Goal: Task Accomplishment & Management: Use online tool/utility

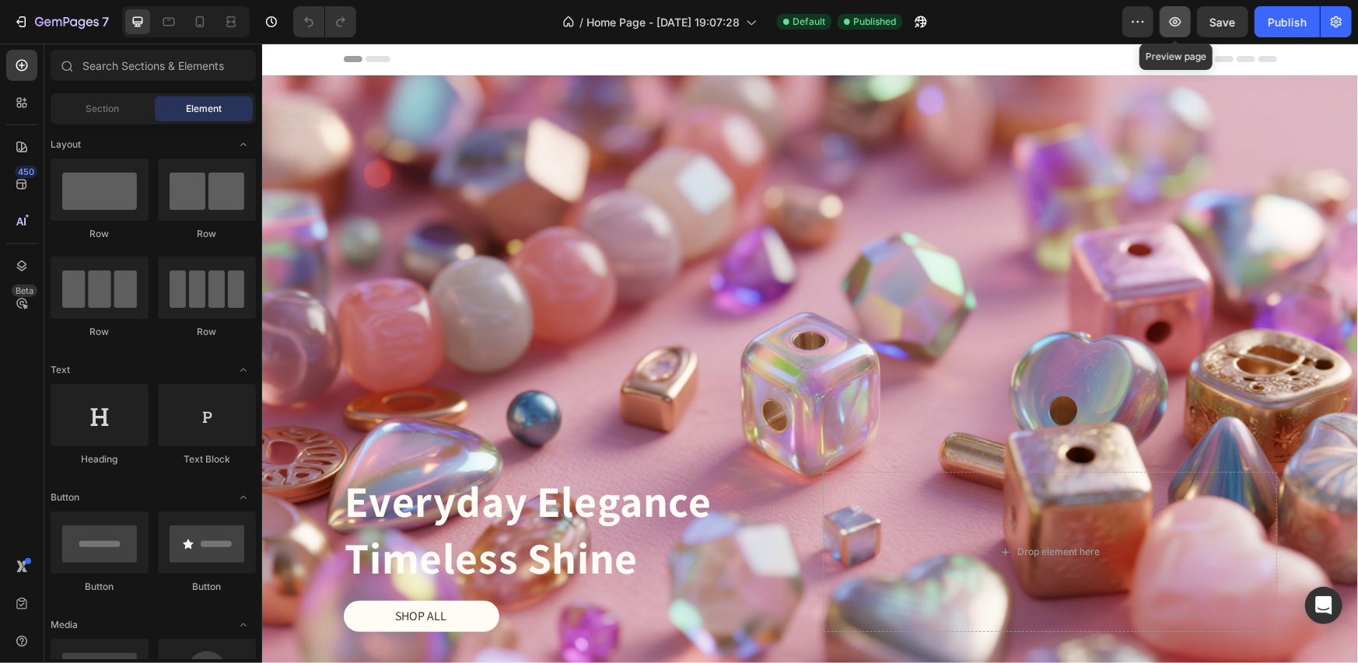
click at [1173, 25] on icon "button" at bounding box center [1175, 22] width 16 height 16
click at [457, 55] on div "Header" at bounding box center [809, 58] width 933 height 31
click at [292, 62] on span "Header" at bounding box center [308, 59] width 34 height 16
click at [279, 58] on icon at bounding box center [279, 58] width 11 height 11
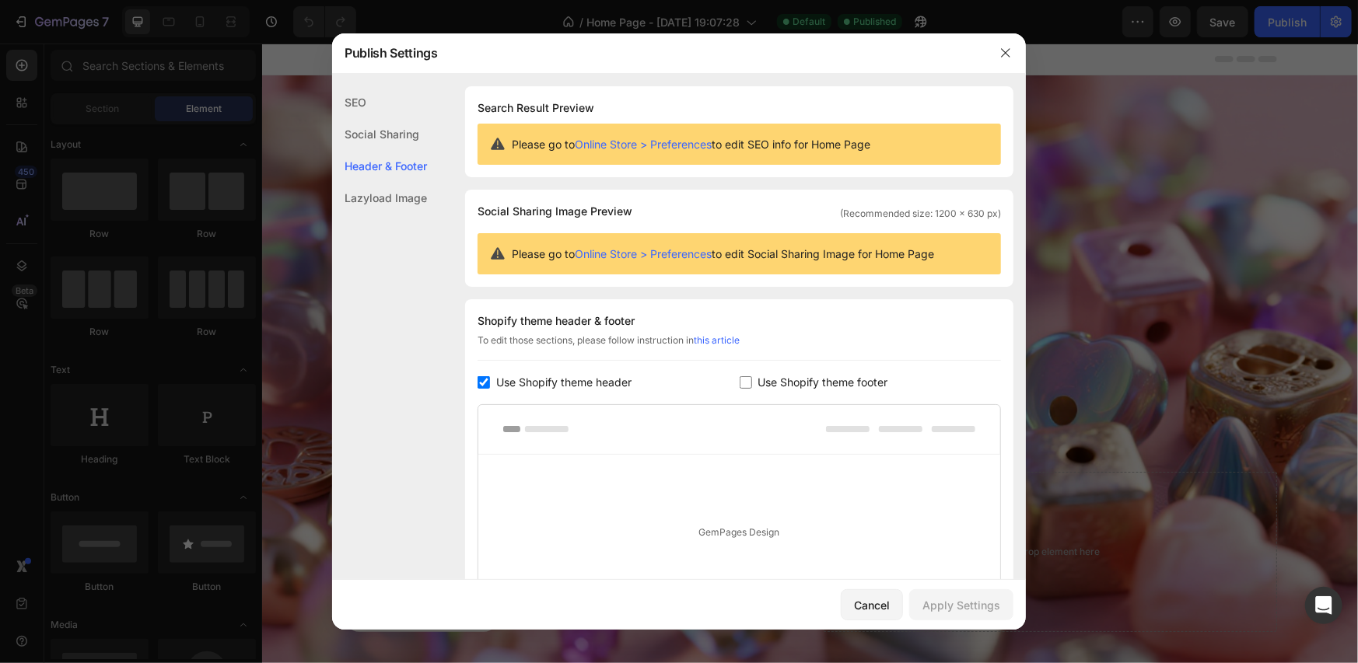
scroll to position [158, 0]
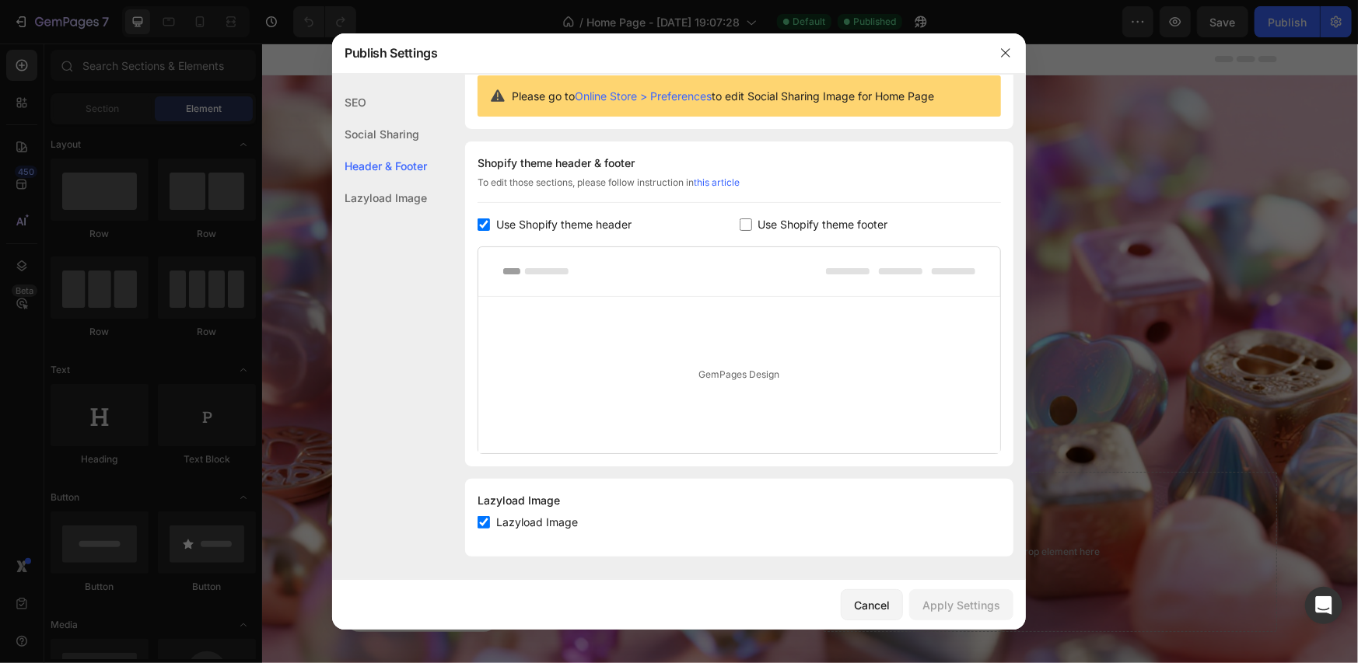
click at [487, 226] on input "checkbox" at bounding box center [484, 225] width 12 height 12
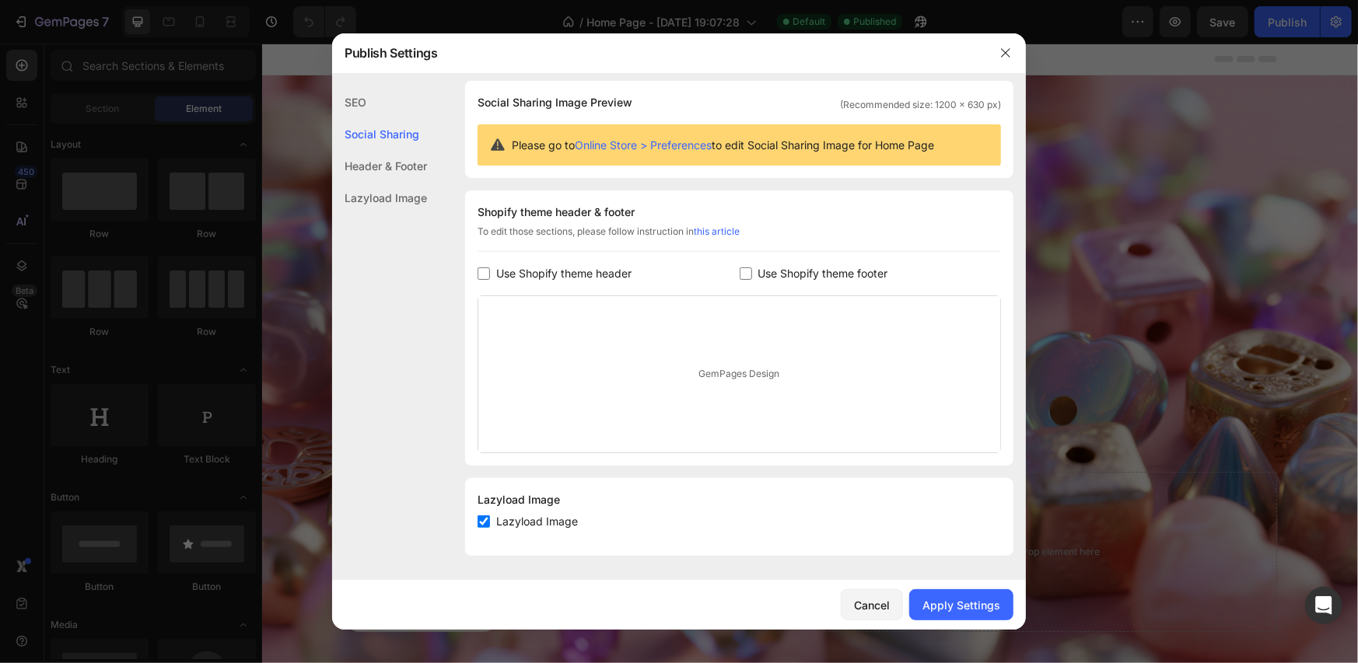
click at [485, 274] on input "checkbox" at bounding box center [484, 274] width 12 height 12
checkbox input "true"
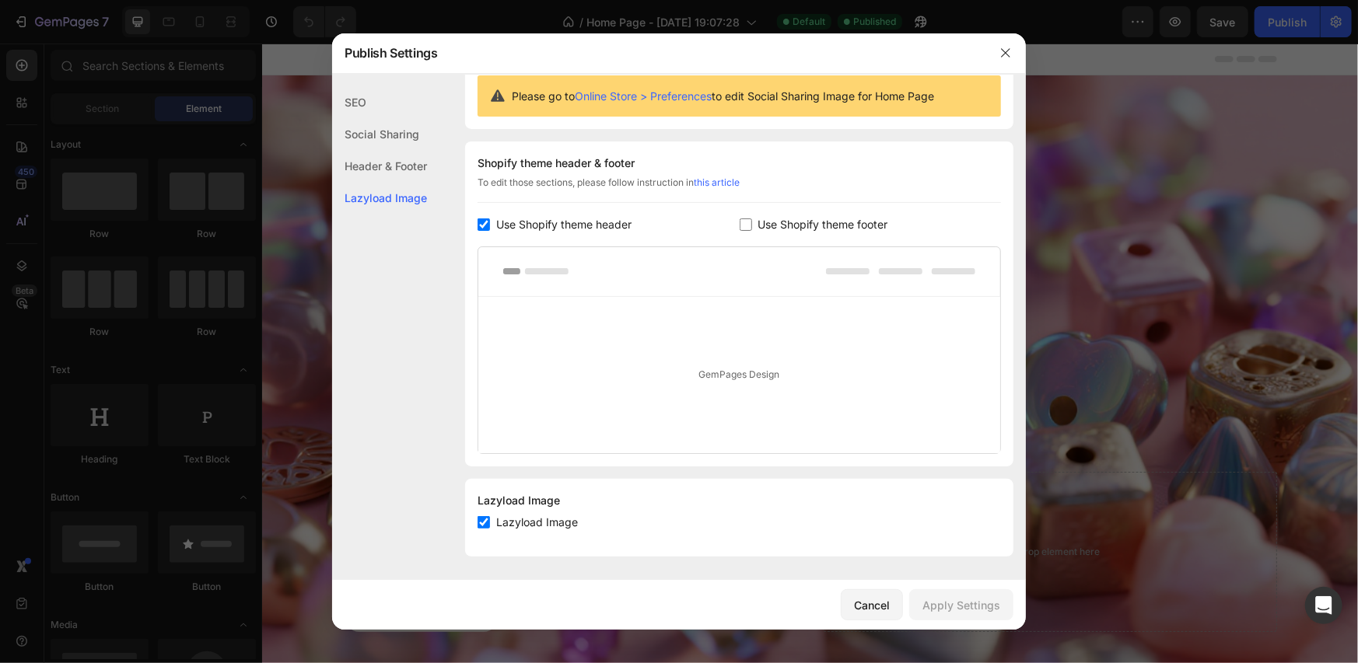
scroll to position [0, 0]
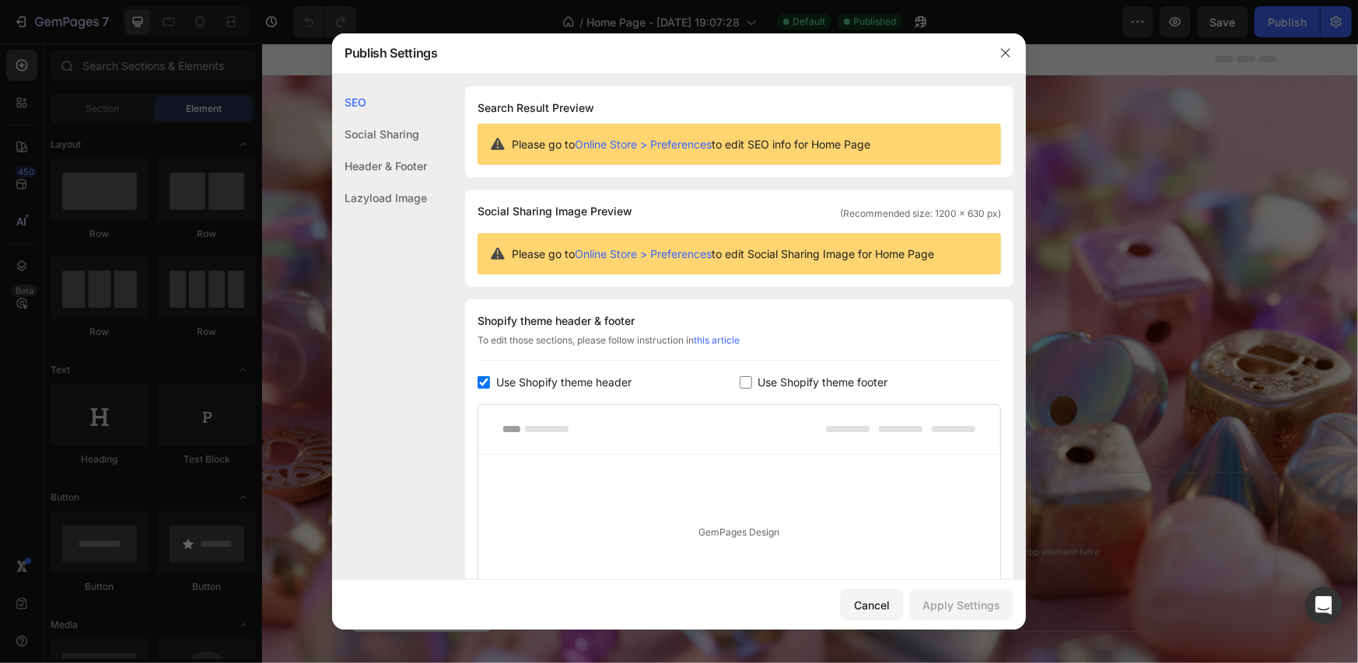
click at [403, 134] on div "Social Sharing" at bounding box center [379, 134] width 95 height 32
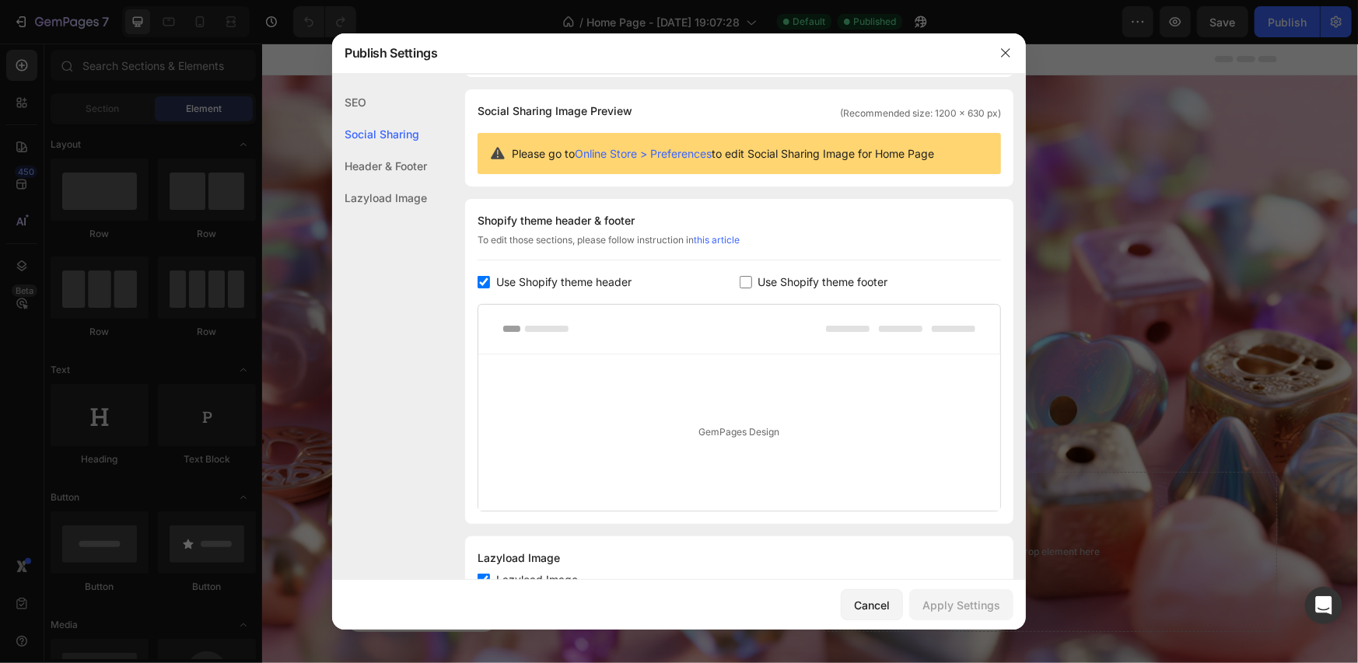
click at [401, 166] on div "Header & Footer" at bounding box center [379, 166] width 95 height 32
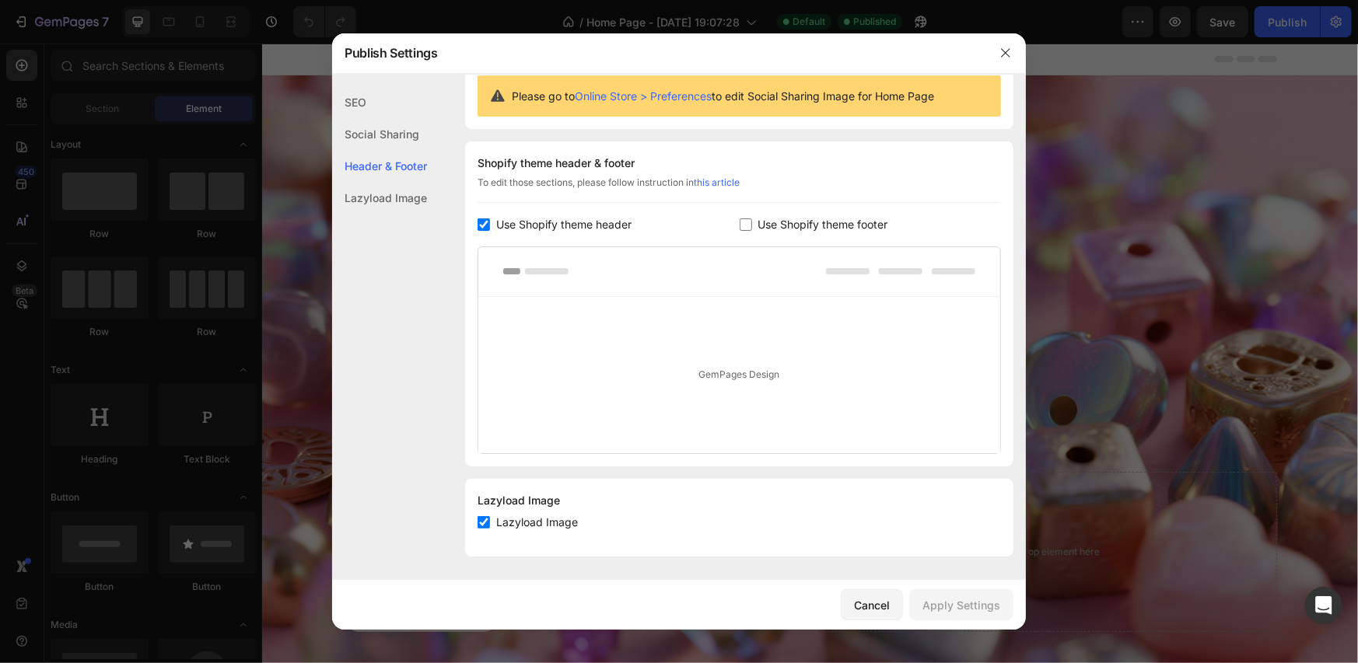
click at [402, 197] on div "Lazyload Image" at bounding box center [379, 198] width 95 height 32
click at [1000, 57] on icon "button" at bounding box center [1005, 53] width 12 height 12
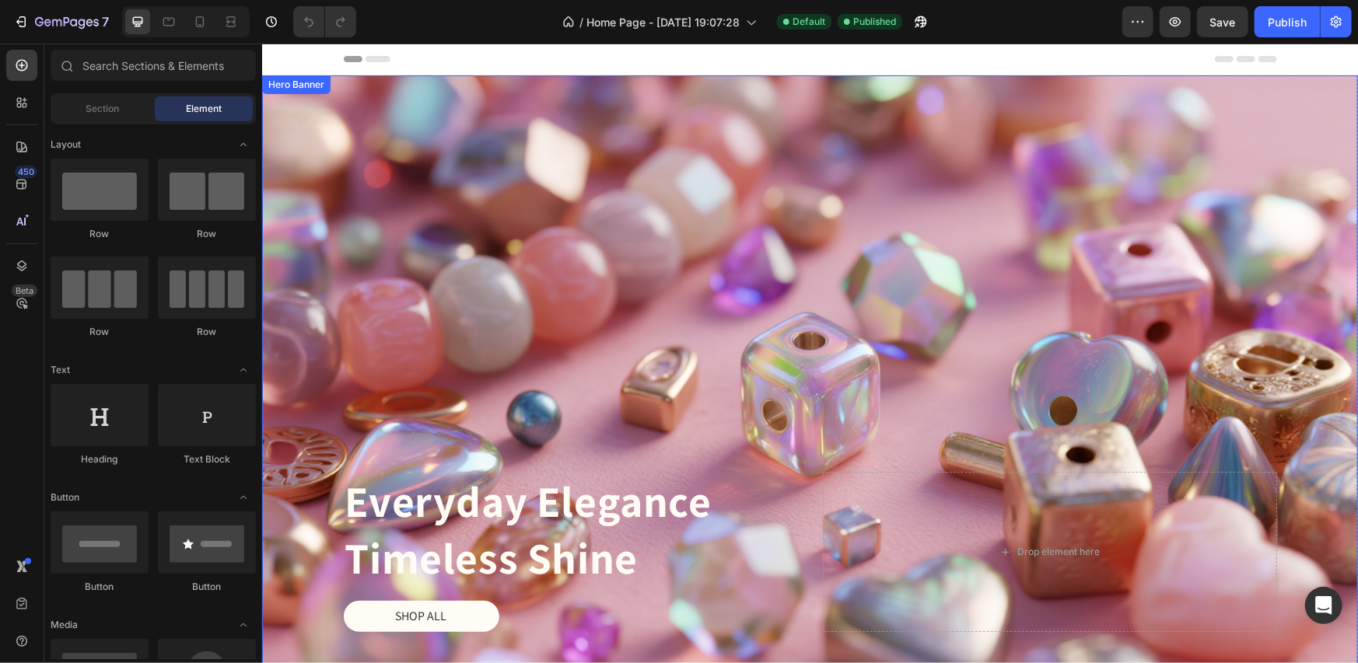
click at [849, 279] on div "Overlay" at bounding box center [809, 386] width 1096 height 622
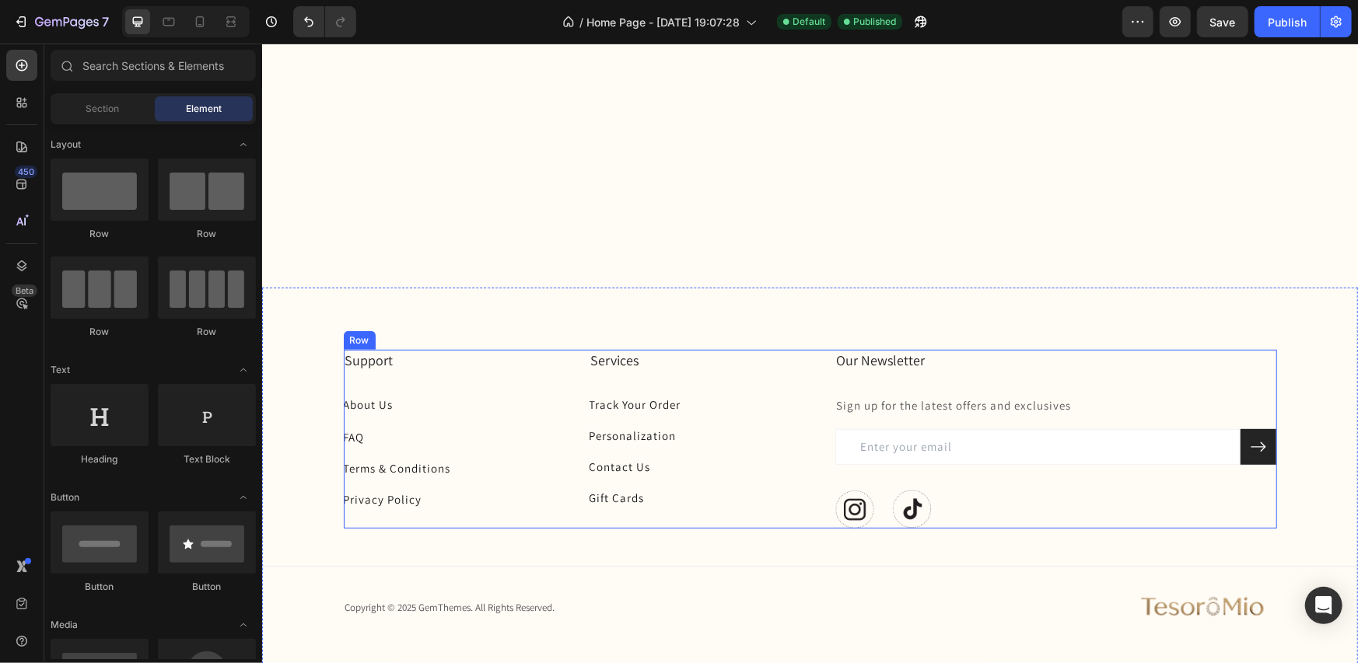
scroll to position [0, 0]
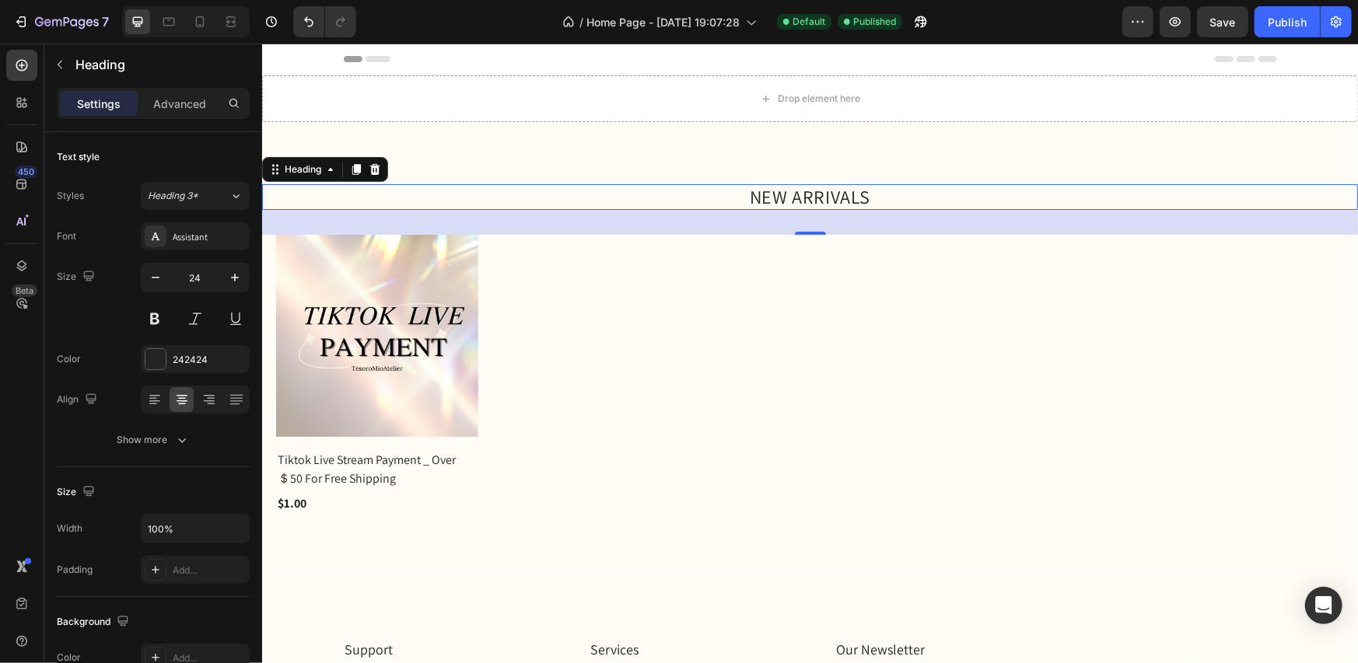
click at [826, 198] on h2 "NEW ARRIVALS" at bounding box center [809, 197] width 1096 height 26
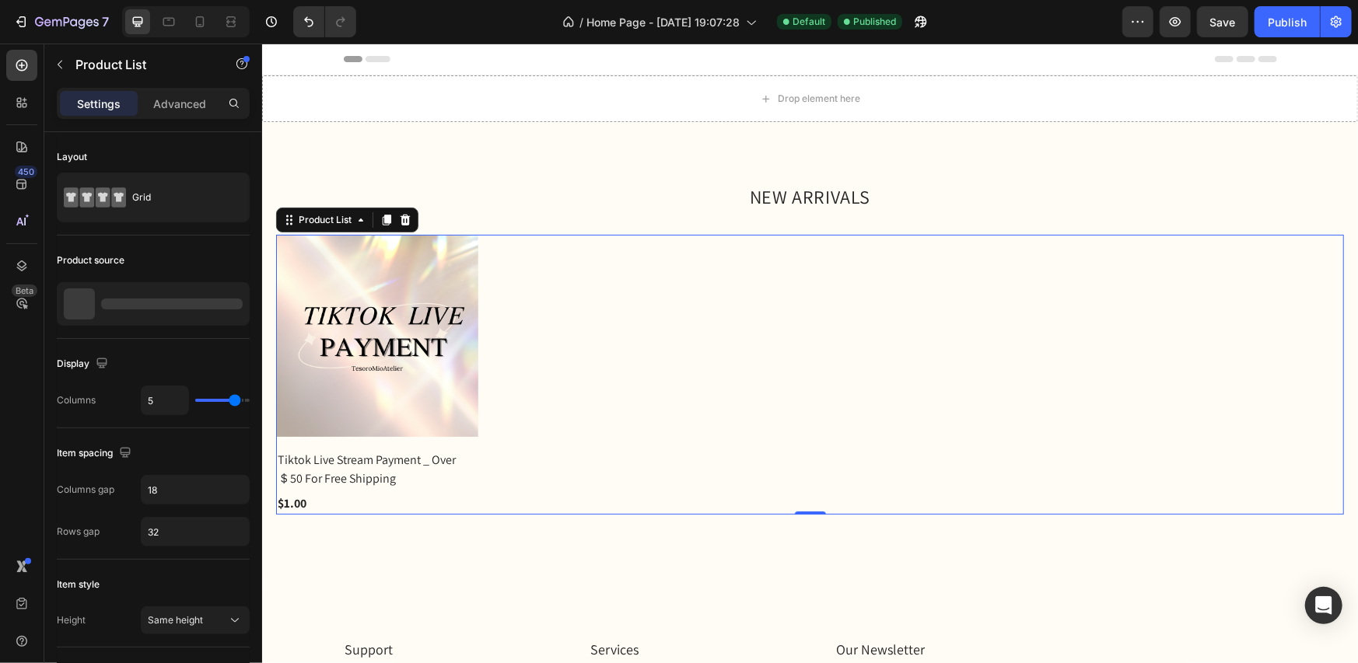
click at [915, 327] on div "(P) Images Tiktok Live Stream Payment _ Over ＄50 For Free Shipping (P) Title $1…" at bounding box center [809, 374] width 1068 height 280
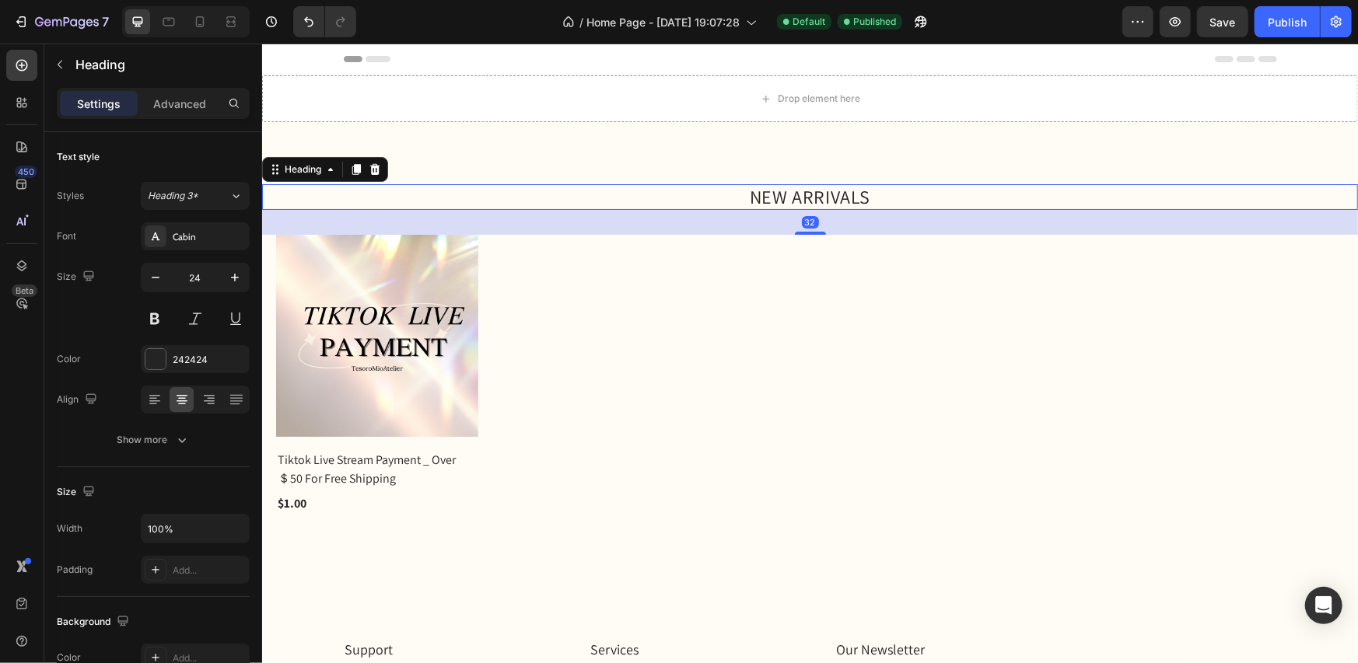
click at [824, 194] on h2 "NEW ARRIVALS" at bounding box center [809, 197] width 1096 height 26
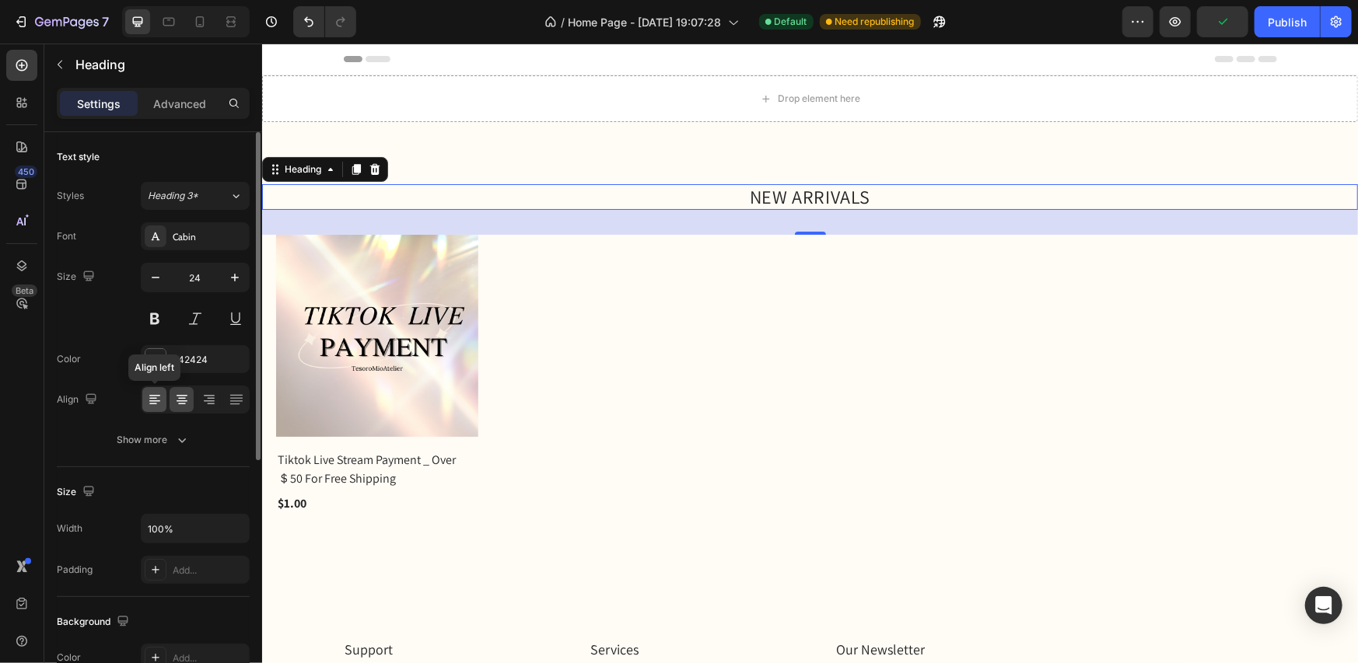
click at [147, 403] on icon at bounding box center [155, 400] width 16 height 16
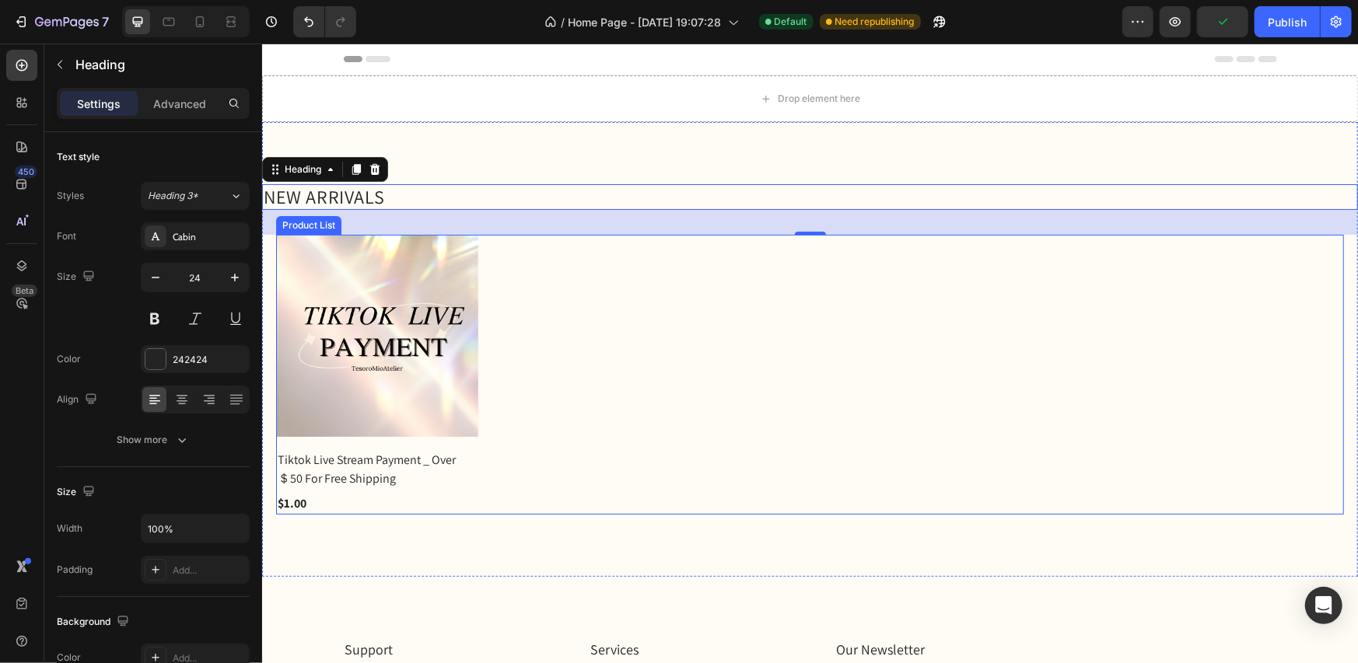
click at [827, 436] on div "(P) Images Tiktok Live Stream Payment _ Over ＄50 For Free Shipping (P) Title $1…" at bounding box center [809, 374] width 1068 height 280
click at [828, 436] on div "(P) Images Tiktok Live Stream Payment _ Over ＄50 For Free Shipping (P) Title $1…" at bounding box center [809, 374] width 1068 height 280
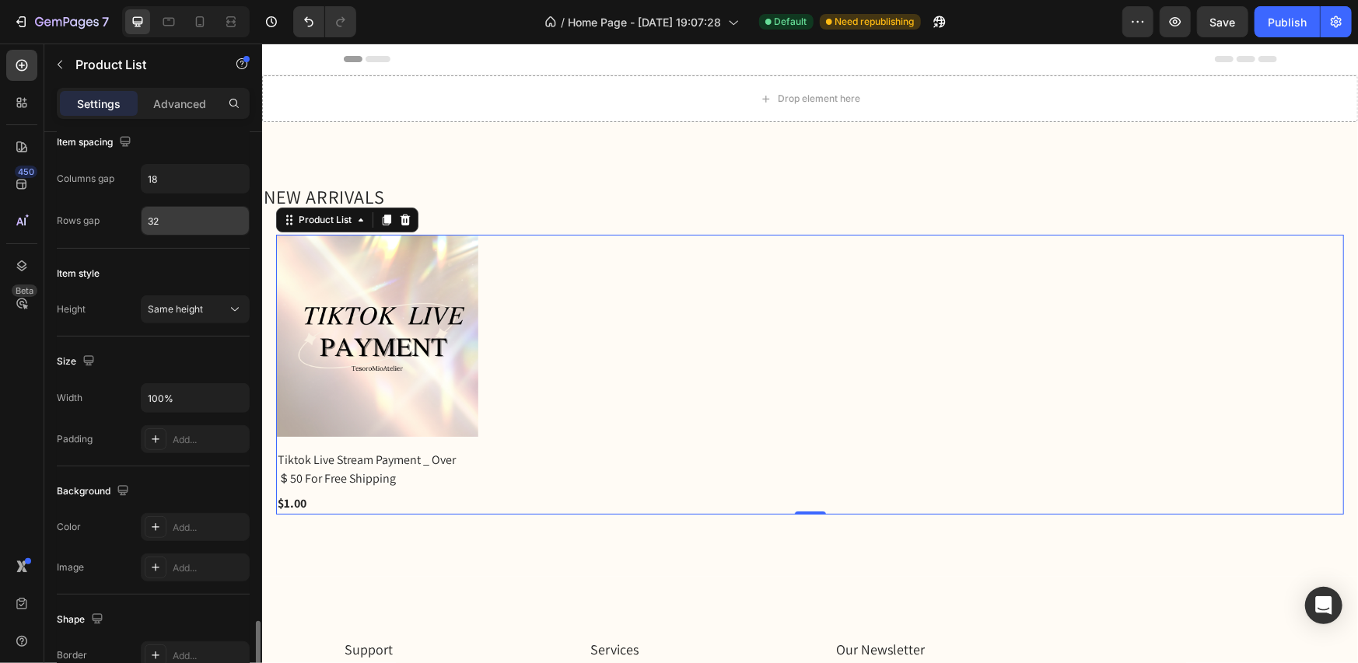
scroll to position [525, 0]
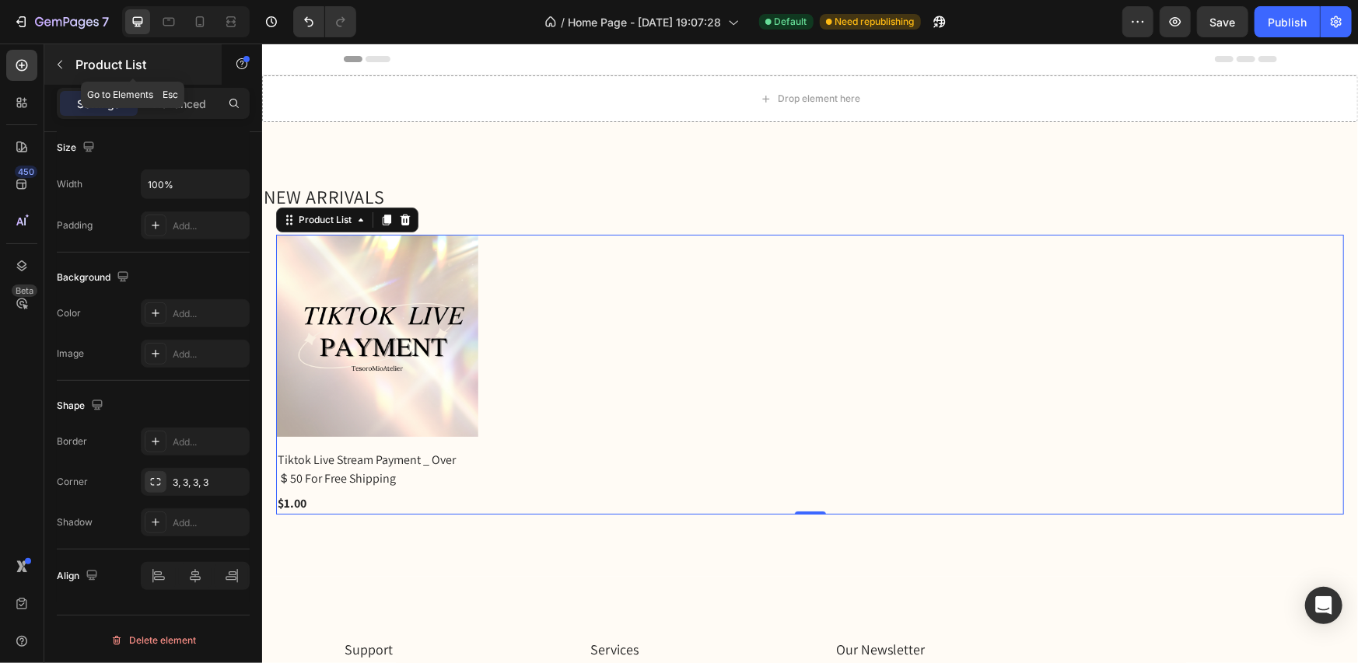
click at [56, 65] on icon "button" at bounding box center [60, 64] width 12 height 12
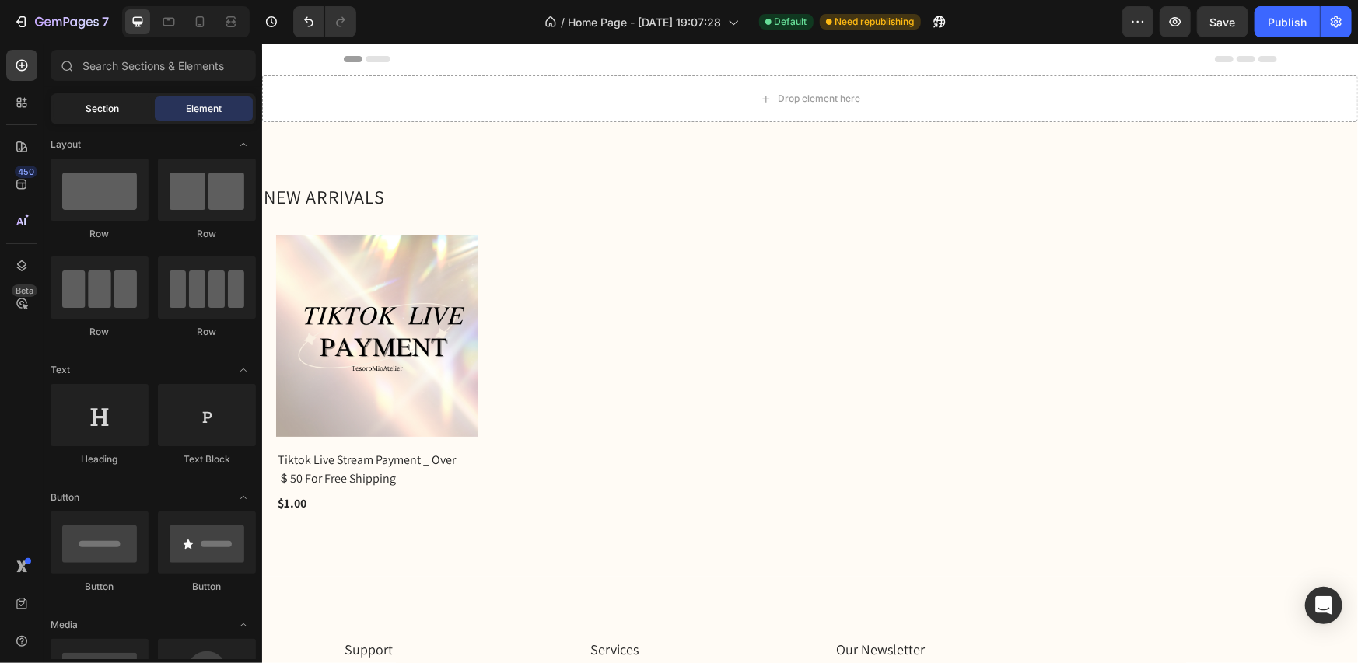
click at [117, 110] on span "Section" at bounding box center [102, 109] width 33 height 14
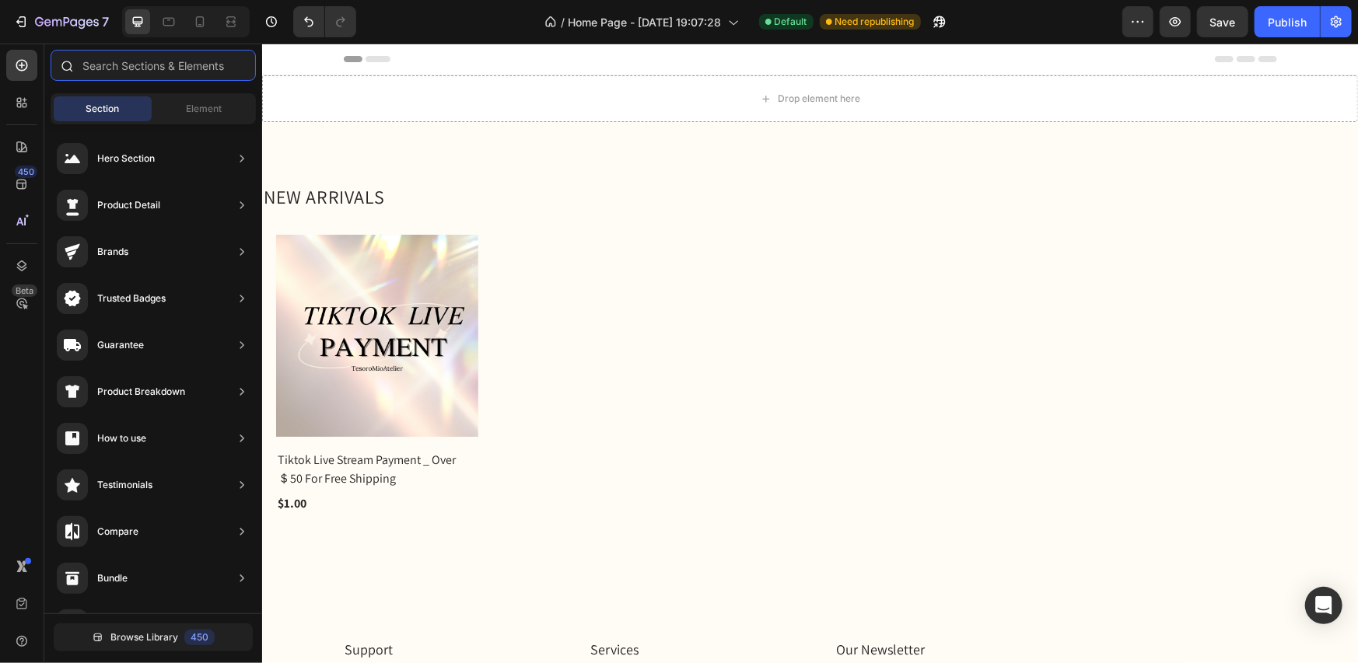
click at [124, 69] on input "text" at bounding box center [153, 65] width 205 height 31
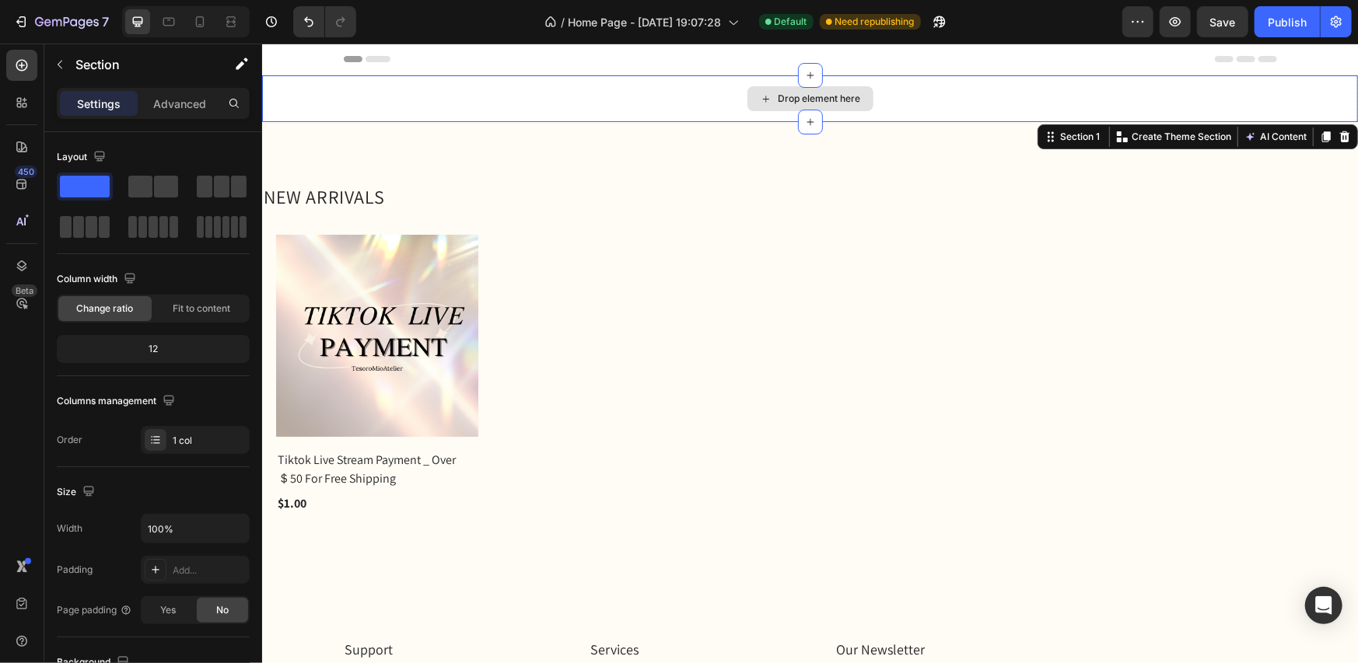
click at [957, 112] on div "Drop element here" at bounding box center [809, 98] width 1096 height 47
click at [1338, 136] on icon at bounding box center [1344, 136] width 12 height 12
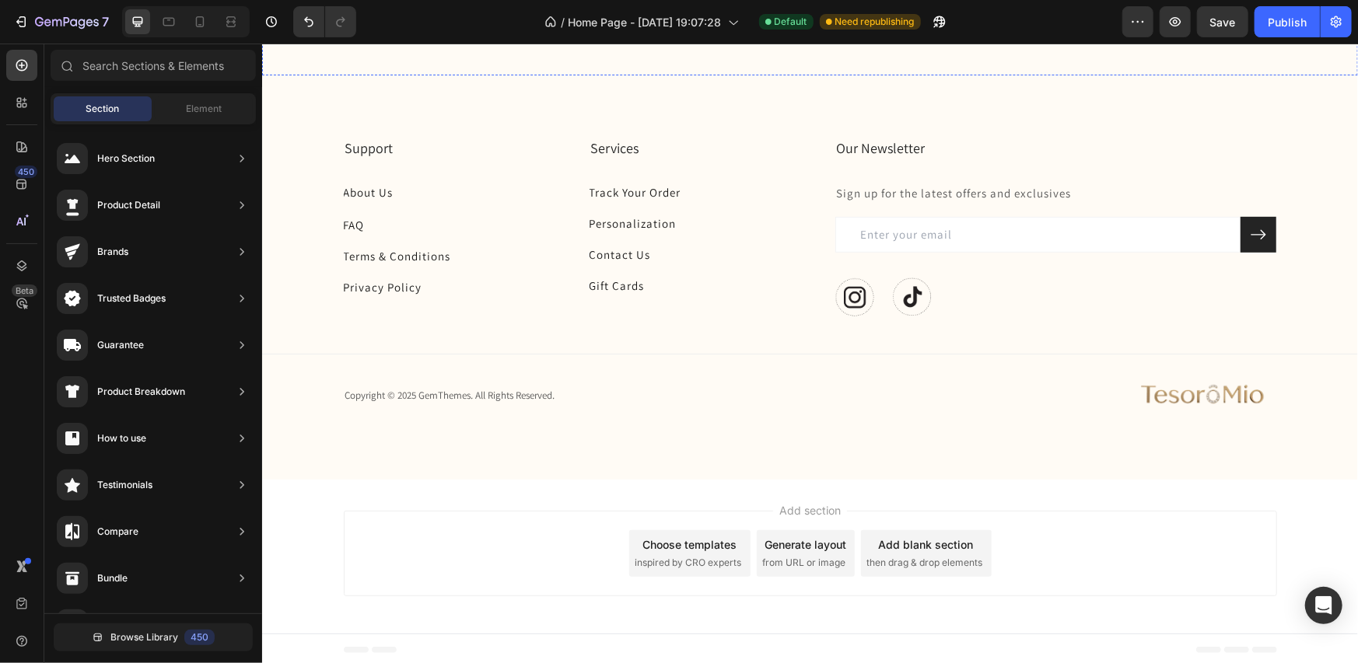
scroll to position [0, 0]
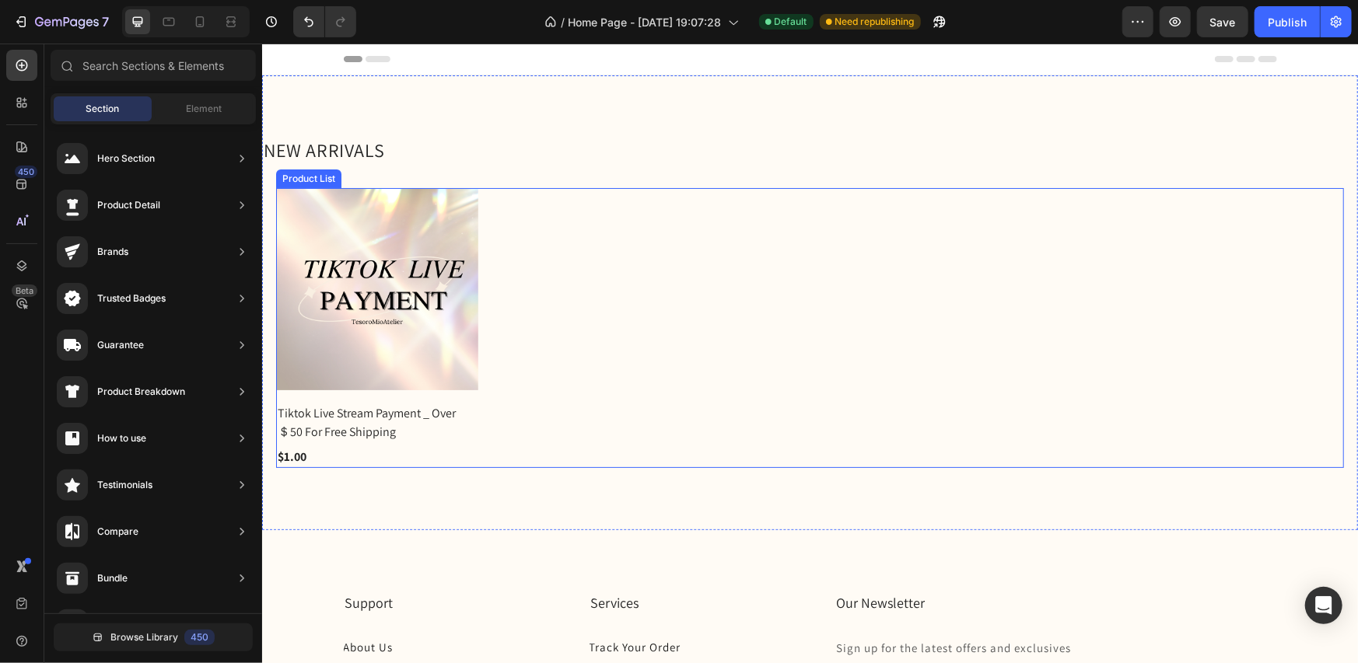
click at [599, 411] on div "(P) Images Tiktok Live Stream Payment _ Over ＄50 For Free Shipping (P) Title $1…" at bounding box center [809, 327] width 1068 height 280
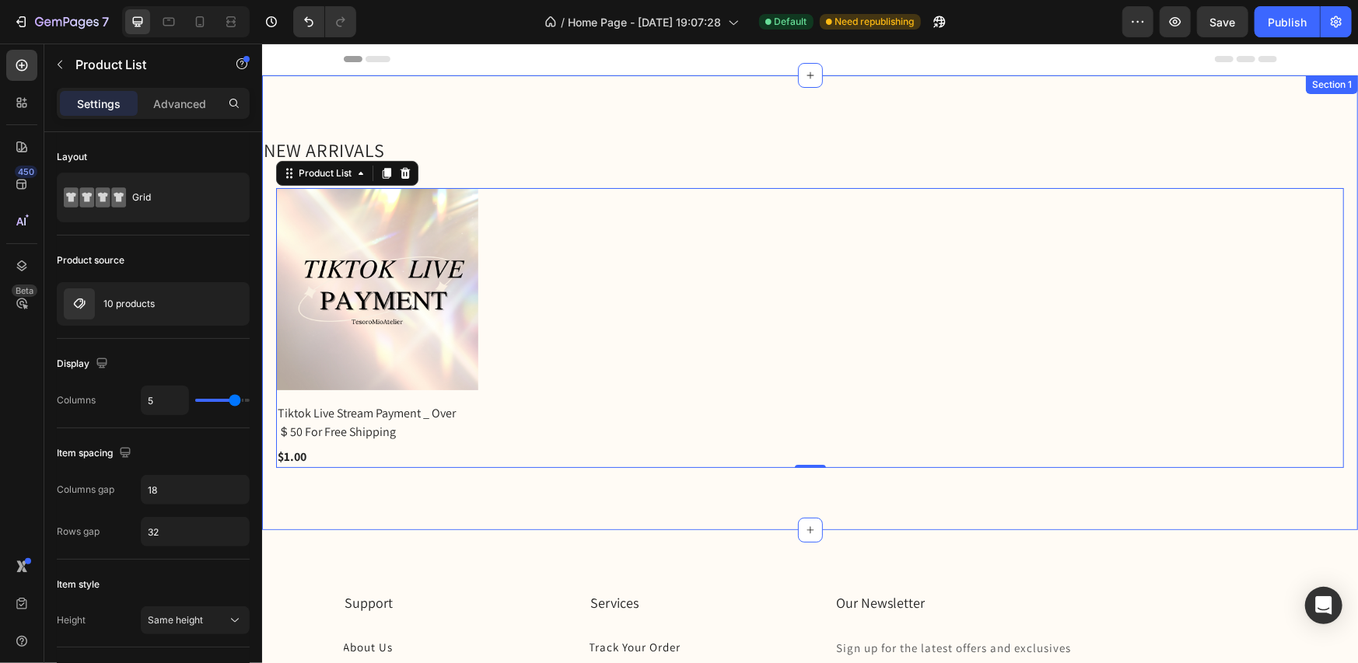
click at [635, 106] on div "NEW ARRIVALS Heading (P) Images Tiktok Live Stream Payment _ Over ＄50 For Free …" at bounding box center [809, 302] width 1096 height 455
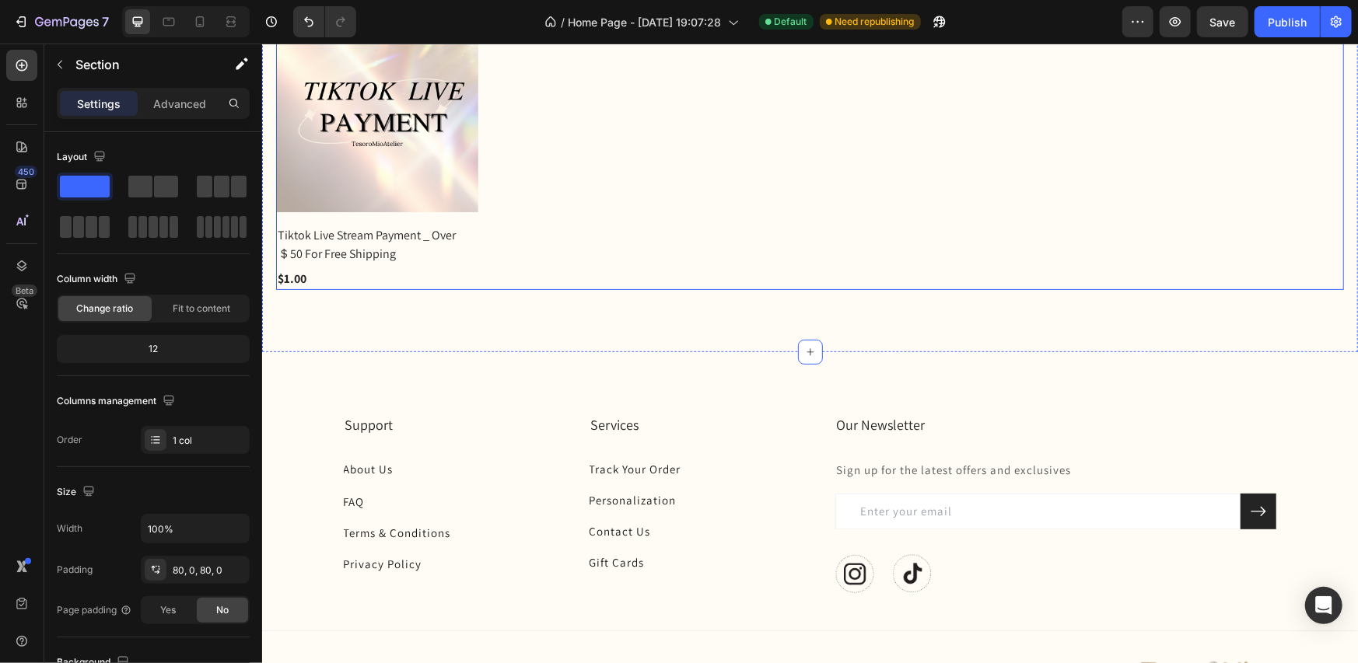
scroll to position [455, 0]
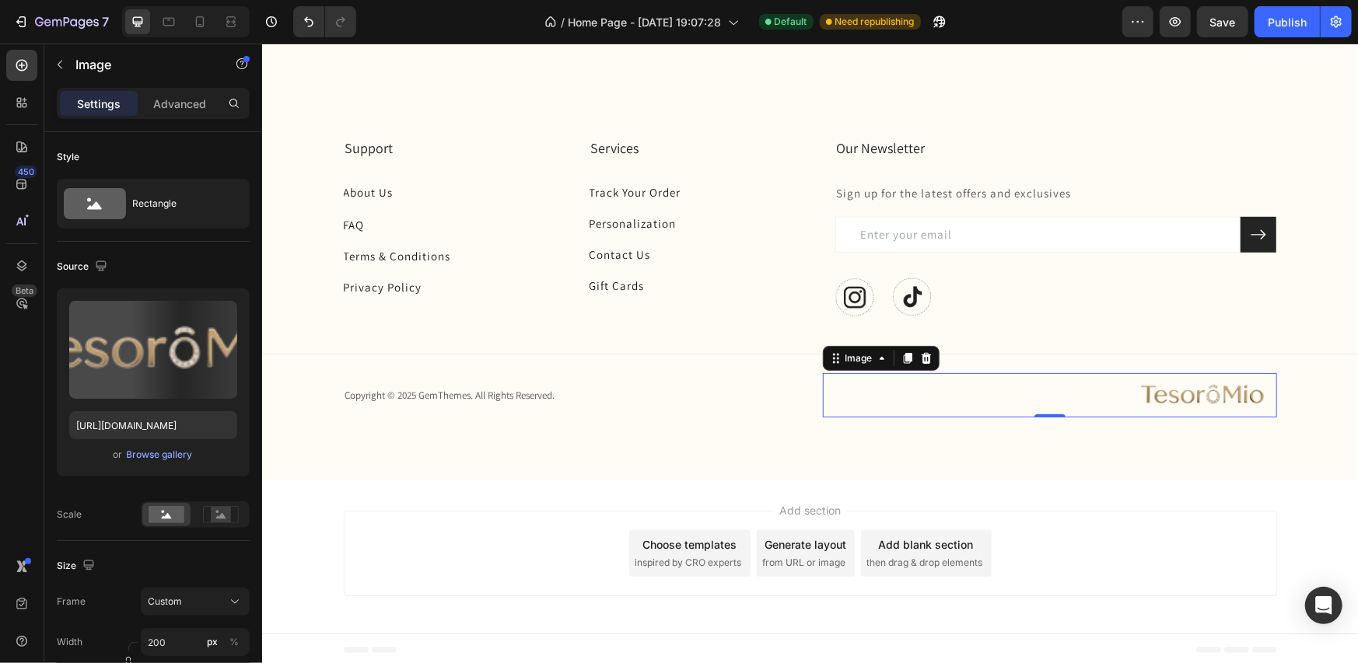
click at [1207, 395] on img at bounding box center [1199, 395] width 156 height 44
click at [920, 358] on icon at bounding box center [925, 358] width 12 height 12
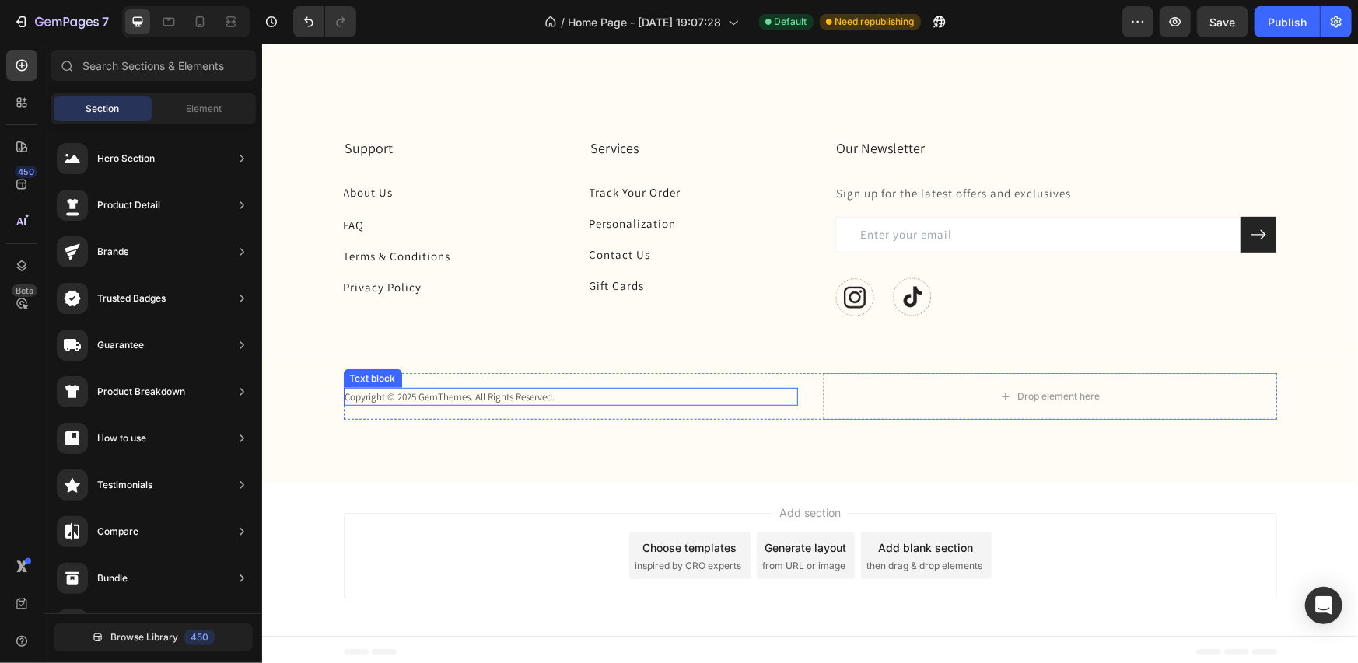
click at [531, 398] on p "Copyright © 2025 GemThemes. All Rights Reserved." at bounding box center [570, 397] width 451 height 16
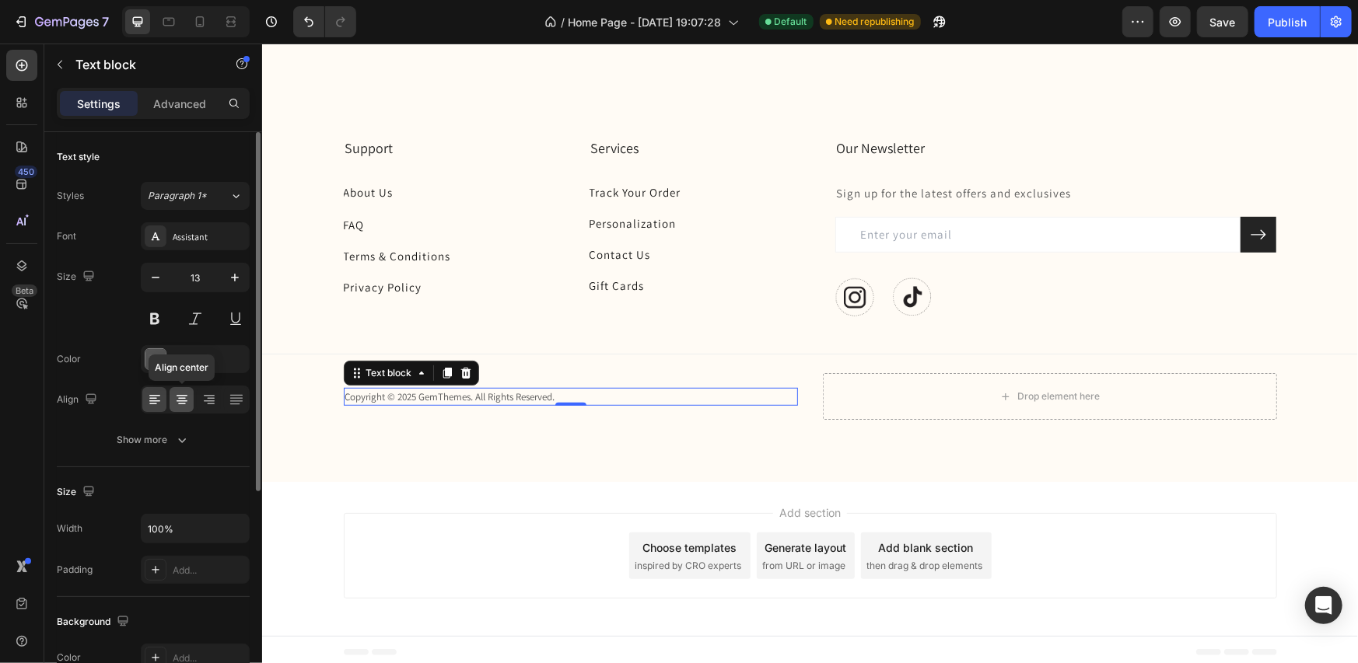
click at [175, 401] on icon at bounding box center [182, 400] width 16 height 16
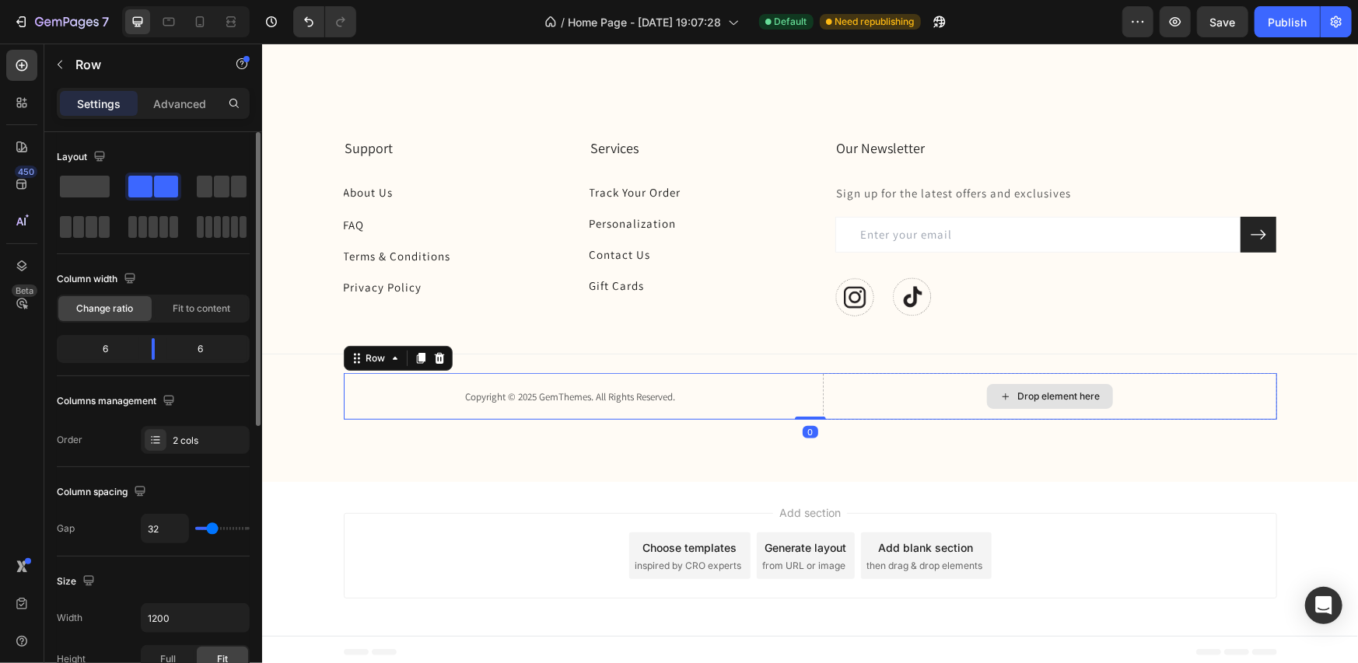
click at [1160, 384] on div "Drop element here" at bounding box center [1049, 396] width 454 height 47
click at [1191, 384] on div "Drop element here" at bounding box center [1049, 396] width 454 height 47
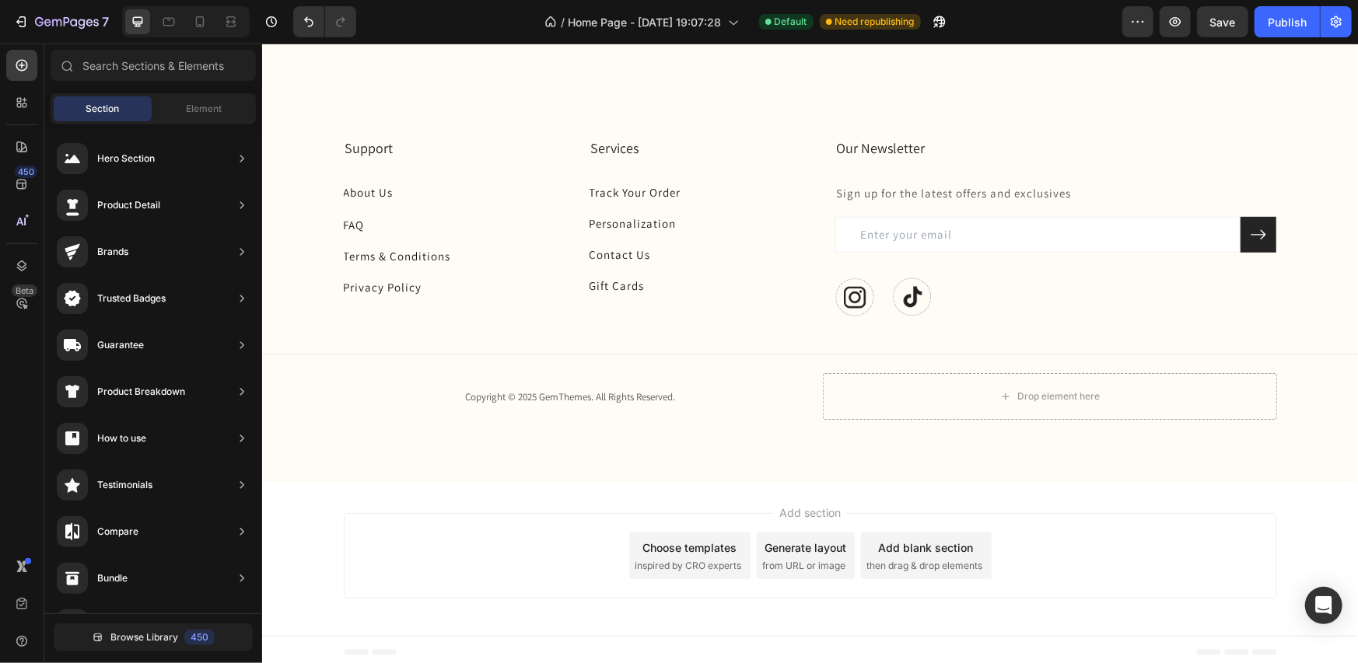
click at [1207, 544] on div "Add section Choose templates inspired by CRO experts Generate layout from URL o…" at bounding box center [809, 556] width 933 height 86
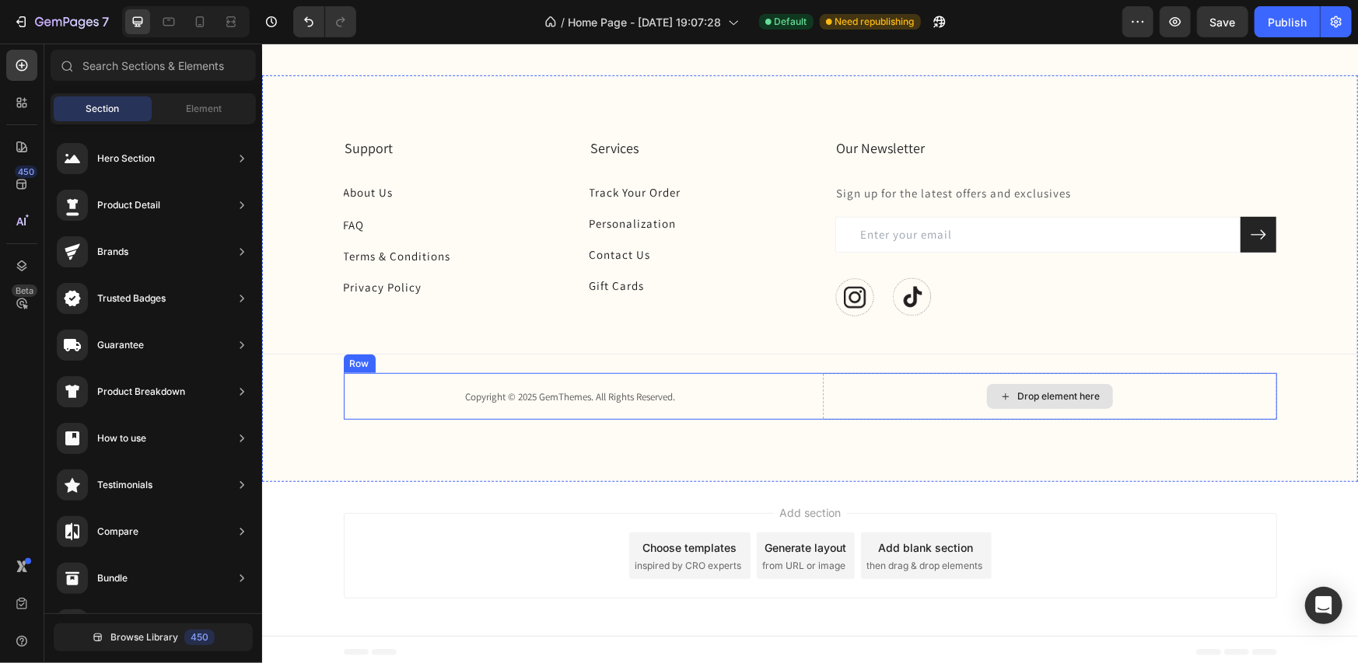
click at [1115, 381] on div "Drop element here" at bounding box center [1049, 396] width 454 height 47
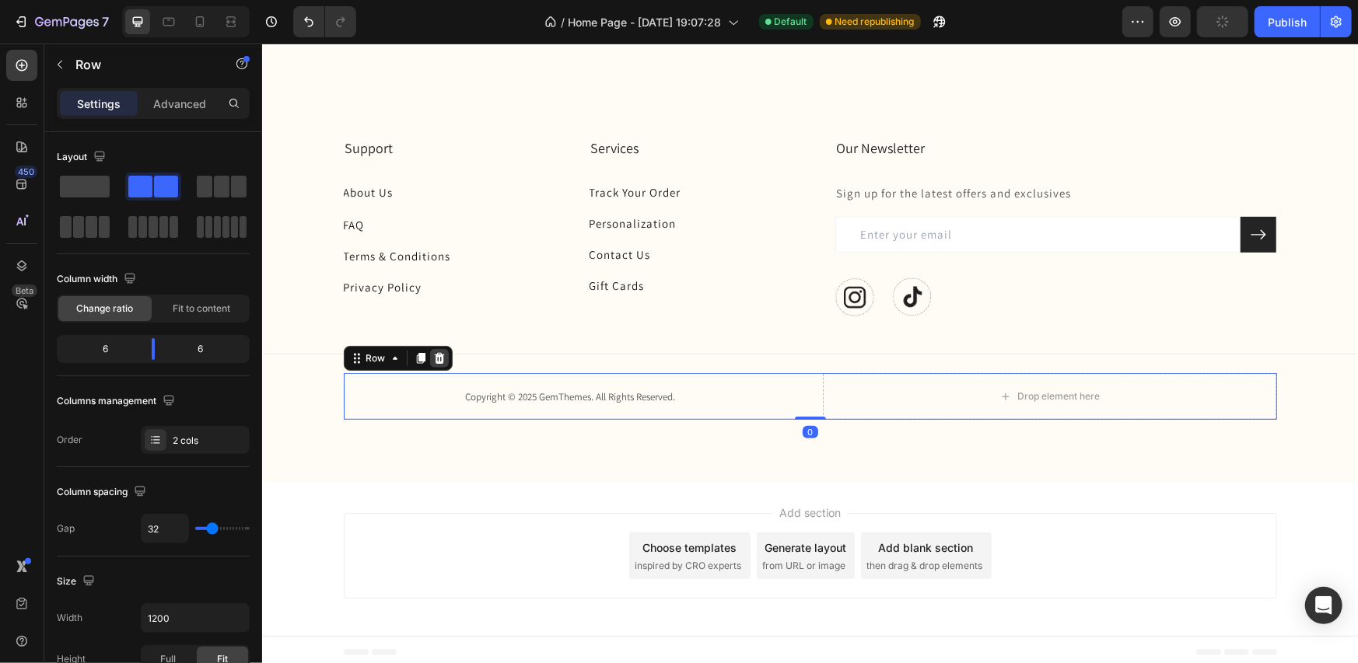
click at [432, 355] on icon at bounding box center [438, 358] width 12 height 12
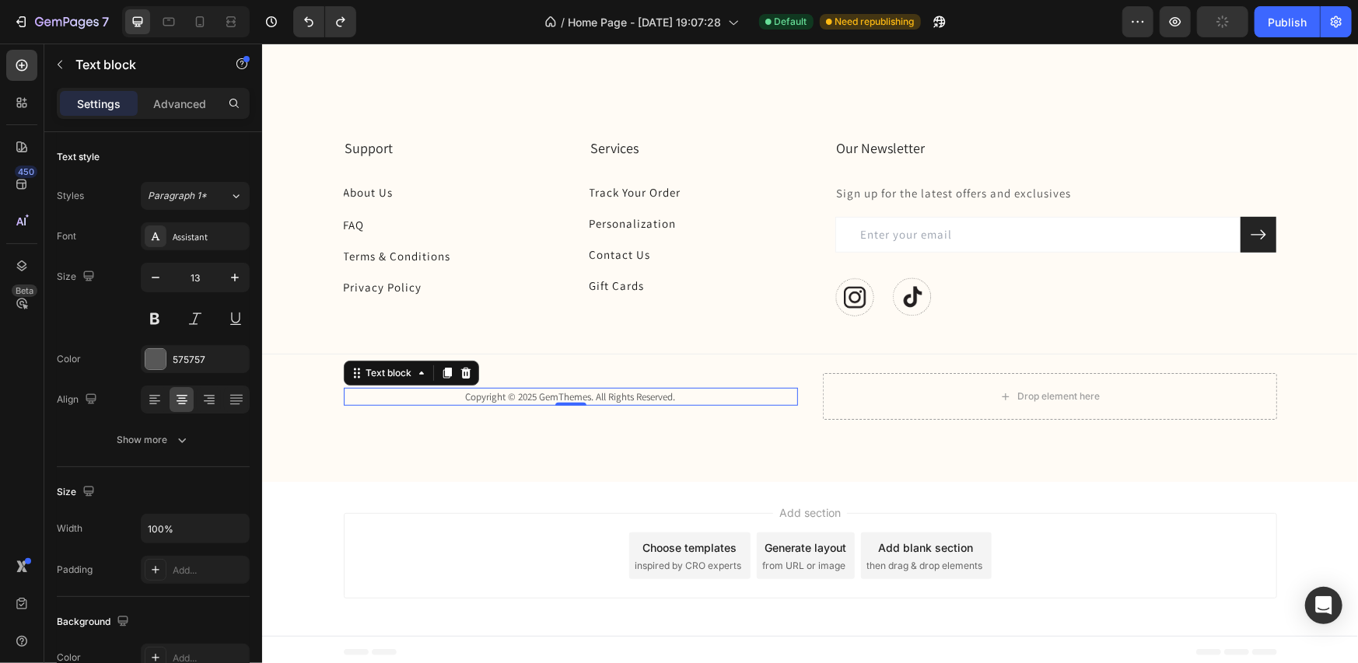
click at [655, 390] on p "Copyright © 2025 GemThemes. All Rights Reserved." at bounding box center [570, 397] width 451 height 16
click at [215, 408] on div at bounding box center [209, 399] width 24 height 25
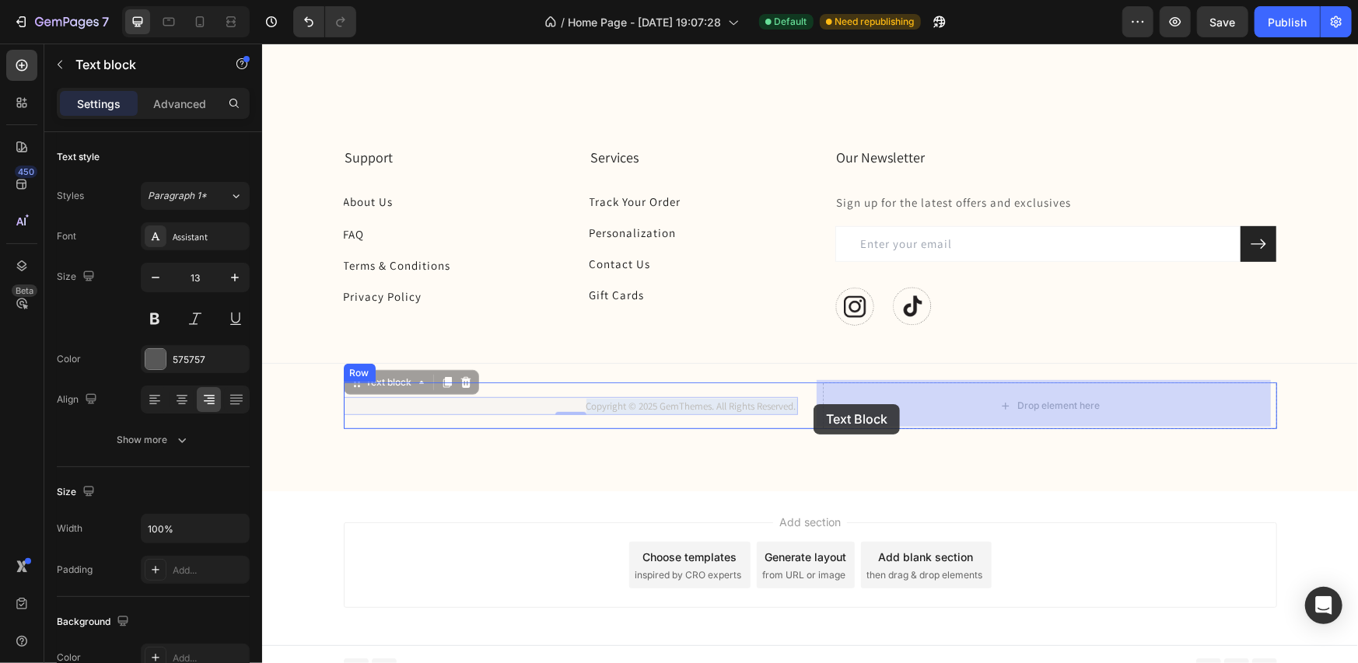
drag, startPoint x: 542, startPoint y: 389, endPoint x: 814, endPoint y: 404, distance: 272.6
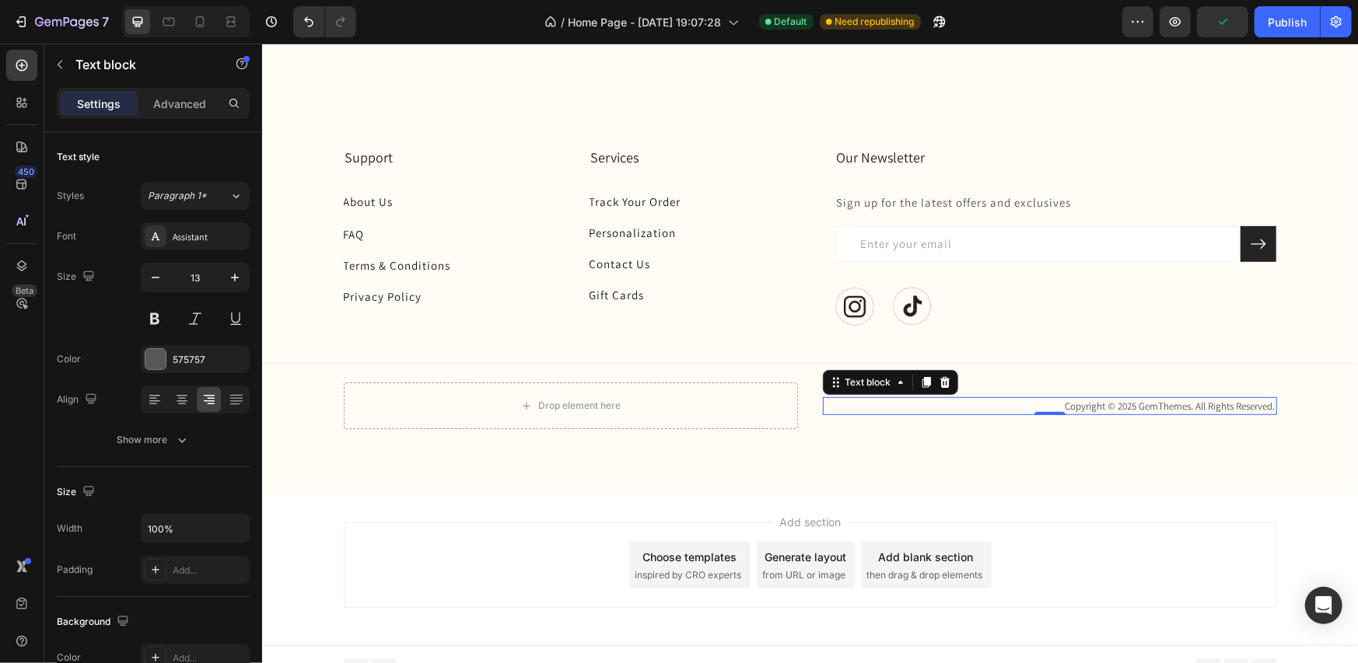
click at [1303, 541] on div "Add section Choose templates inspired by CRO experts Generate layout from URL o…" at bounding box center [809, 568] width 1096 height 154
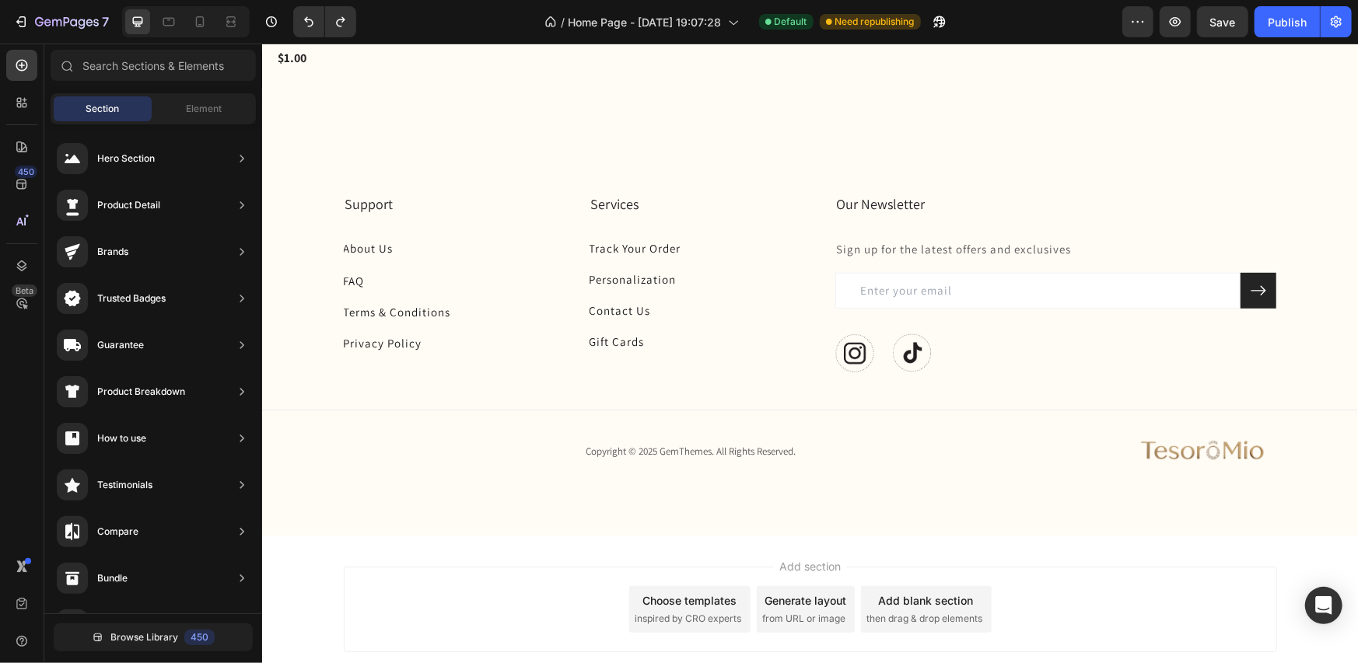
scroll to position [492, 0]
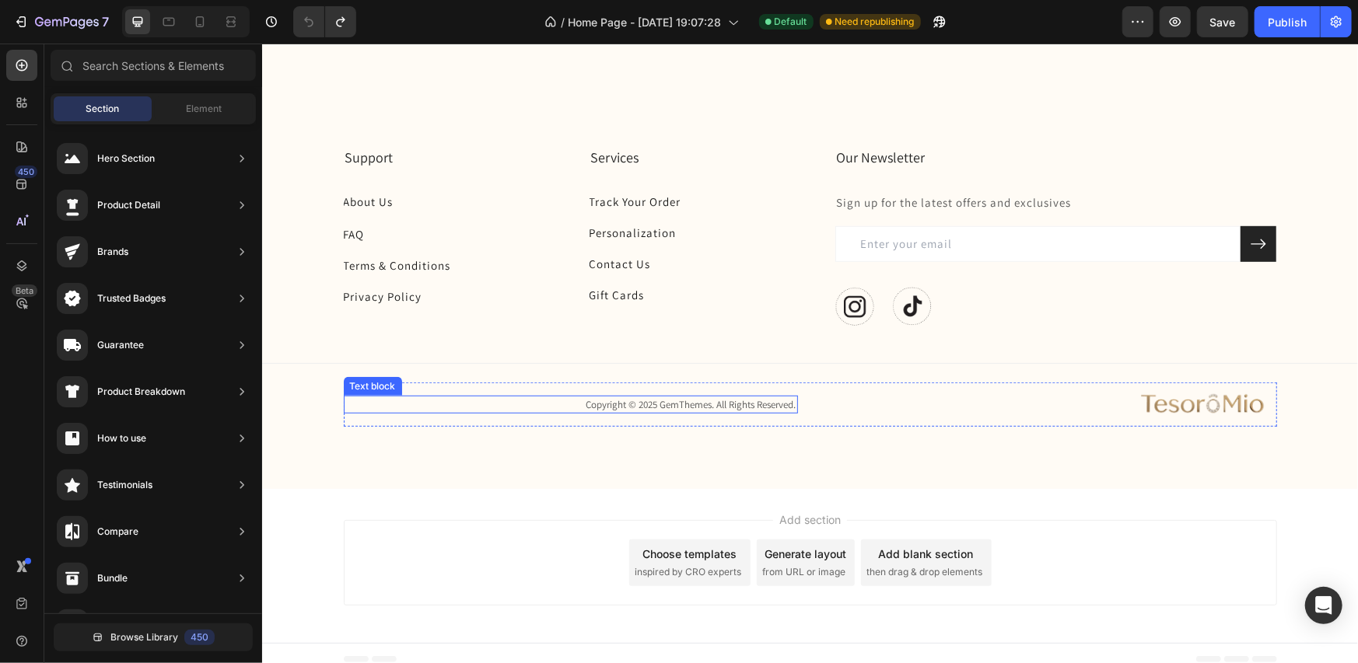
click at [726, 402] on p "Copyright © 2025 GemThemes. All Rights Reserved." at bounding box center [570, 405] width 451 height 16
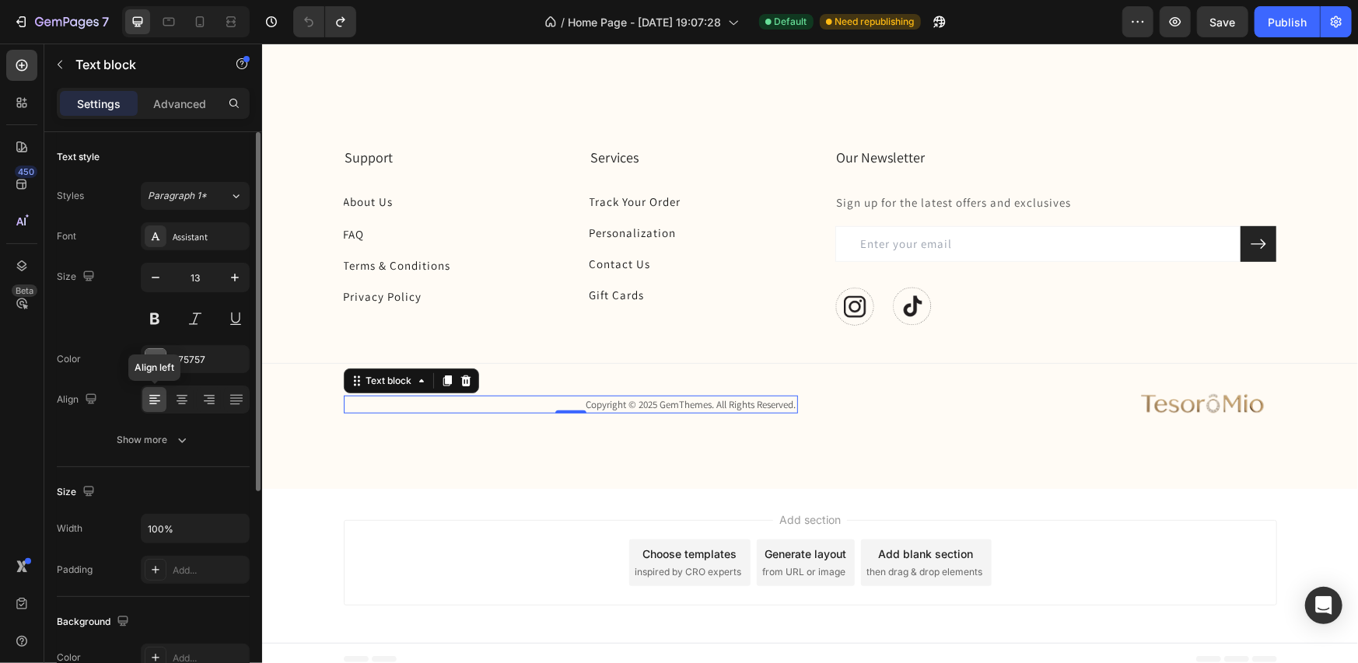
click at [156, 404] on icon at bounding box center [153, 405] width 8 height 2
click at [1209, 401] on img at bounding box center [1199, 404] width 156 height 44
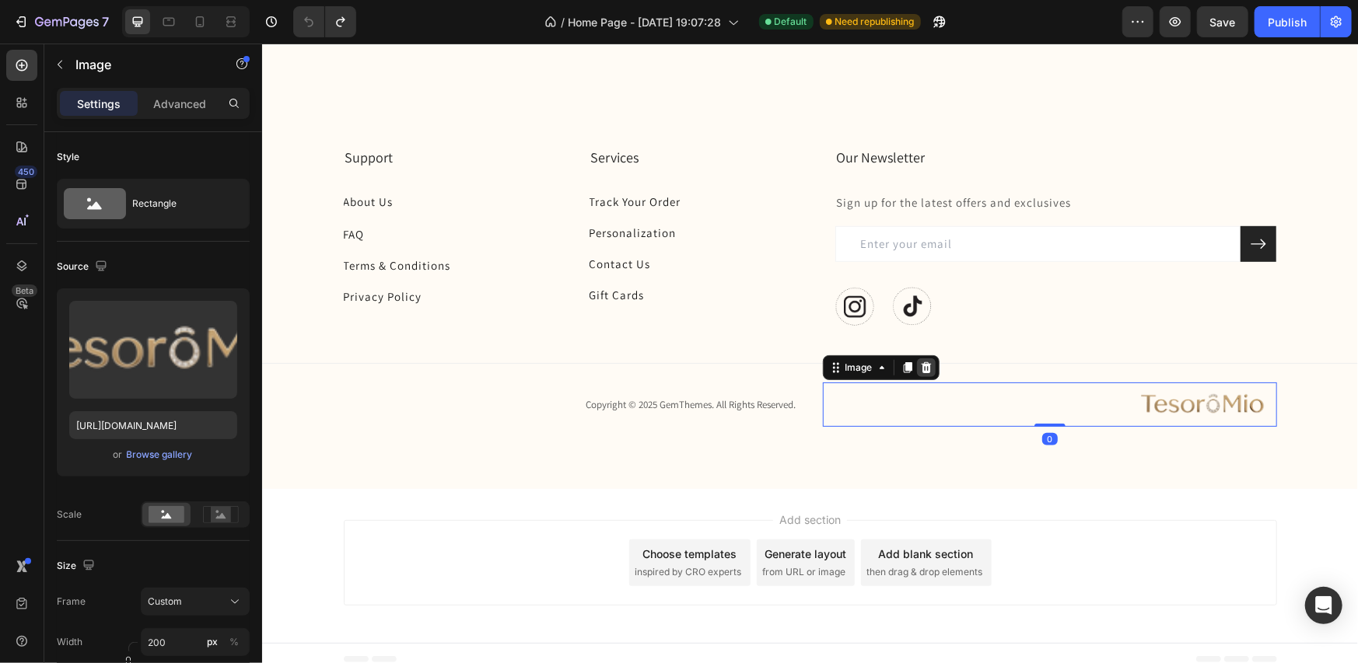
click at [921, 368] on icon at bounding box center [925, 367] width 10 height 11
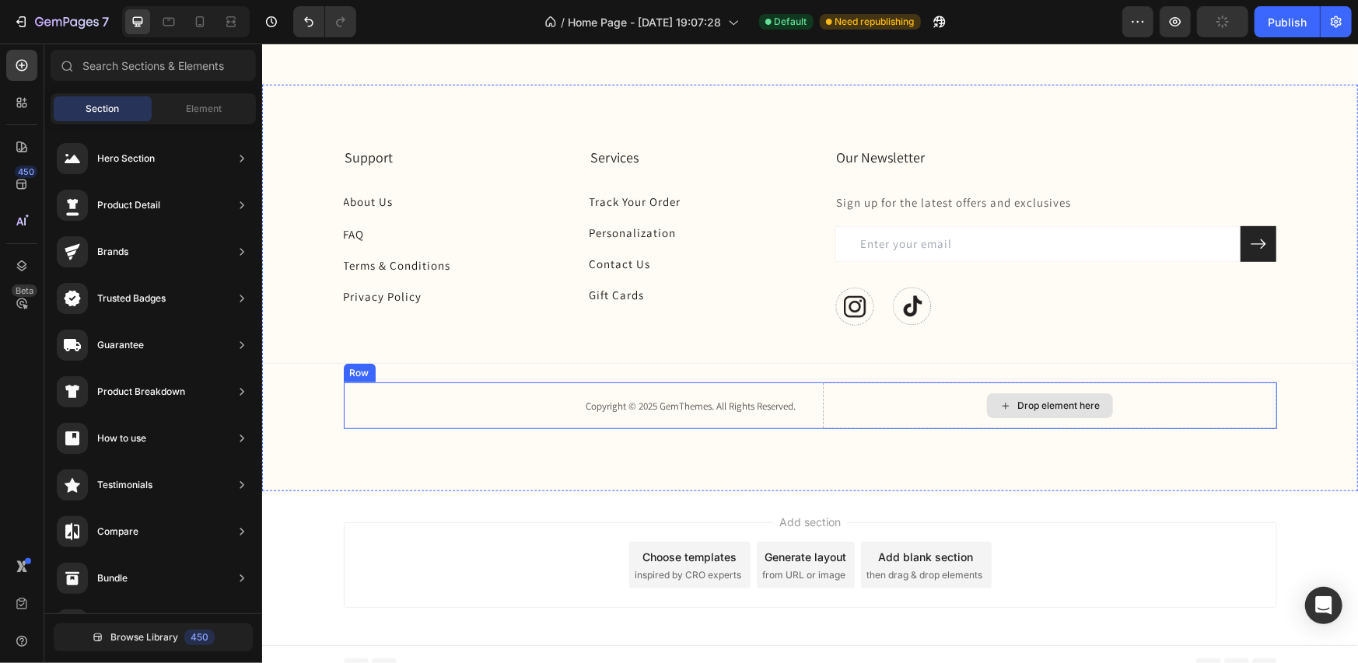
click at [880, 403] on div "Drop element here" at bounding box center [1049, 405] width 454 height 47
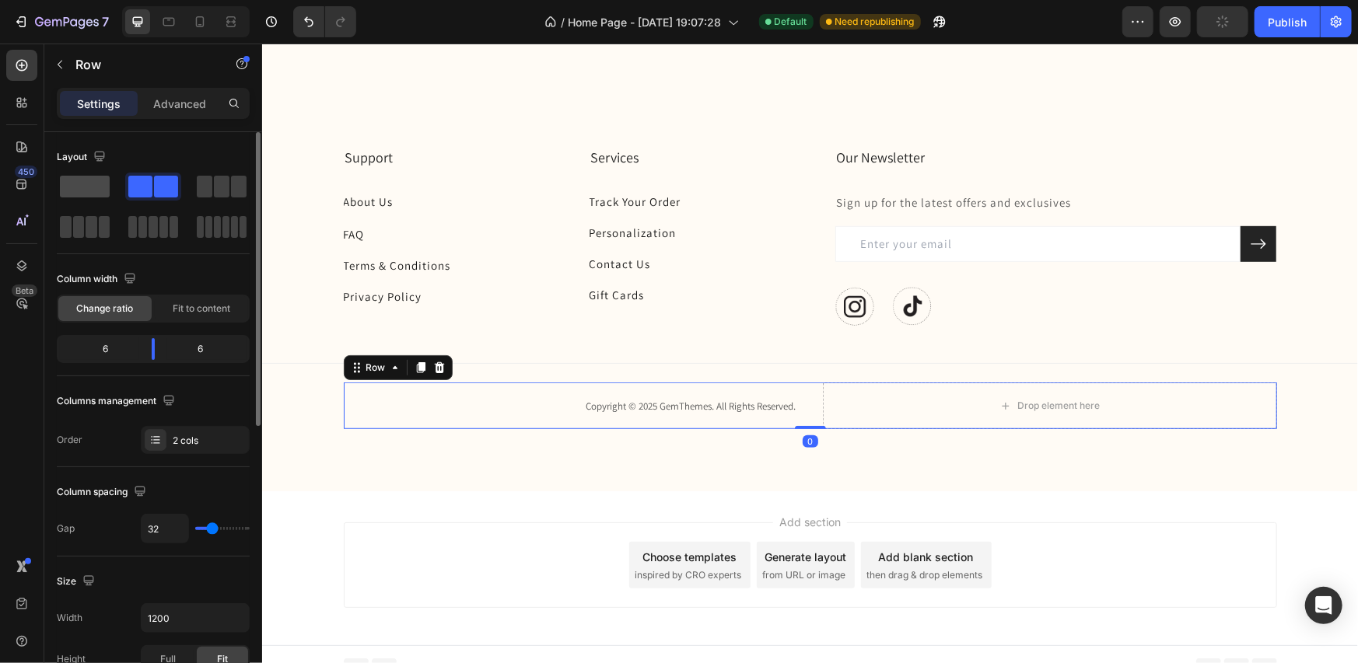
click at [89, 183] on span at bounding box center [85, 187] width 50 height 22
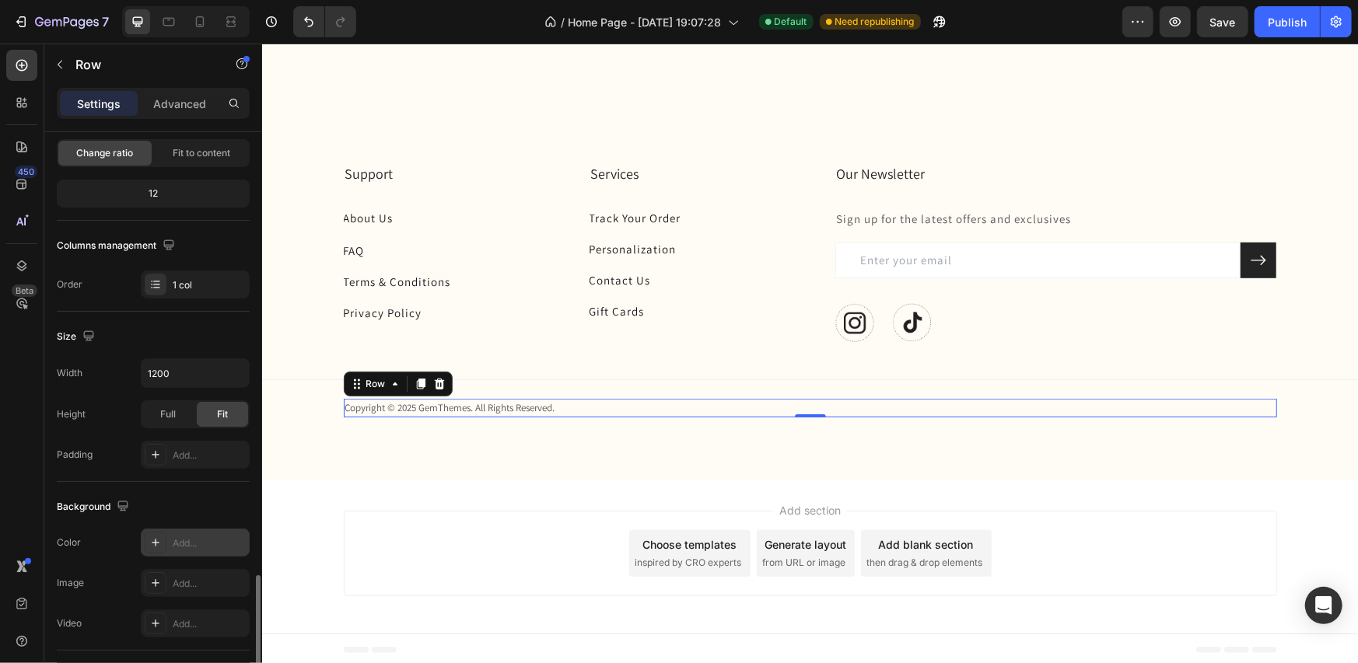
scroll to position [373, 0]
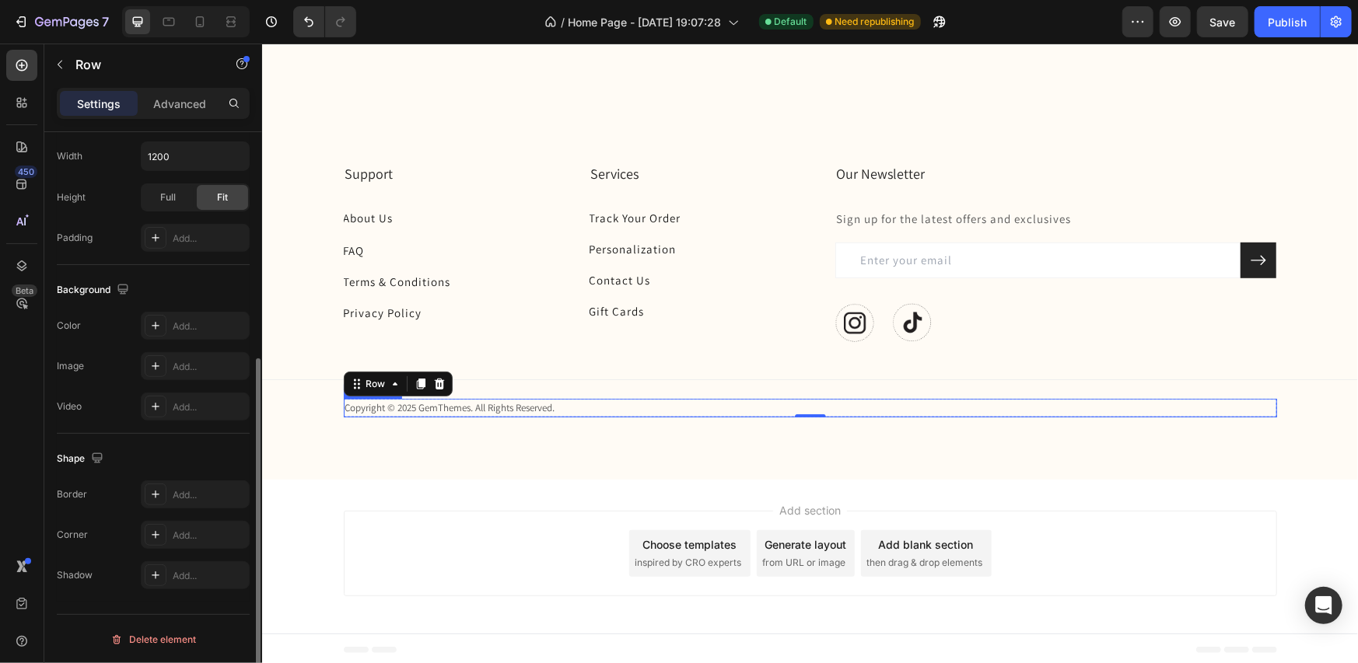
click at [480, 400] on p "Copyright © 2025 GemThemes. All Rights Reserved." at bounding box center [810, 408] width 930 height 16
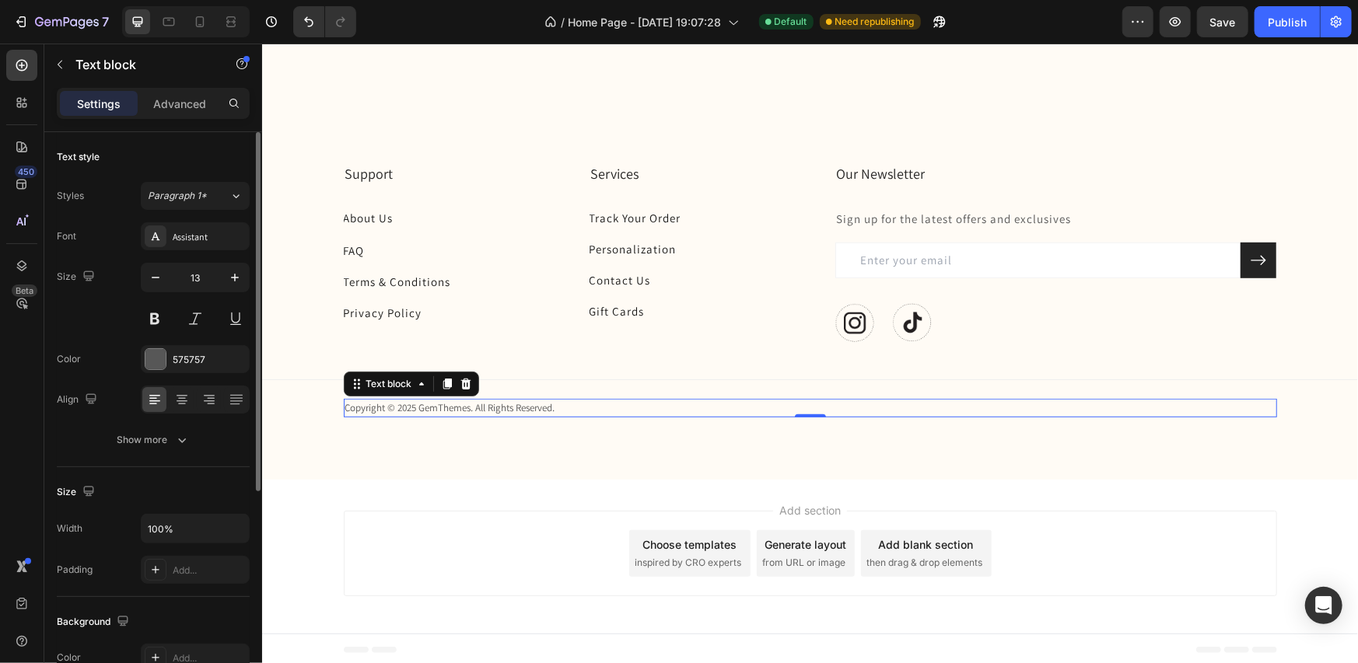
click at [490, 406] on p "Copyright © 2025 GemThemes. All Rights Reserved." at bounding box center [810, 408] width 930 height 16
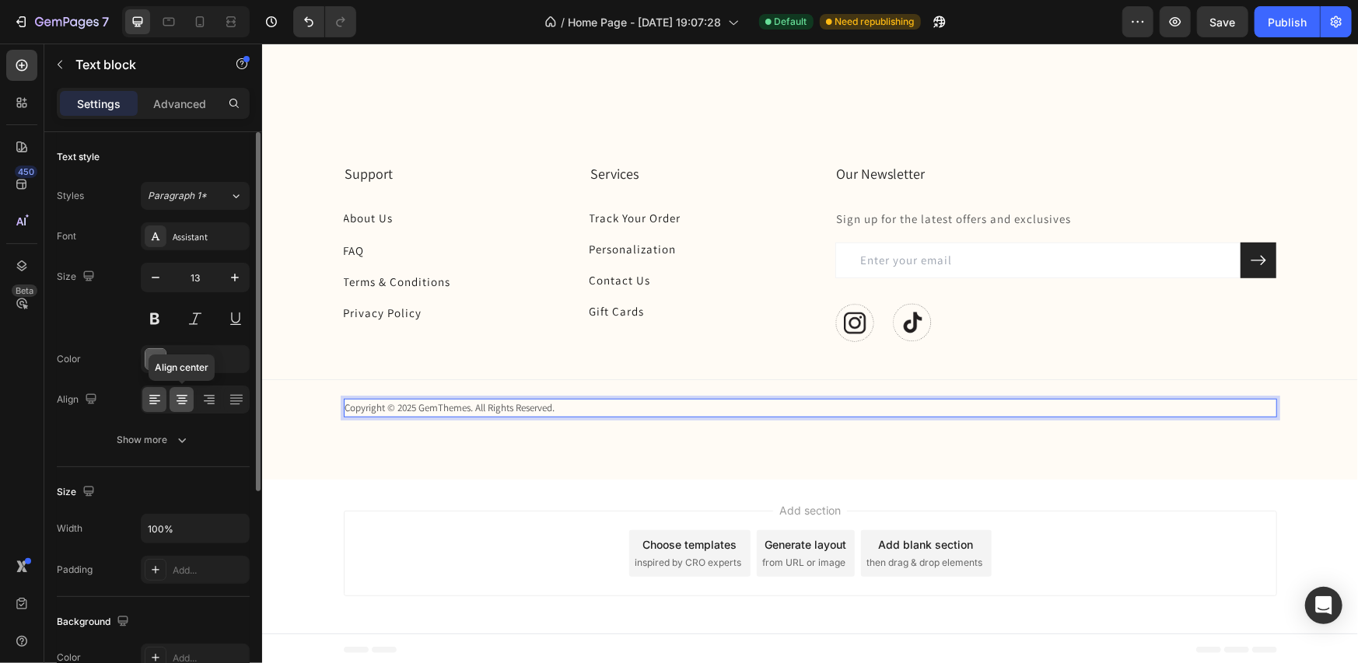
click at [184, 404] on icon at bounding box center [182, 400] width 16 height 16
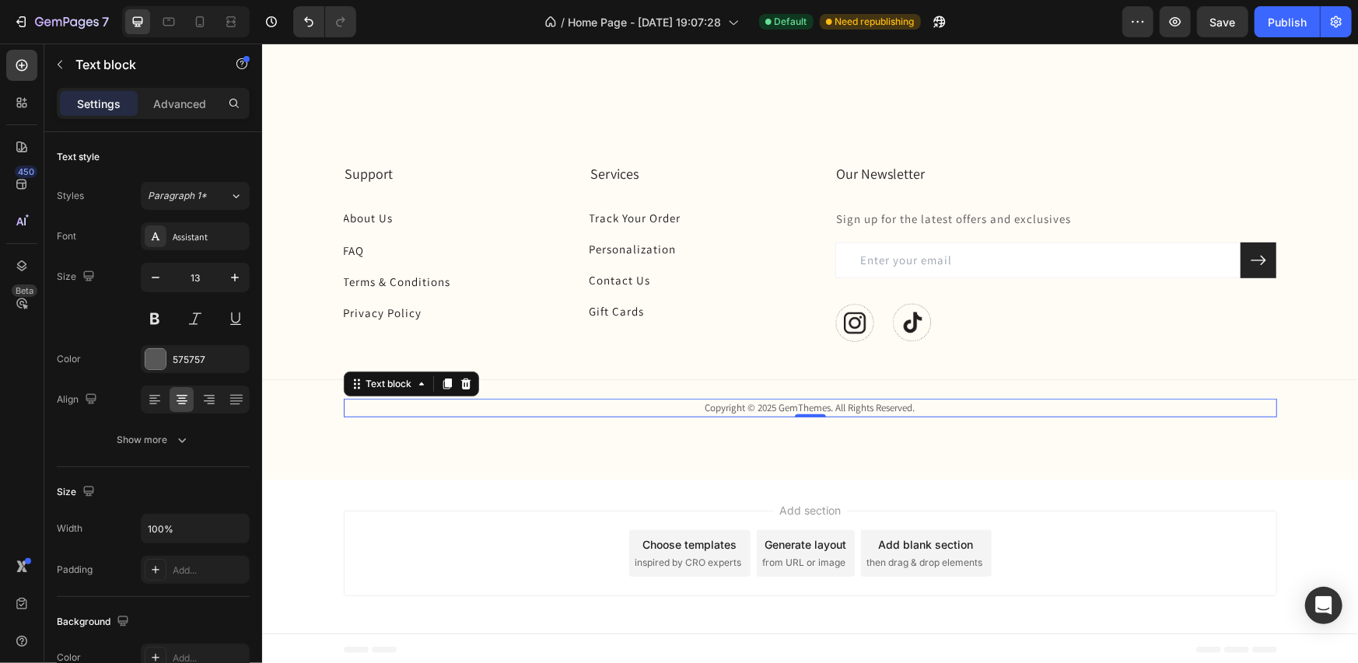
click at [1306, 499] on div "Add section Choose templates inspired by CRO experts Generate layout from URL o…" at bounding box center [809, 556] width 1096 height 154
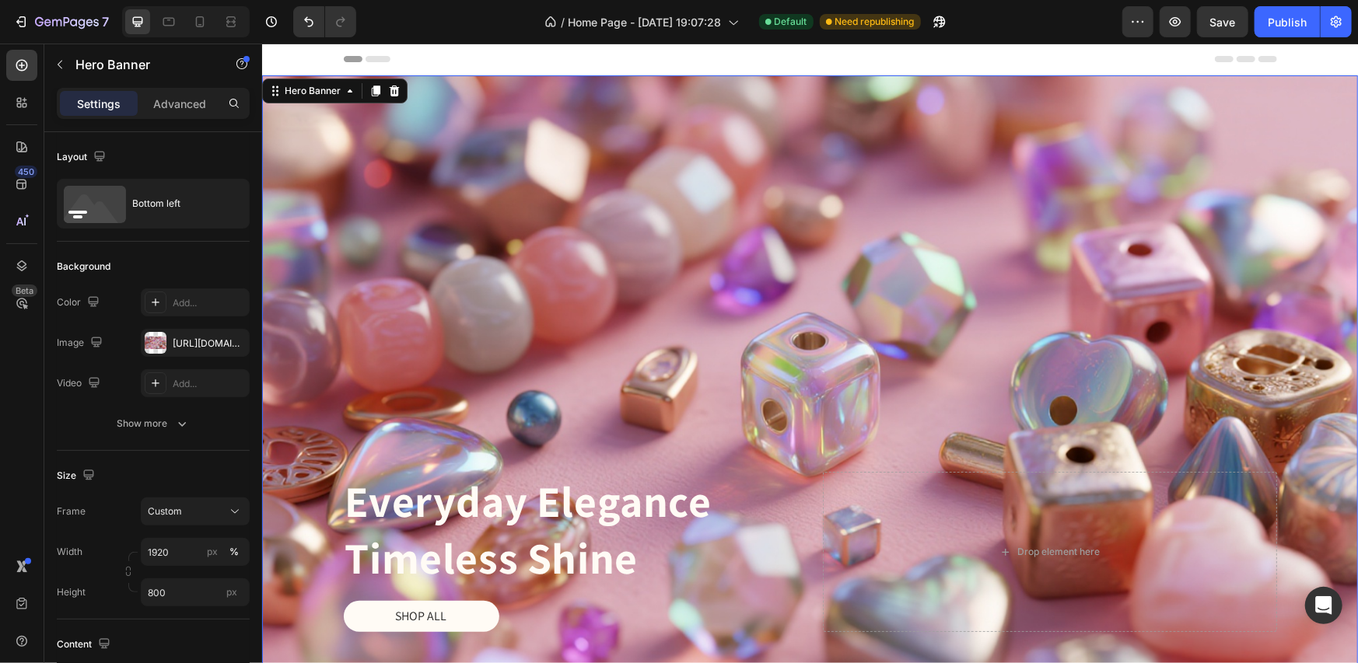
click at [971, 236] on div "Overlay" at bounding box center [809, 386] width 1096 height 622
click at [399, 88] on icon at bounding box center [393, 90] width 12 height 12
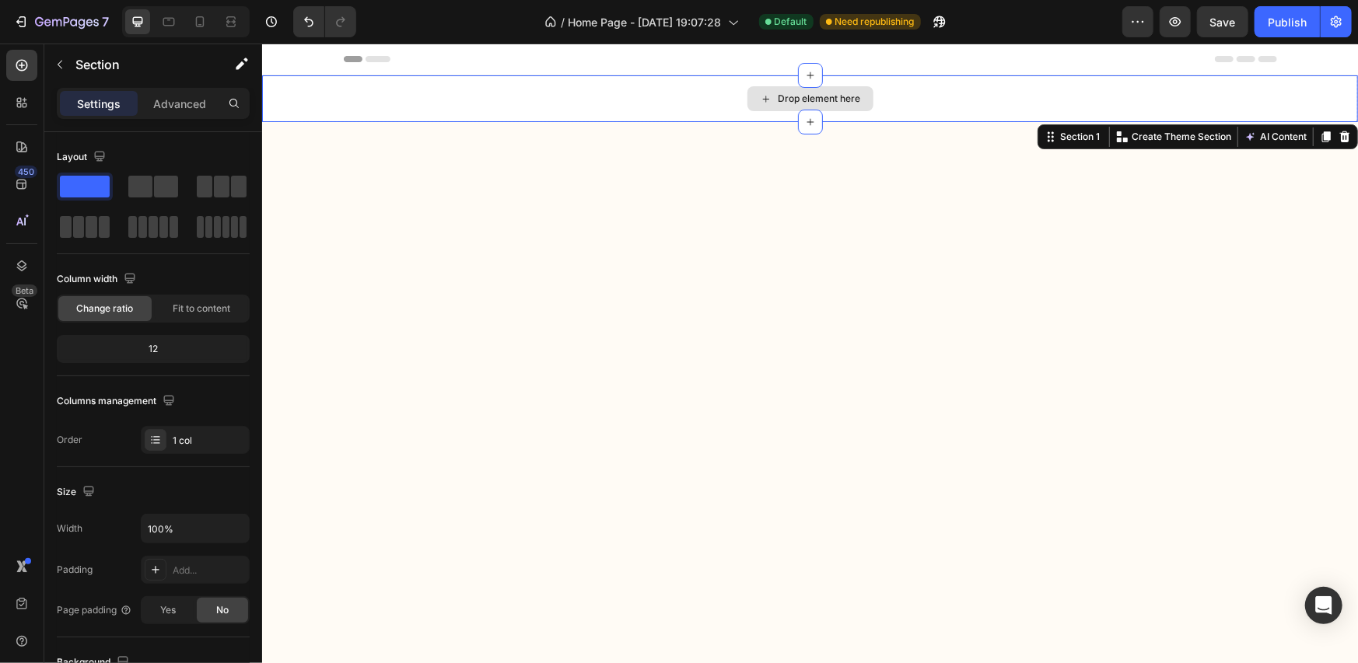
click at [953, 103] on div "Drop element here" at bounding box center [809, 98] width 1096 height 47
click at [1338, 135] on icon at bounding box center [1344, 136] width 12 height 12
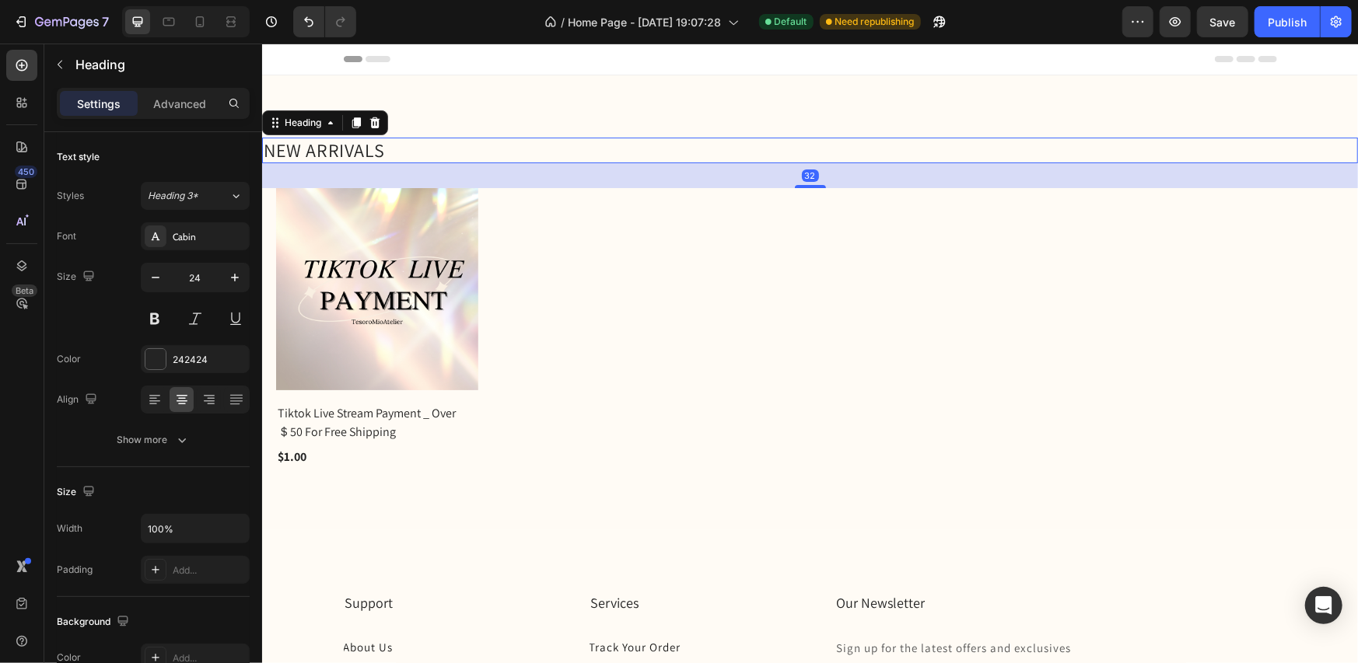
click at [659, 161] on h2 "NEW ARRIVALS" at bounding box center [809, 150] width 1096 height 26
click at [57, 65] on icon "button" at bounding box center [60, 64] width 12 height 12
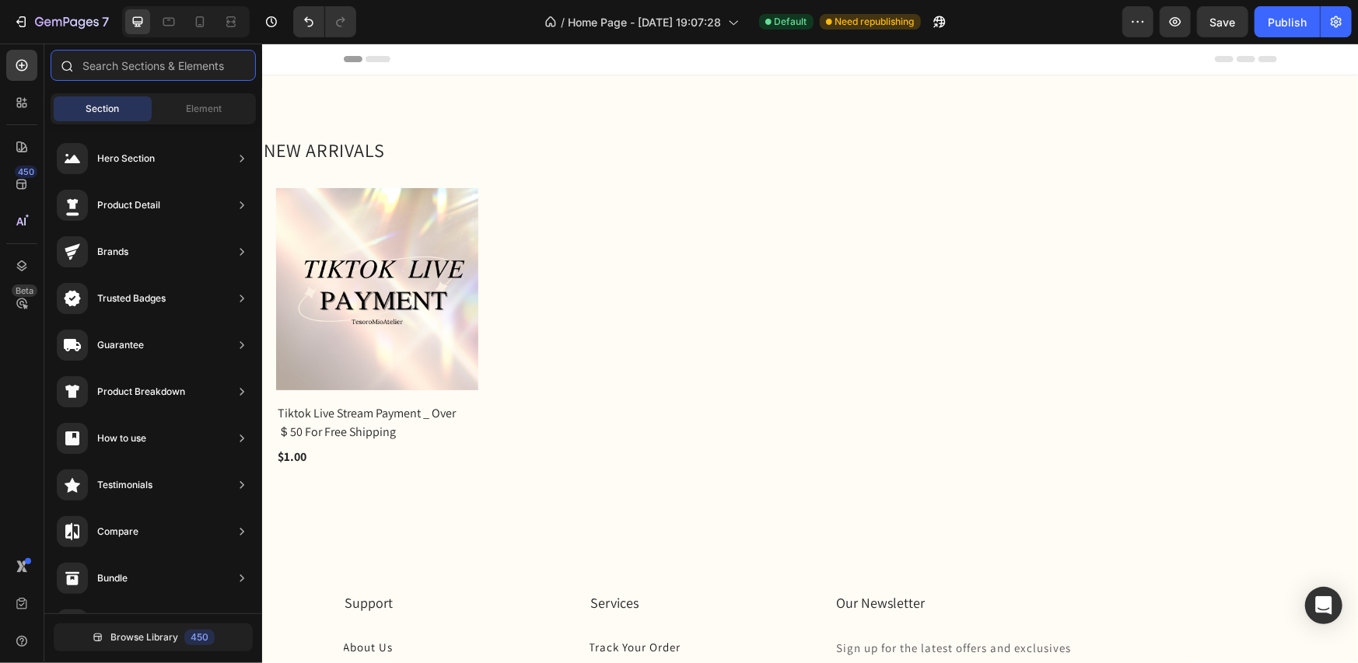
click at [124, 71] on input "text" at bounding box center [153, 65] width 205 height 31
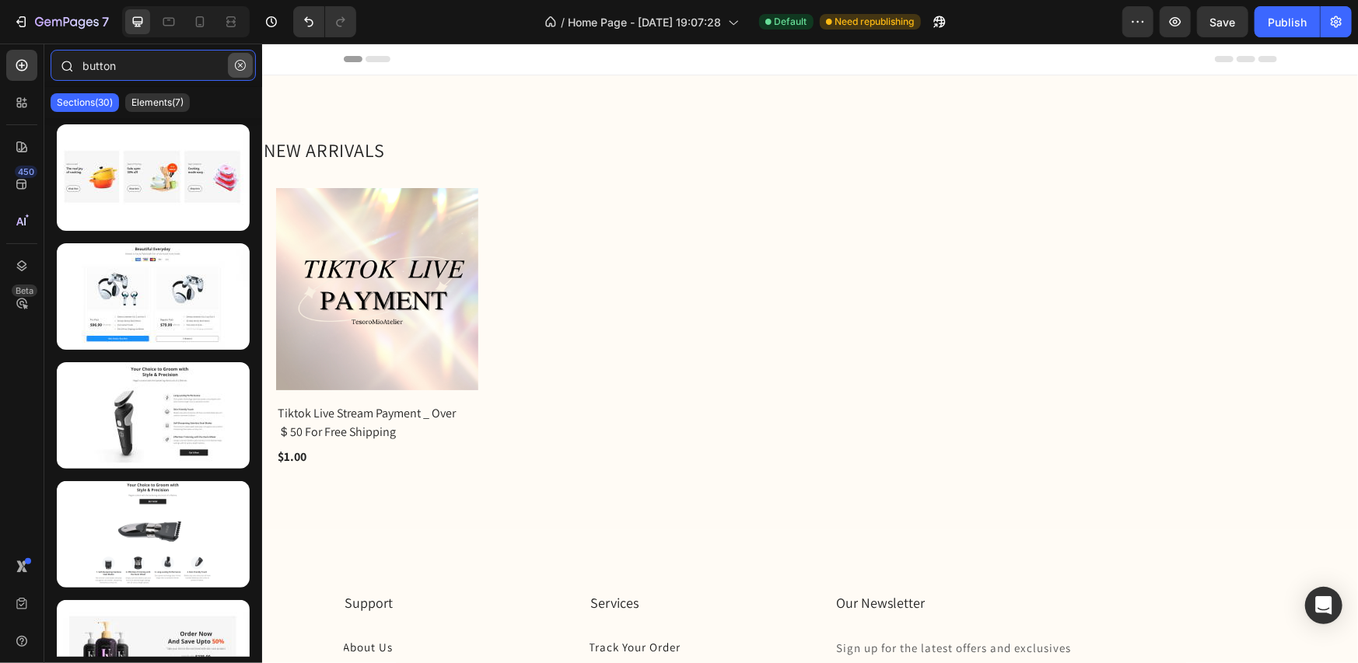
type input "buttonbutton"
click at [233, 63] on button "button" at bounding box center [240, 65] width 25 height 25
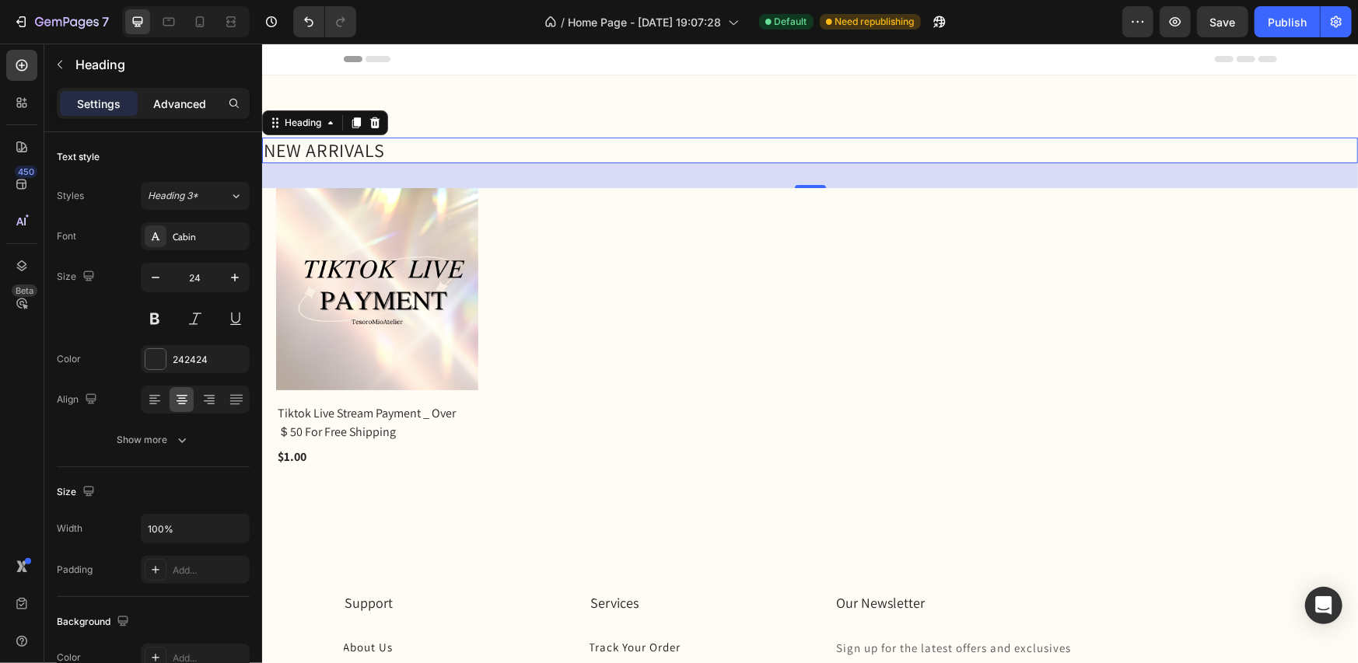
click at [184, 107] on p "Advanced" at bounding box center [179, 104] width 53 height 16
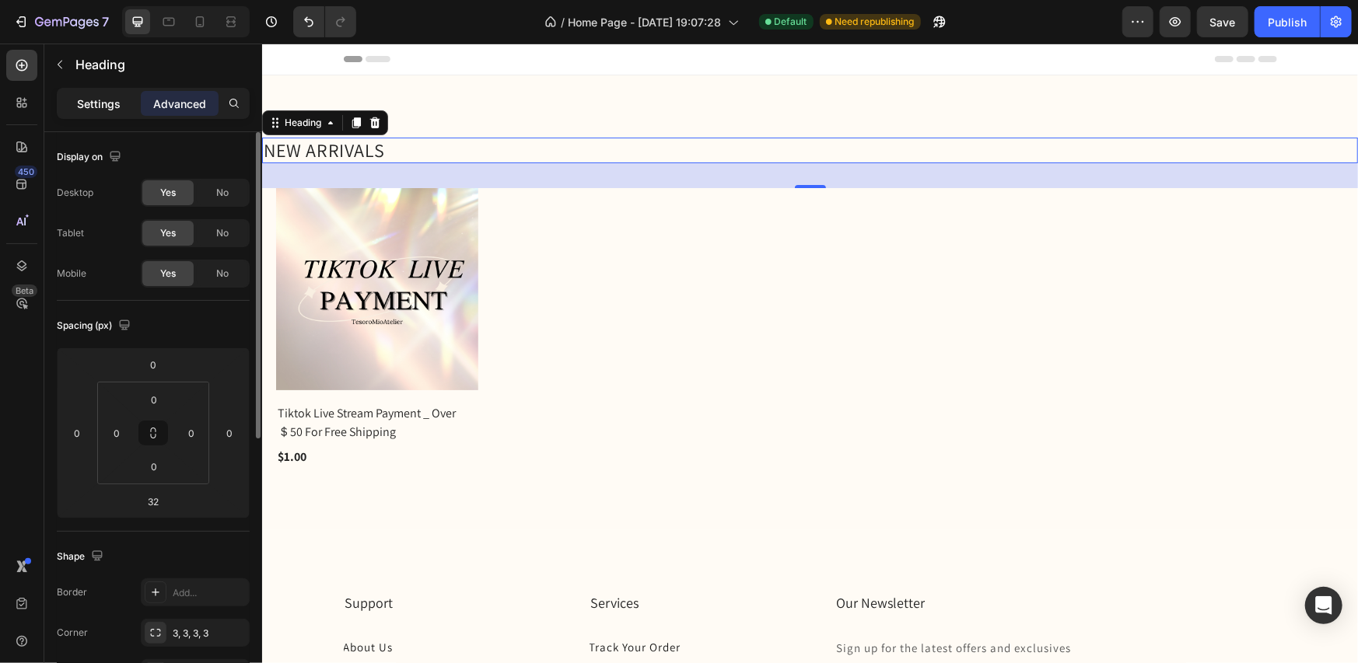
click at [105, 110] on p "Settings" at bounding box center [99, 104] width 44 height 16
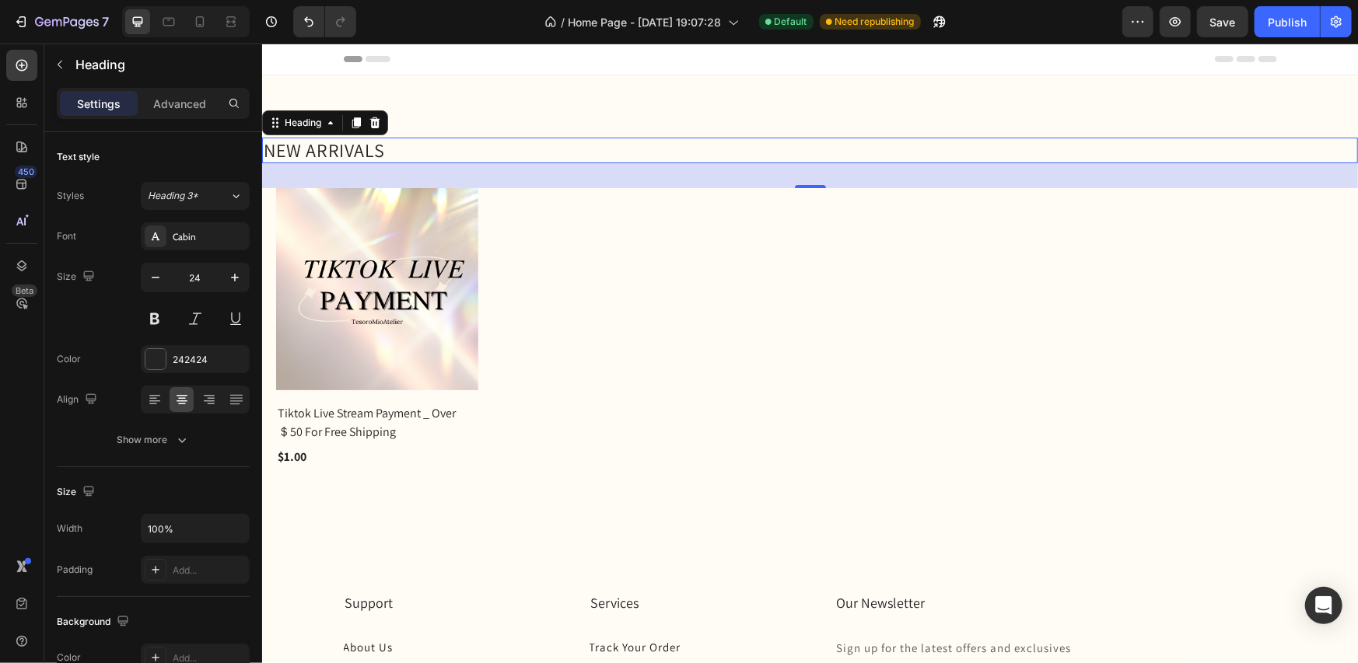
click at [873, 183] on div "32" at bounding box center [809, 175] width 1096 height 25
click at [70, 63] on button "button" at bounding box center [59, 64] width 25 height 25
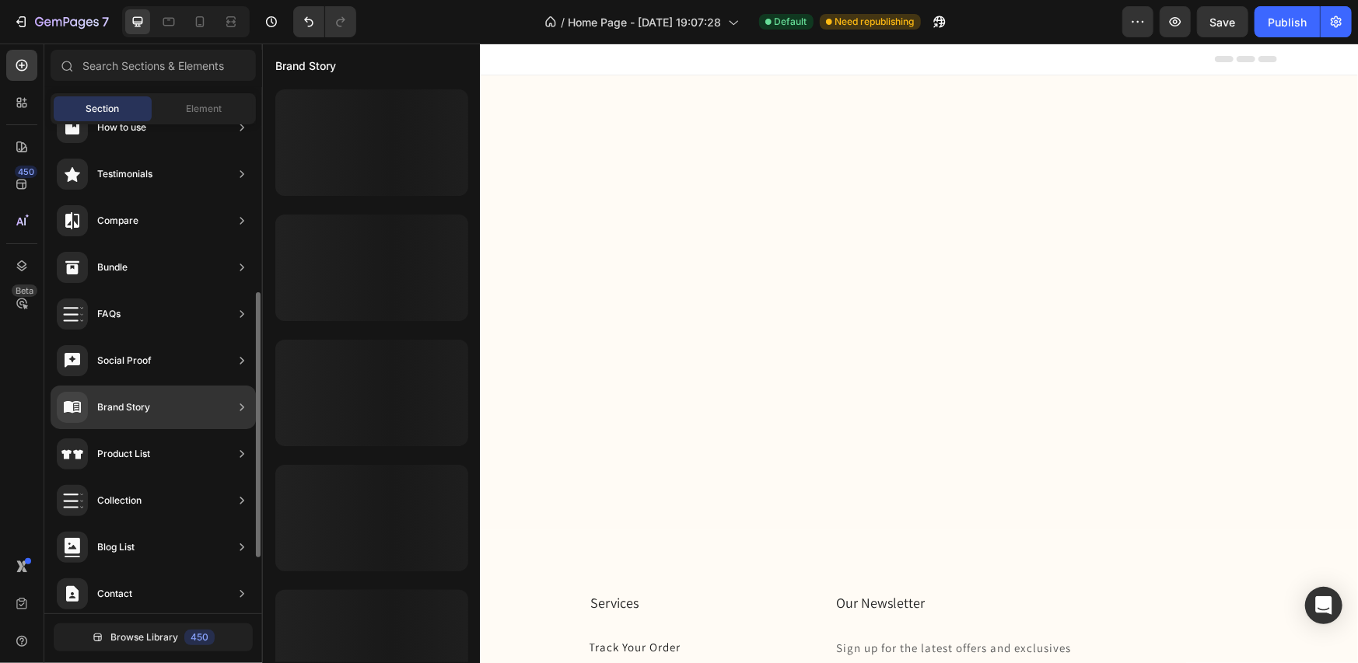
scroll to position [412, 0]
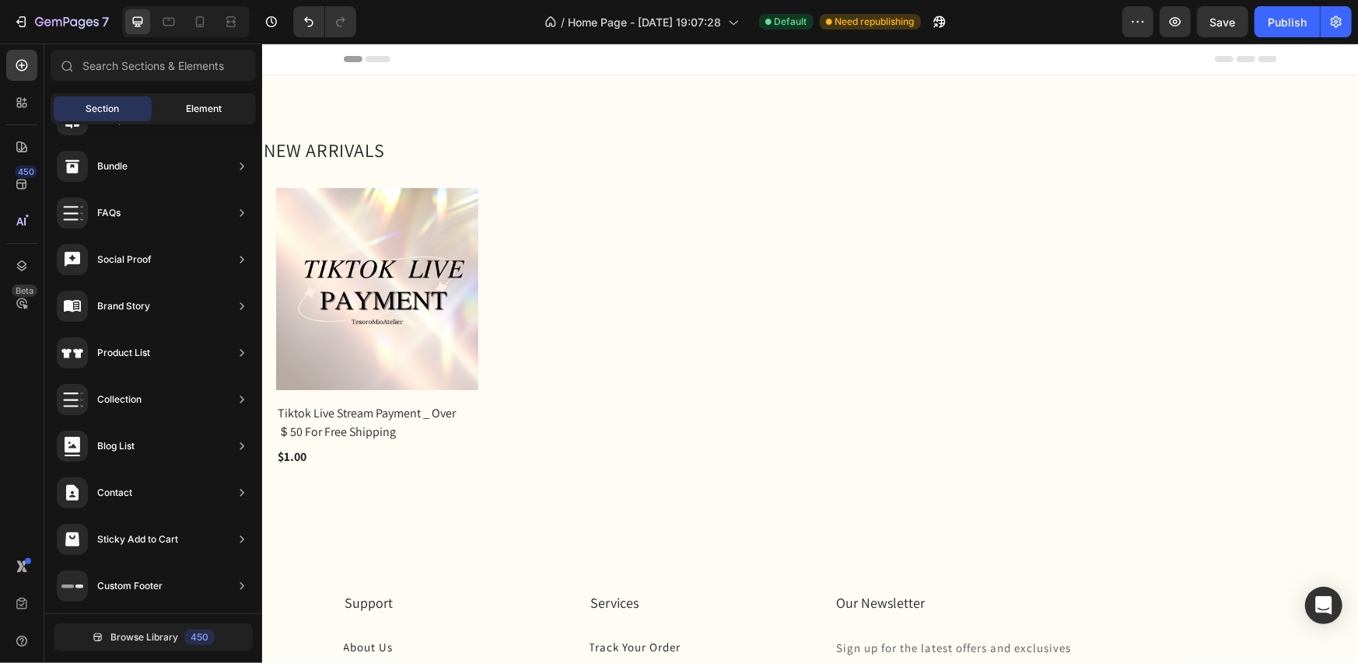
click at [205, 111] on span "Element" at bounding box center [204, 109] width 36 height 14
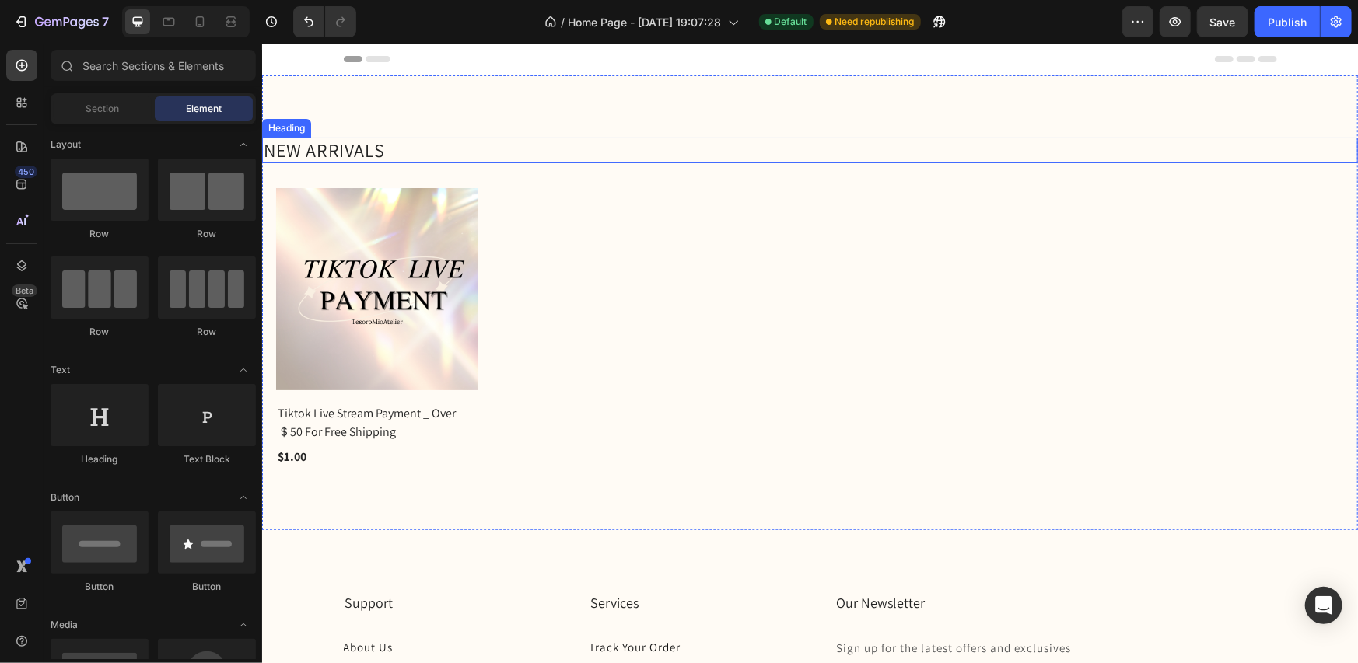
click at [369, 147] on h2 "NEW ARRIVALS" at bounding box center [809, 150] width 1096 height 26
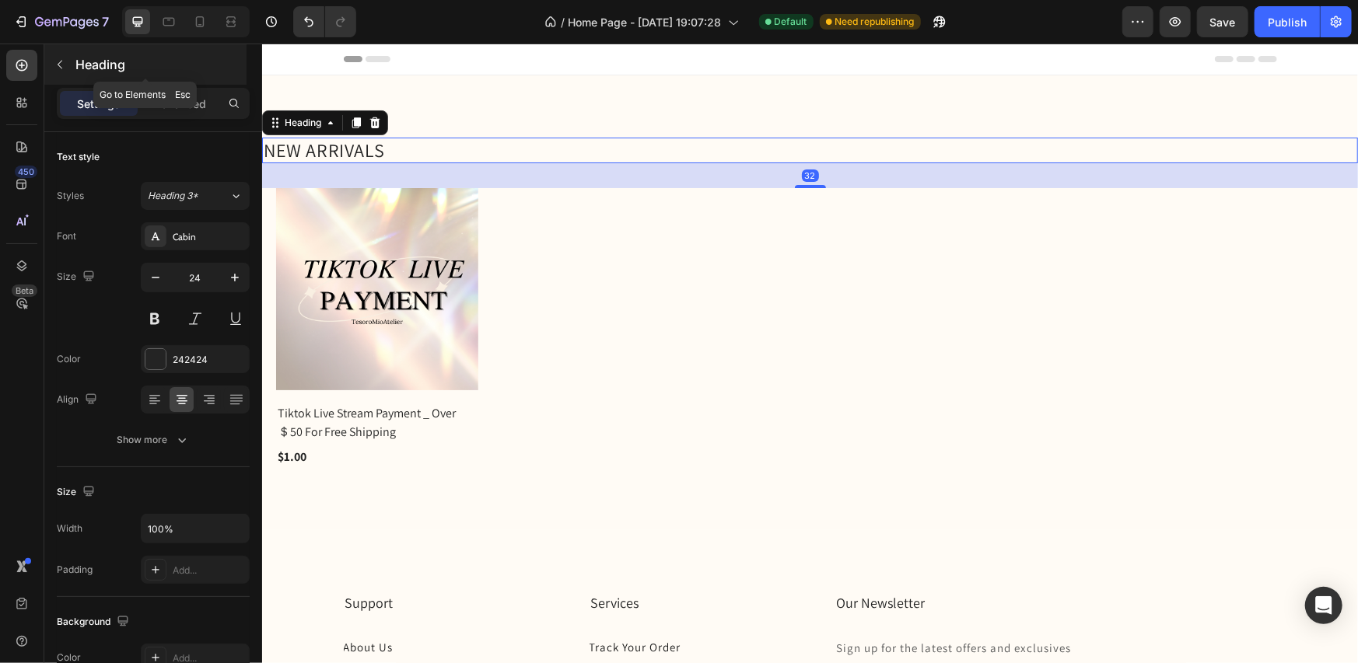
click at [67, 57] on button "button" at bounding box center [59, 64] width 25 height 25
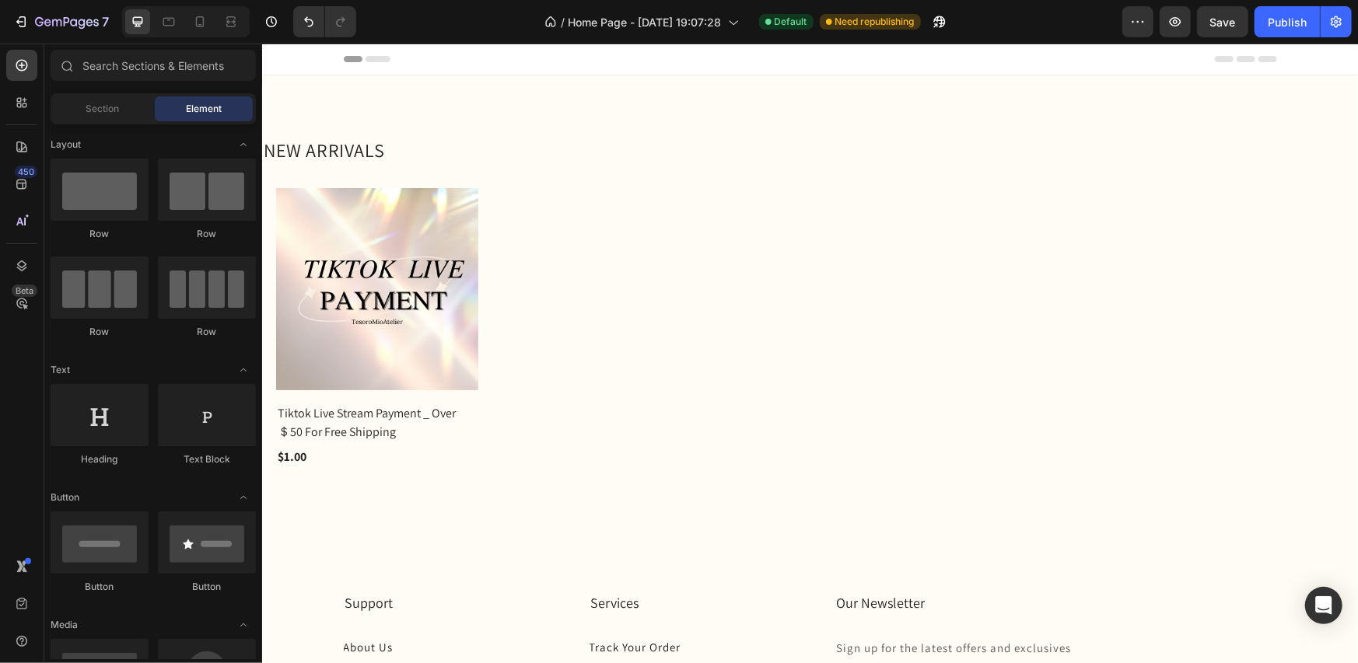
scroll to position [233, 0]
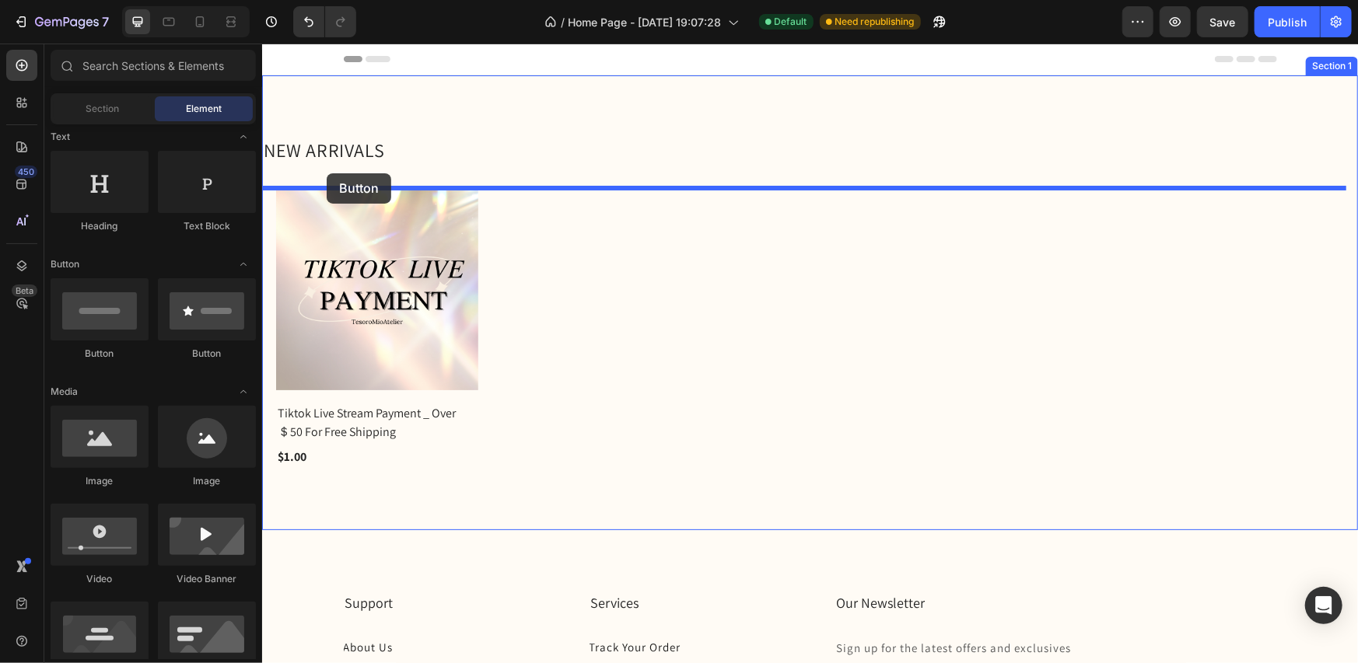
drag, startPoint x: 359, startPoint y: 369, endPoint x: 326, endPoint y: 173, distance: 199.5
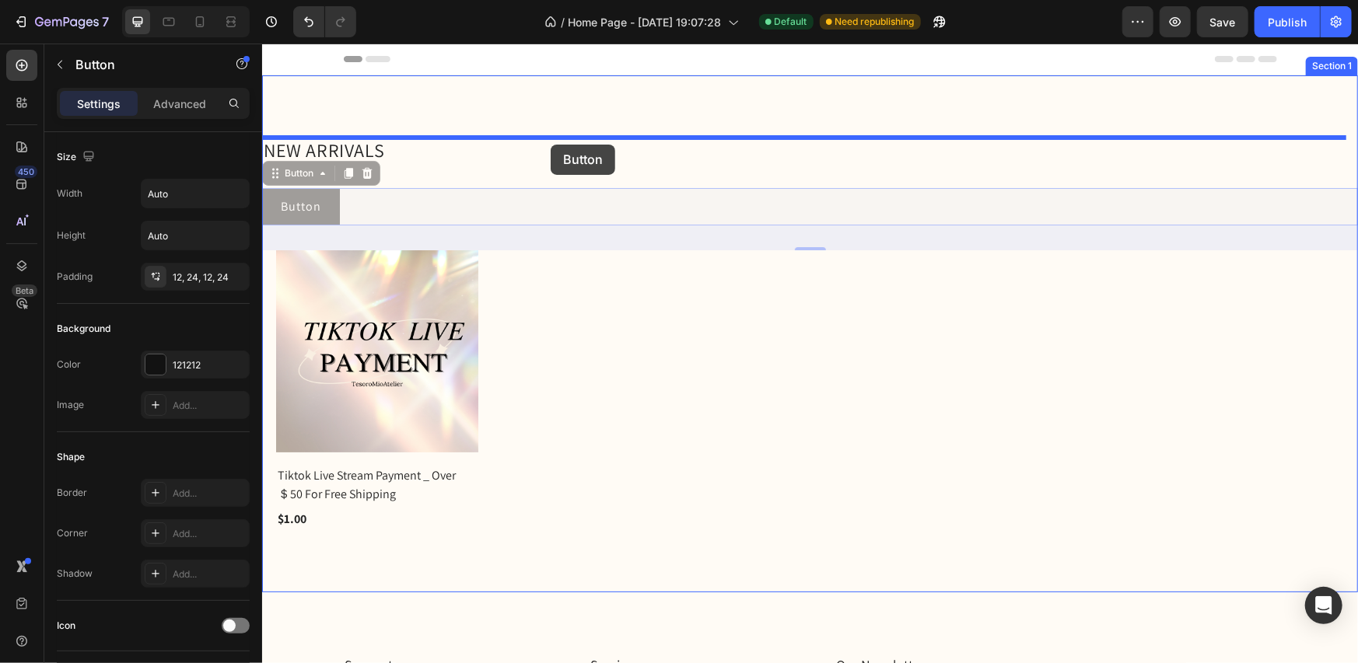
drag, startPoint x: 332, startPoint y: 194, endPoint x: 550, endPoint y: 144, distance: 223.4
click at [550, 144] on div "Header NEW ARRIVALS Heading Button Button 32 Button Button 32 (P) Images Tiktok…" at bounding box center [809, 600] width 1096 height 1115
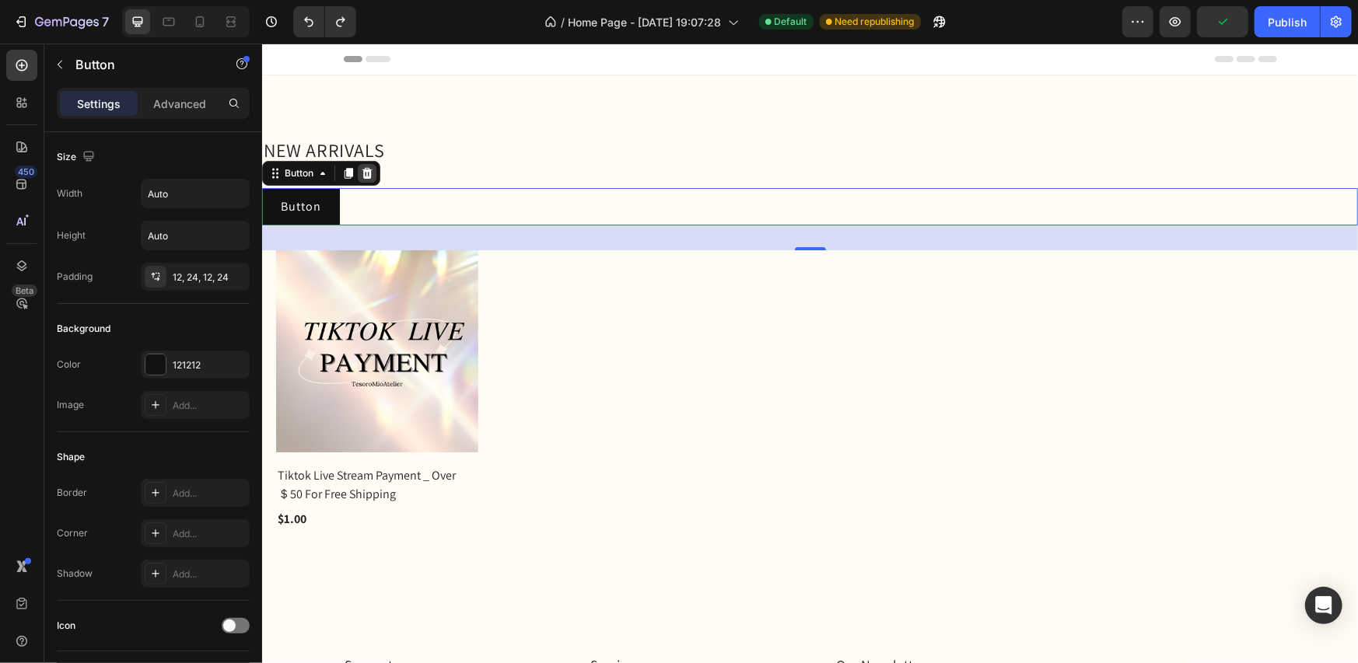
click at [362, 171] on icon at bounding box center [366, 172] width 12 height 12
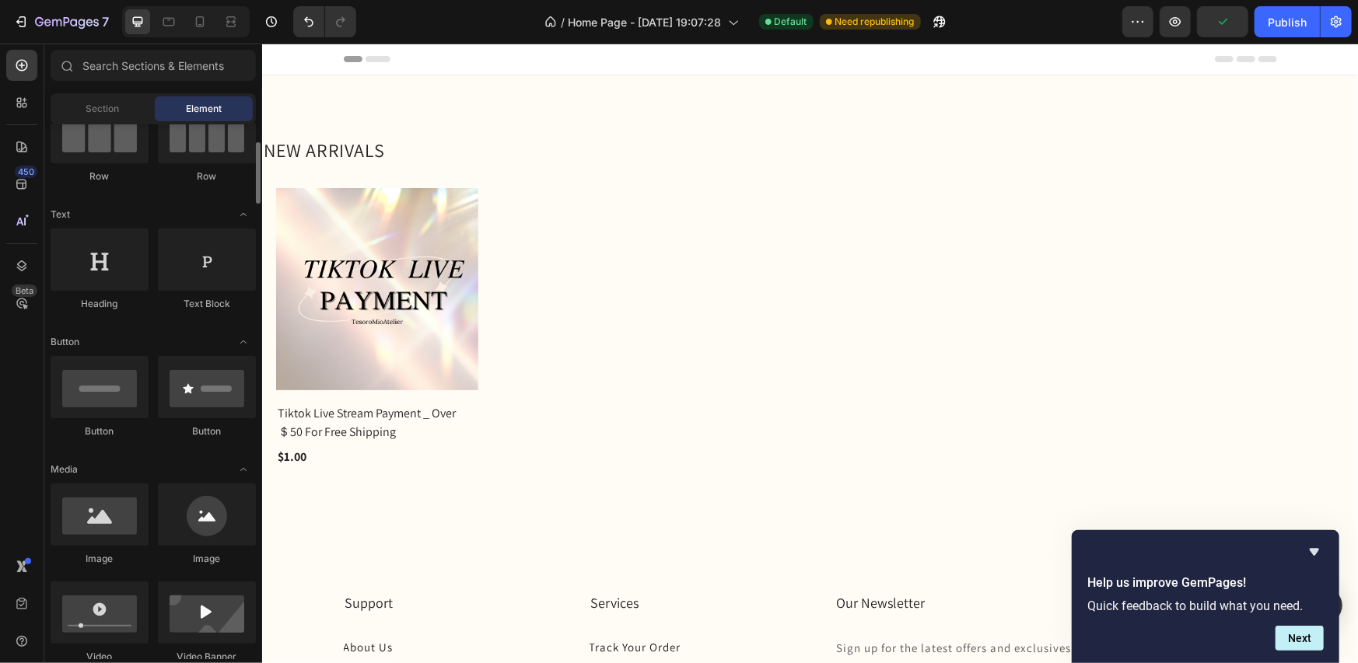
scroll to position [0, 0]
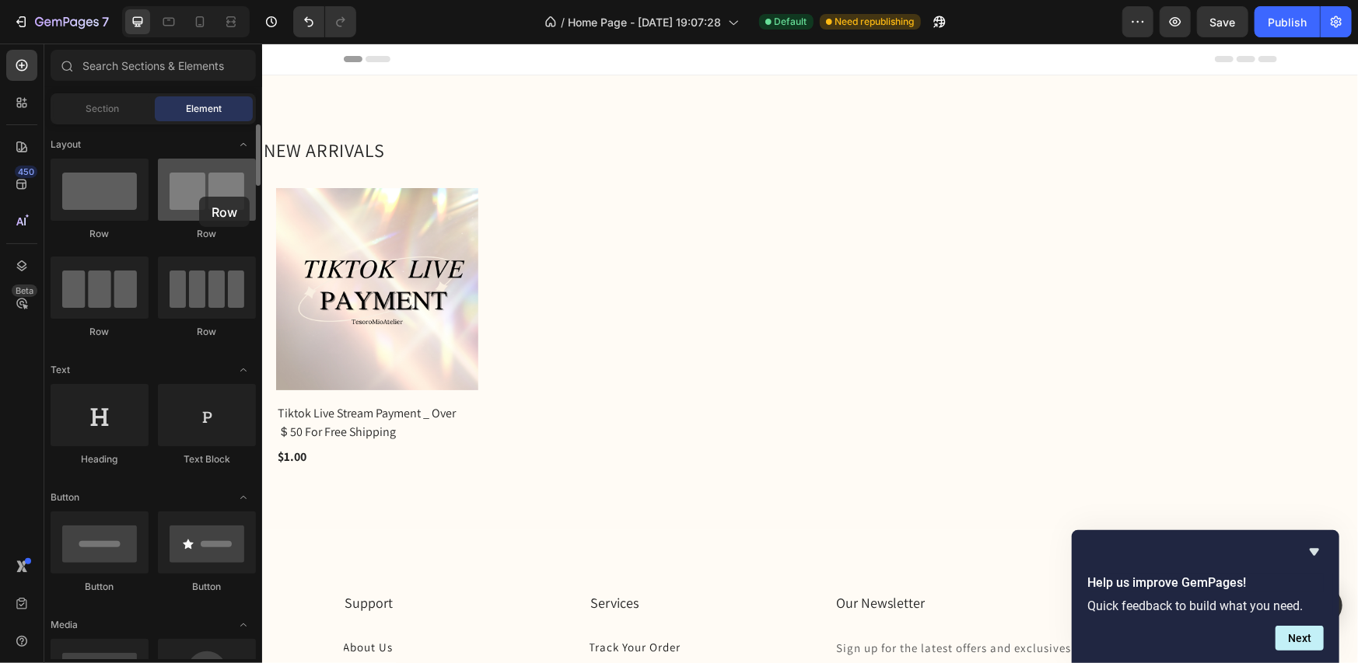
click at [199, 197] on div at bounding box center [207, 190] width 98 height 62
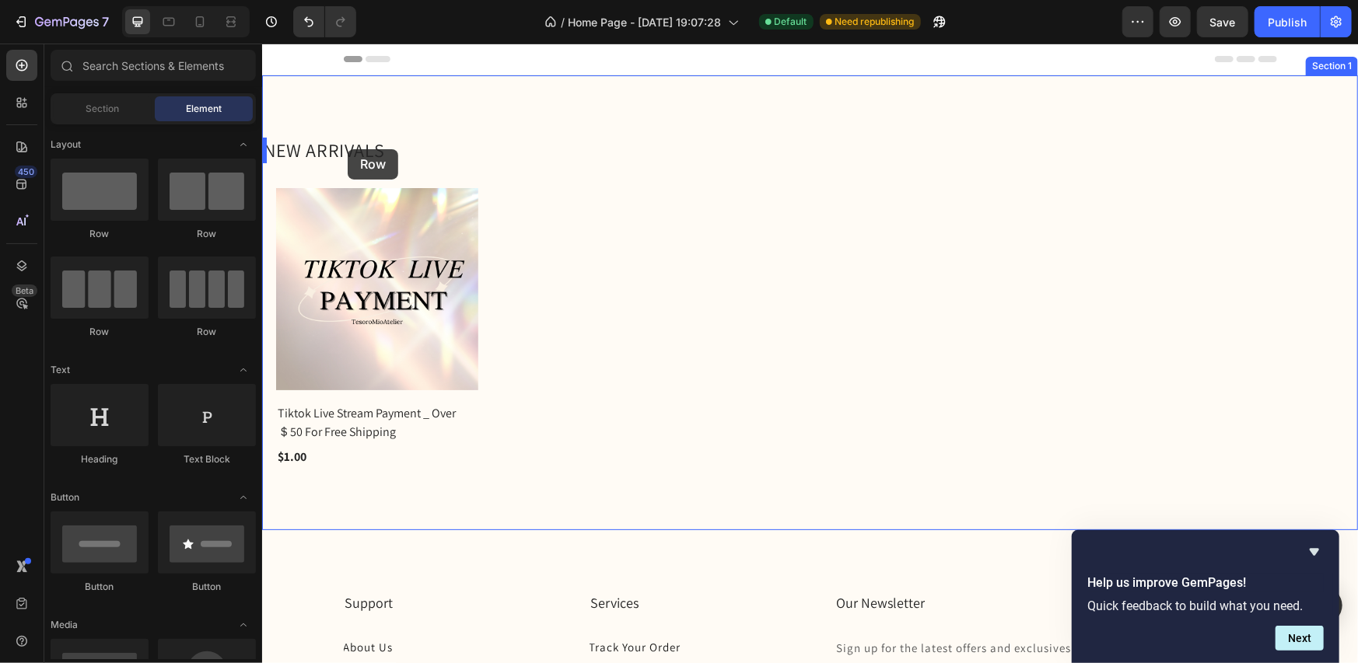
drag, startPoint x: 443, startPoint y: 250, endPoint x: 347, endPoint y: 149, distance: 139.7
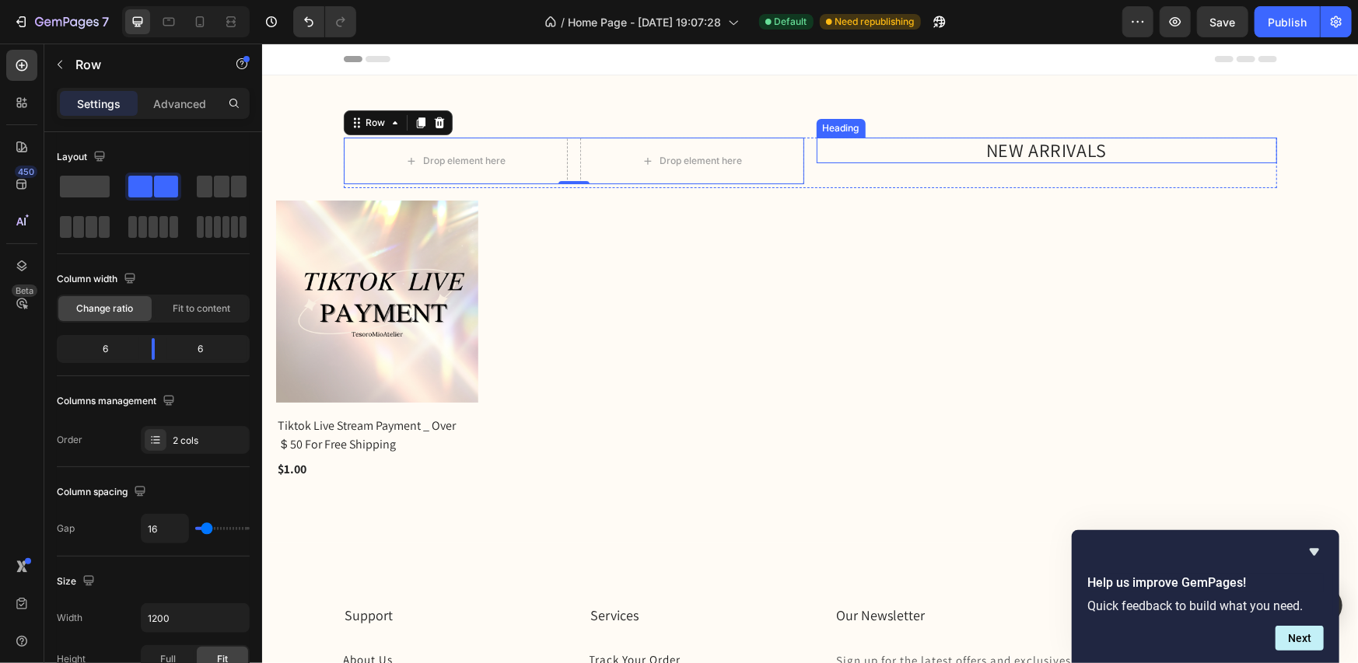
click at [1032, 151] on h2 "NEW ARRIVALS" at bounding box center [1046, 150] width 460 height 26
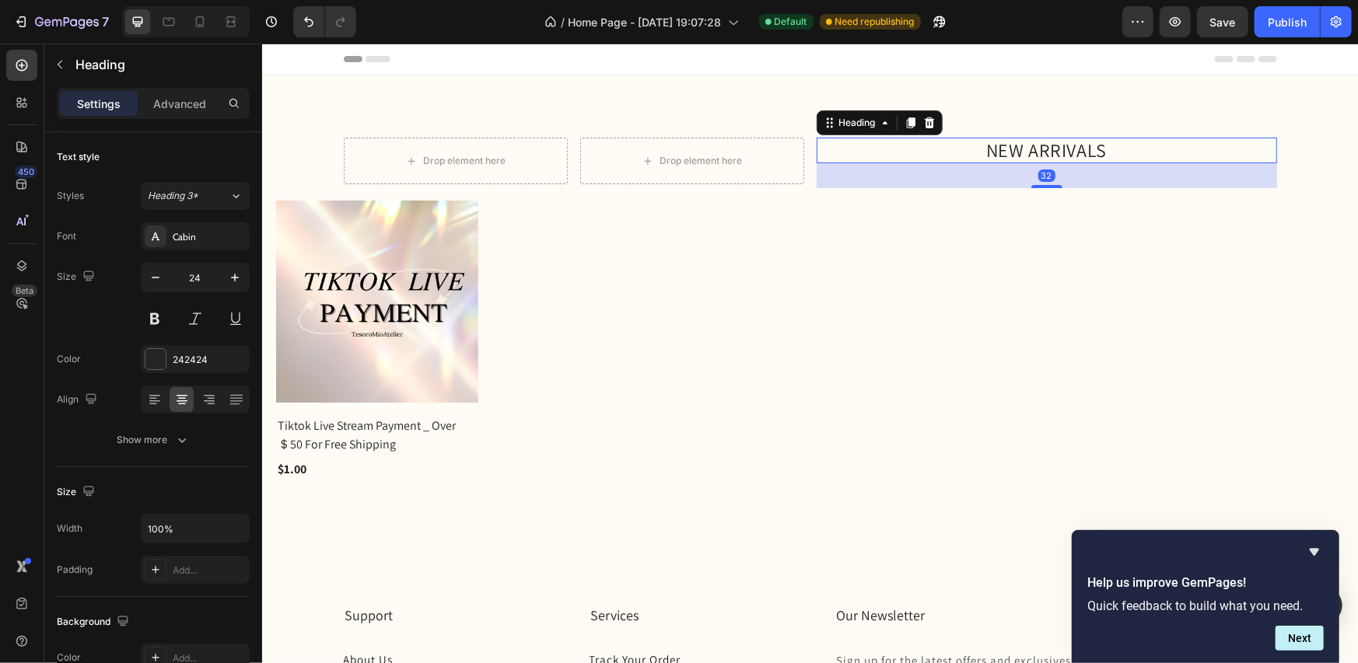
click at [1032, 151] on h2 "NEW ARRIVALS" at bounding box center [1046, 150] width 460 height 26
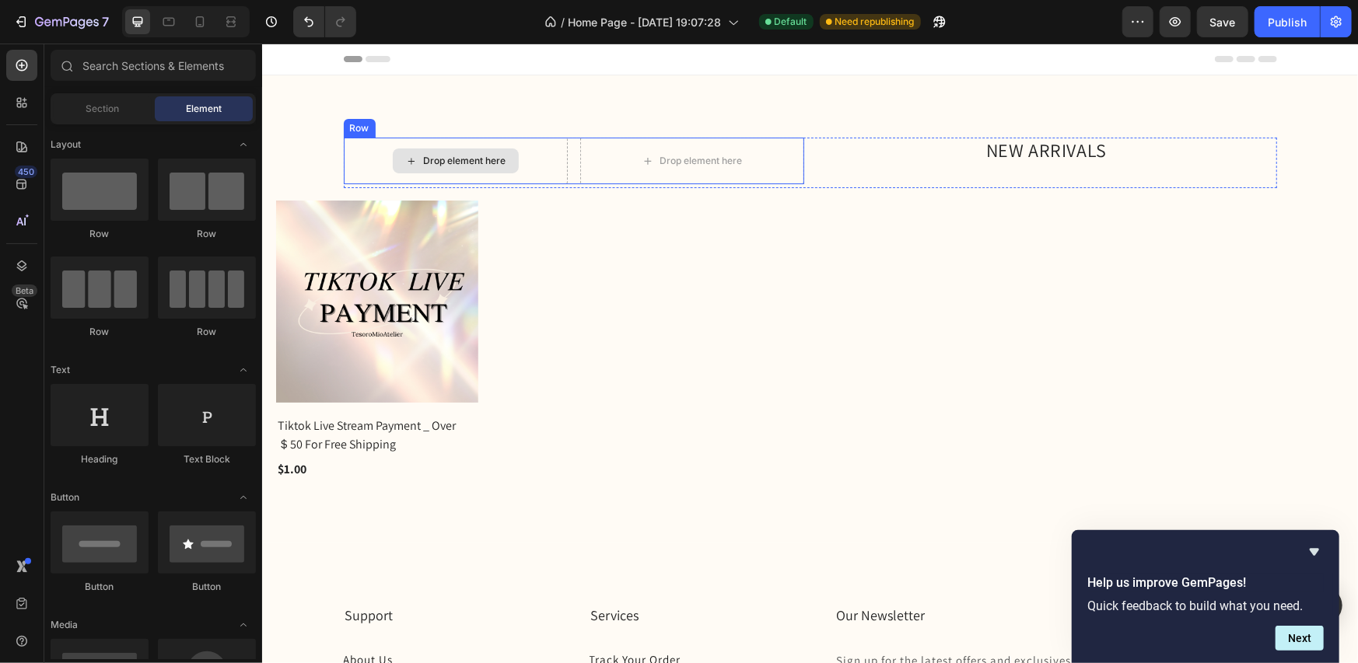
click at [436, 162] on div "Drop element here" at bounding box center [464, 160] width 82 height 12
click at [406, 156] on icon at bounding box center [410, 160] width 12 height 13
click at [406, 159] on icon at bounding box center [410, 160] width 12 height 13
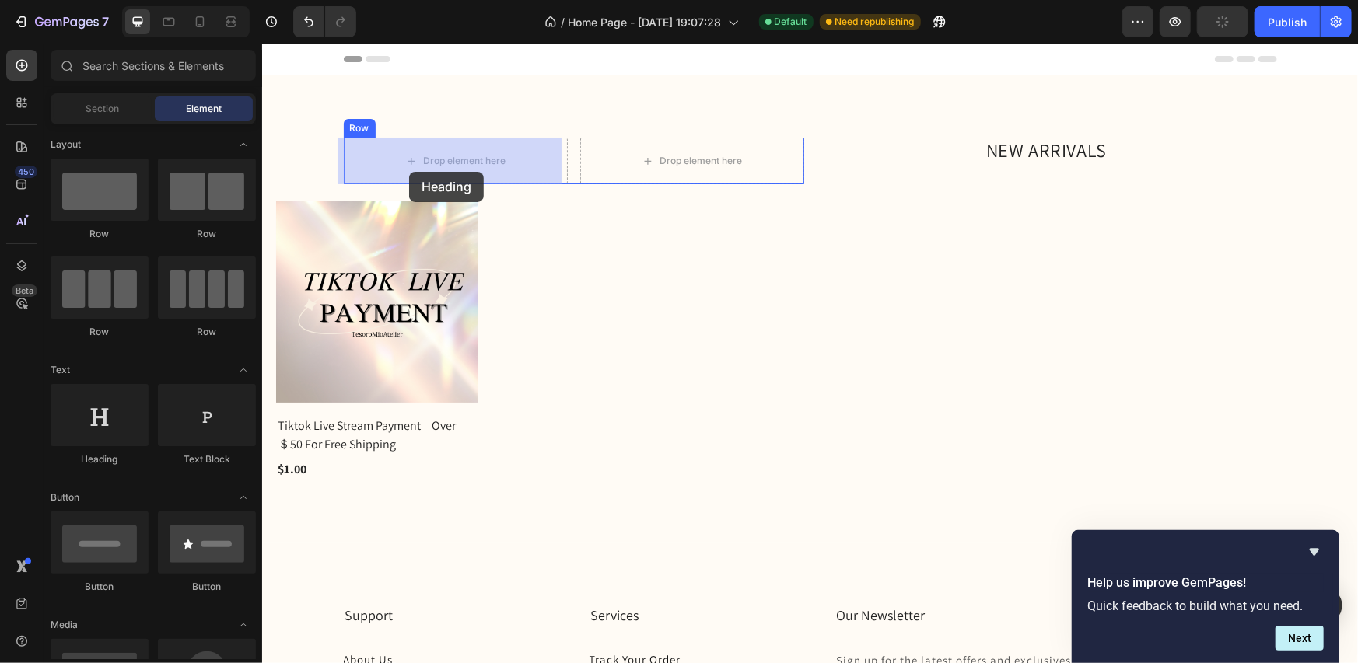
drag, startPoint x: 367, startPoint y: 471, endPoint x: 408, endPoint y: 170, distance: 303.0
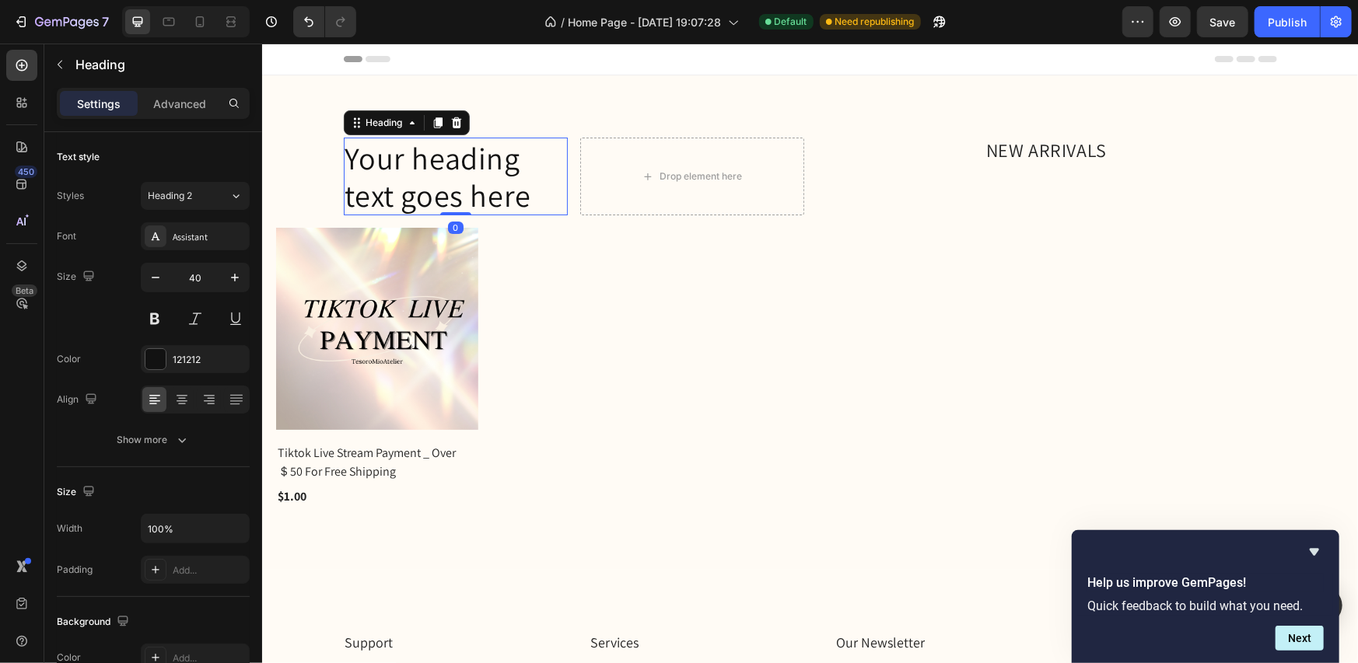
click at [519, 182] on h2 "Your heading text goes here" at bounding box center [455, 176] width 224 height 78
click at [519, 182] on p "Your heading text goes here" at bounding box center [455, 175] width 221 height 75
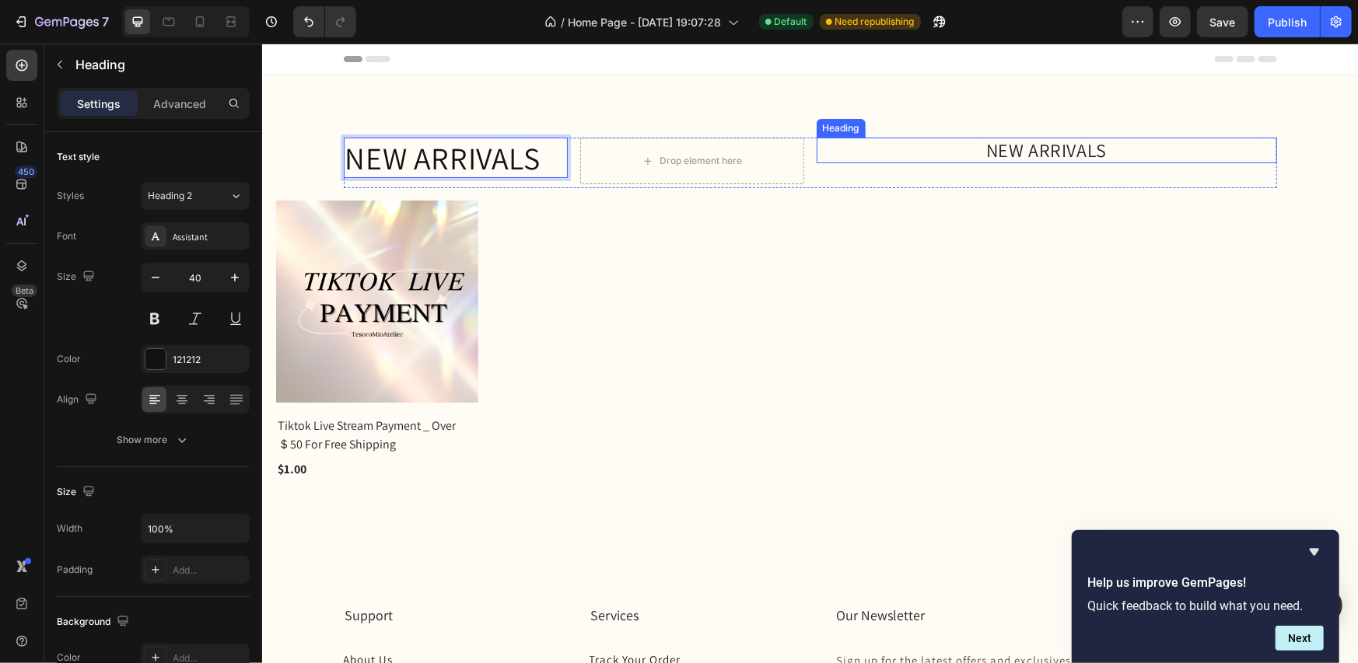
click at [1024, 149] on p "NEW ARRIVALS" at bounding box center [1045, 149] width 457 height 23
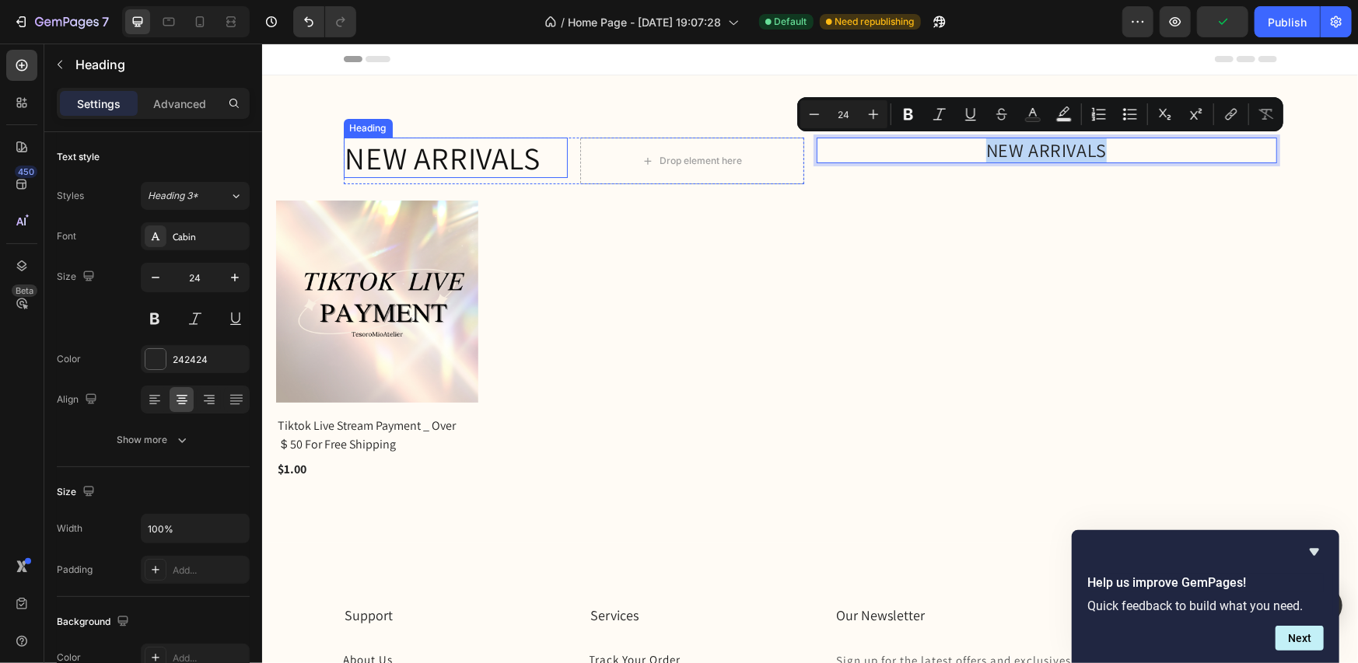
click at [431, 142] on p "NEW ARRIVALS" at bounding box center [455, 156] width 221 height 37
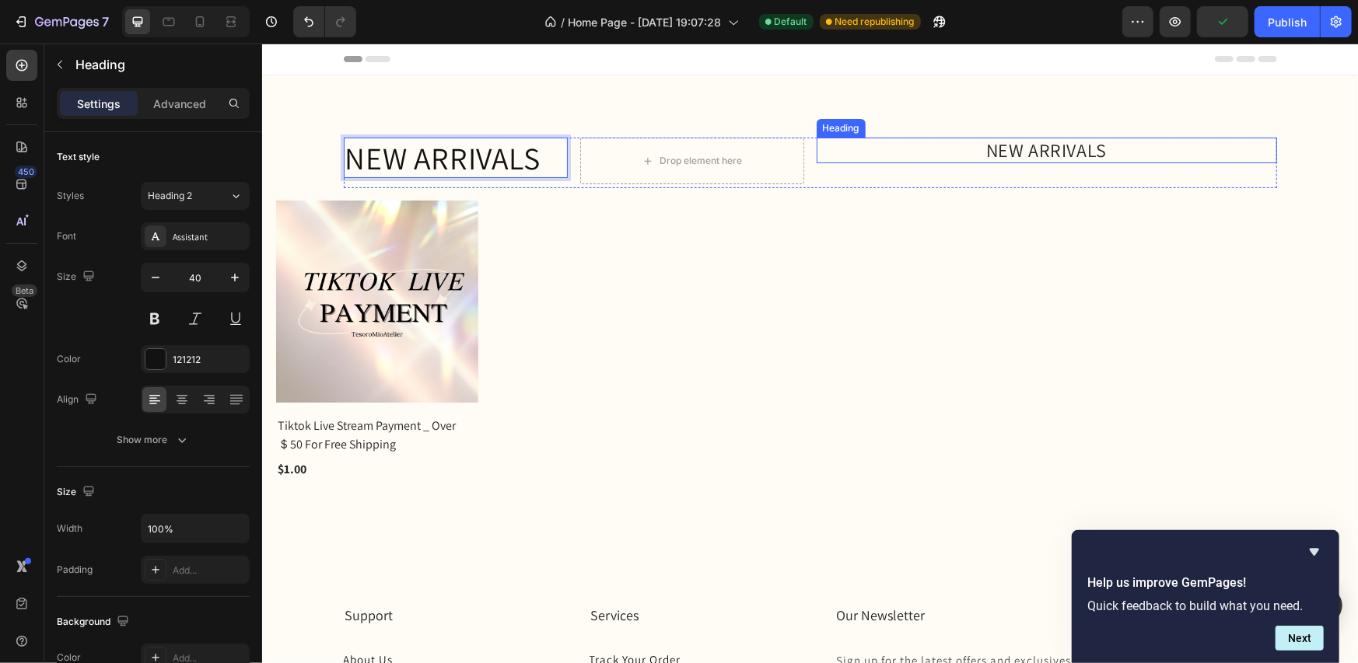
click at [1043, 146] on p "NEW ARRIVALS" at bounding box center [1045, 149] width 457 height 23
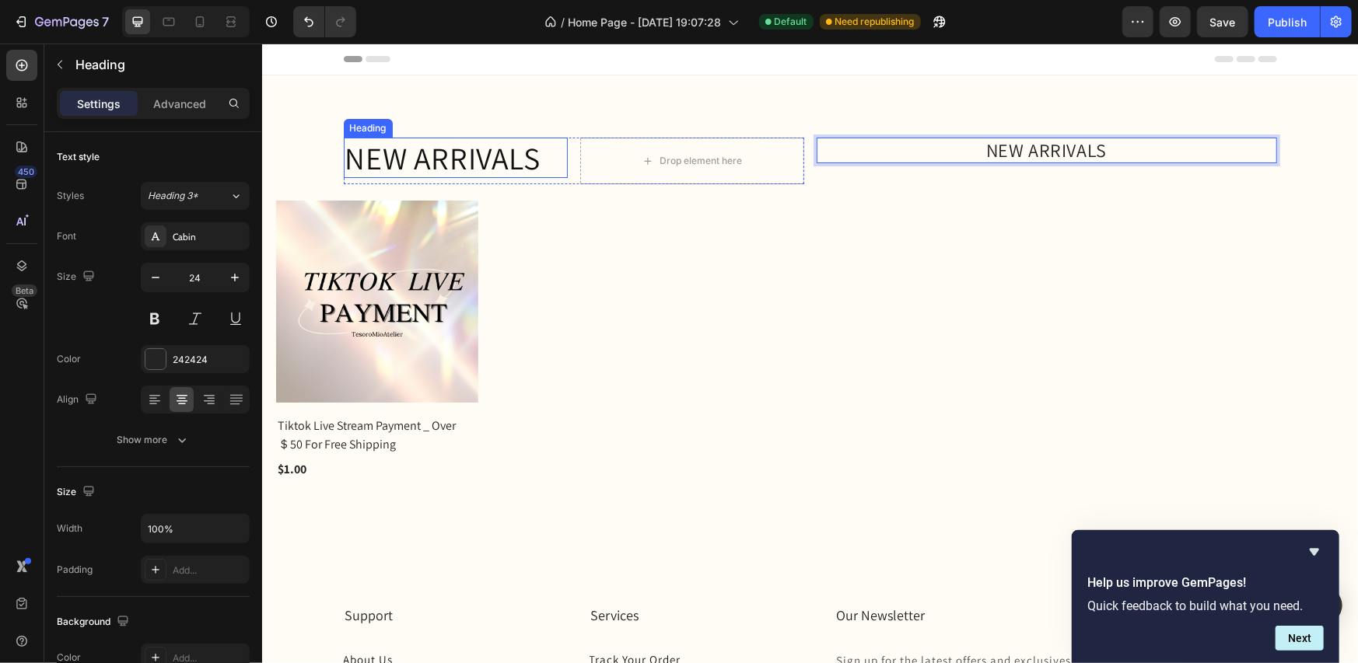
click at [401, 153] on p "NEW ARRIVALS" at bounding box center [455, 156] width 221 height 37
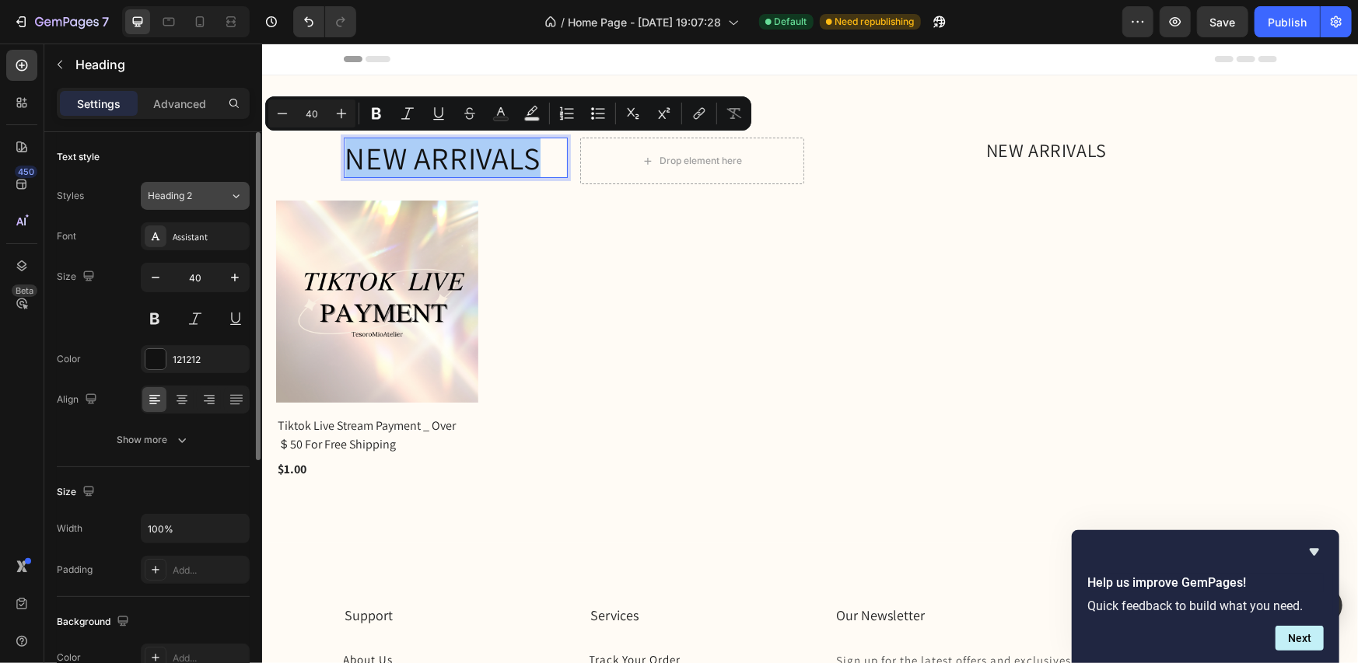
click at [198, 195] on div "Heading 2" at bounding box center [179, 196] width 63 height 14
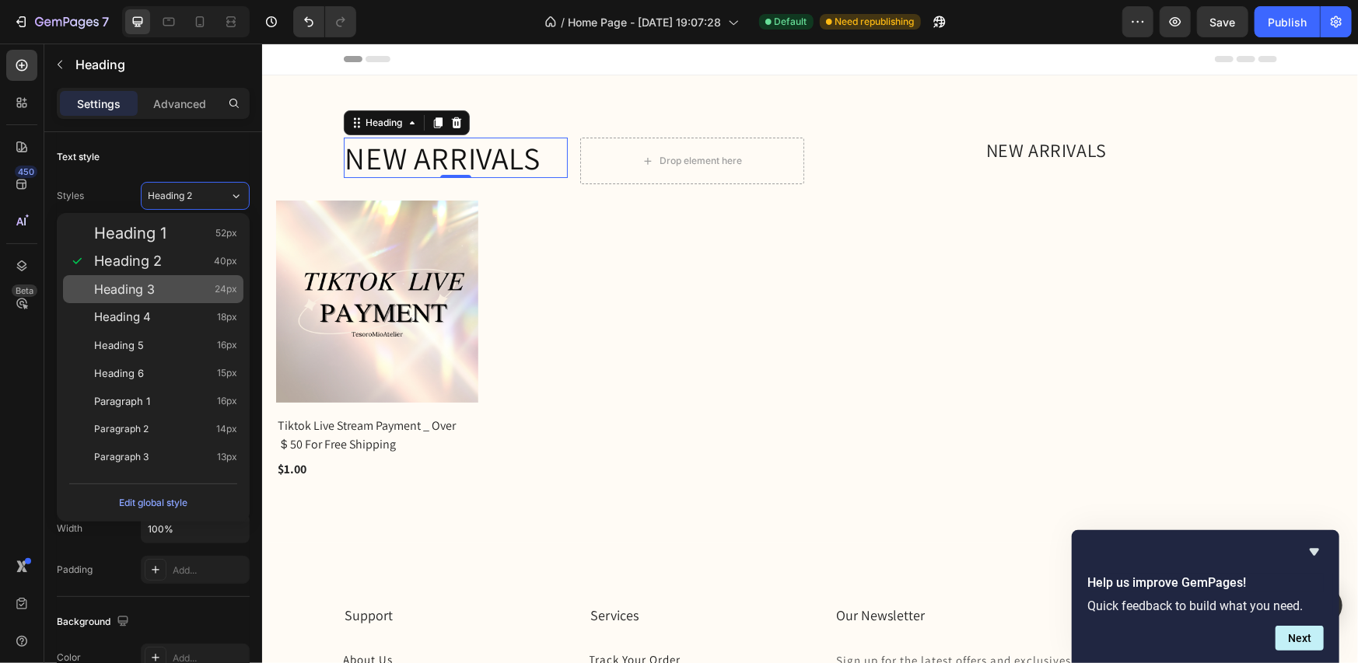
click at [184, 285] on div "Heading 3 24px" at bounding box center [165, 290] width 143 height 16
type input "24"
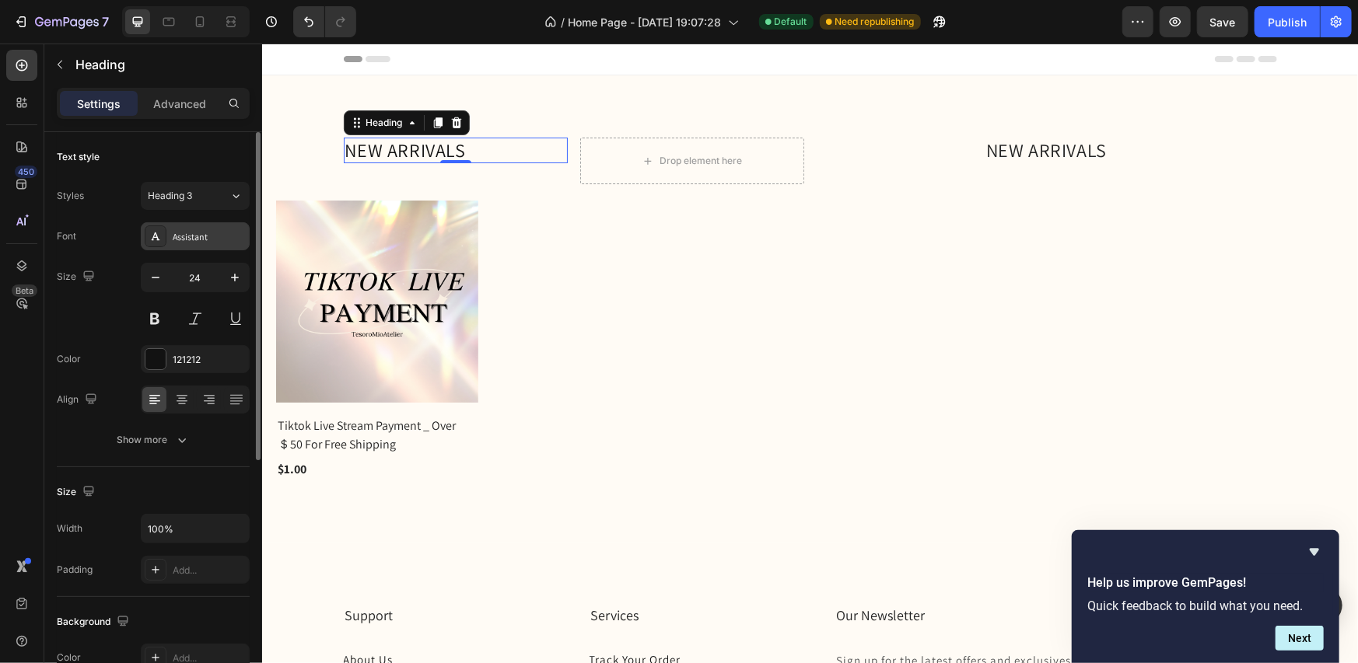
click at [204, 241] on div "Assistant" at bounding box center [209, 237] width 73 height 14
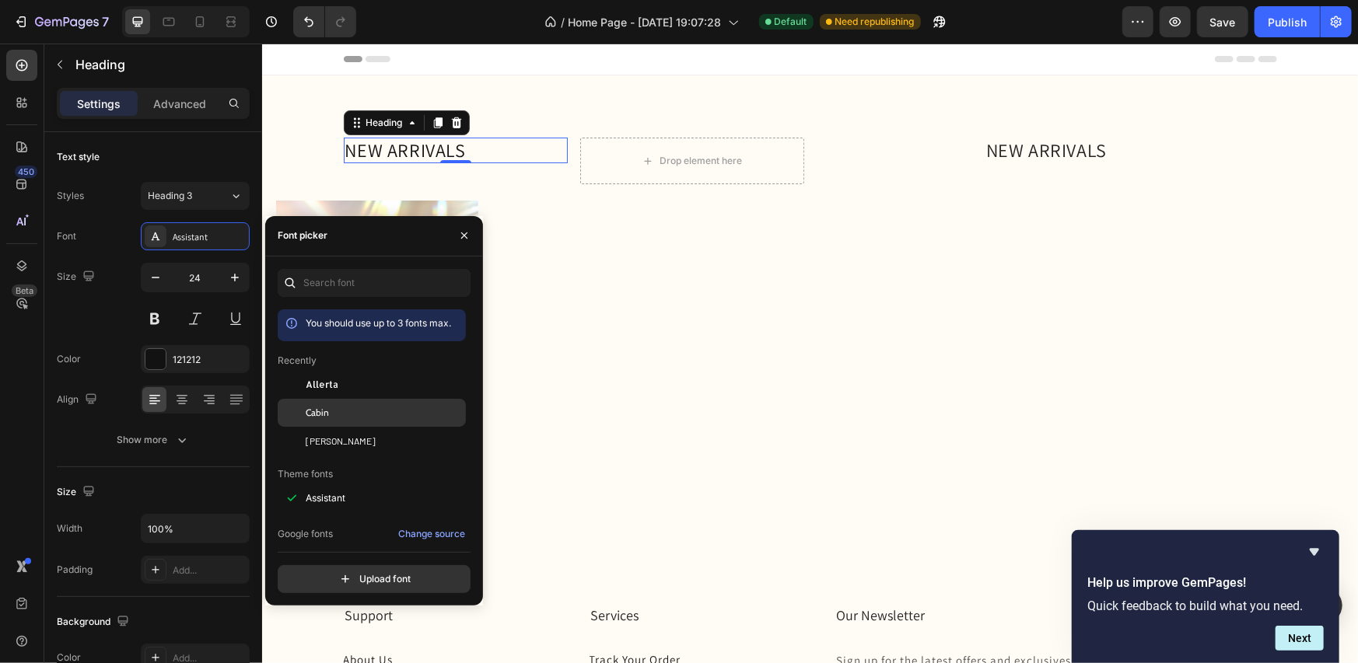
click at [352, 411] on div "Cabin" at bounding box center [384, 413] width 157 height 14
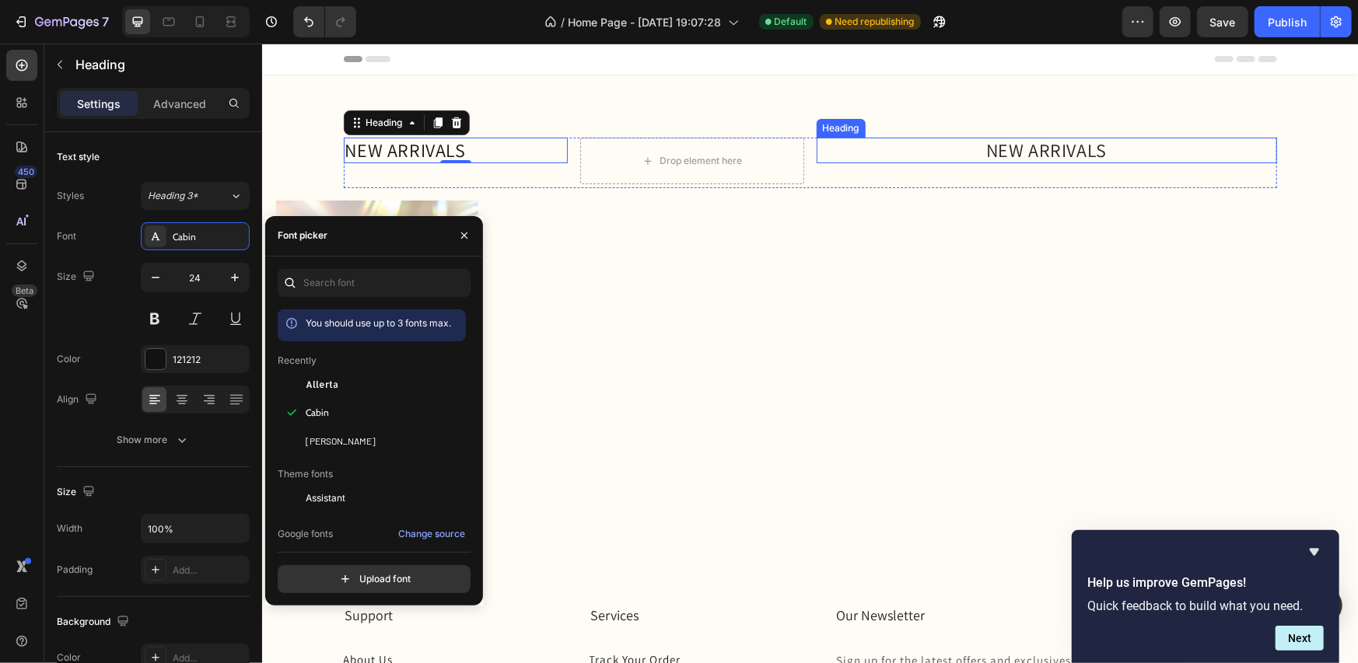
click at [1013, 149] on p "NEW ARRIVALS" at bounding box center [1045, 149] width 457 height 23
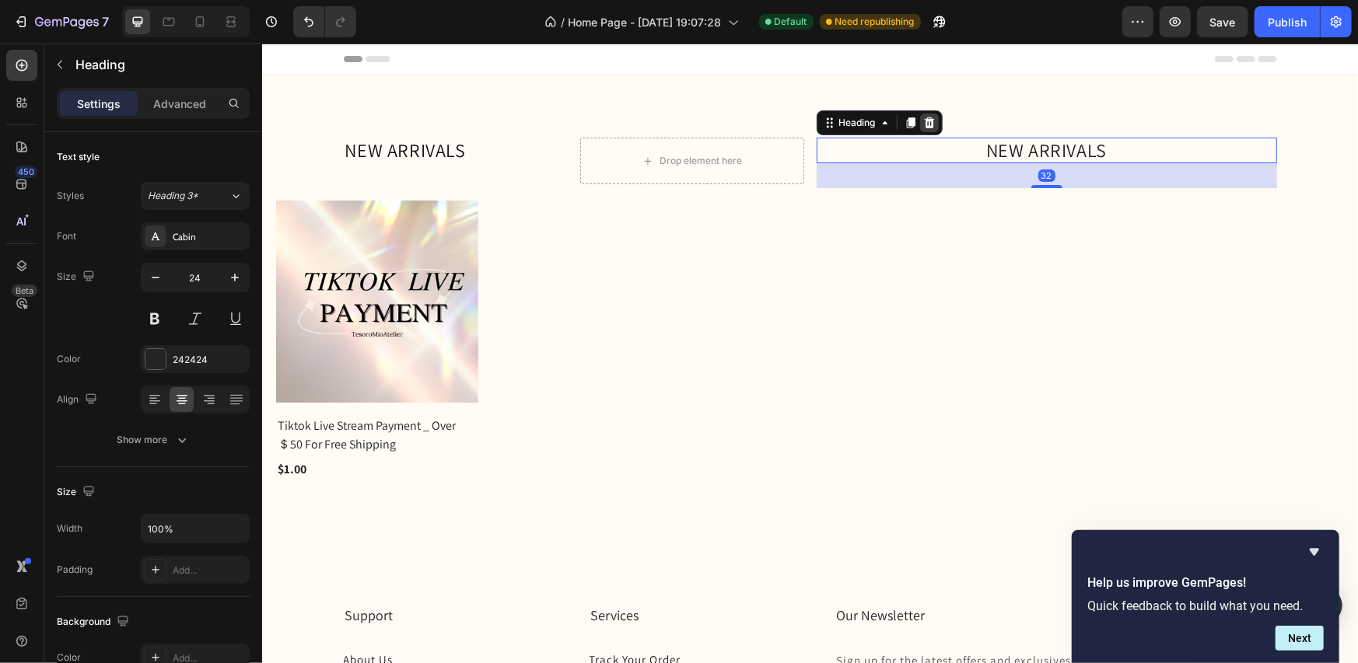
click at [922, 122] on icon at bounding box center [928, 122] width 12 height 12
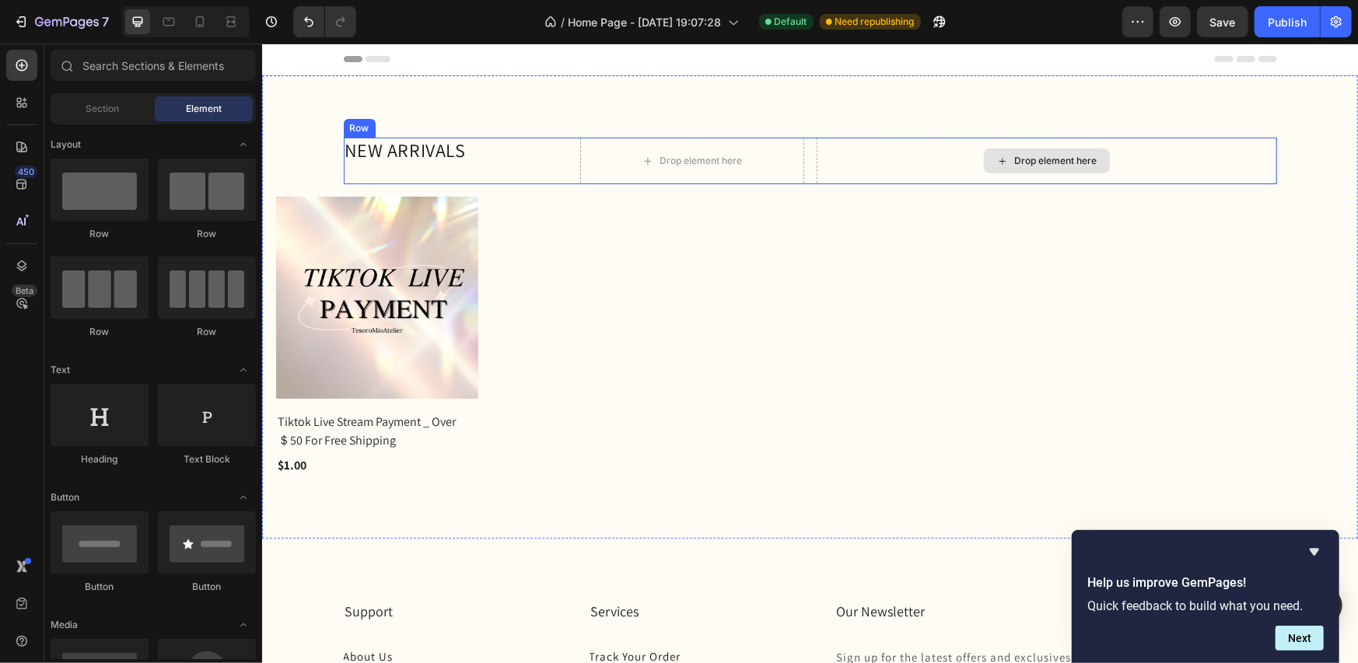
click at [950, 168] on div "Drop element here" at bounding box center [1046, 160] width 460 height 47
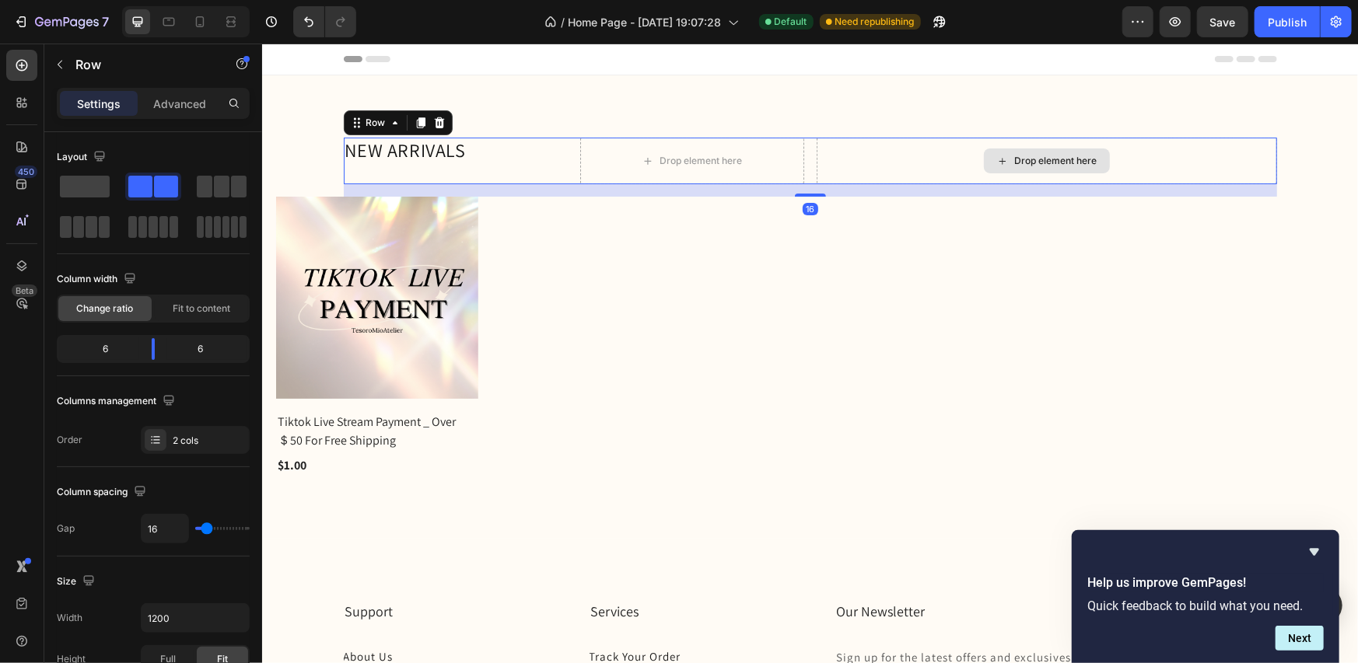
click at [934, 150] on div "Drop element here" at bounding box center [1046, 160] width 460 height 47
click at [926, 151] on div "Drop element here" at bounding box center [1046, 160] width 460 height 47
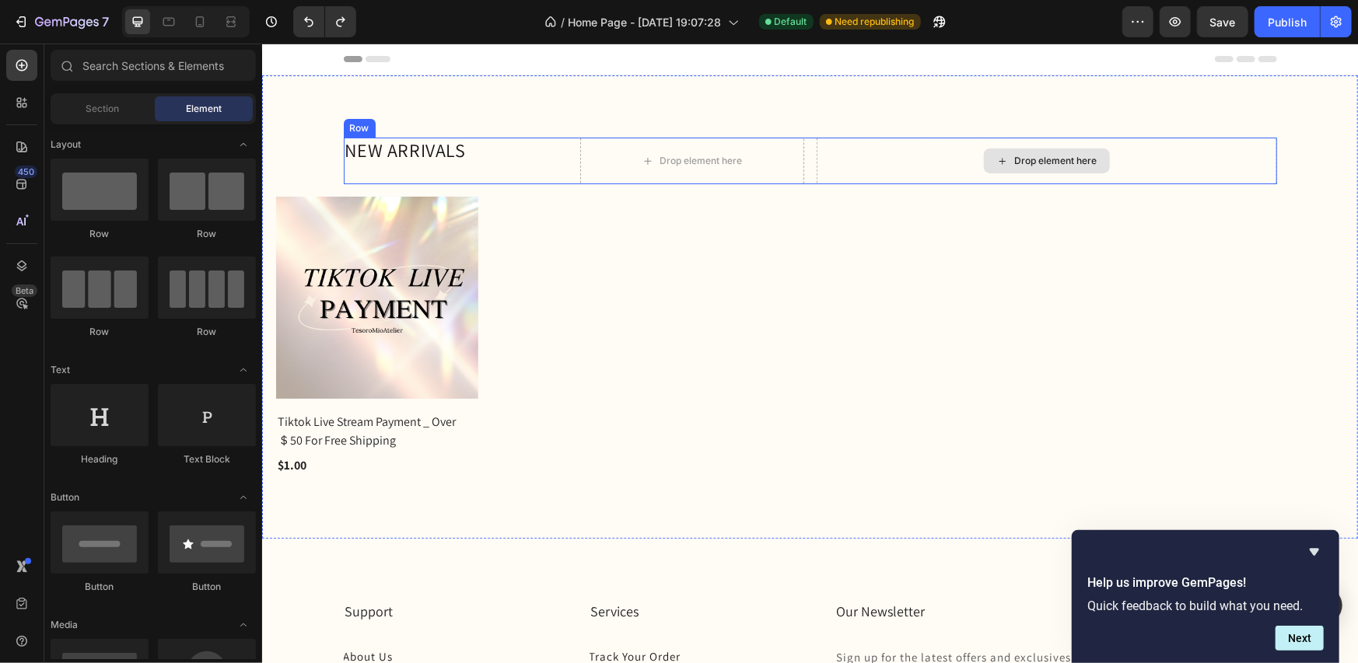
click at [856, 165] on div "Drop element here" at bounding box center [1046, 160] width 460 height 47
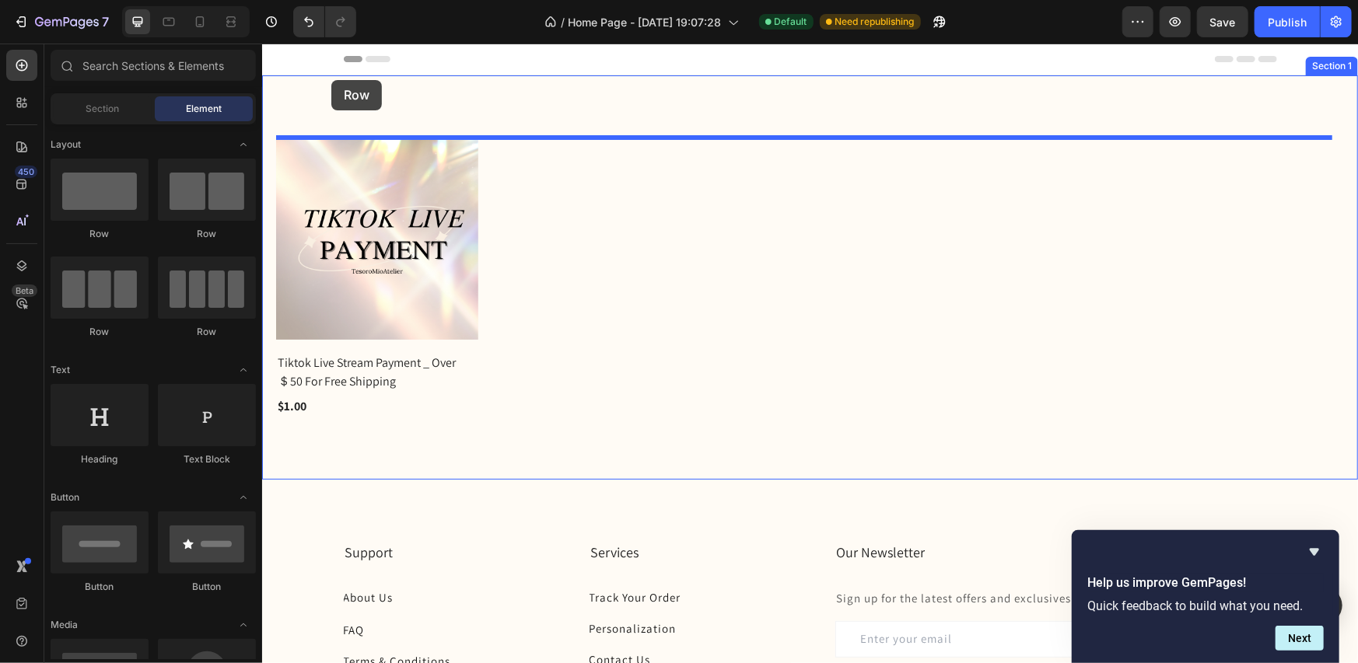
drag, startPoint x: 450, startPoint y: 233, endPoint x: 331, endPoint y: 79, distance: 194.5
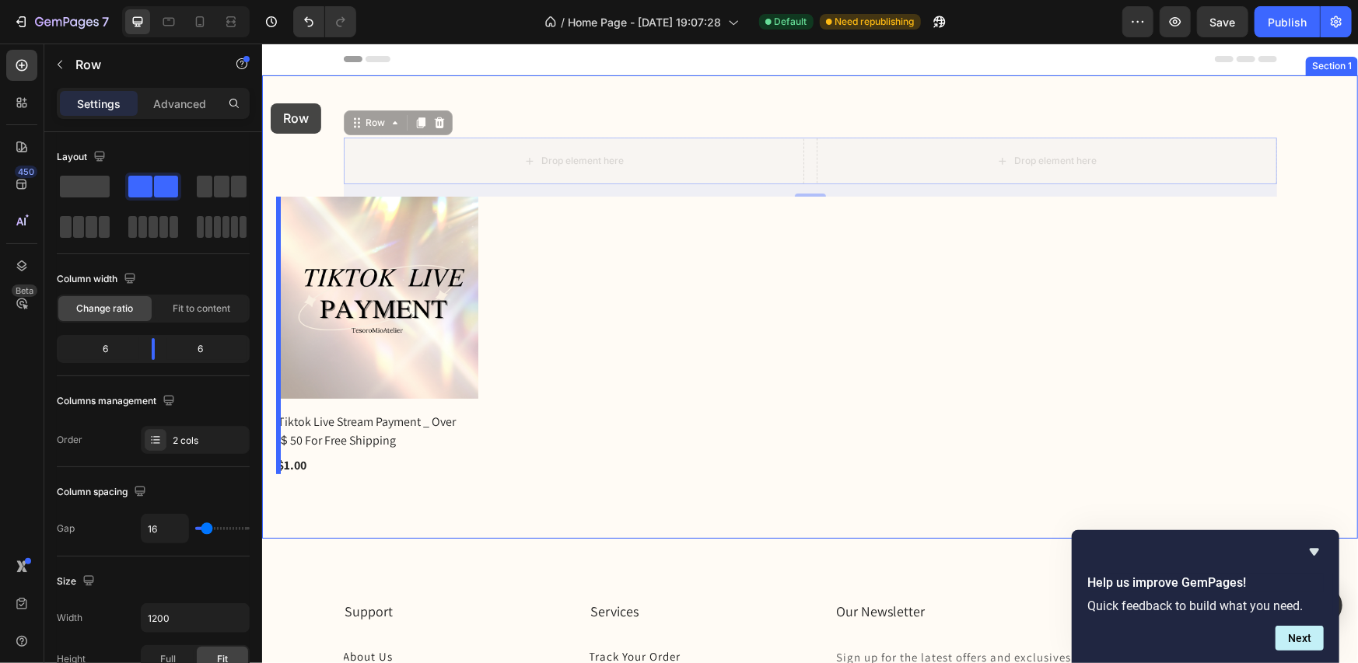
drag, startPoint x: 359, startPoint y: 121, endPoint x: 270, endPoint y: 103, distance: 91.2
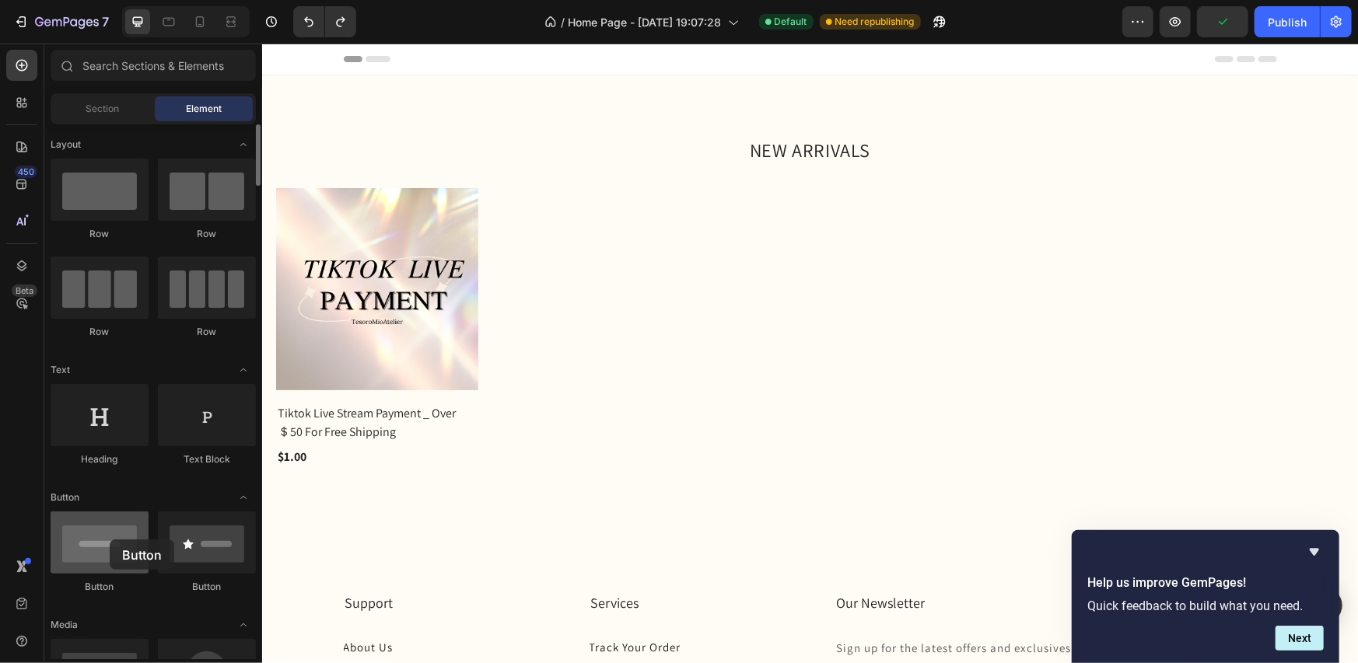
click at [110, 540] on div at bounding box center [100, 543] width 98 height 62
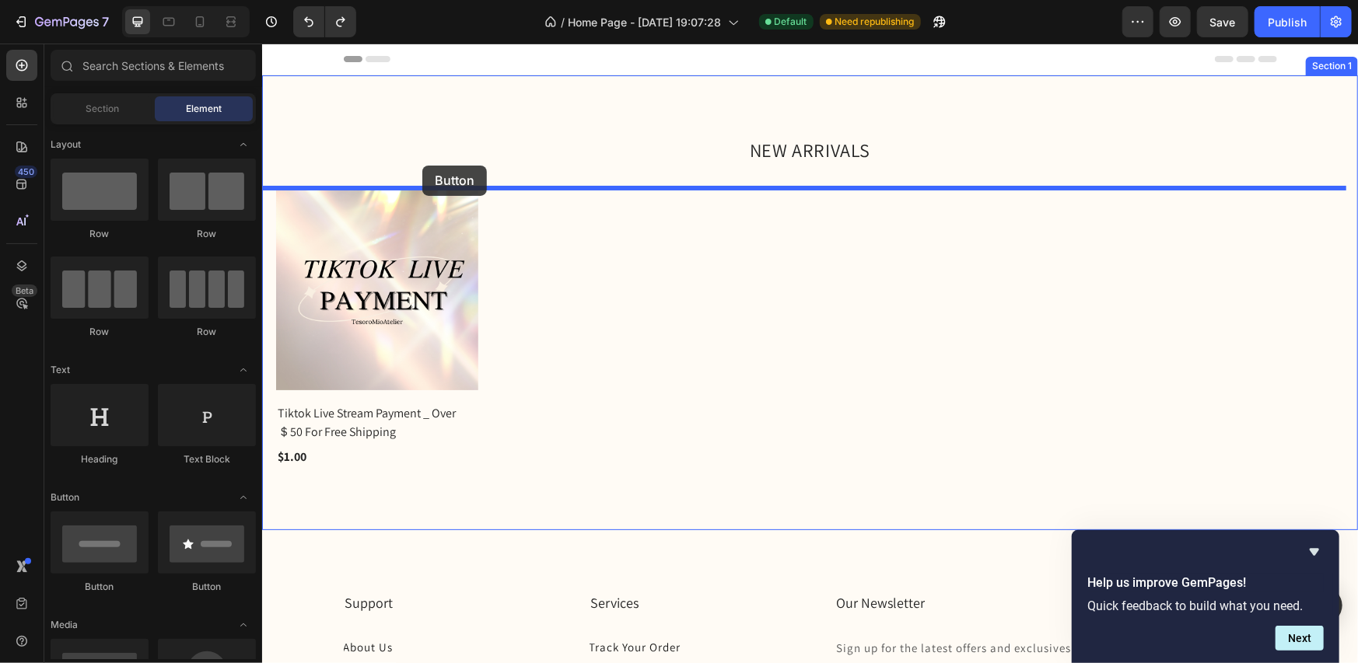
drag, startPoint x: 520, startPoint y: 511, endPoint x: 422, endPoint y: 165, distance: 359.7
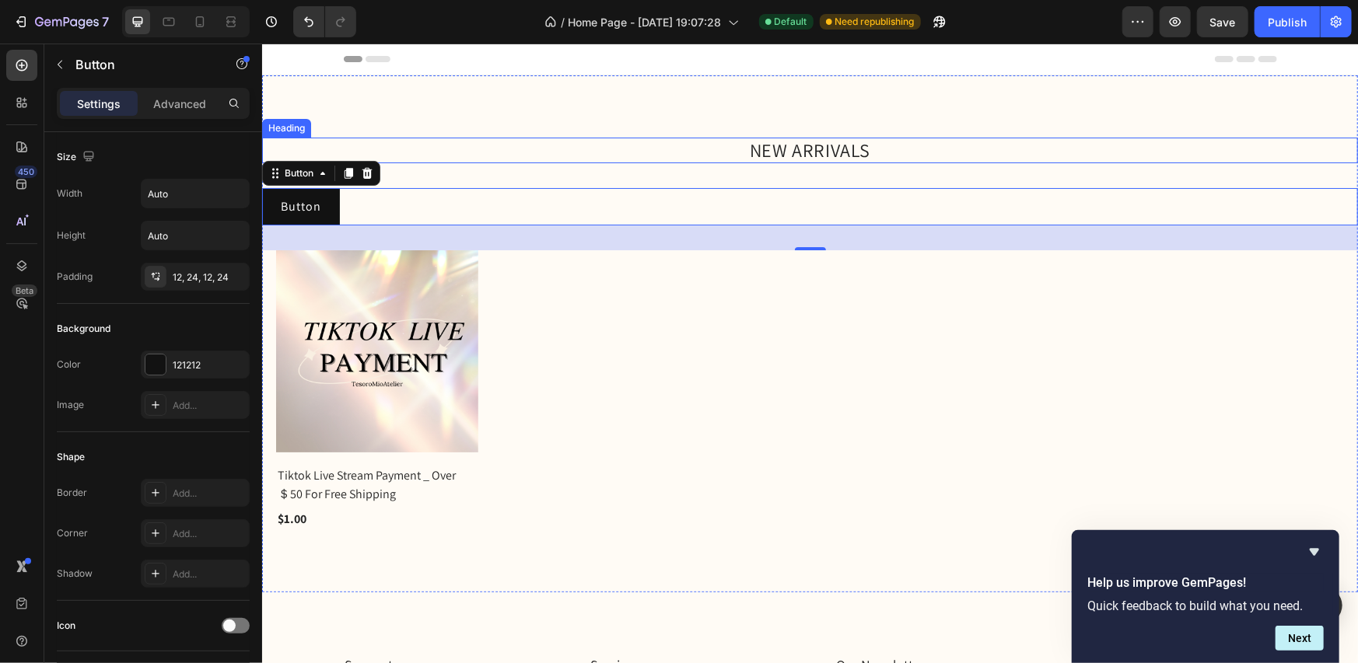
click at [767, 145] on h2 "NEW ARRIVALS" at bounding box center [809, 150] width 1096 height 26
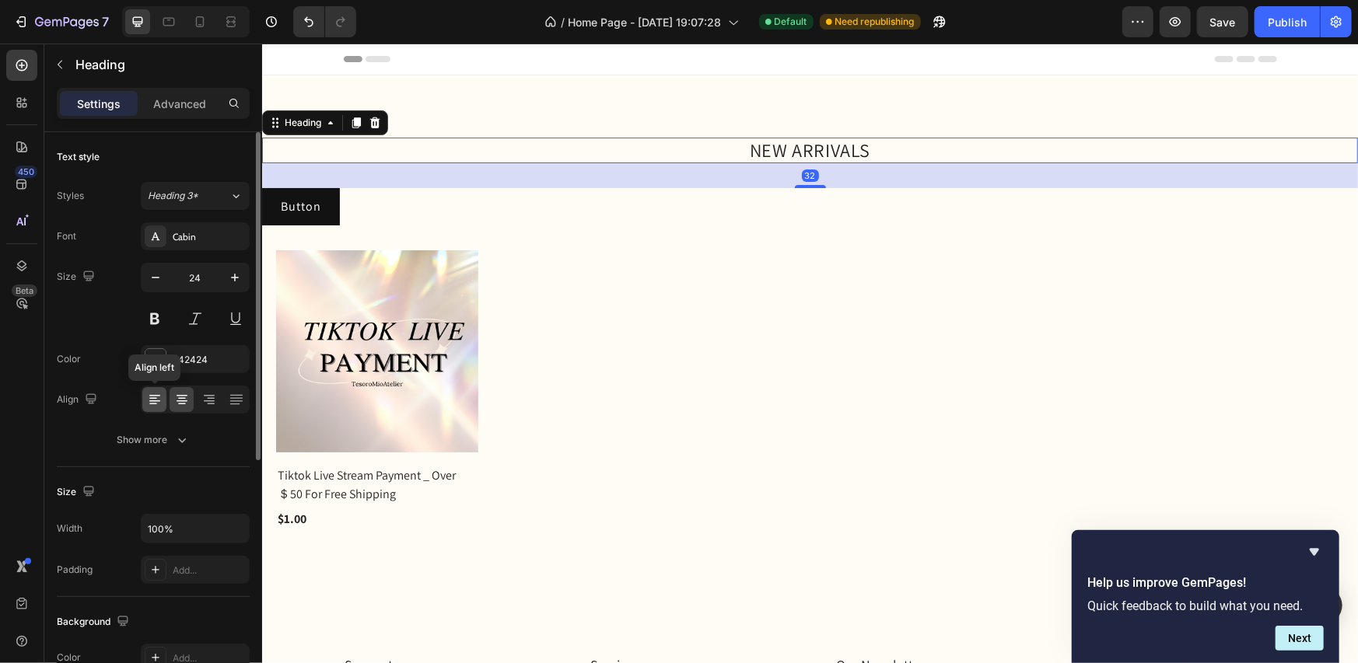
click at [159, 404] on icon at bounding box center [155, 400] width 16 height 16
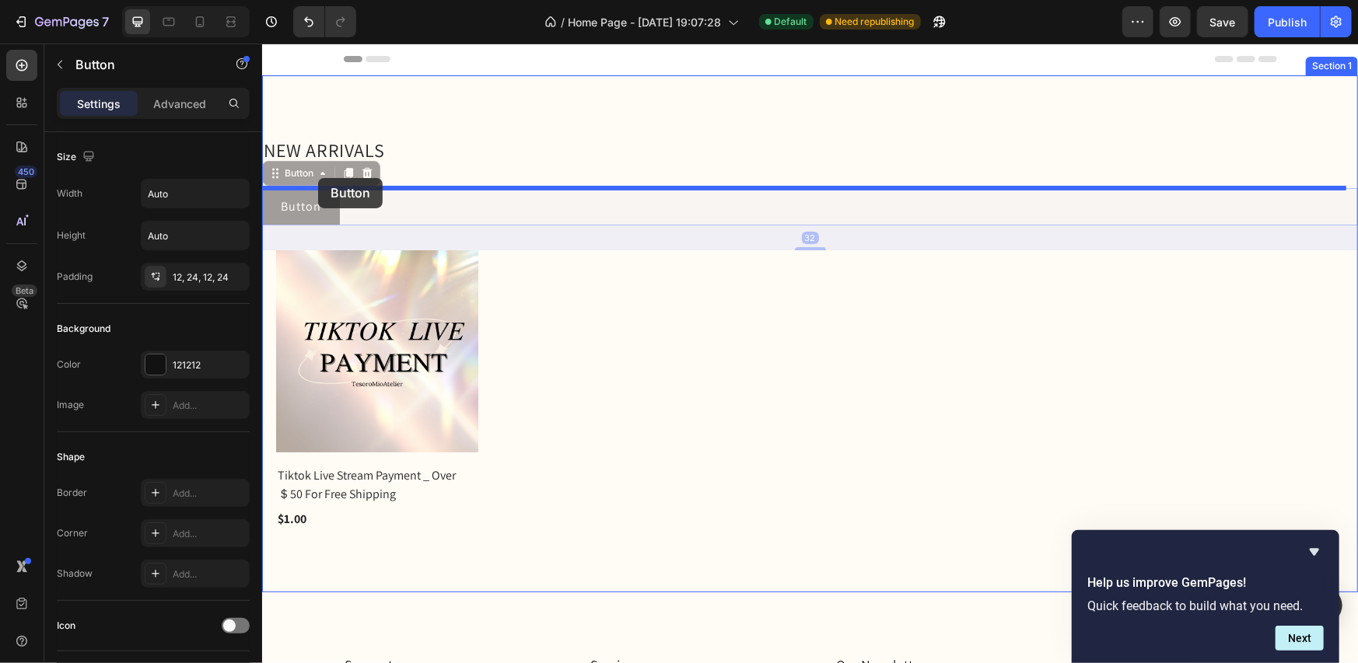
drag, startPoint x: 323, startPoint y: 198, endPoint x: 317, endPoint y: 177, distance: 20.9
click at [317, 177] on div "Header NEW ARRIVALS Heading Button Button 32 Button Button 32 (P) Images Tiktok…" at bounding box center [809, 600] width 1096 height 1115
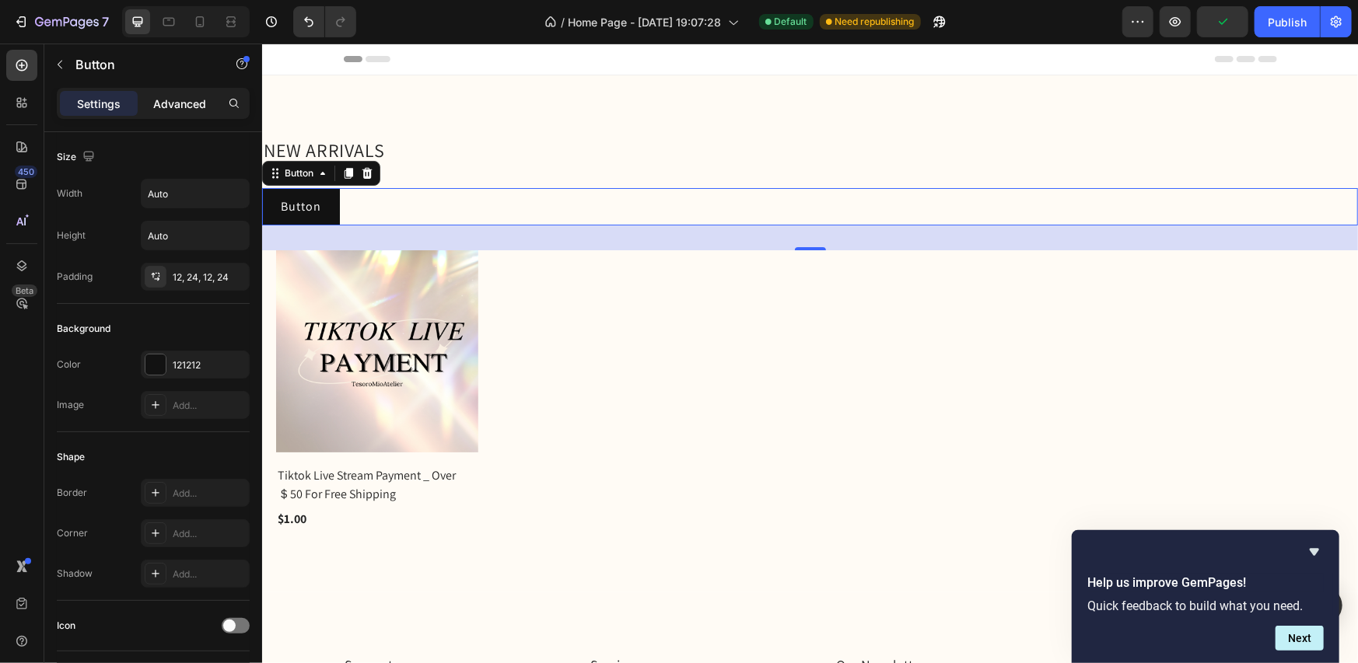
click at [181, 103] on p "Advanced" at bounding box center [179, 104] width 53 height 16
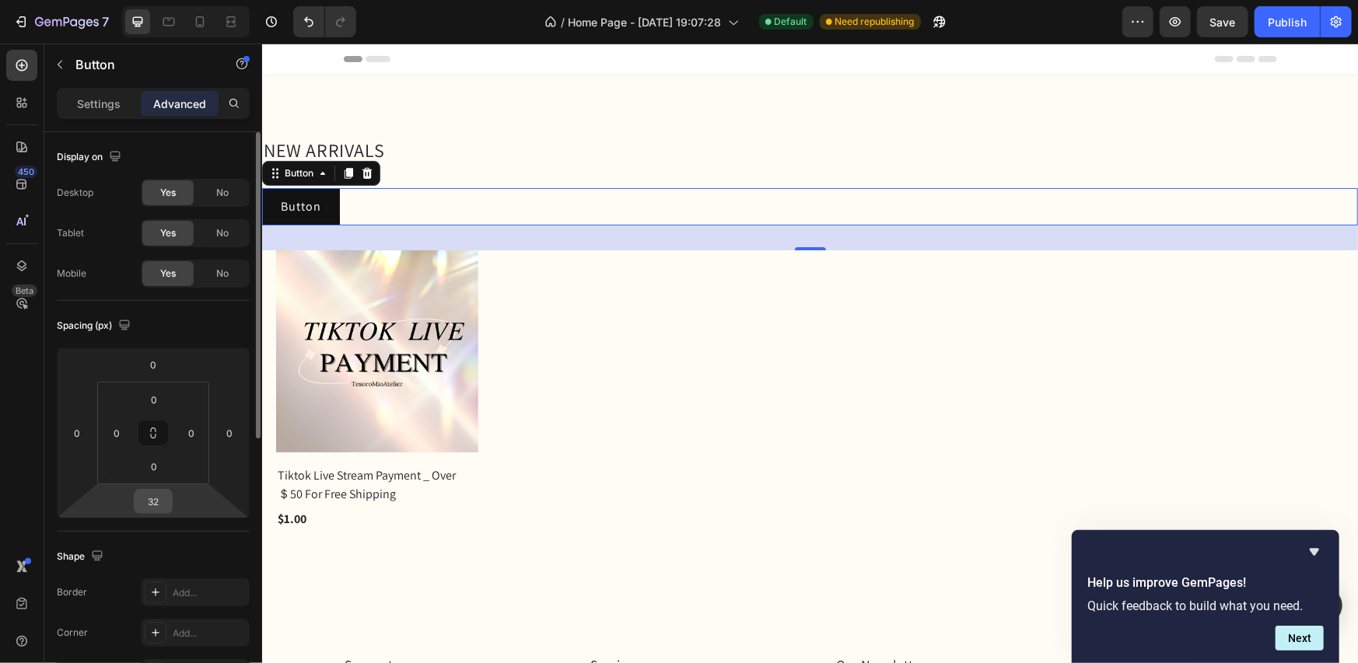
click at [170, 494] on div "32" at bounding box center [153, 501] width 39 height 25
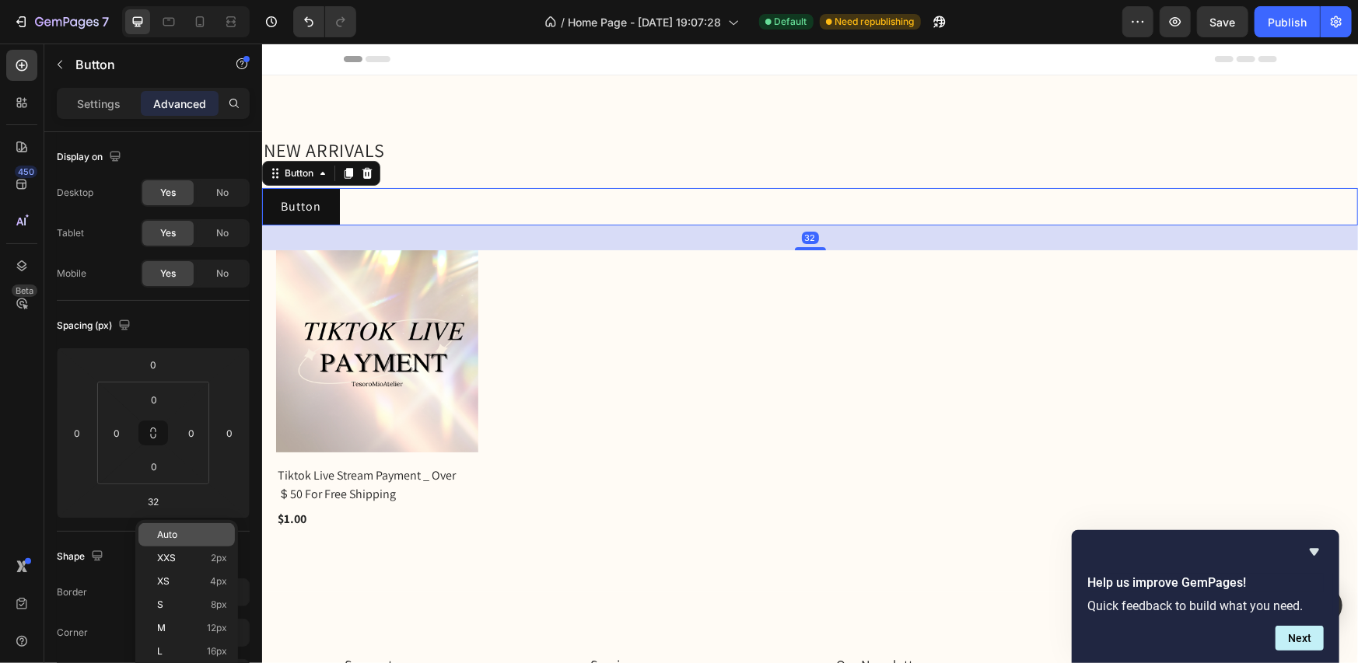
click at [178, 527] on div "Auto" at bounding box center [186, 534] width 96 height 23
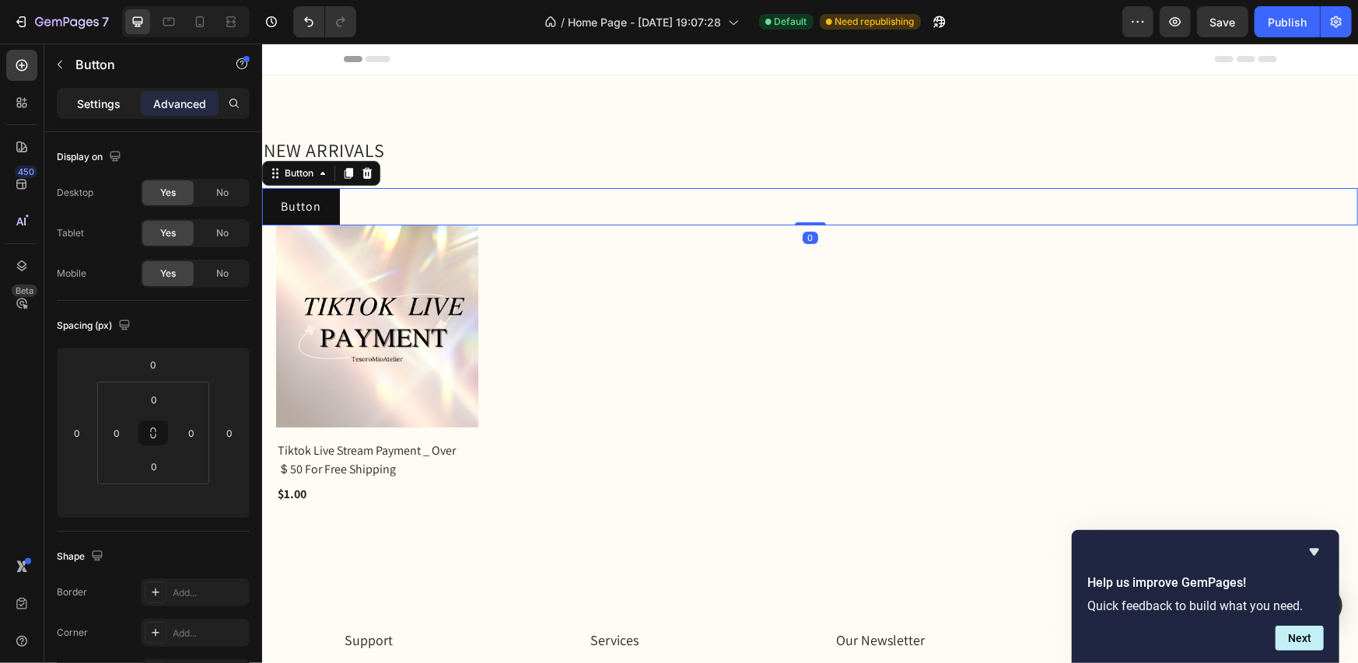
click at [113, 98] on p "Settings" at bounding box center [99, 104] width 44 height 16
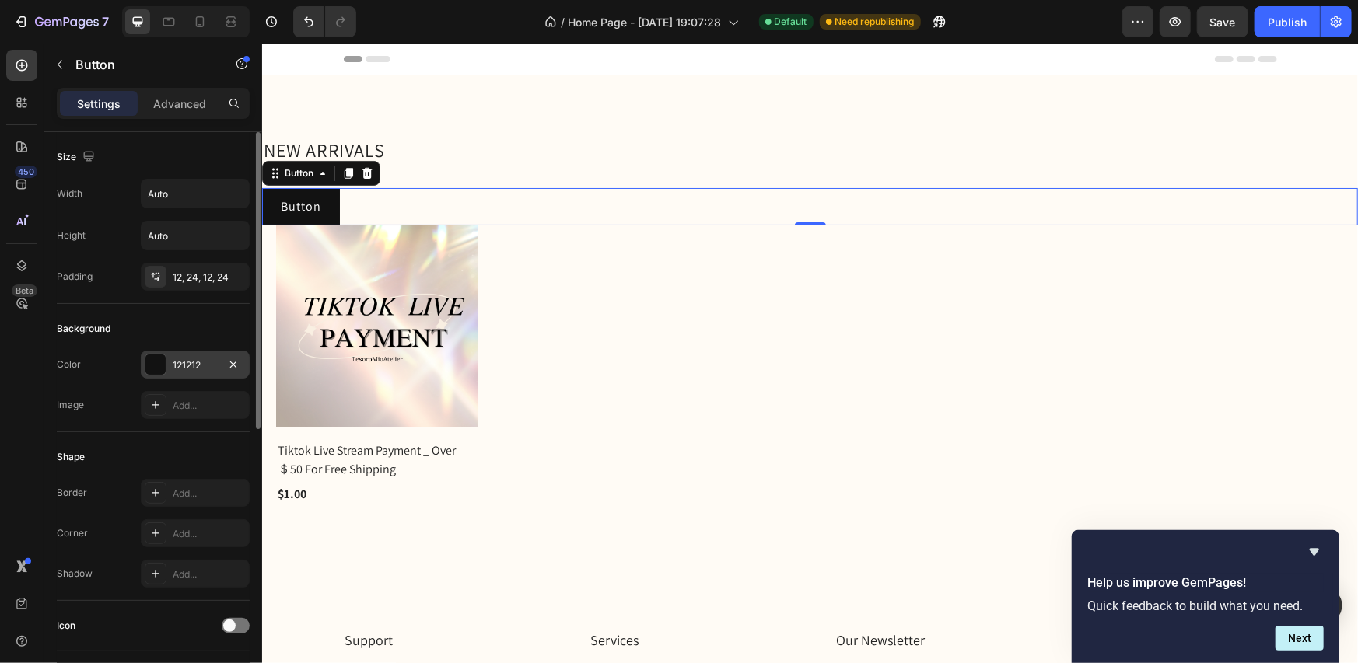
click at [155, 362] on div at bounding box center [155, 365] width 20 height 20
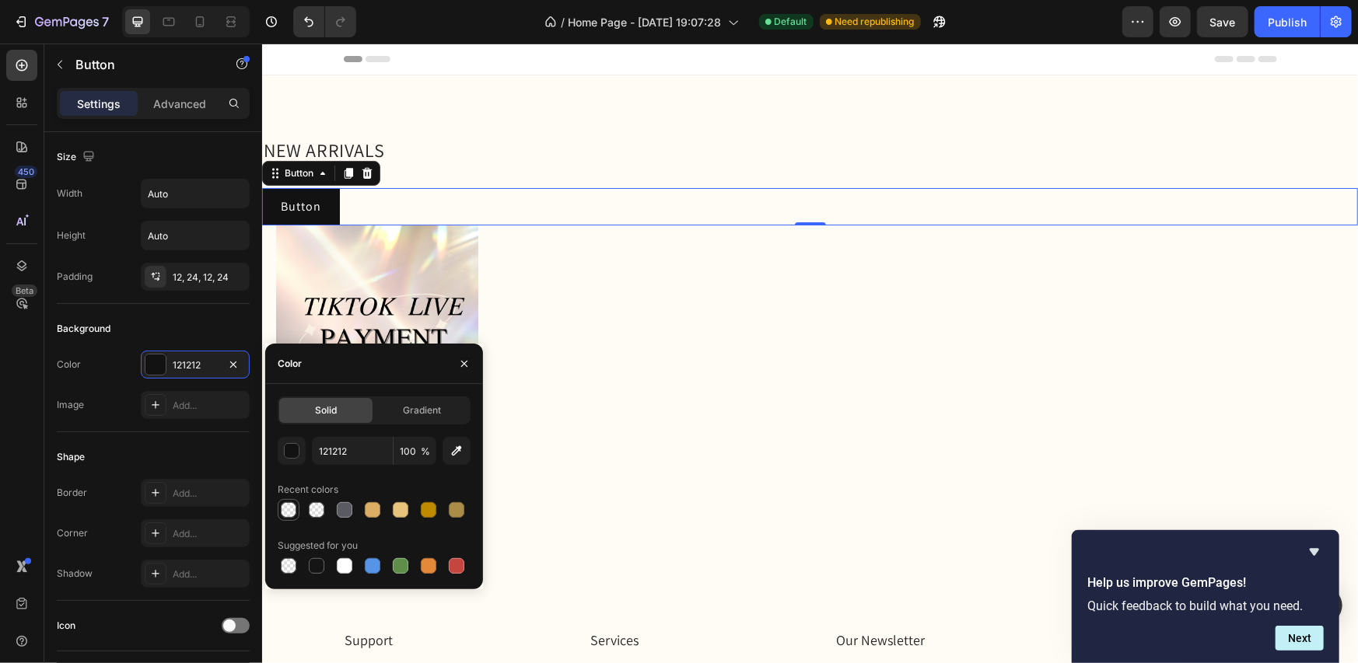
click at [286, 515] on div at bounding box center [289, 510] width 16 height 16
type input "474747"
type input "0"
click at [288, 512] on div at bounding box center [289, 510] width 16 height 16
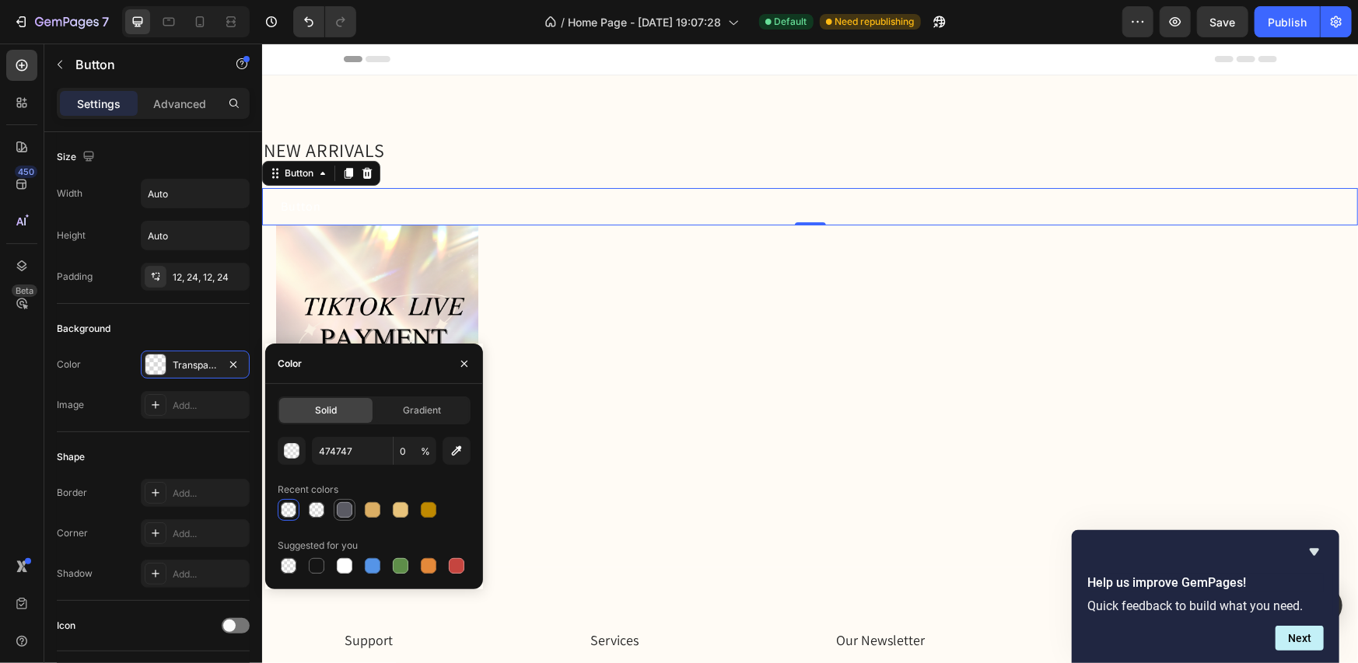
click at [341, 510] on div at bounding box center [345, 510] width 16 height 16
type input "5A5A63"
type input "100"
click at [310, 200] on p "Button" at bounding box center [300, 206] width 40 height 19
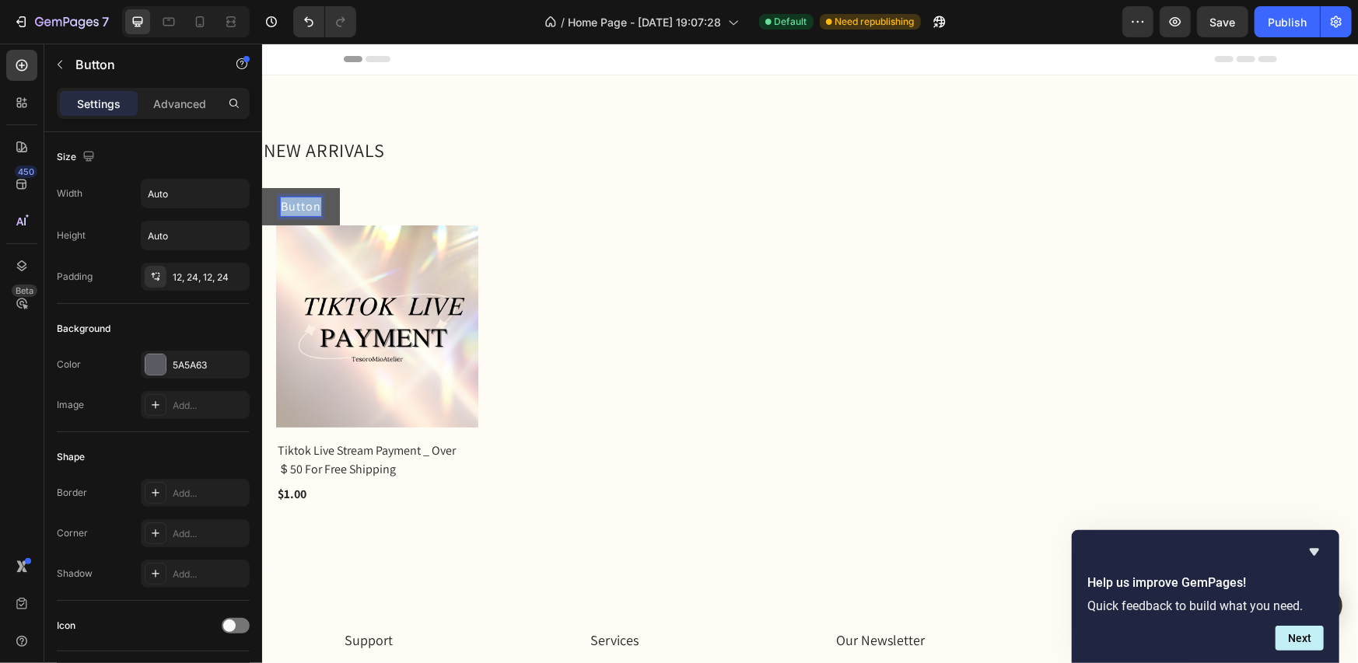
click at [310, 200] on p "Button" at bounding box center [300, 206] width 40 height 19
click at [261, 187] on button "SHOP" at bounding box center [296, 205] width 70 height 37
click at [345, 187] on button "SHOP ALL" at bounding box center [308, 205] width 95 height 37
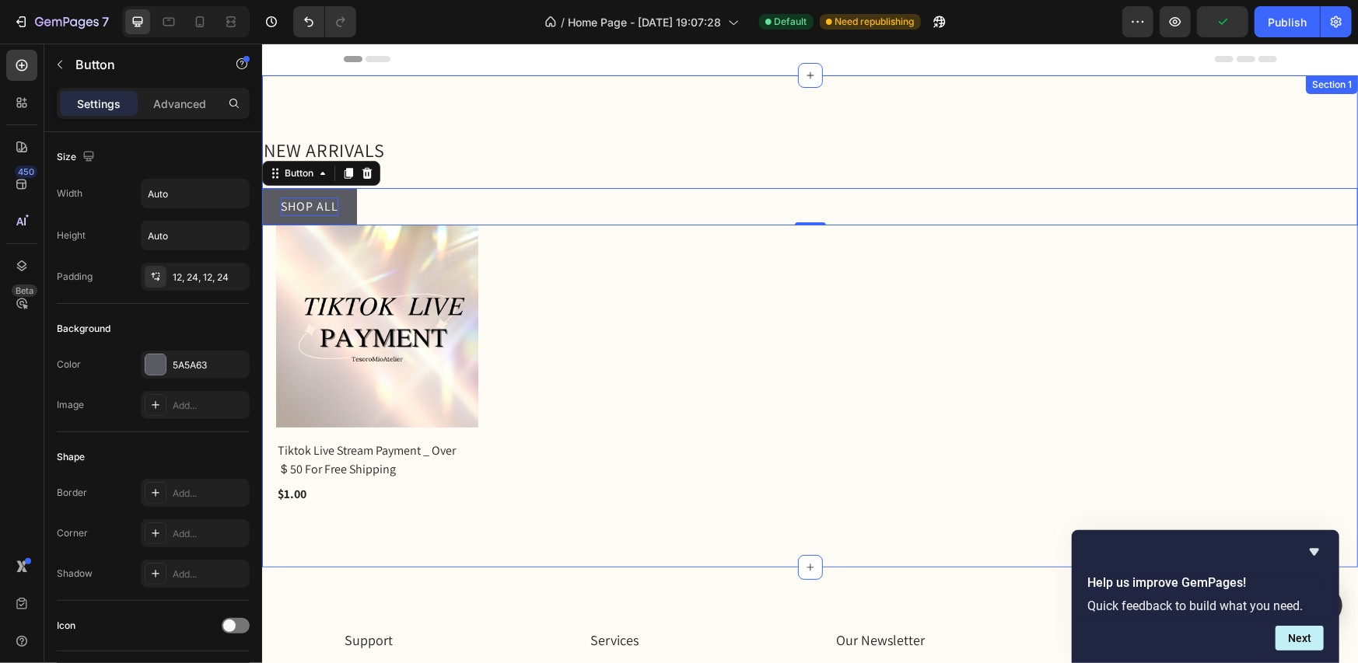
click at [628, 159] on h2 "NEW ARRIVALS" at bounding box center [809, 150] width 1096 height 26
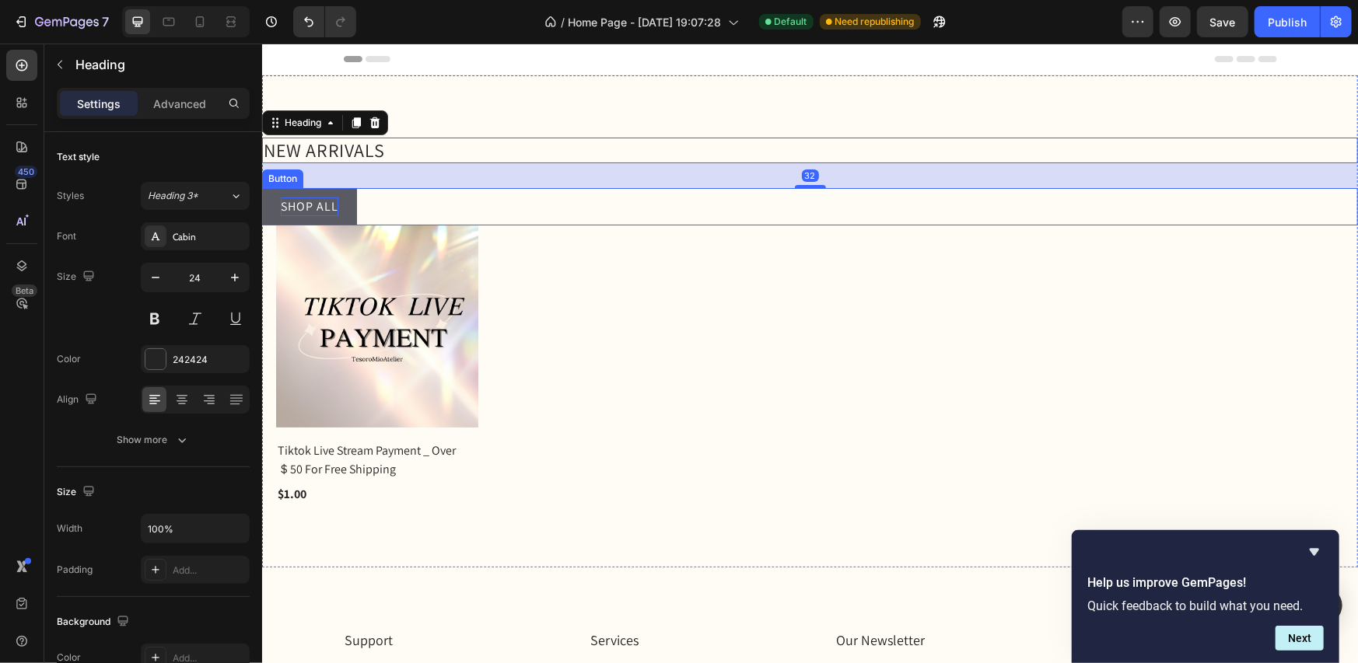
click at [329, 197] on p "SHOP ALL" at bounding box center [309, 206] width 58 height 19
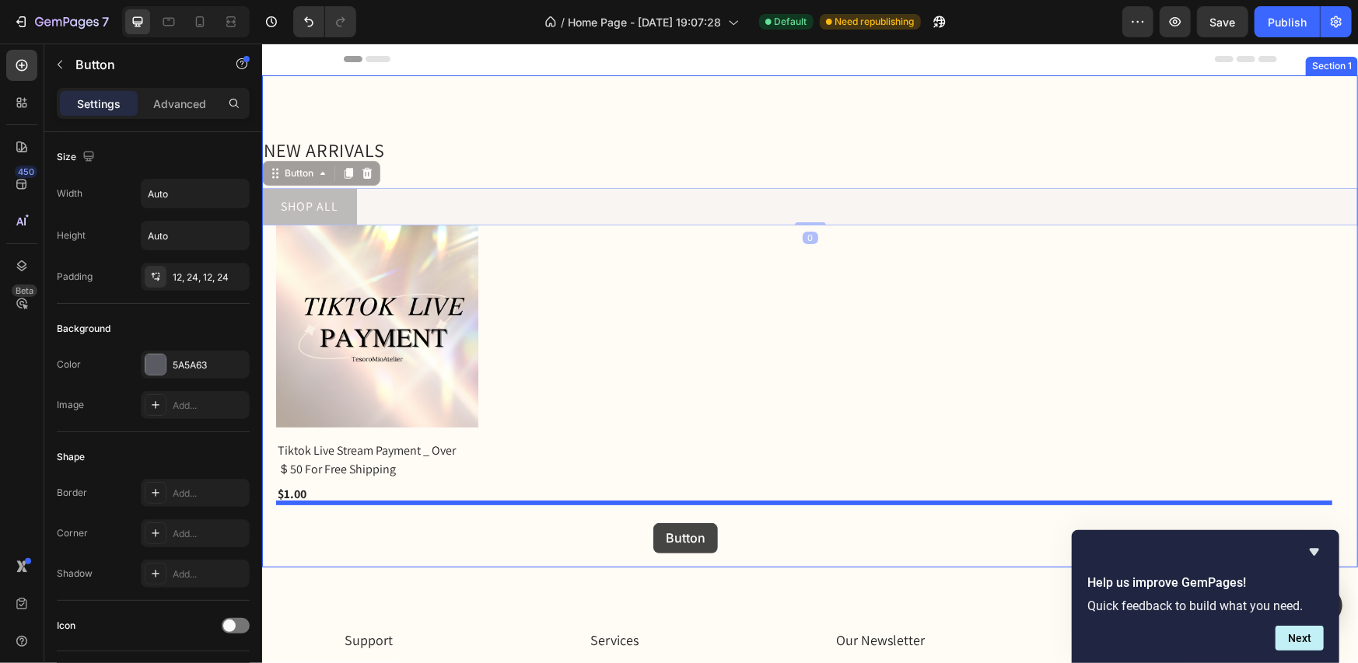
drag, startPoint x: 348, startPoint y: 189, endPoint x: 653, endPoint y: 523, distance: 452.0
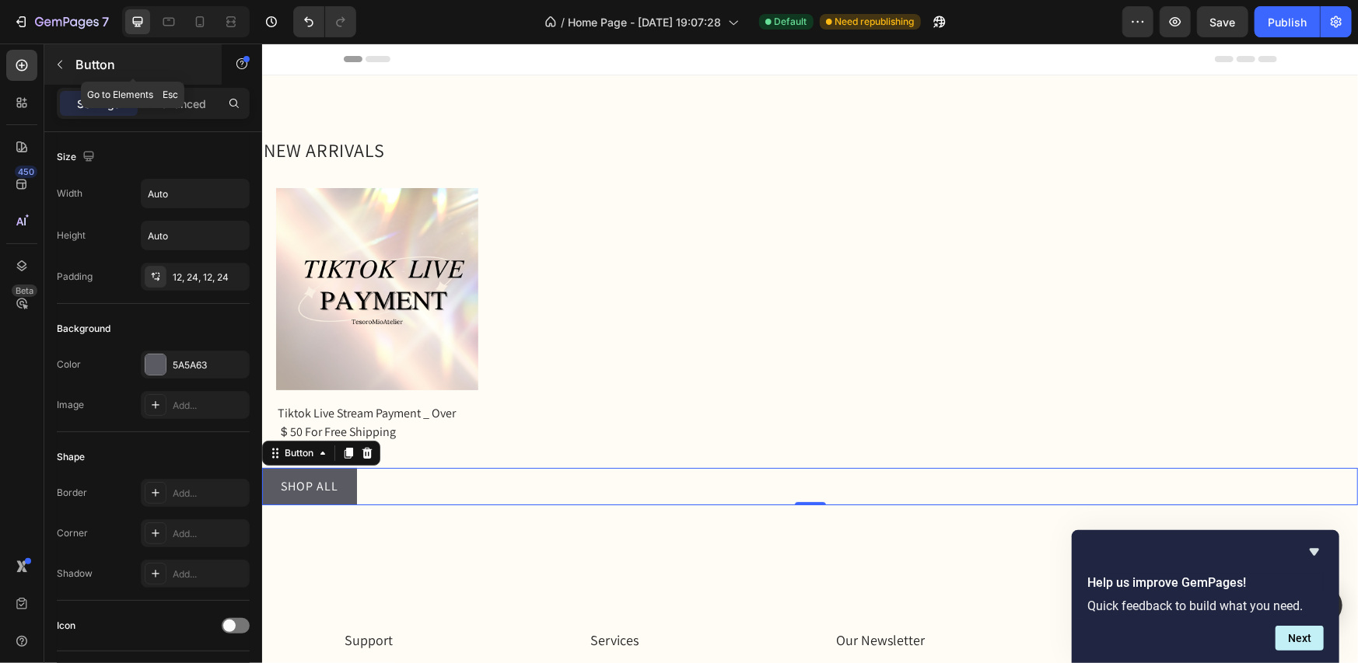
click at [59, 70] on icon "button" at bounding box center [60, 64] width 12 height 12
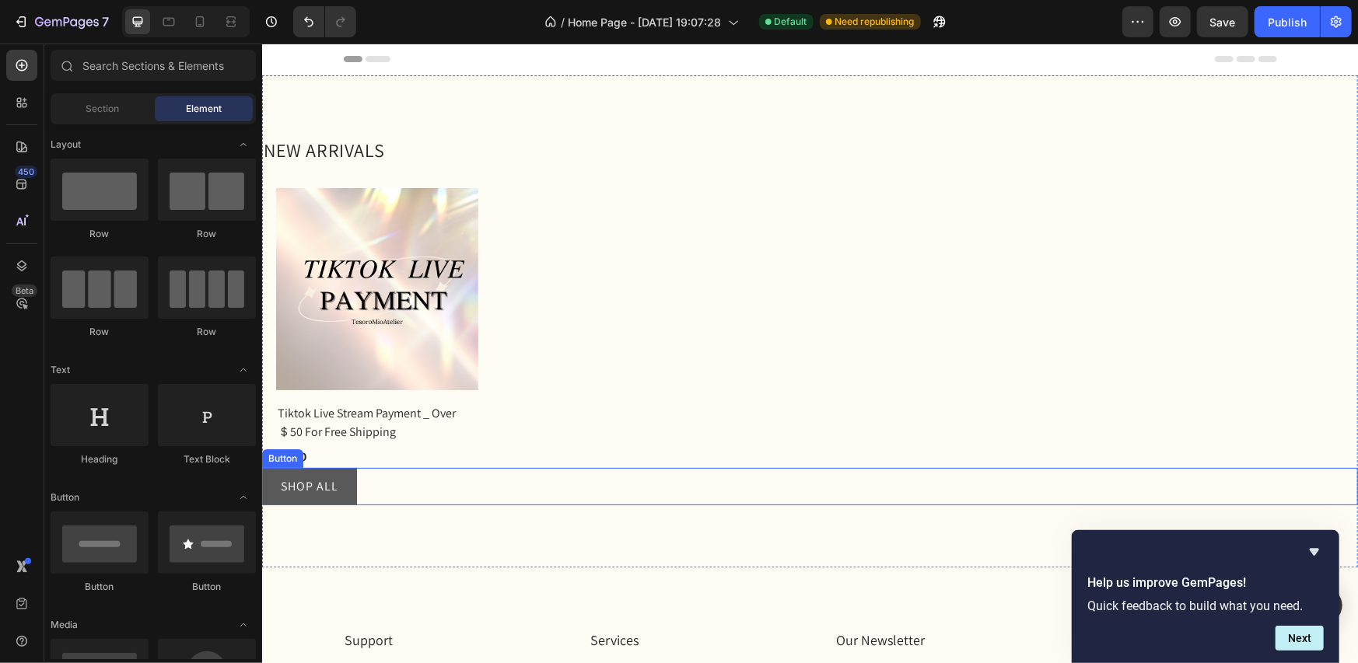
click at [350, 485] on button "SHOP ALL" at bounding box center [308, 485] width 95 height 37
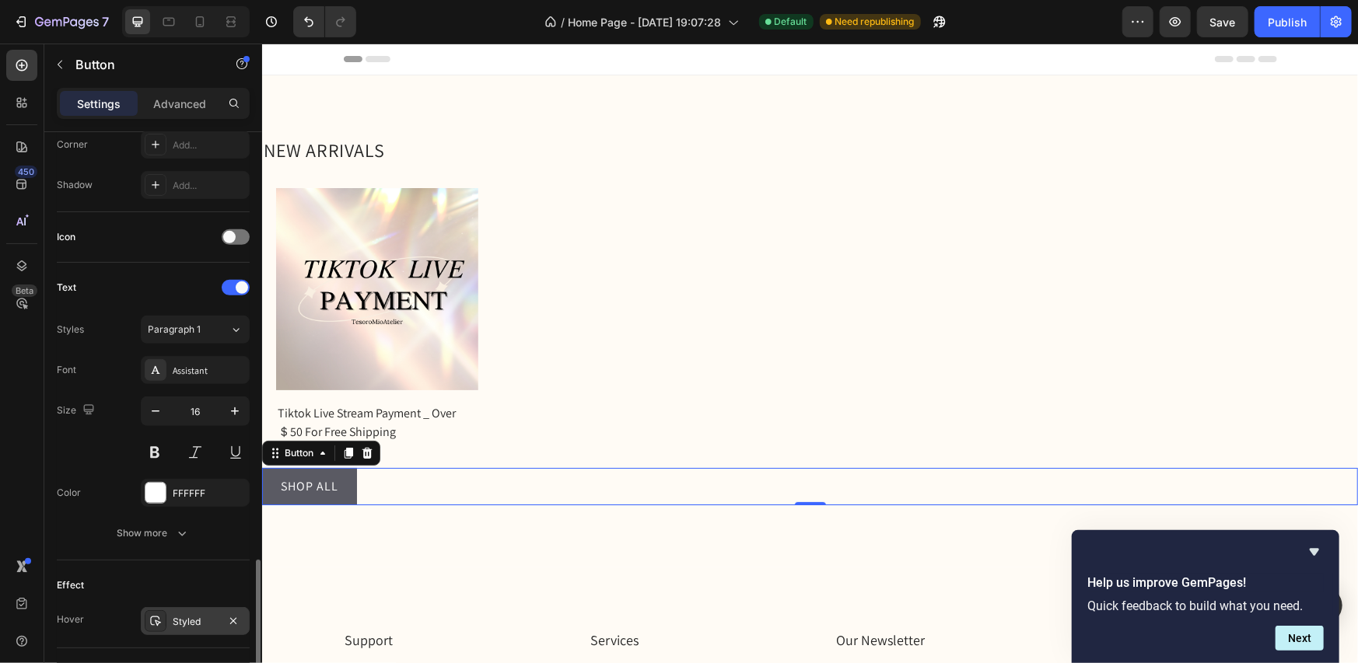
scroll to position [538, 0]
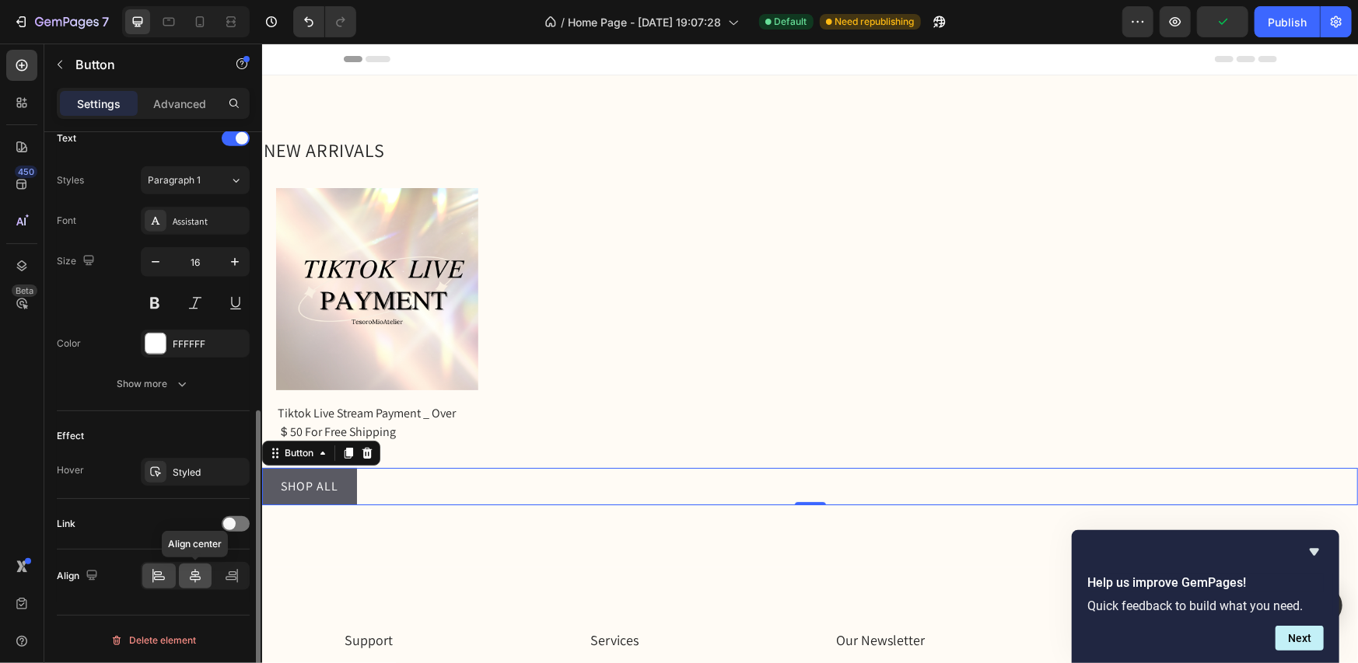
click at [202, 580] on icon at bounding box center [195, 577] width 16 height 16
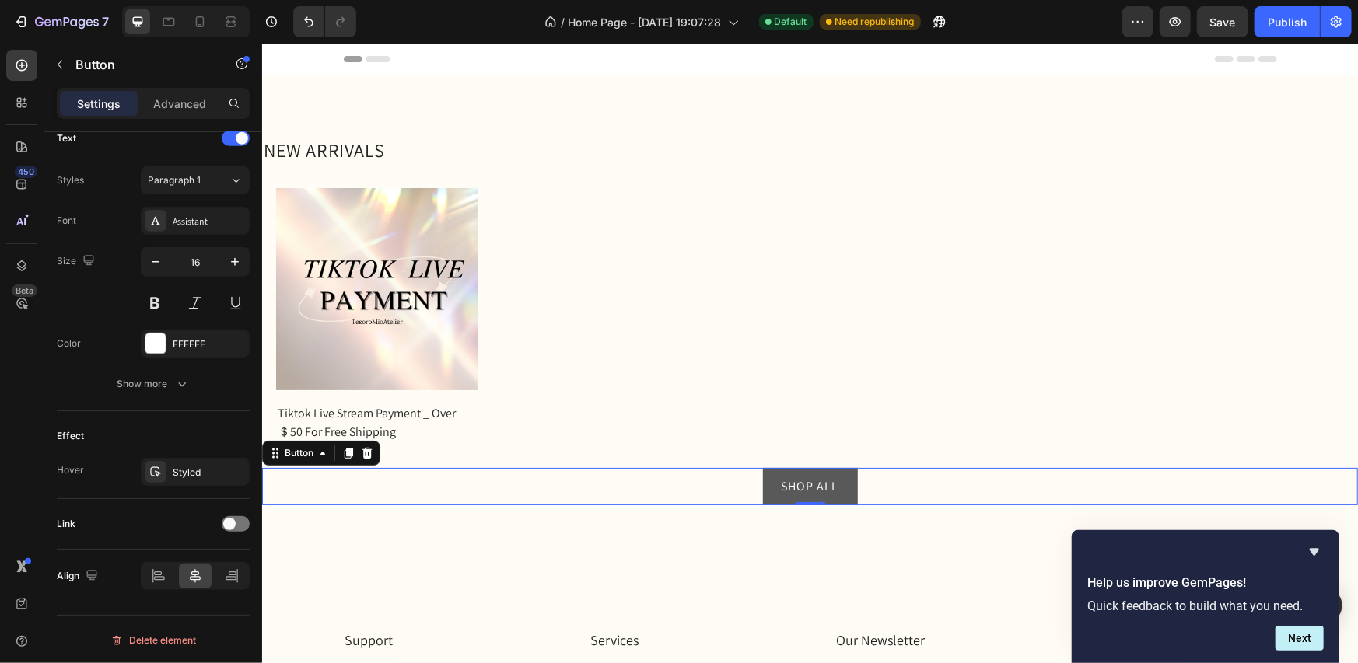
click at [814, 492] on button "SHOP ALL" at bounding box center [809, 485] width 95 height 37
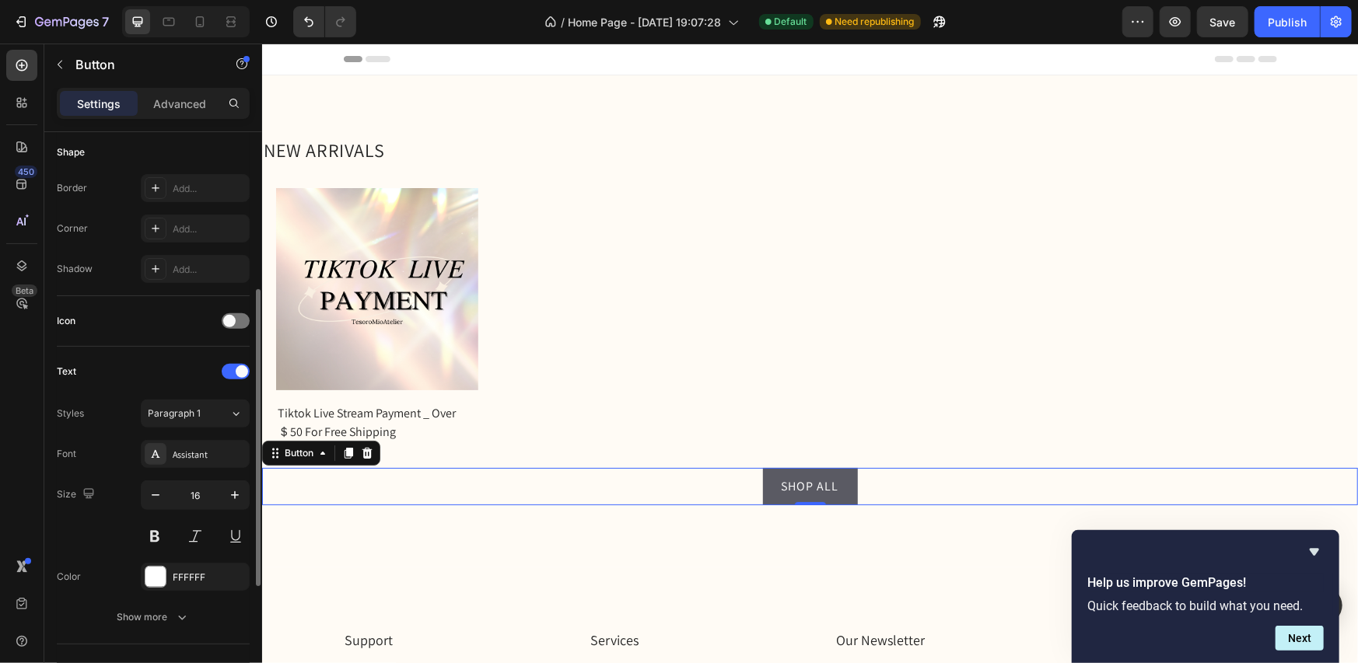
scroll to position [0, 0]
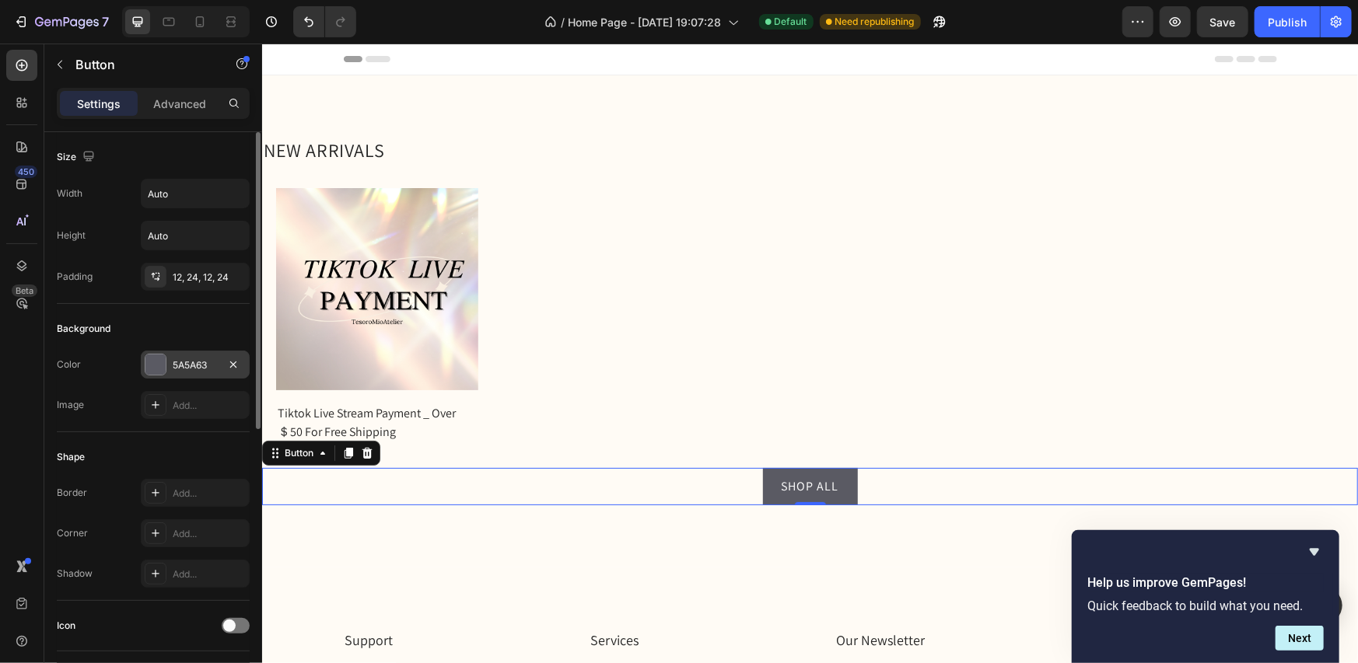
click at [152, 358] on div at bounding box center [155, 365] width 20 height 20
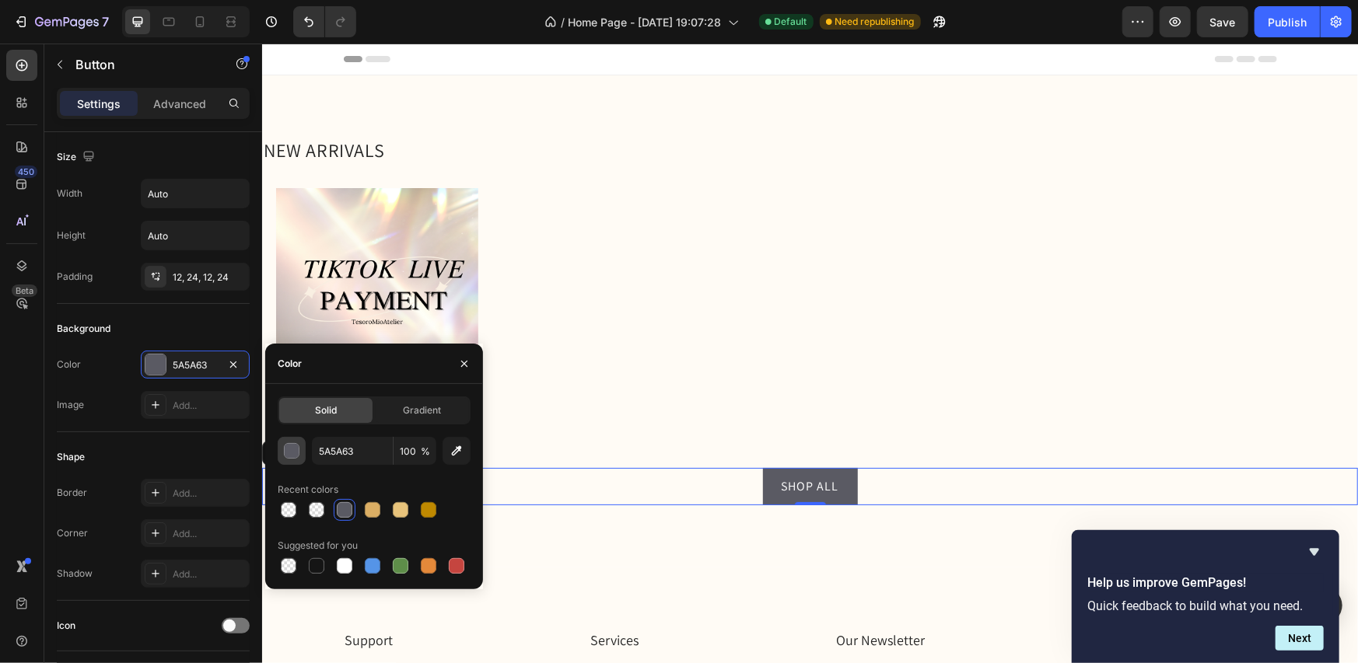
click at [292, 450] on div "button" at bounding box center [293, 452] width 16 height 16
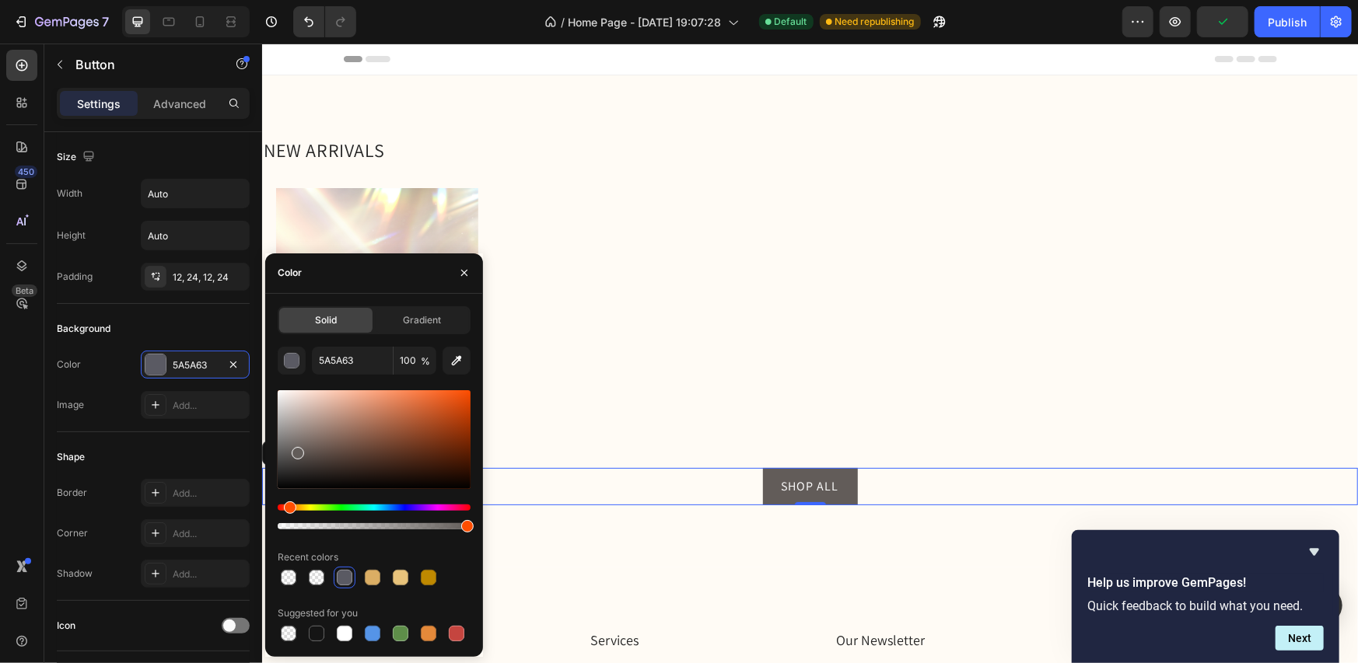
drag, startPoint x: 306, startPoint y: 506, endPoint x: 288, endPoint y: 507, distance: 18.7
click at [288, 507] on div "Hue" at bounding box center [374, 508] width 193 height 6
drag, startPoint x: 313, startPoint y: 445, endPoint x: 306, endPoint y: 411, distance: 34.2
click at [306, 411] on div at bounding box center [374, 439] width 193 height 99
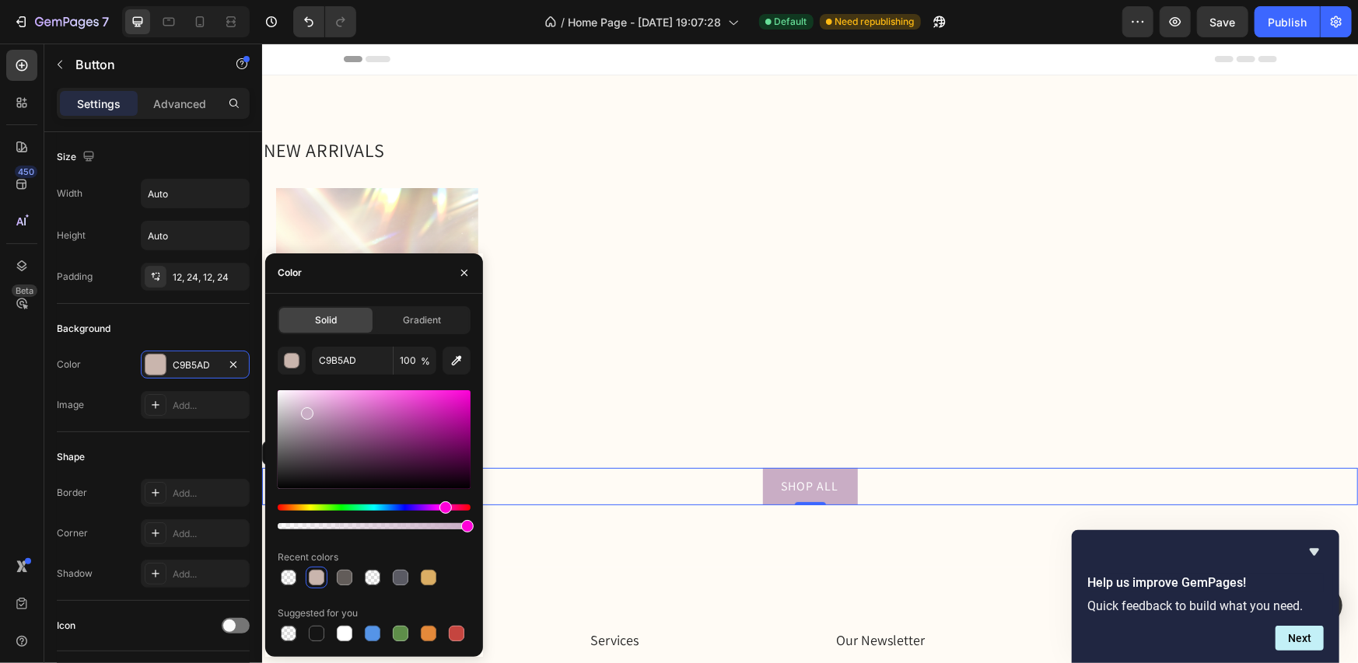
drag, startPoint x: 288, startPoint y: 501, endPoint x: 444, endPoint y: 514, distance: 156.9
click at [444, 514] on div at bounding box center [374, 517] width 193 height 25
drag, startPoint x: 407, startPoint y: 432, endPoint x: 362, endPoint y: 464, distance: 54.6
click at [362, 464] on div at bounding box center [374, 439] width 193 height 99
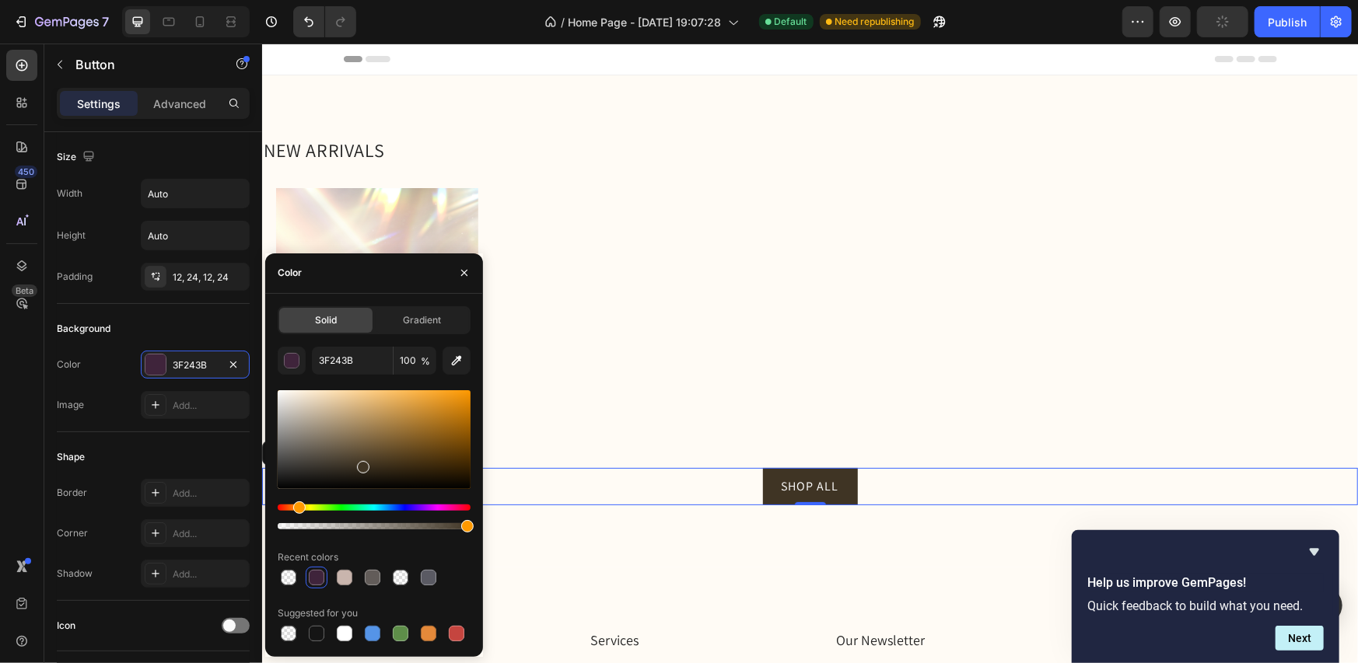
drag, startPoint x: 442, startPoint y: 507, endPoint x: 362, endPoint y: 474, distance: 85.8
click at [296, 515] on div at bounding box center [374, 517] width 193 height 25
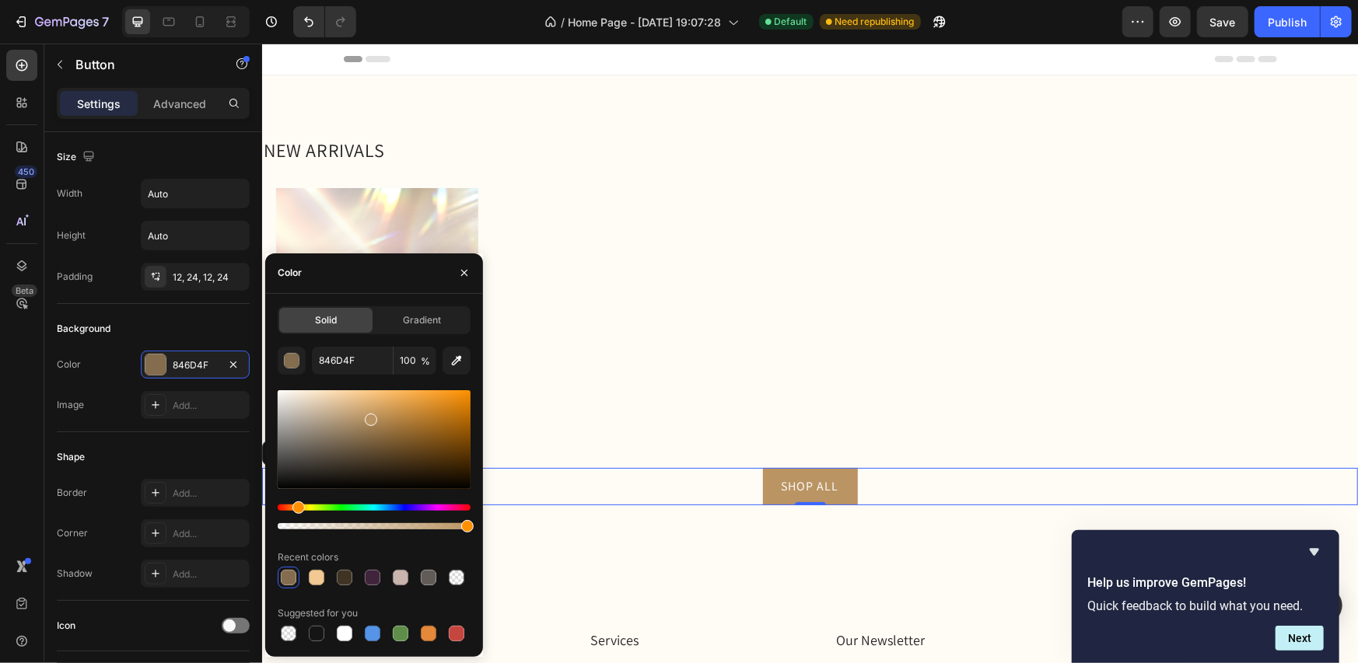
type input "BA9462"
drag, startPoint x: 359, startPoint y: 468, endPoint x: 369, endPoint y: 417, distance: 52.3
click at [369, 417] on div at bounding box center [371, 420] width 12 height 12
click at [461, 268] on icon "button" at bounding box center [464, 273] width 12 height 12
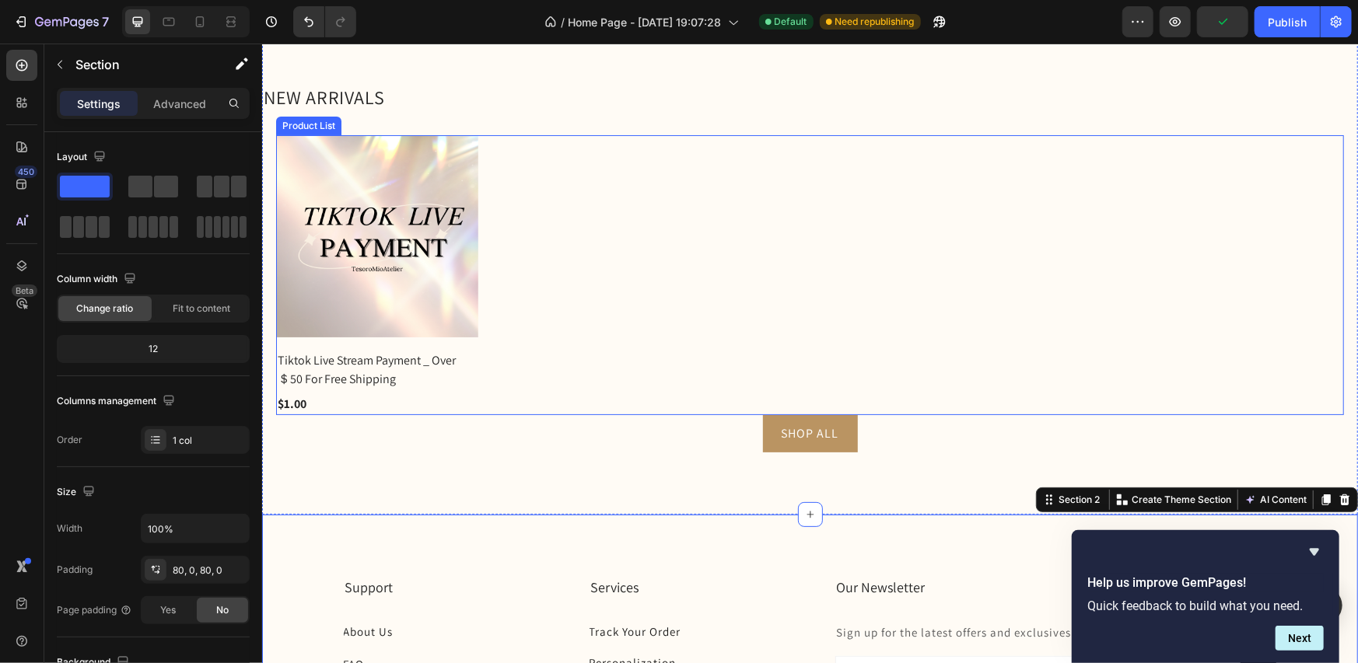
scroll to position [233, 0]
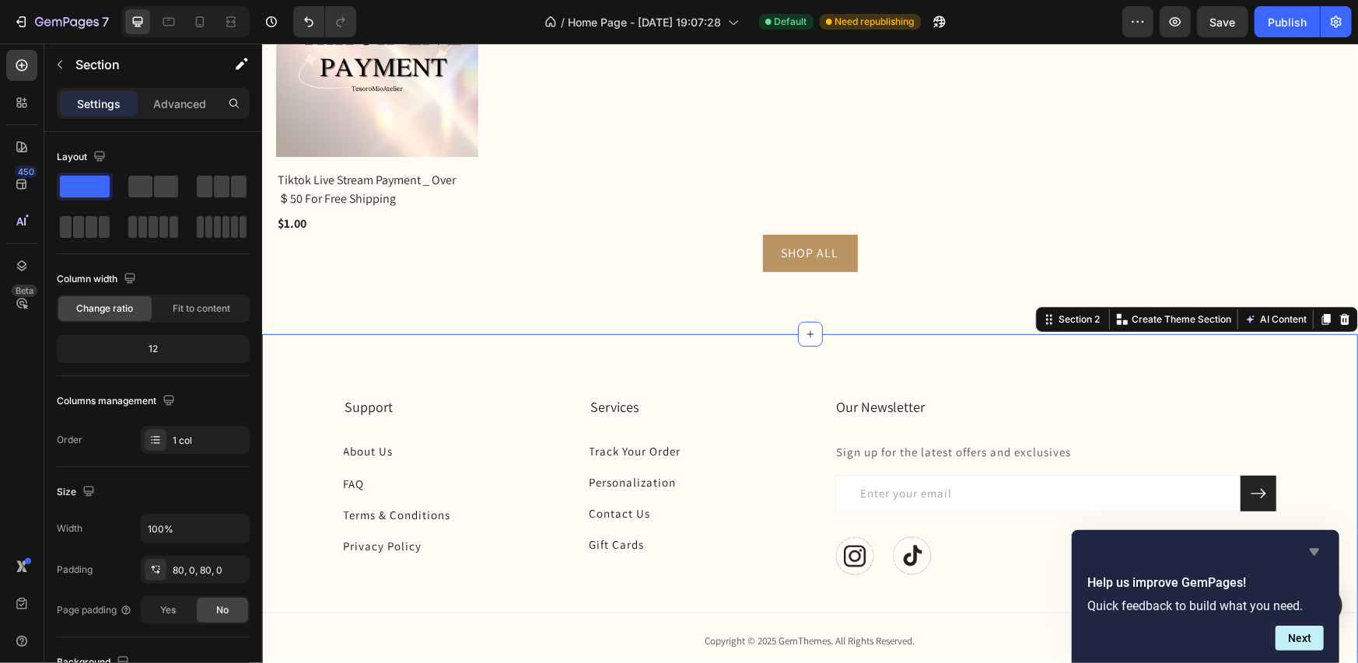
click at [1317, 551] on icon "Hide survey" at bounding box center [1314, 552] width 9 height 7
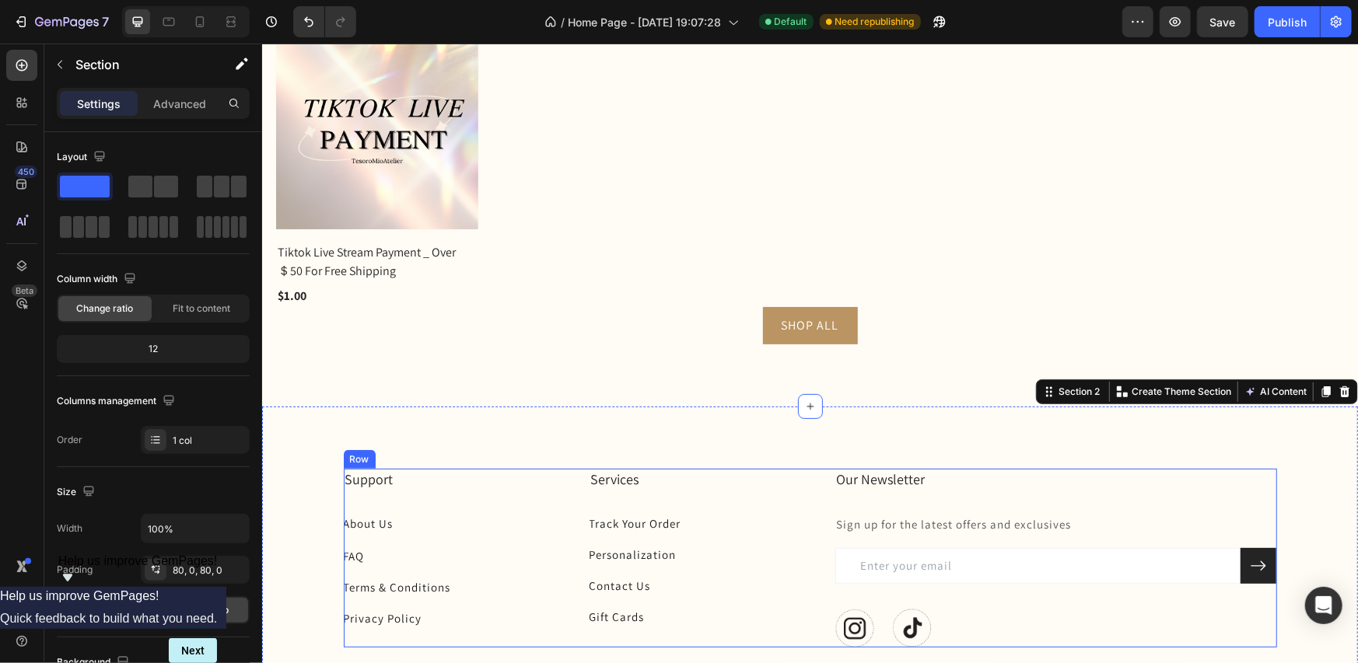
scroll to position [0, 0]
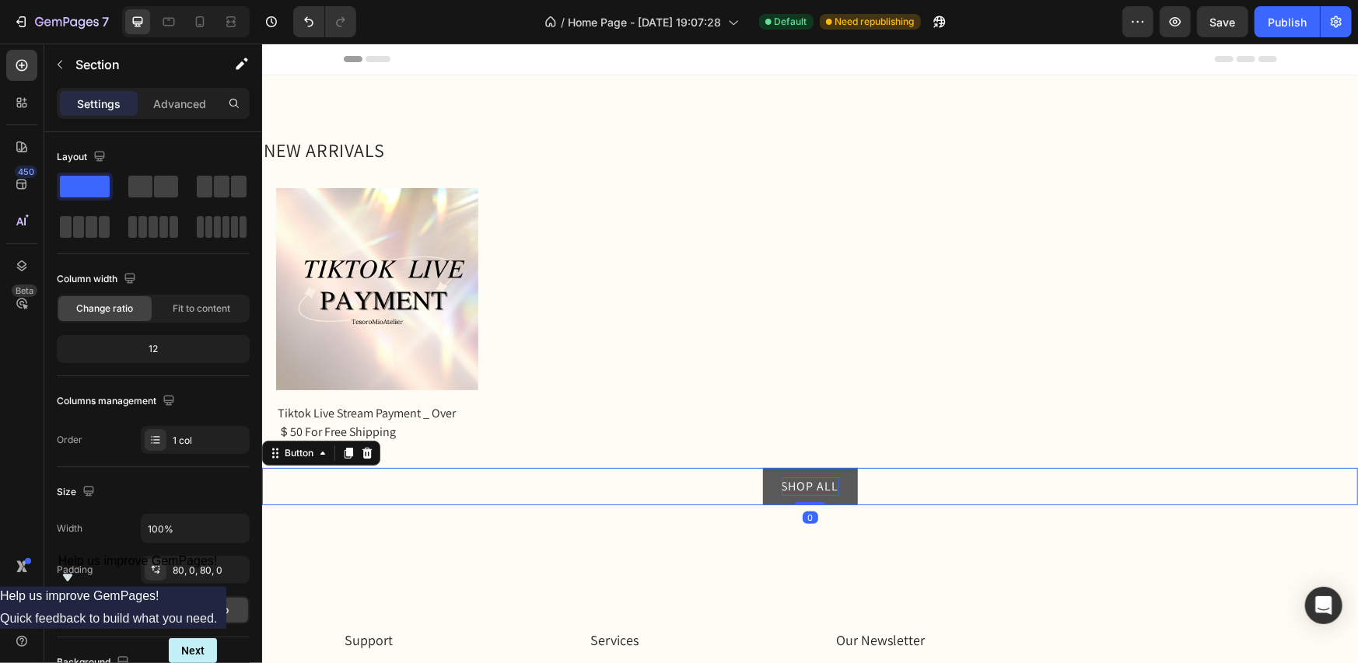
click at [811, 485] on p "SHOP ALL" at bounding box center [810, 486] width 58 height 19
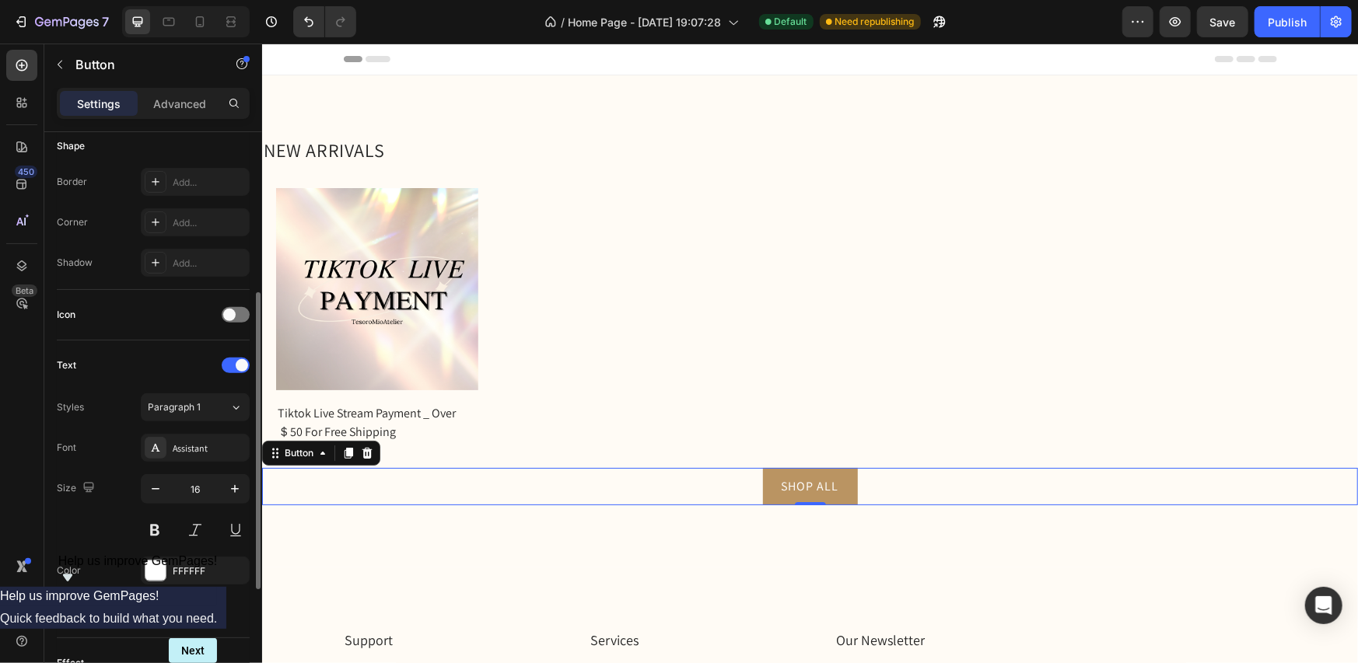
scroll to position [389, 0]
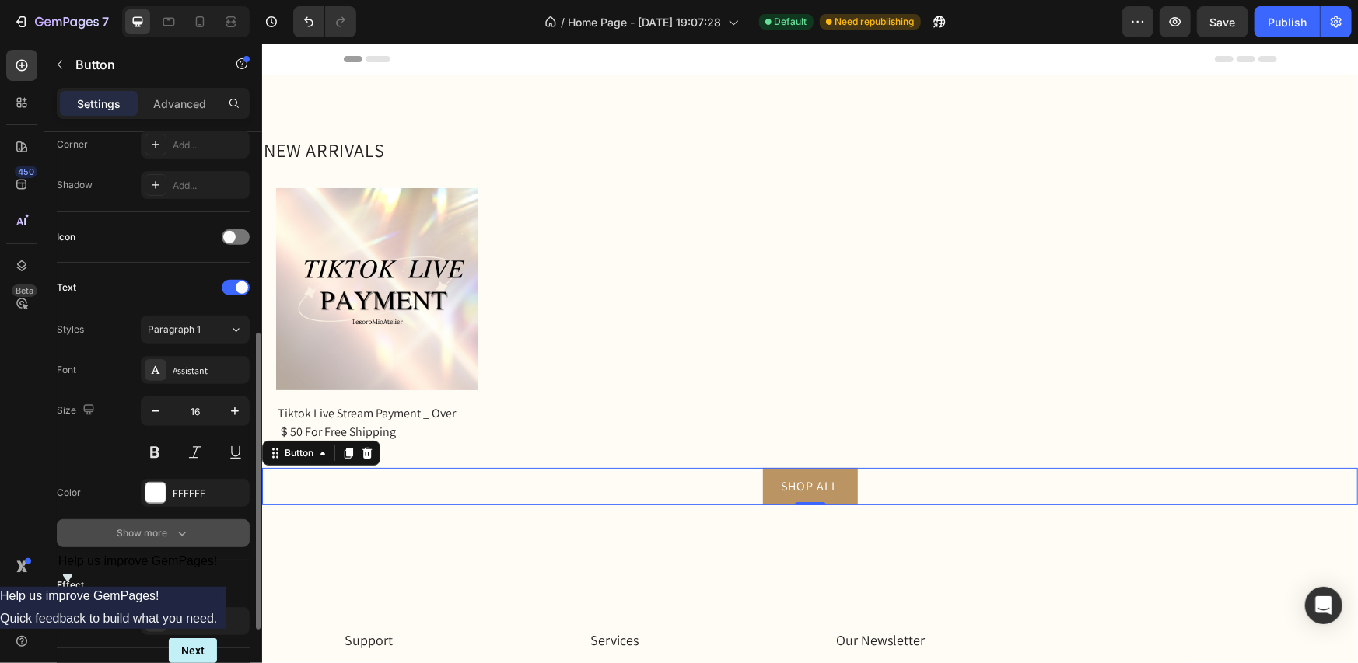
click at [149, 542] on button "Show more" at bounding box center [153, 534] width 193 height 28
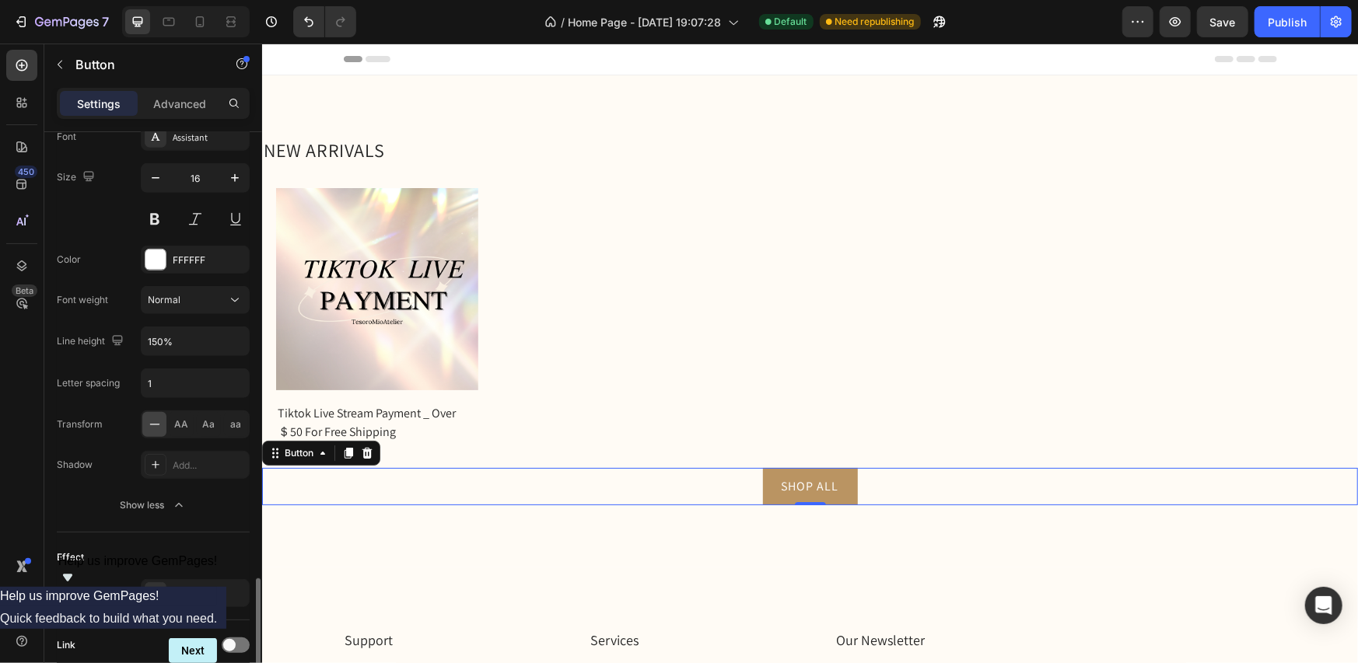
scroll to position [744, 0]
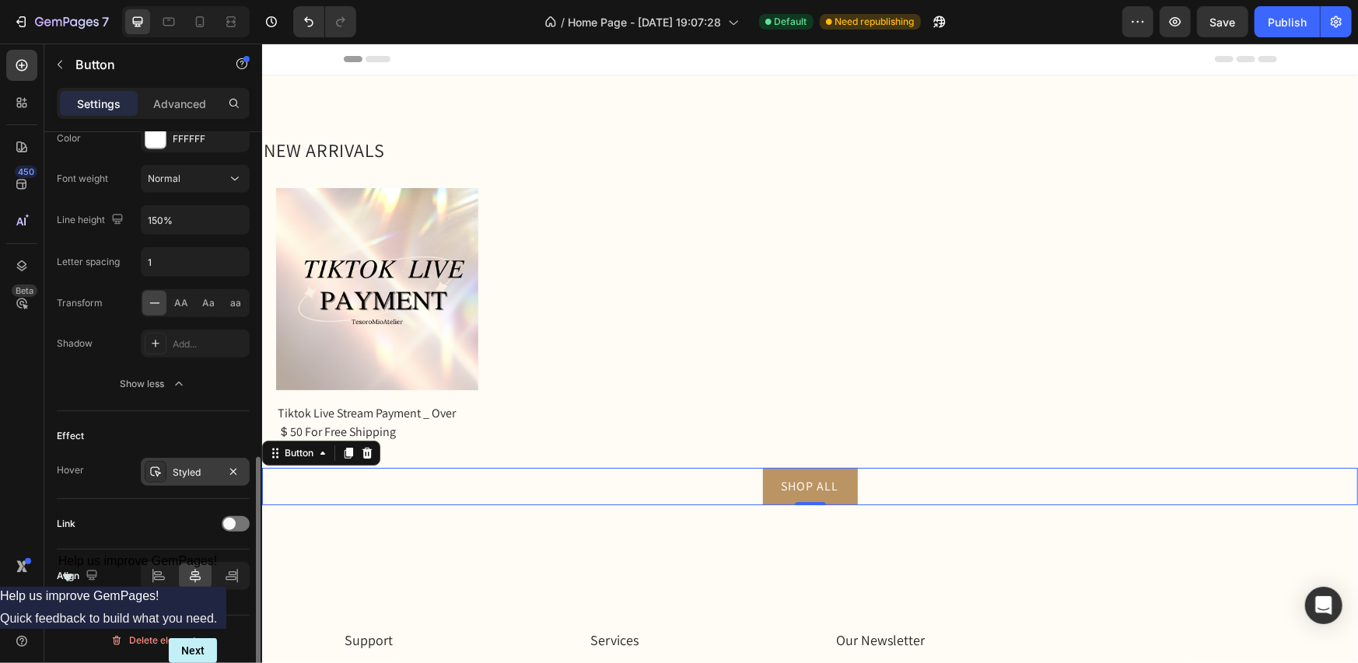
click at [171, 470] on div "Styled" at bounding box center [195, 472] width 109 height 28
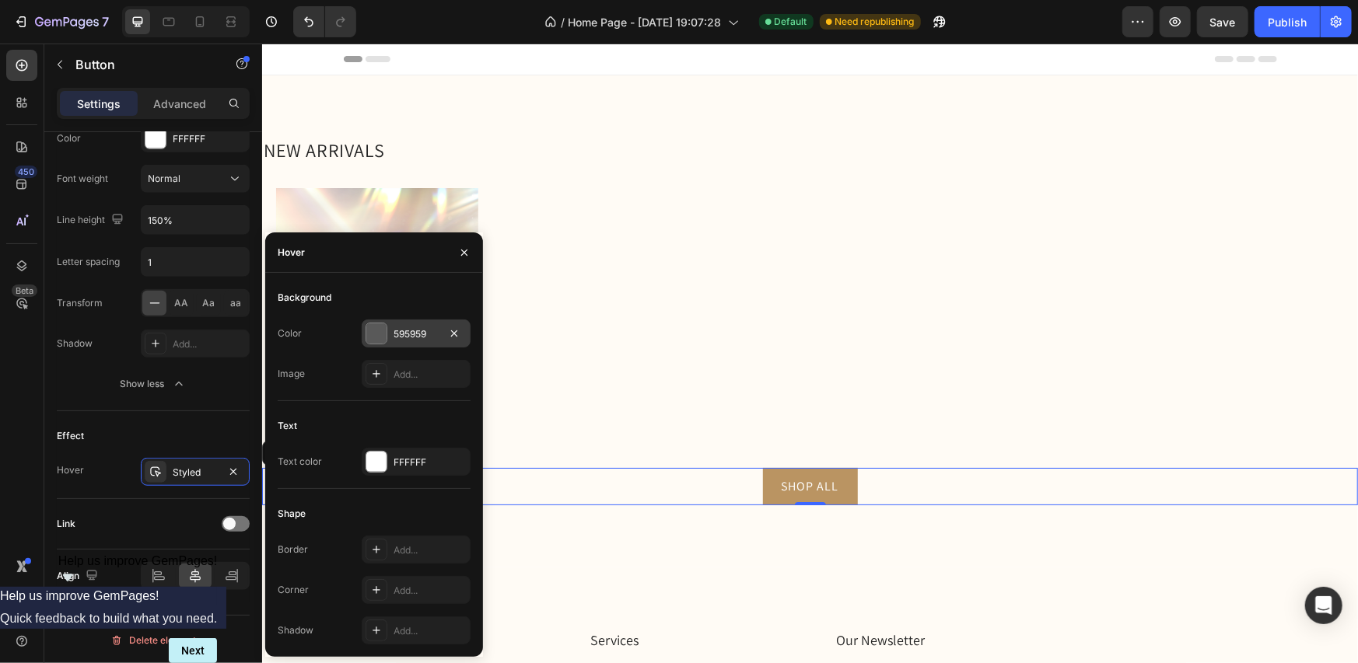
click at [381, 334] on div at bounding box center [376, 334] width 20 height 20
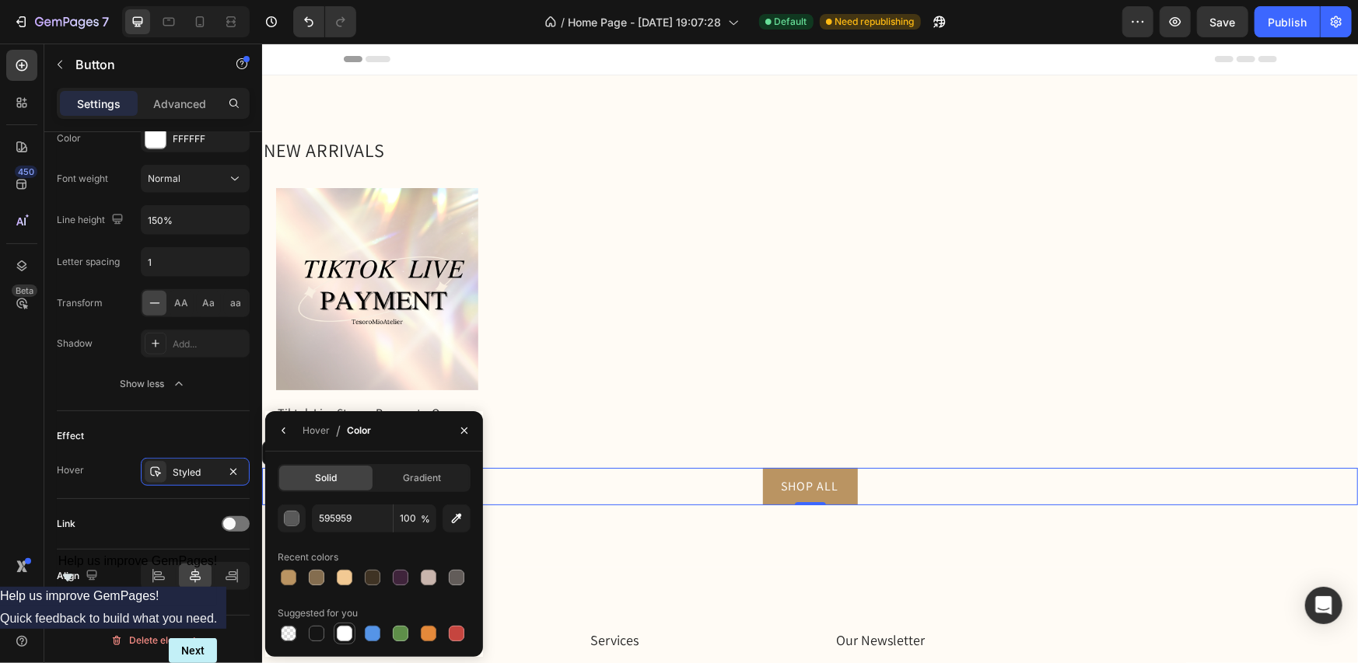
click at [341, 633] on div at bounding box center [345, 634] width 16 height 16
type input "FFFFFF"
click at [282, 425] on icon "button" at bounding box center [284, 431] width 12 height 12
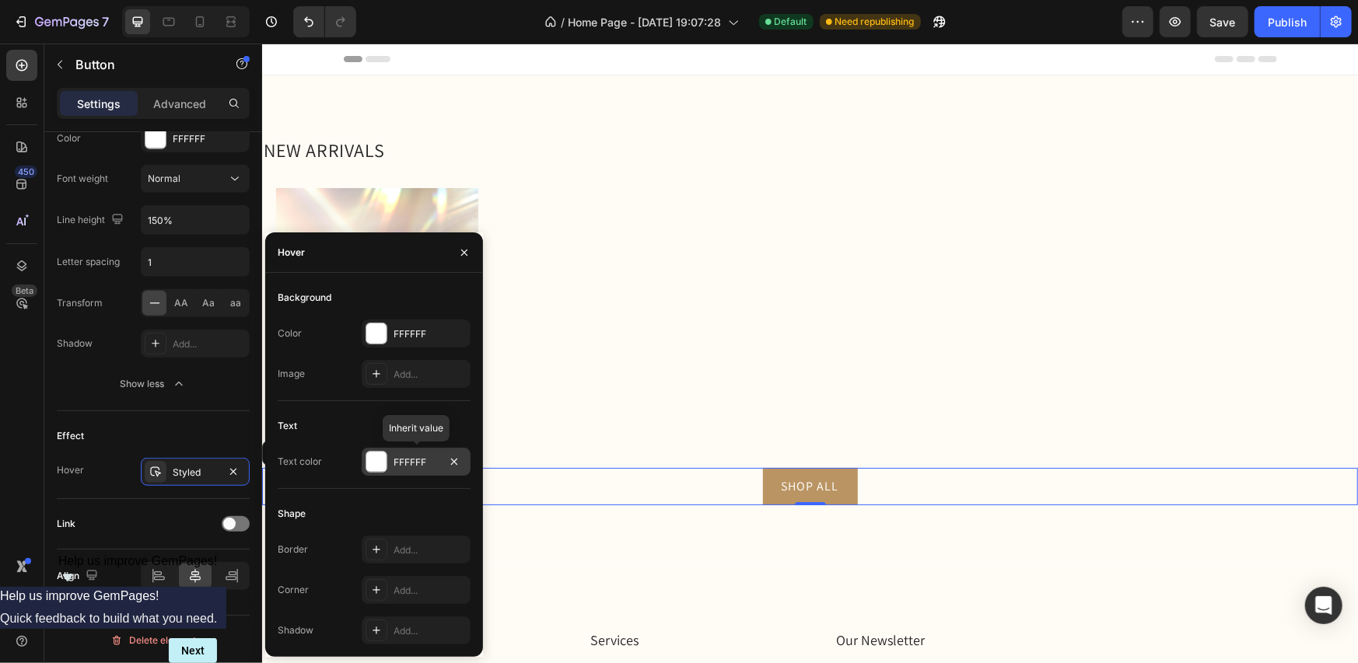
click at [380, 464] on div at bounding box center [376, 462] width 20 height 20
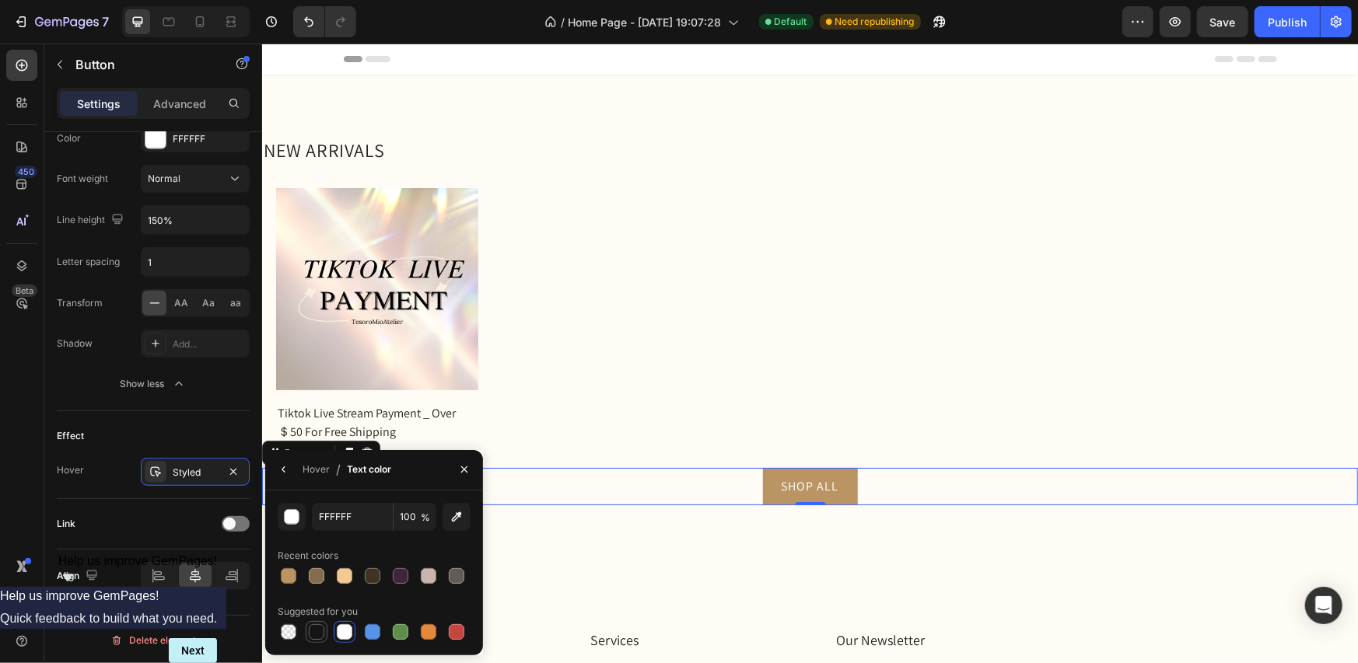
click at [321, 636] on div at bounding box center [317, 633] width 16 height 16
type input "151515"
click at [467, 475] on icon "button" at bounding box center [464, 470] width 12 height 12
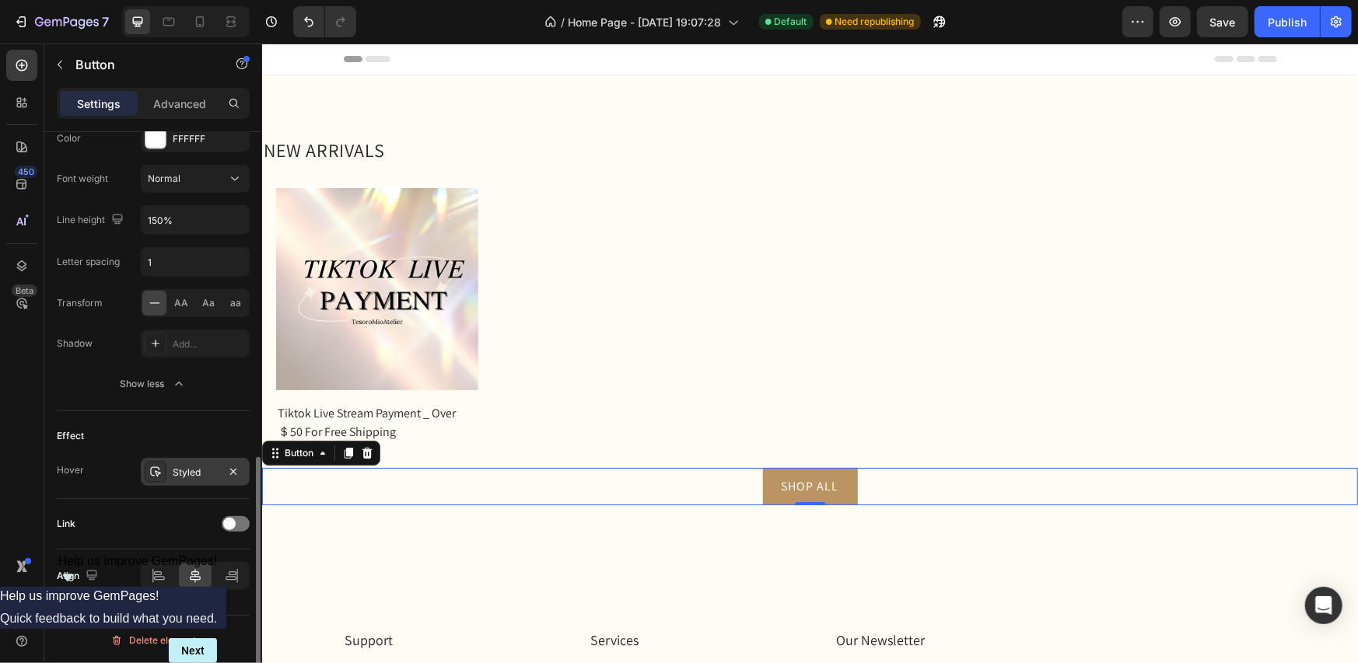
click at [196, 466] on div "Styled" at bounding box center [195, 473] width 45 height 14
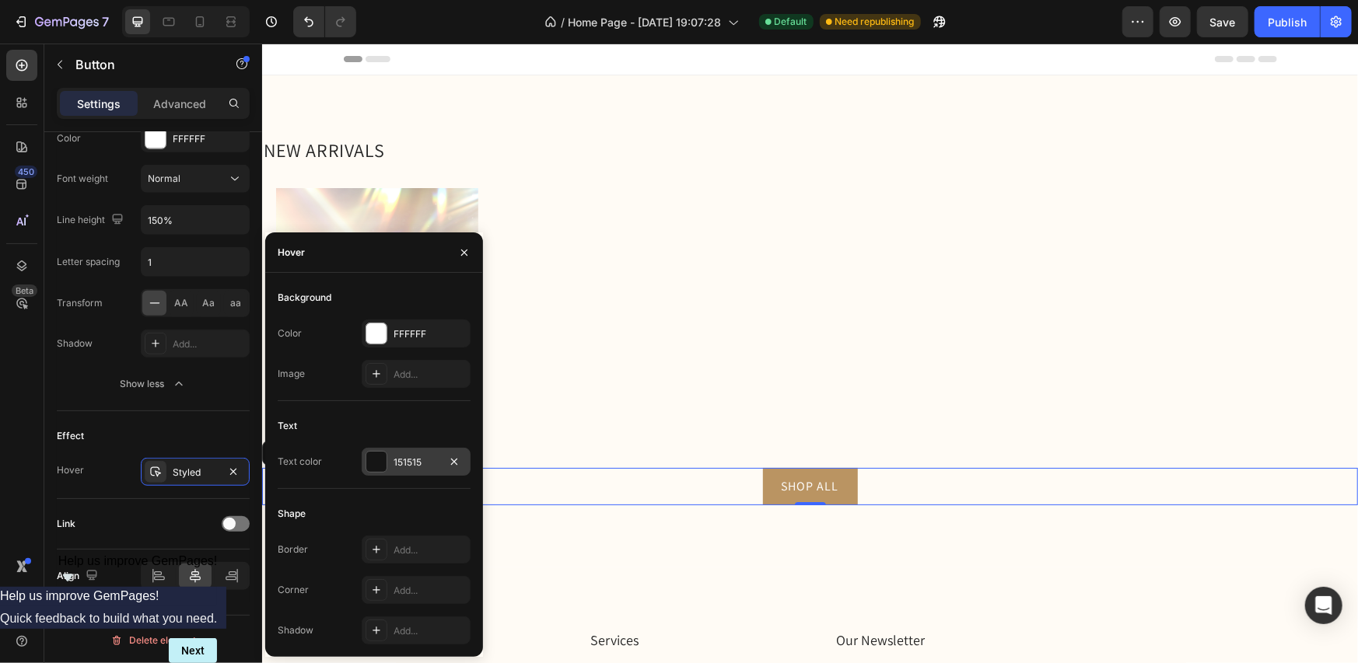
click at [374, 461] on div at bounding box center [376, 462] width 20 height 20
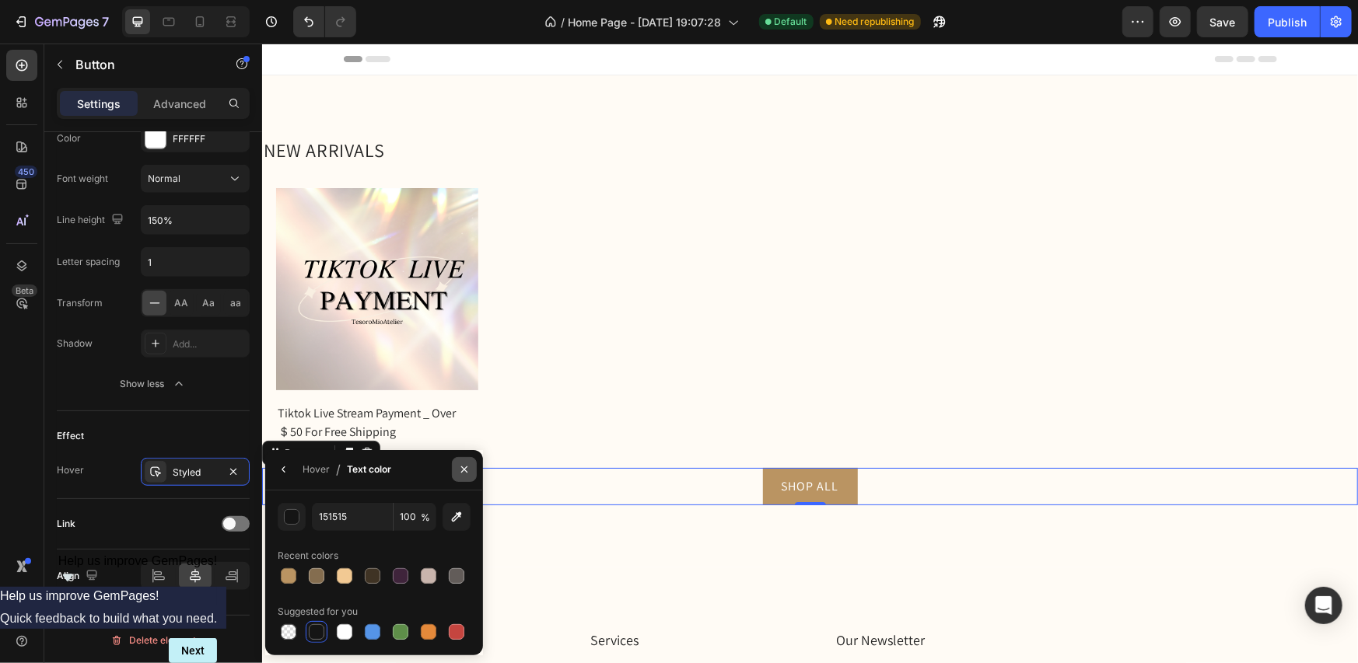
drag, startPoint x: 159, startPoint y: 429, endPoint x: 461, endPoint y: 471, distance: 305.6
click at [461, 471] on icon "button" at bounding box center [464, 470] width 12 height 12
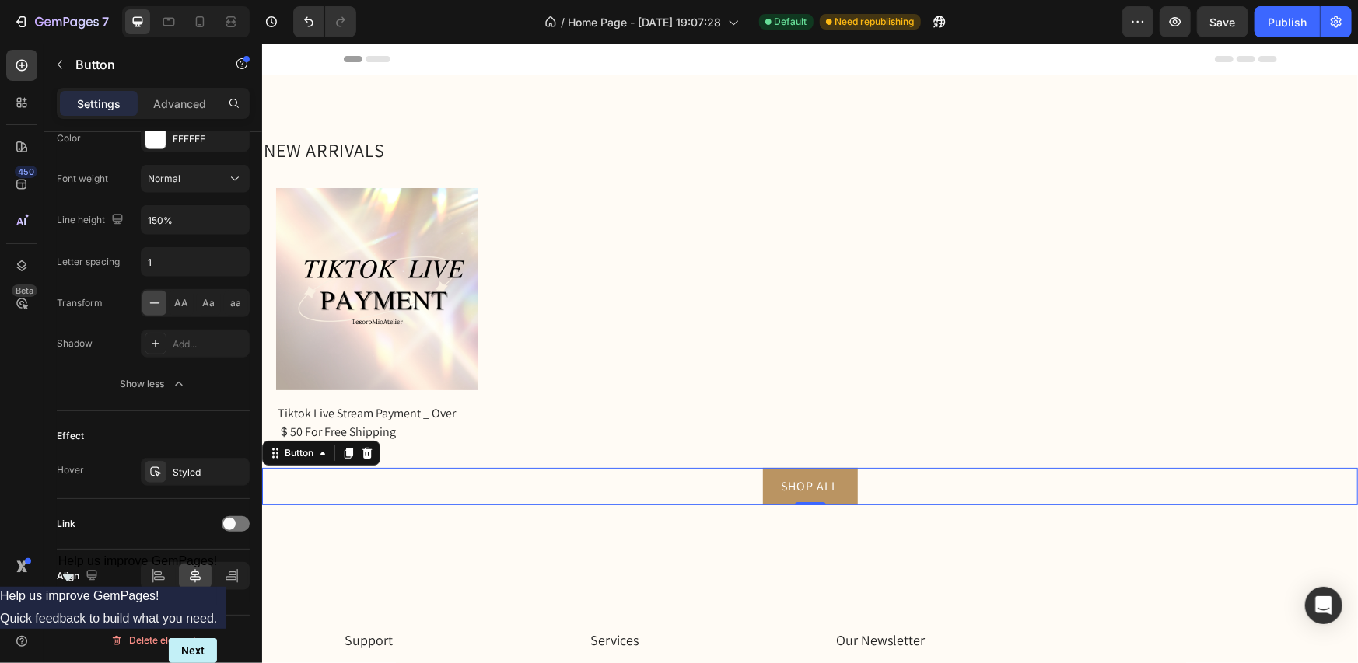
drag, startPoint x: 198, startPoint y: 471, endPoint x: 288, endPoint y: 465, distance: 89.6
click at [198, 471] on div "Styled" at bounding box center [209, 473] width 73 height 14
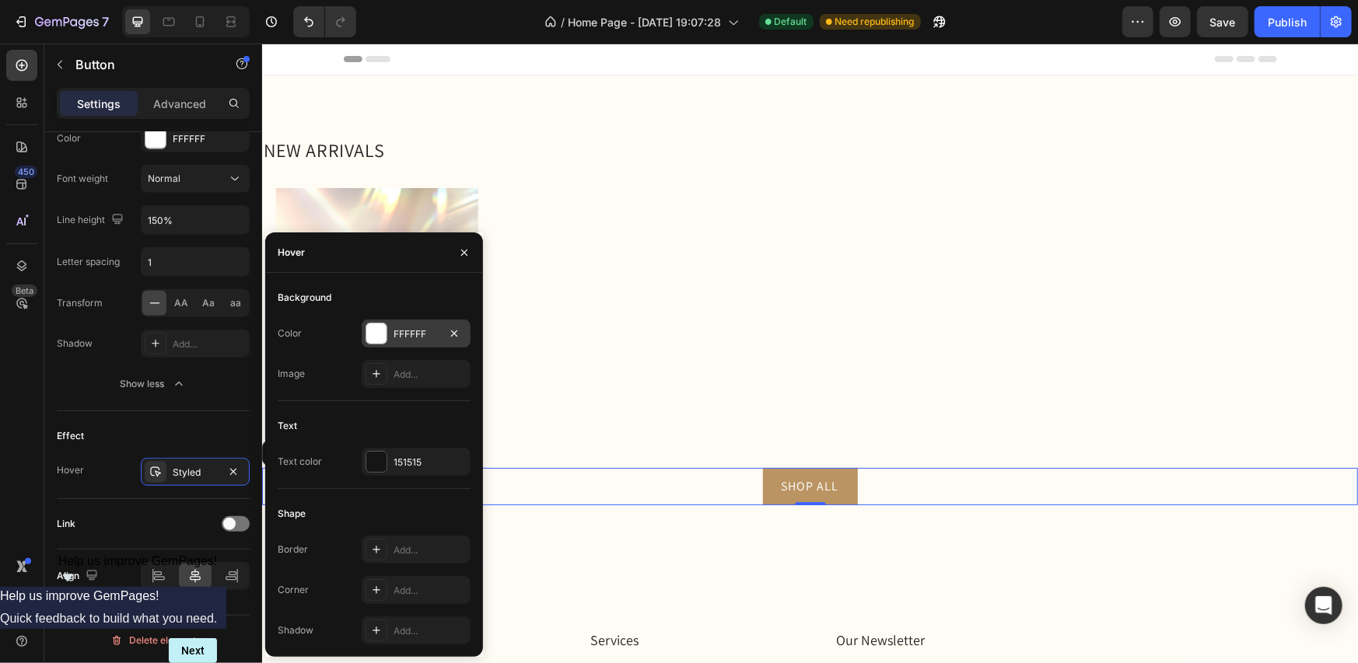
drag, startPoint x: 377, startPoint y: 338, endPoint x: 102, endPoint y: 299, distance: 278.1
click at [377, 338] on div at bounding box center [376, 334] width 20 height 20
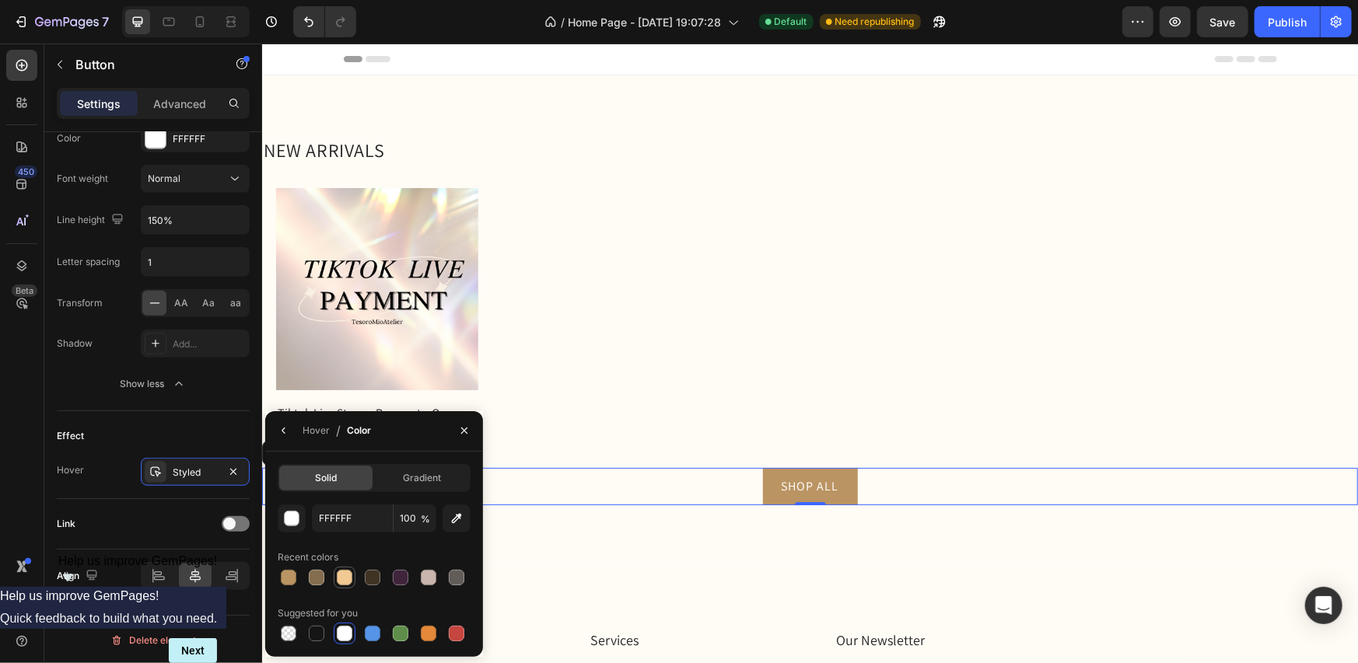
click at [338, 576] on div at bounding box center [345, 578] width 16 height 16
type input "F2C993"
click at [465, 427] on icon "button" at bounding box center [464, 431] width 12 height 12
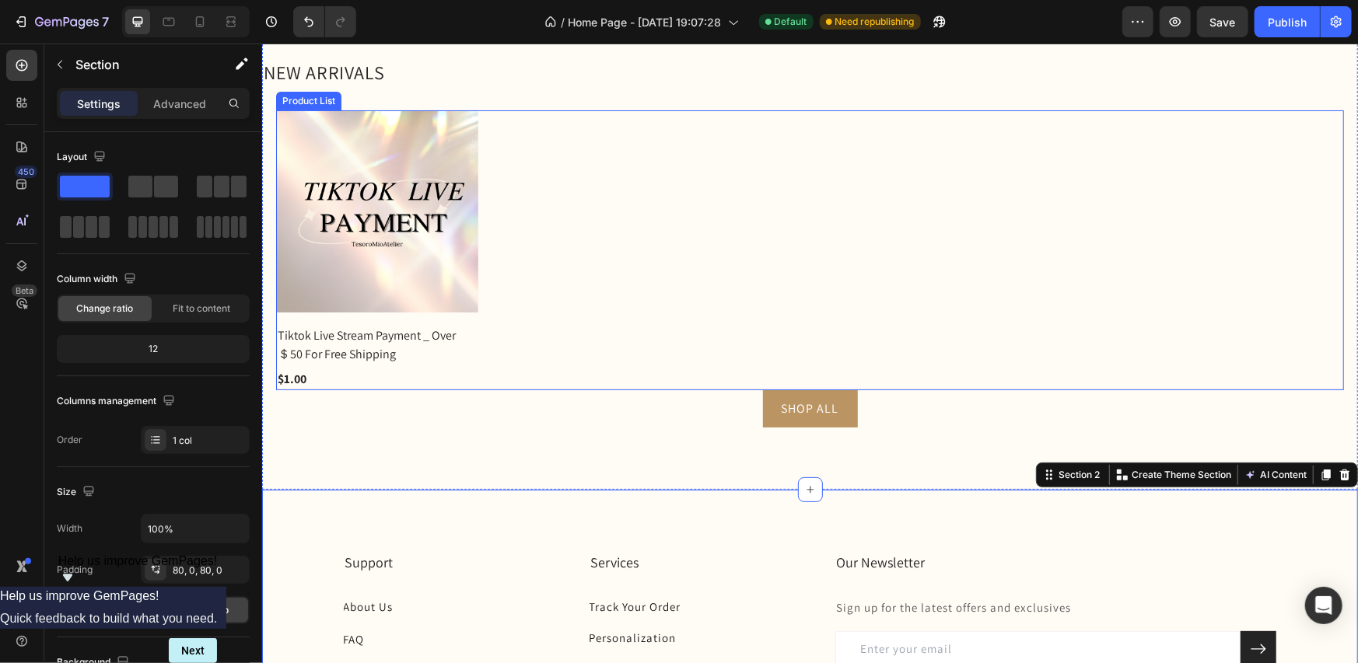
scroll to position [0, 0]
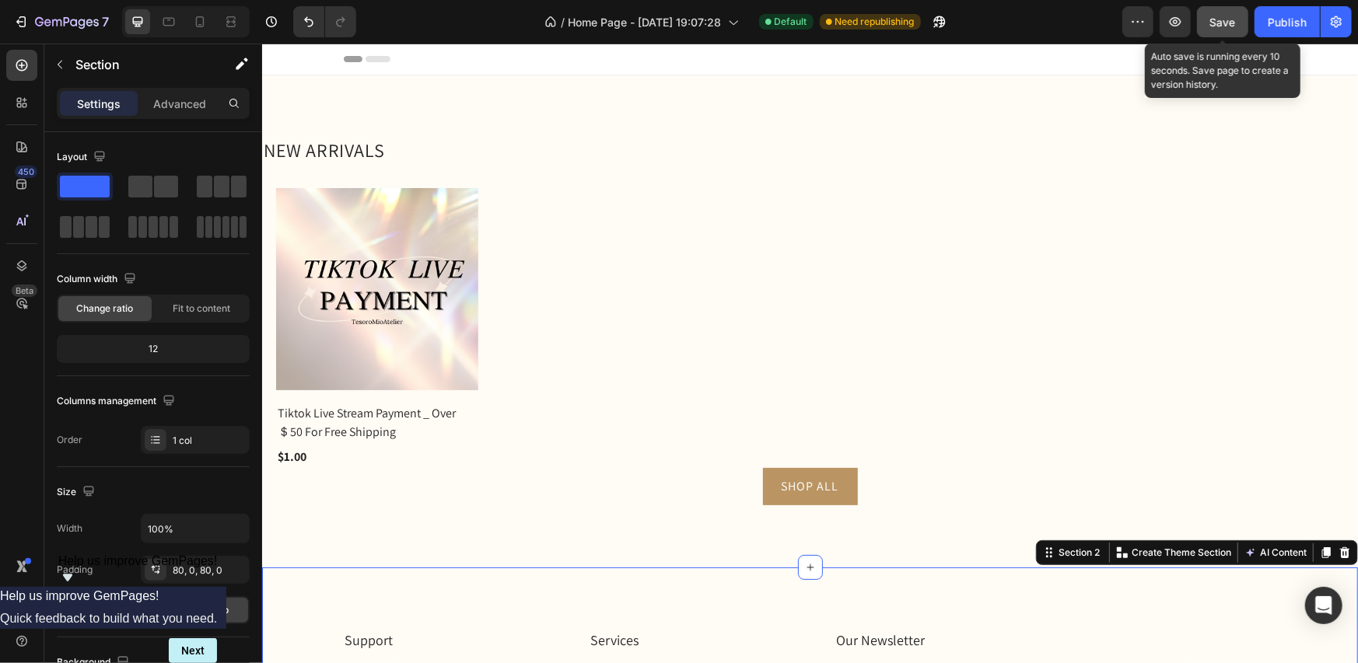
click at [1214, 29] on div "Save" at bounding box center [1223, 22] width 26 height 16
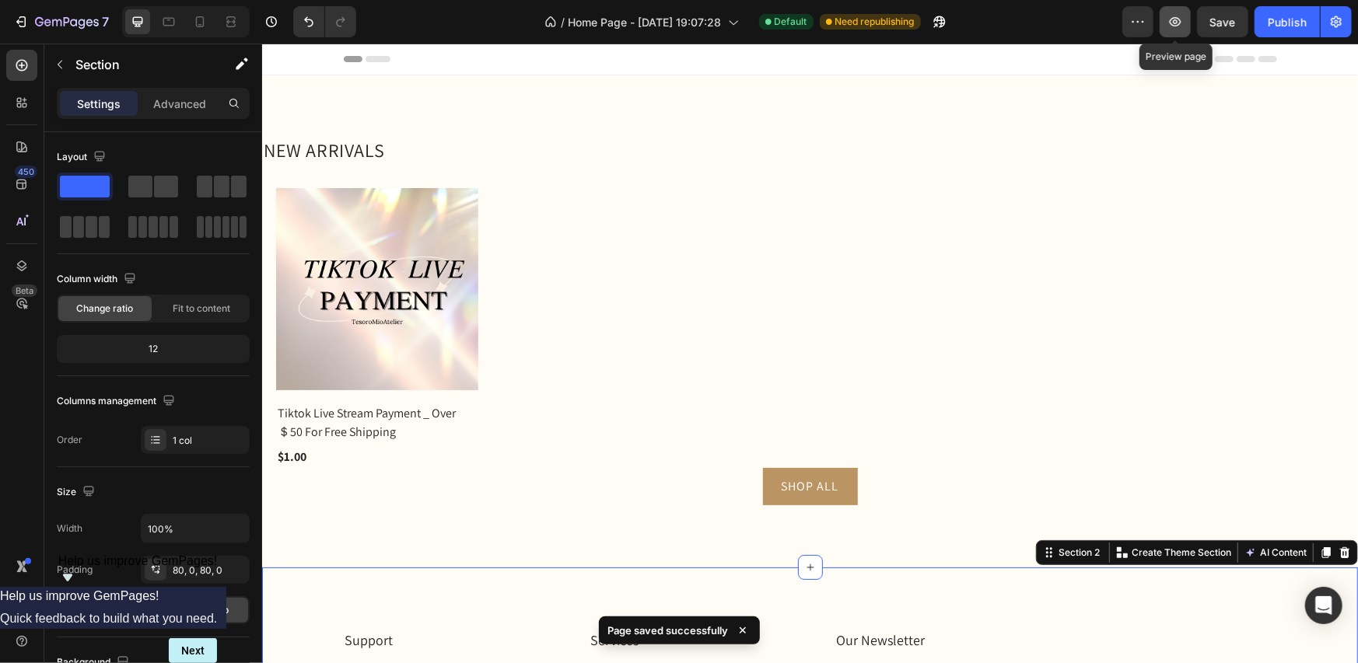
click at [1187, 32] on button "button" at bounding box center [1175, 21] width 31 height 31
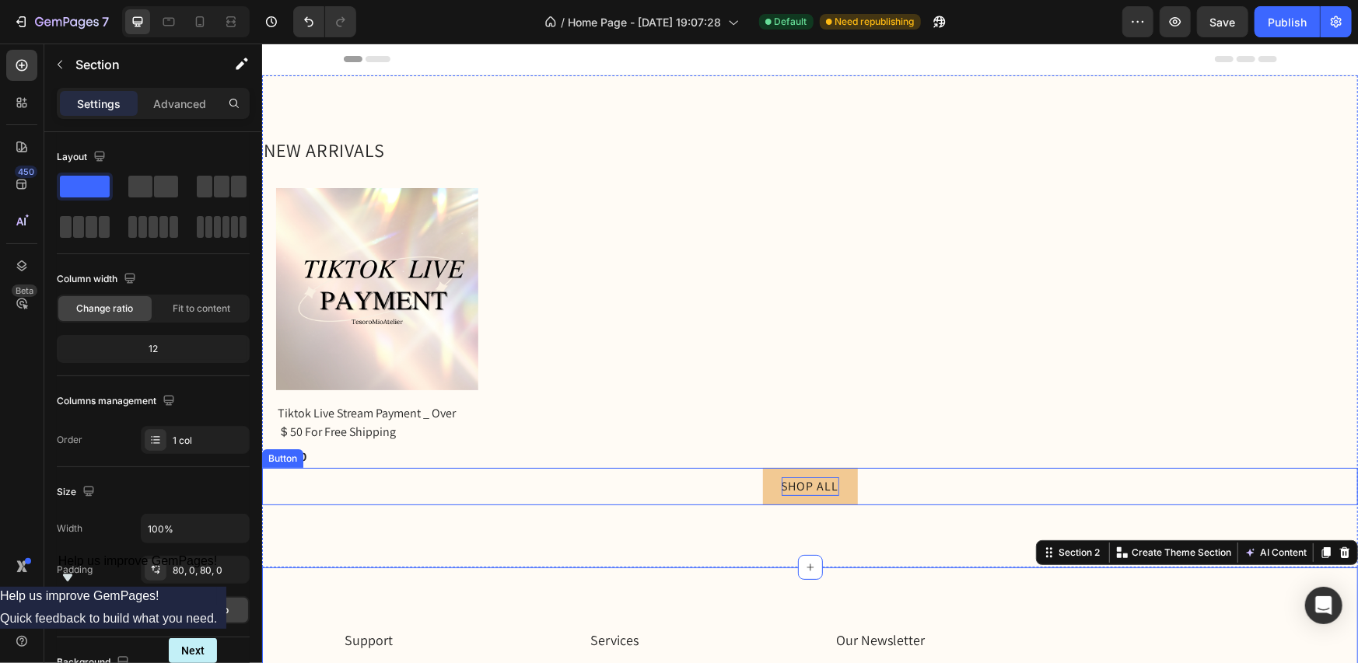
click at [810, 490] on p "SHOP ALL" at bounding box center [810, 486] width 58 height 19
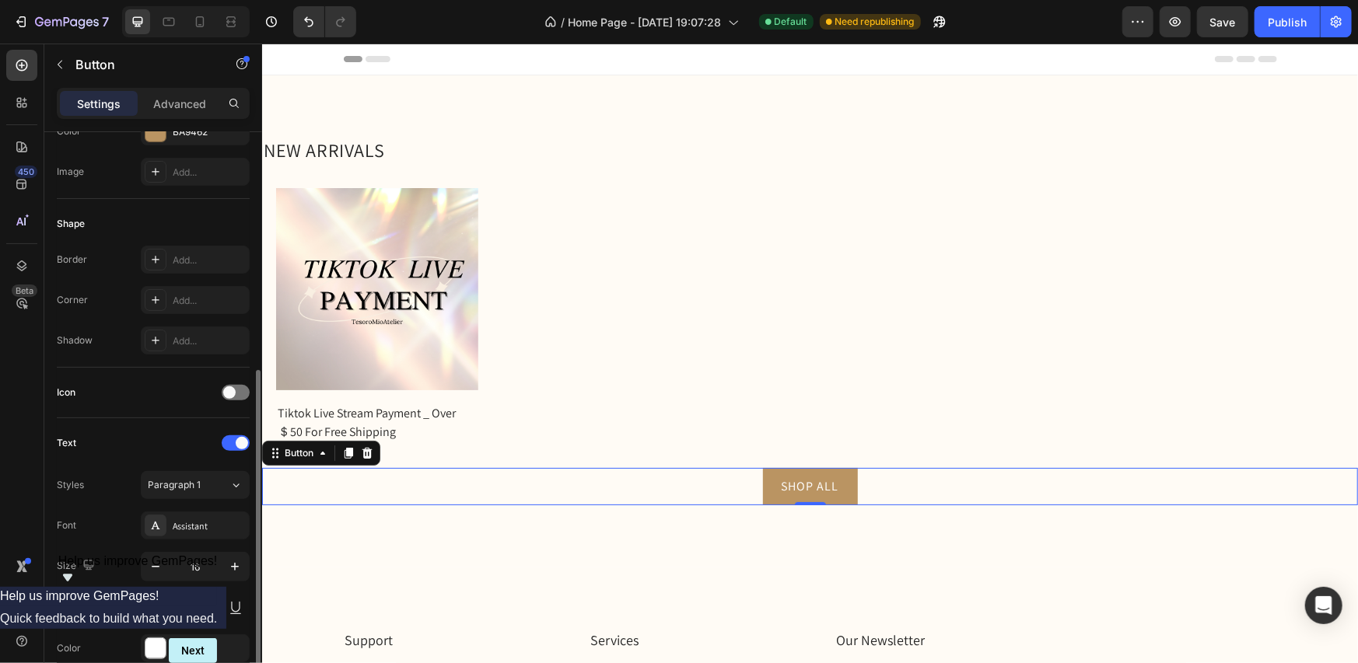
scroll to position [311, 0]
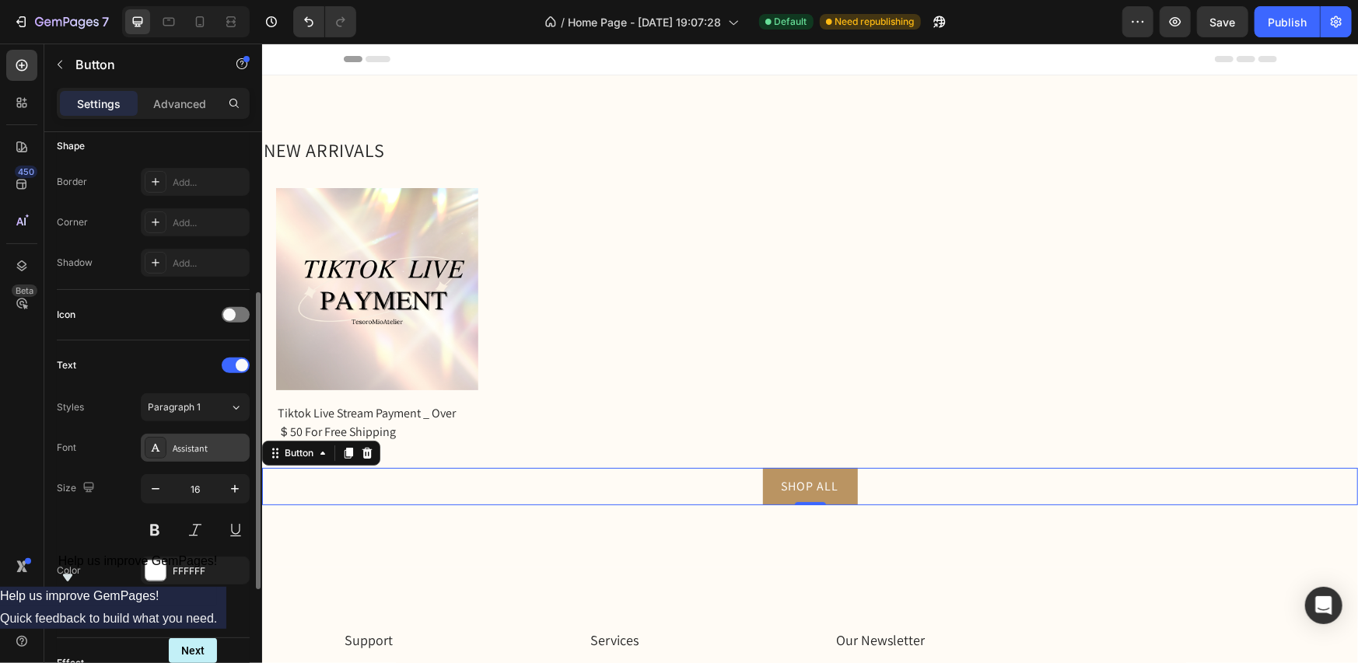
click at [208, 444] on div "Assistant" at bounding box center [209, 449] width 73 height 14
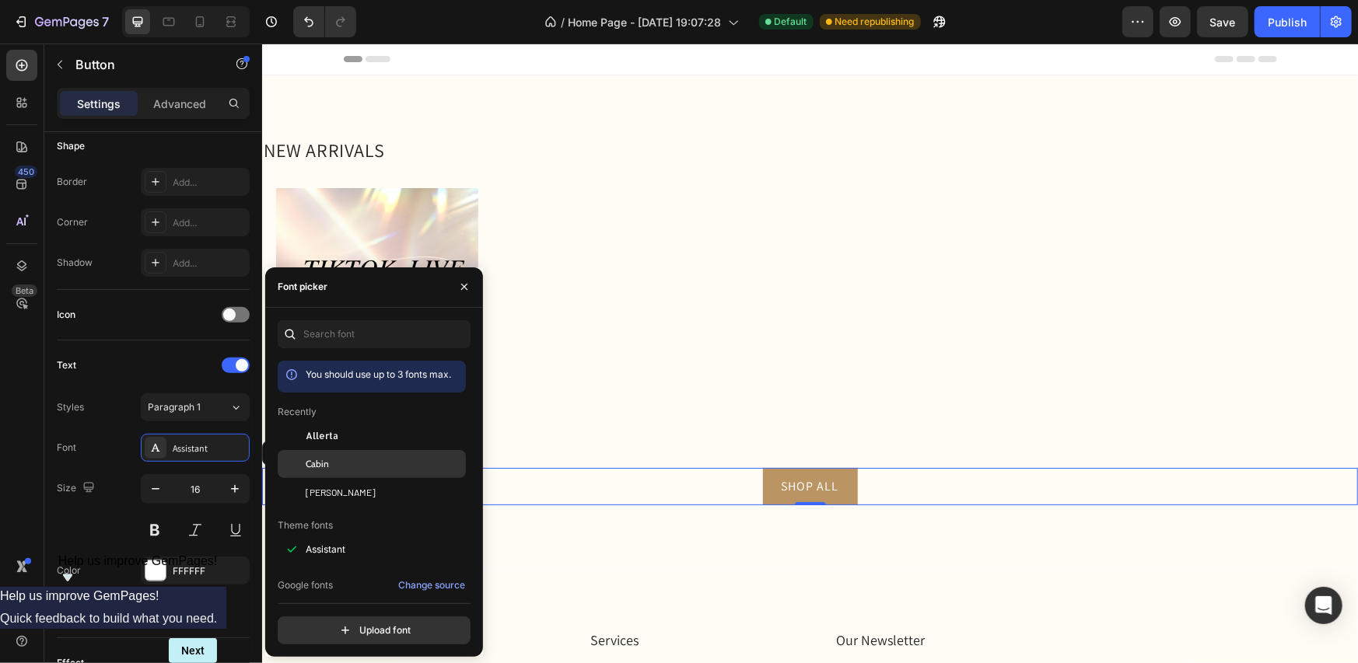
click at [324, 460] on span "Cabin" at bounding box center [317, 464] width 23 height 14
click at [330, 487] on span "[PERSON_NAME]" at bounding box center [341, 492] width 70 height 14
click at [334, 445] on div "Allerta" at bounding box center [372, 436] width 188 height 28
click at [334, 464] on div "Cabin" at bounding box center [384, 464] width 157 height 14
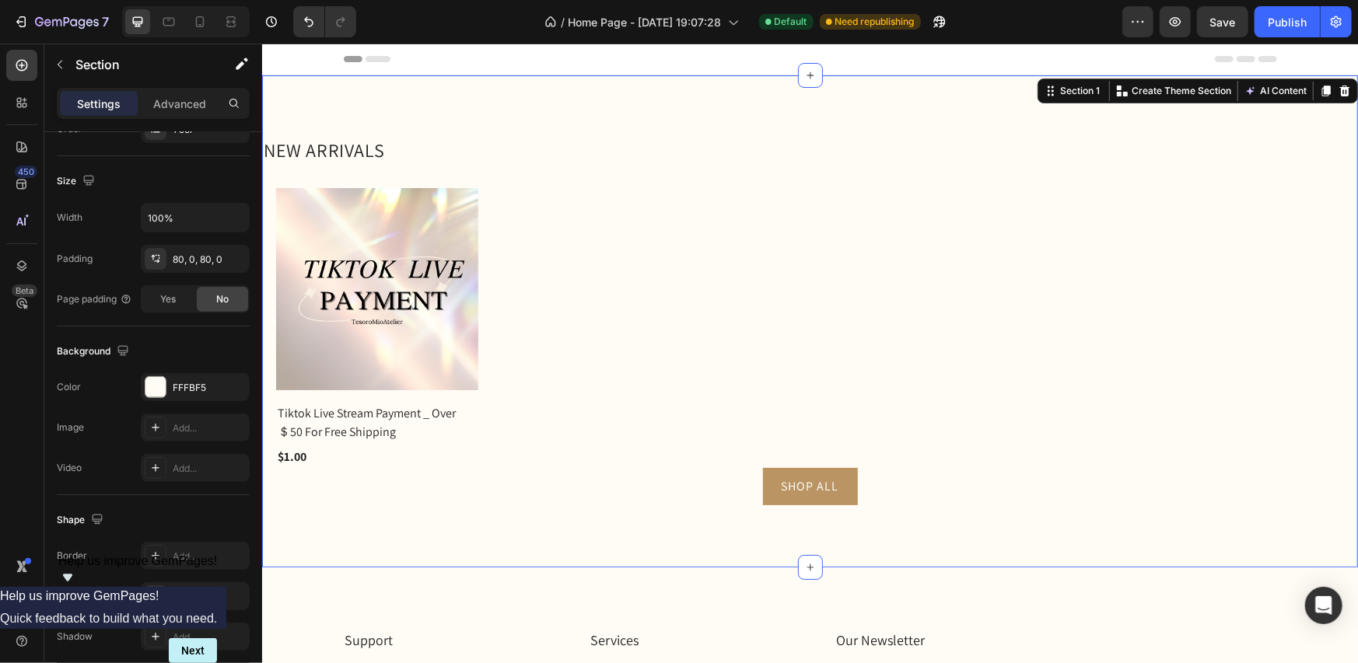
click at [647, 538] on div "NEW ARRIVALS Heading (P) Images Tiktok Live Stream Payment _ Over ＄50 For Free …" at bounding box center [809, 321] width 1096 height 492
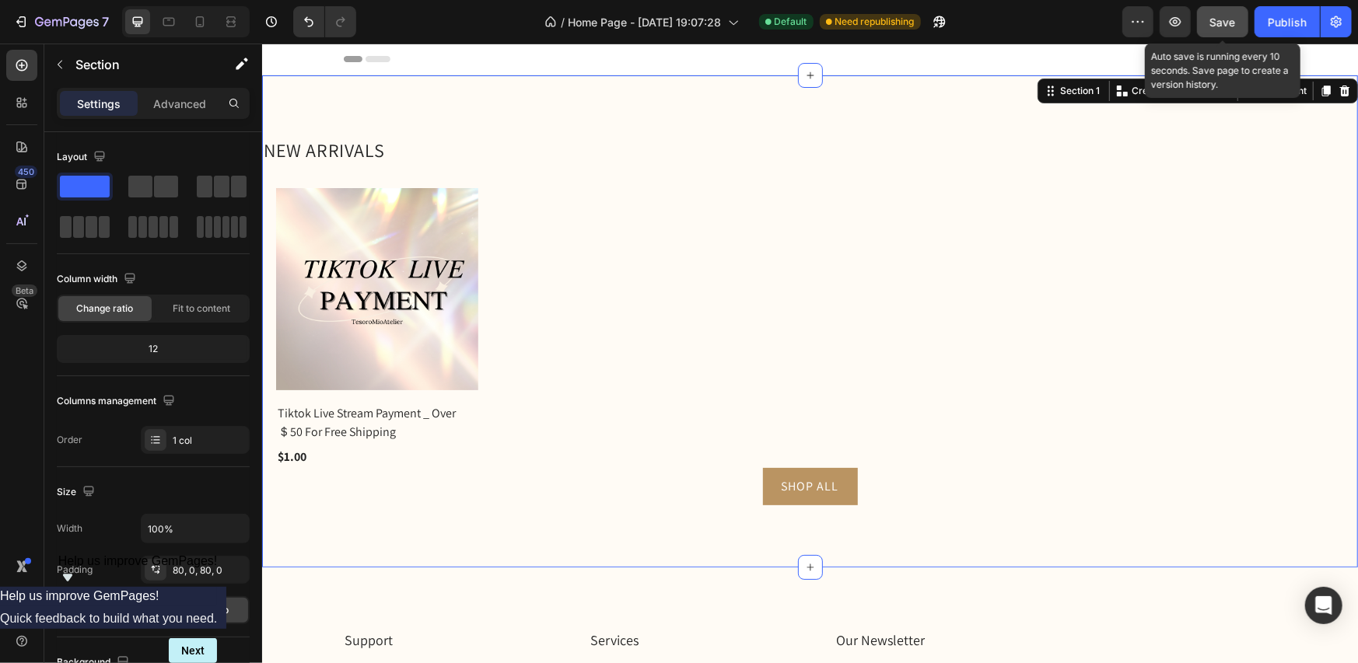
drag, startPoint x: 1235, startPoint y: 25, endPoint x: 1200, endPoint y: 8, distance: 39.0
click at [1236, 25] on span "Save" at bounding box center [1223, 22] width 26 height 13
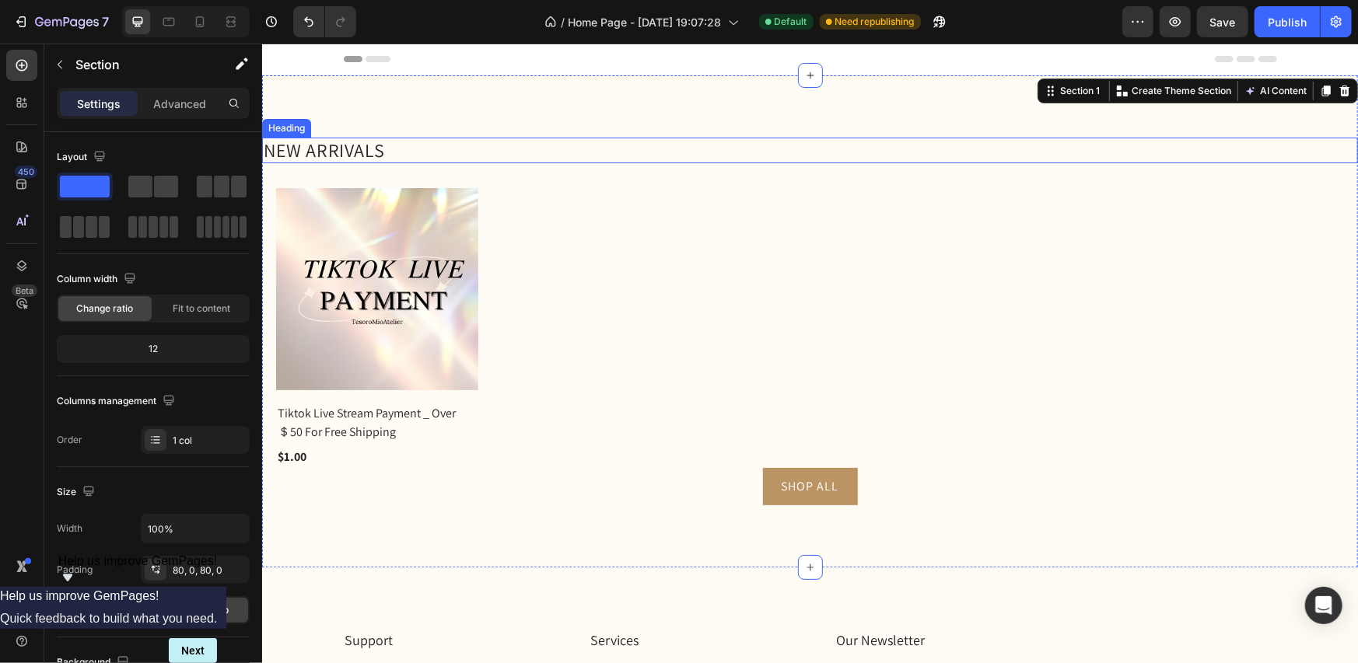
click at [367, 152] on h2 "NEW ARRIVALS" at bounding box center [809, 150] width 1096 height 26
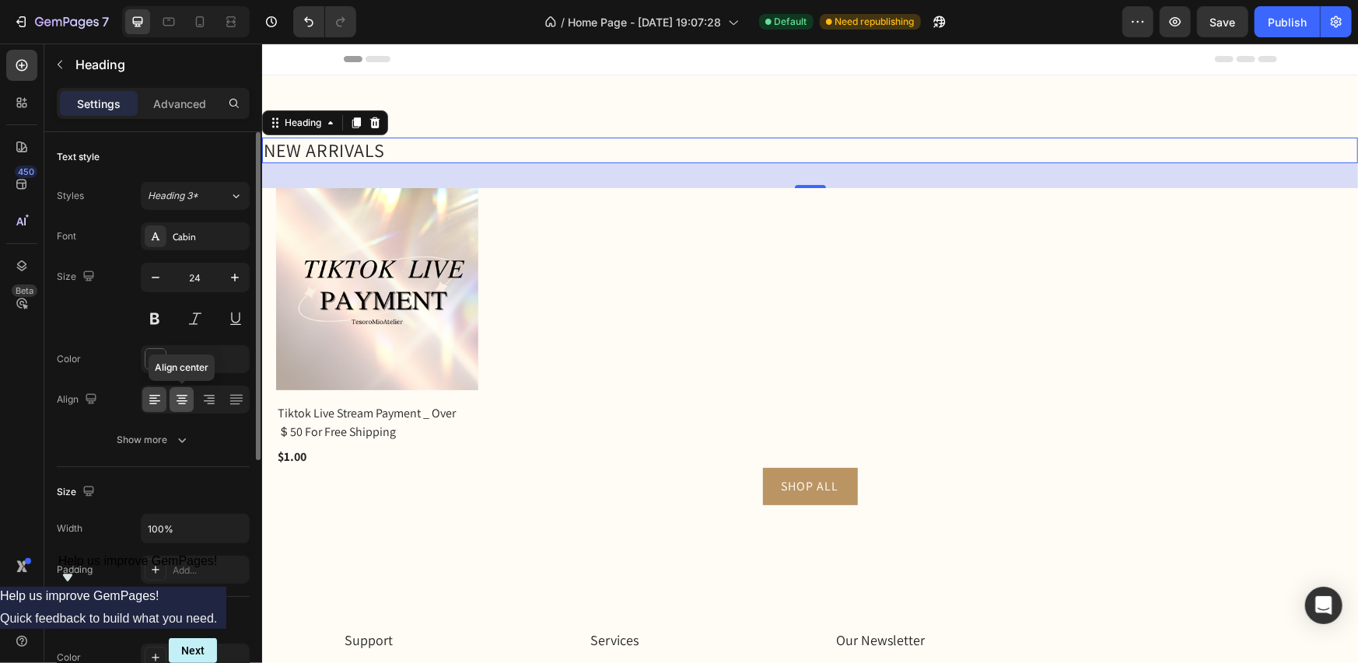
click at [187, 404] on icon at bounding box center [182, 400] width 16 height 16
click at [230, 403] on icon at bounding box center [237, 400] width 16 height 16
click at [187, 401] on icon at bounding box center [182, 400] width 16 height 16
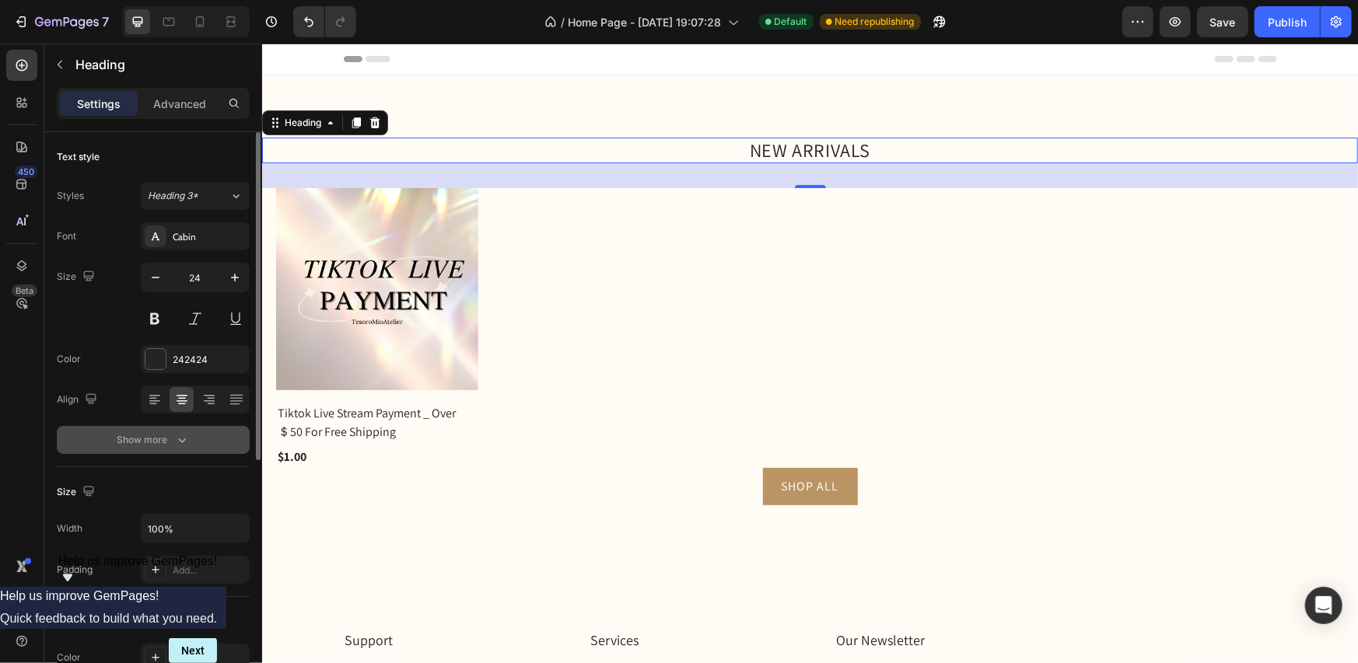
click at [179, 435] on icon "button" at bounding box center [182, 440] width 16 height 16
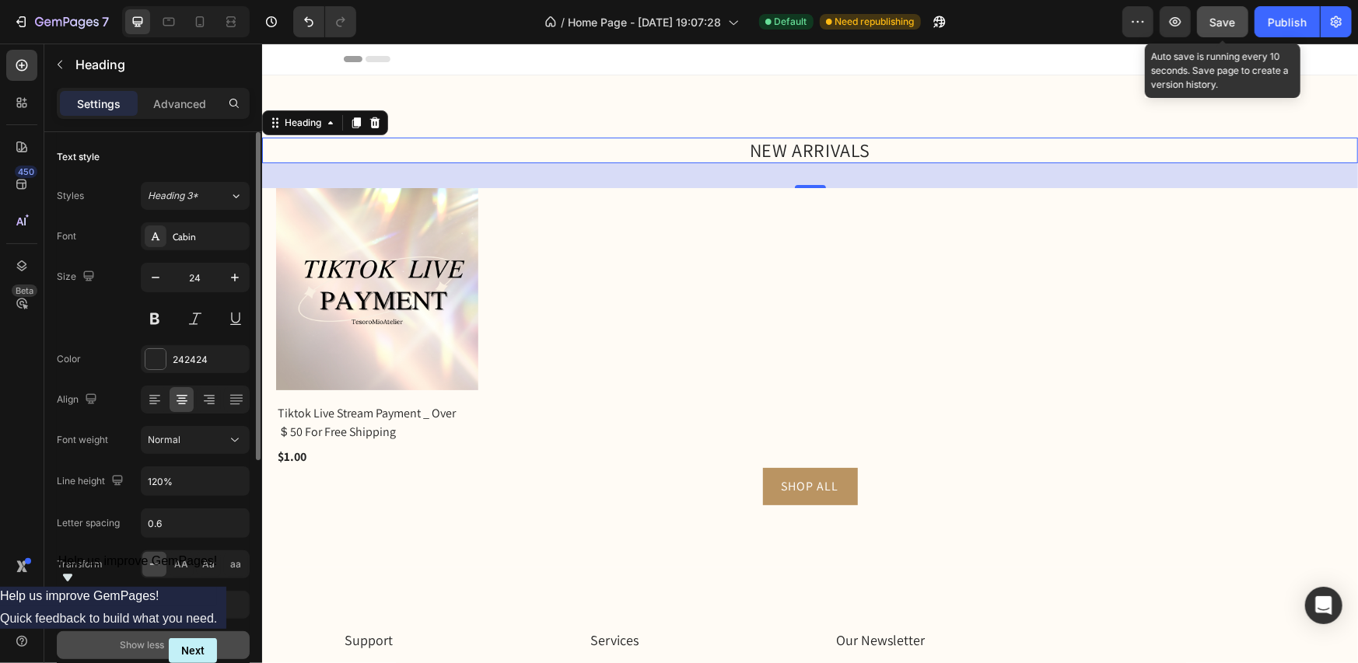
click at [1202, 26] on button "Save" at bounding box center [1222, 21] width 51 height 31
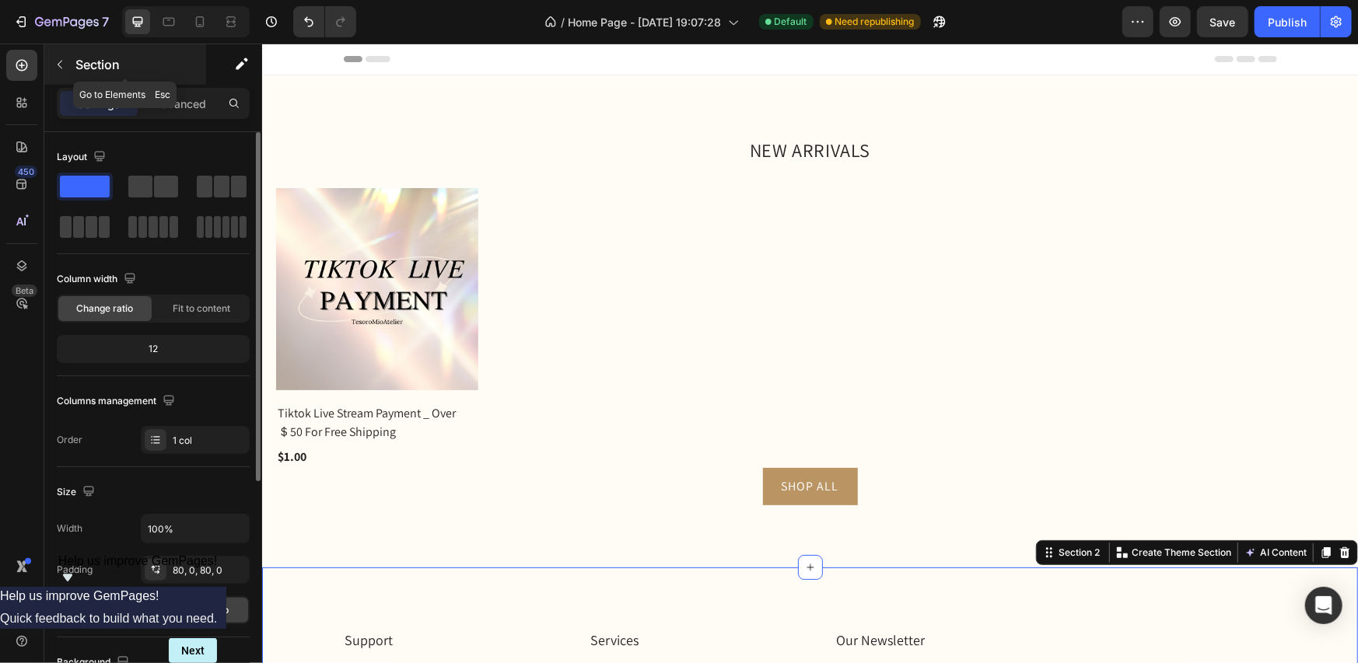
click at [77, 64] on p "Section" at bounding box center [139, 64] width 128 height 19
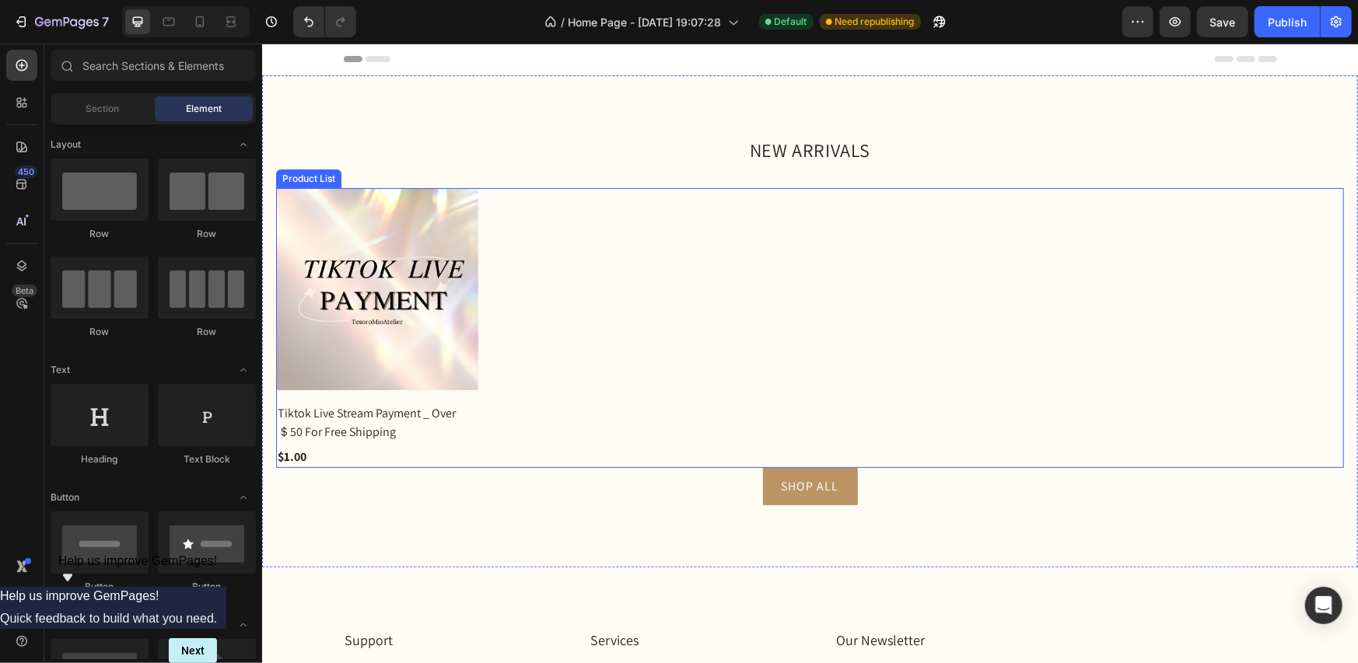
click at [543, 250] on div "(P) Images Tiktok Live Stream Payment _ Over ＄50 For Free Shipping (P) Title $1…" at bounding box center [809, 327] width 1068 height 280
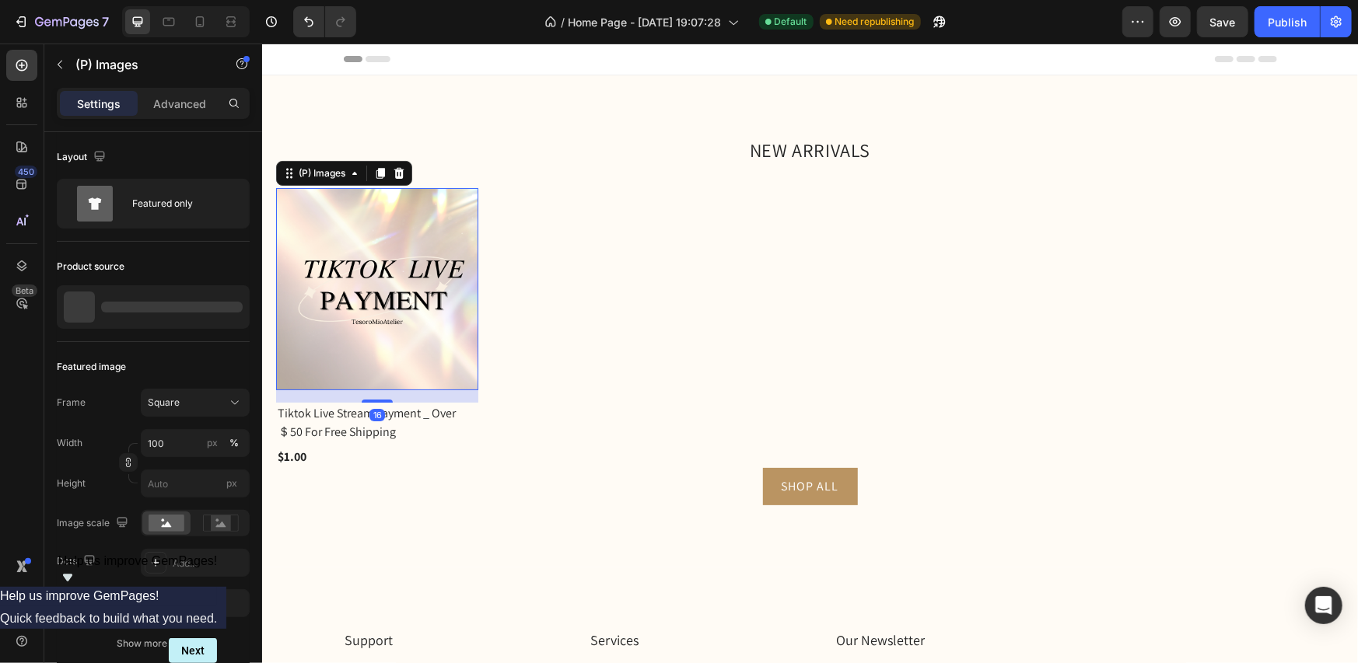
click at [408, 257] on img at bounding box center [376, 288] width 202 height 202
click at [439, 411] on h2 "Tiktok Live Stream Payment _ Over ＄50 For Free Shipping" at bounding box center [376, 422] width 202 height 40
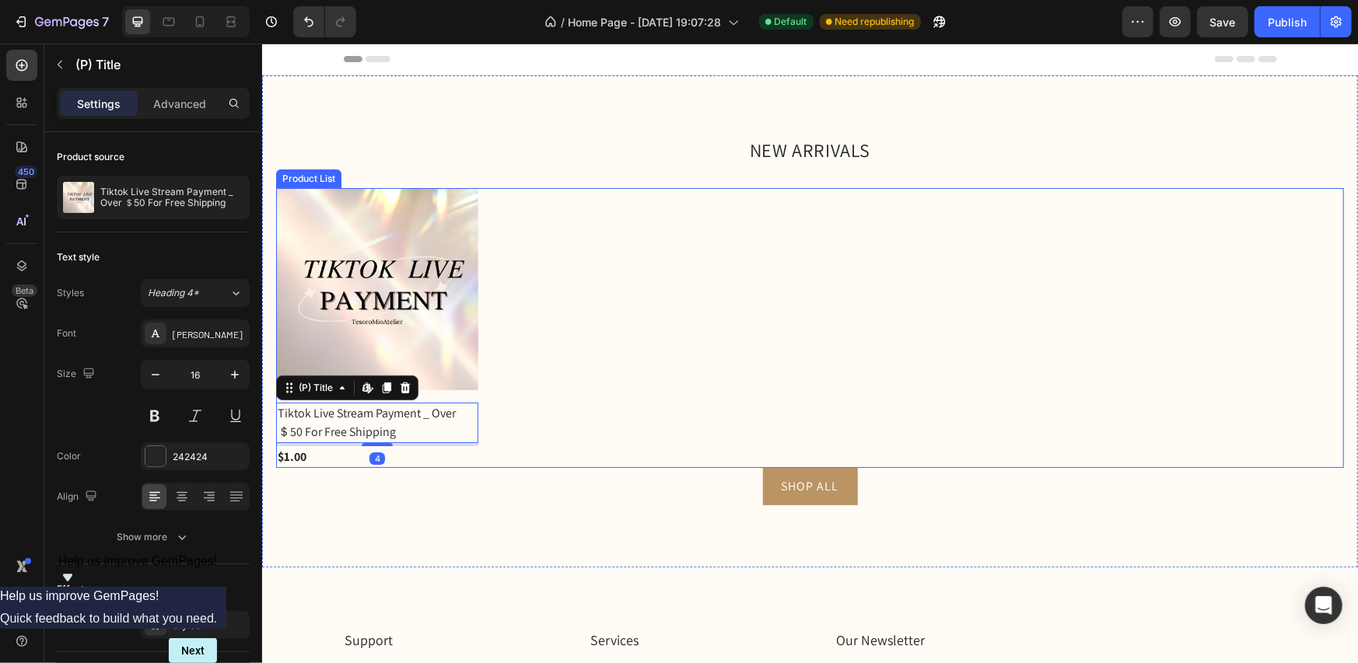
click at [590, 366] on div "(P) Images Tiktok Live Stream Payment _ Over ＄50 For Free Shipping (P) Title Ed…" at bounding box center [809, 327] width 1068 height 280
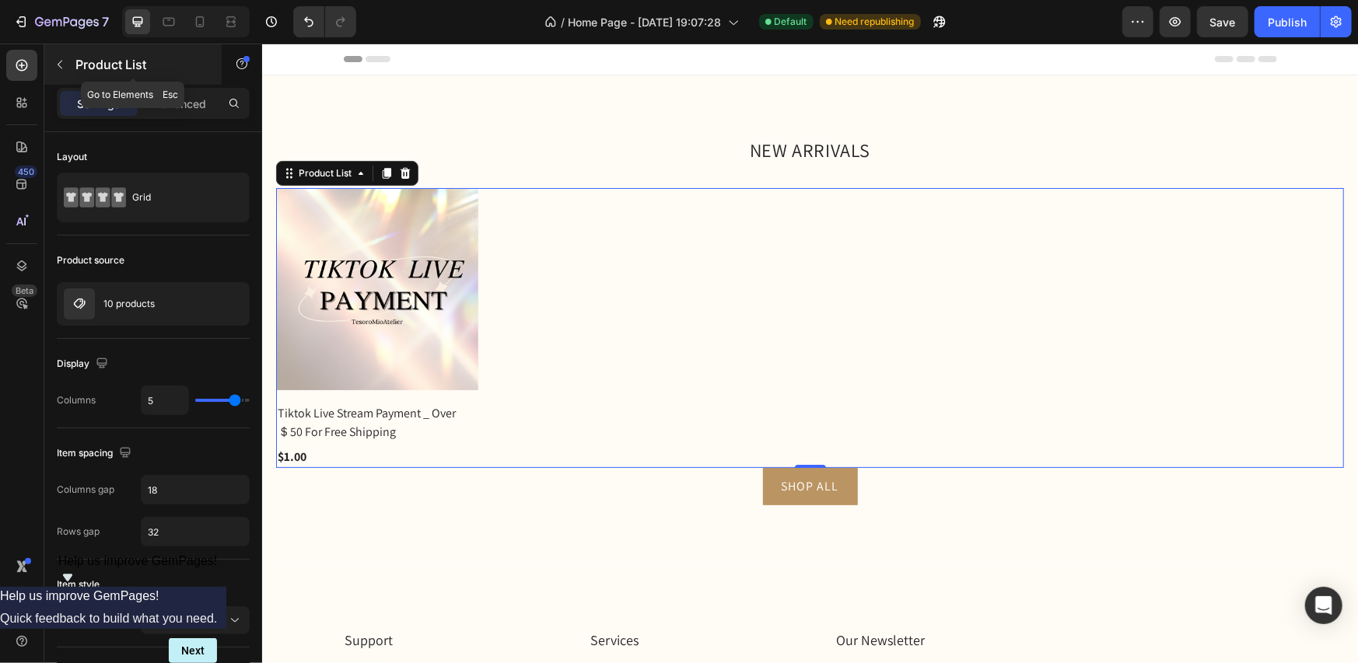
click at [61, 57] on button "button" at bounding box center [59, 64] width 25 height 25
click at [0, 0] on div at bounding box center [0, 0] width 0 height 0
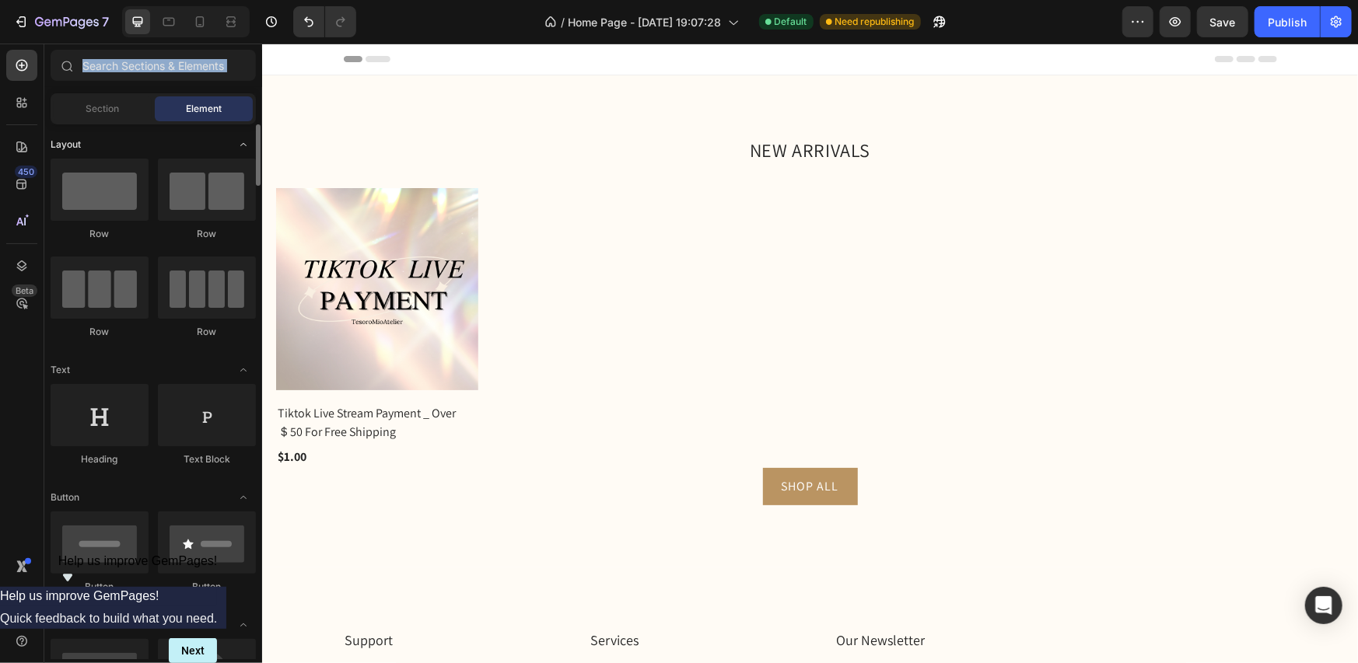
click at [131, 138] on div "Layout" at bounding box center [153, 145] width 205 height 16
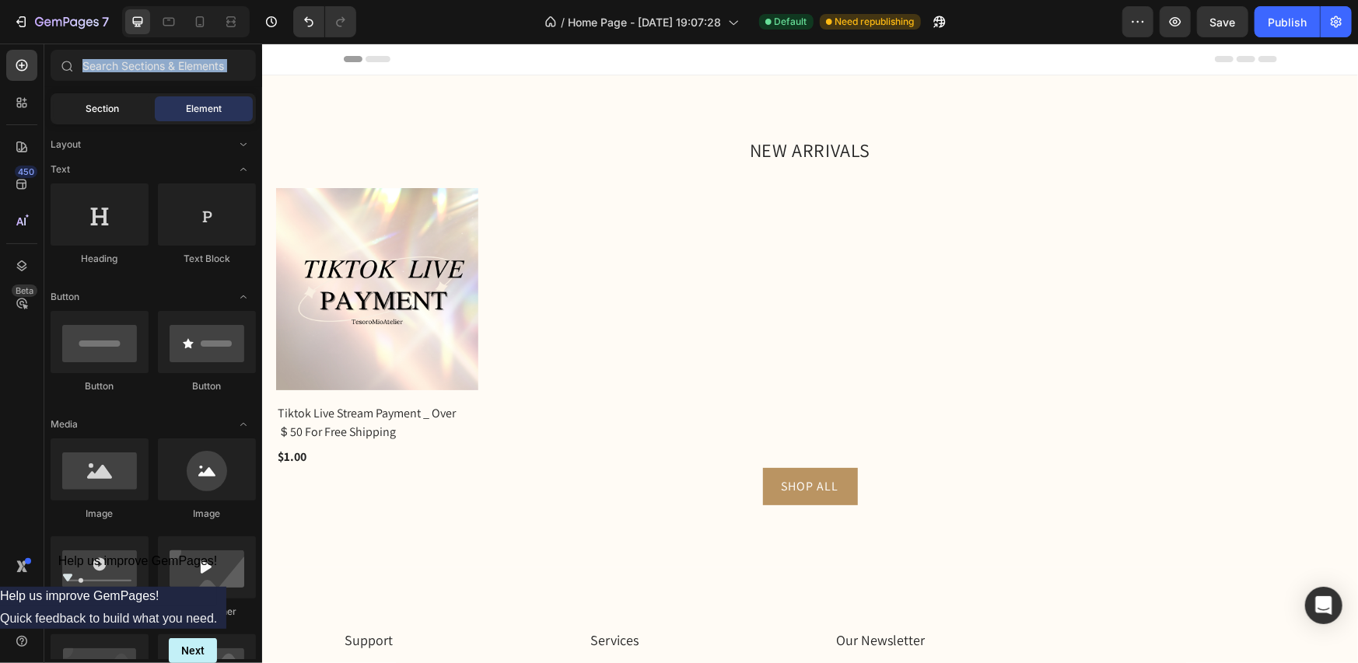
click at [109, 117] on div "Section" at bounding box center [103, 108] width 98 height 25
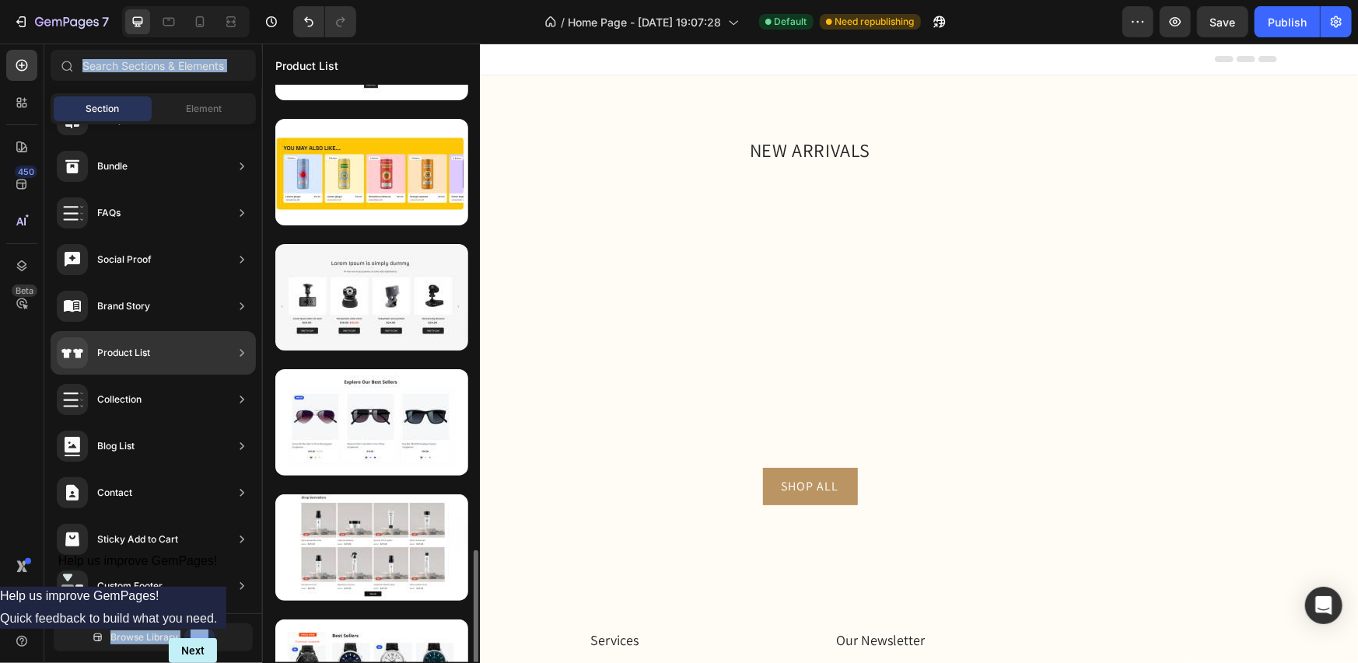
scroll to position [1754, 0]
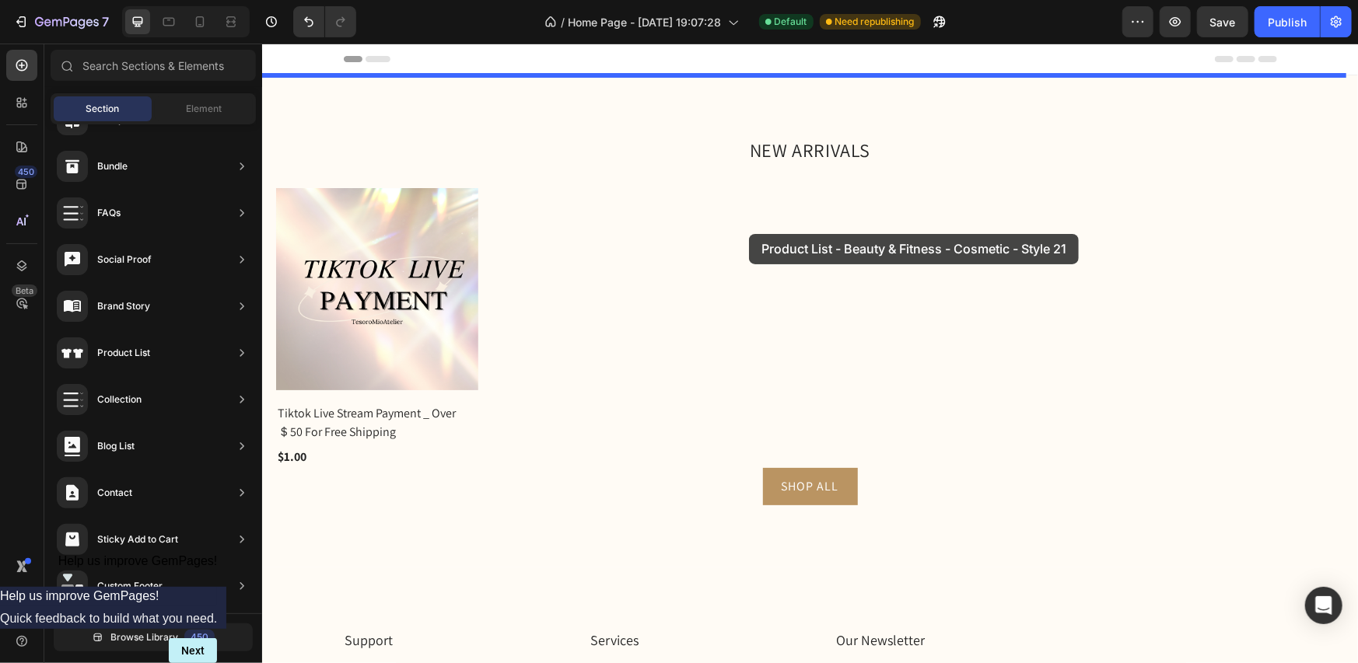
drag, startPoint x: 641, startPoint y: 438, endPoint x: 748, endPoint y: 233, distance: 231.0
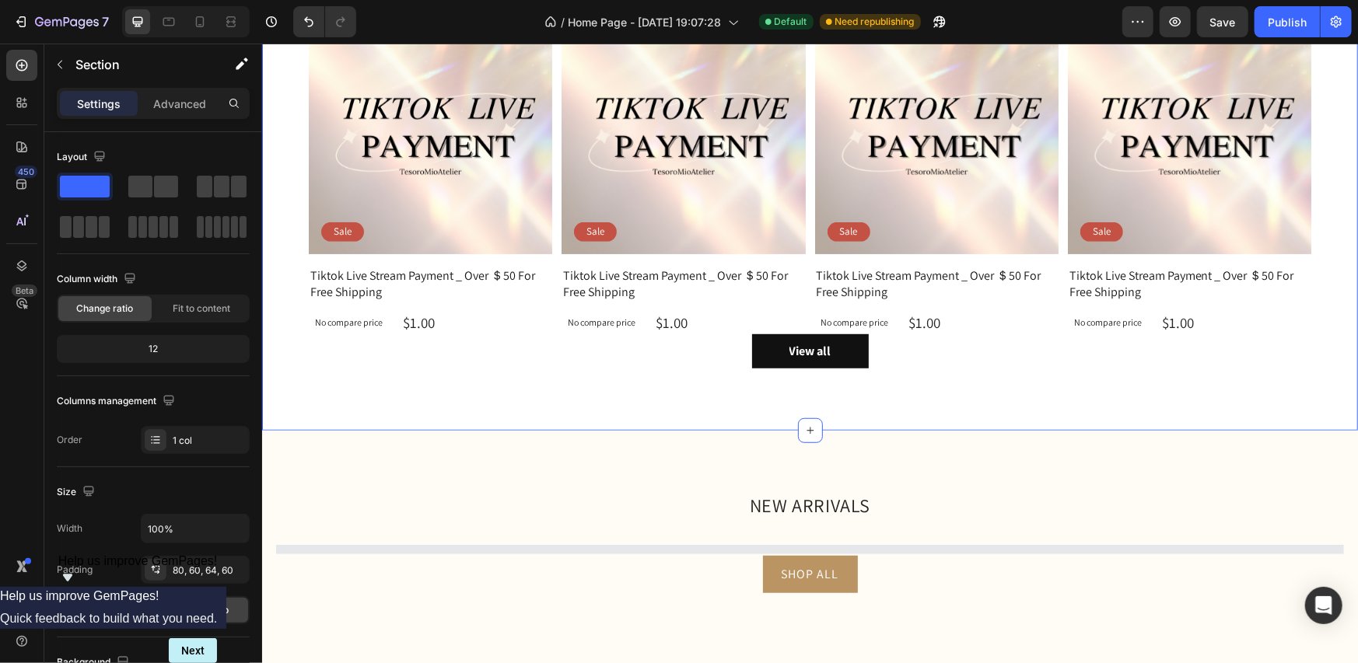
scroll to position [544, 0]
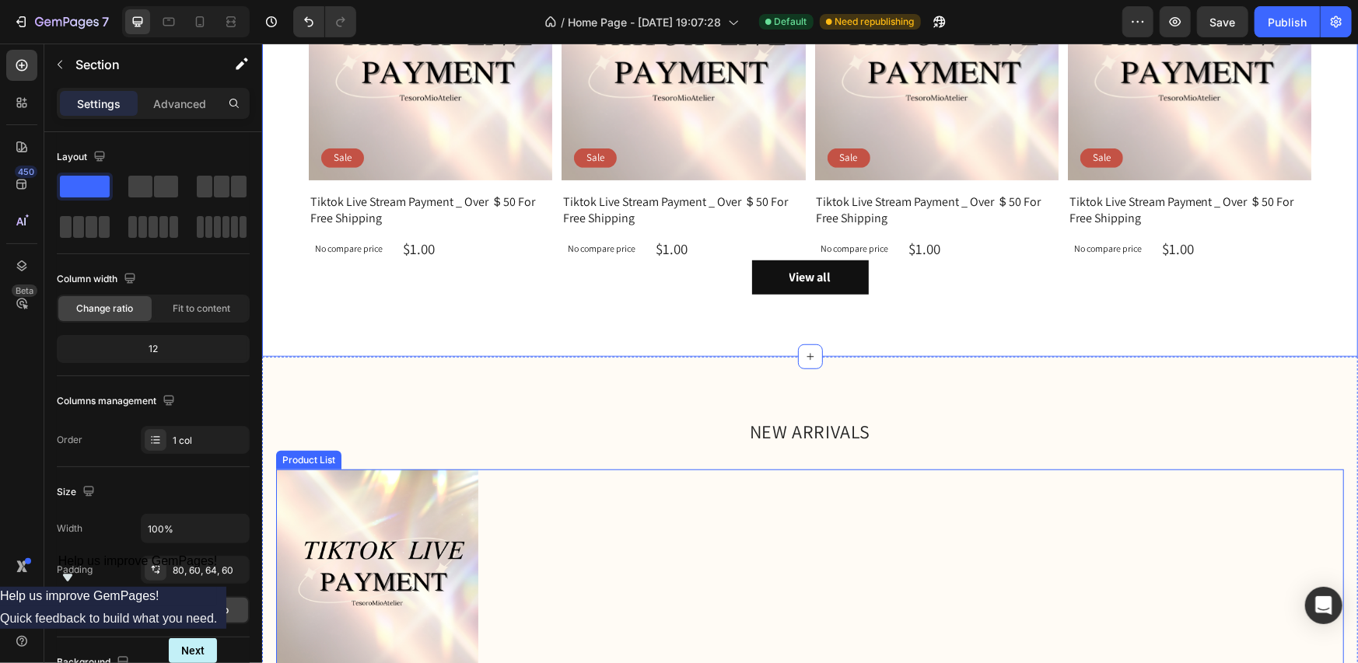
click at [809, 516] on div "(P) Images Tiktok Live Stream Payment _ Over ＄50 For Free Shipping (P) Title $1…" at bounding box center [809, 609] width 1068 height 280
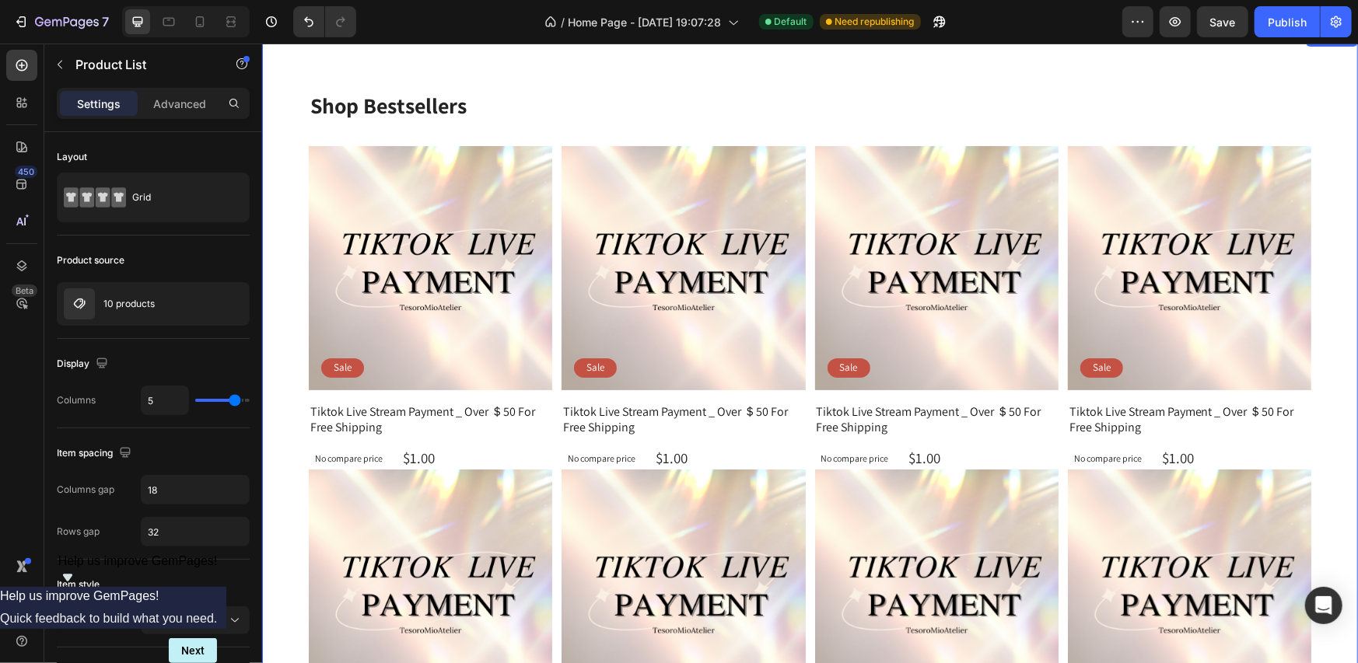
scroll to position [0, 0]
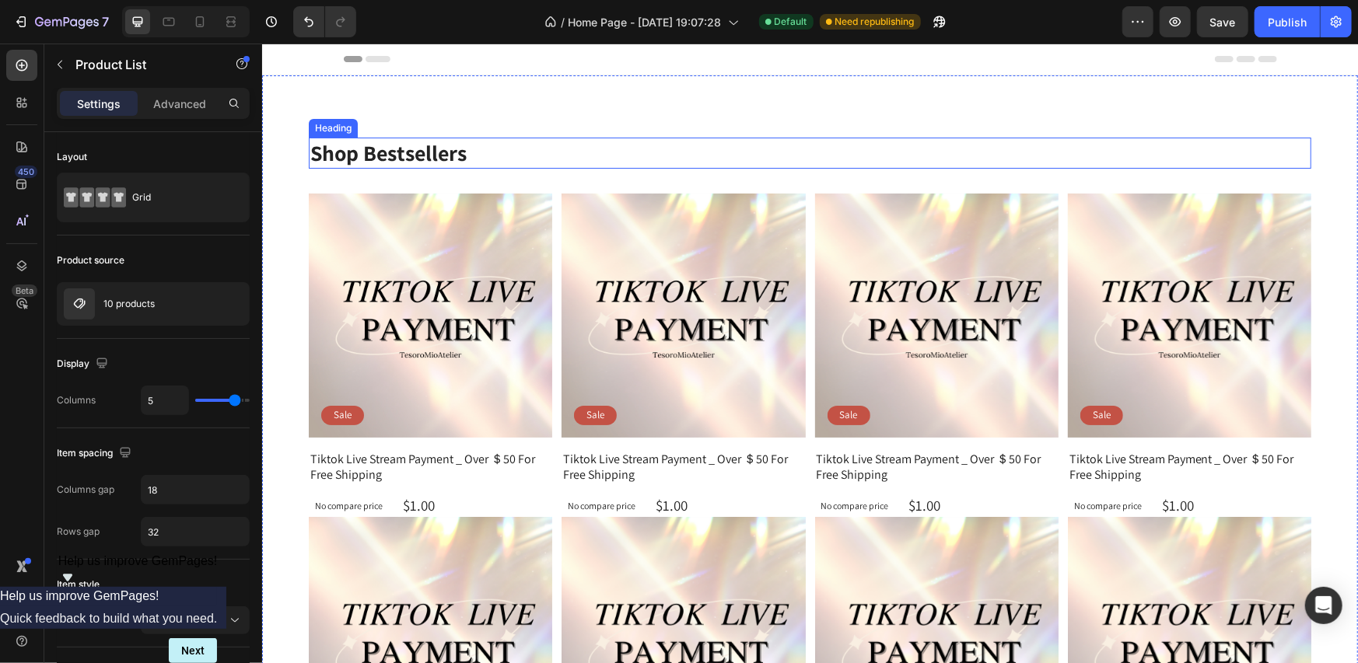
click at [382, 149] on h2 "Shop Bestsellers" at bounding box center [809, 152] width 1003 height 31
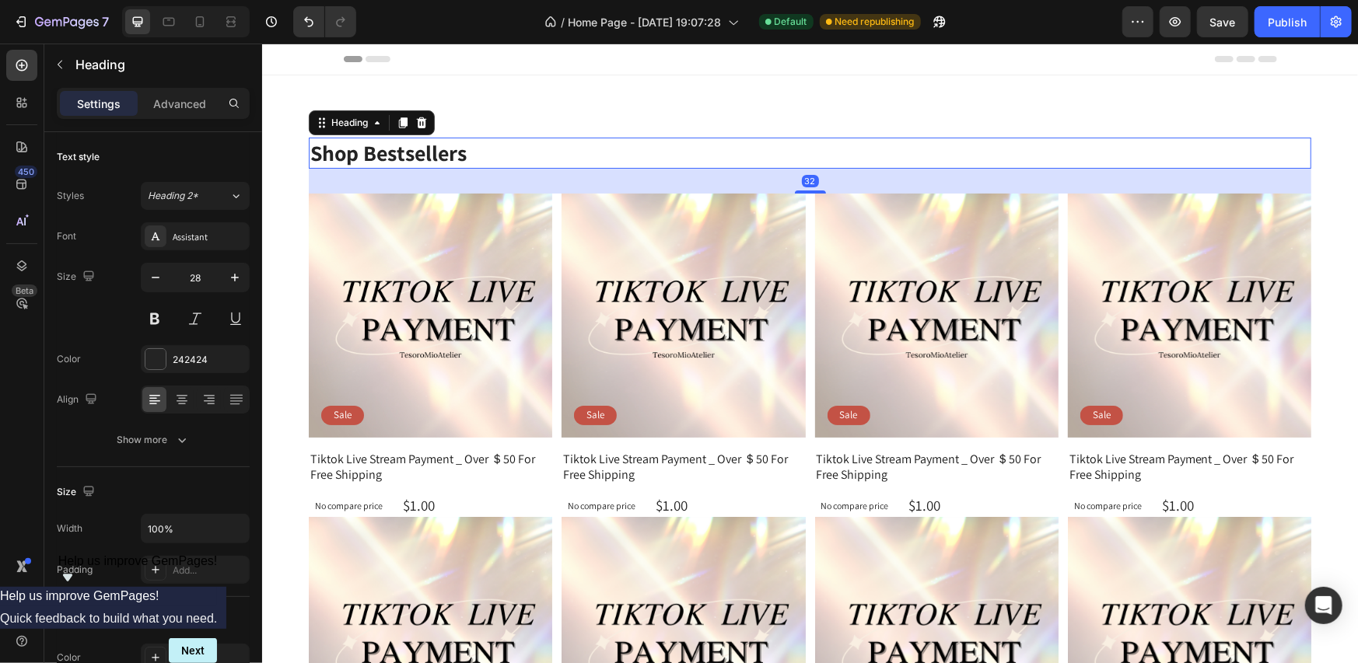
click at [382, 149] on h2 "Shop Bestsellers" at bounding box center [809, 152] width 1003 height 31
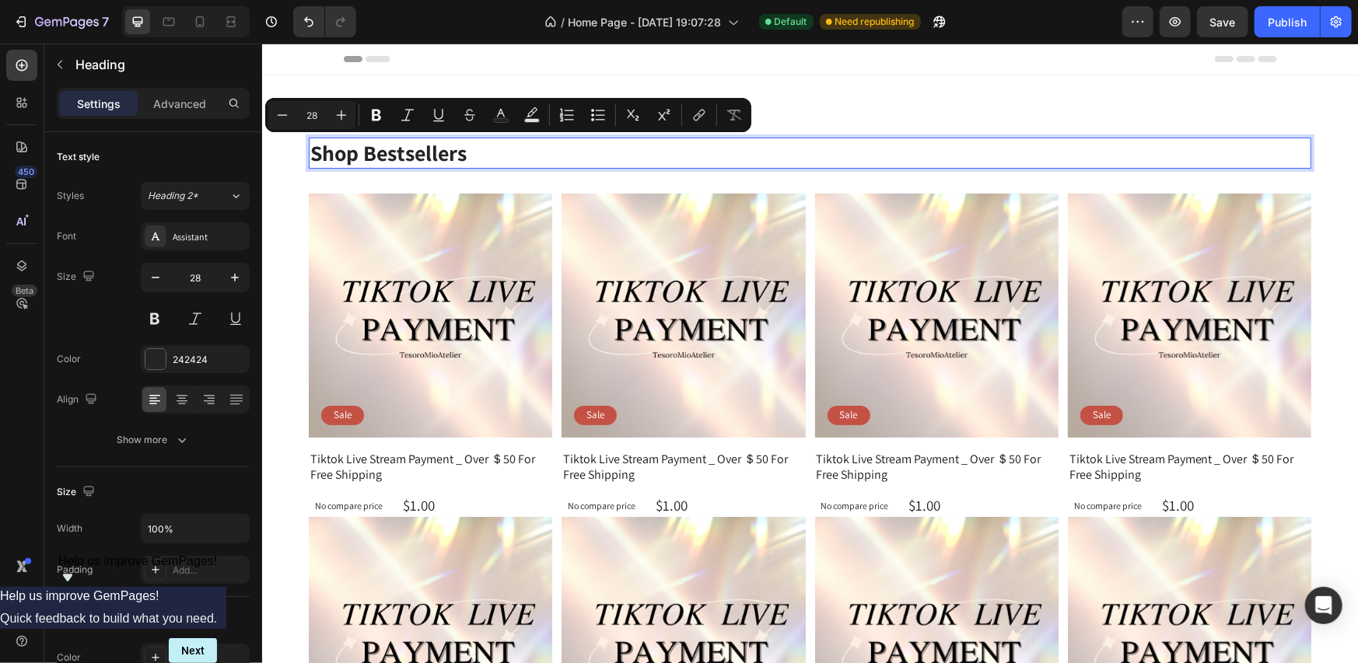
click at [472, 151] on p "Shop Bestsellers" at bounding box center [809, 152] width 999 height 28
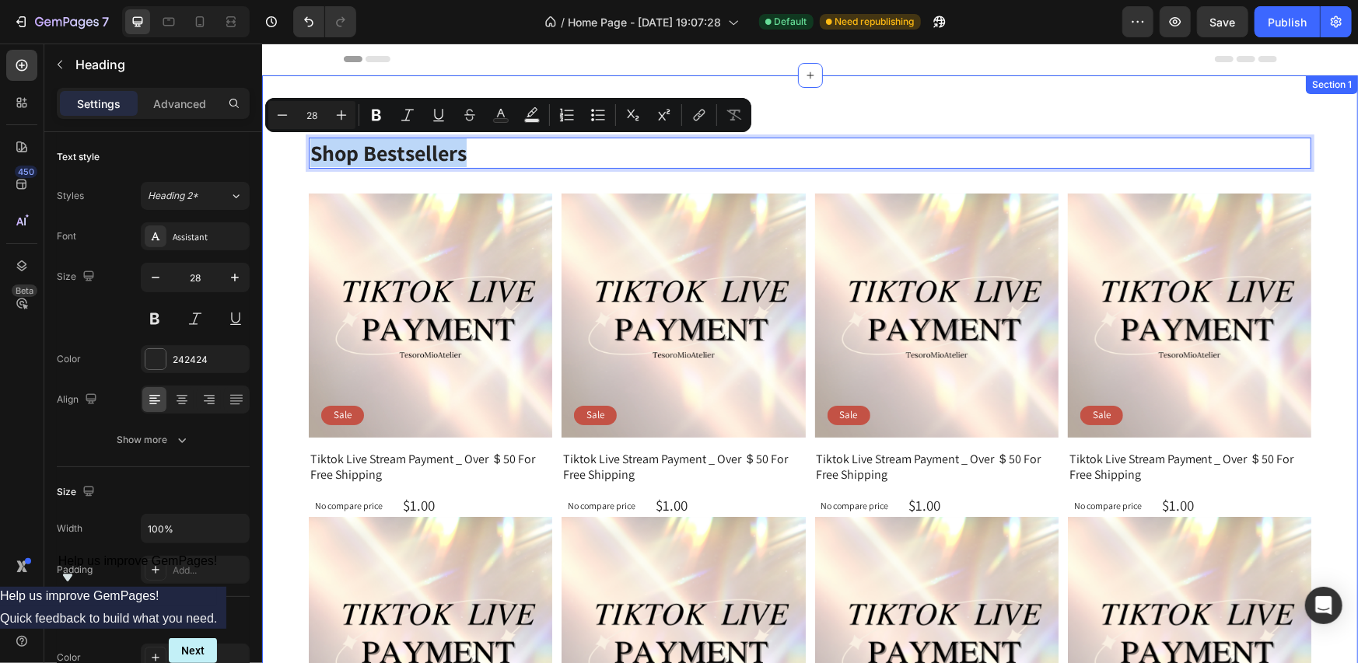
drag, startPoint x: 471, startPoint y: 149, endPoint x: 306, endPoint y: 157, distance: 165.1
click at [306, 157] on div "Shop Bestsellers Heading 32 Product Images Sale Text Block Row Tiktok Live Stre…" at bounding box center [809, 506] width 1096 height 862
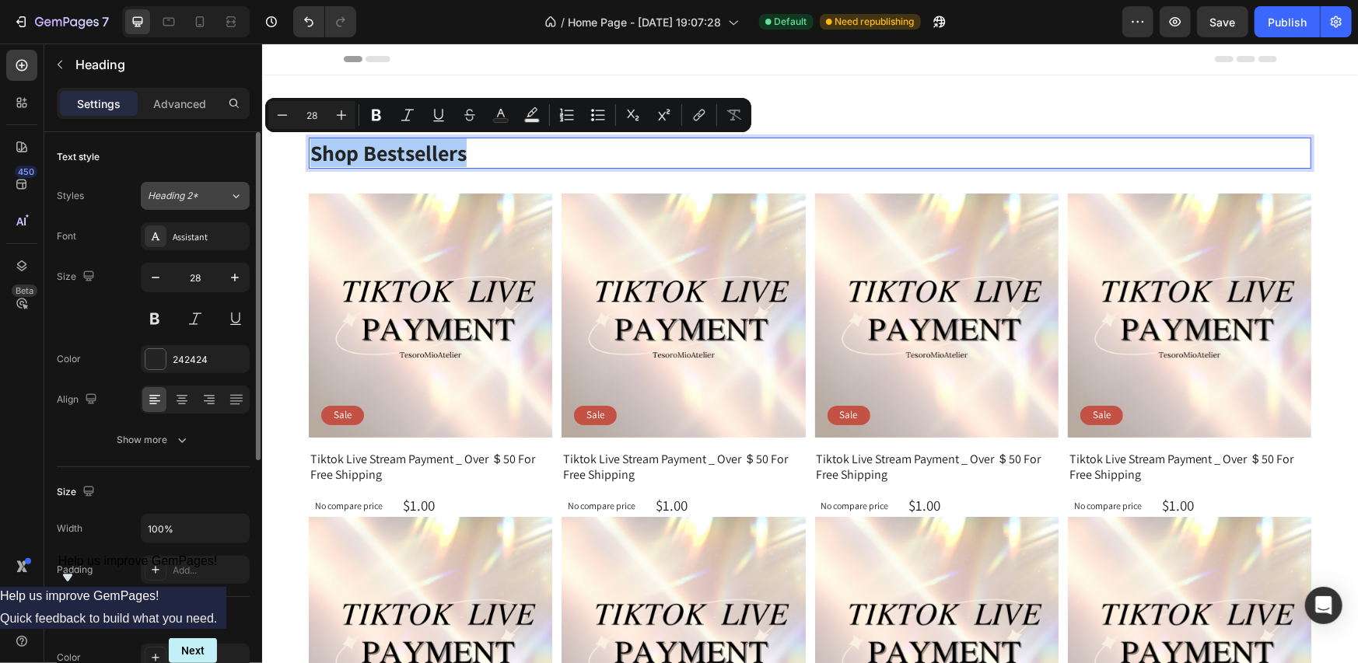
click at [207, 204] on button "Heading 2*" at bounding box center [195, 196] width 109 height 28
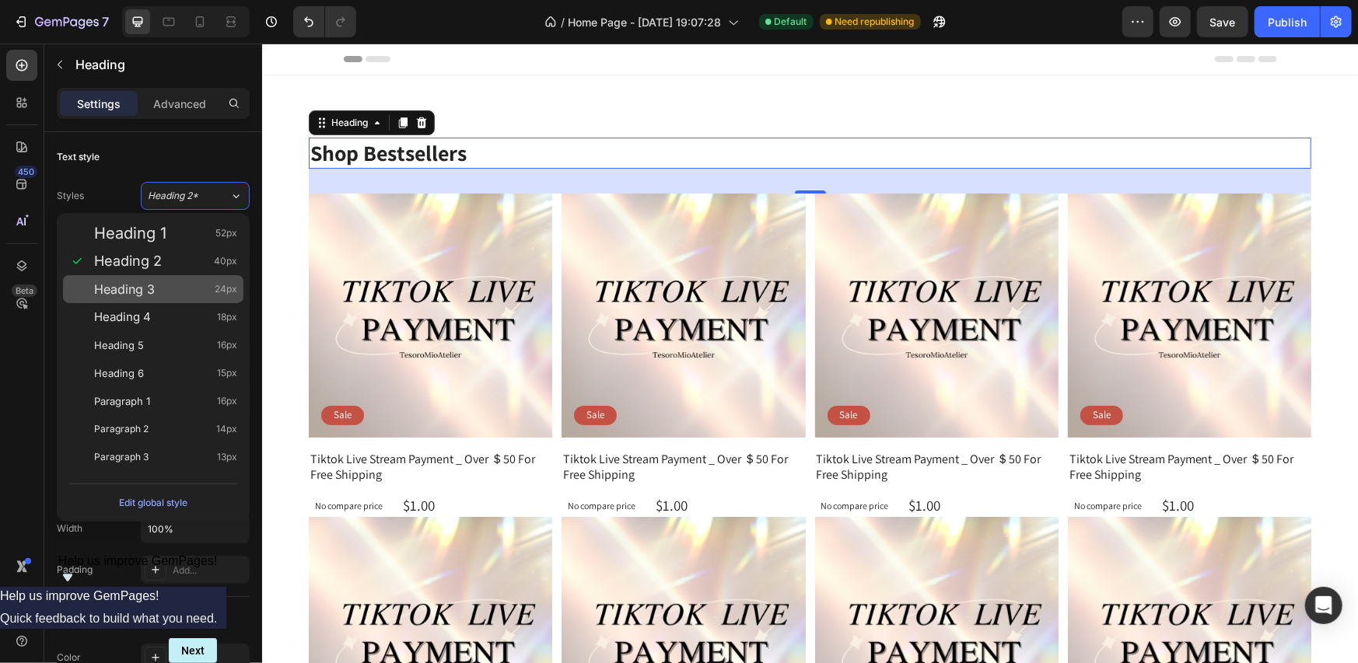
click at [195, 278] on div "Heading 3 24px" at bounding box center [153, 289] width 180 height 28
type input "24"
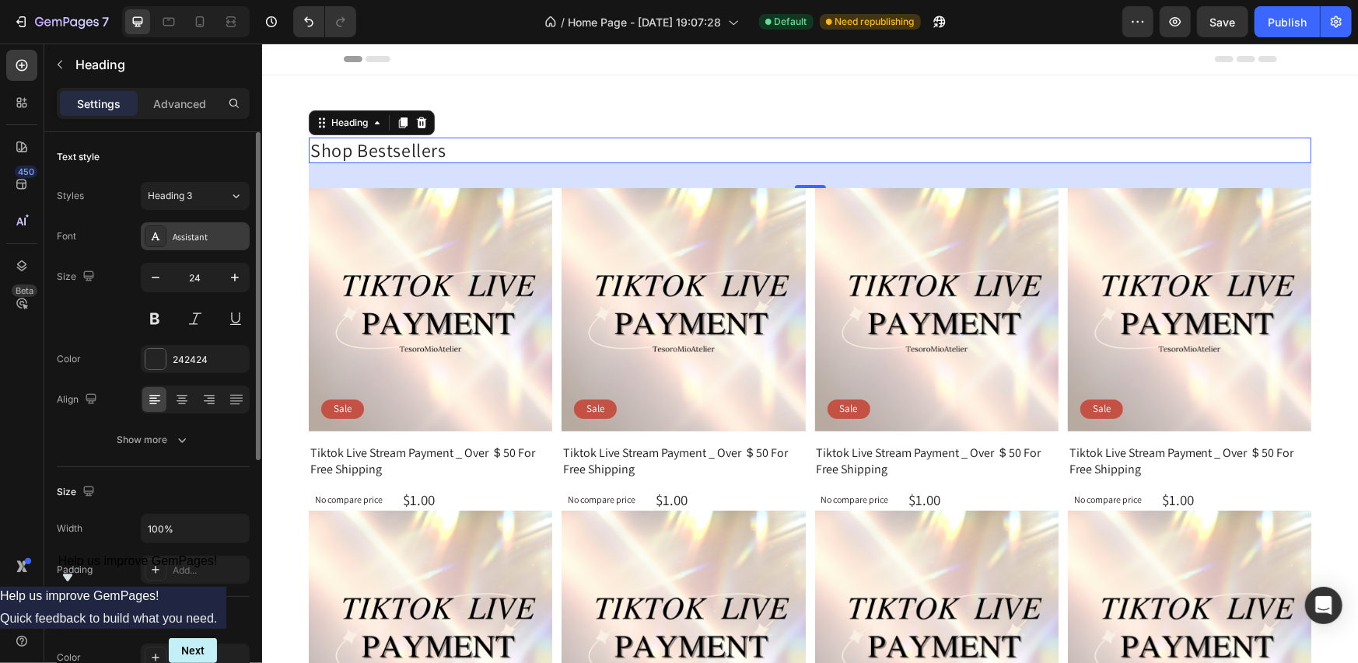
click at [222, 246] on div "Assistant" at bounding box center [195, 236] width 109 height 28
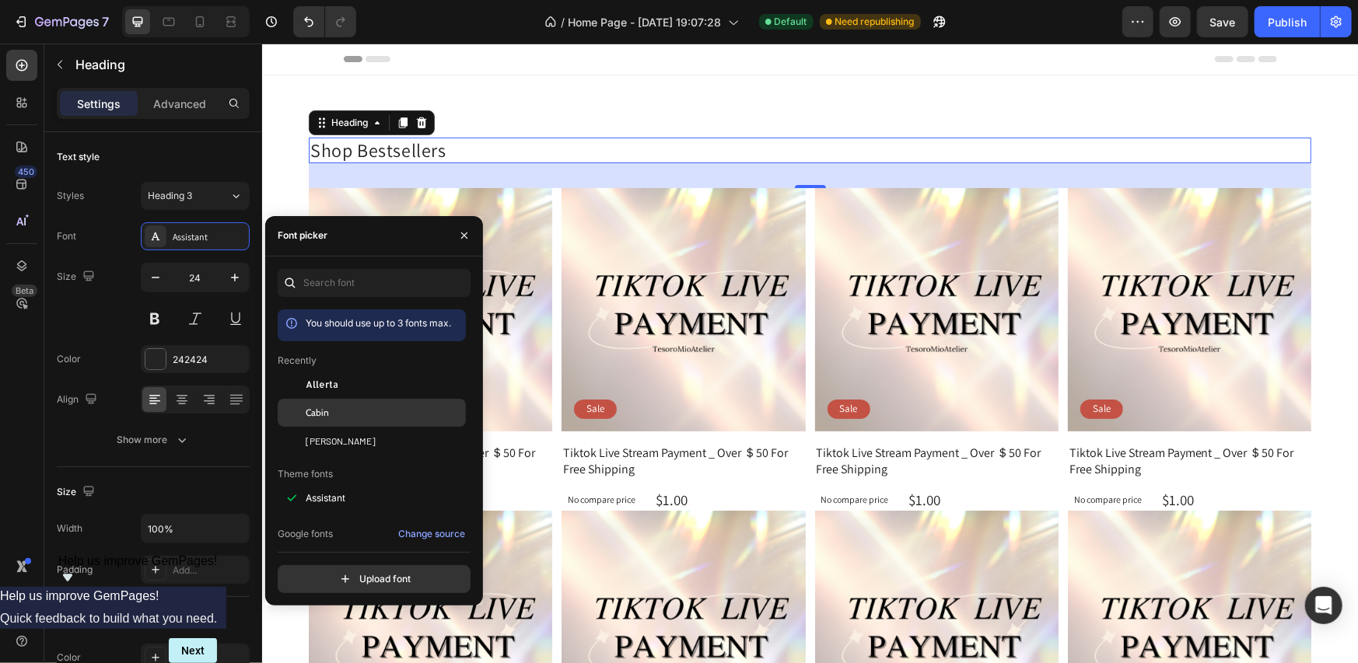
click at [324, 416] on span "Cabin" at bounding box center [317, 413] width 23 height 14
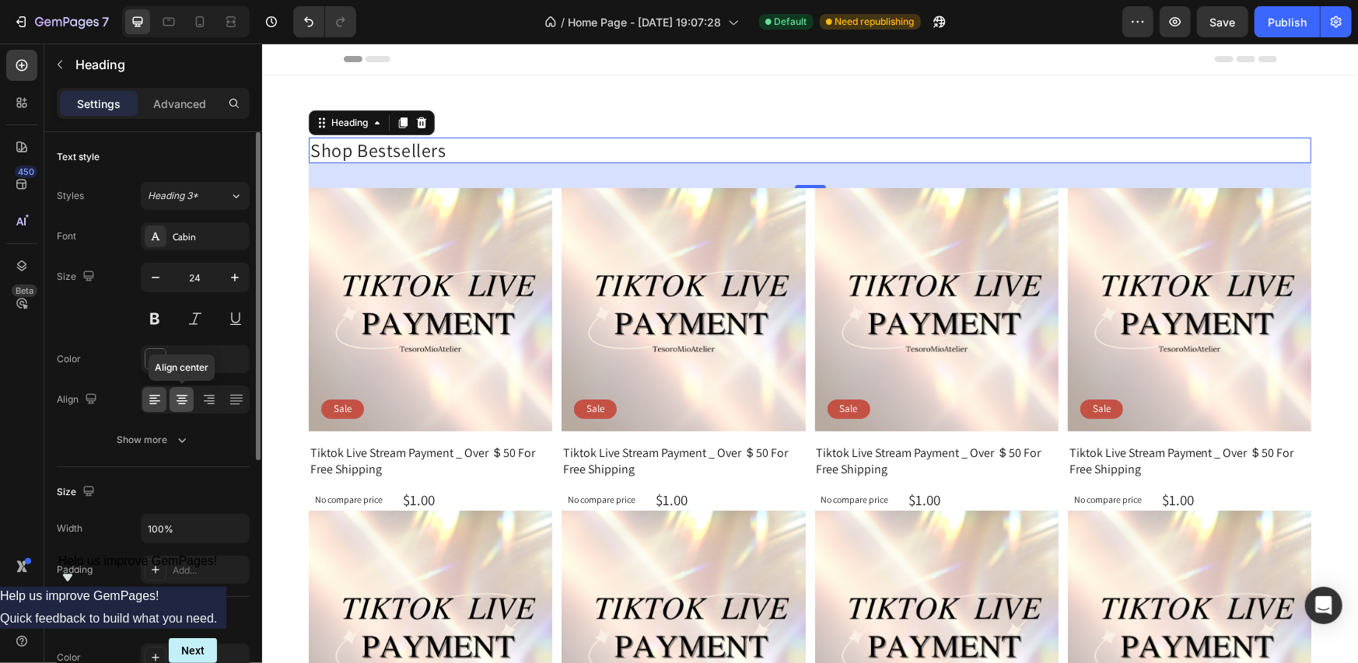
click at [175, 405] on icon at bounding box center [182, 400] width 16 height 16
click at [159, 406] on icon at bounding box center [155, 400] width 16 height 16
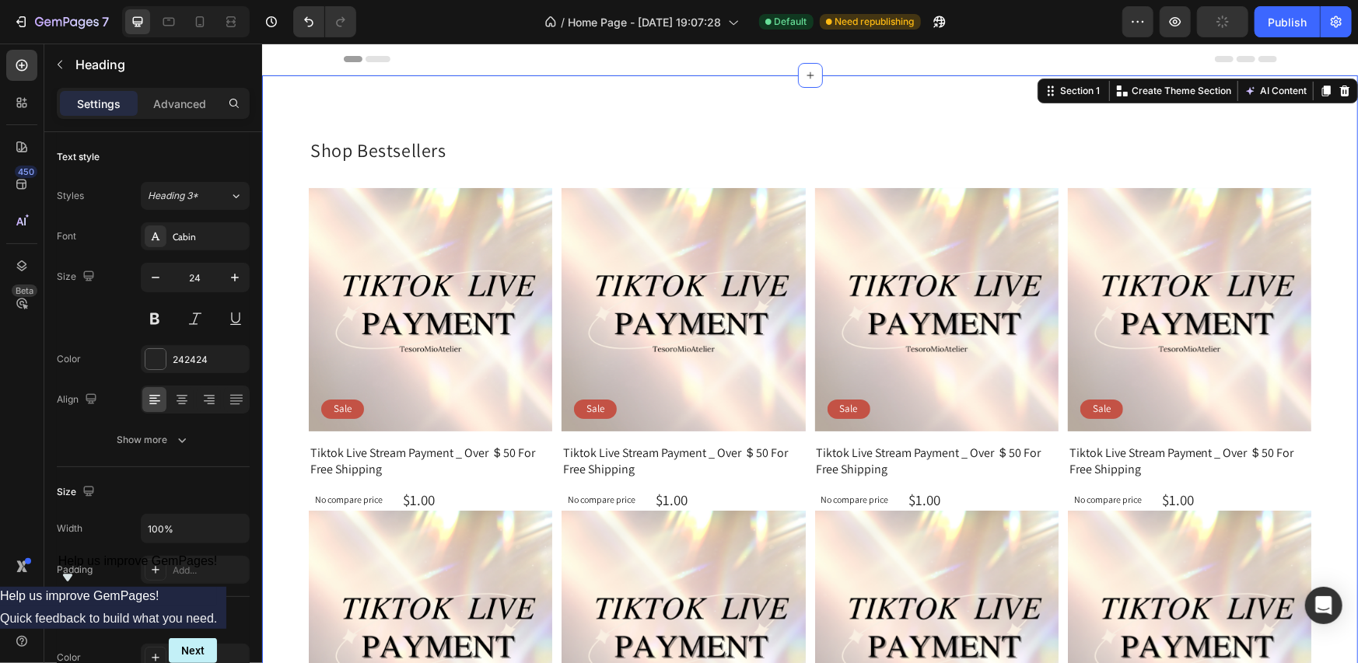
click at [797, 109] on div "Shop Bestsellers Heading Product Images Sale Text Block Row Tiktok Live Stream …" at bounding box center [809, 503] width 1096 height 856
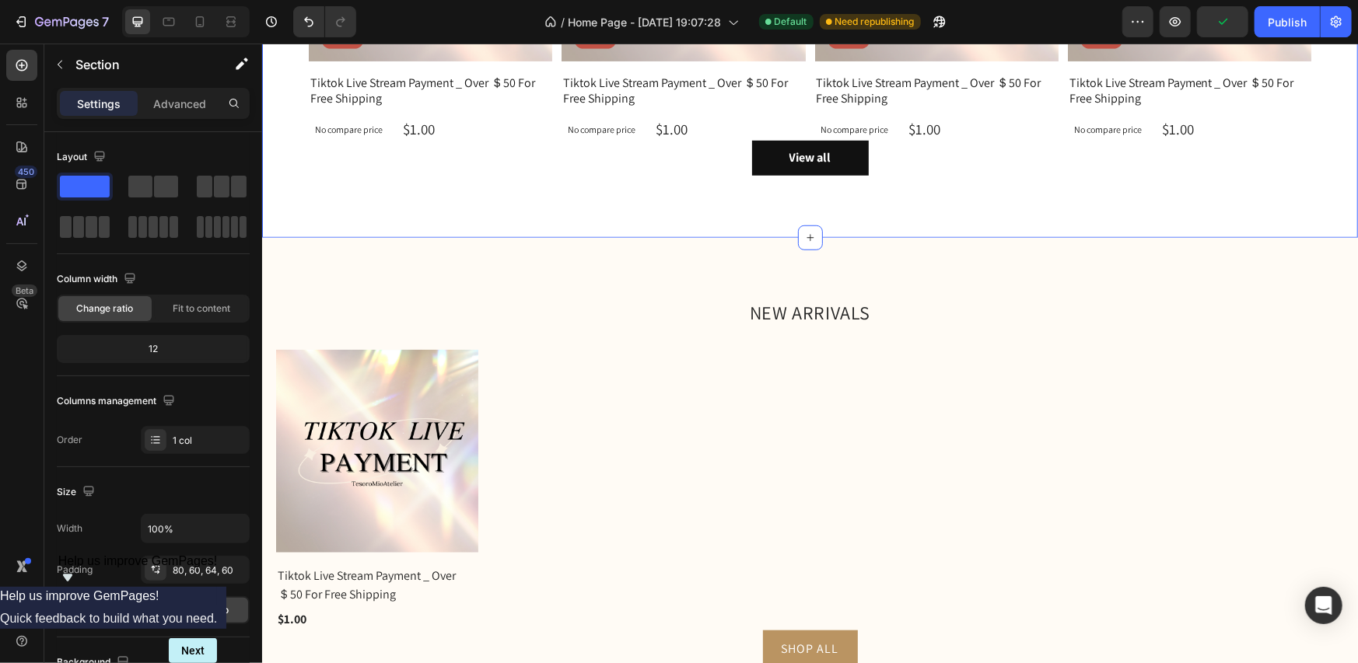
scroll to position [700, 0]
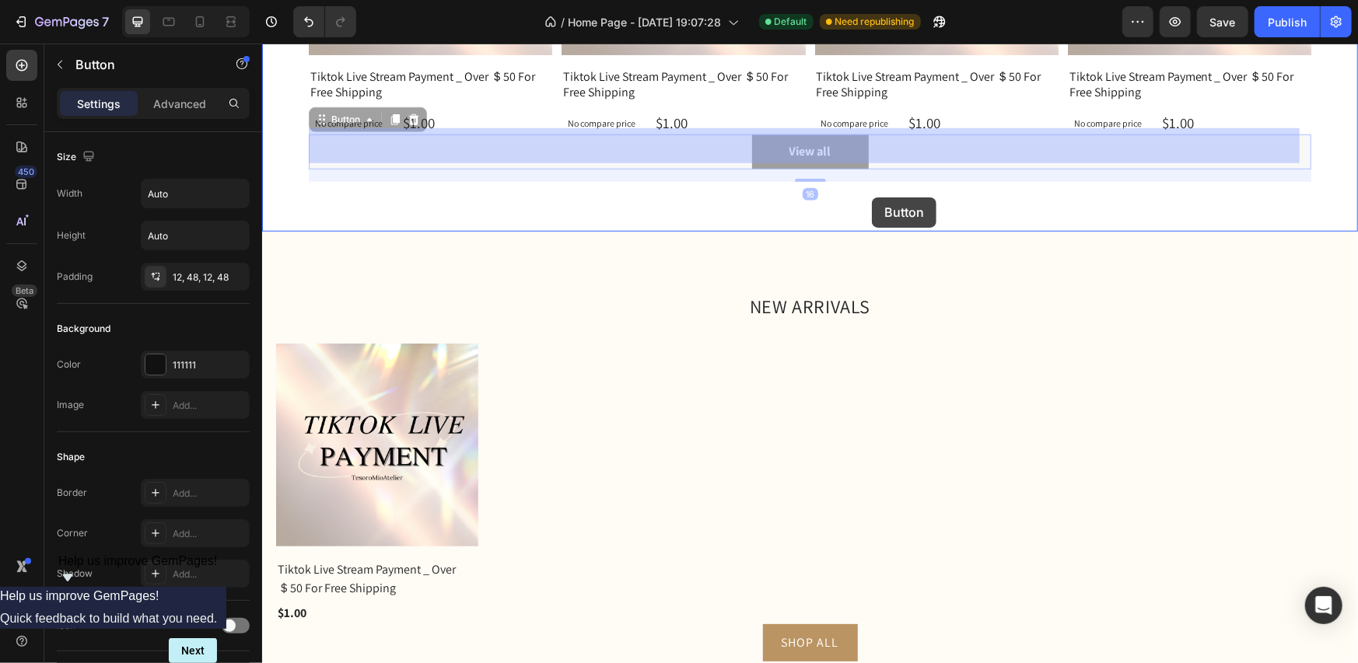
drag, startPoint x: 872, startPoint y: 151, endPoint x: 871, endPoint y: 197, distance: 45.9
click at [871, 197] on div "Header Shop Bestsellers Heading Product Images Sale Text Block Row Tiktok Live …" at bounding box center [809, 315] width 1096 height 1945
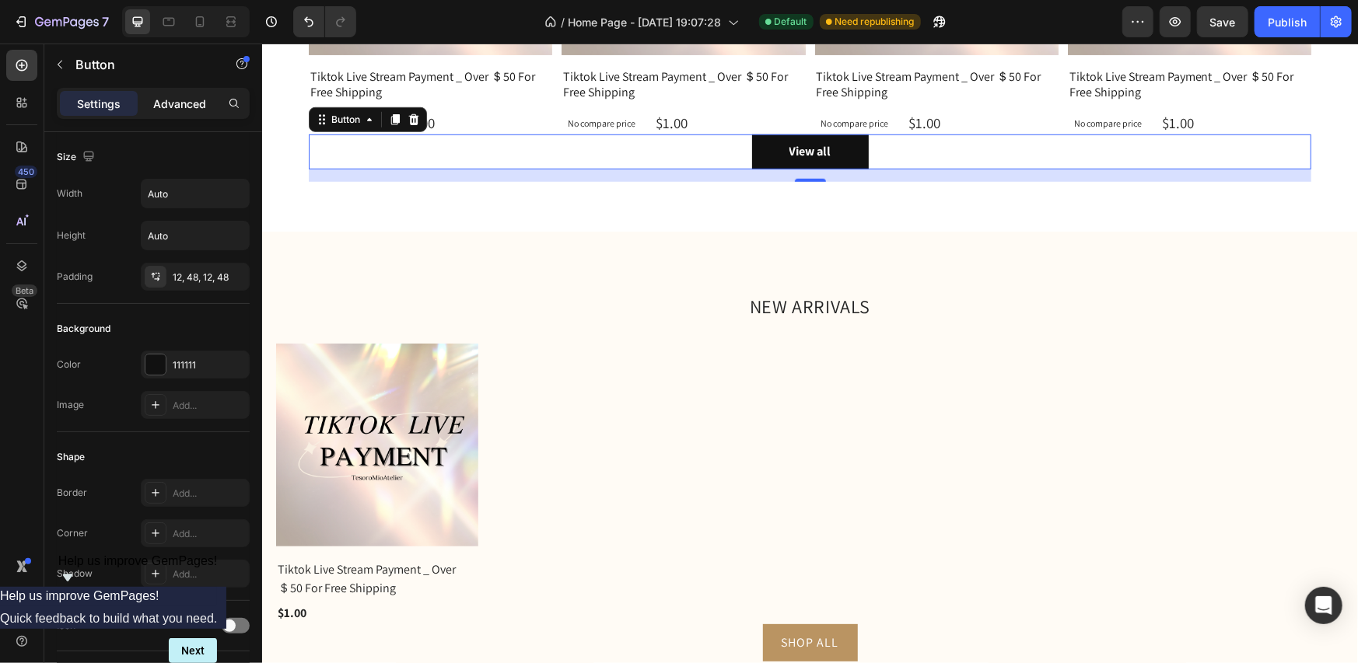
click at [179, 113] on div "Advanced" at bounding box center [180, 103] width 78 height 25
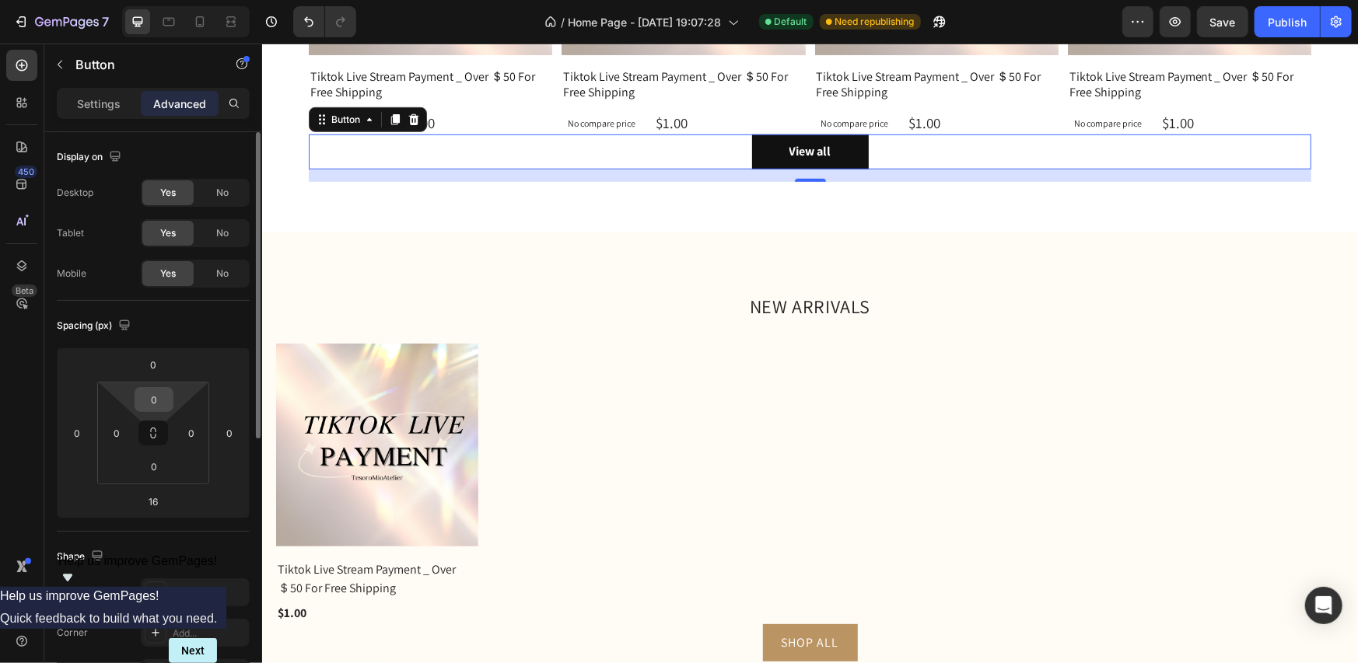
click at [152, 391] on input "0" at bounding box center [153, 399] width 31 height 23
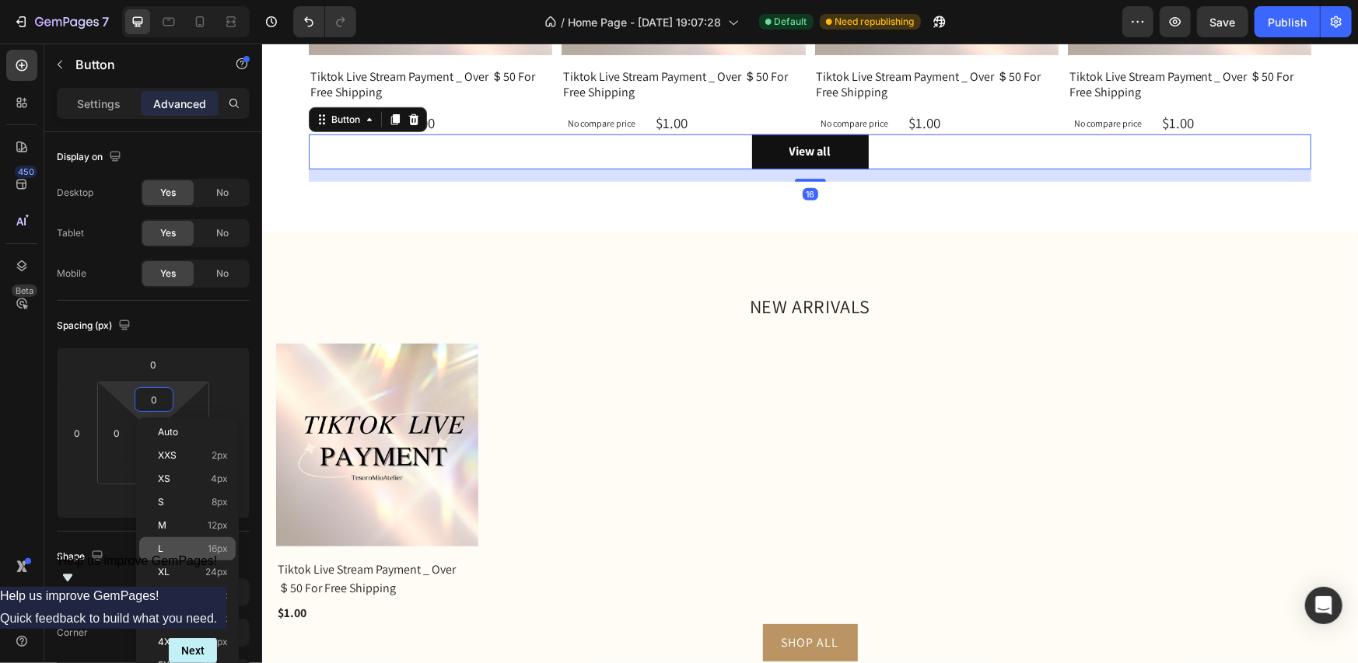
click at [202, 544] on p "L 16px" at bounding box center [193, 549] width 70 height 11
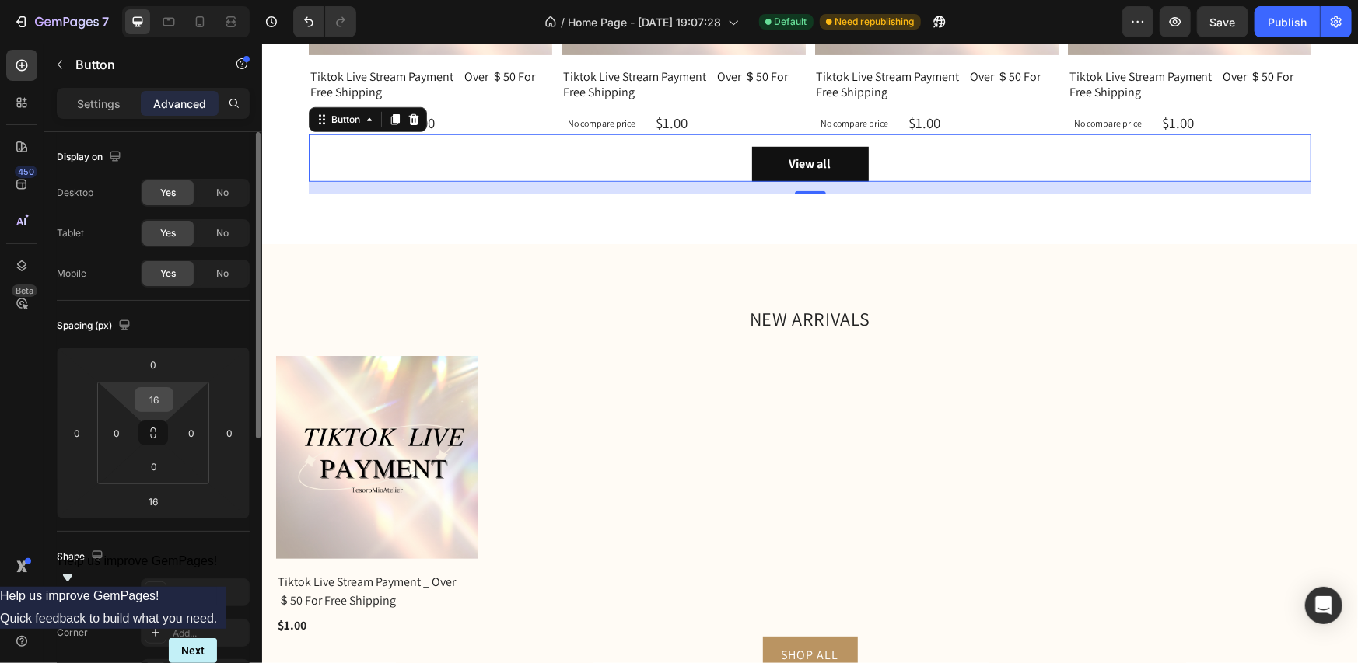
click at [164, 401] on input "16" at bounding box center [153, 399] width 31 height 23
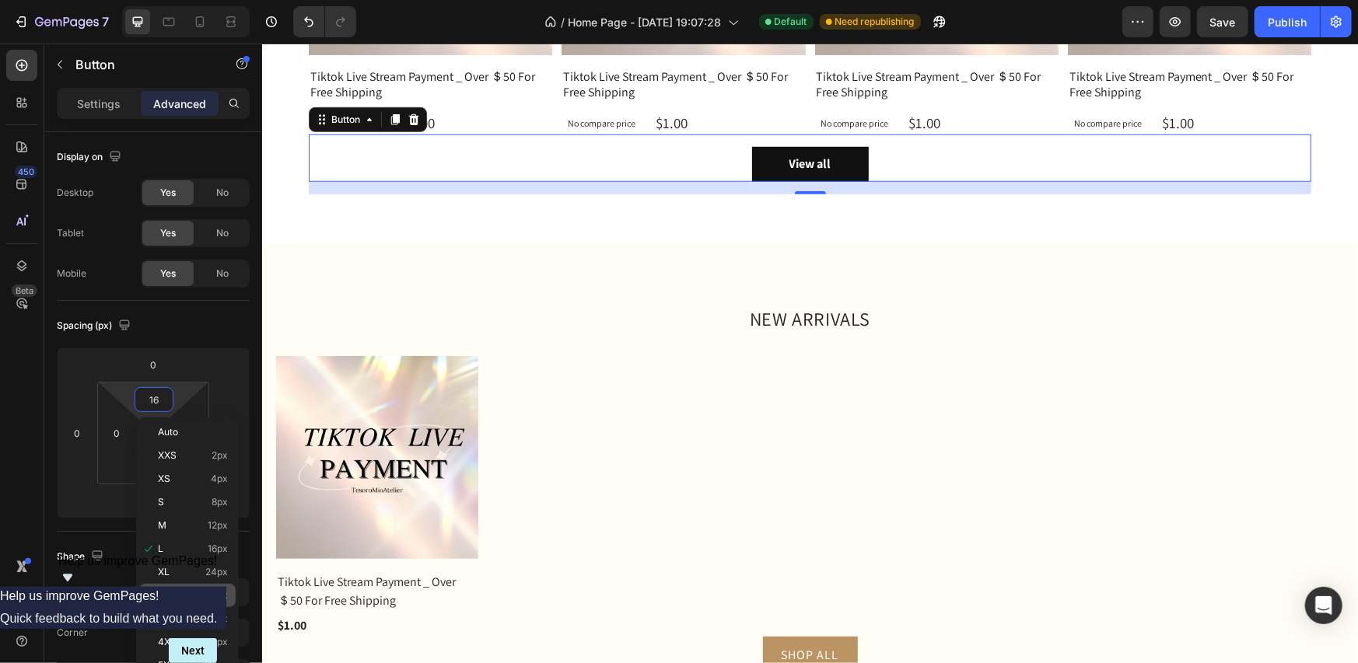
click at [194, 599] on p "2XL 32px" at bounding box center [193, 595] width 70 height 11
type input "32"
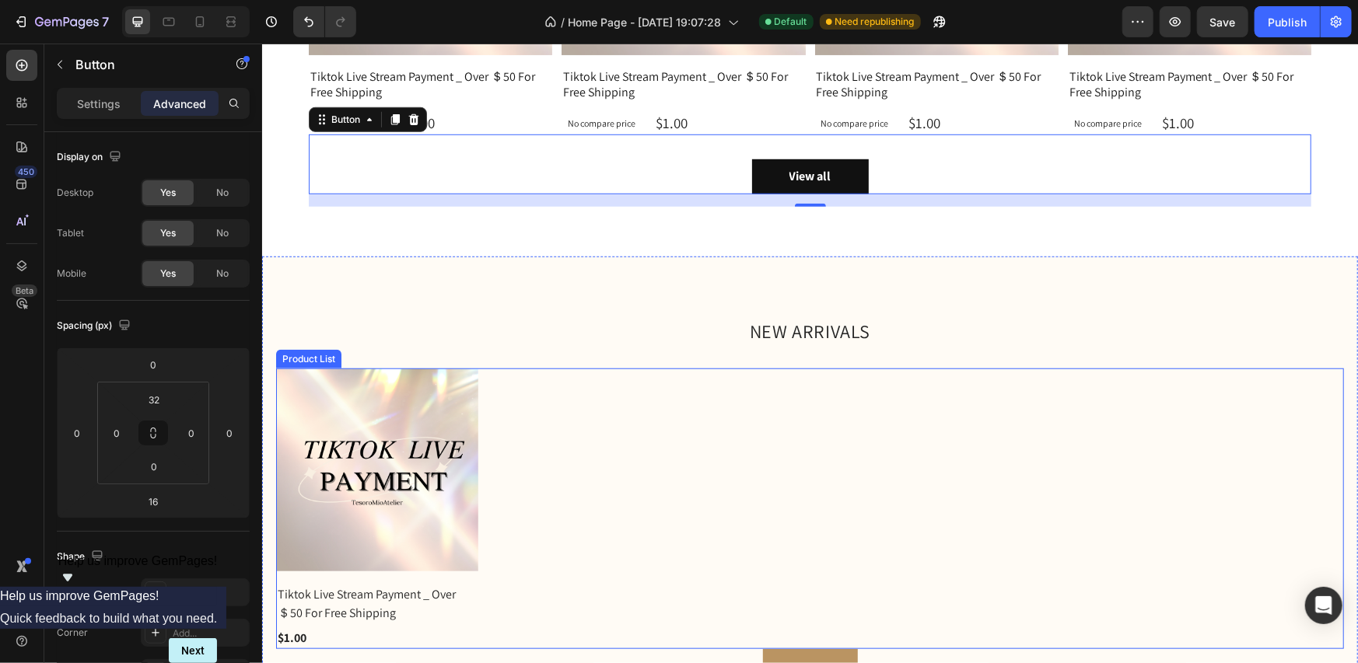
click at [1040, 378] on div "(P) Images Tiktok Live Stream Payment _ Over ＄50 For Free Shipping (P) Title $1…" at bounding box center [809, 508] width 1068 height 280
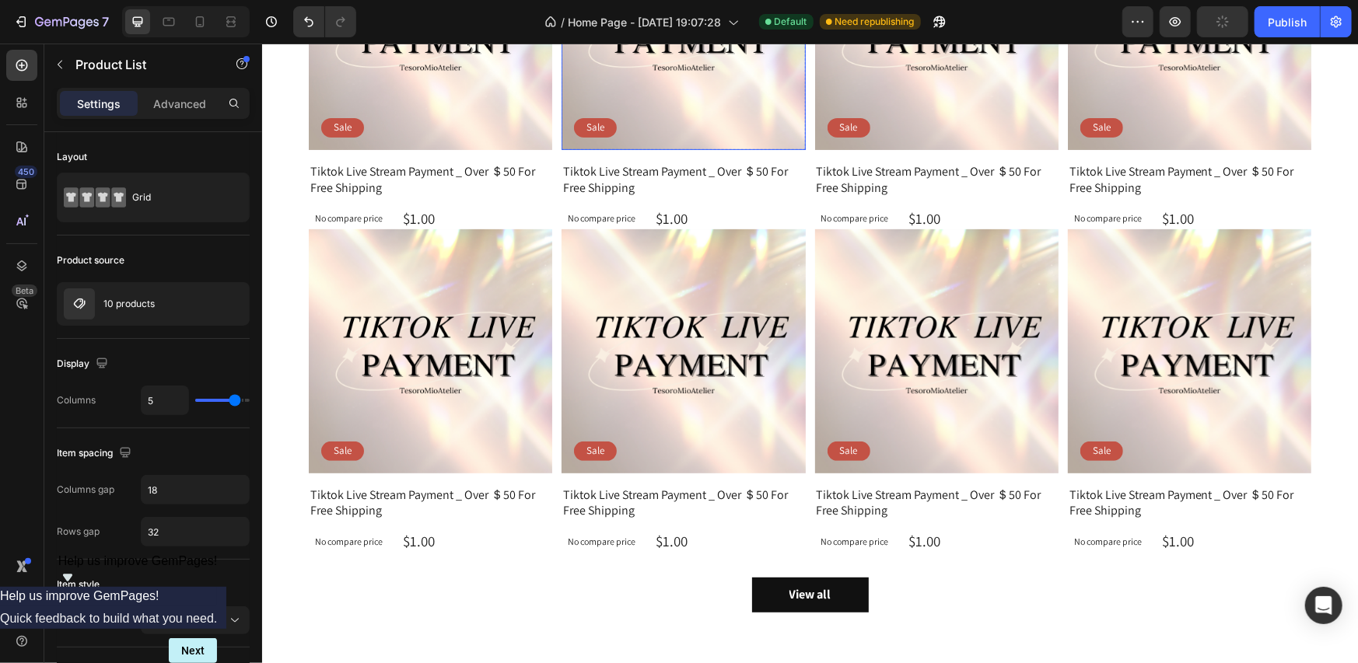
scroll to position [0, 0]
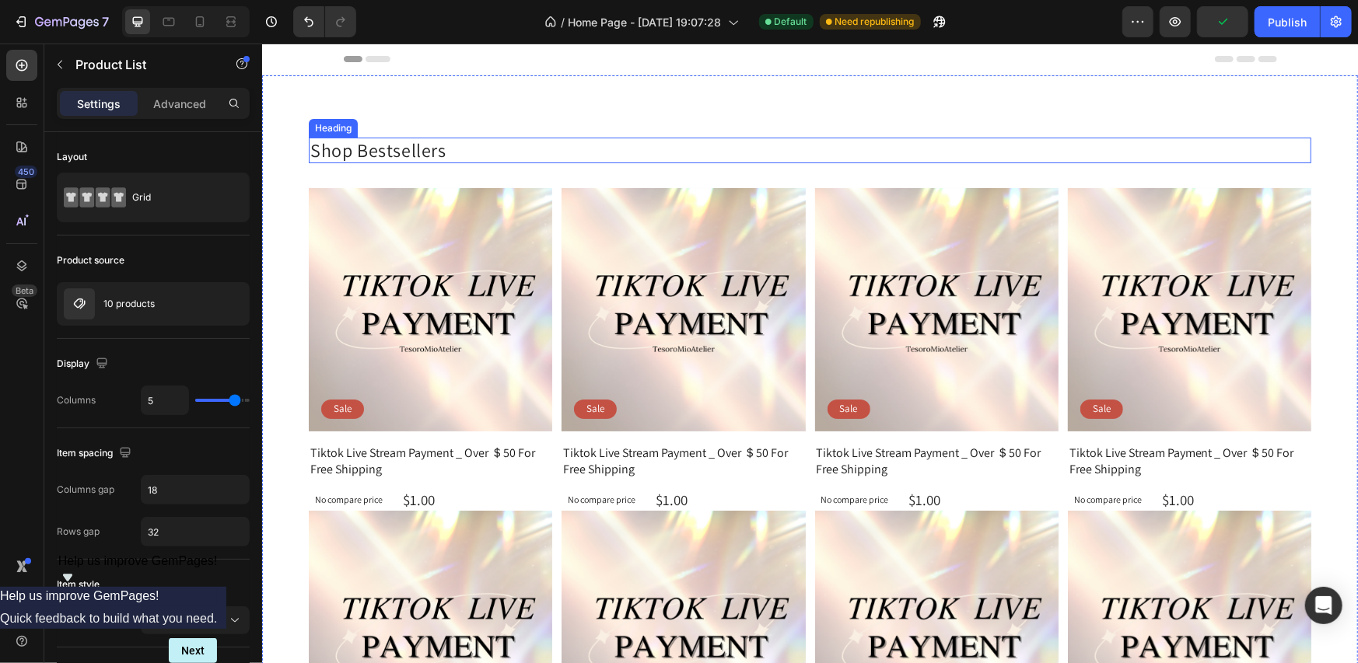
click at [414, 148] on p "Shop Bestsellers" at bounding box center [809, 149] width 999 height 23
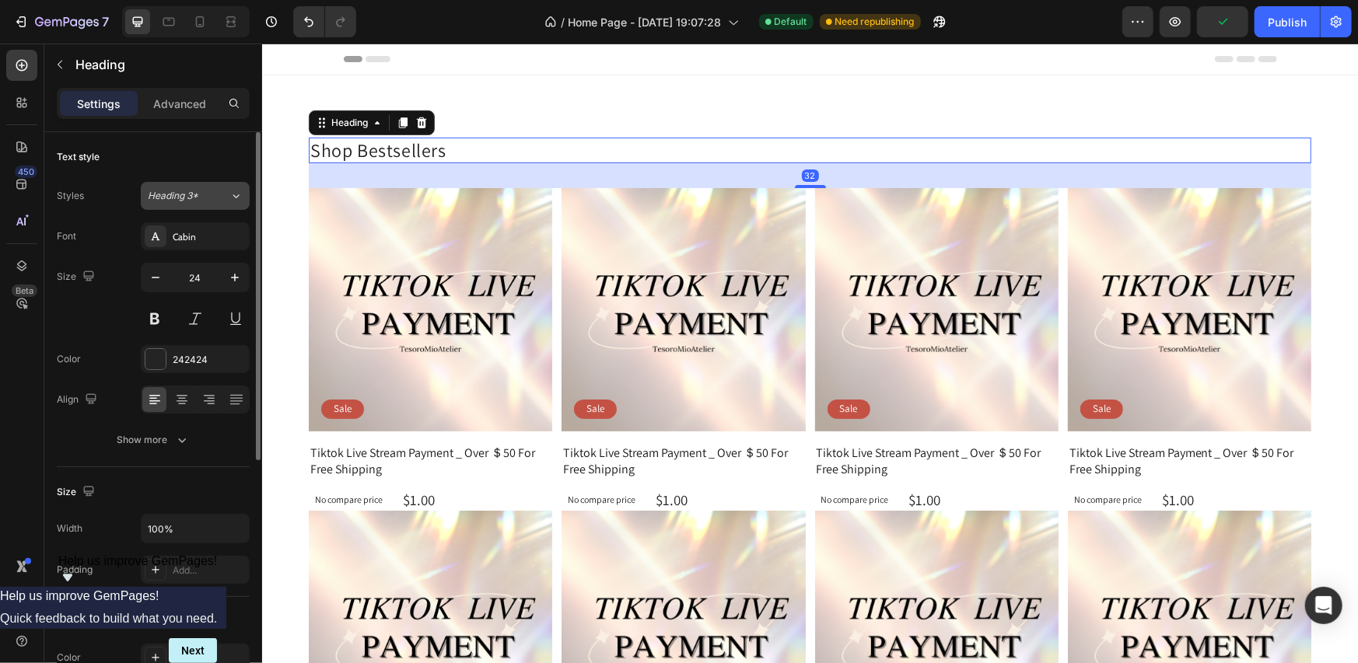
click at [212, 197] on div "Heading 3*" at bounding box center [189, 196] width 82 height 14
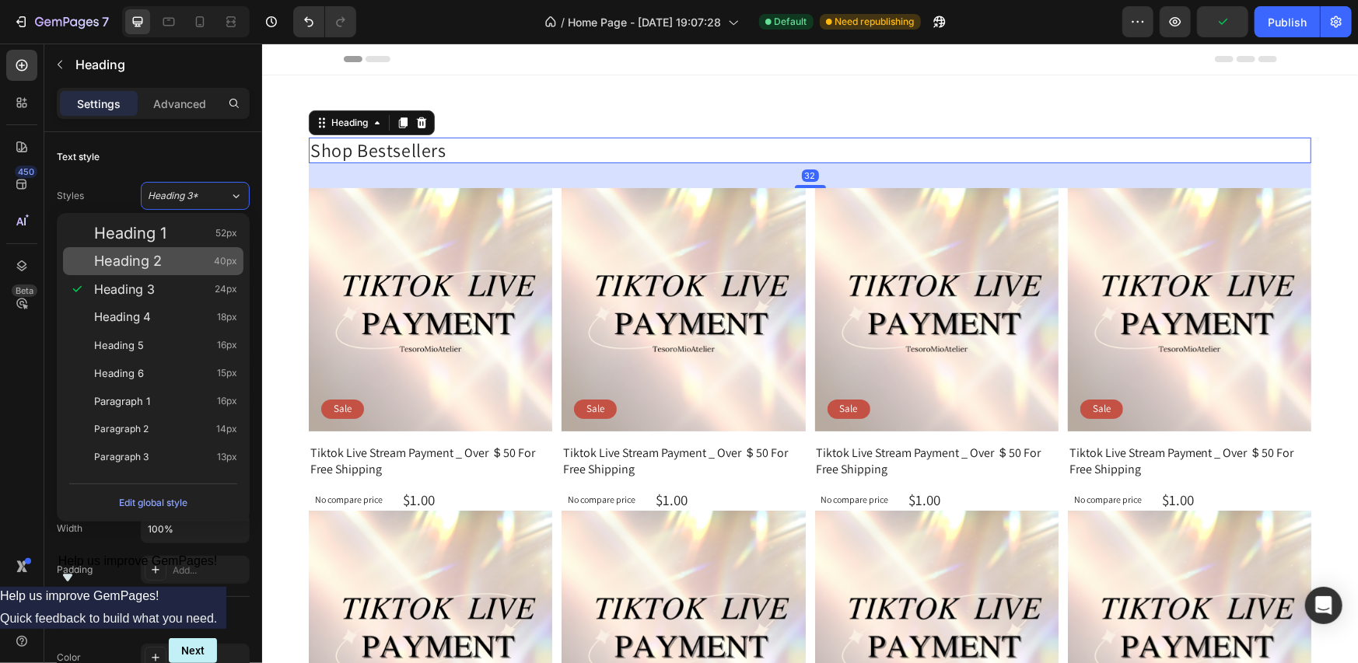
click at [204, 251] on div "Heading 2 40px" at bounding box center [153, 261] width 180 height 28
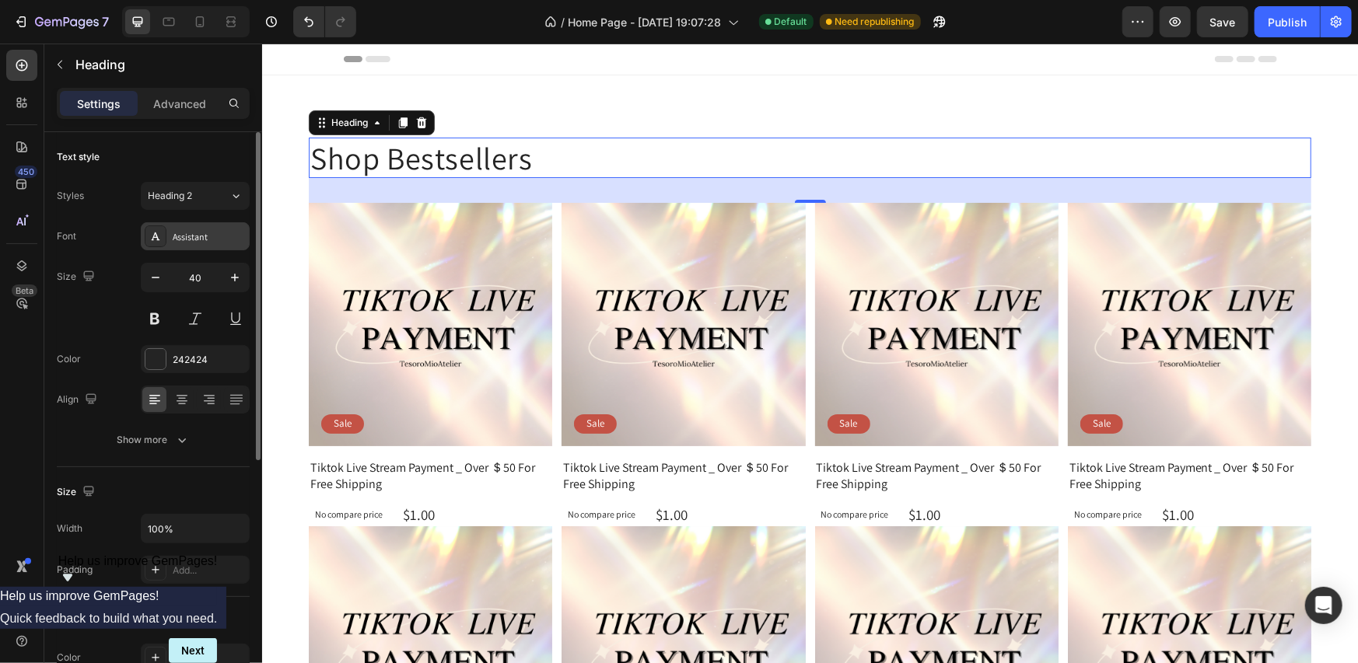
click at [203, 230] on div "Assistant" at bounding box center [209, 237] width 73 height 14
click at [207, 201] on div "Heading 2" at bounding box center [179, 196] width 63 height 14
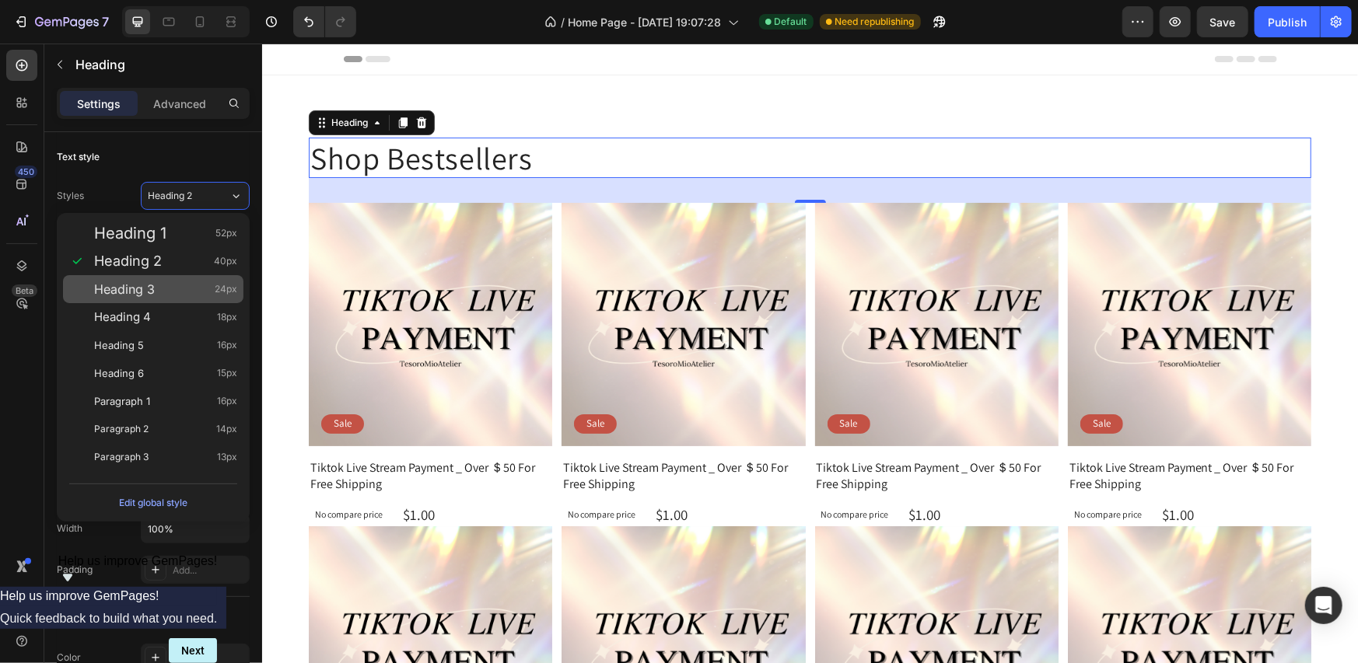
click at [191, 282] on div "Heading 3 24px" at bounding box center [165, 290] width 143 height 16
type input "24"
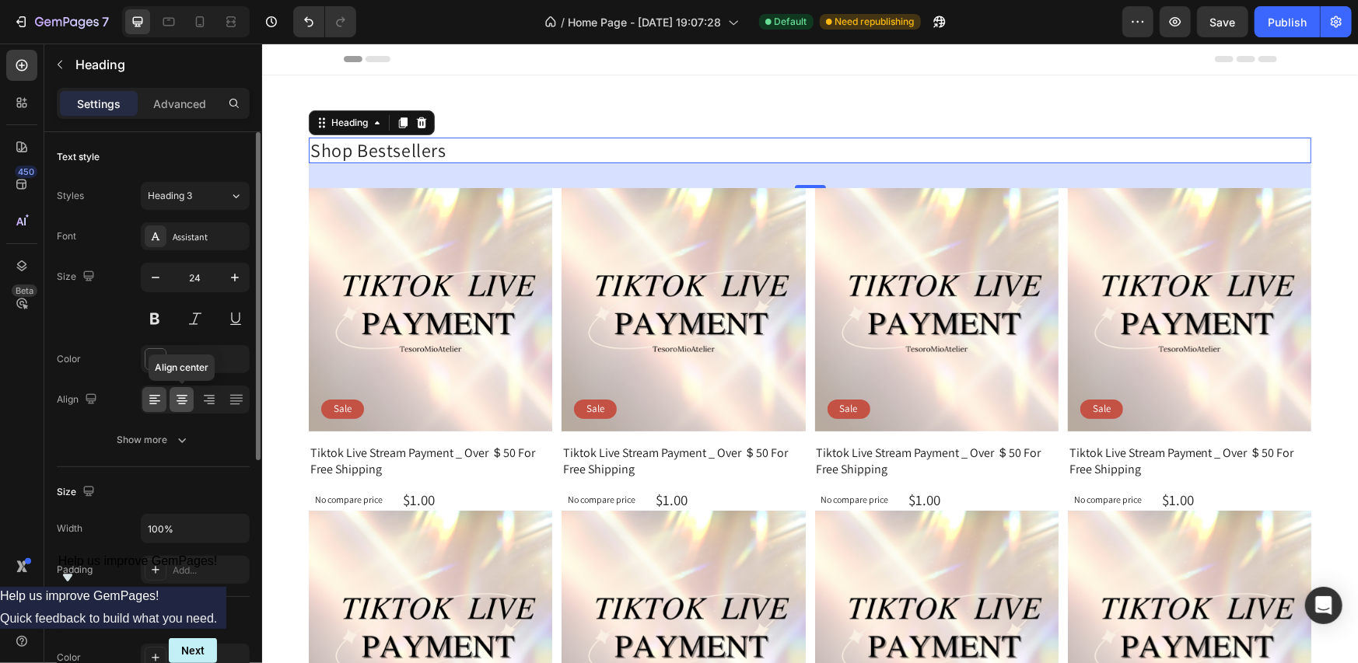
click at [187, 404] on icon at bounding box center [182, 400] width 16 height 16
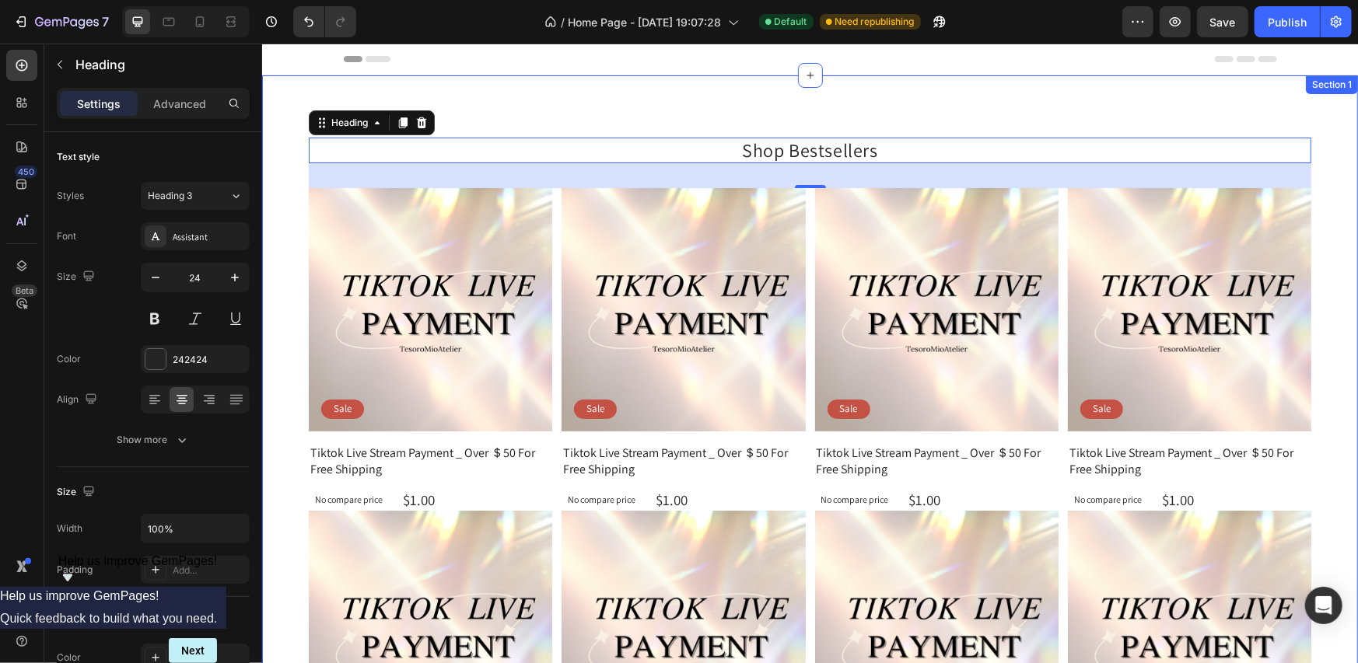
click at [1318, 145] on div "Shop Bestsellers Heading 32 Product Images Sale Text Block Row Tiktok Live Stre…" at bounding box center [809, 515] width 1096 height 881
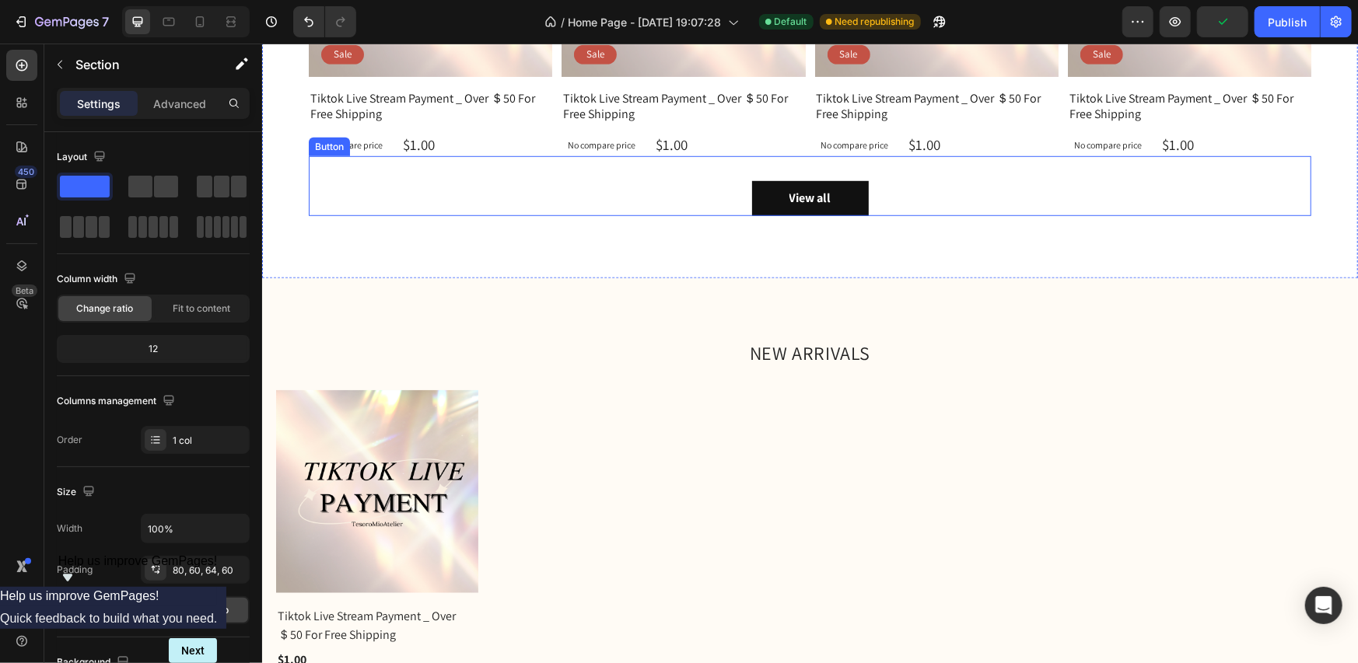
scroll to position [700, 0]
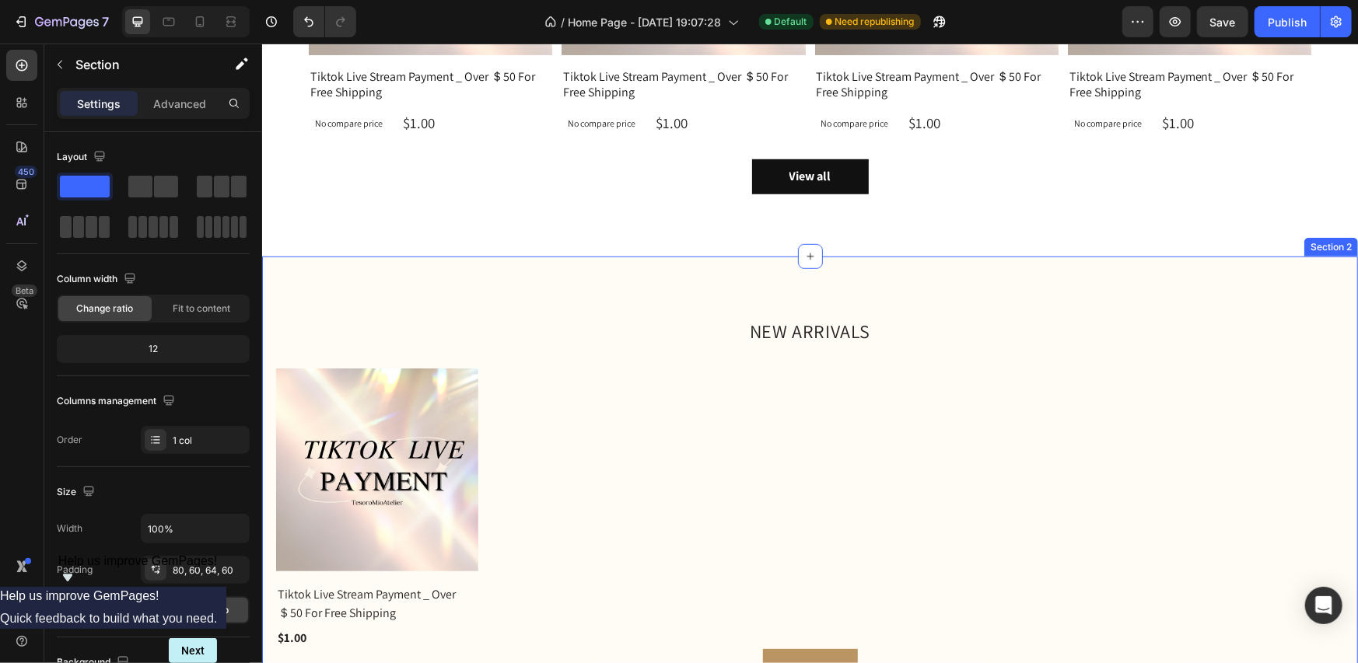
click at [896, 355] on div "NEW ARRIVALS Heading (P) Images Tiktok Live Stream Payment _ Over ＄50 For Free …" at bounding box center [809, 502] width 1096 height 368
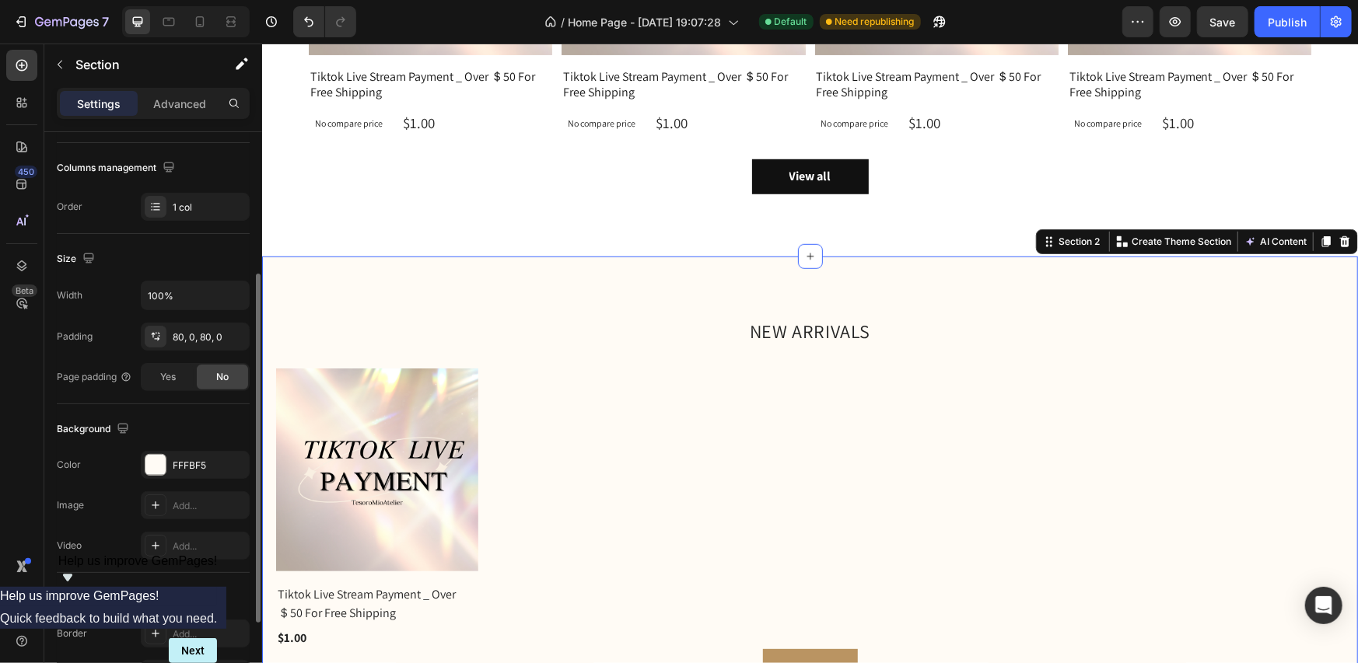
scroll to position [311, 0]
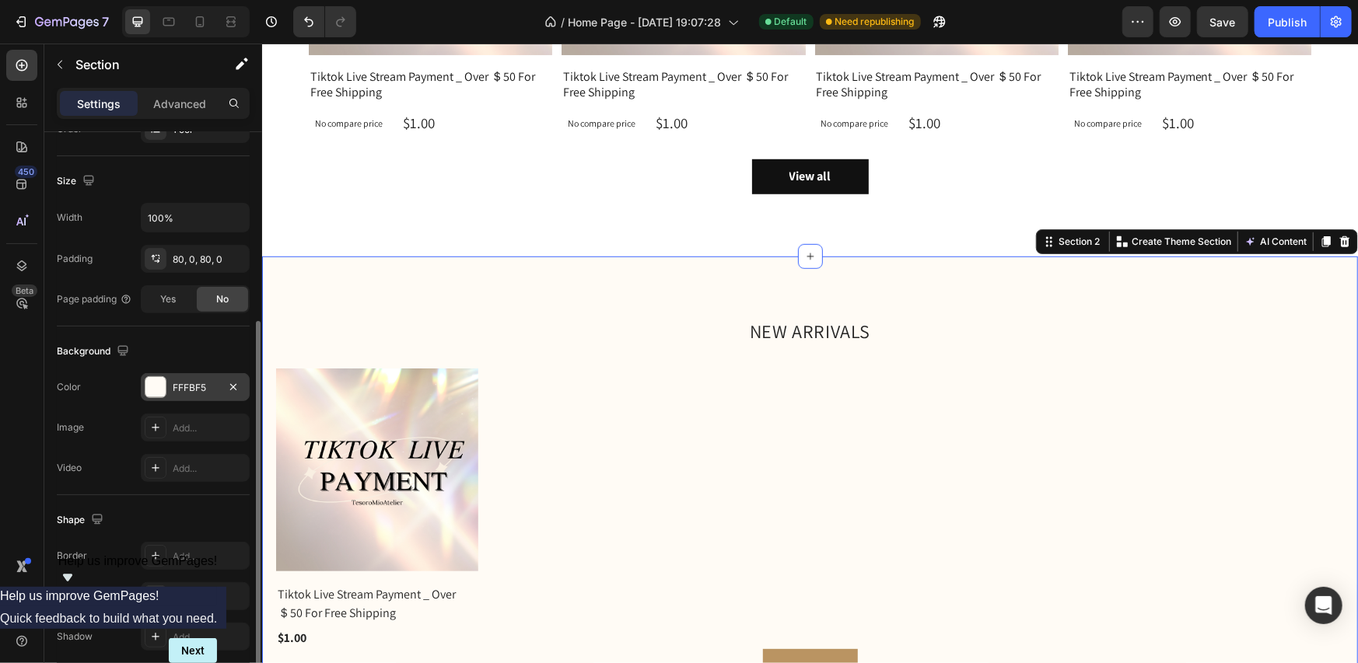
click at [159, 387] on div at bounding box center [155, 387] width 20 height 20
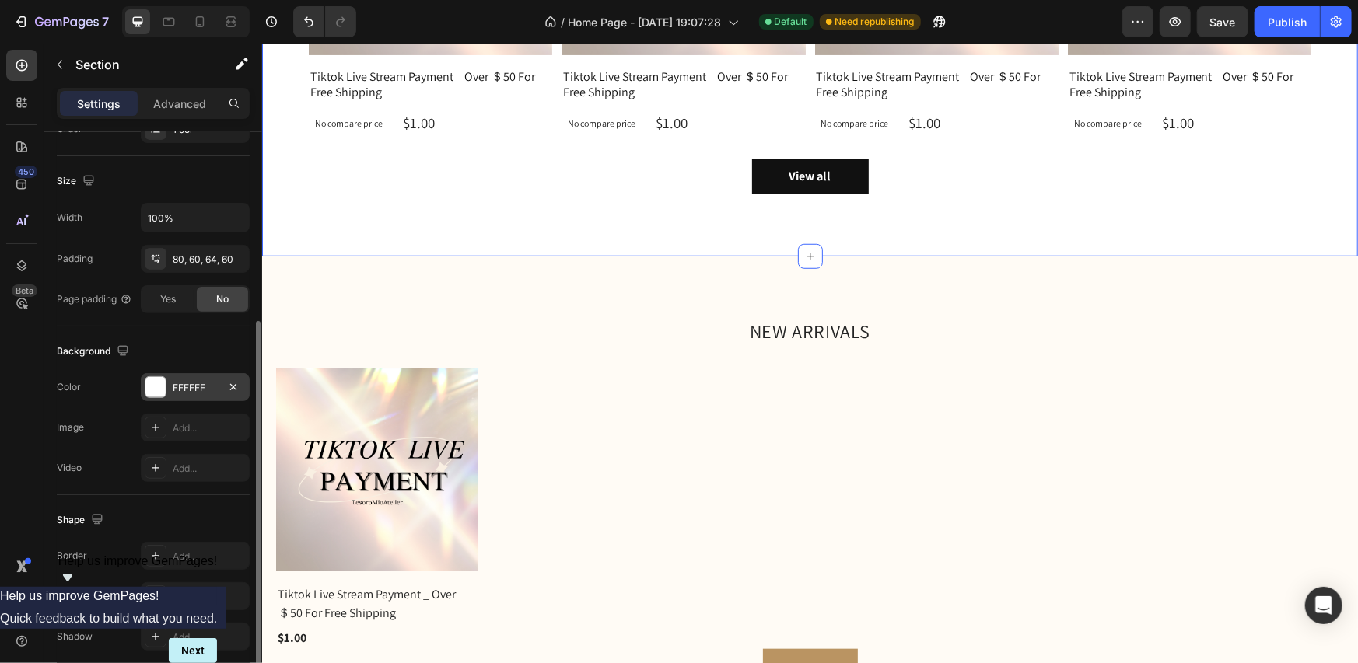
click at [161, 384] on div at bounding box center [155, 387] width 20 height 20
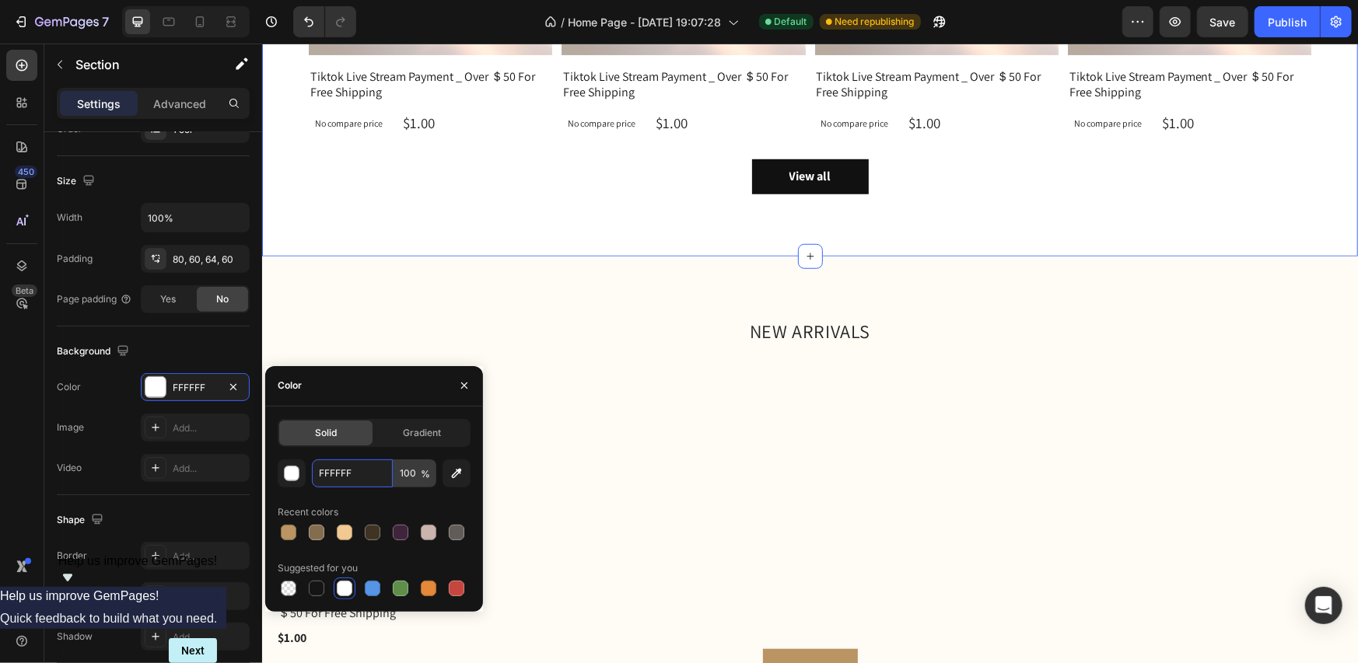
paste input "BF5"
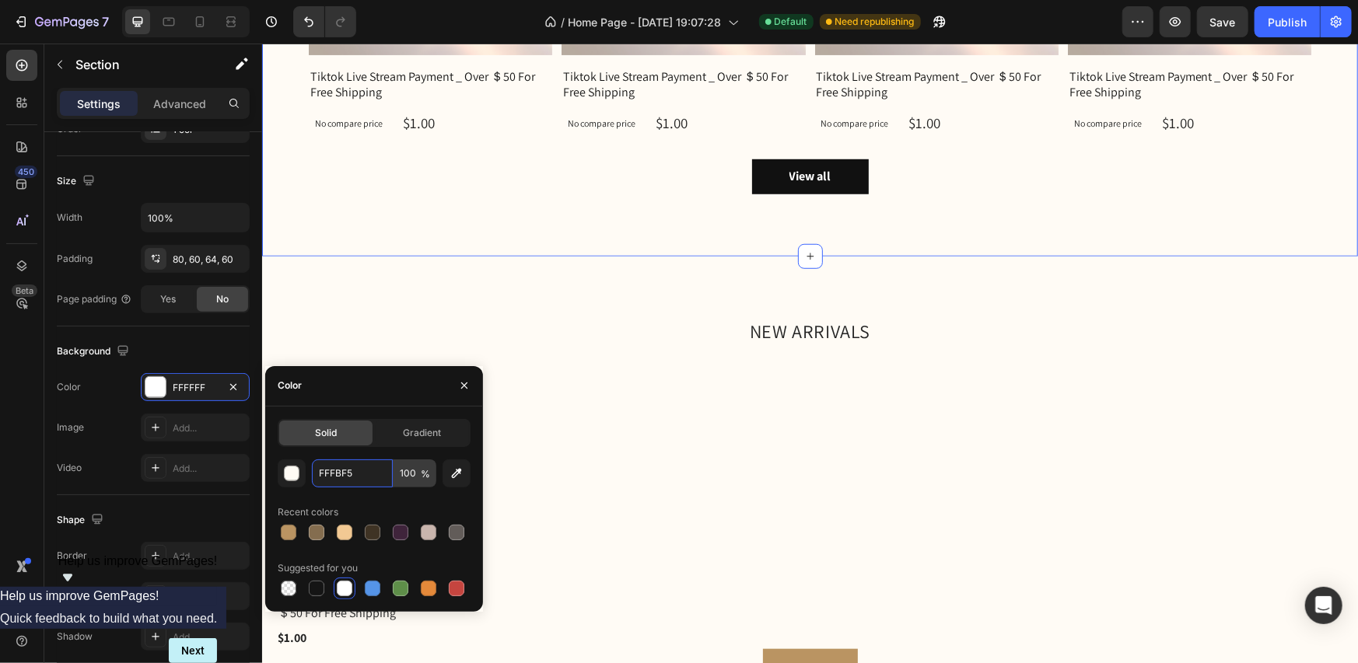
type input "FFFBF5"
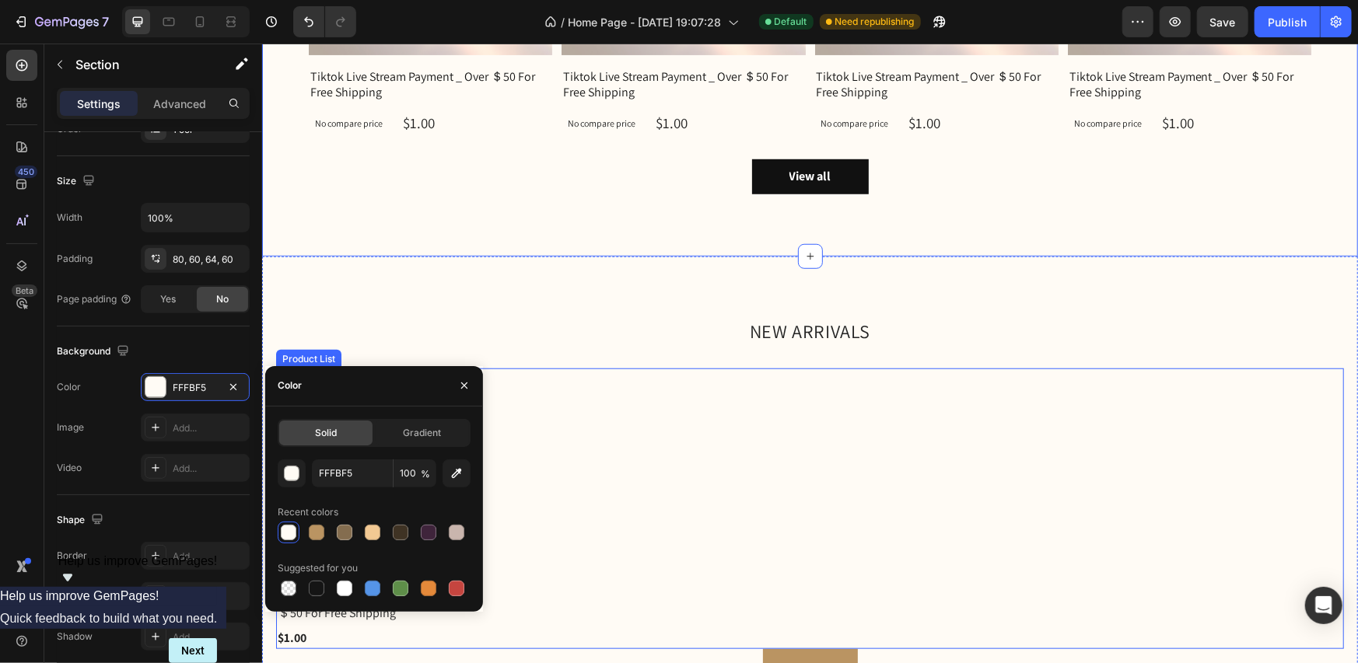
click at [1051, 425] on div "(P) Images Tiktok Live Stream Payment _ Over ＄50 For Free Shipping (P) Title $1…" at bounding box center [809, 508] width 1068 height 280
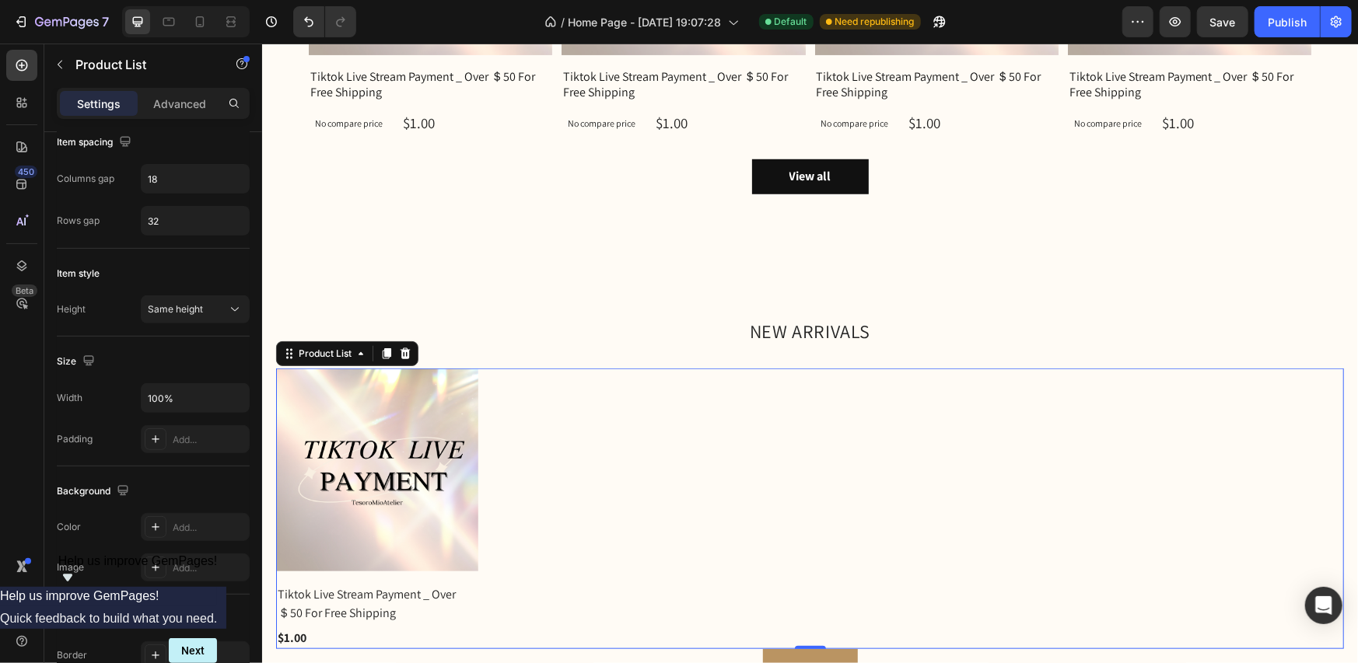
scroll to position [0, 0]
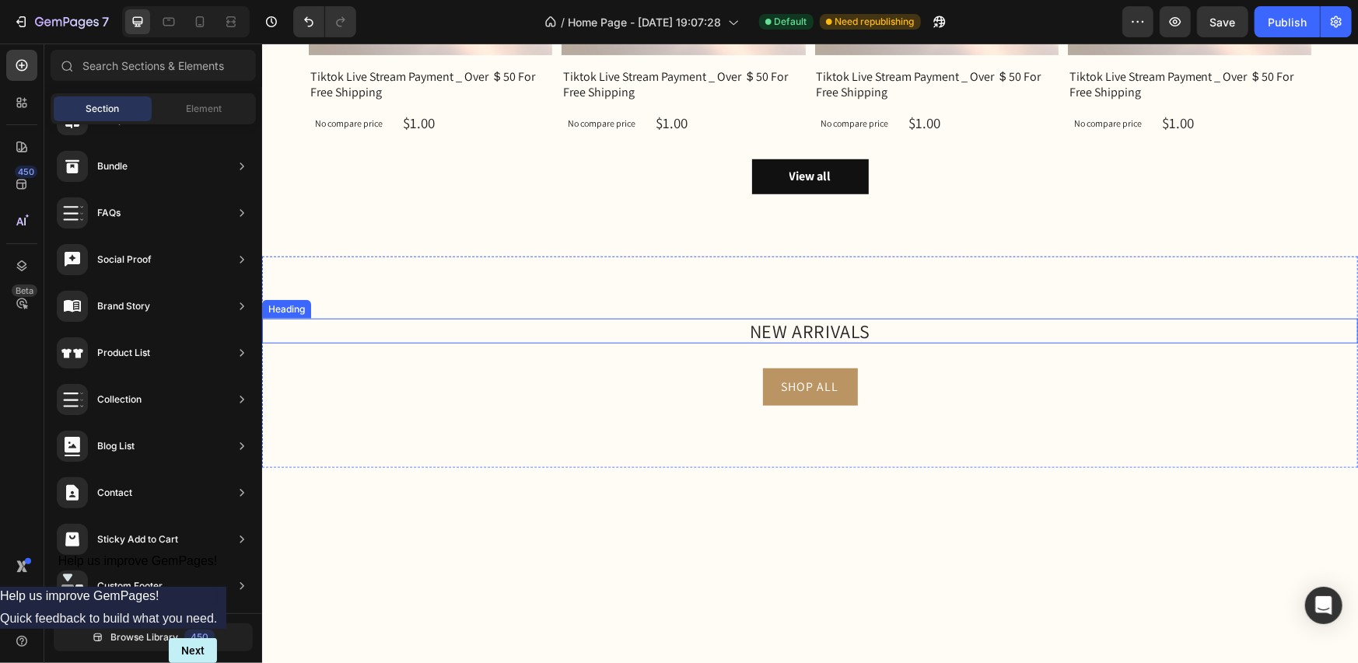
click at [831, 322] on h2 "NEW ARRIVALS" at bounding box center [809, 331] width 1096 height 26
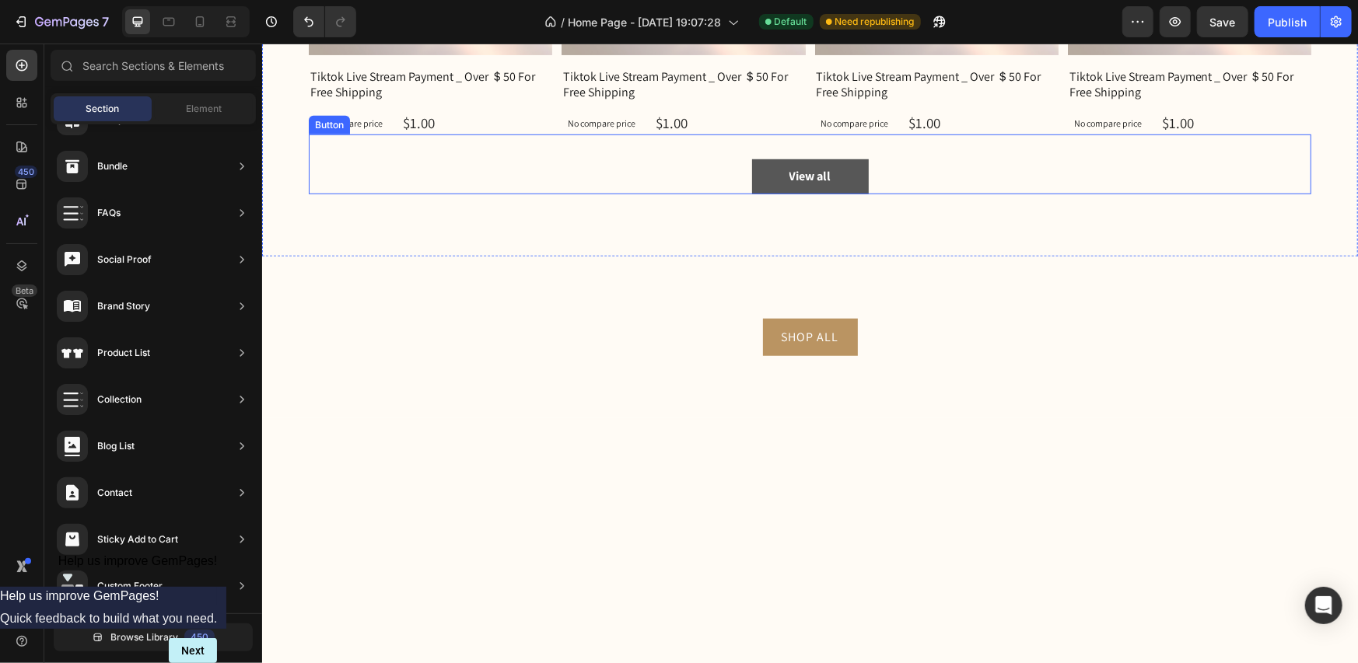
click at [840, 176] on button "View all" at bounding box center [809, 176] width 117 height 35
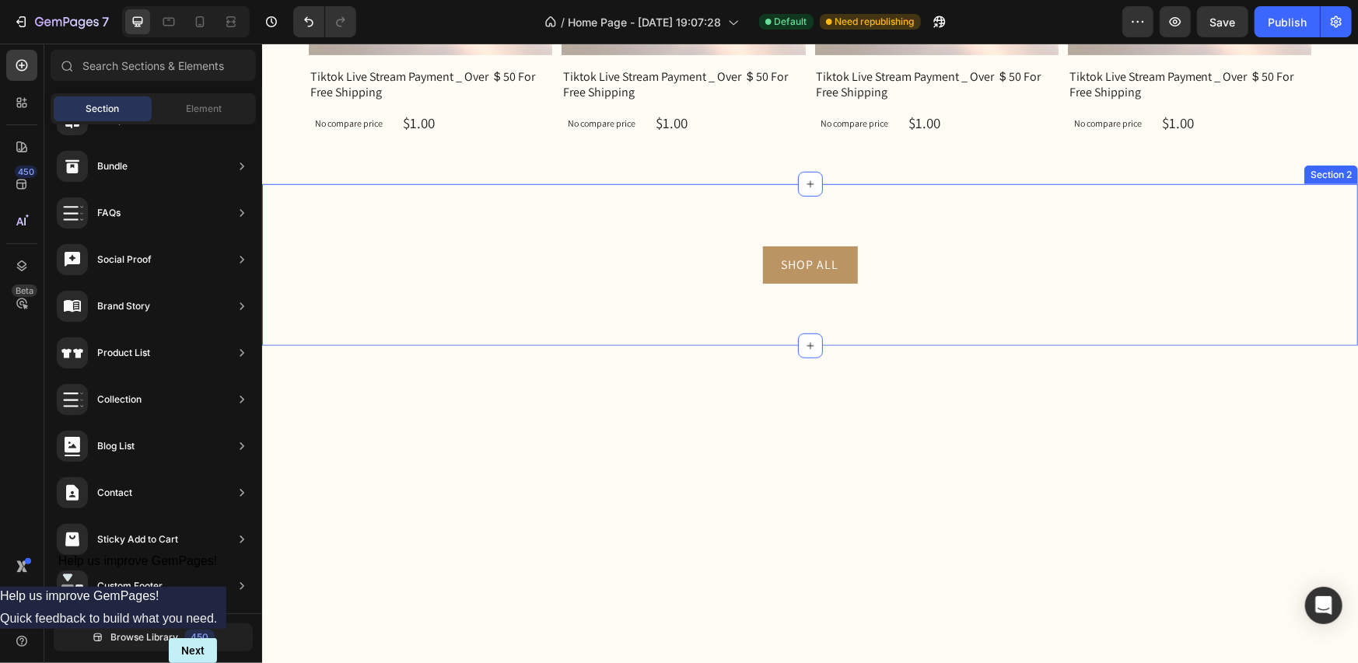
click at [905, 210] on div "SHOP ALL Button Section 2" at bounding box center [809, 265] width 1096 height 162
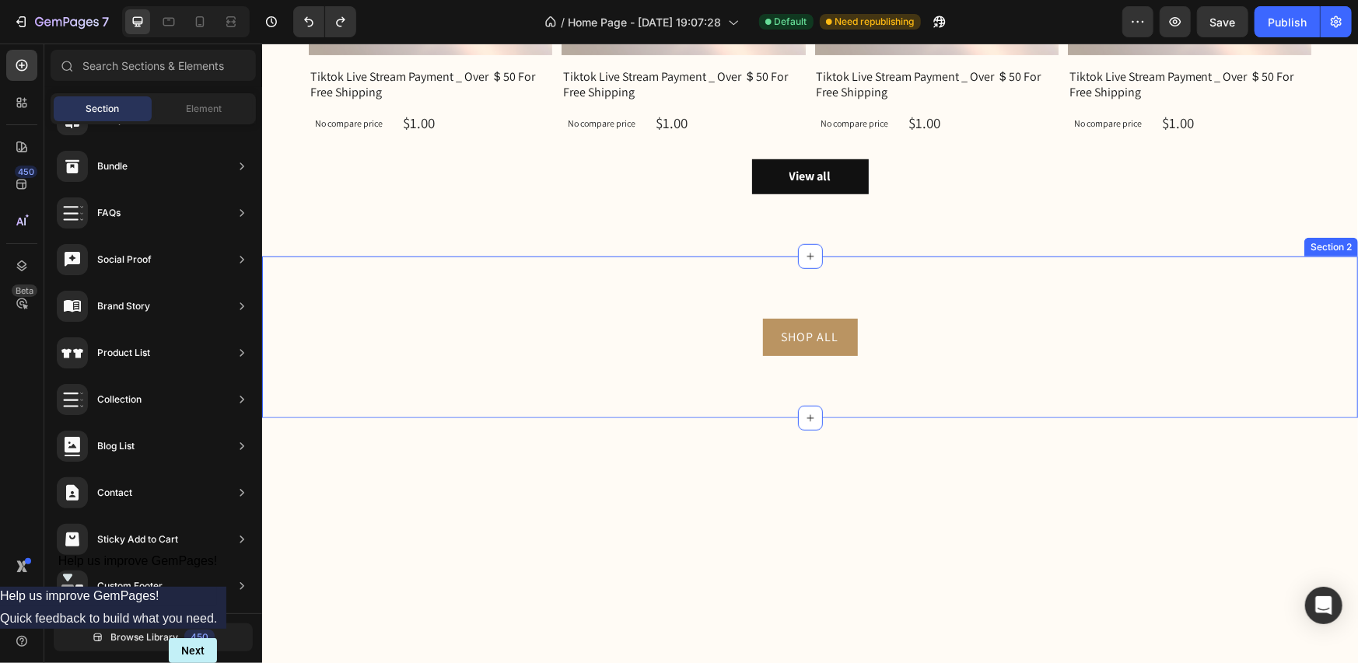
click at [917, 288] on div "SHOP ALL Button Section 2" at bounding box center [809, 337] width 1096 height 162
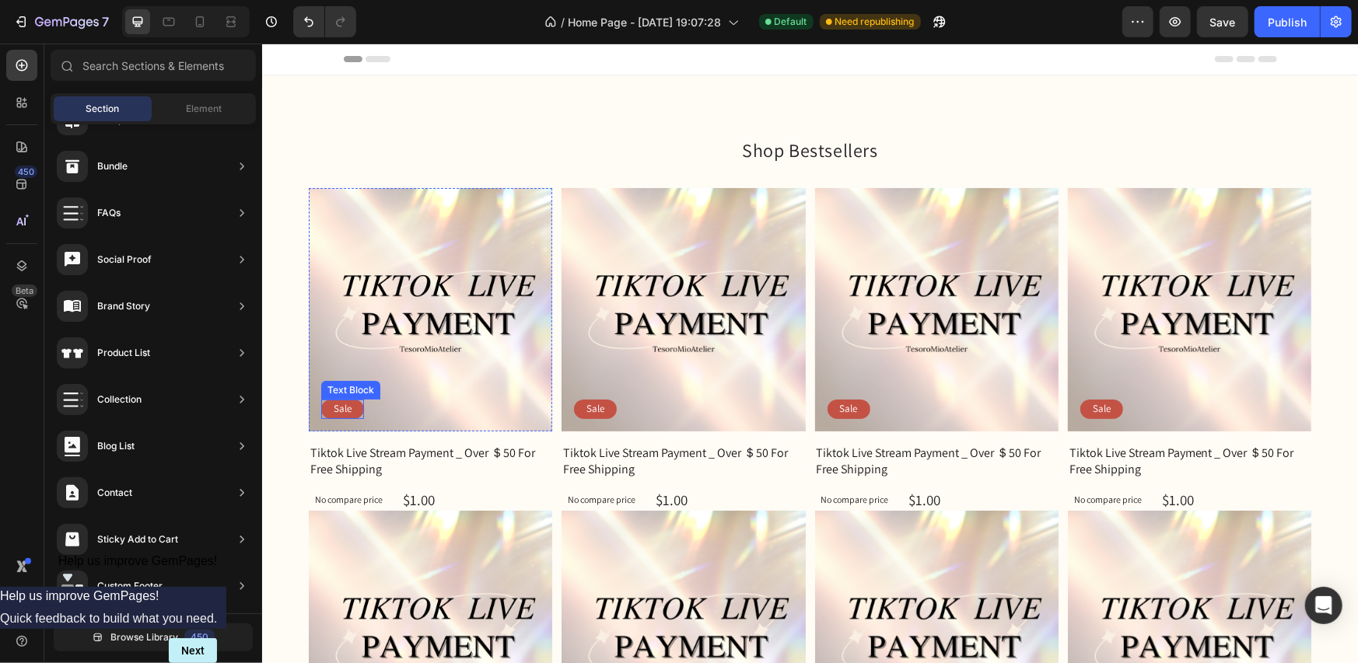
click at [348, 405] on p "Sale" at bounding box center [342, 408] width 18 height 13
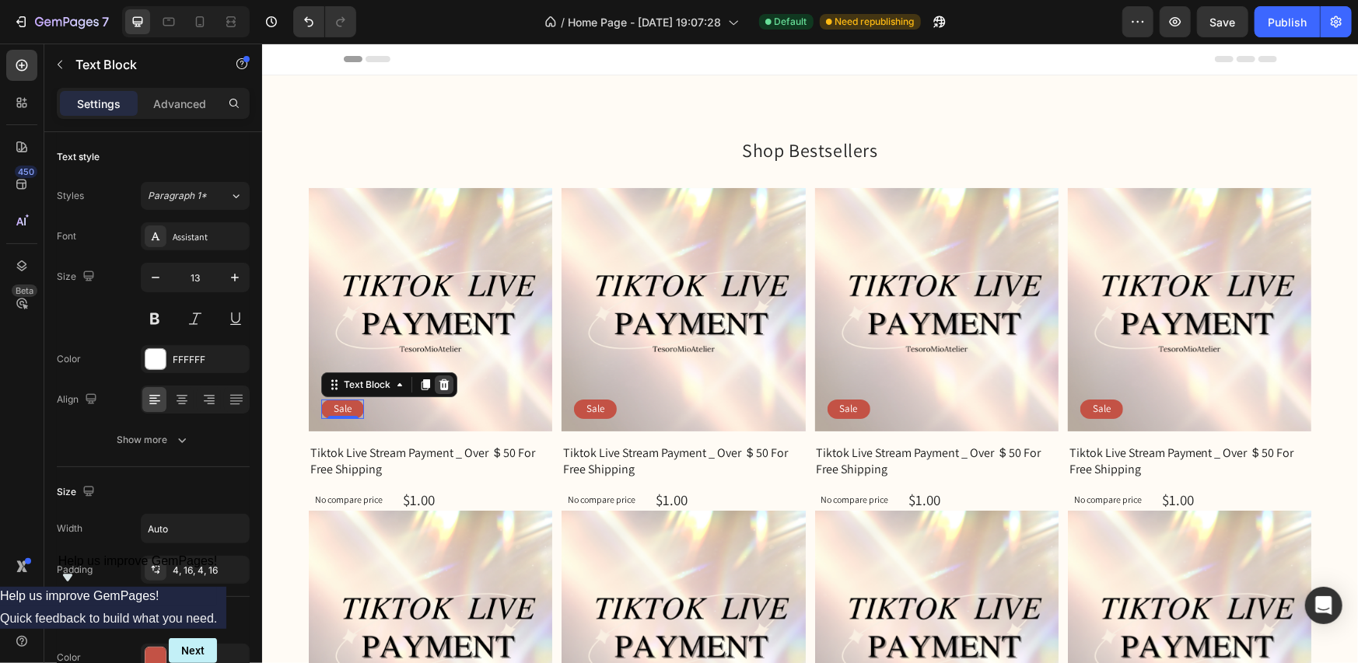
click at [446, 386] on icon at bounding box center [443, 384] width 12 height 12
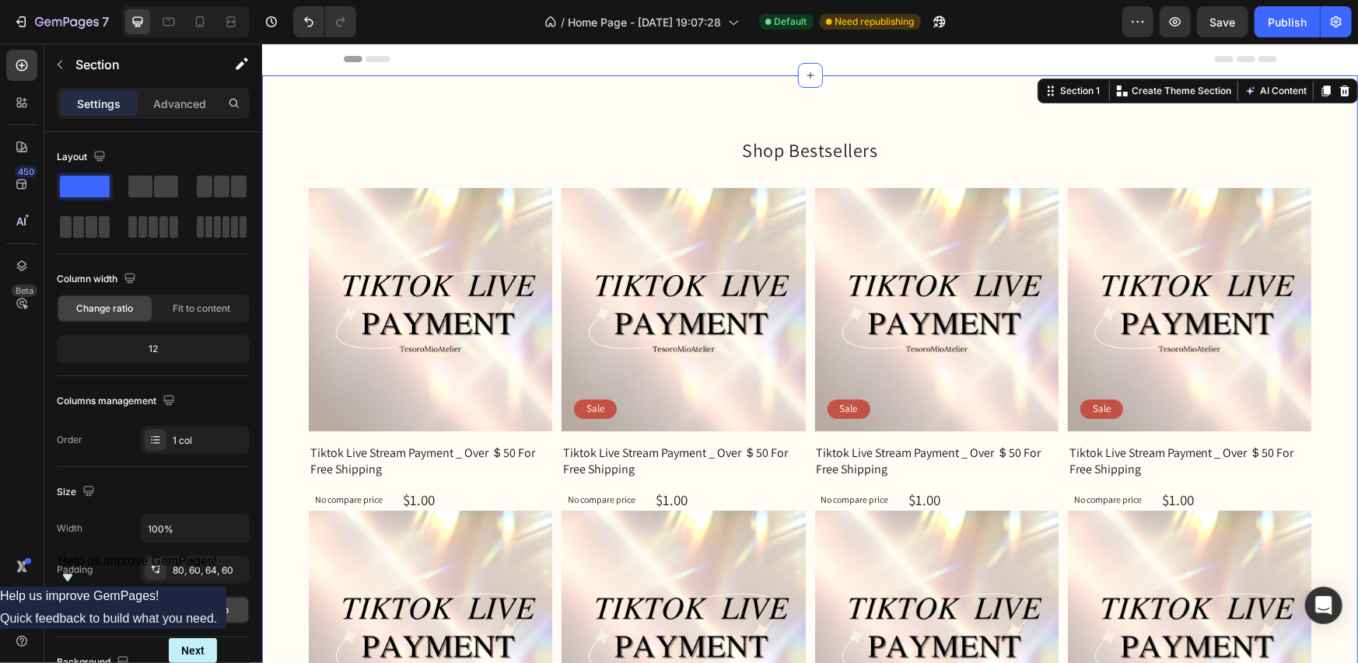
click at [496, 131] on div "Shop Bestsellers Heading Product Images Row Tiktok Live Stream Payment _ Over ＄…" at bounding box center [809, 515] width 1096 height 881
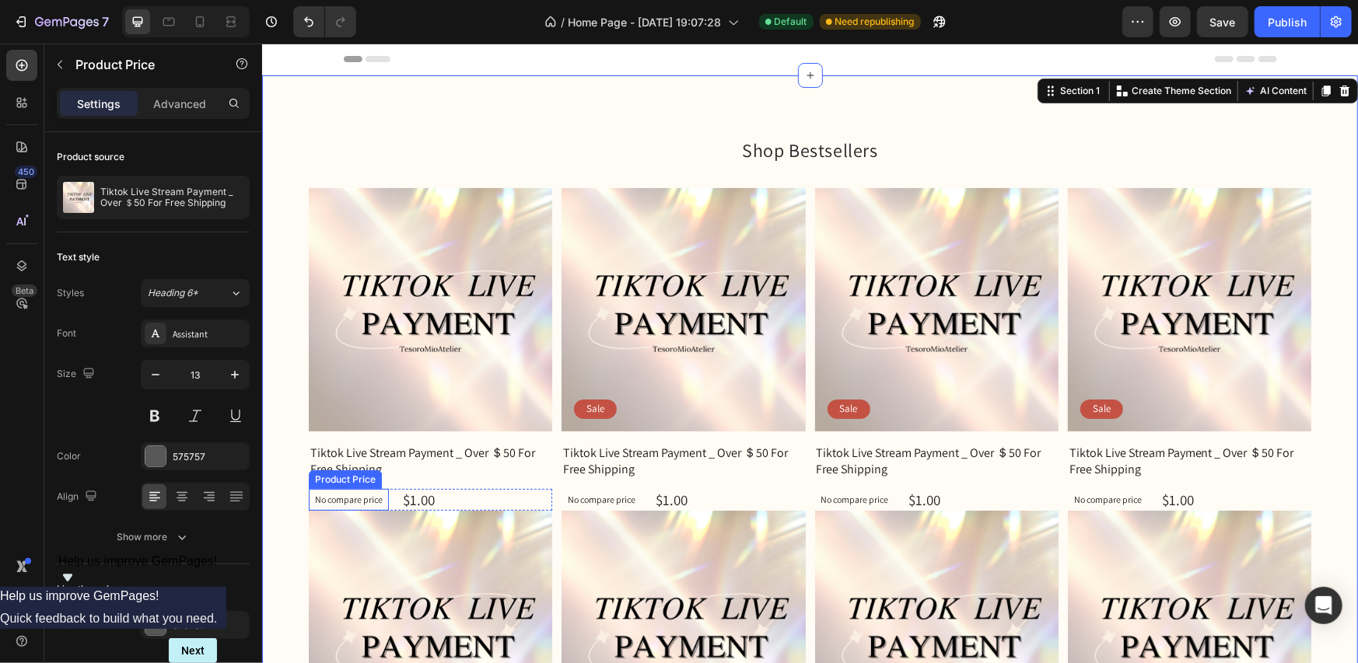
click at [369, 497] on p "No compare price" at bounding box center [348, 499] width 68 height 9
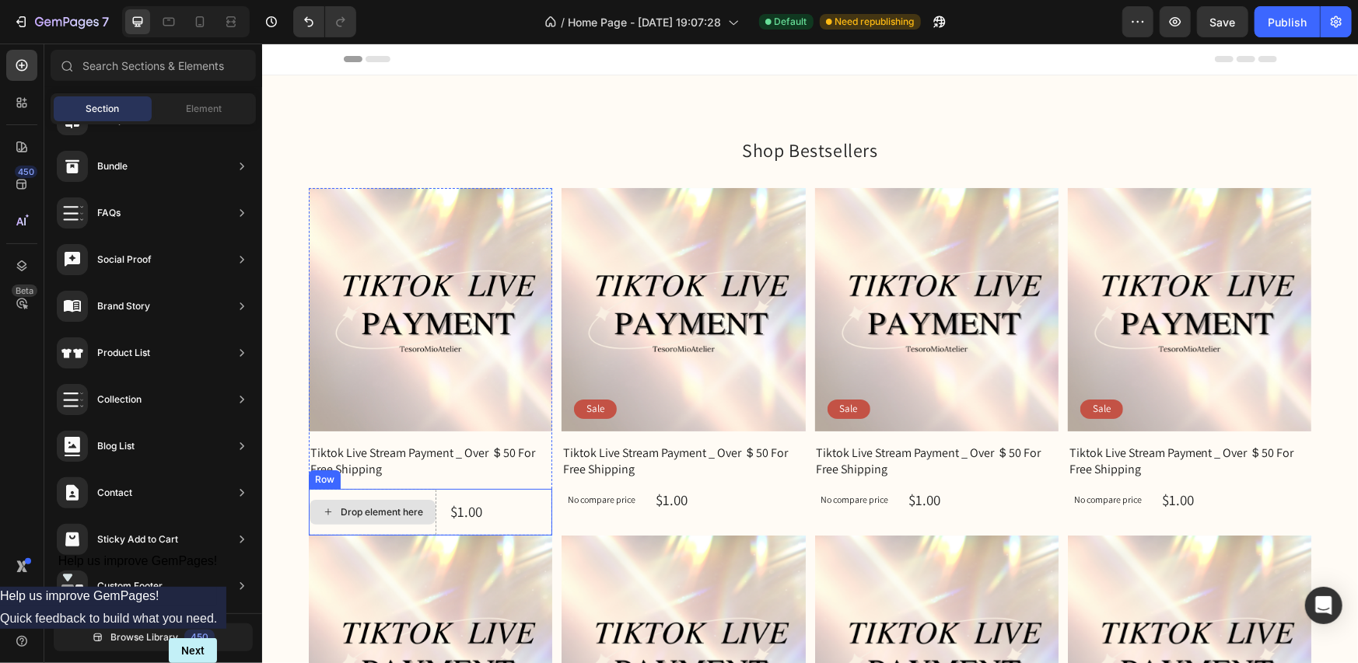
click at [391, 512] on div "Drop element here" at bounding box center [381, 512] width 82 height 12
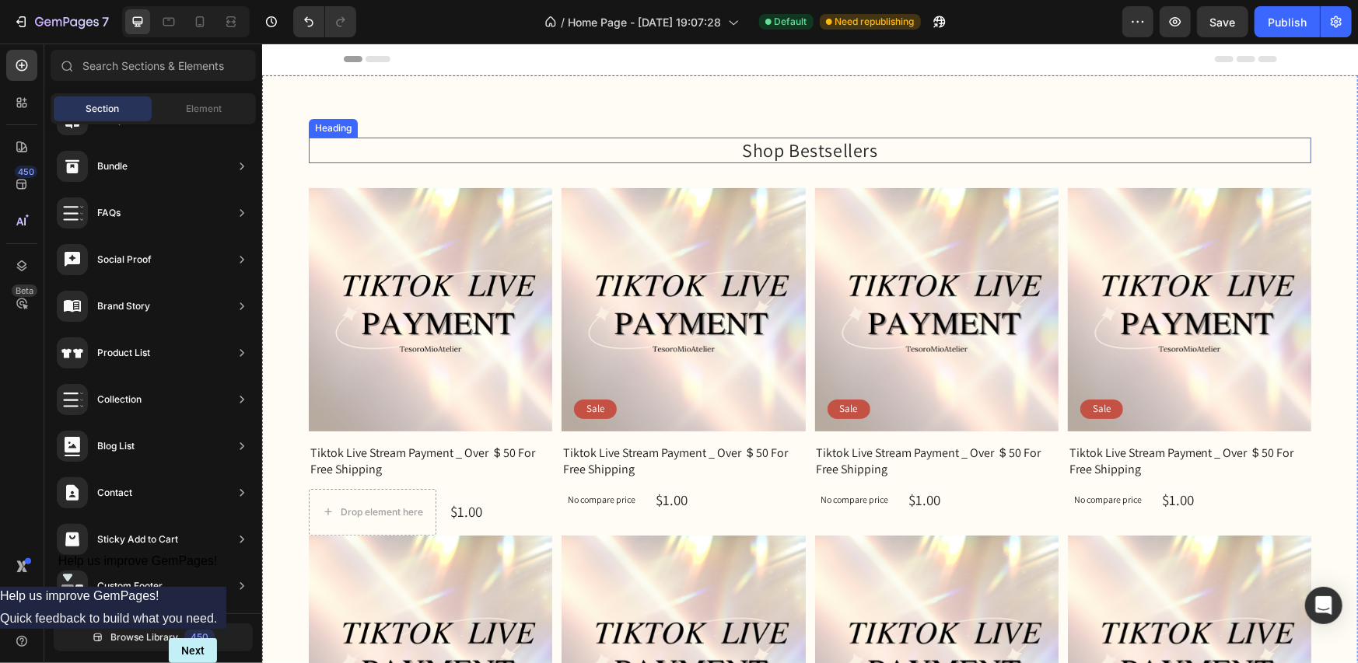
click at [581, 140] on h2 "Shop Bestsellers" at bounding box center [809, 150] width 1003 height 26
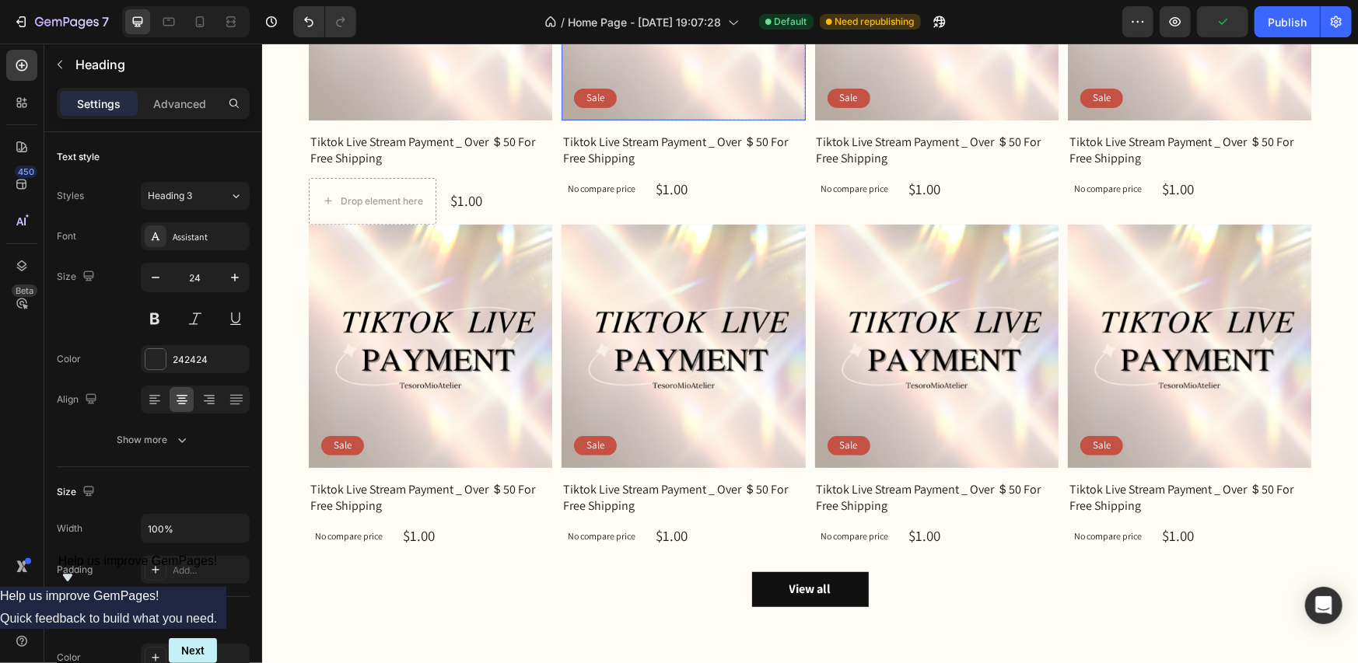
scroll to position [622, 0]
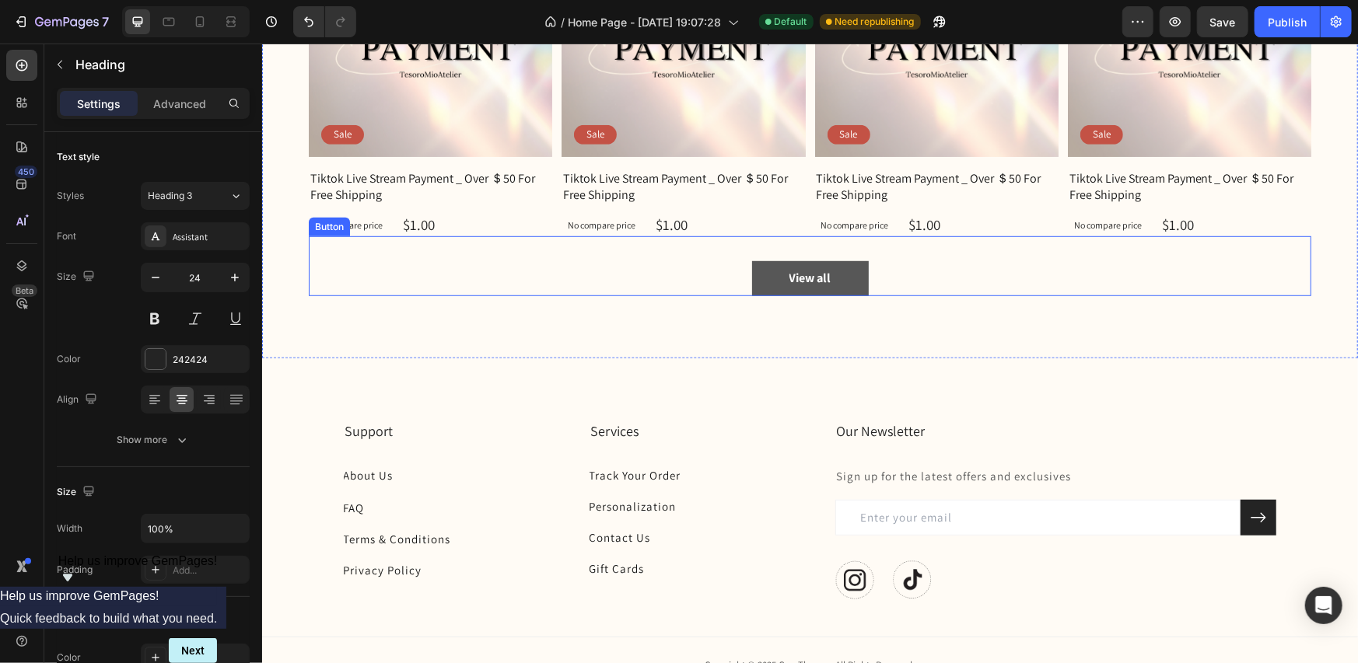
click at [842, 277] on button "View all" at bounding box center [809, 278] width 117 height 35
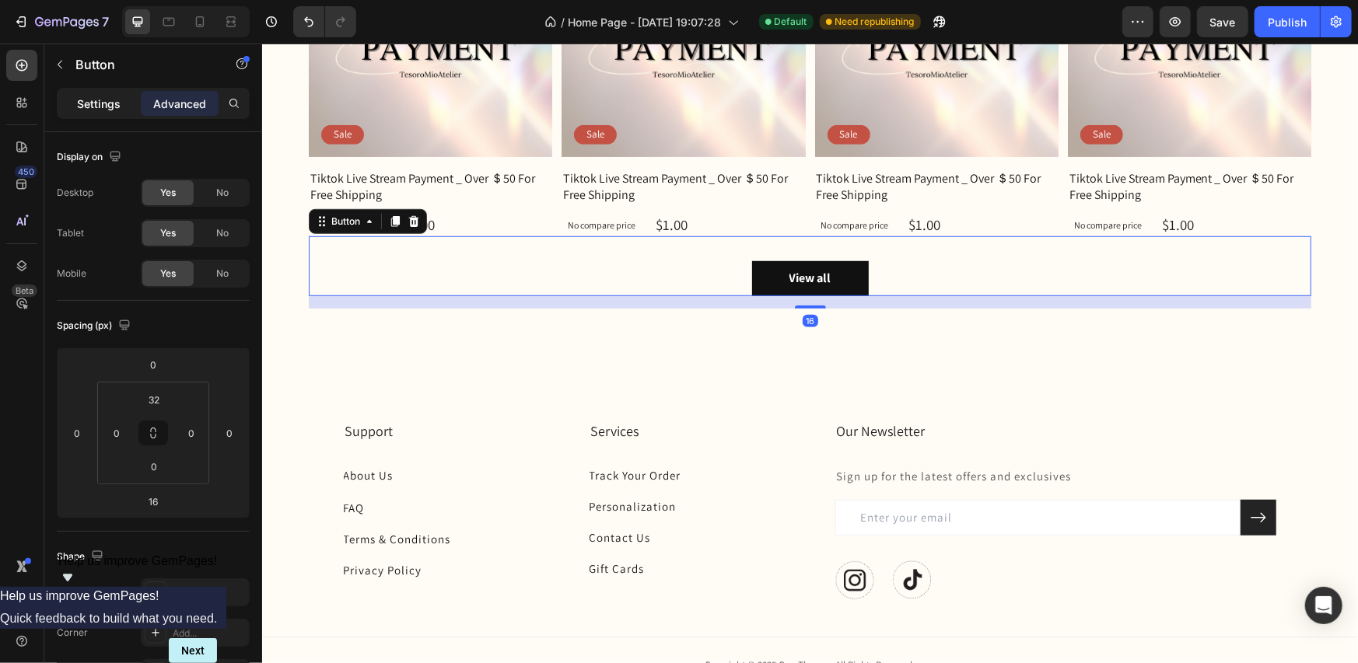
click at [88, 114] on div "Settings" at bounding box center [99, 103] width 78 height 25
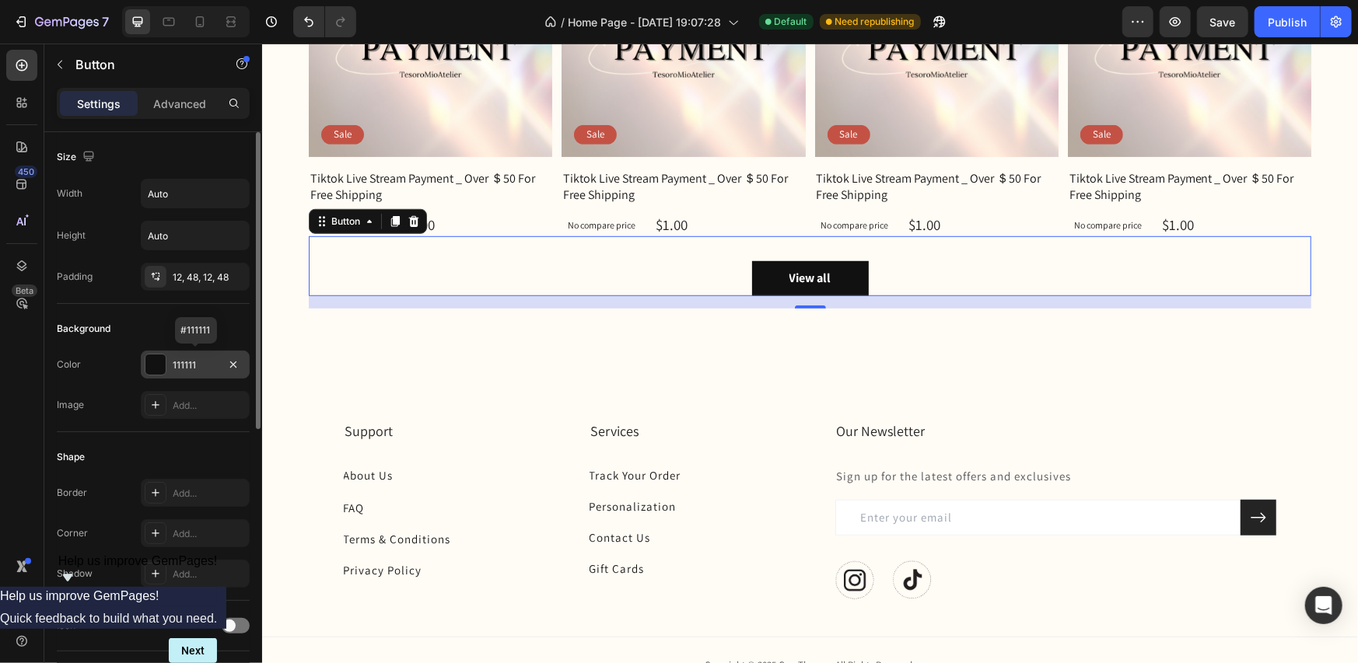
click at [155, 366] on div at bounding box center [155, 365] width 20 height 20
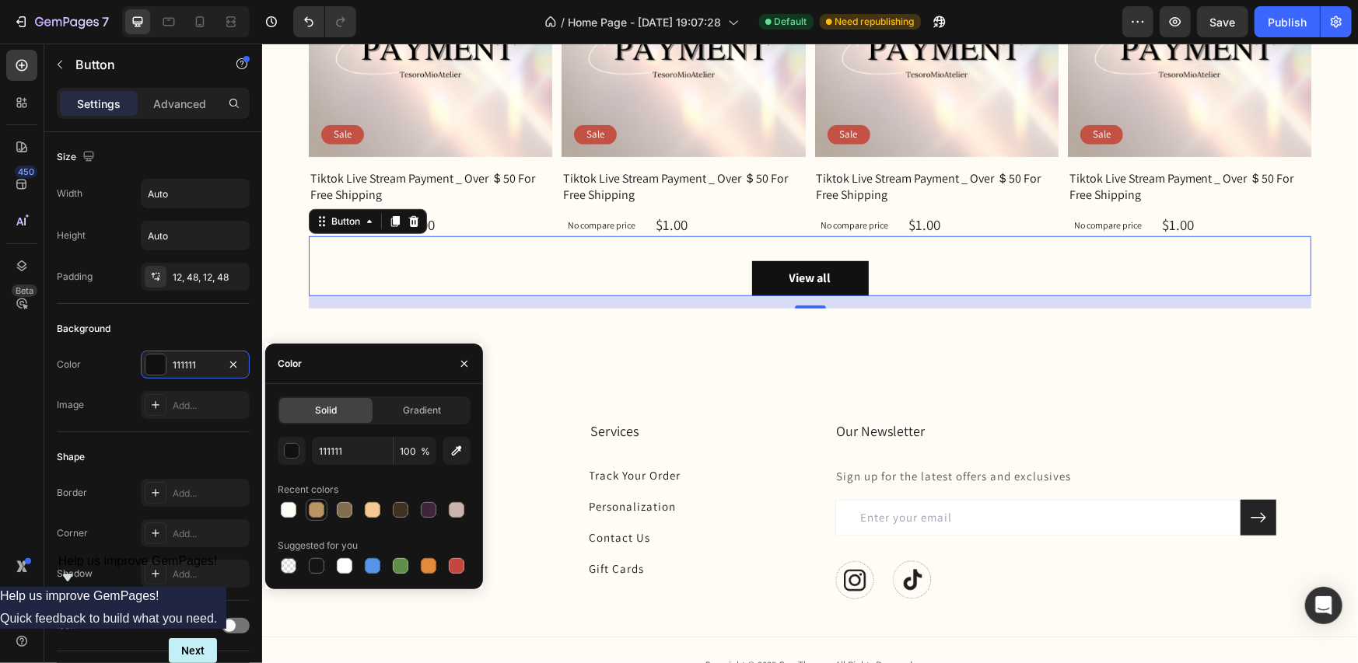
click at [319, 515] on div at bounding box center [317, 510] width 16 height 16
type input "BA9462"
click at [821, 271] on div "View all" at bounding box center [810, 278] width 42 height 16
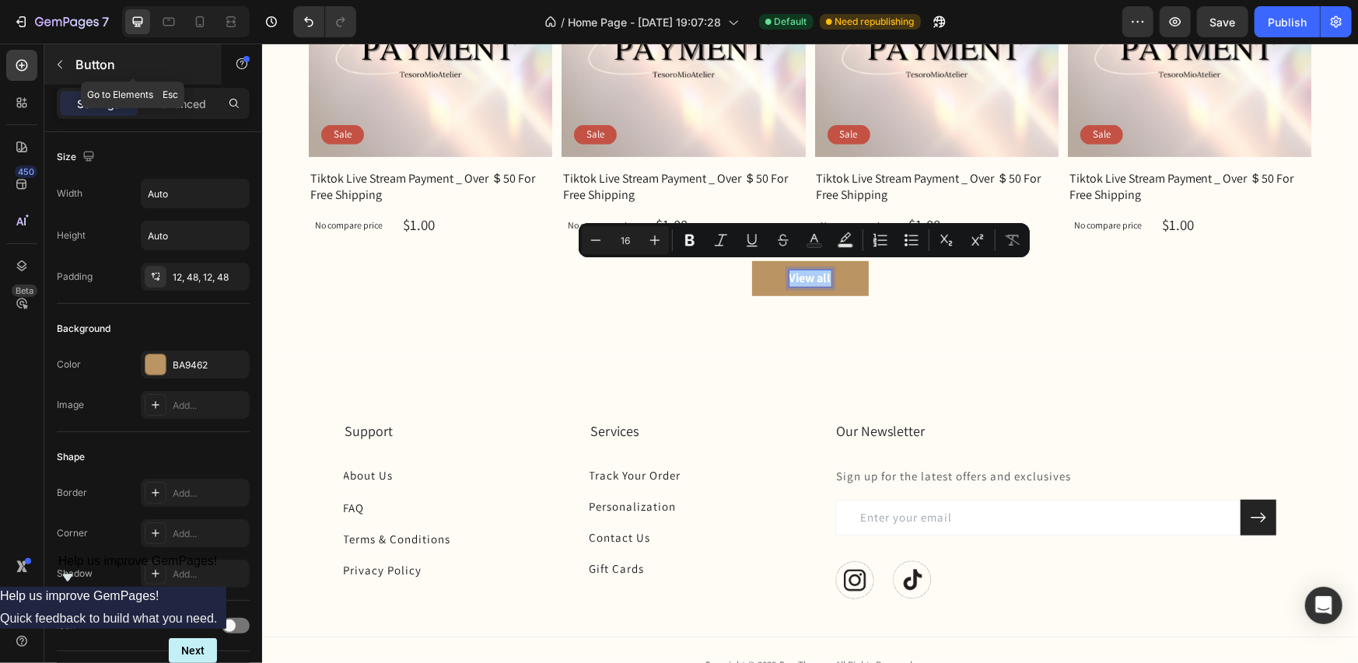
click at [69, 68] on button "button" at bounding box center [59, 64] width 25 height 25
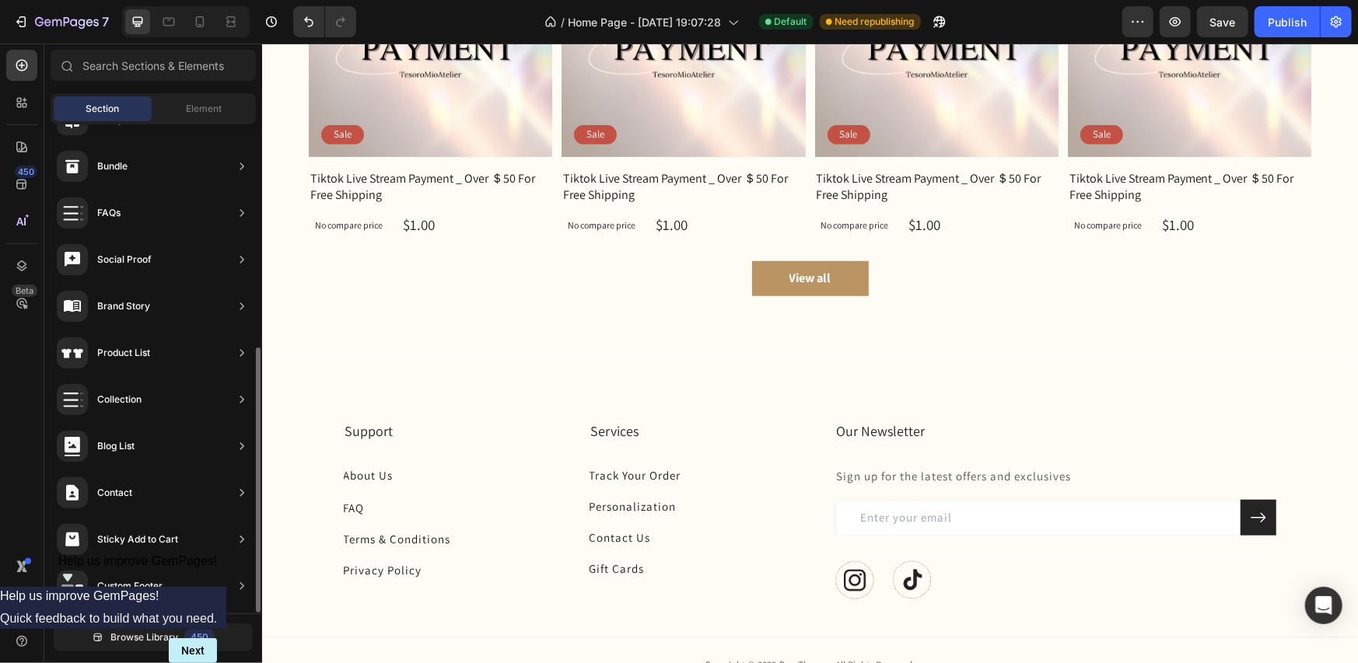
scroll to position [665, 0]
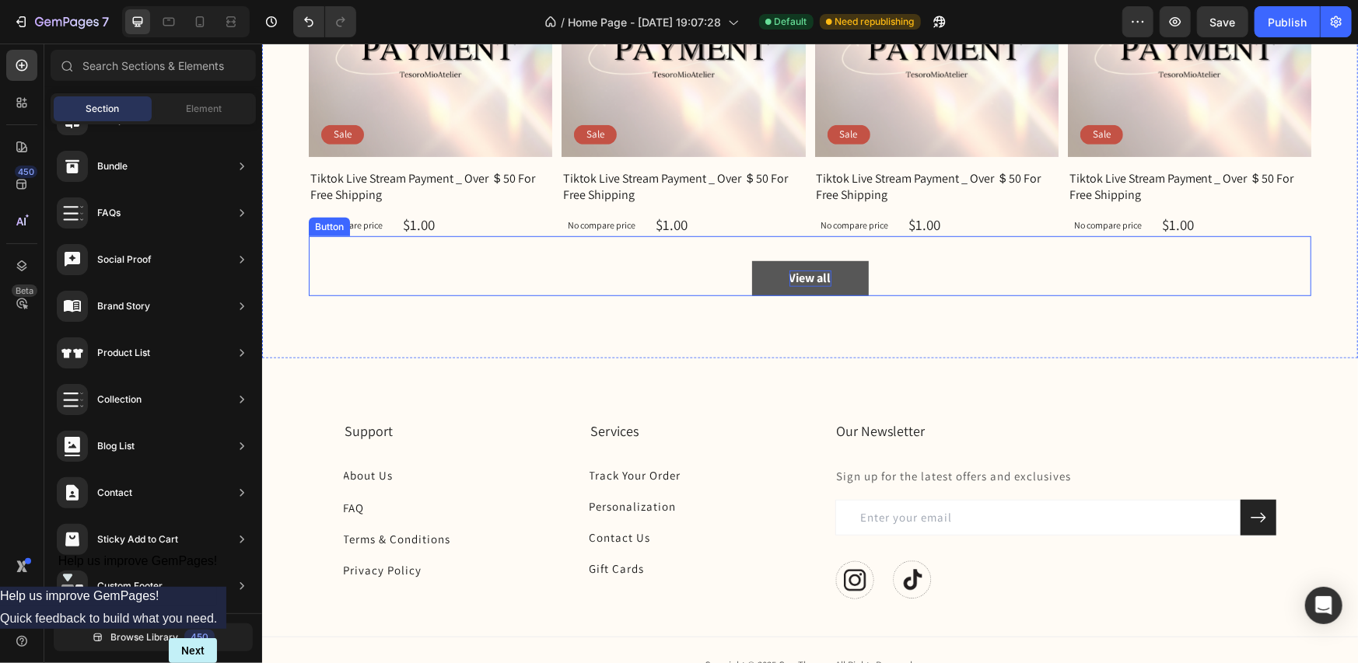
click at [791, 273] on p "View all" at bounding box center [810, 278] width 42 height 16
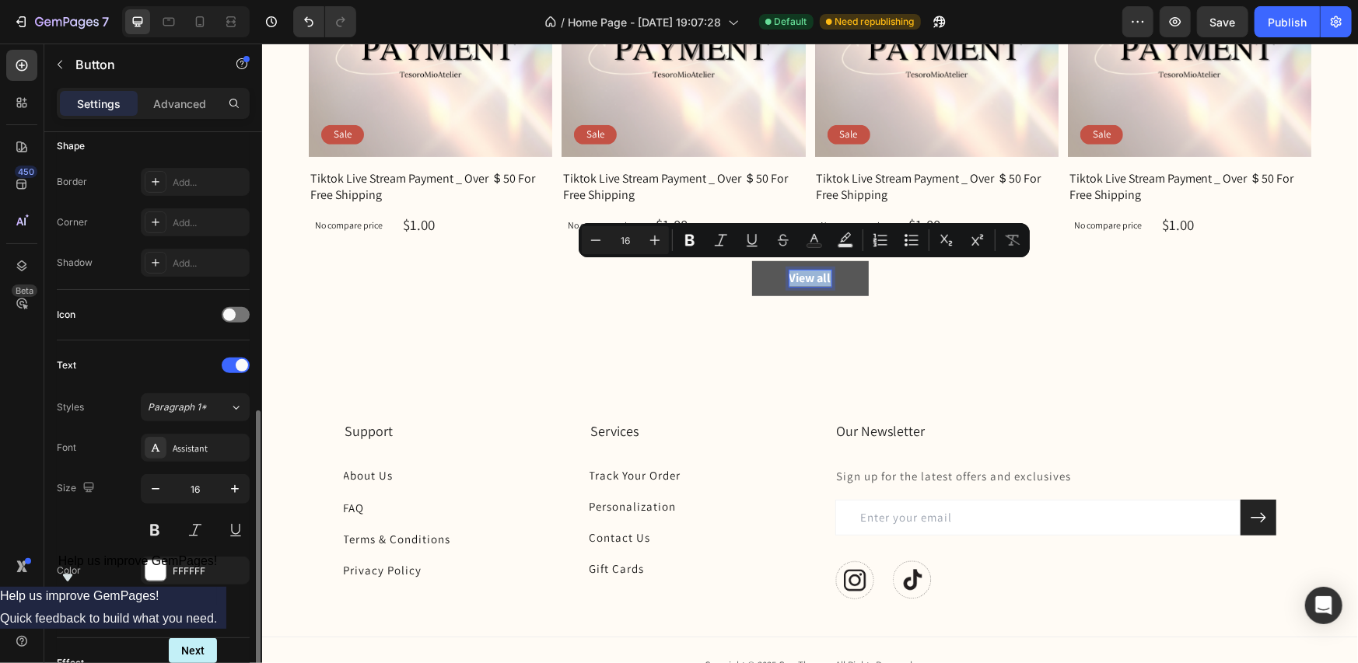
scroll to position [389, 0]
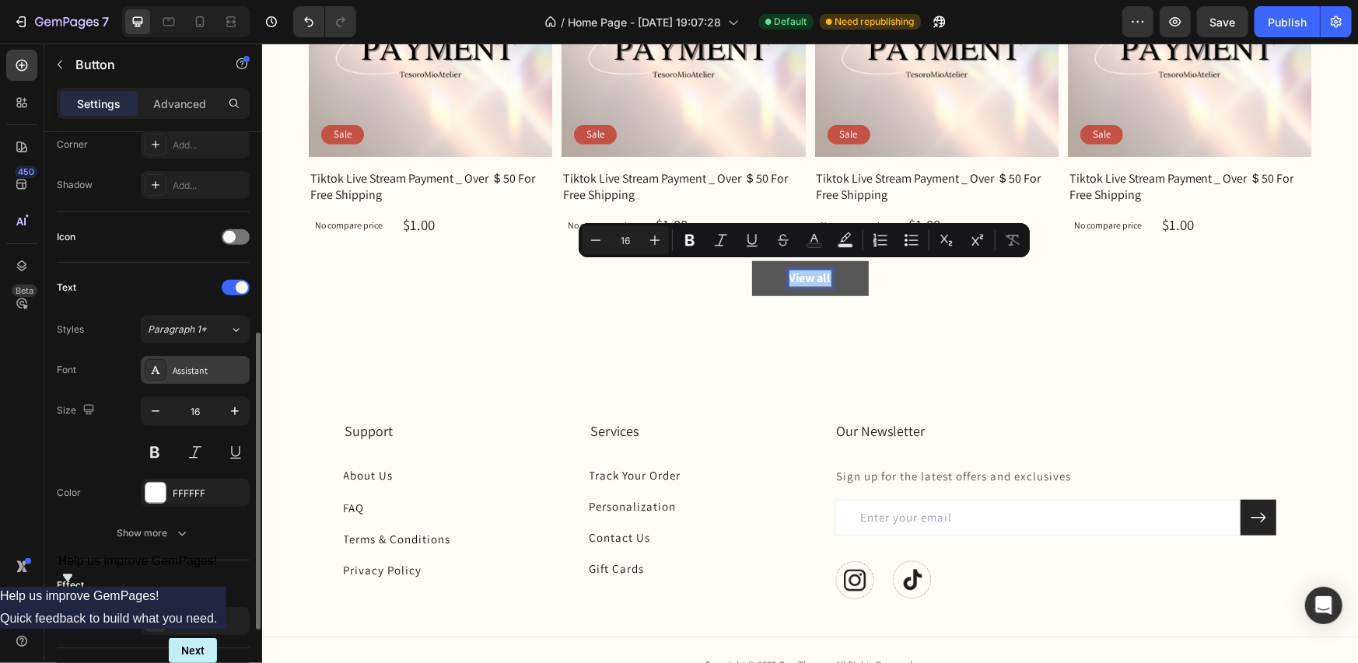
click at [193, 364] on div "Assistant" at bounding box center [209, 371] width 73 height 14
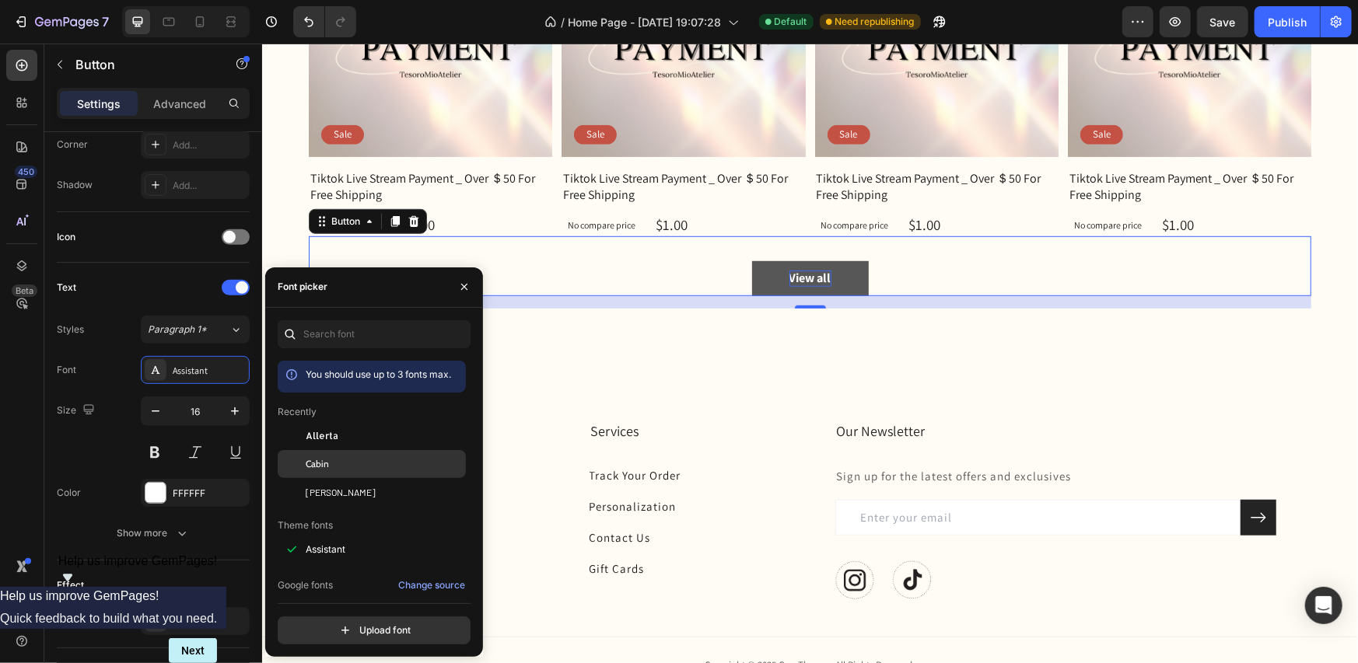
click at [332, 457] on div "Cabin" at bounding box center [384, 464] width 157 height 14
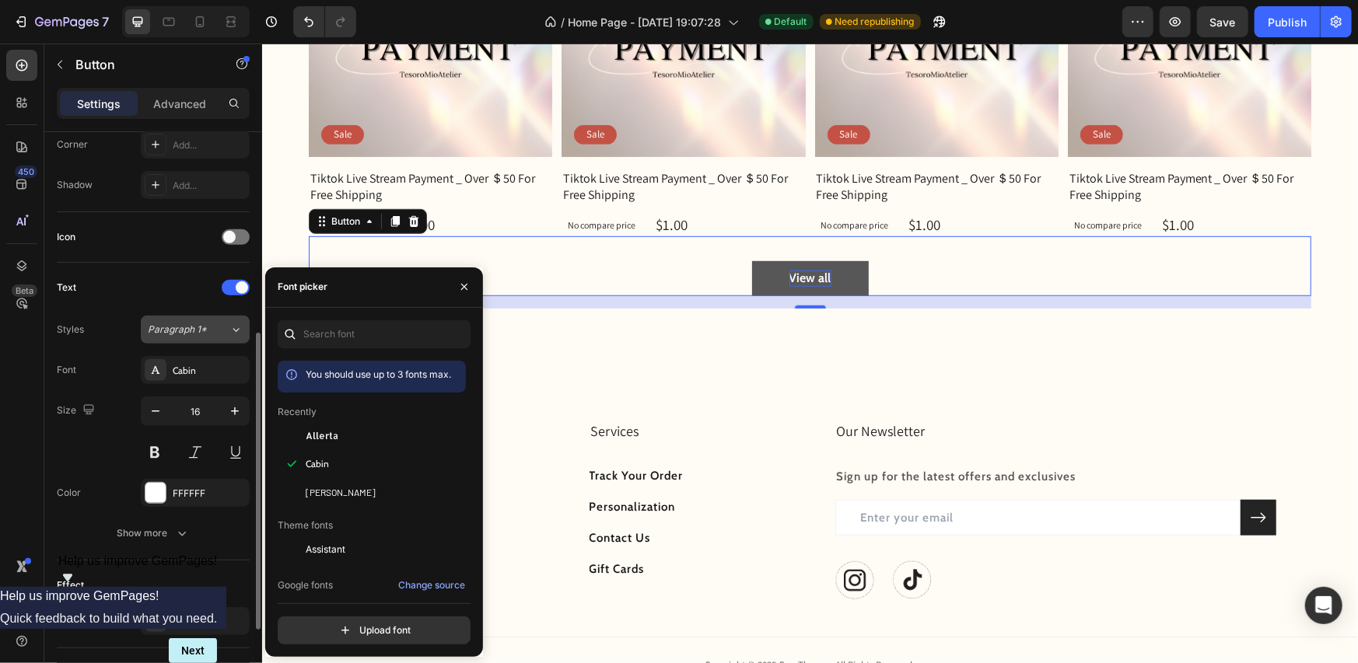
click at [212, 325] on div "Paragraph 1*" at bounding box center [189, 330] width 82 height 14
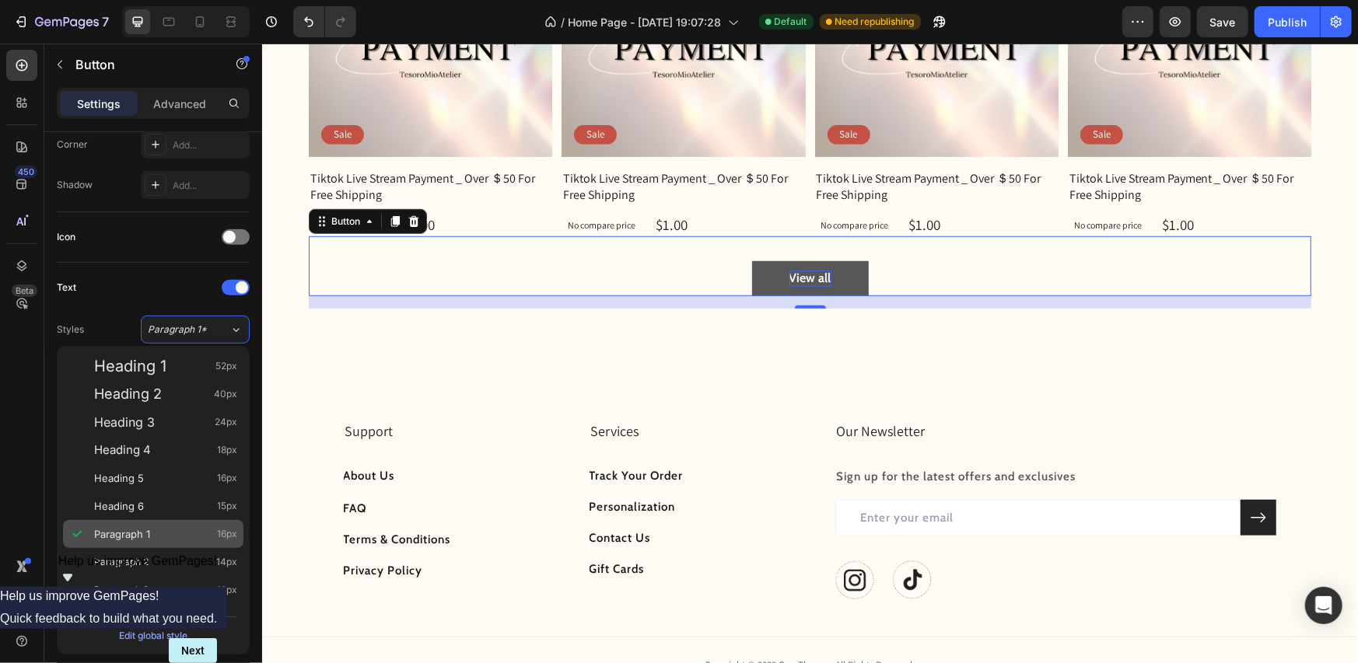
click at [172, 533] on div "Paragraph 1 16px" at bounding box center [165, 535] width 143 height 16
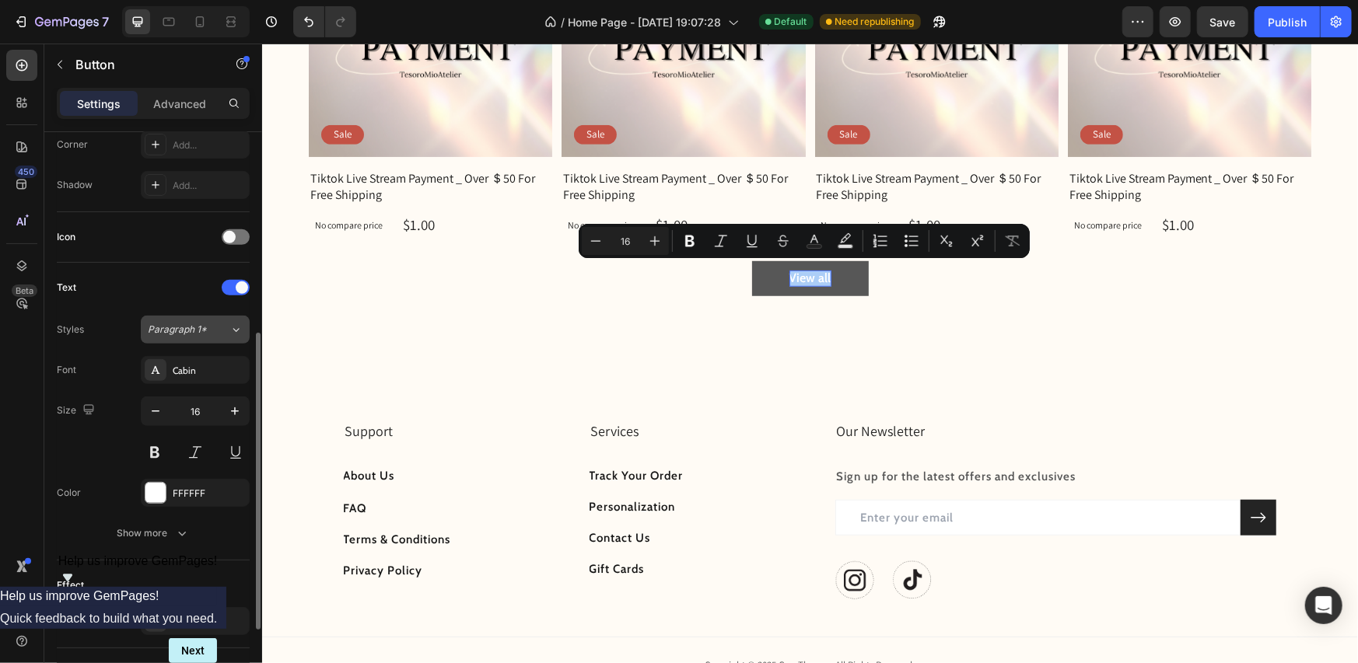
click at [226, 330] on div "Paragraph 1*" at bounding box center [189, 330] width 82 height 14
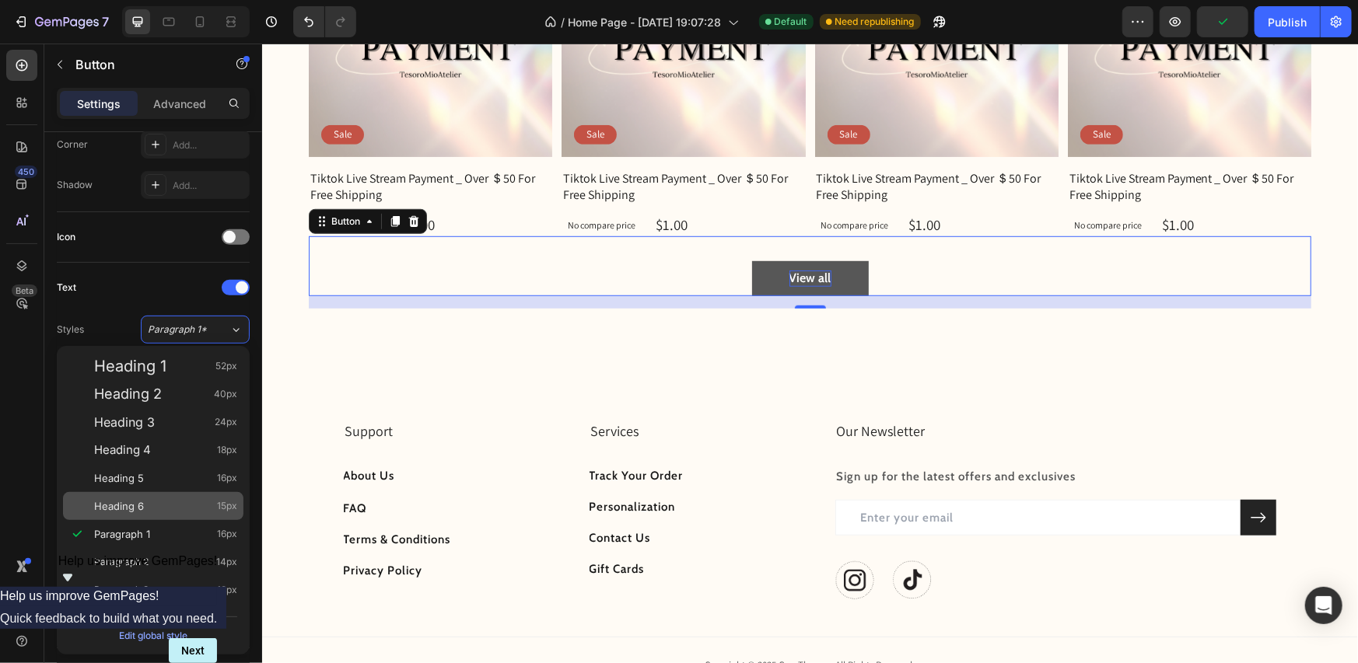
click at [185, 502] on div "Heading 6 15px" at bounding box center [165, 507] width 143 height 16
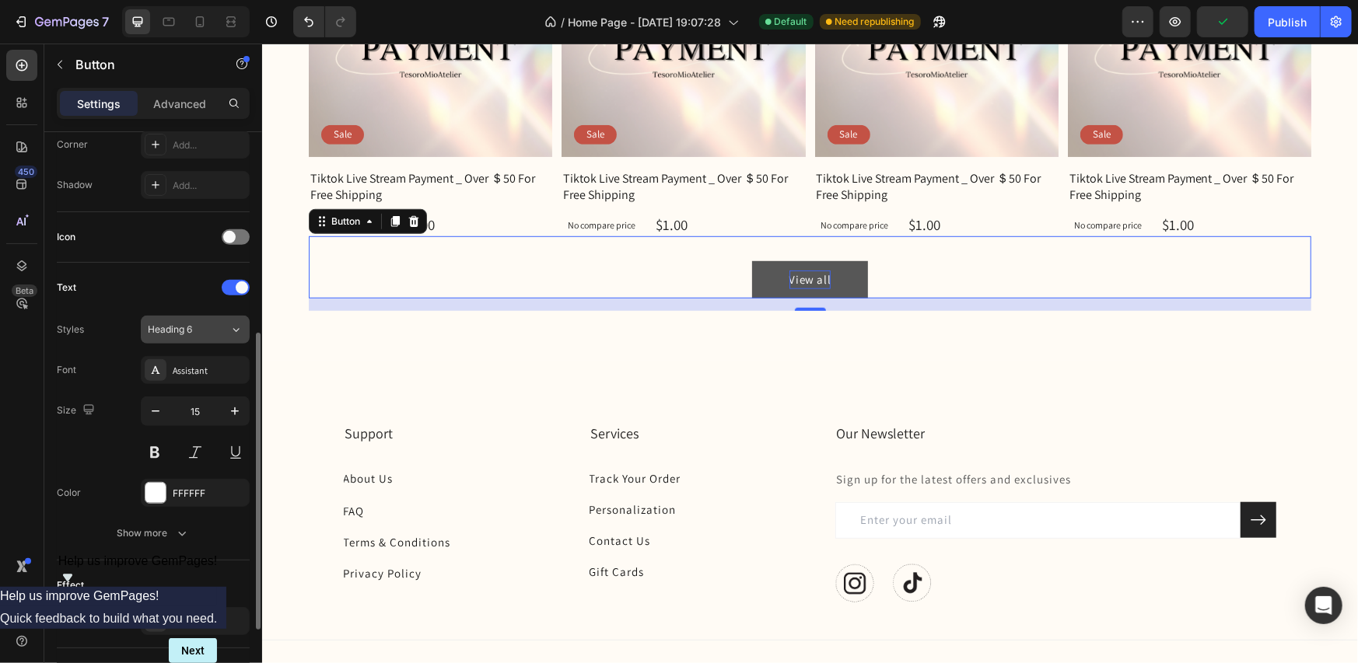
click at [182, 338] on button "Heading 6" at bounding box center [195, 330] width 109 height 28
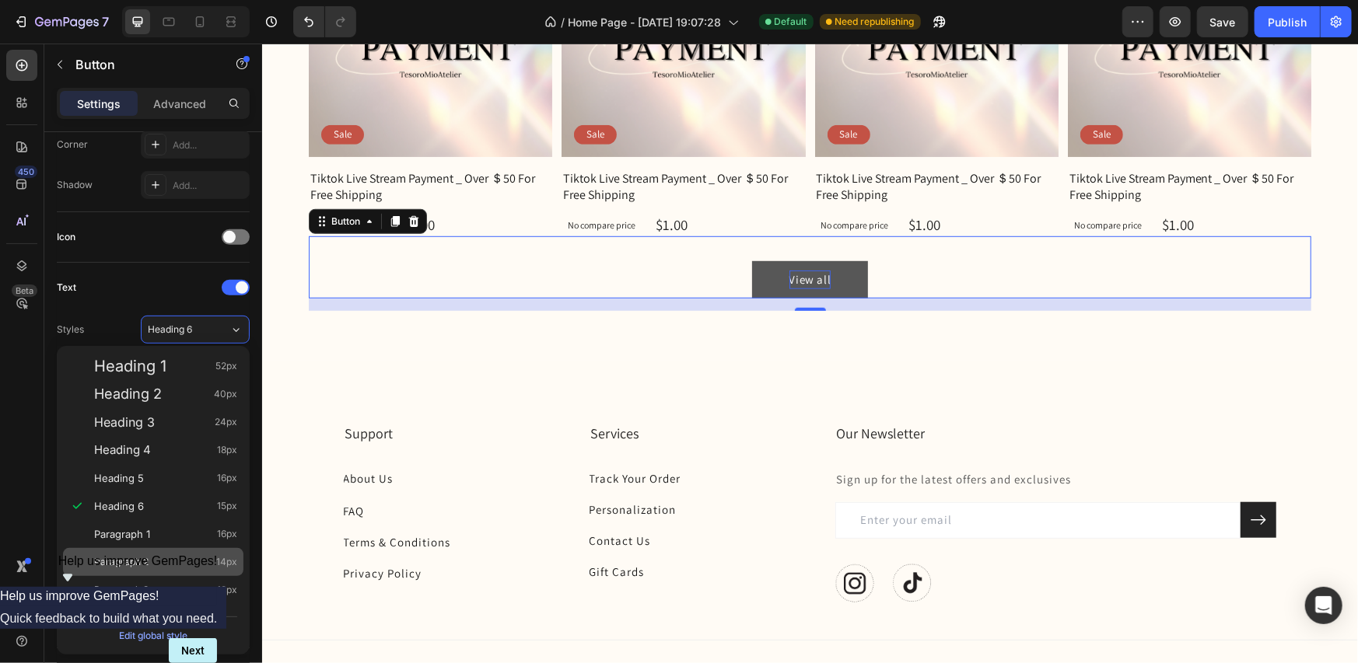
click at [178, 555] on div "Paragraph 2 14px" at bounding box center [165, 563] width 143 height 16
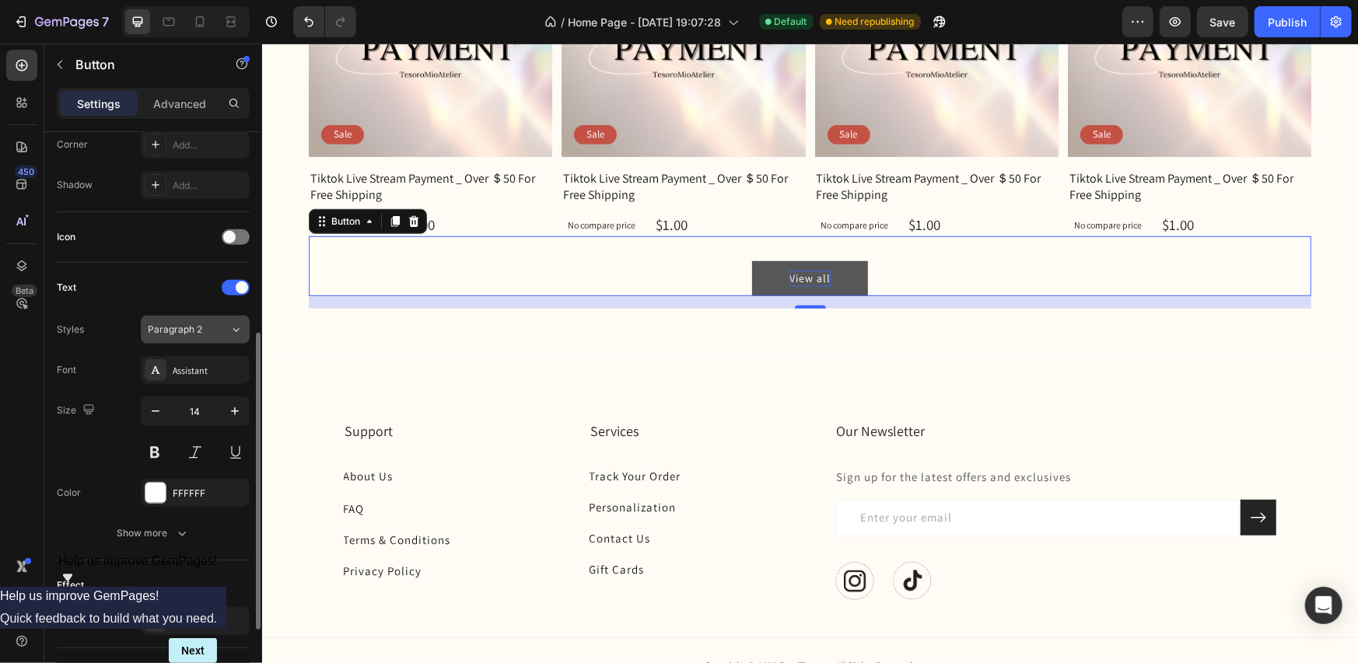
click at [205, 328] on div "Paragraph 2" at bounding box center [179, 330] width 63 height 14
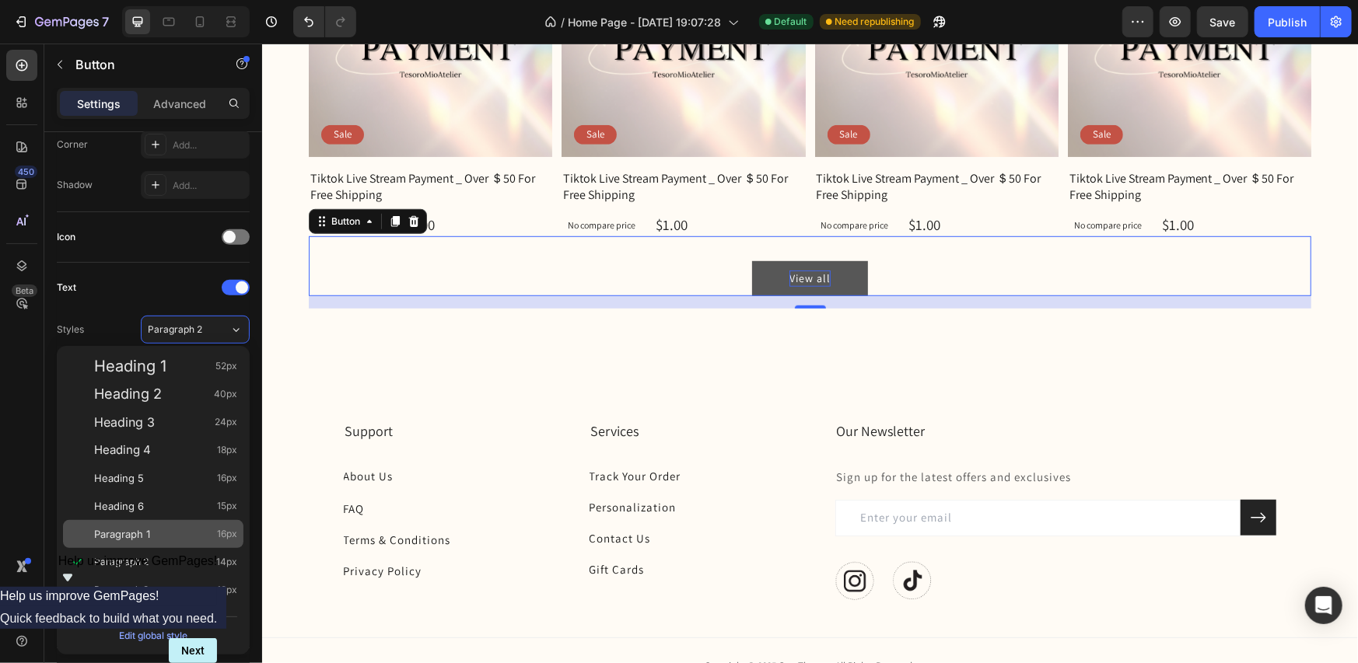
click at [170, 530] on div "Paragraph 1 16px" at bounding box center [165, 535] width 143 height 16
type input "16"
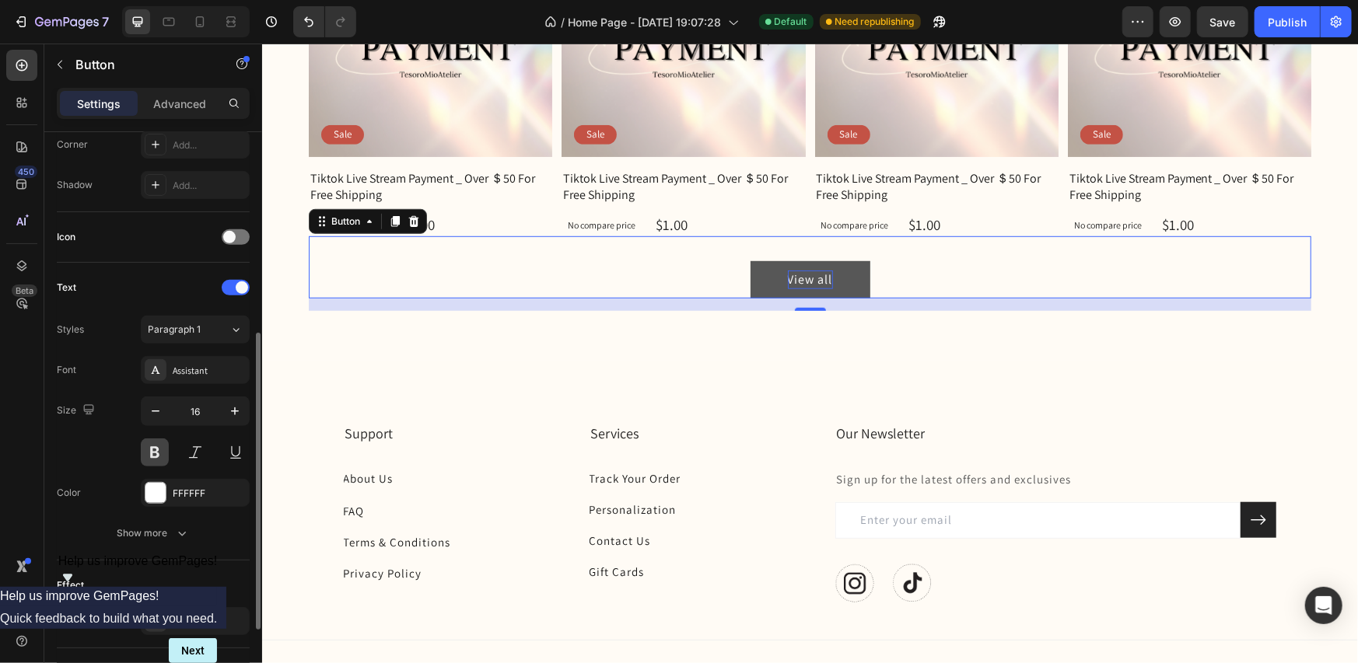
click at [151, 450] on button at bounding box center [155, 453] width 28 height 28
click at [194, 366] on div "Assistant" at bounding box center [209, 371] width 73 height 14
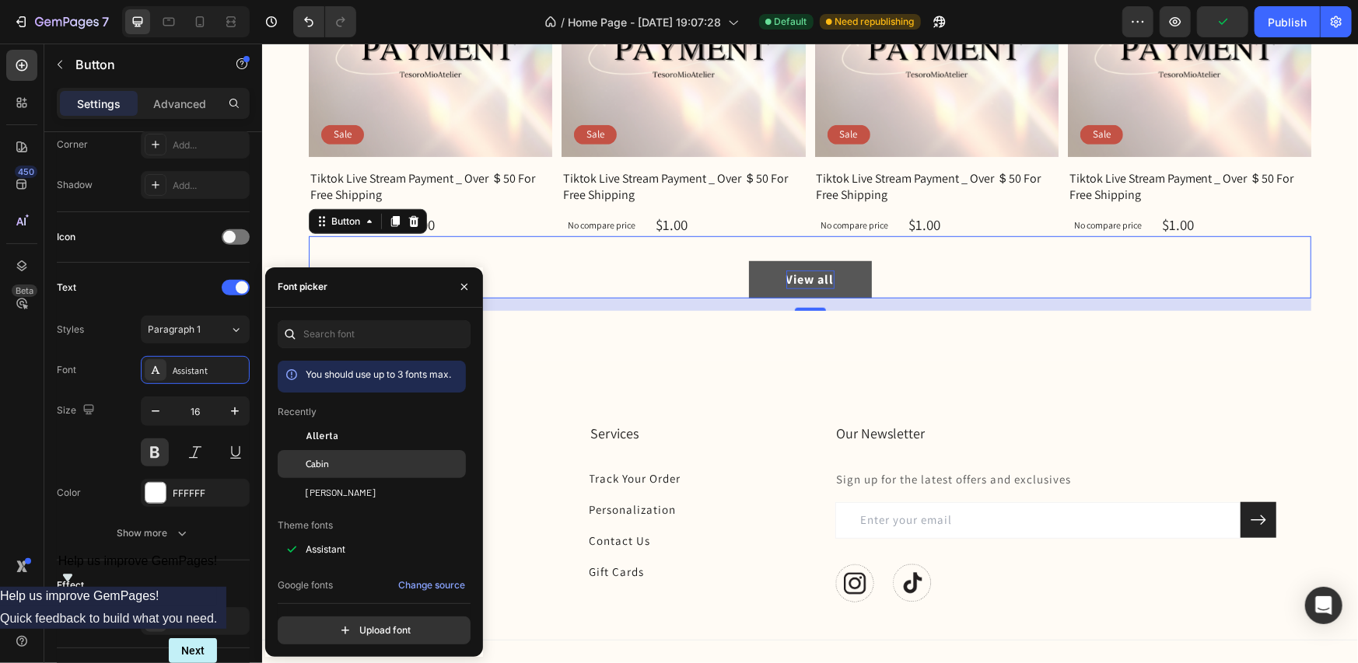
click at [331, 465] on div "Cabin" at bounding box center [384, 464] width 157 height 14
click at [329, 486] on span "[PERSON_NAME]" at bounding box center [341, 492] width 70 height 14
click at [338, 437] on div "Allerta" at bounding box center [384, 436] width 157 height 14
click at [339, 460] on div "Cabin" at bounding box center [384, 464] width 157 height 14
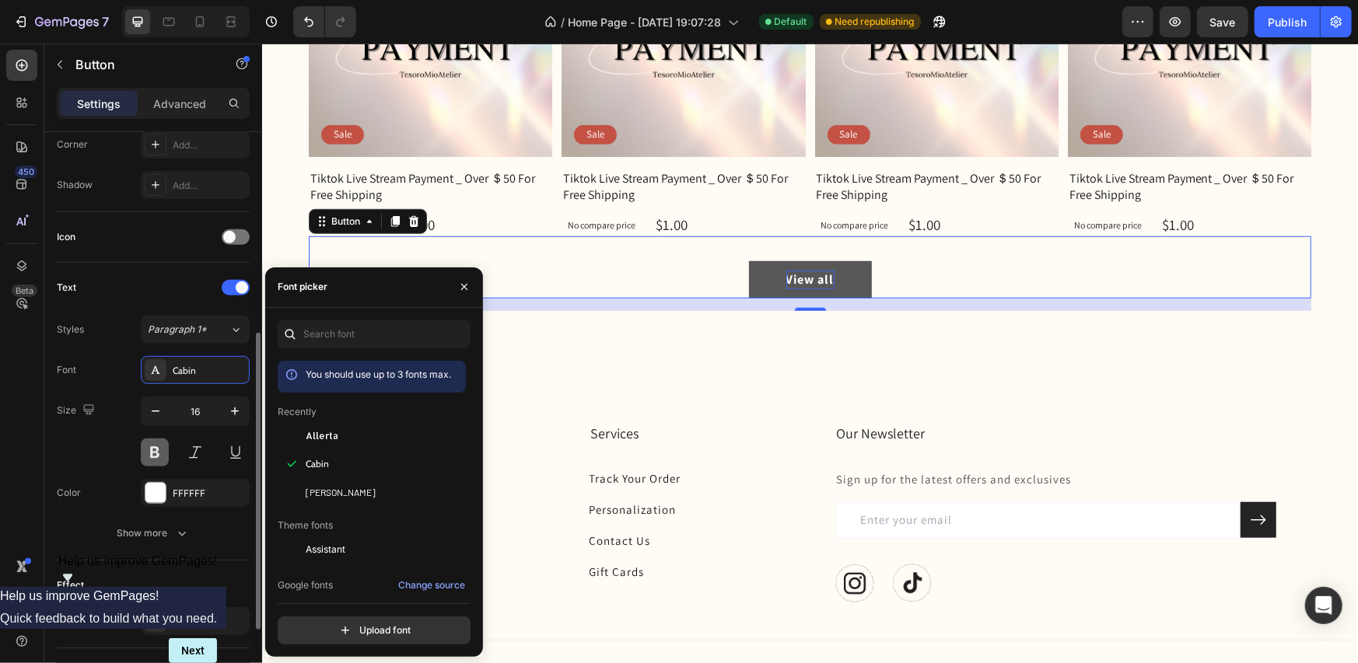
click at [152, 451] on button at bounding box center [155, 453] width 28 height 28
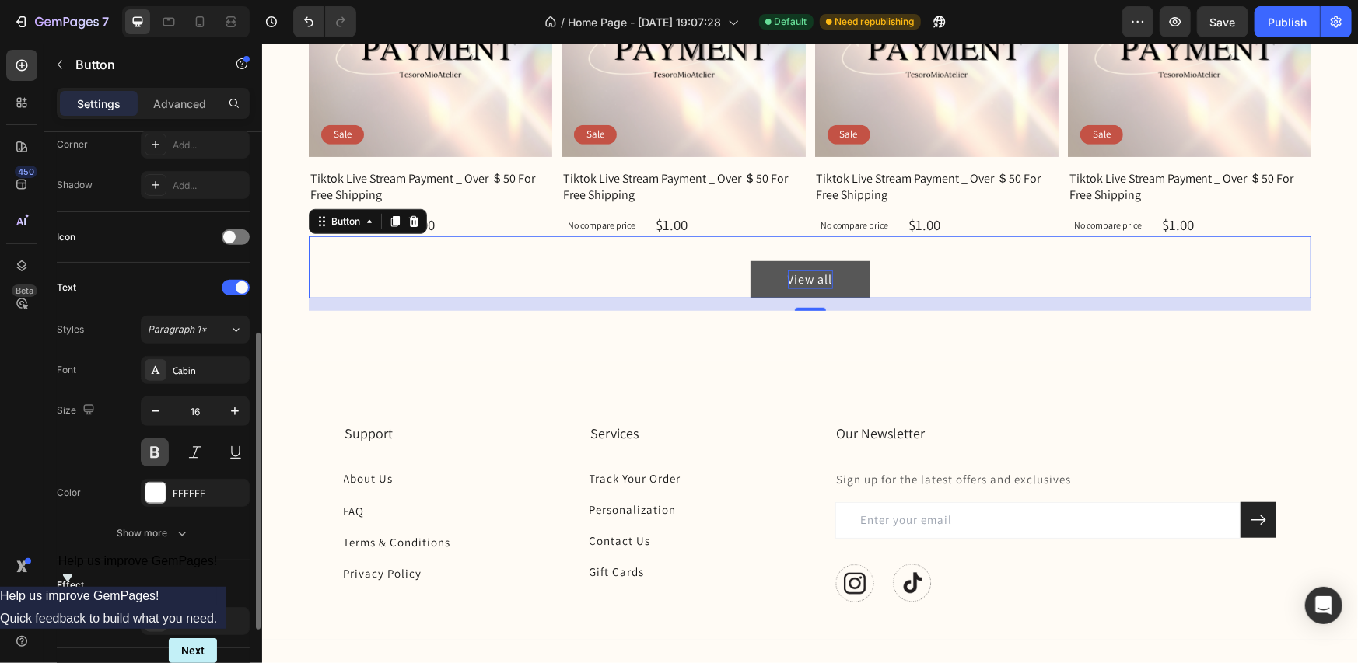
click at [152, 451] on button at bounding box center [155, 453] width 28 height 28
click at [159, 450] on button at bounding box center [155, 453] width 28 height 28
click at [170, 618] on div "Styled" at bounding box center [195, 621] width 109 height 28
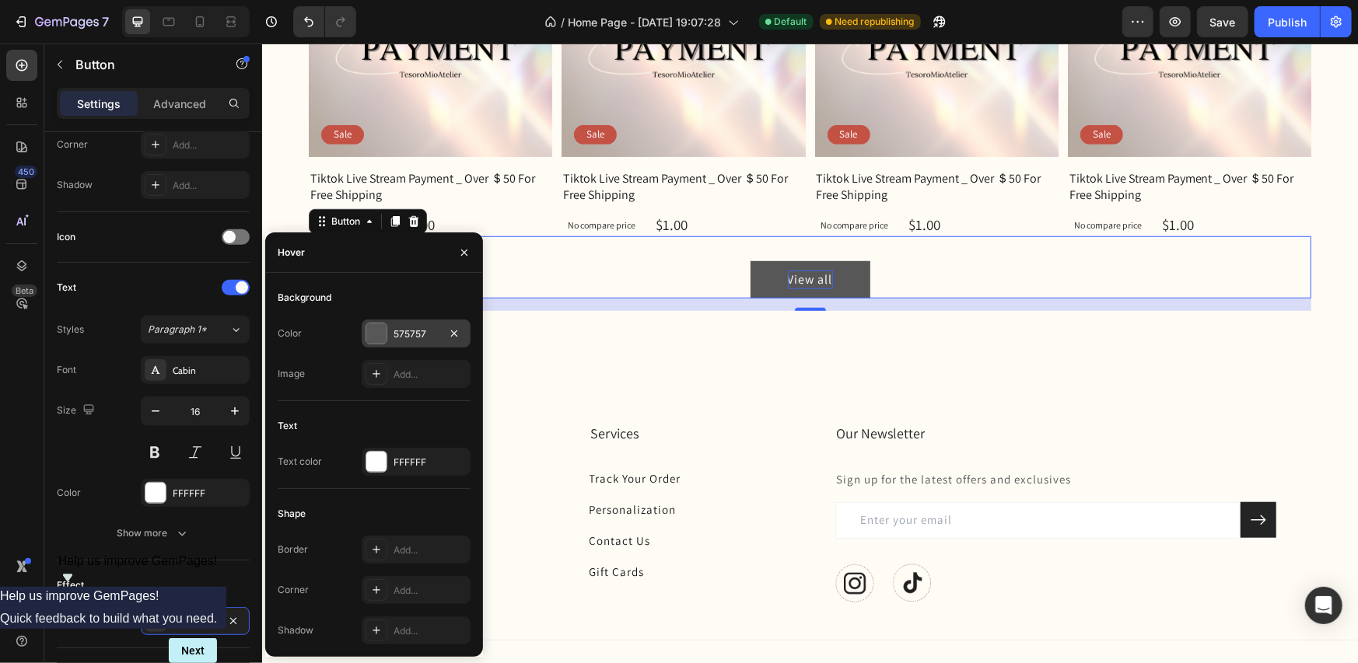
click at [392, 333] on div "575757" at bounding box center [416, 334] width 109 height 28
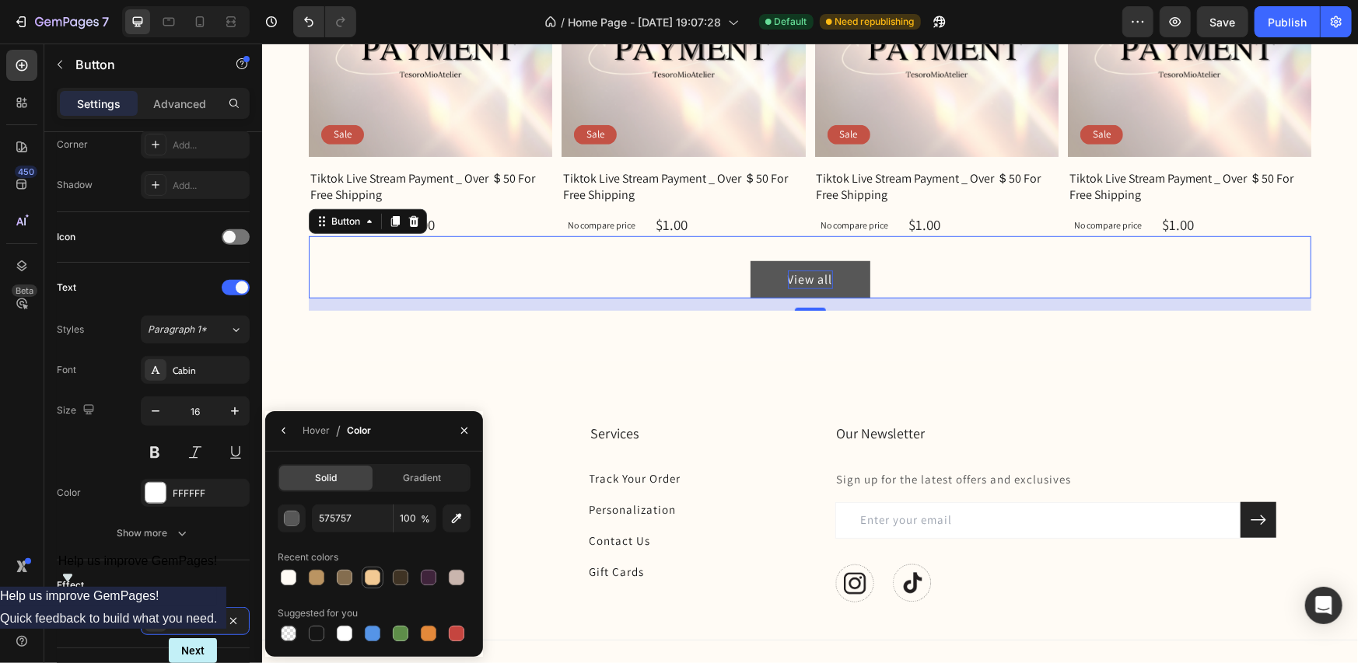
click at [375, 577] on div at bounding box center [373, 578] width 16 height 16
click at [342, 580] on div at bounding box center [345, 578] width 16 height 16
click at [370, 576] on div at bounding box center [373, 578] width 16 height 16
click at [297, 522] on div "button" at bounding box center [293, 520] width 16 height 16
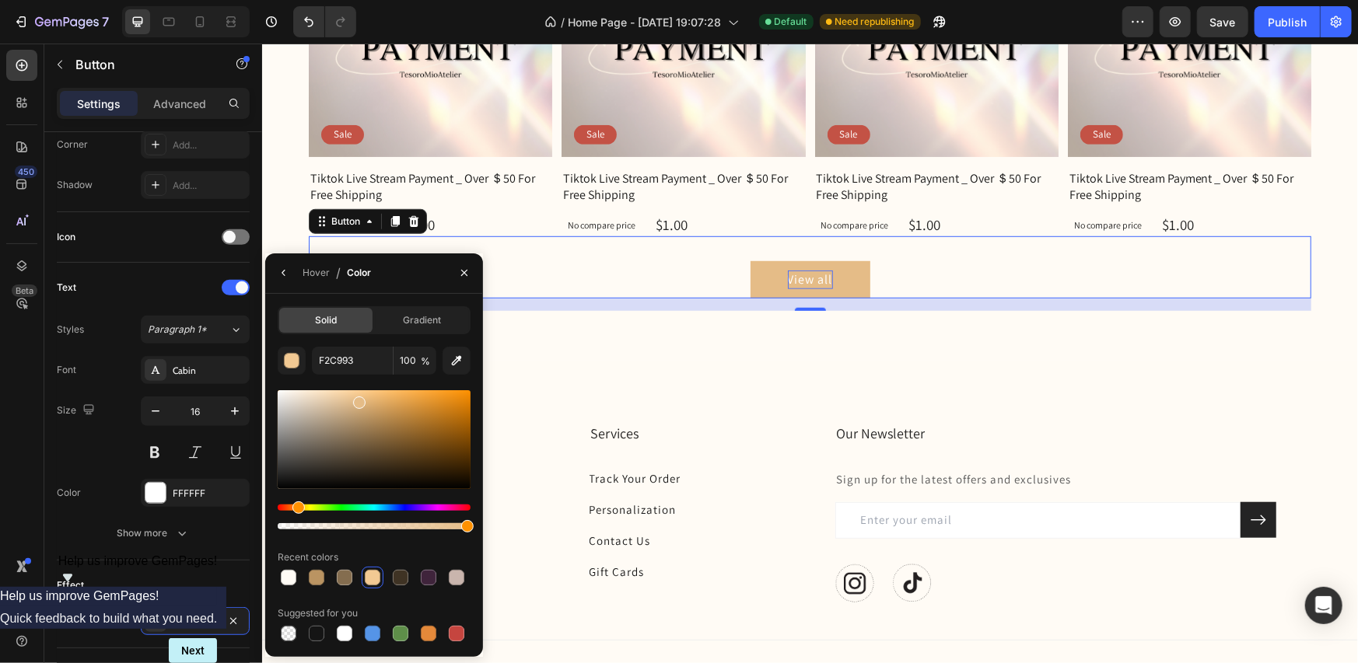
click at [357, 400] on div at bounding box center [359, 403] width 12 height 12
drag, startPoint x: 365, startPoint y: 402, endPoint x: 369, endPoint y: 394, distance: 9.1
click at [369, 394] on div at bounding box center [371, 398] width 12 height 12
drag, startPoint x: 373, startPoint y: 401, endPoint x: 372, endPoint y: 408, distance: 7.9
click at [372, 408] on div at bounding box center [373, 412] width 12 height 12
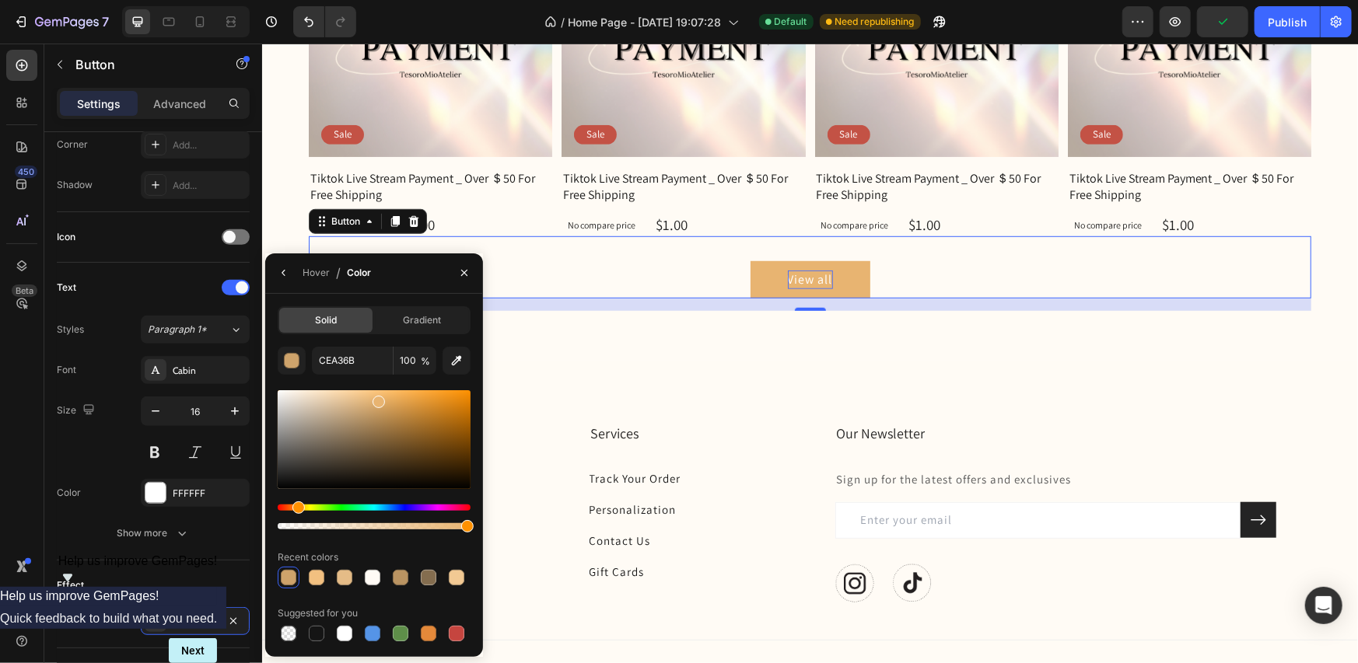
drag, startPoint x: 370, startPoint y: 410, endPoint x: 376, endPoint y: 398, distance: 13.2
click at [376, 398] on div at bounding box center [379, 402] width 12 height 12
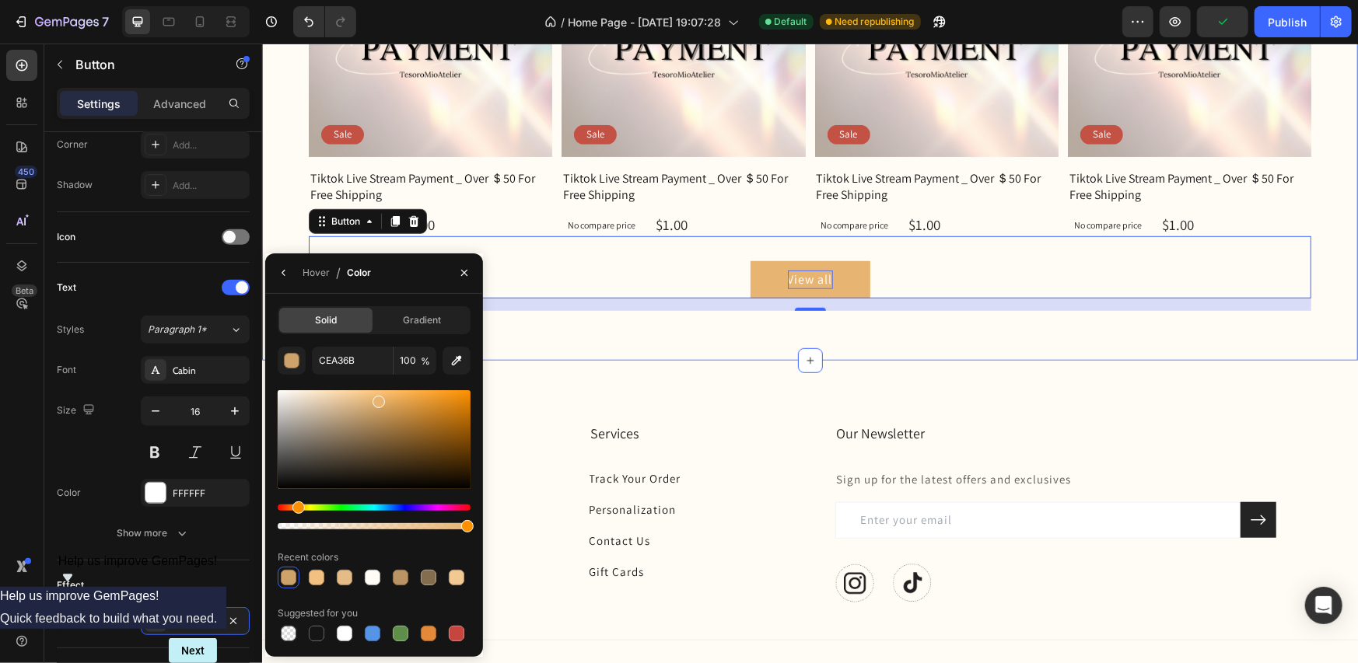
type input "E8B471"
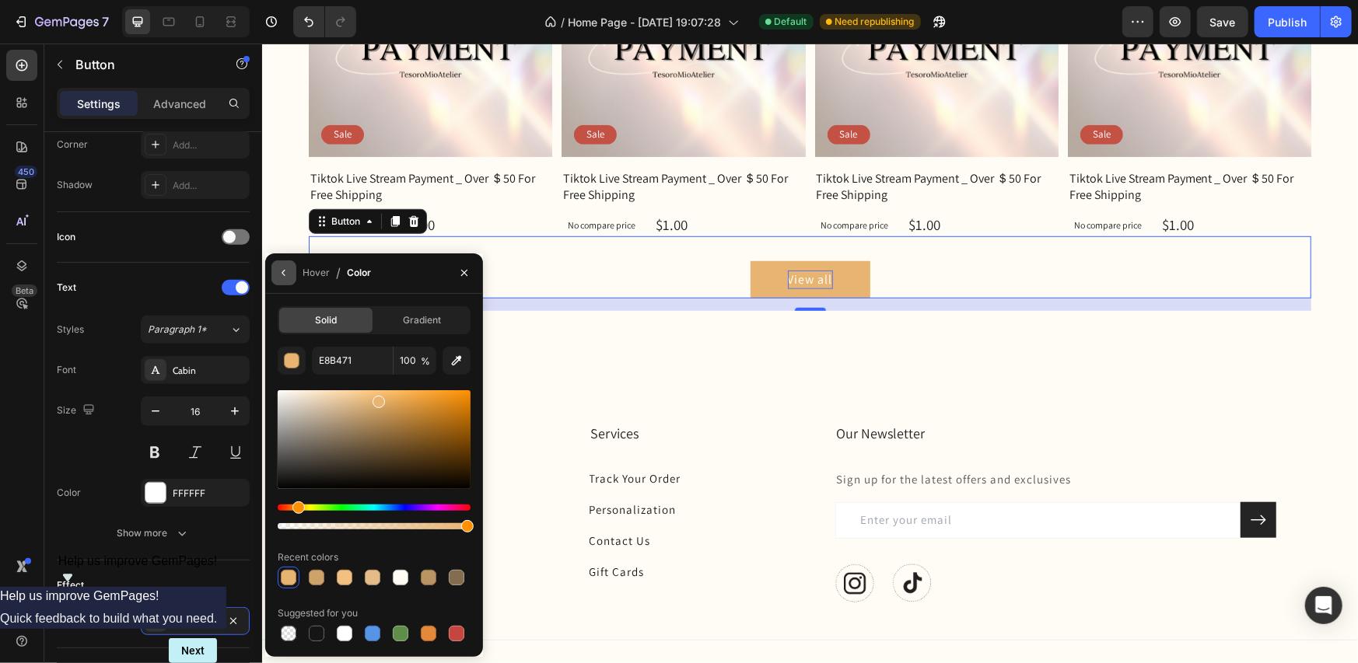
click at [282, 275] on icon "button" at bounding box center [284, 273] width 12 height 12
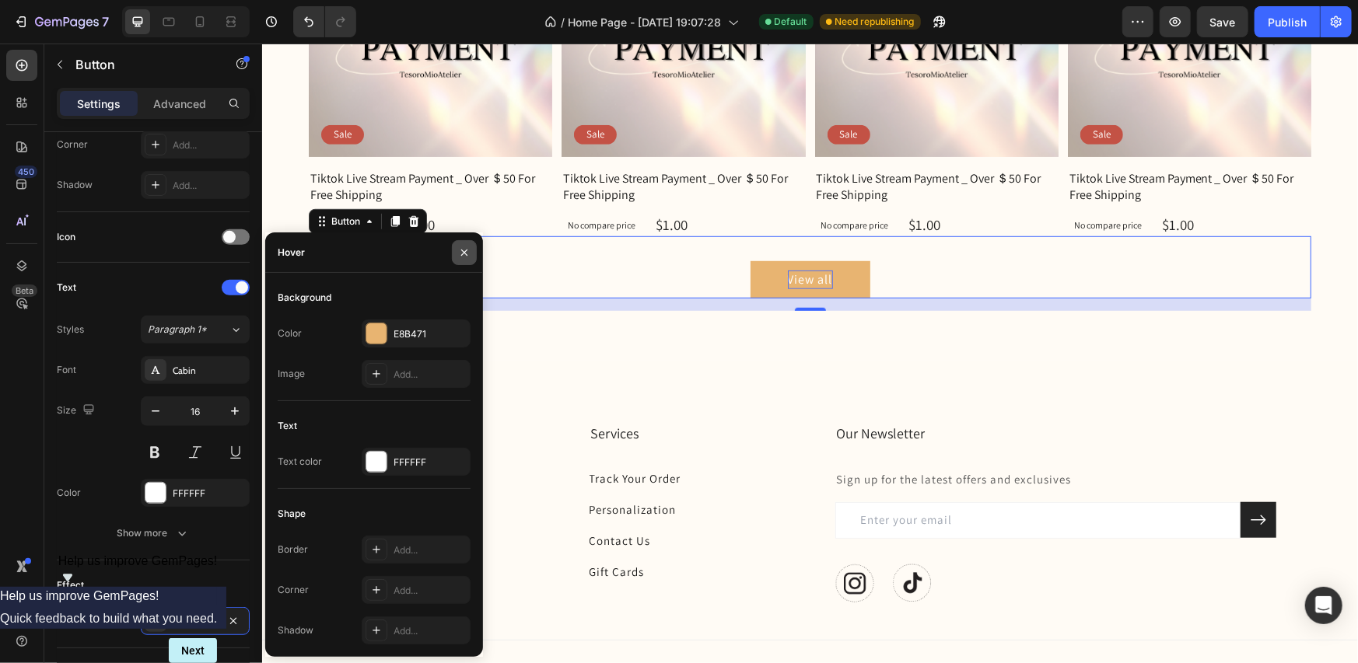
click at [458, 251] on icon "button" at bounding box center [464, 253] width 12 height 12
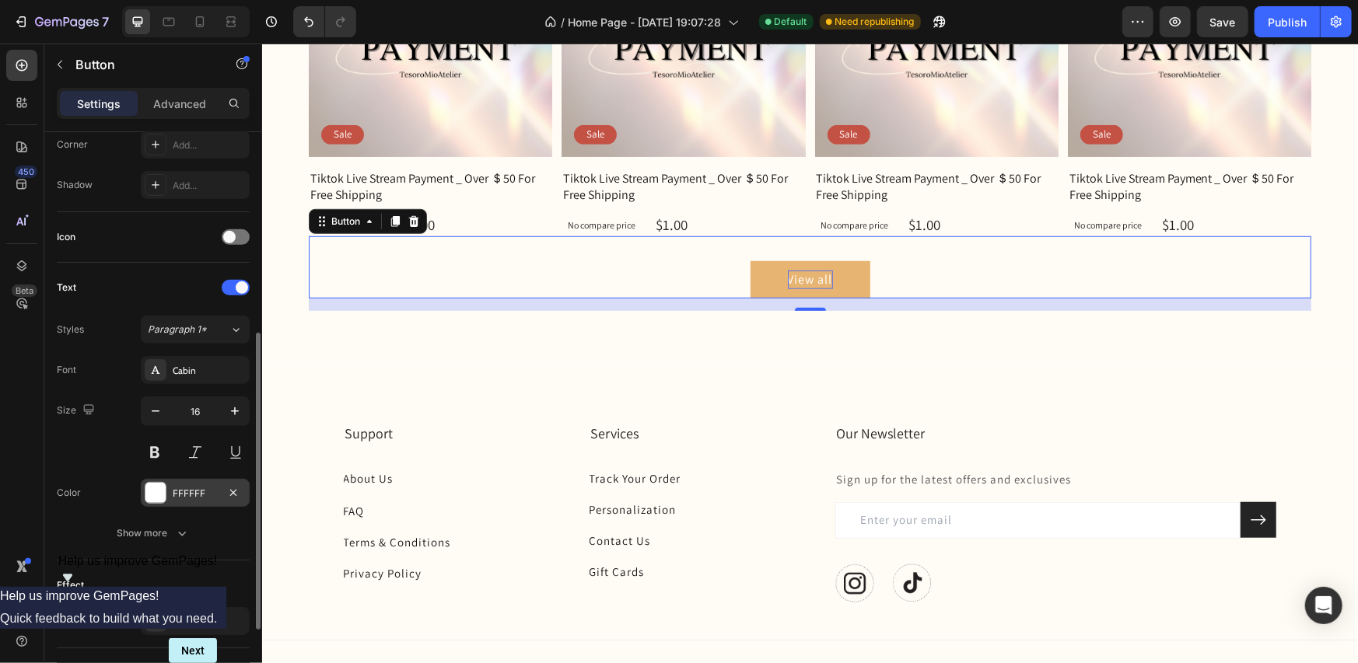
click at [153, 496] on div at bounding box center [155, 493] width 20 height 20
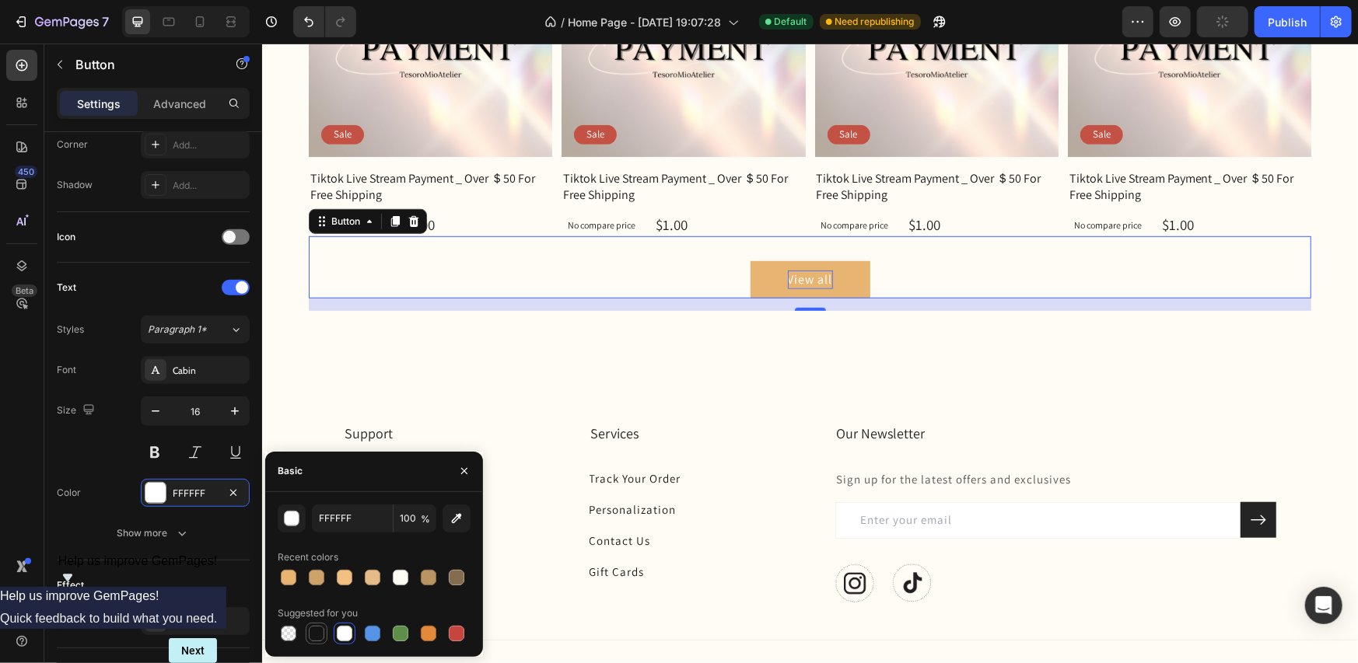
click at [315, 634] on div at bounding box center [317, 634] width 16 height 16
click at [399, 576] on div at bounding box center [401, 578] width 16 height 16
type input "FFFBF5"
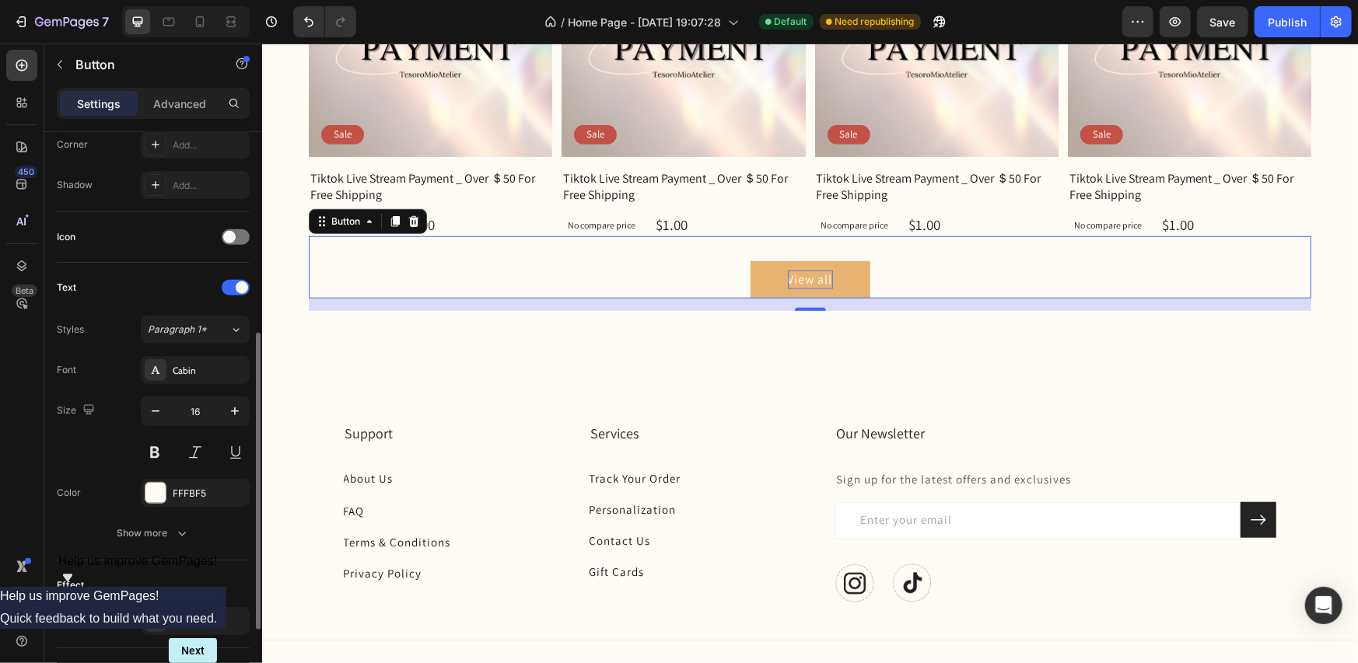
click at [172, 289] on div "Text" at bounding box center [153, 287] width 193 height 25
click at [176, 526] on icon "button" at bounding box center [182, 534] width 16 height 16
click at [760, 266] on button "View all" at bounding box center [810, 279] width 120 height 37
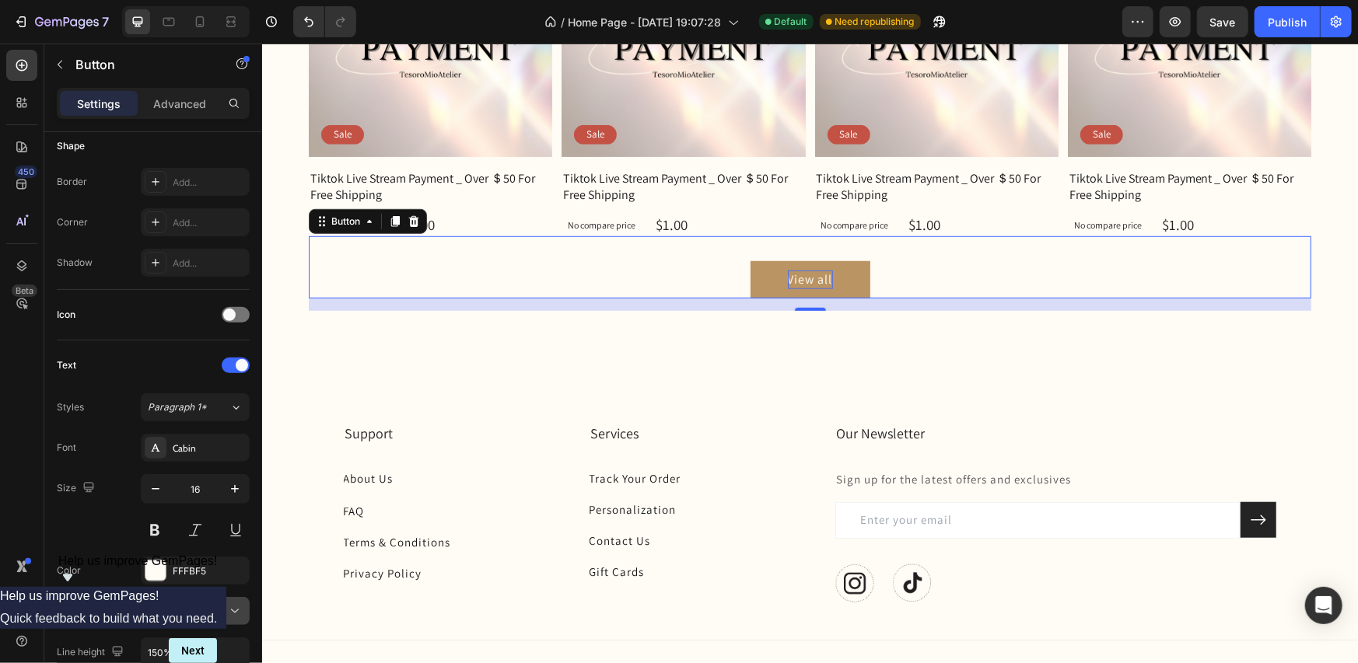
scroll to position [0, 0]
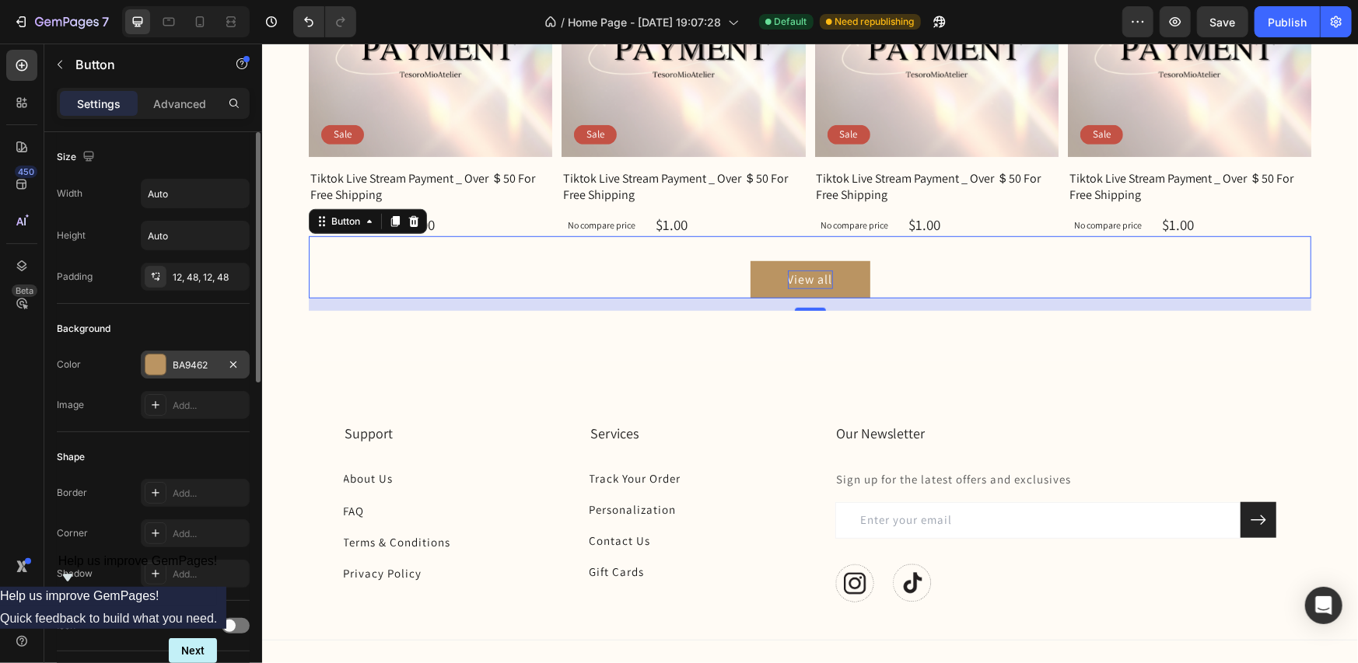
click at [157, 360] on div at bounding box center [155, 365] width 20 height 20
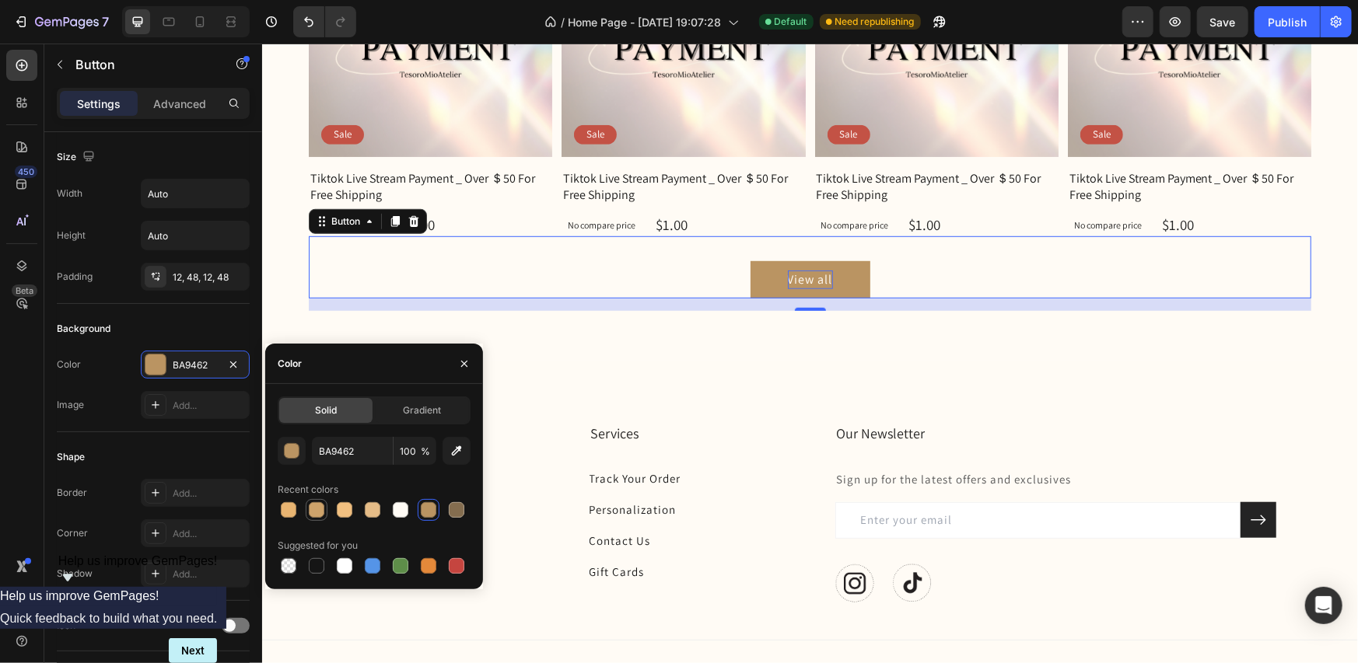
click at [316, 507] on div at bounding box center [317, 510] width 16 height 16
click at [343, 512] on div at bounding box center [345, 510] width 16 height 16
click at [377, 514] on div at bounding box center [373, 510] width 16 height 16
click at [436, 512] on div at bounding box center [429, 510] width 16 height 16
click at [319, 516] on div at bounding box center [317, 510] width 16 height 16
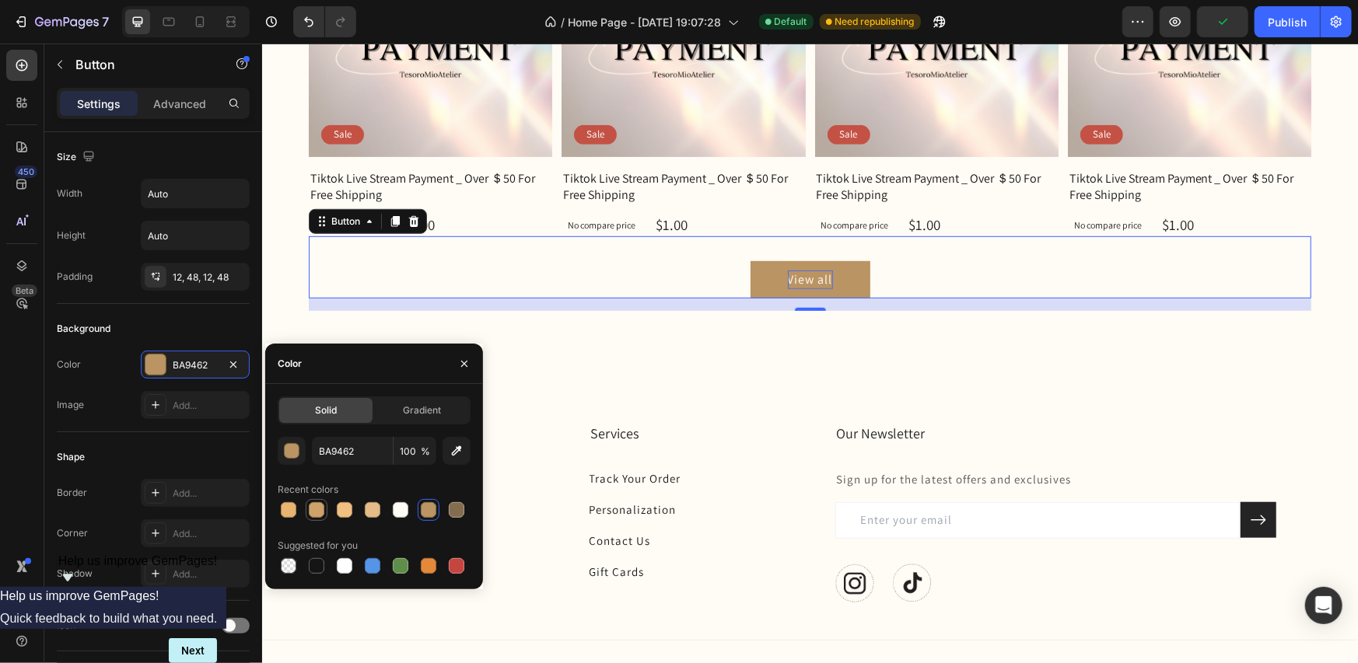
type input "CEA36B"
click at [225, 320] on div "Background" at bounding box center [153, 329] width 193 height 25
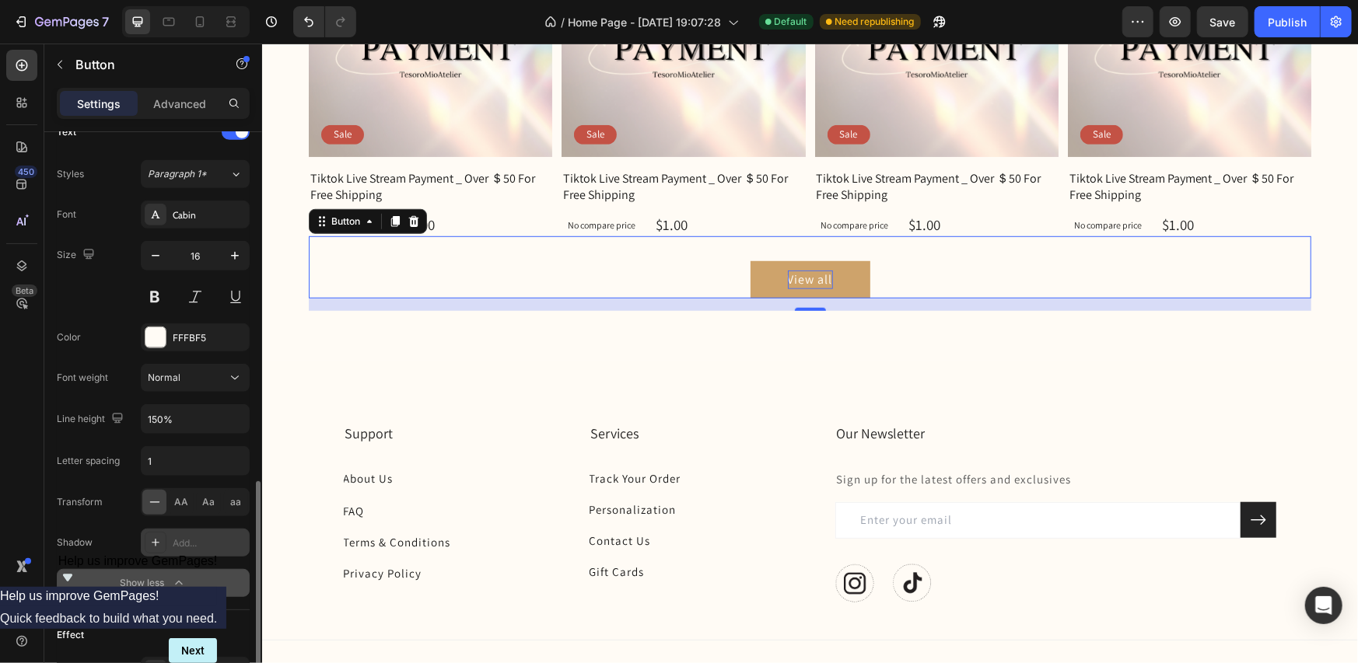
scroll to position [700, 0]
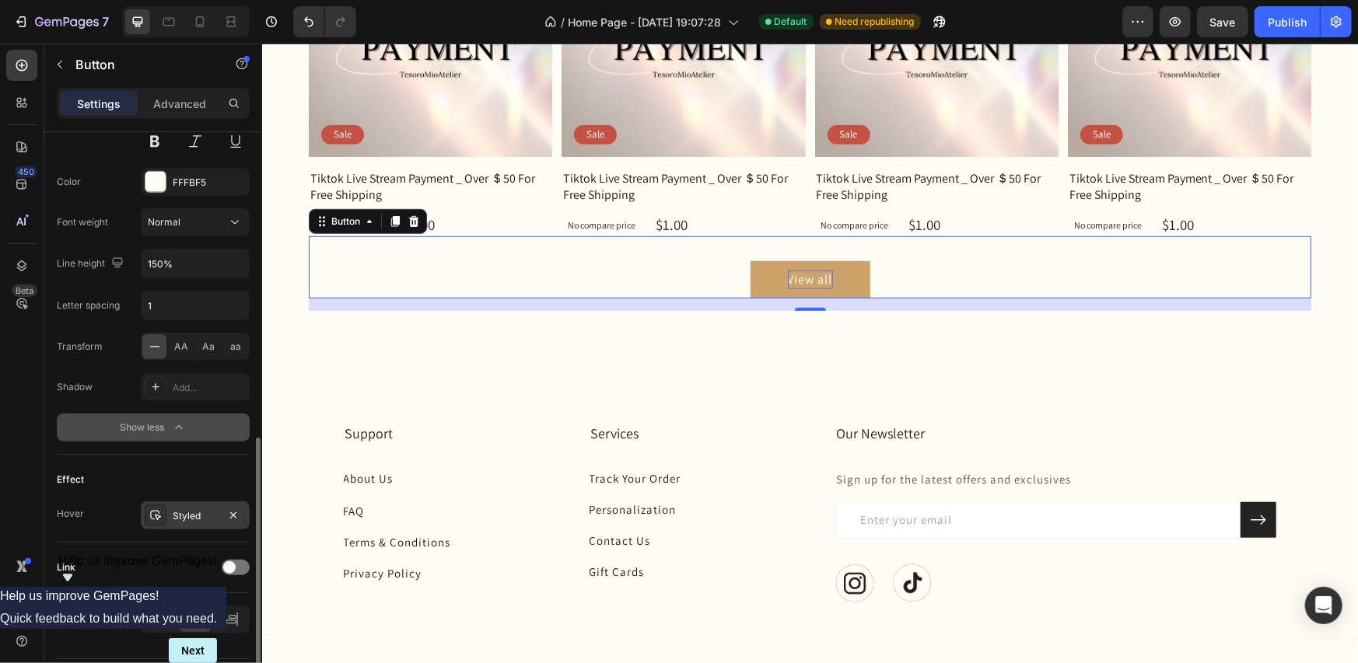
click at [195, 511] on div "Styled" at bounding box center [195, 516] width 45 height 14
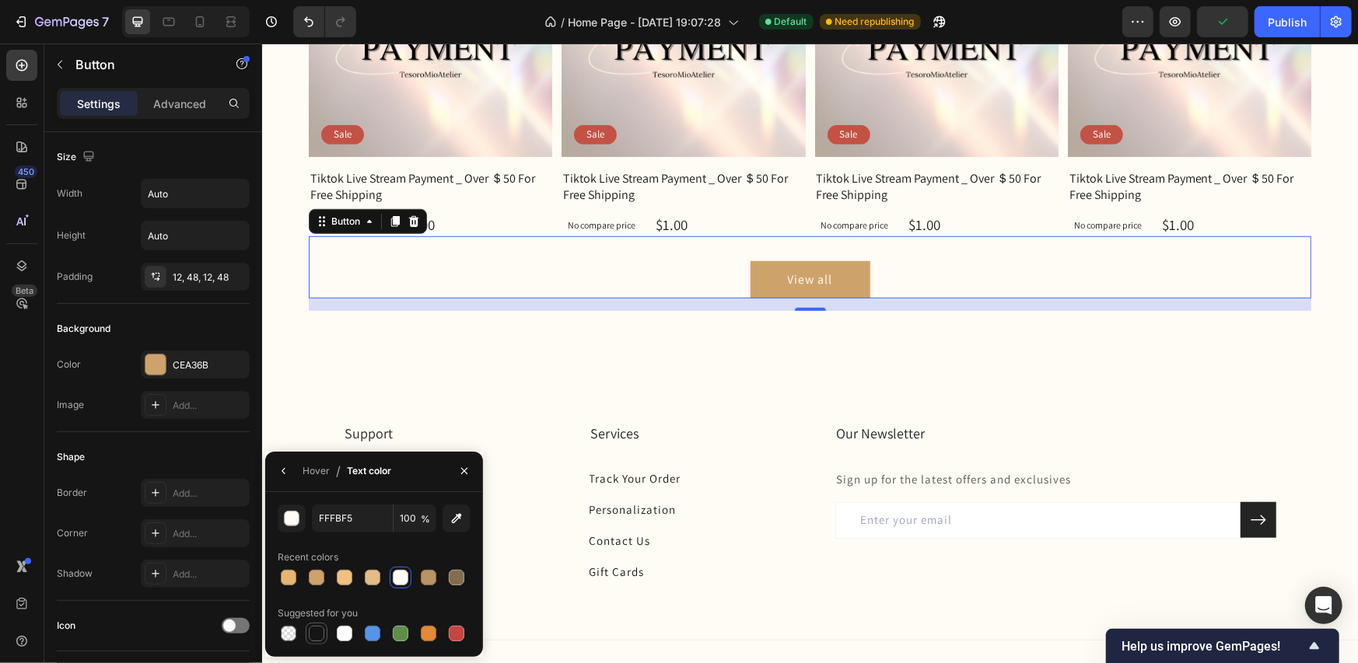
scroll to position [700, 0]
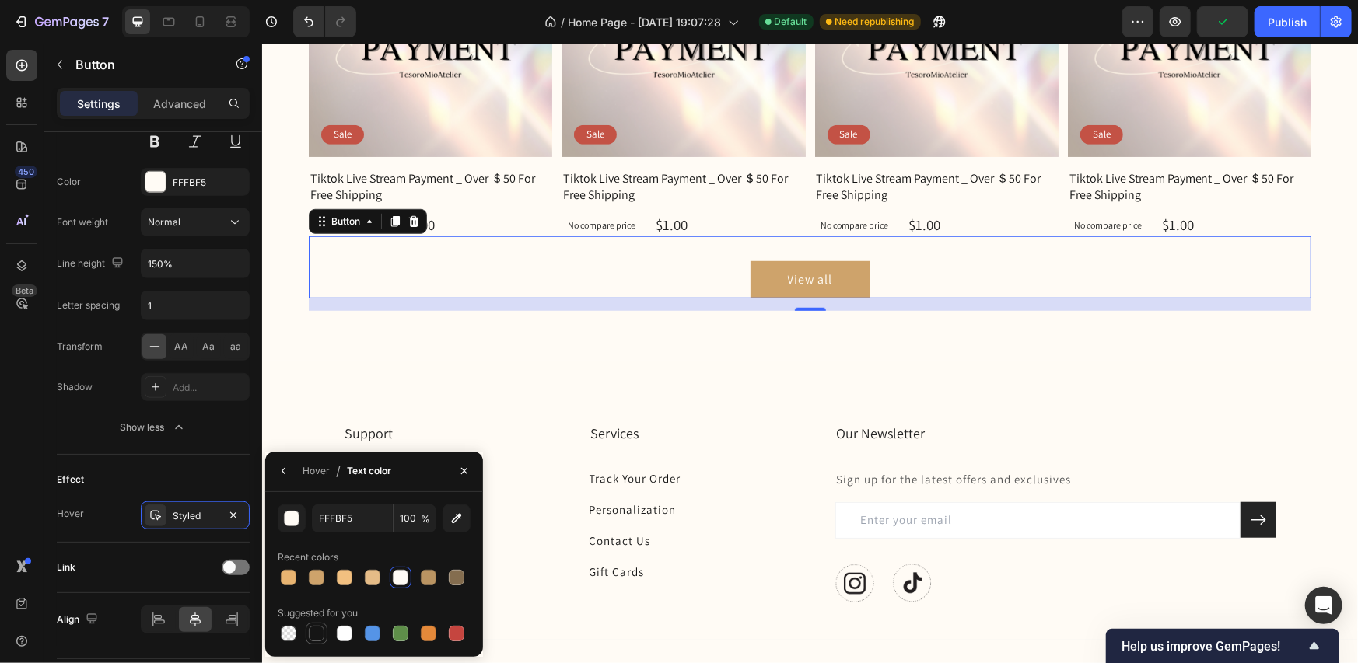
click at [320, 634] on div at bounding box center [317, 634] width 16 height 16
type input "151515"
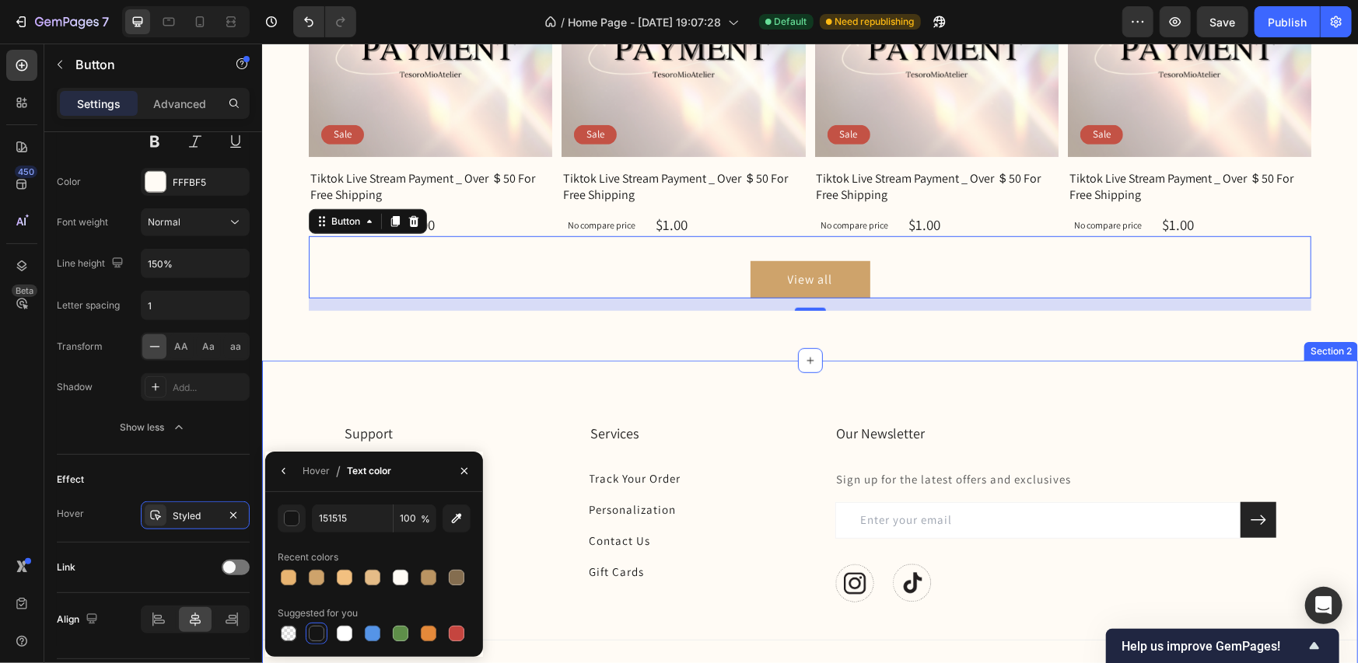
click at [411, 392] on div "Support Heading About Us Button Row FAQ Button Row Terms & Conditions Button Ro…" at bounding box center [809, 549] width 1096 height 379
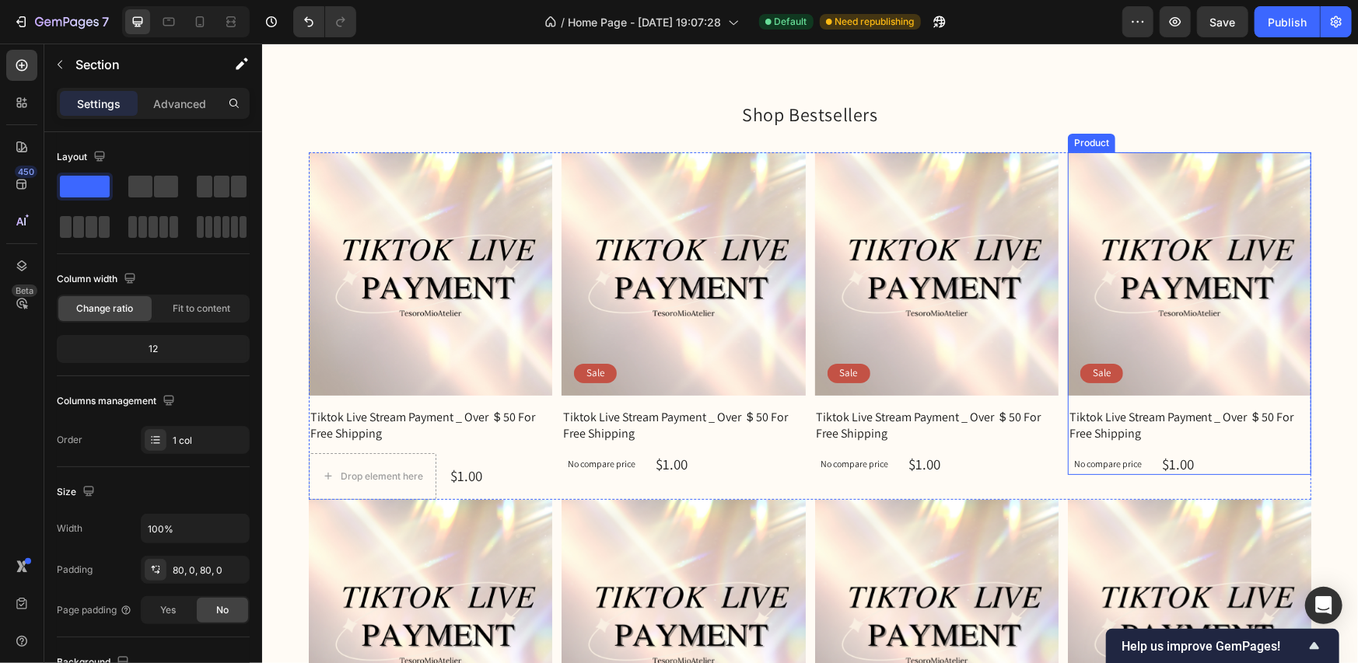
scroll to position [0, 0]
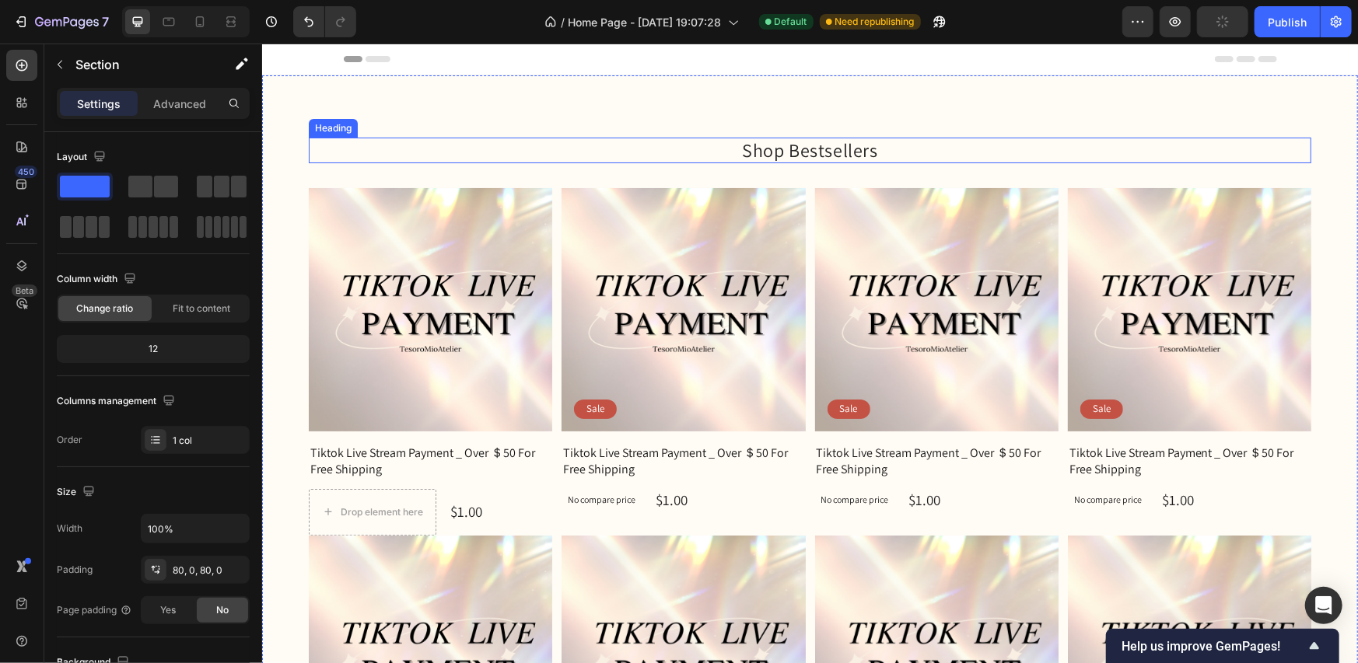
click at [770, 147] on h2 "Shop Bestsellers" at bounding box center [809, 150] width 1003 height 26
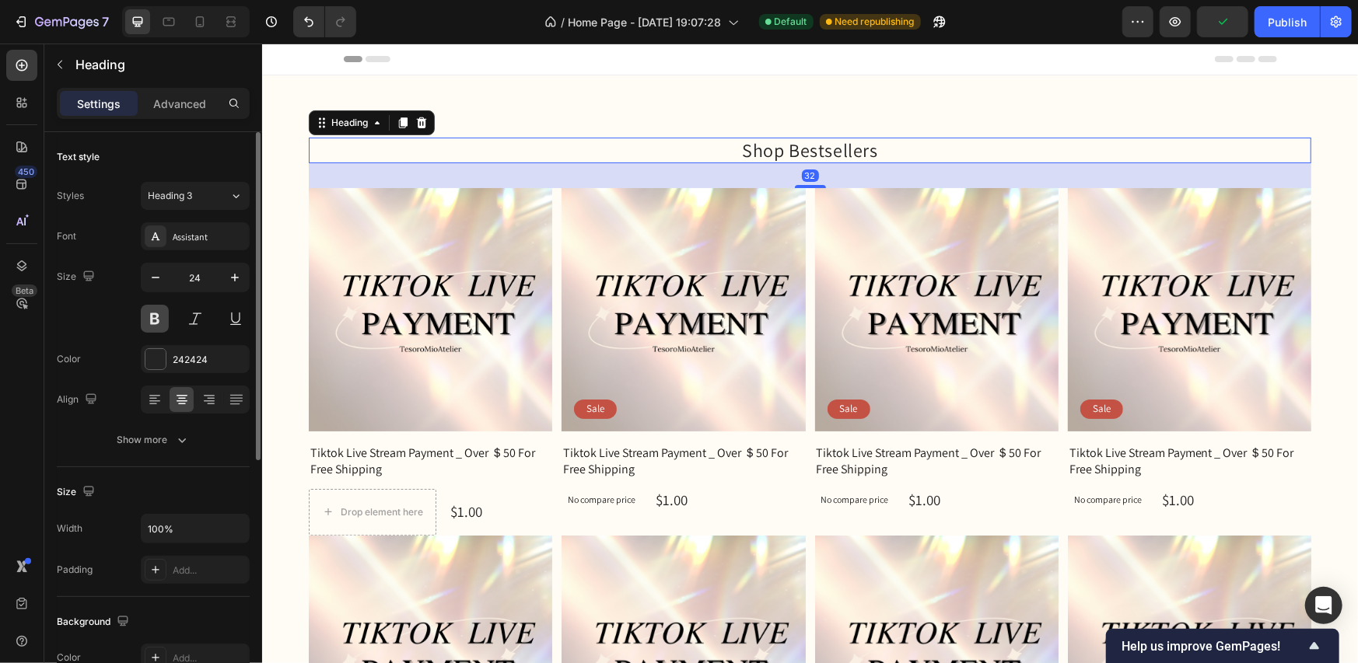
click at [152, 308] on button at bounding box center [155, 319] width 28 height 28
drag, startPoint x: 156, startPoint y: 395, endPoint x: 257, endPoint y: 322, distance: 124.8
click at [156, 395] on icon at bounding box center [154, 396] width 11 height 2
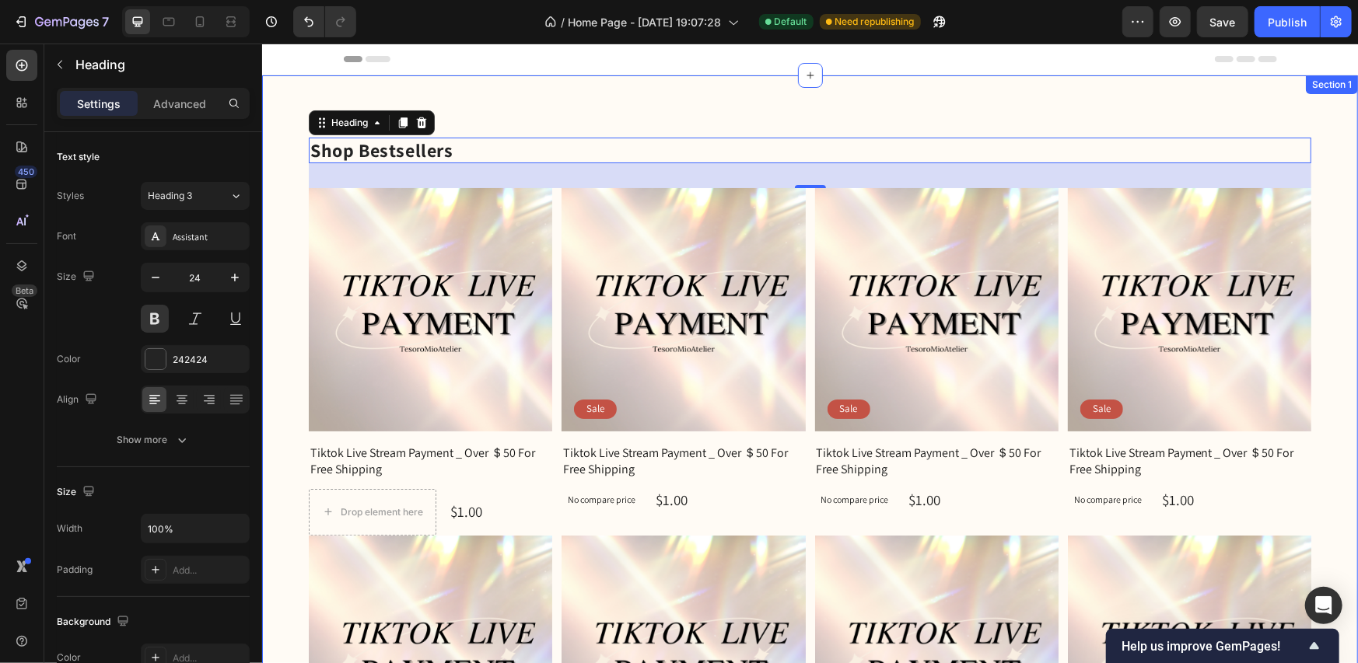
click at [765, 108] on div "Shop Bestsellers Heading 32 Product Images Row Tiktok Live Stream Payment _ Ove…" at bounding box center [809, 529] width 1096 height 908
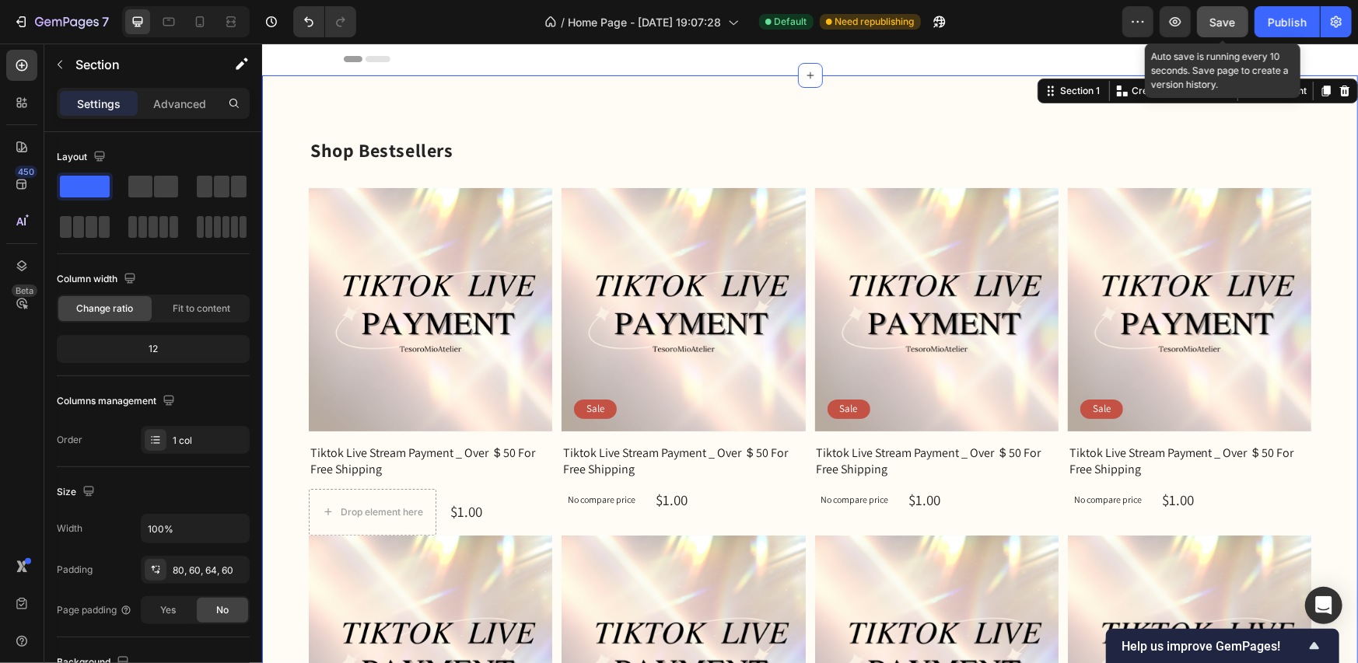
click at [1217, 26] on span "Save" at bounding box center [1223, 22] width 26 height 13
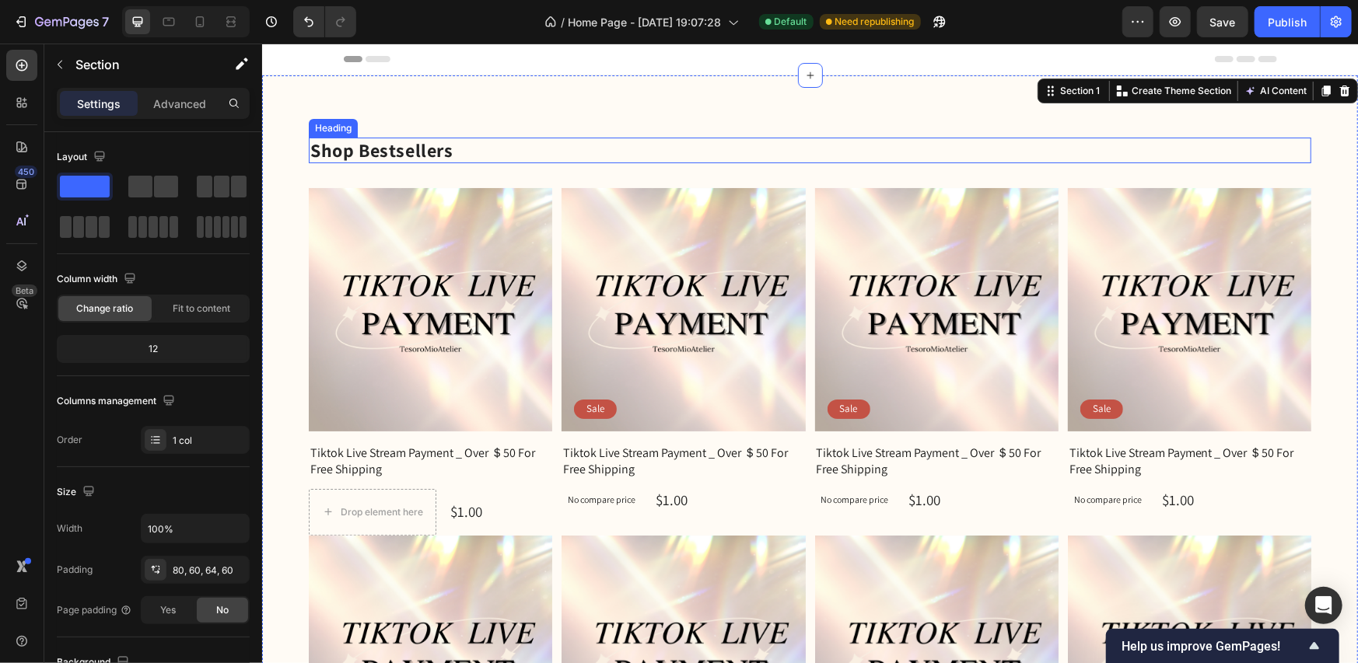
click at [358, 145] on h2 "Shop Bestsellers" at bounding box center [809, 150] width 1003 height 26
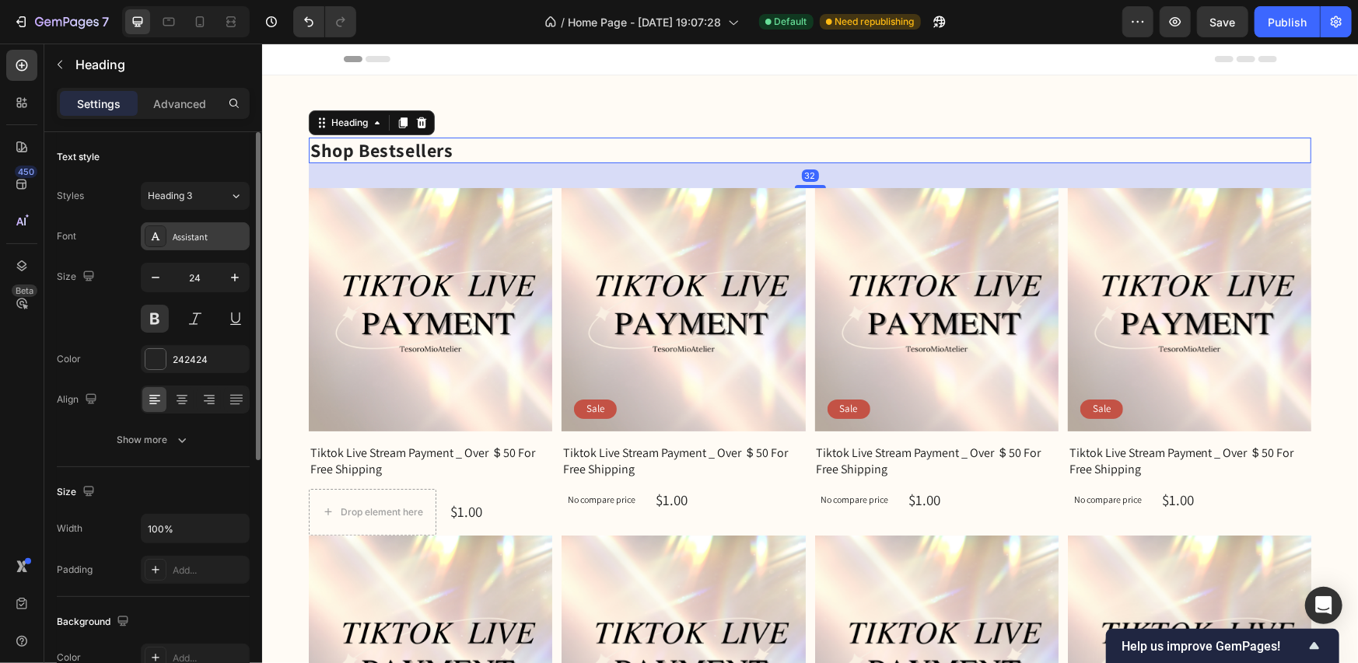
click at [215, 235] on div "Assistant" at bounding box center [209, 237] width 73 height 14
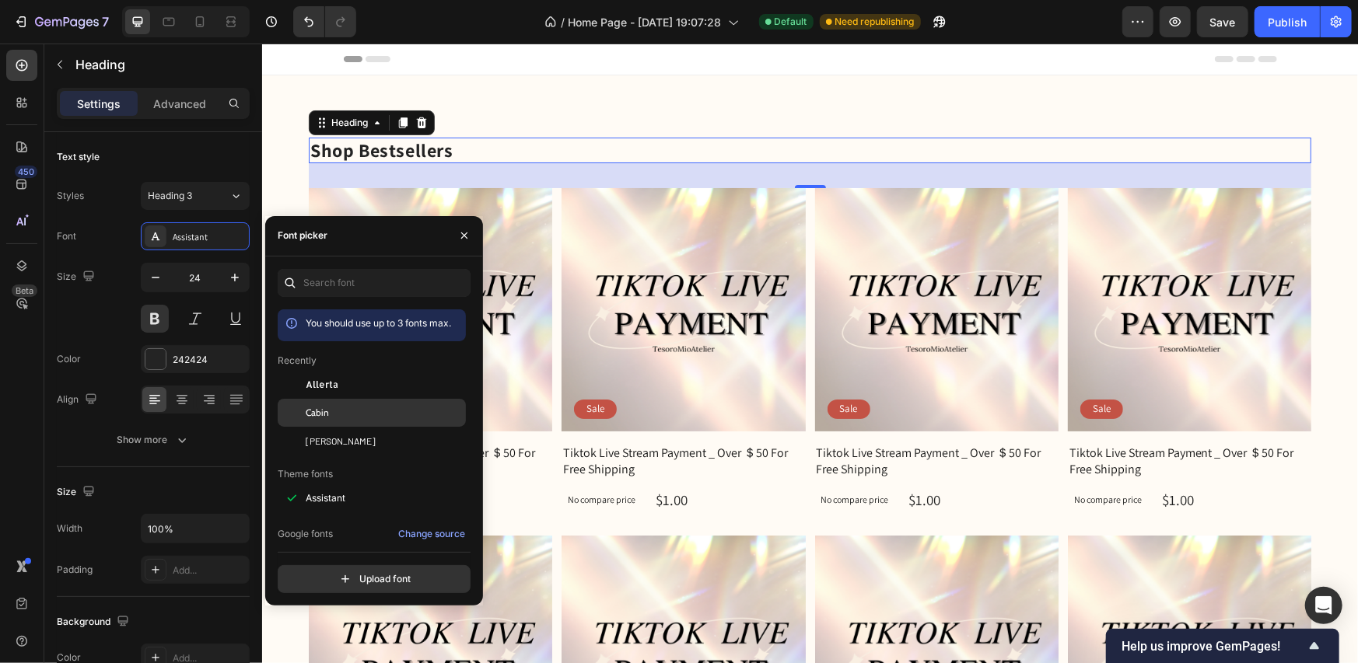
click at [327, 413] on span "Cabin" at bounding box center [317, 413] width 23 height 14
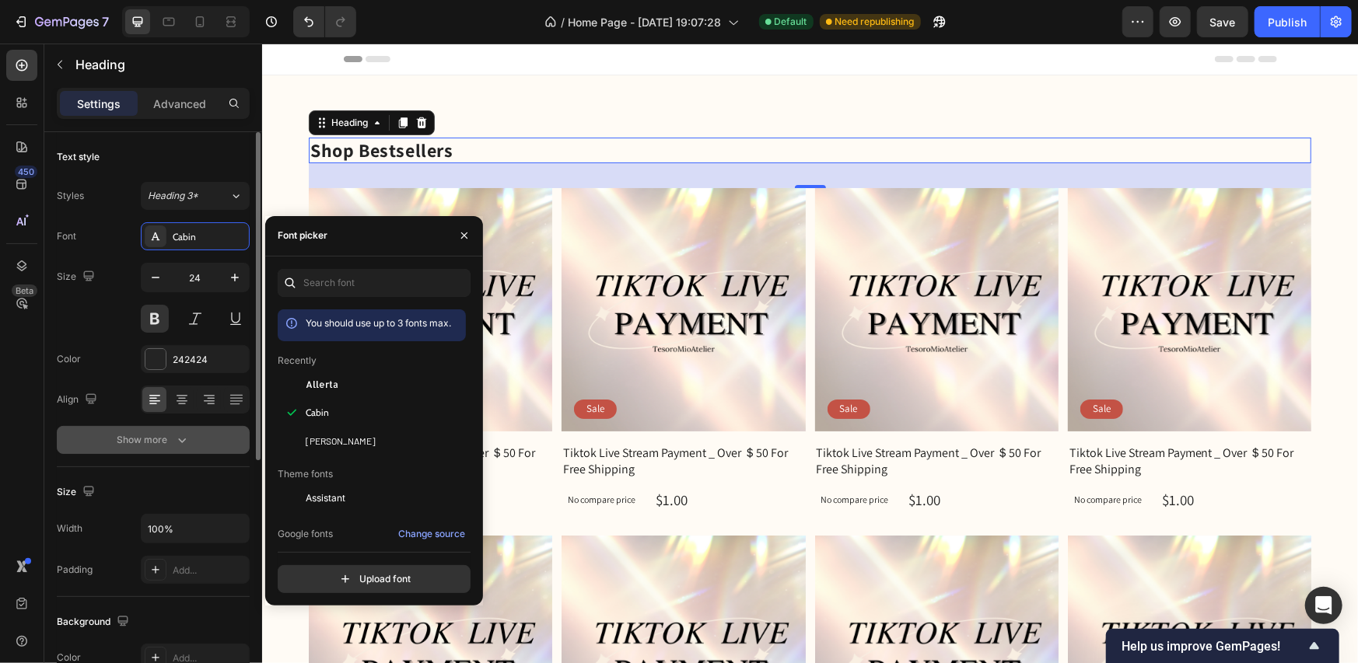
click at [173, 449] on button "Show more" at bounding box center [153, 440] width 193 height 28
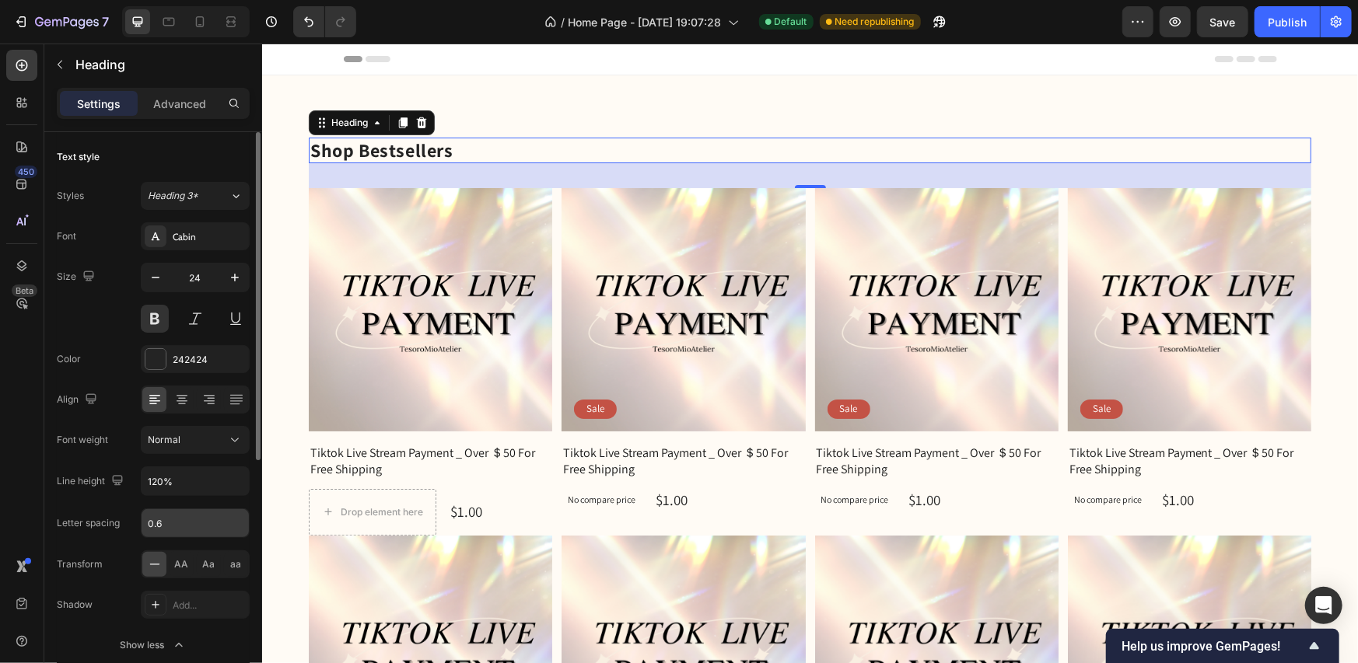
click at [220, 523] on input "0.6" at bounding box center [195, 523] width 107 height 28
drag, startPoint x: 174, startPoint y: 520, endPoint x: 144, endPoint y: 521, distance: 30.4
click at [144, 521] on input "0.8" at bounding box center [195, 523] width 107 height 28
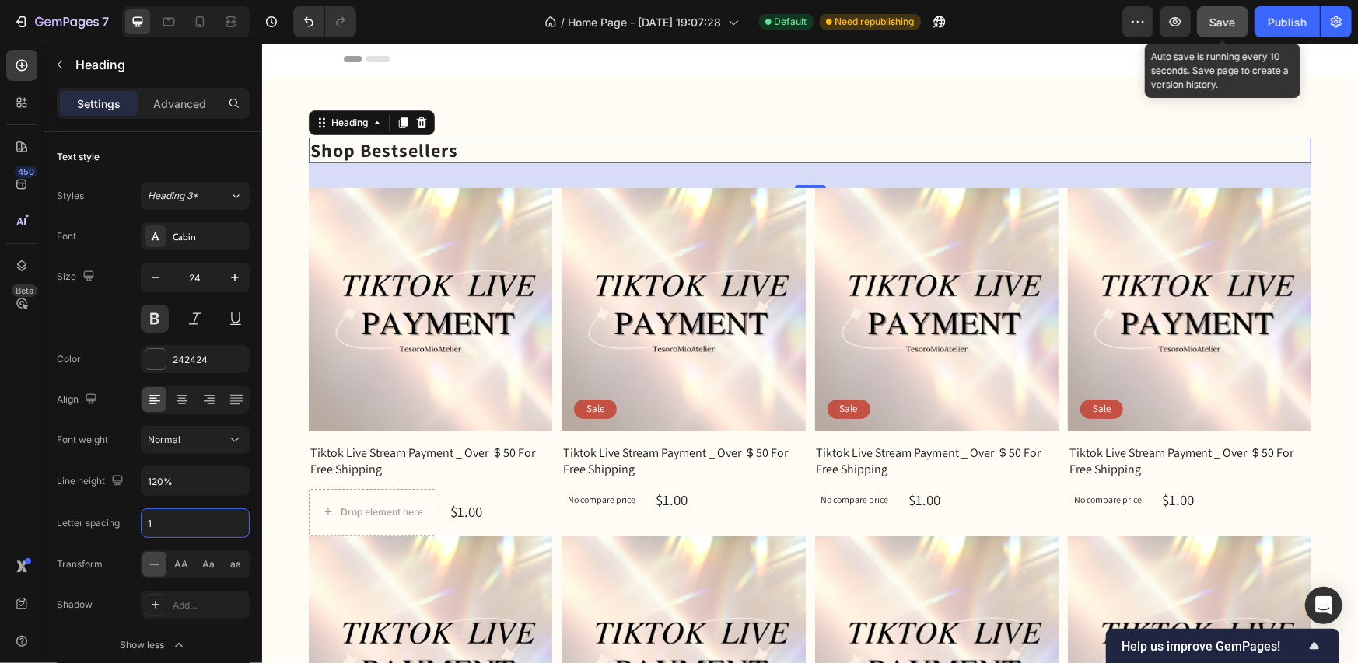
click at [1221, 20] on span "Save" at bounding box center [1223, 22] width 26 height 13
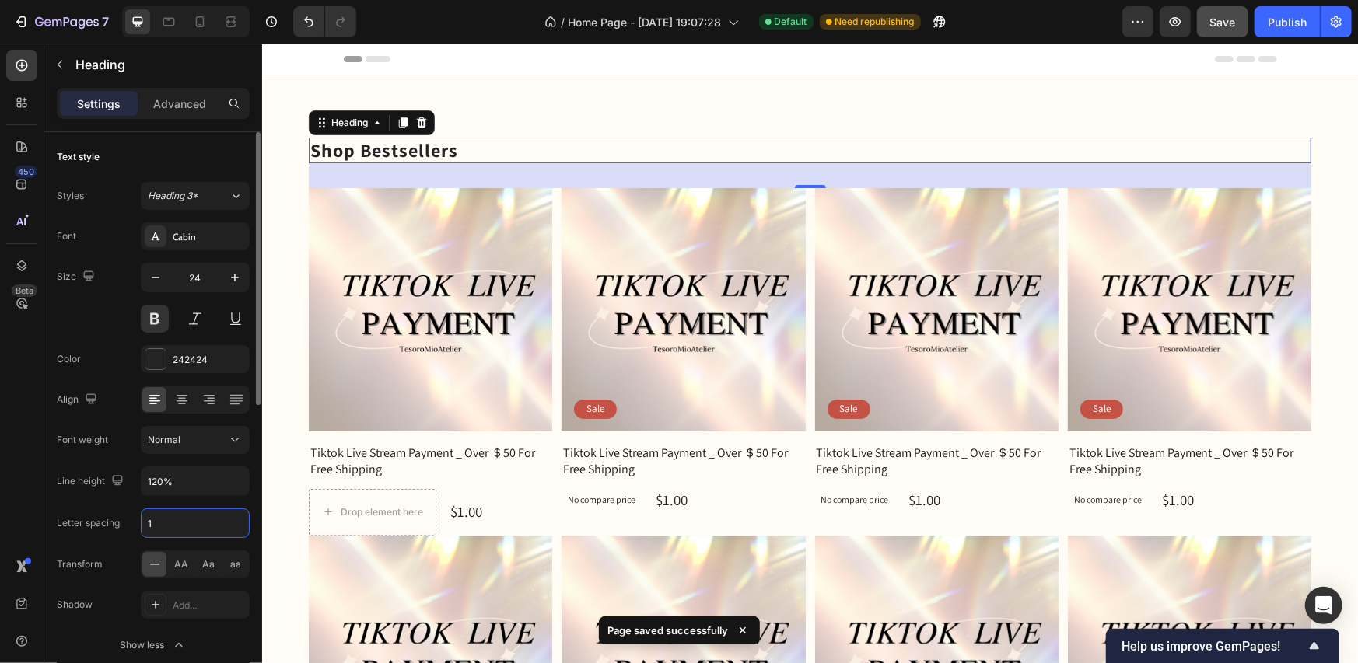
click at [180, 528] on input "1" at bounding box center [195, 523] width 107 height 28
click at [215, 237] on div "Cabin" at bounding box center [209, 237] width 73 height 14
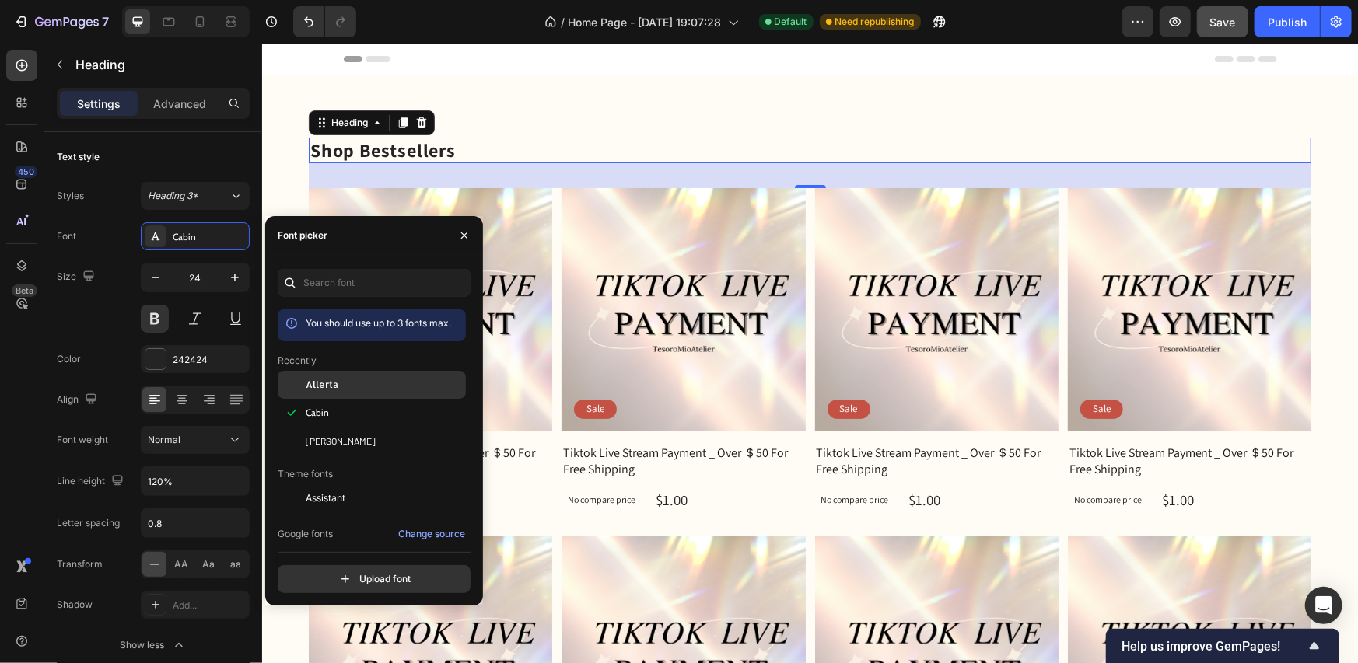
click at [313, 387] on span "Allerta" at bounding box center [322, 385] width 33 height 14
click at [340, 439] on div "[PERSON_NAME]" at bounding box center [384, 441] width 157 height 14
click at [355, 394] on div "Allerta" at bounding box center [372, 385] width 188 height 28
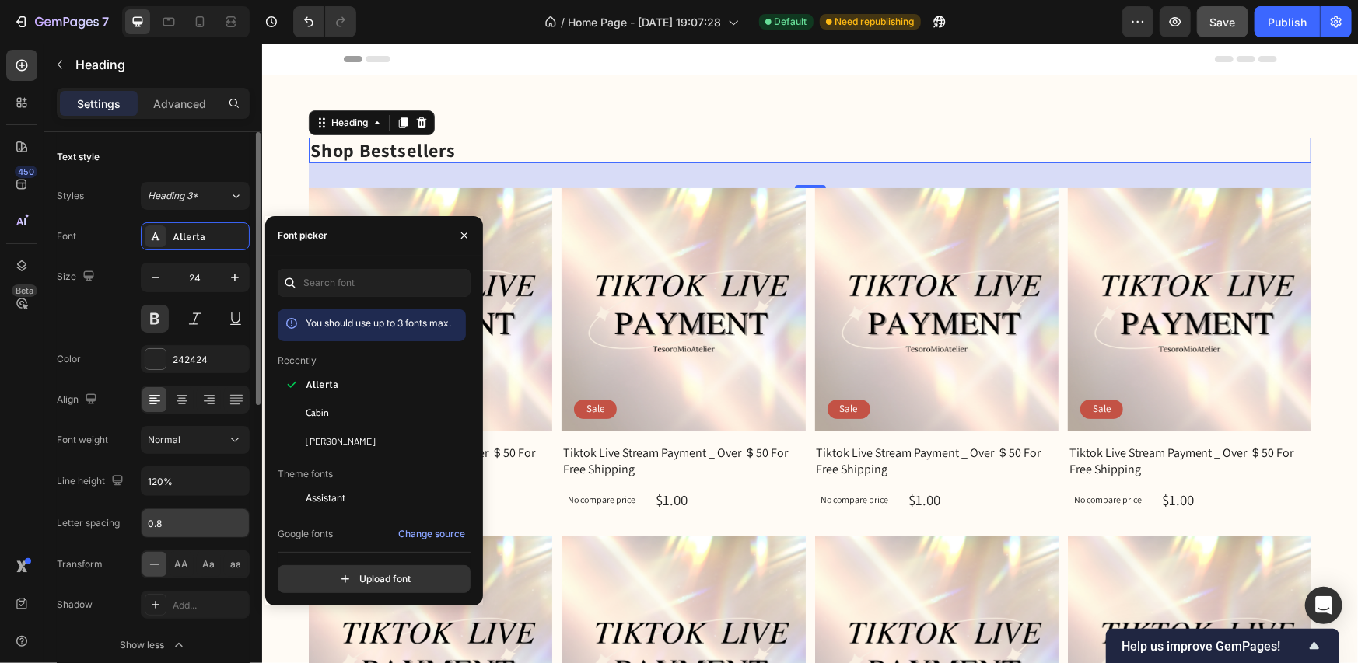
click at [178, 523] on input "0.8" at bounding box center [195, 523] width 107 height 28
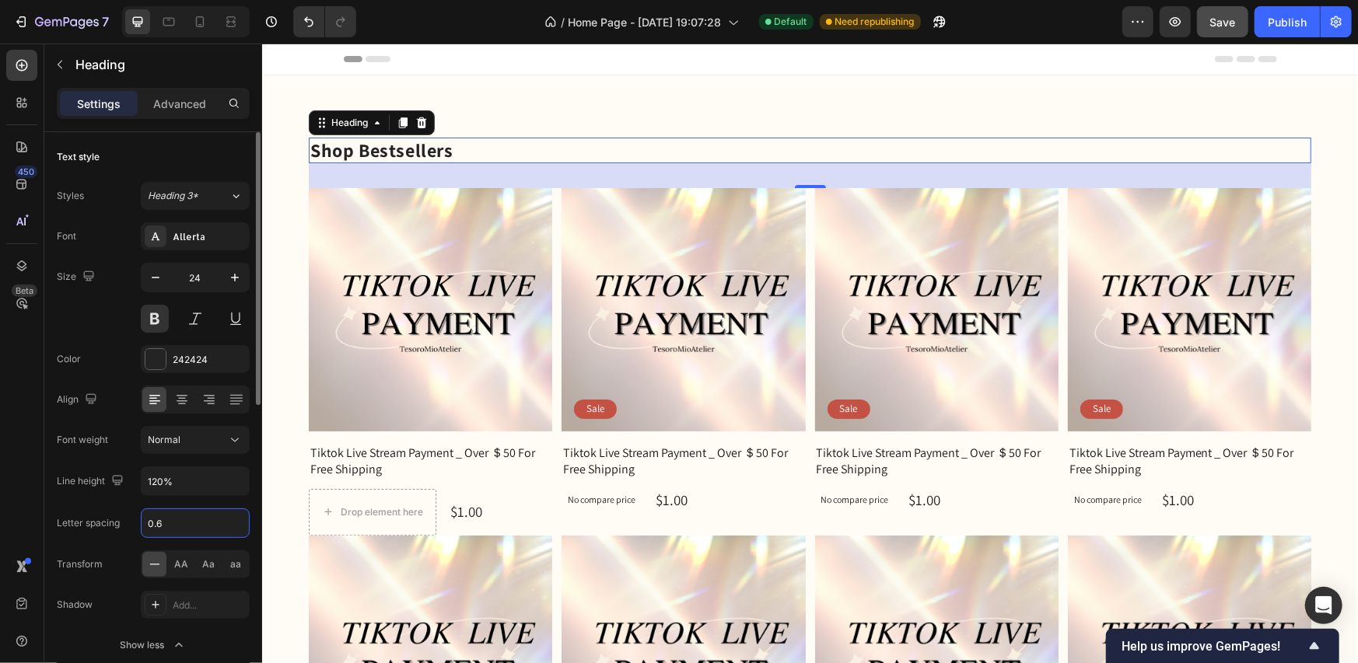
type input "0.6"
click at [212, 236] on div "Allerta" at bounding box center [209, 237] width 73 height 14
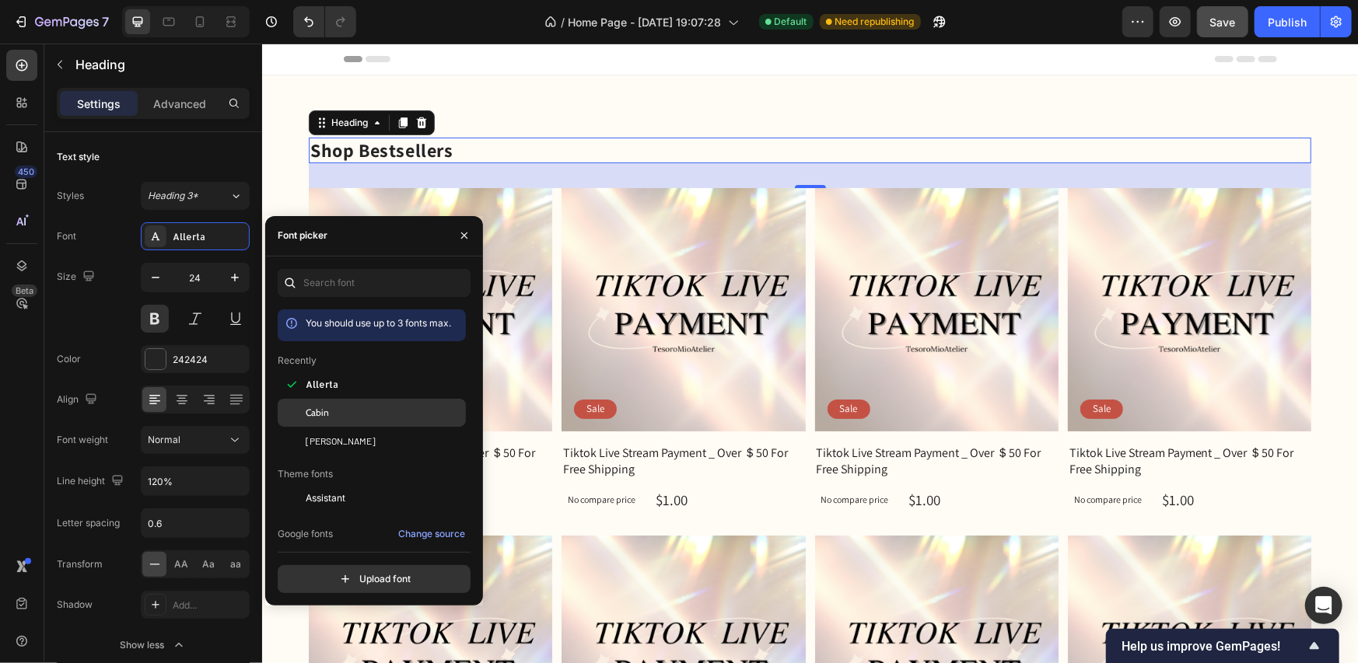
click at [343, 412] on div "Cabin" at bounding box center [384, 413] width 157 height 14
click at [342, 432] on div "[PERSON_NAME]" at bounding box center [372, 441] width 188 height 28
click at [348, 407] on div "Cabin" at bounding box center [384, 413] width 157 height 14
click at [160, 310] on button at bounding box center [155, 319] width 28 height 28
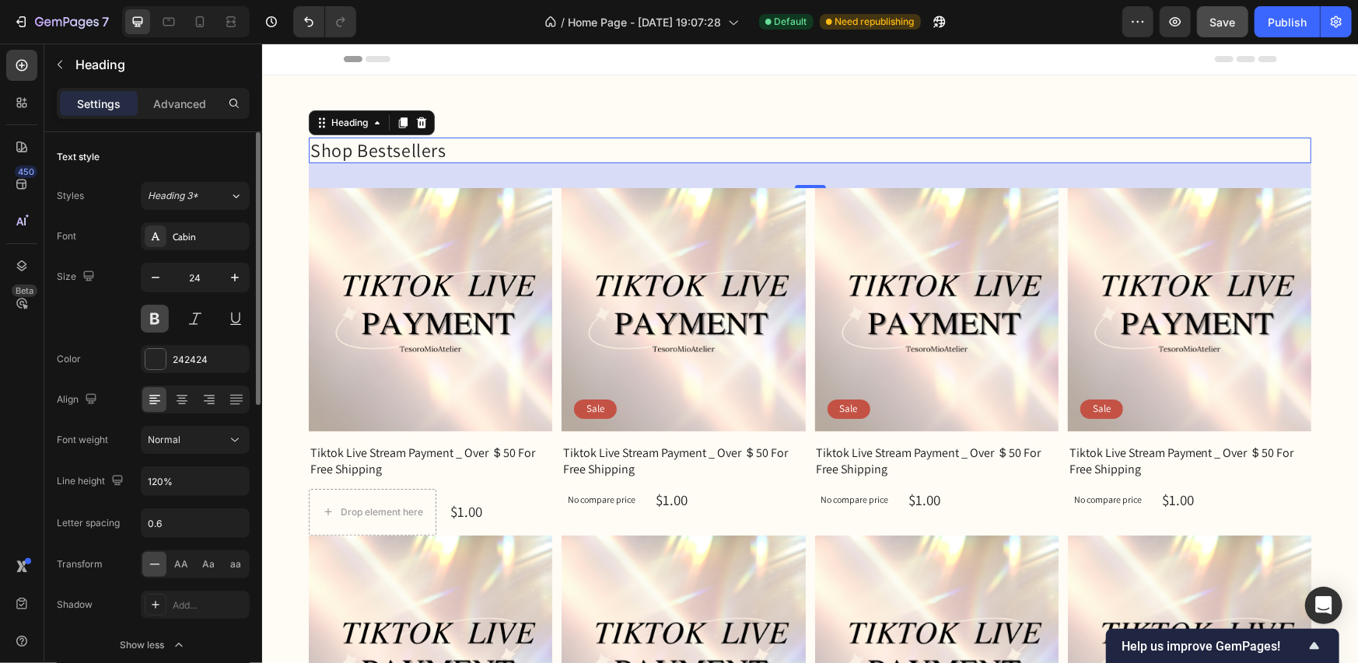
click at [160, 310] on button at bounding box center [155, 319] width 28 height 28
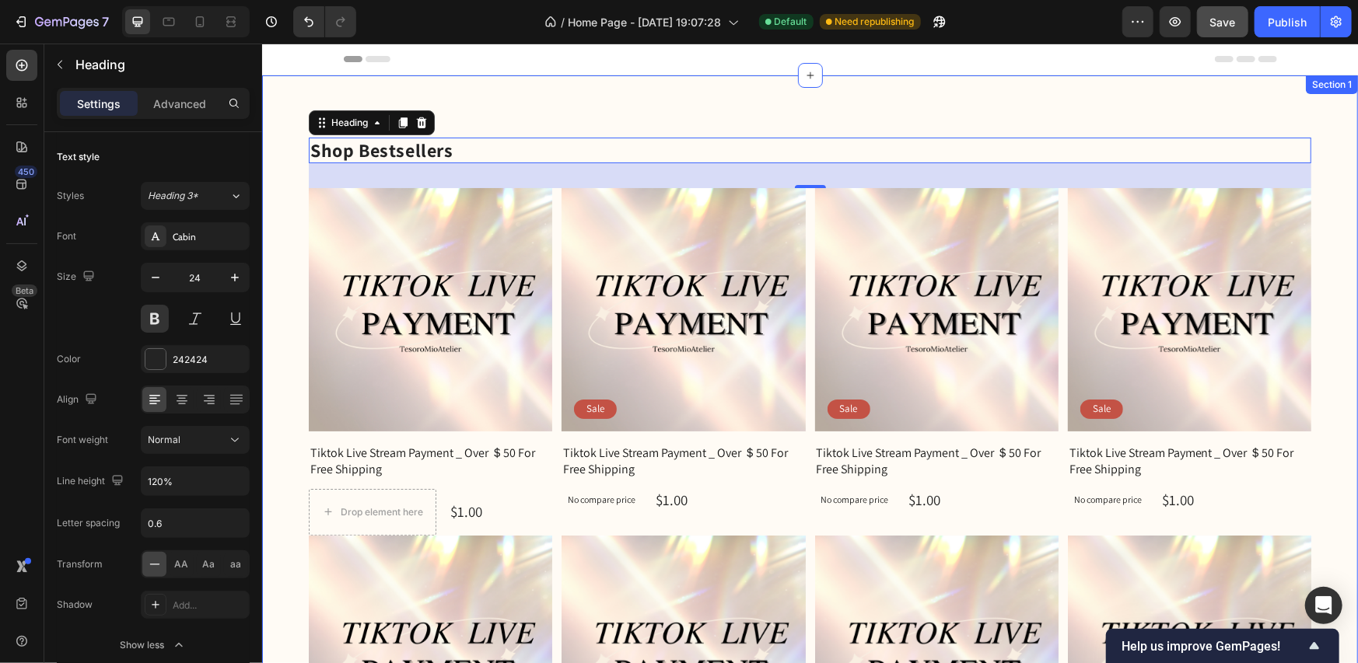
click at [1159, 103] on div "Shop Bestsellers Heading 32 Product Images Row Tiktok Live Stream Payment _ Ove…" at bounding box center [809, 529] width 1096 height 908
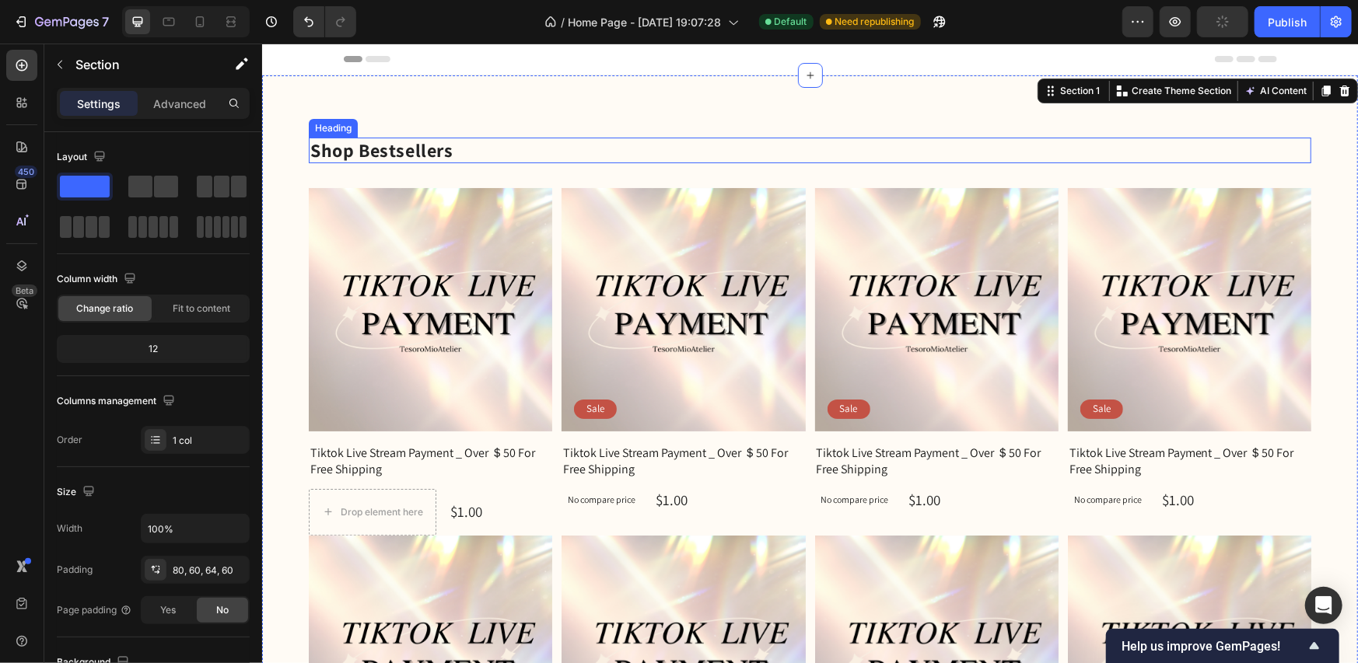
click at [364, 149] on h2 "Shop Bestsellers" at bounding box center [809, 150] width 1003 height 26
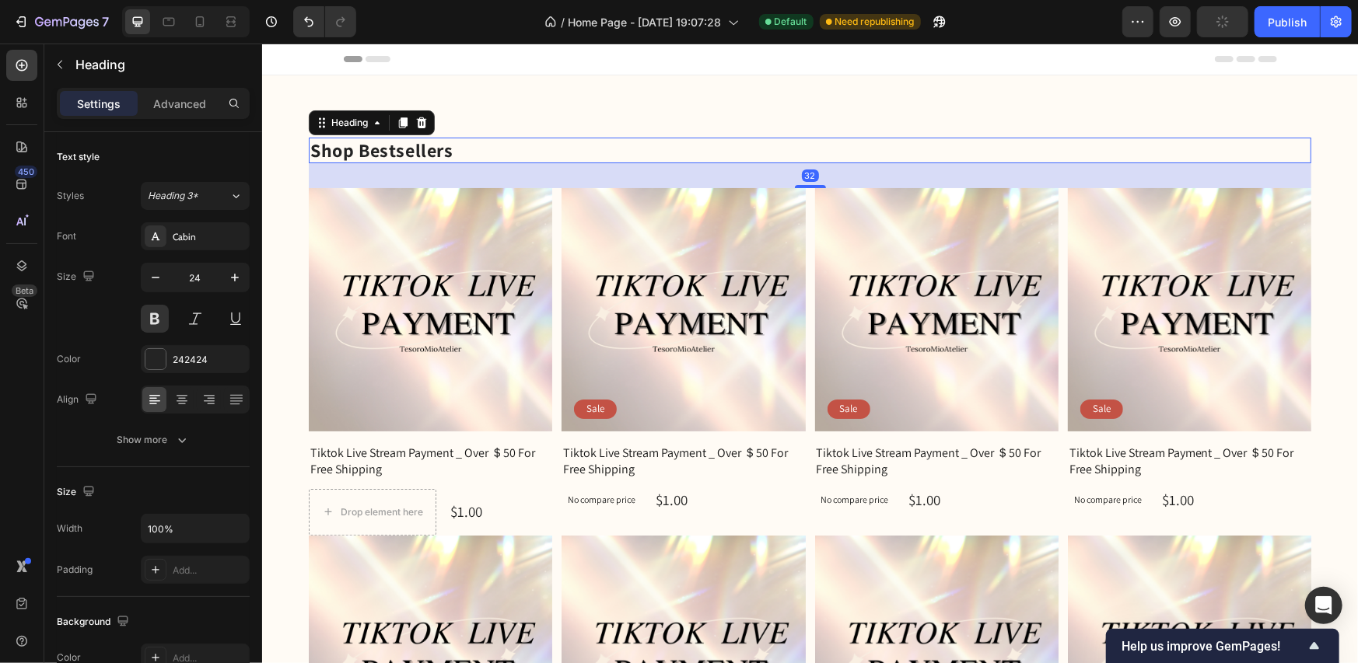
click at [355, 149] on h2 "Shop Bestsellers" at bounding box center [809, 150] width 1003 height 26
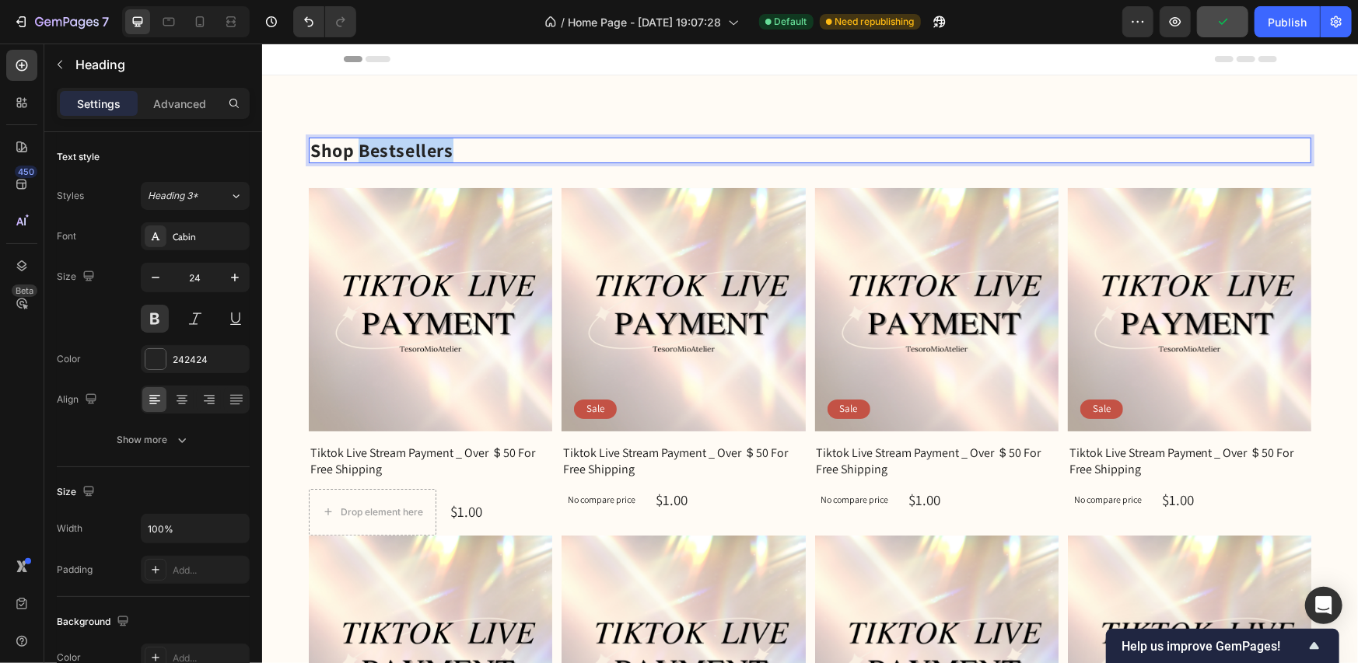
click at [355, 149] on p "Shop Bestsellers" at bounding box center [809, 149] width 999 height 23
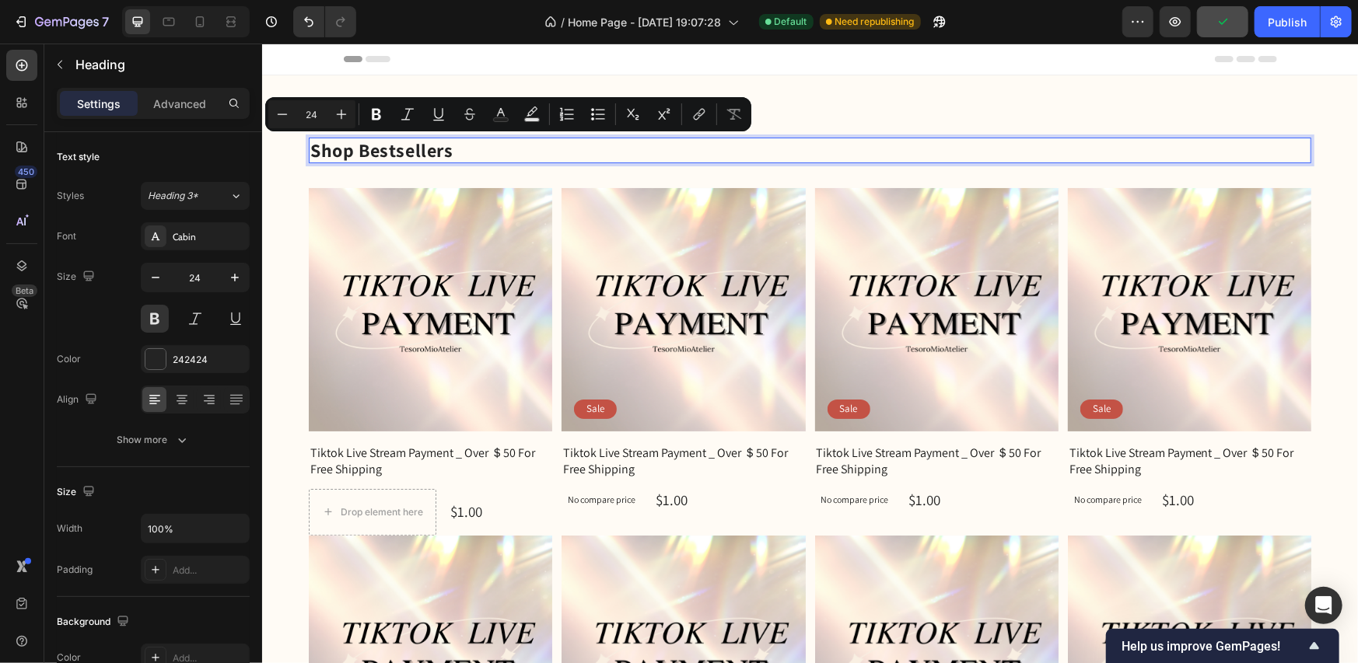
click at [348, 152] on p "Shop Bestsellers" at bounding box center [809, 149] width 999 height 23
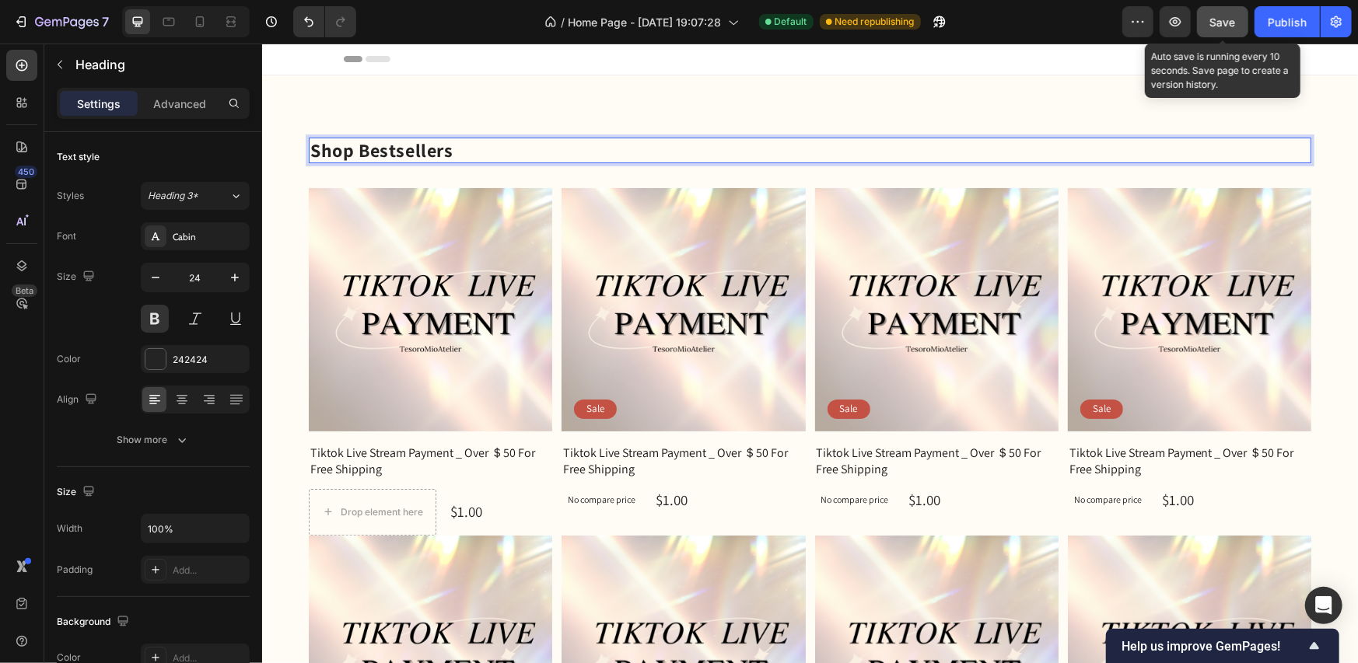
click at [1240, 19] on button "Save" at bounding box center [1222, 21] width 51 height 31
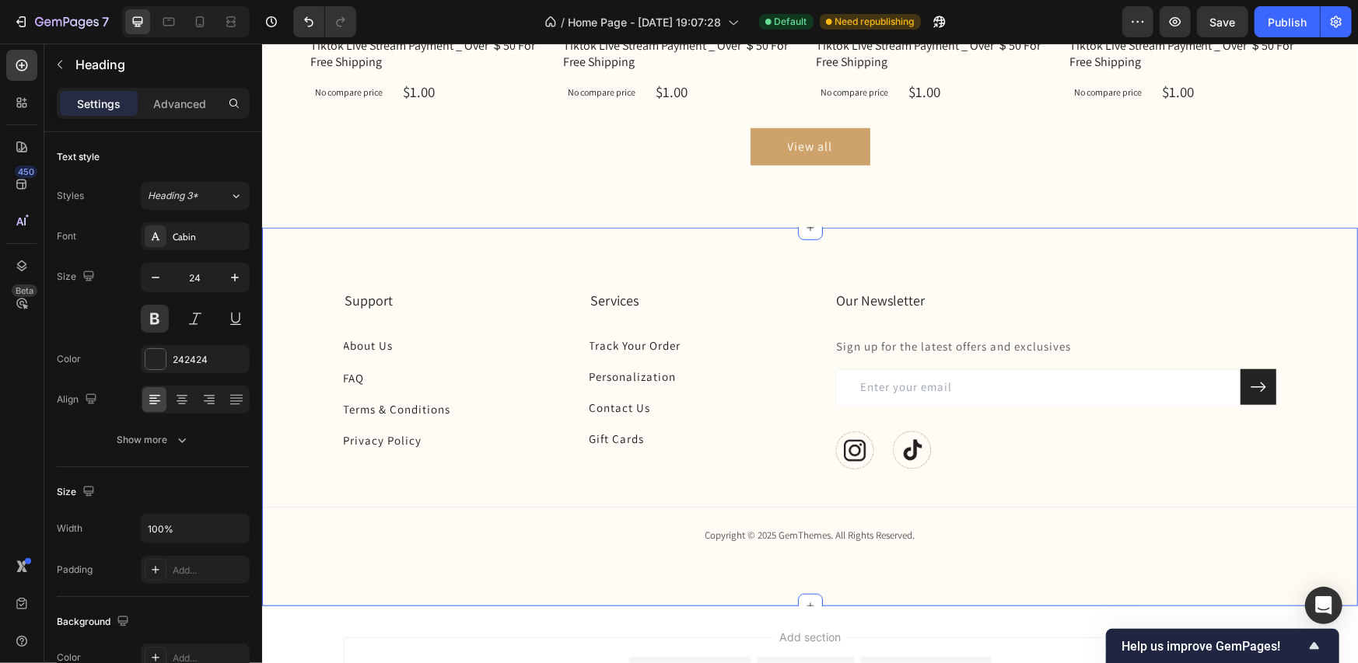
scroll to position [622, 0]
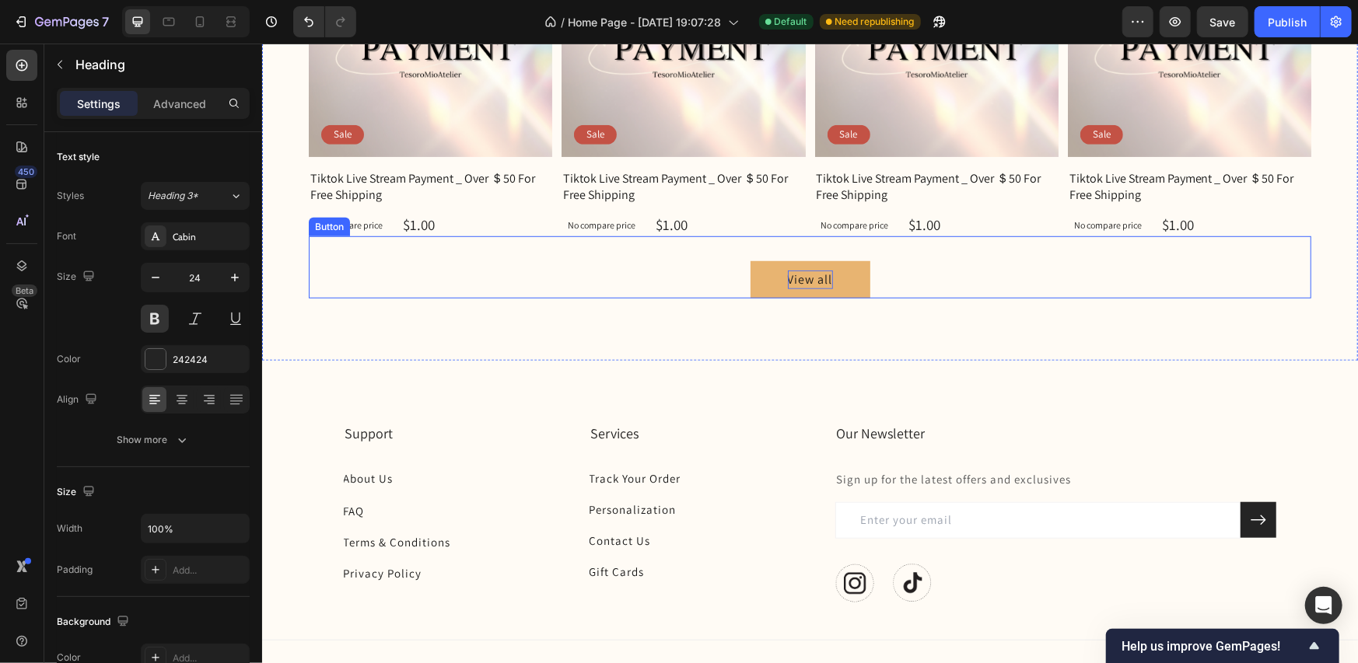
click at [812, 270] on p "View all" at bounding box center [809, 279] width 45 height 19
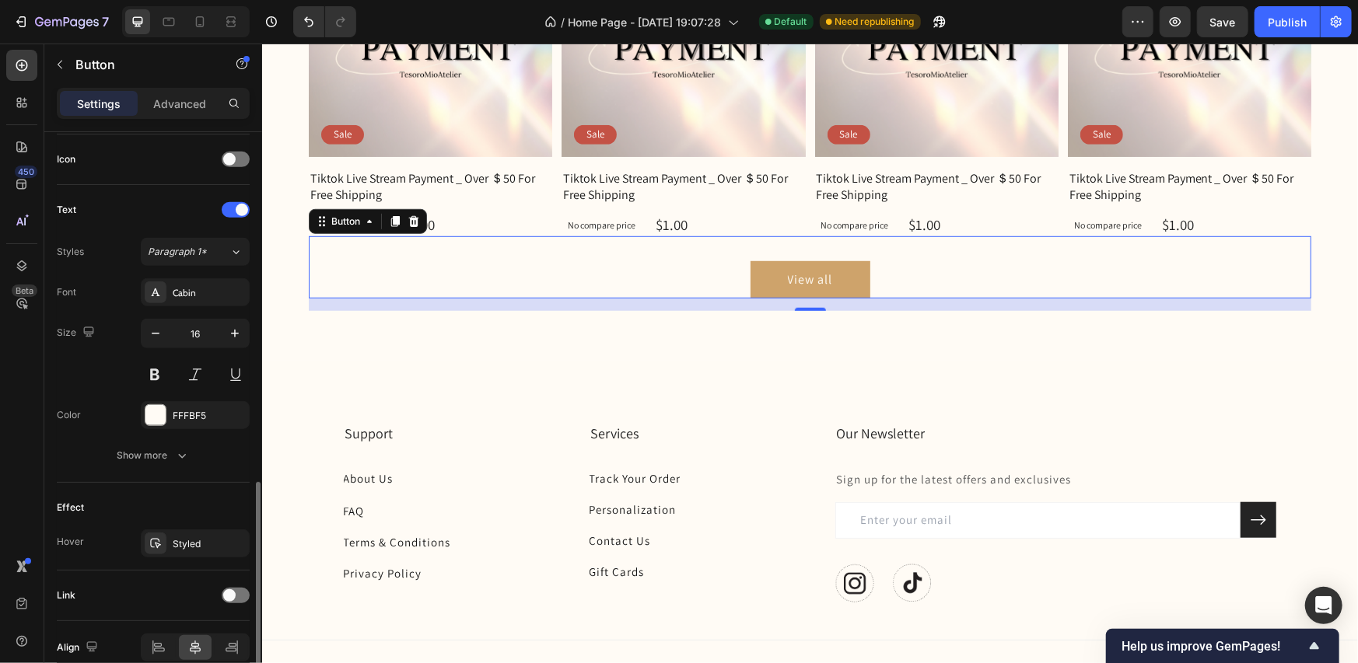
scroll to position [538, 0]
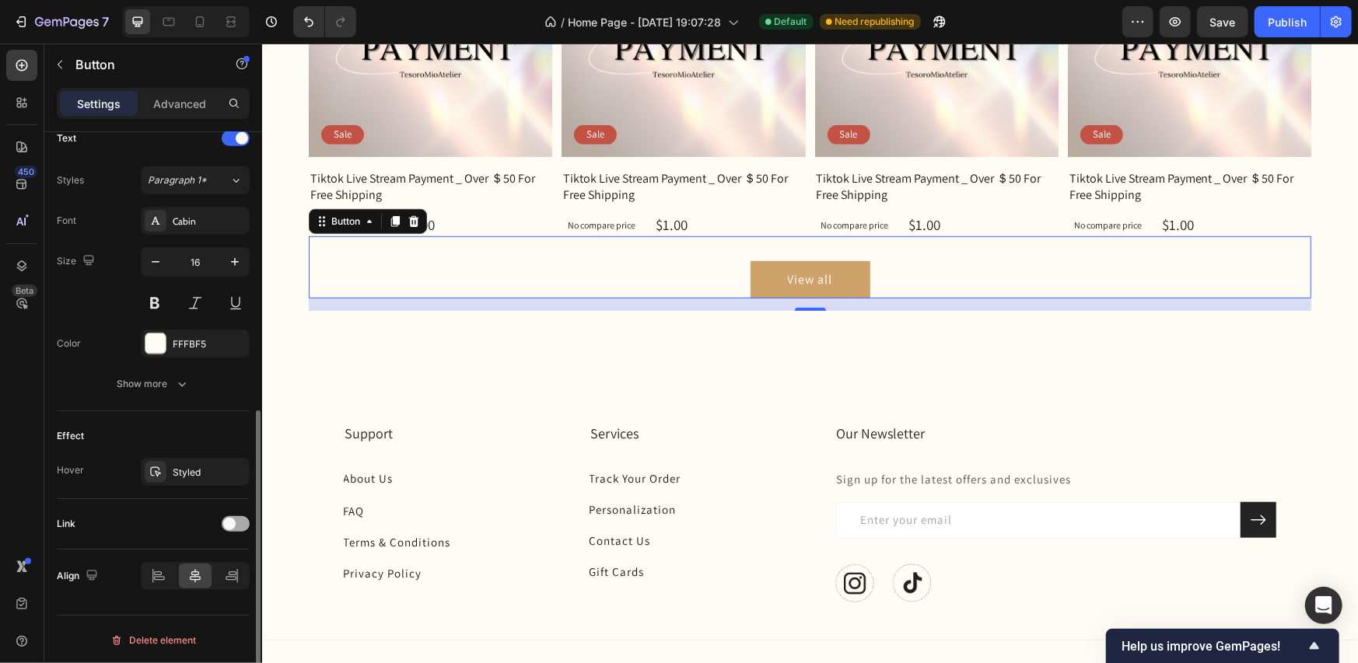
click at [231, 518] on span at bounding box center [229, 524] width 12 height 12
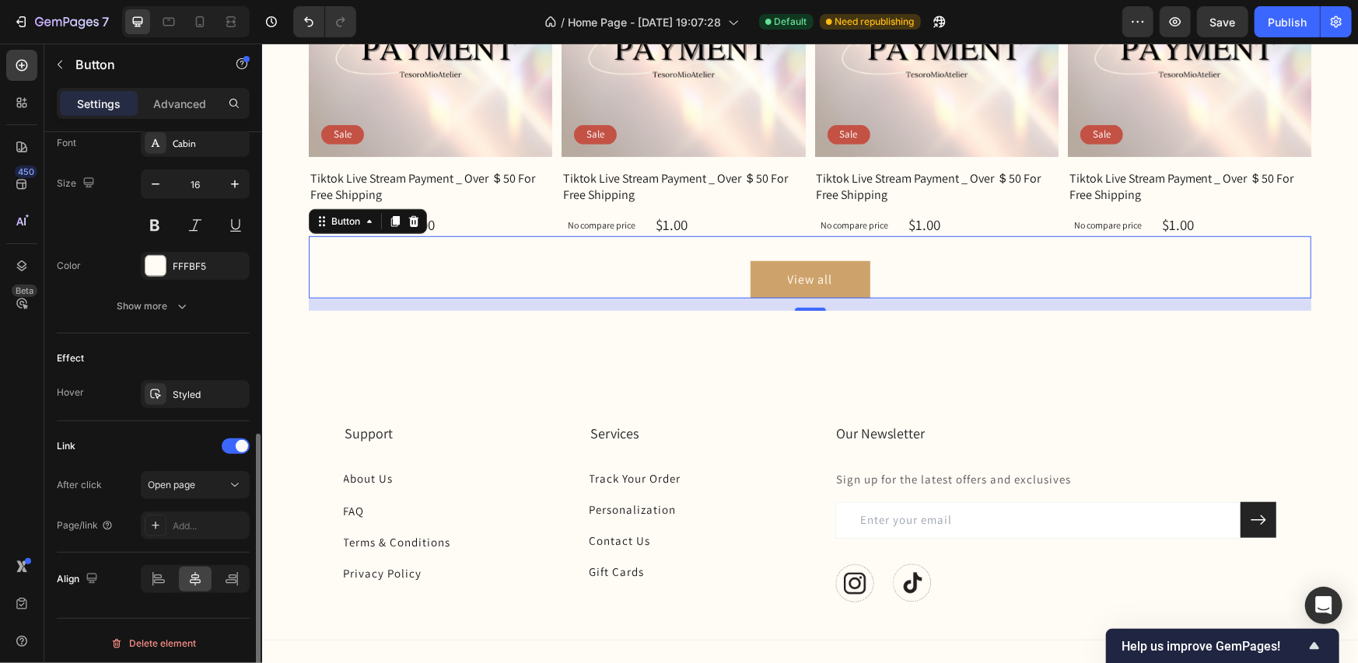
scroll to position [619, 0]
click at [160, 524] on icon at bounding box center [155, 522] width 12 height 12
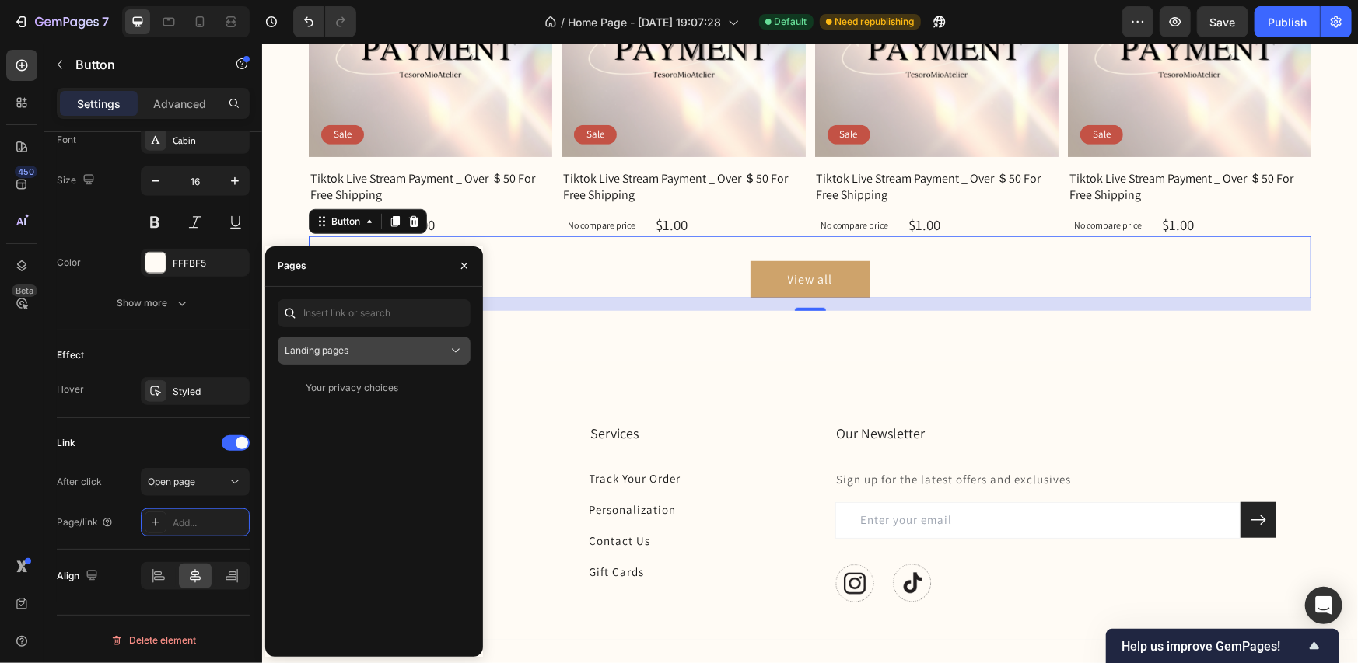
click at [411, 352] on div "Landing pages" at bounding box center [366, 351] width 163 height 14
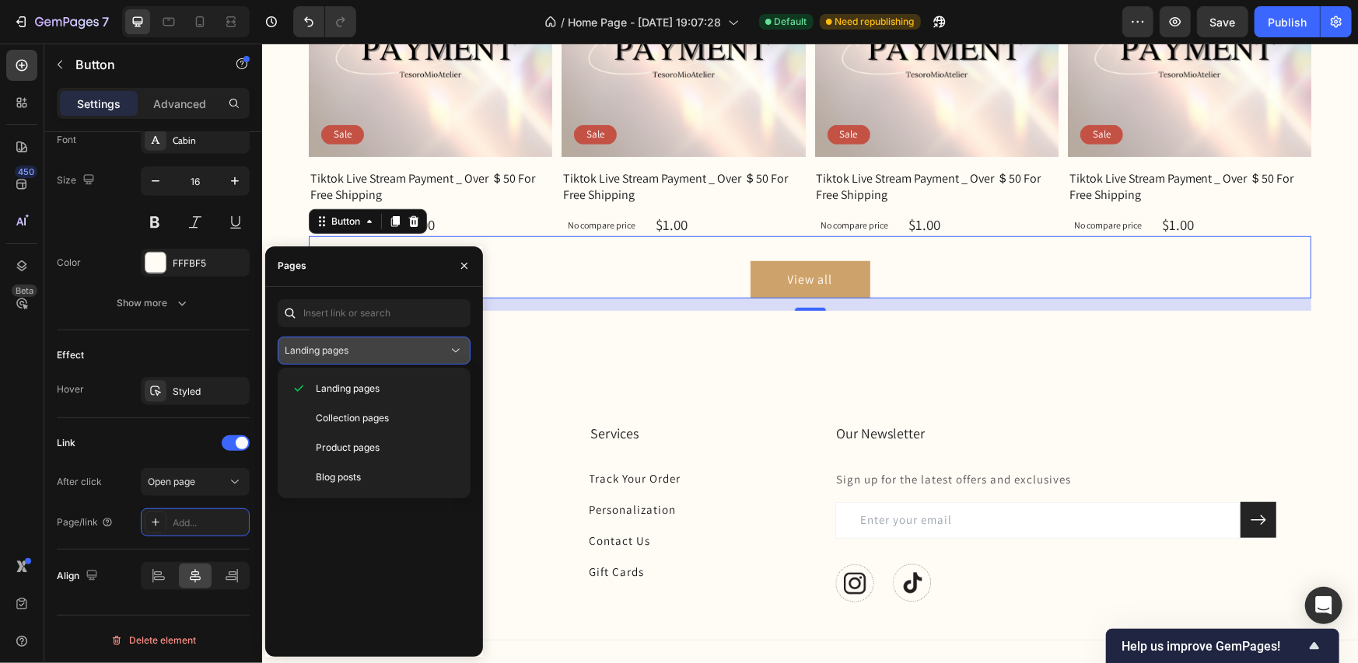
click at [411, 352] on div "Landing pages" at bounding box center [366, 351] width 163 height 14
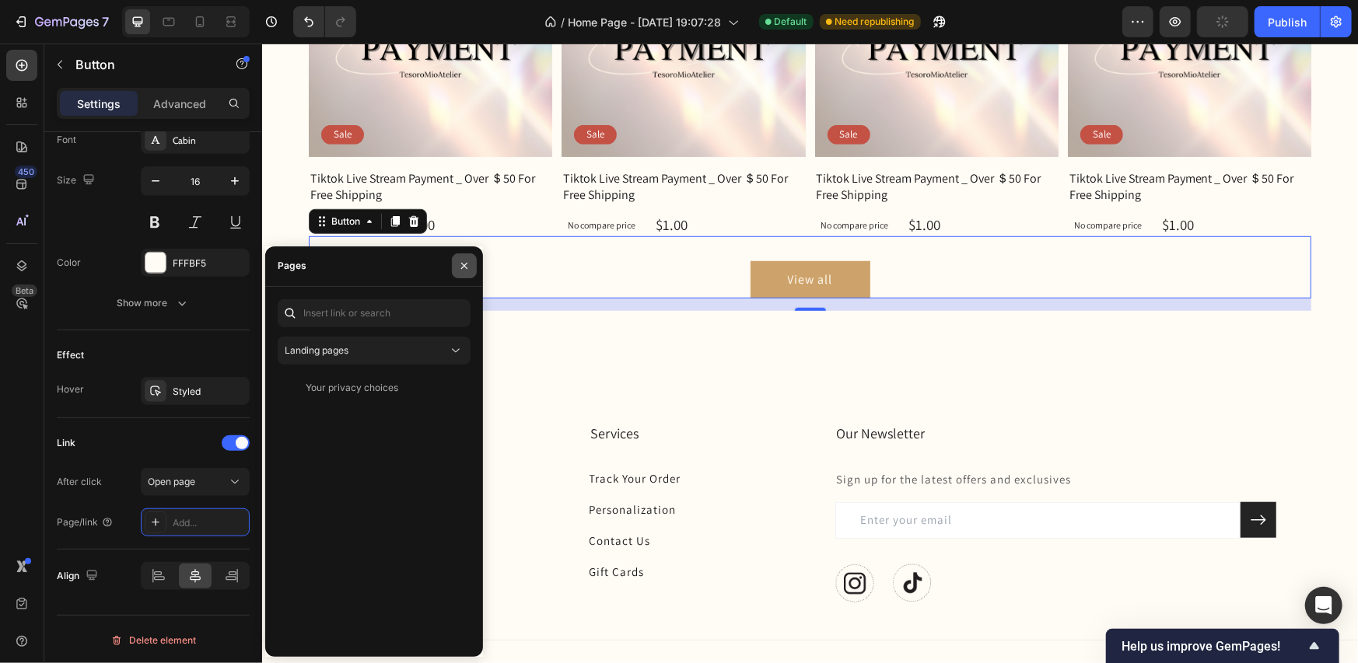
click at [464, 264] on icon "button" at bounding box center [464, 266] width 12 height 12
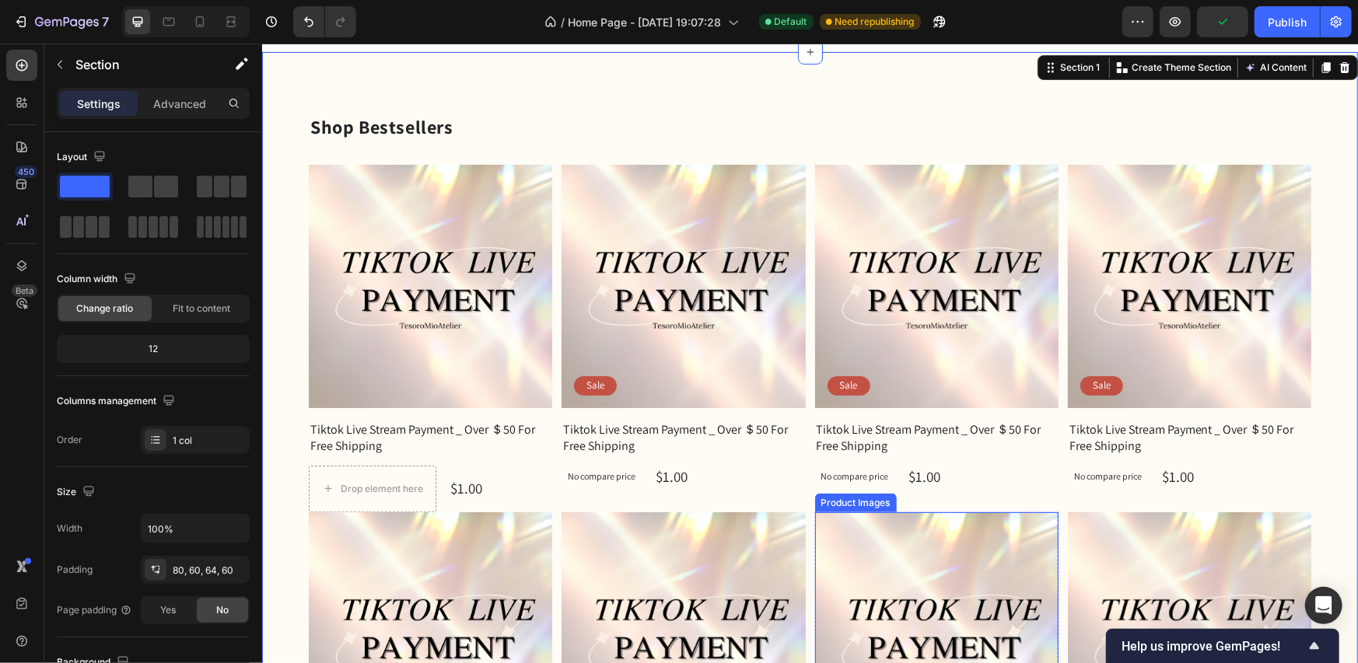
scroll to position [0, 0]
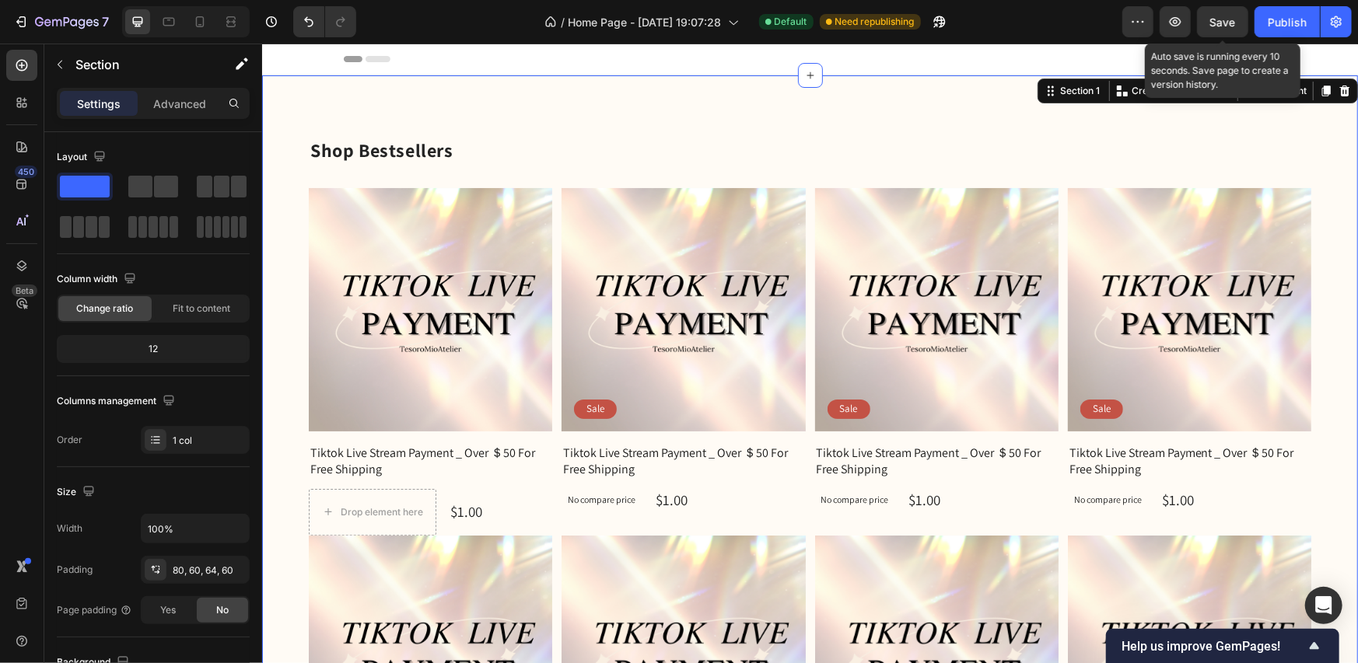
click at [1215, 19] on span "Save" at bounding box center [1223, 22] width 26 height 13
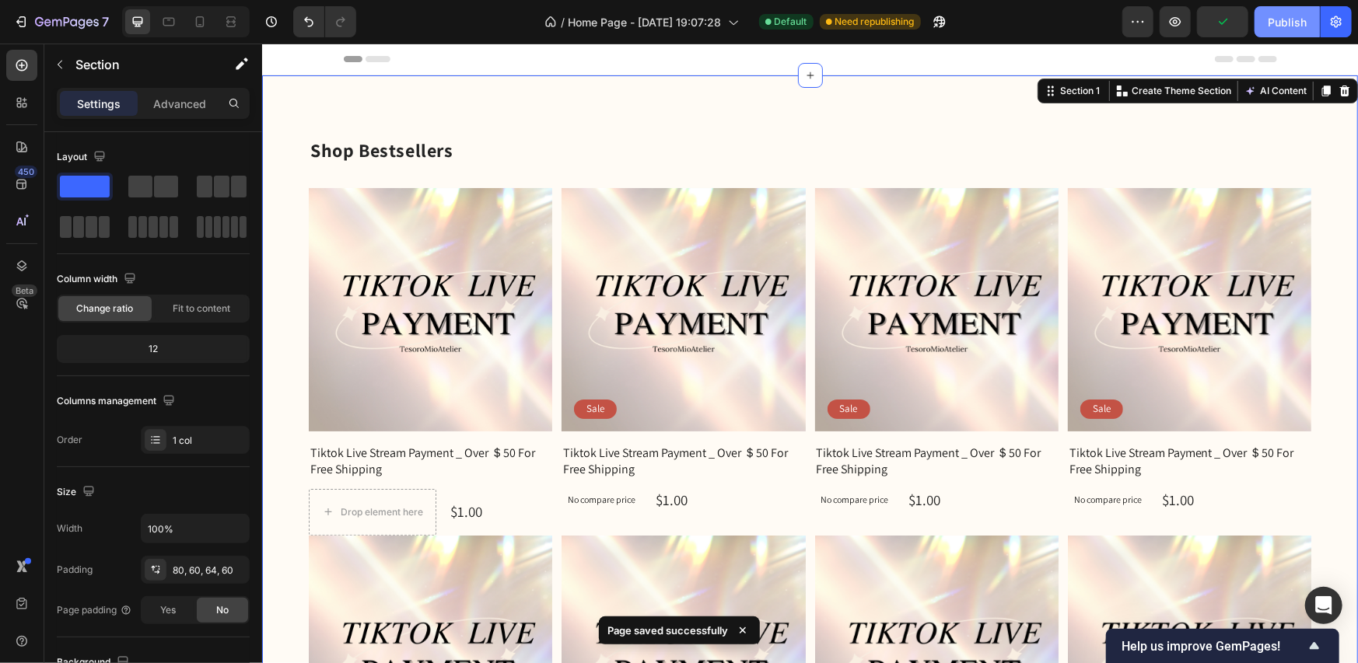
click at [1294, 20] on div "Publish" at bounding box center [1287, 22] width 39 height 16
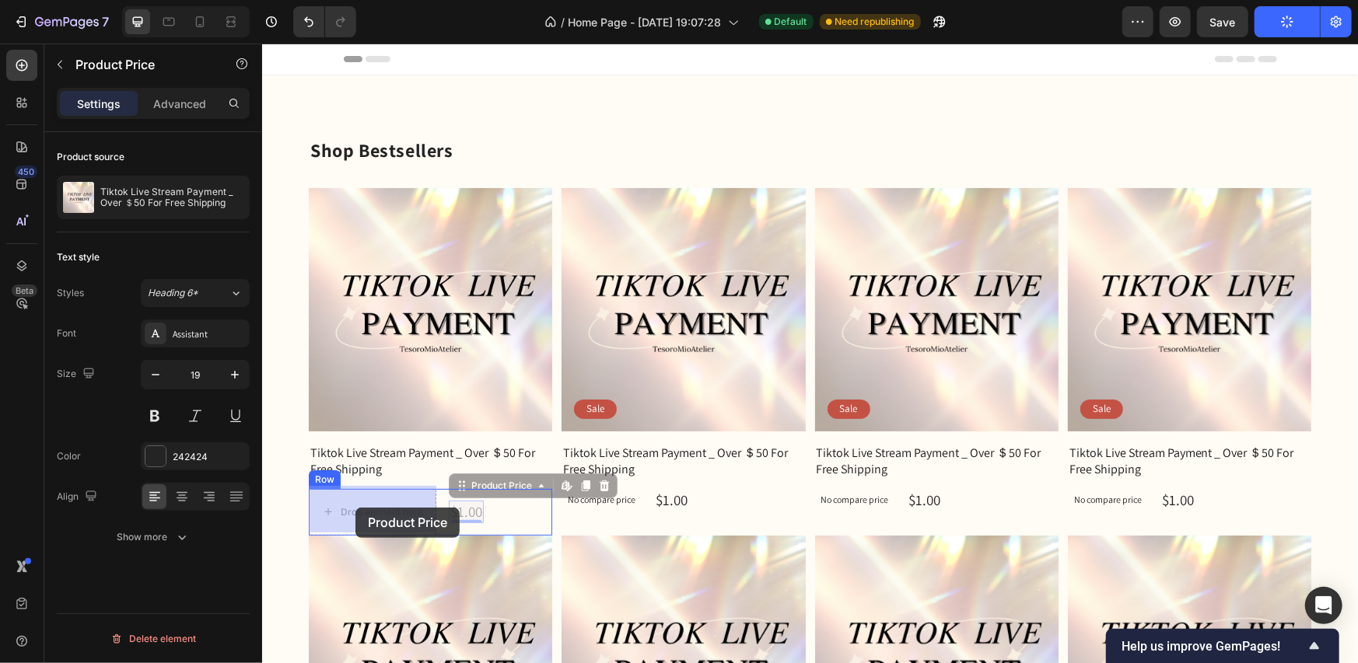
drag, startPoint x: 460, startPoint y: 509, endPoint x: 355, endPoint y: 507, distance: 105.8
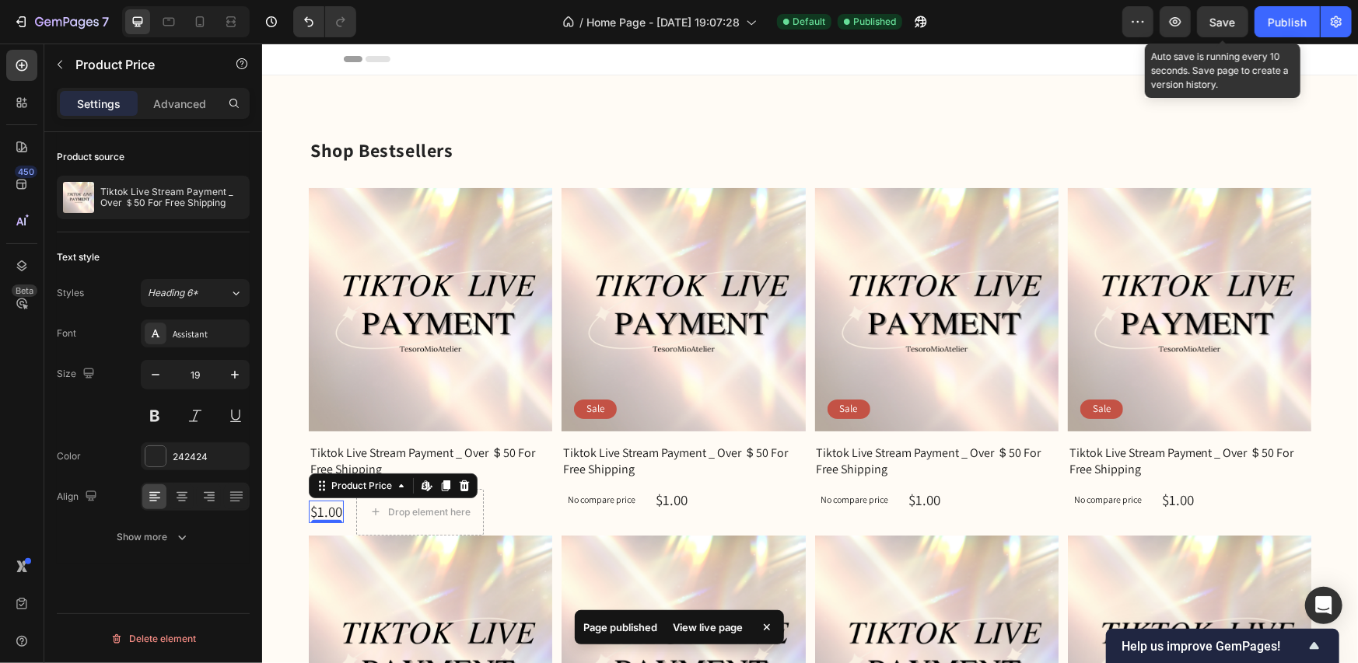
click at [1232, 26] on span "Save" at bounding box center [1223, 22] width 26 height 13
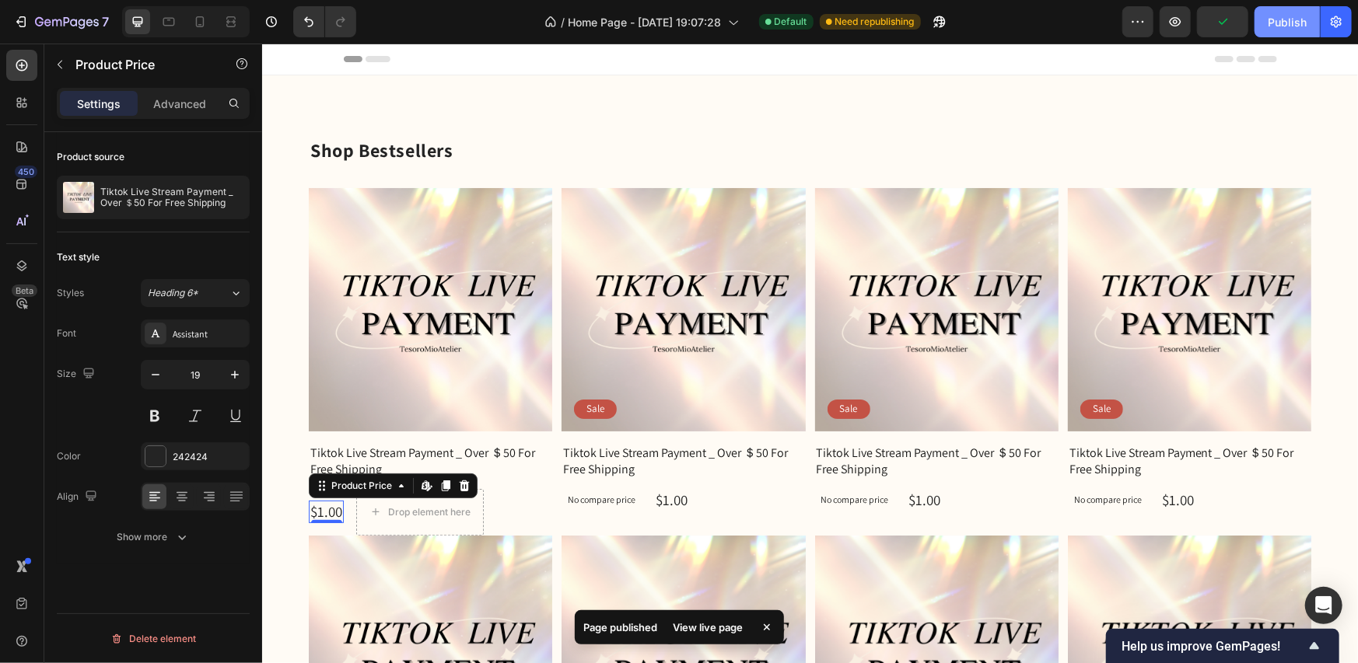
click at [1269, 33] on button "Publish" at bounding box center [1287, 21] width 65 height 31
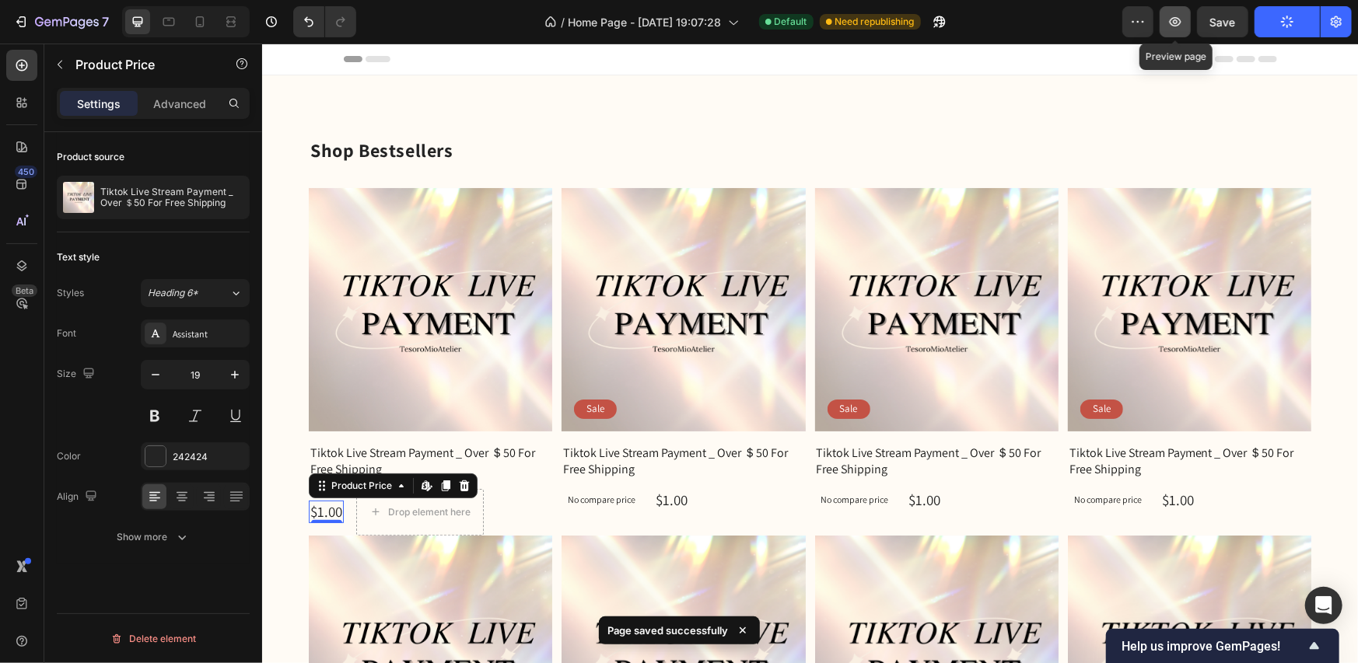
click at [1167, 17] on icon "button" at bounding box center [1175, 22] width 16 height 16
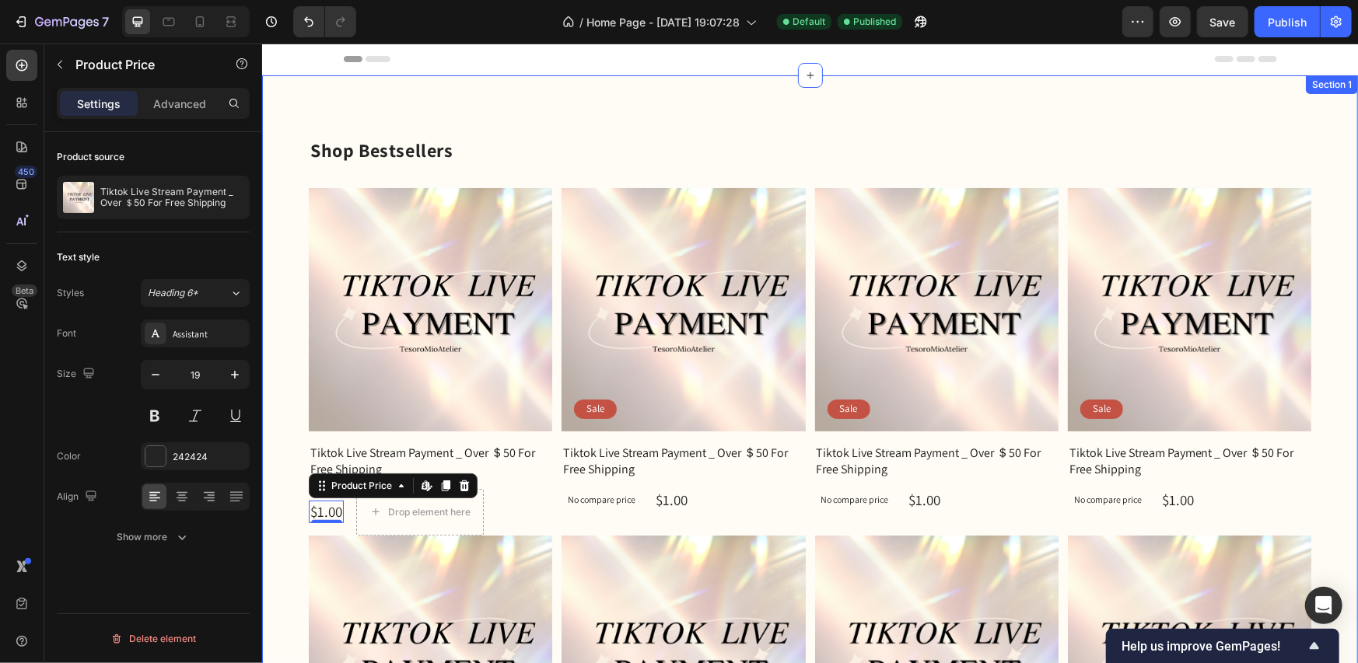
click at [580, 113] on div "Shop Bestsellers Heading Product Images Row Tiktok Live Stream Payment _ Over ＄…" at bounding box center [809, 529] width 1096 height 908
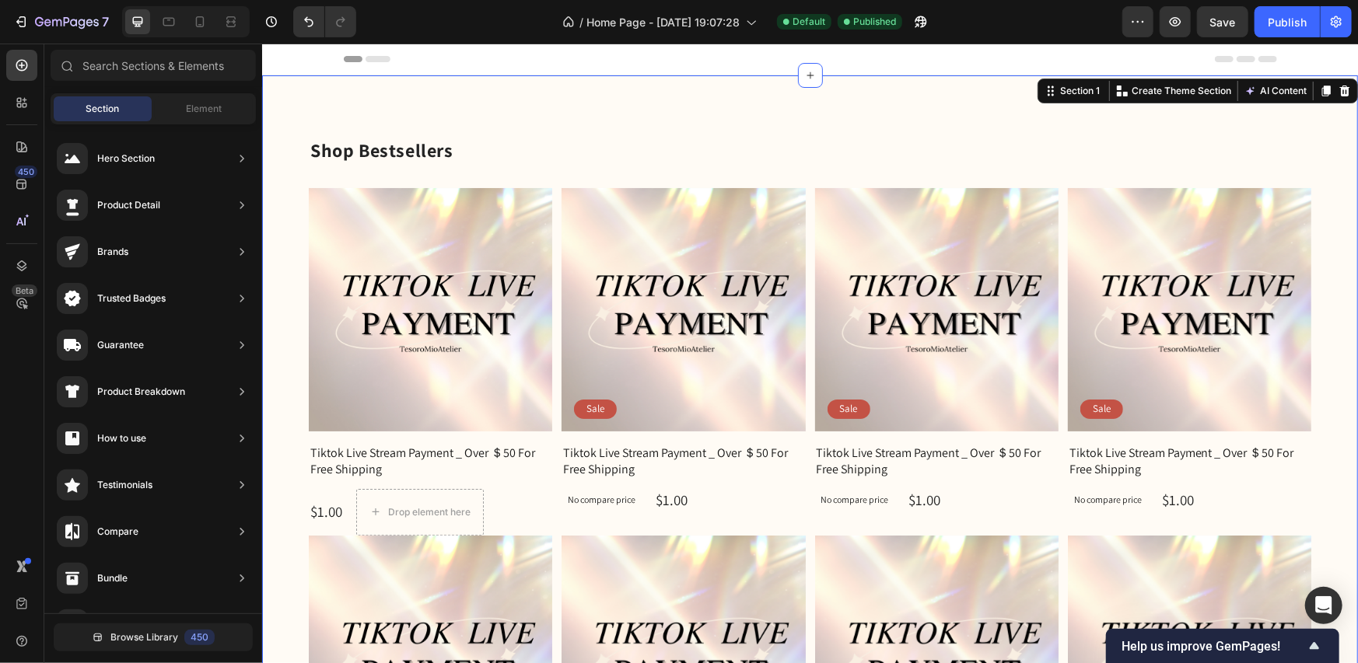
click at [484, 55] on div "Header" at bounding box center [809, 58] width 933 height 31
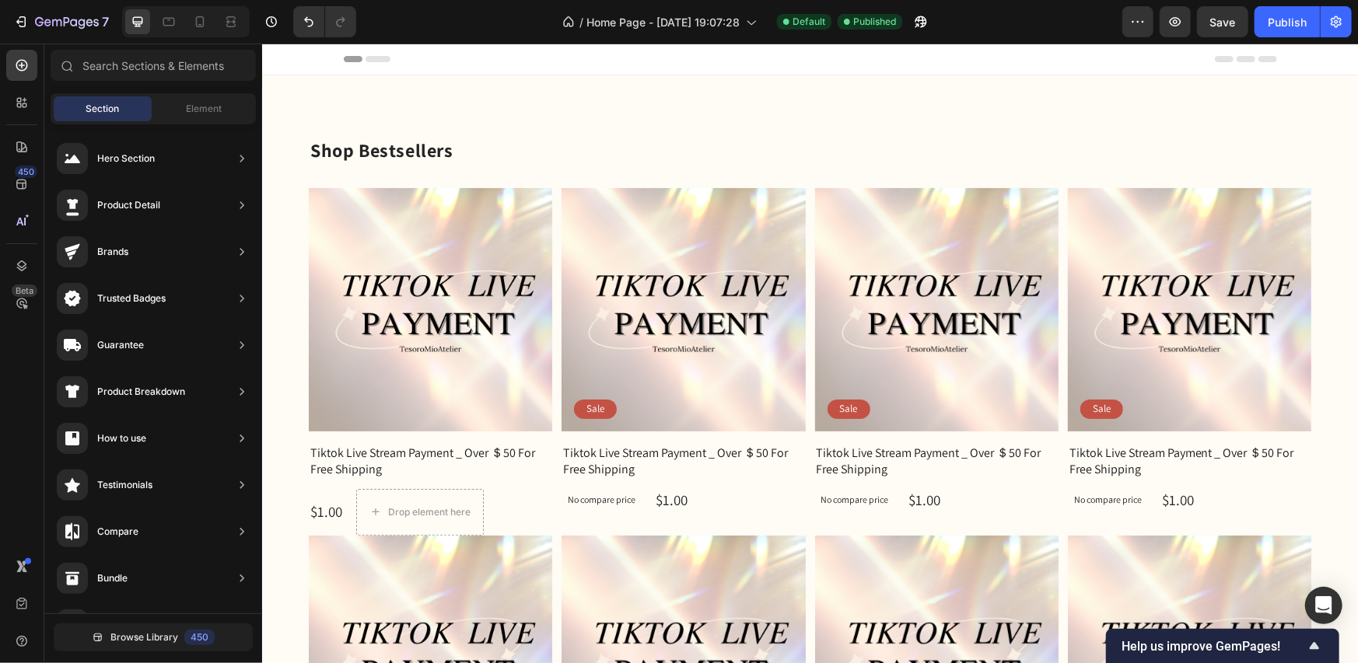
click at [299, 65] on span "Header" at bounding box center [308, 59] width 34 height 16
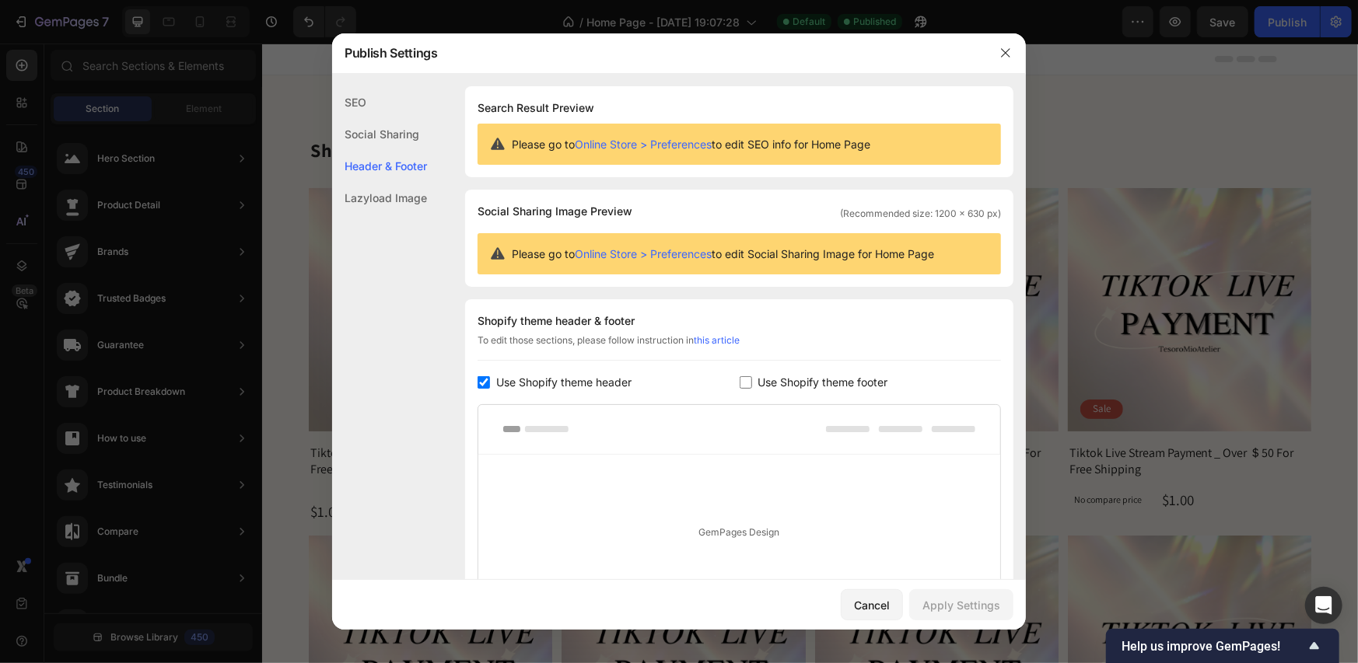
scroll to position [158, 0]
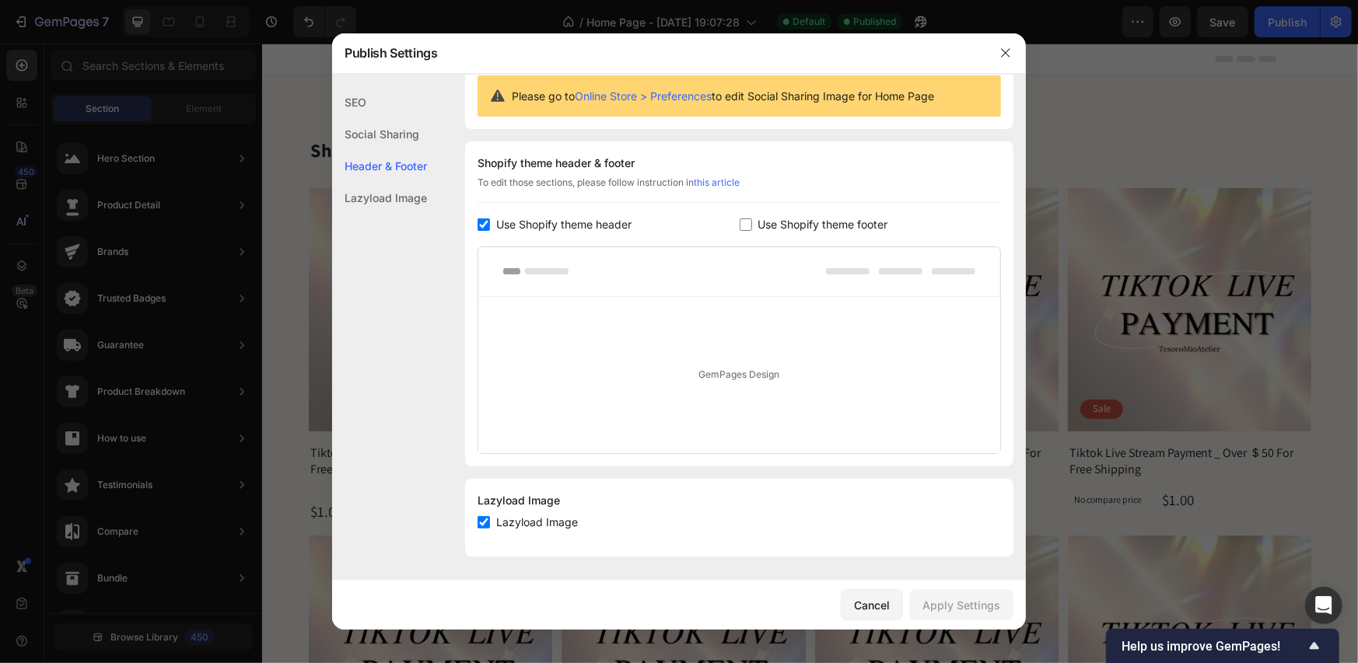
click at [482, 226] on input "checkbox" at bounding box center [484, 225] width 12 height 12
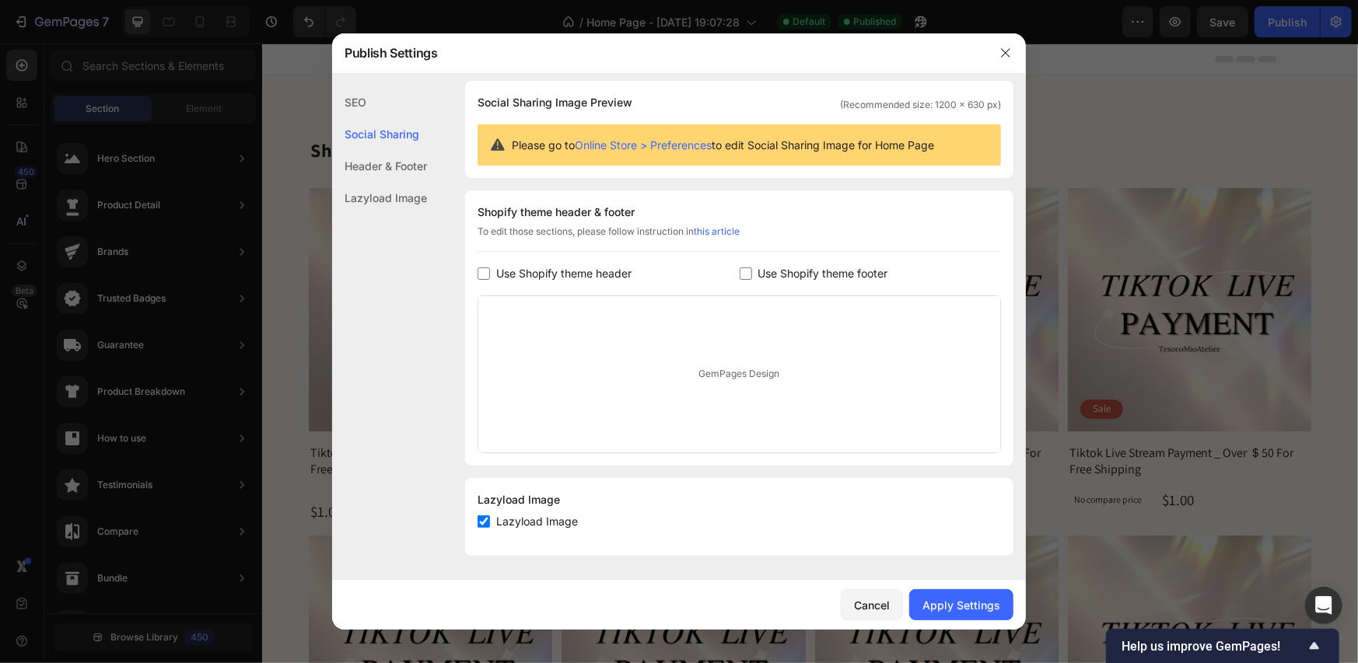
click at [481, 275] on input "checkbox" at bounding box center [484, 274] width 12 height 12
checkbox input "true"
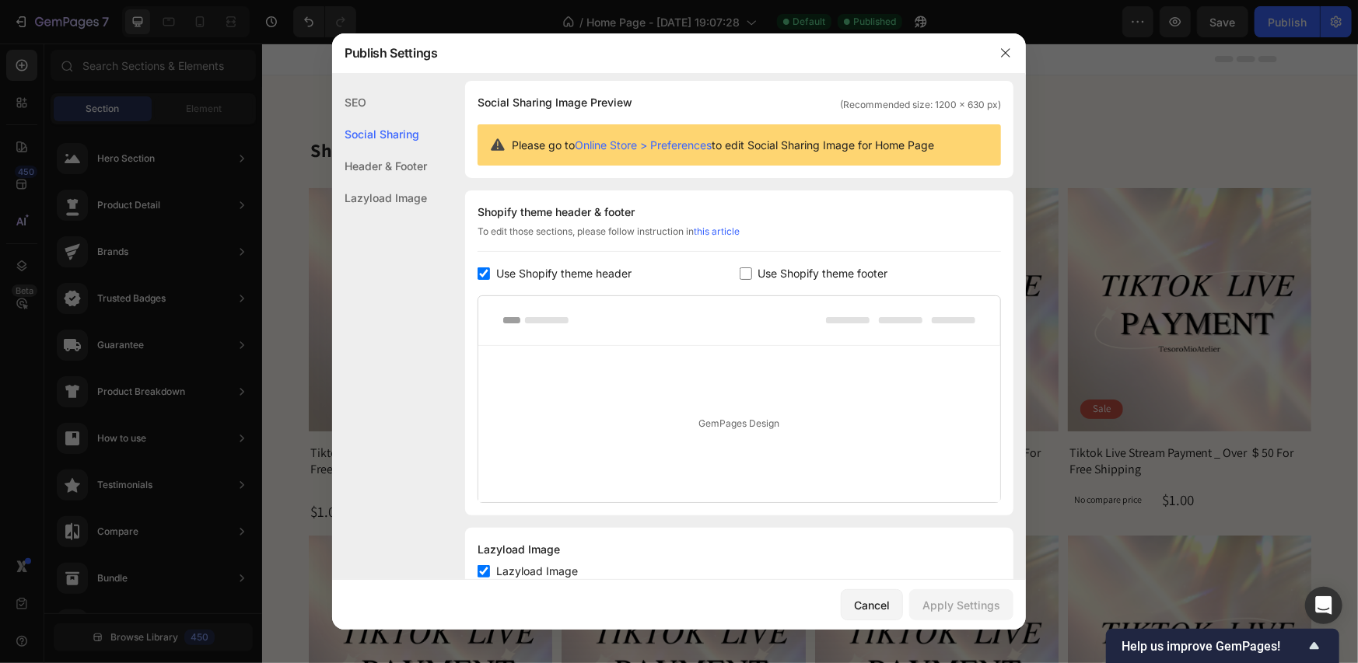
scroll to position [158, 0]
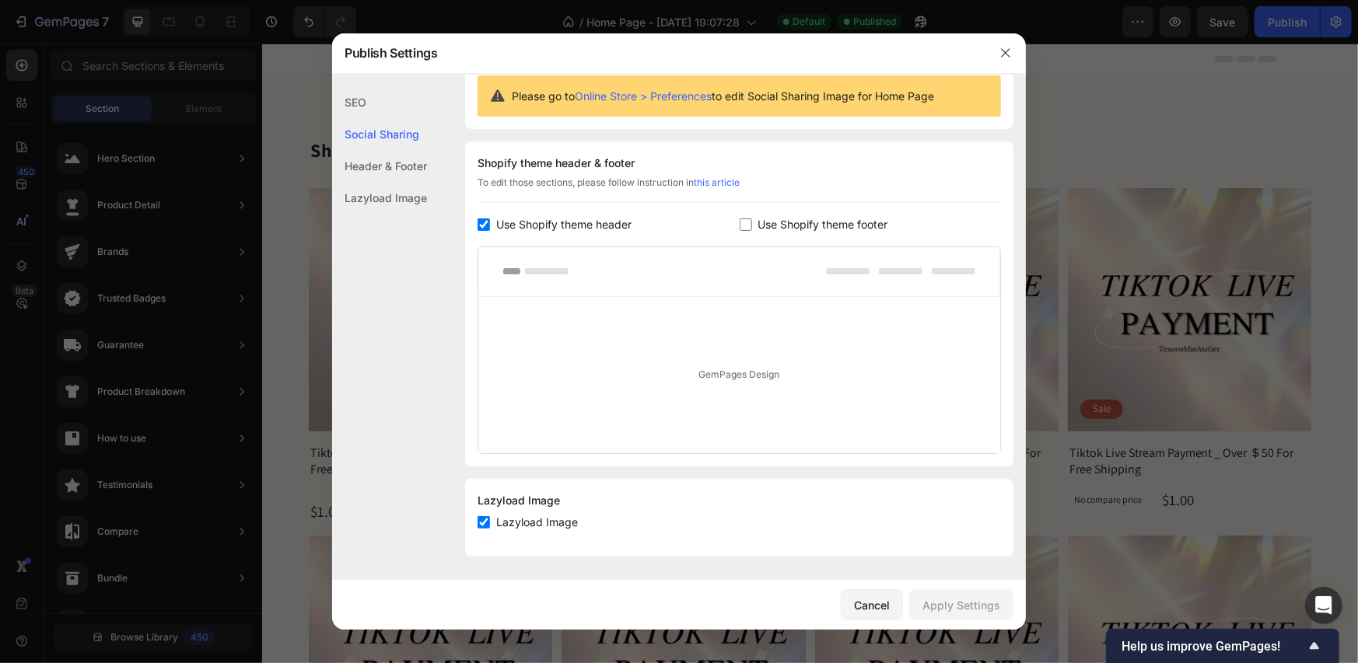
click at [485, 526] on input "checkbox" at bounding box center [484, 522] width 12 height 12
click at [485, 523] on input "checkbox" at bounding box center [484, 522] width 12 height 12
checkbox input "false"
click at [957, 604] on div "Apply Settings" at bounding box center [961, 605] width 78 height 16
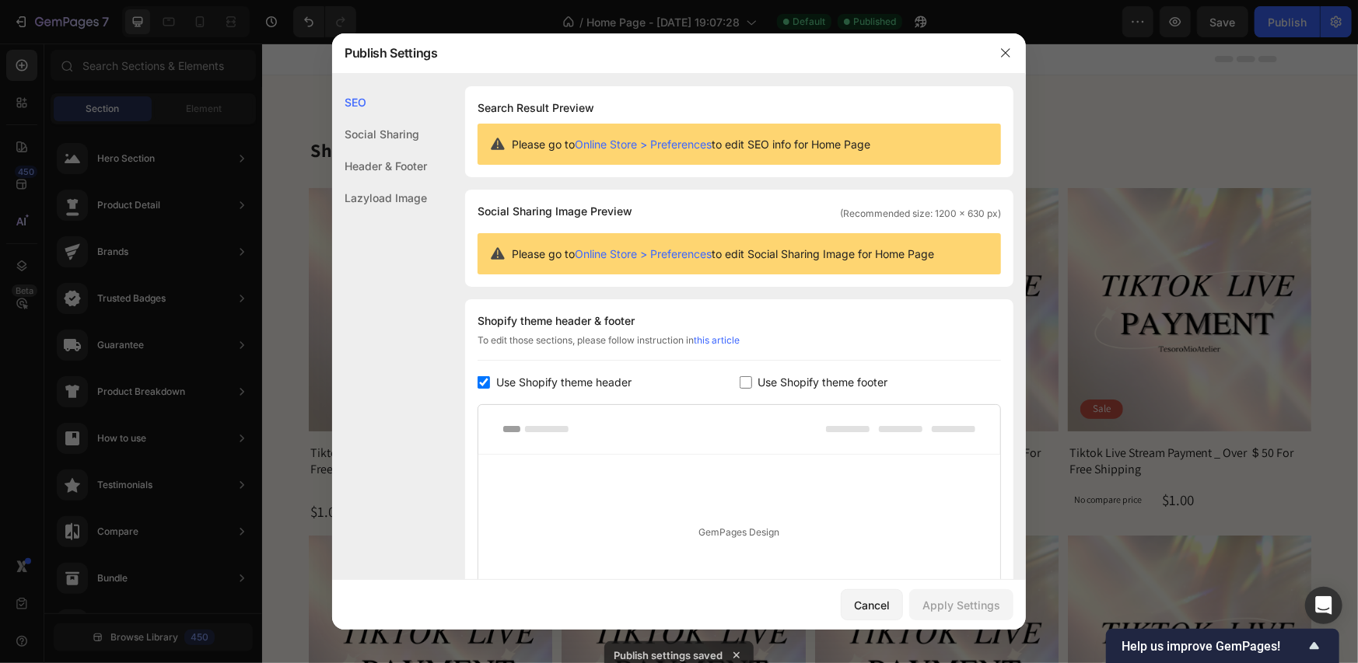
scroll to position [0, 0]
click at [1006, 49] on icon "button" at bounding box center [1005, 53] width 12 height 12
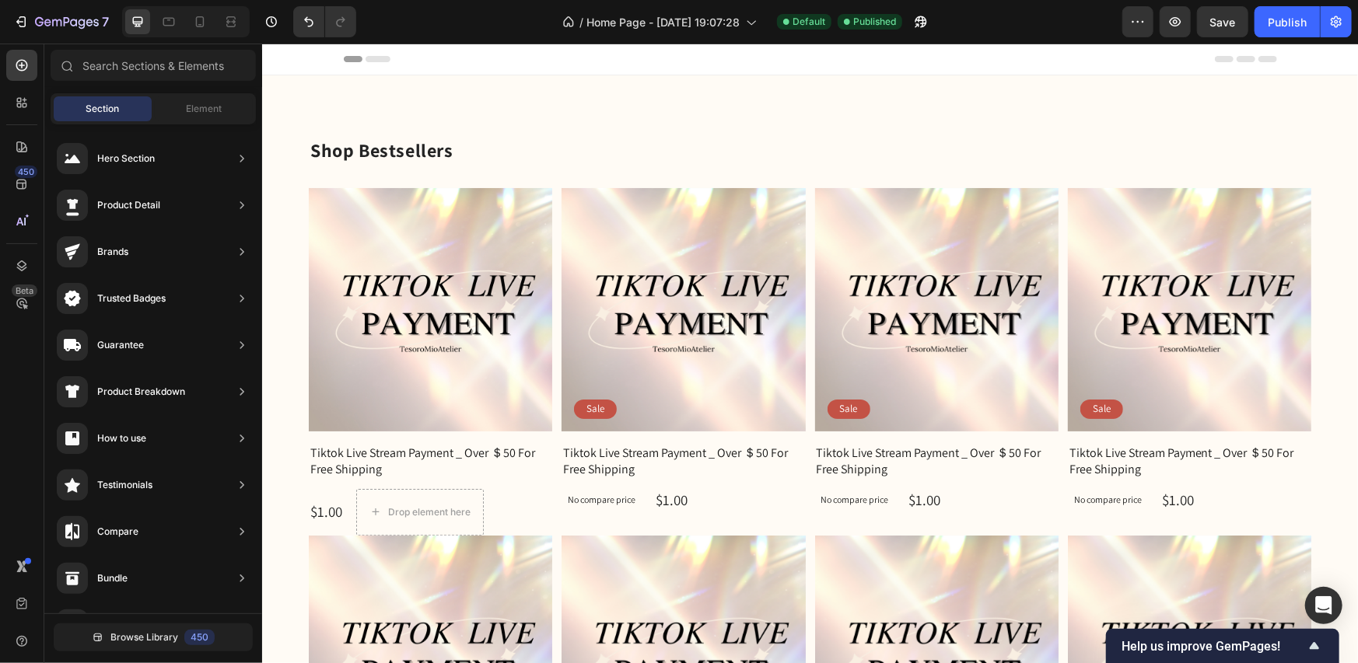
click at [303, 56] on span "Header" at bounding box center [308, 59] width 34 height 16
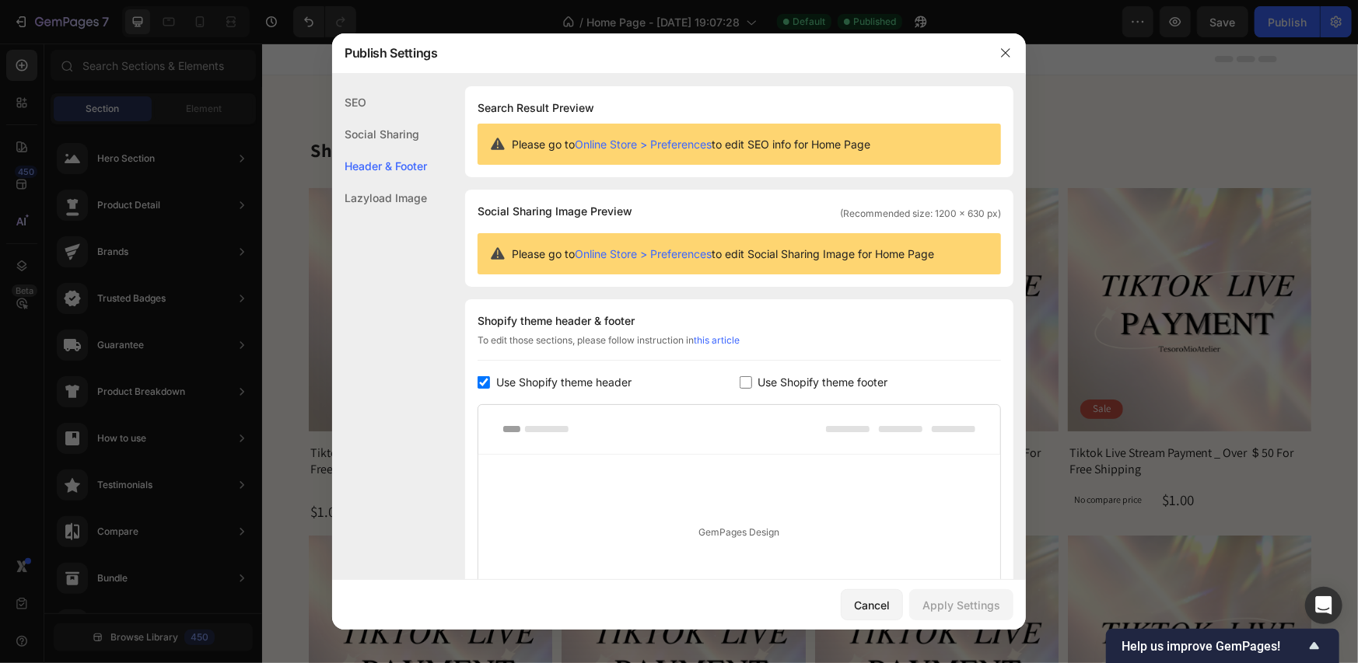
scroll to position [158, 0]
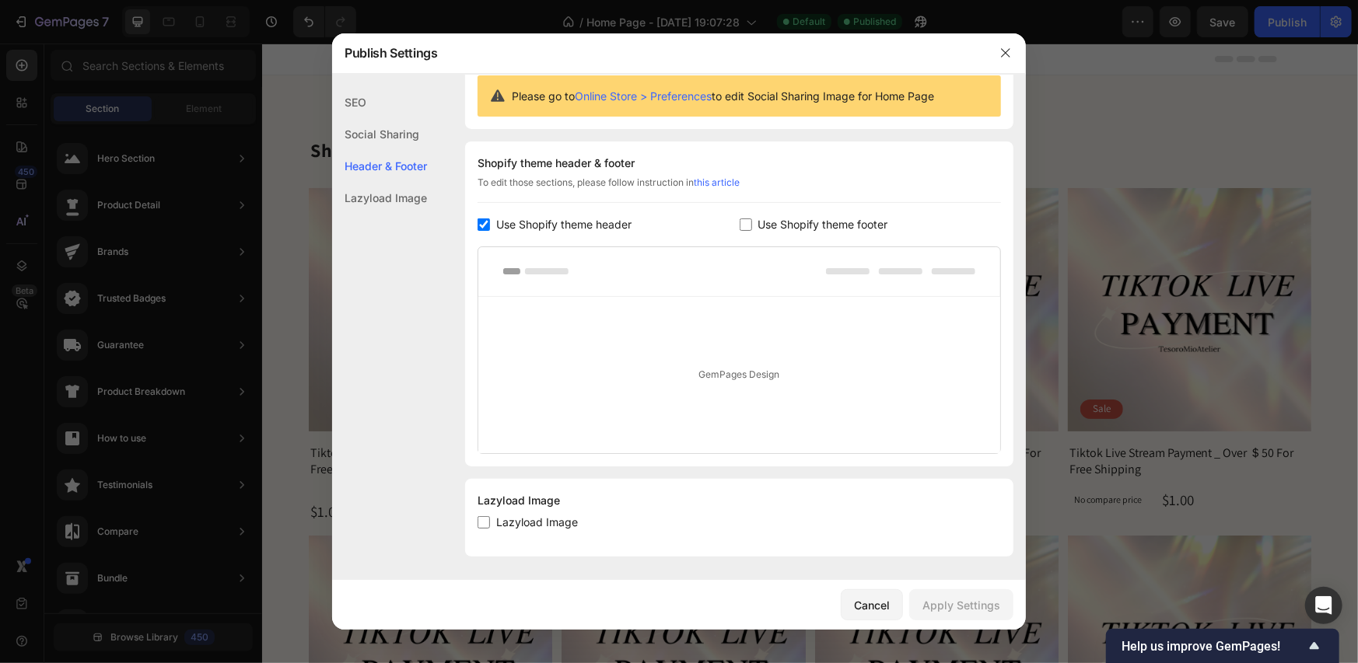
click at [483, 227] on input "checkbox" at bounding box center [484, 225] width 12 height 12
checkbox input "false"
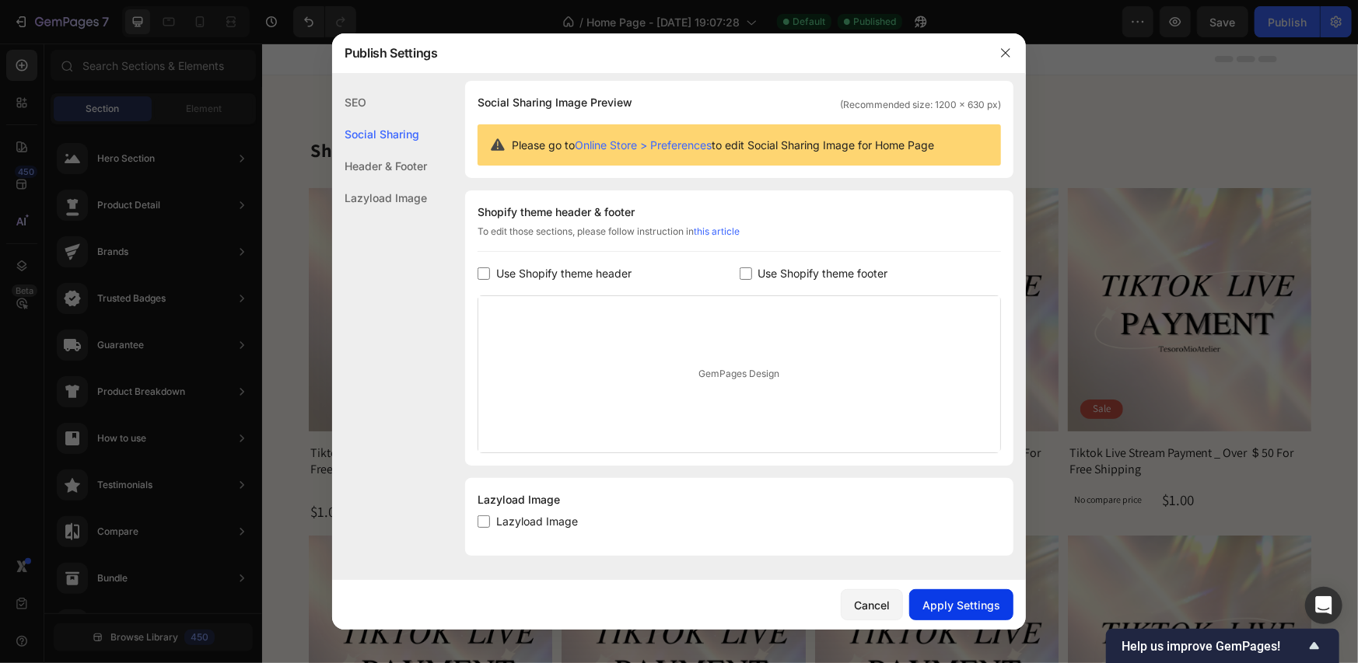
click at [980, 597] on div "Apply Settings" at bounding box center [961, 605] width 78 height 16
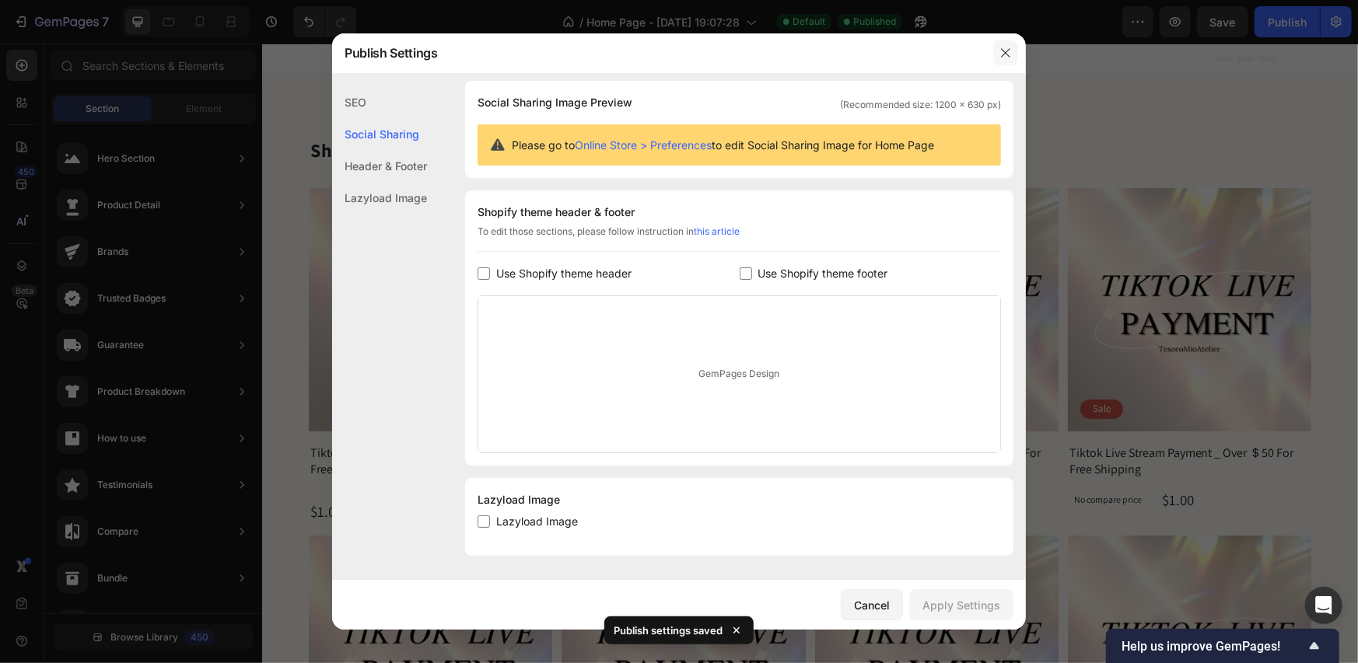
click at [1006, 54] on icon "button" at bounding box center [1005, 53] width 12 height 12
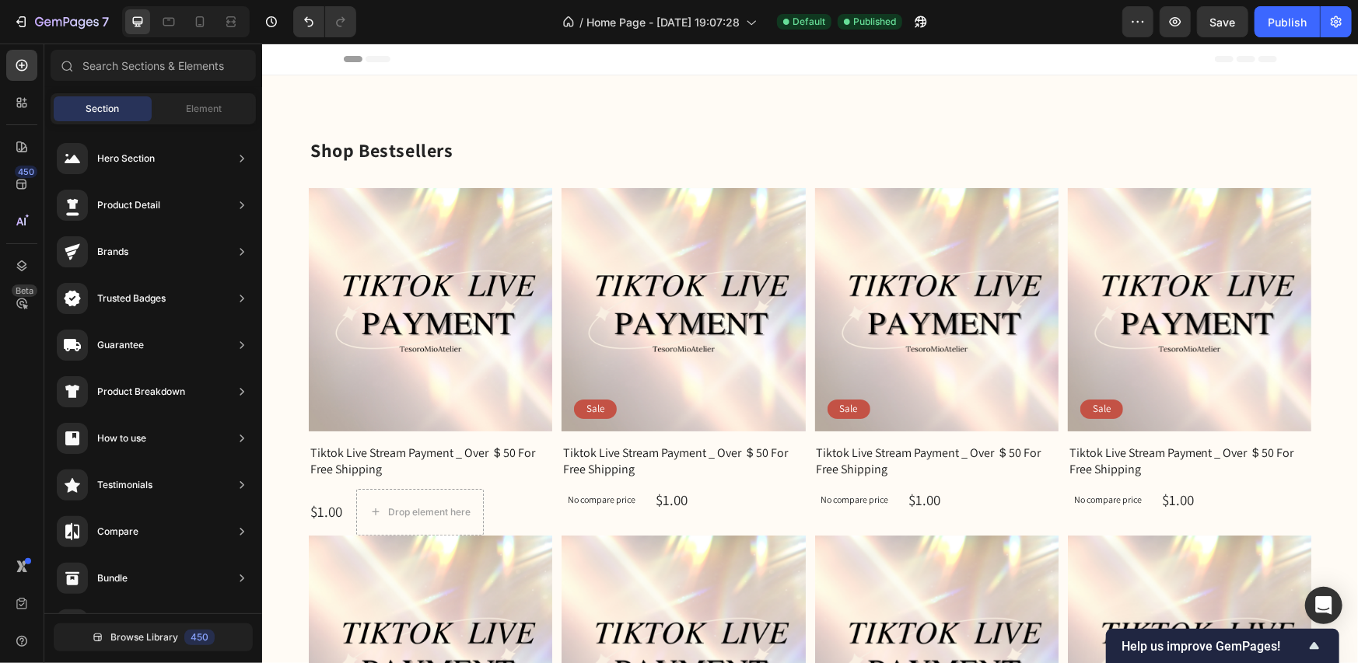
click at [572, 61] on div "Header" at bounding box center [809, 58] width 933 height 31
click at [153, 68] on input "text" at bounding box center [153, 65] width 205 height 31
click at [121, 108] on div "Section" at bounding box center [103, 108] width 98 height 25
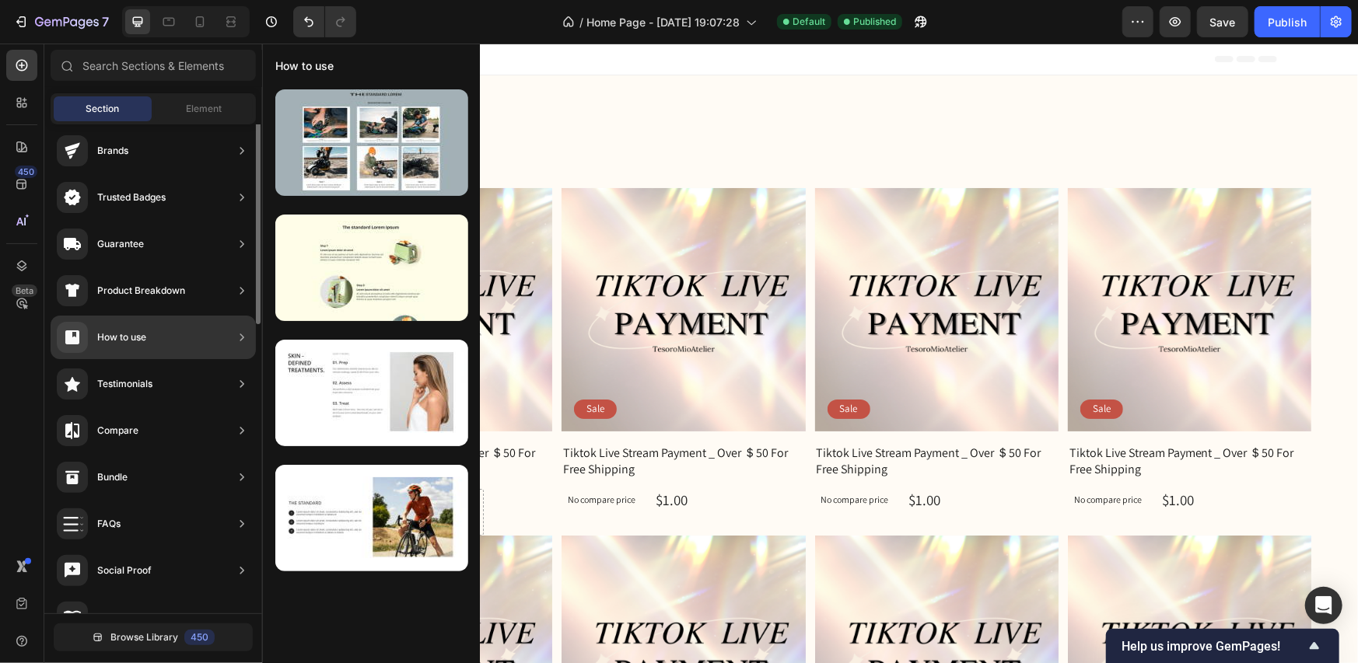
scroll to position [0, 0]
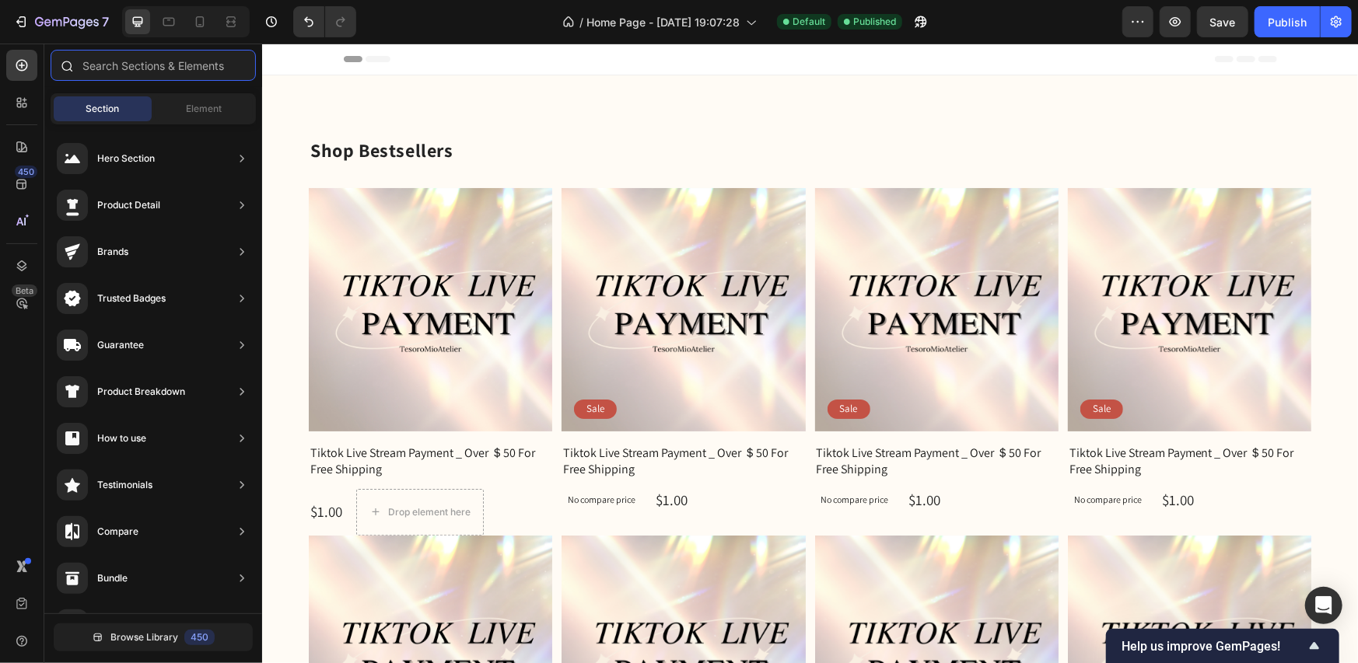
click at [133, 68] on input "text" at bounding box center [153, 65] width 205 height 31
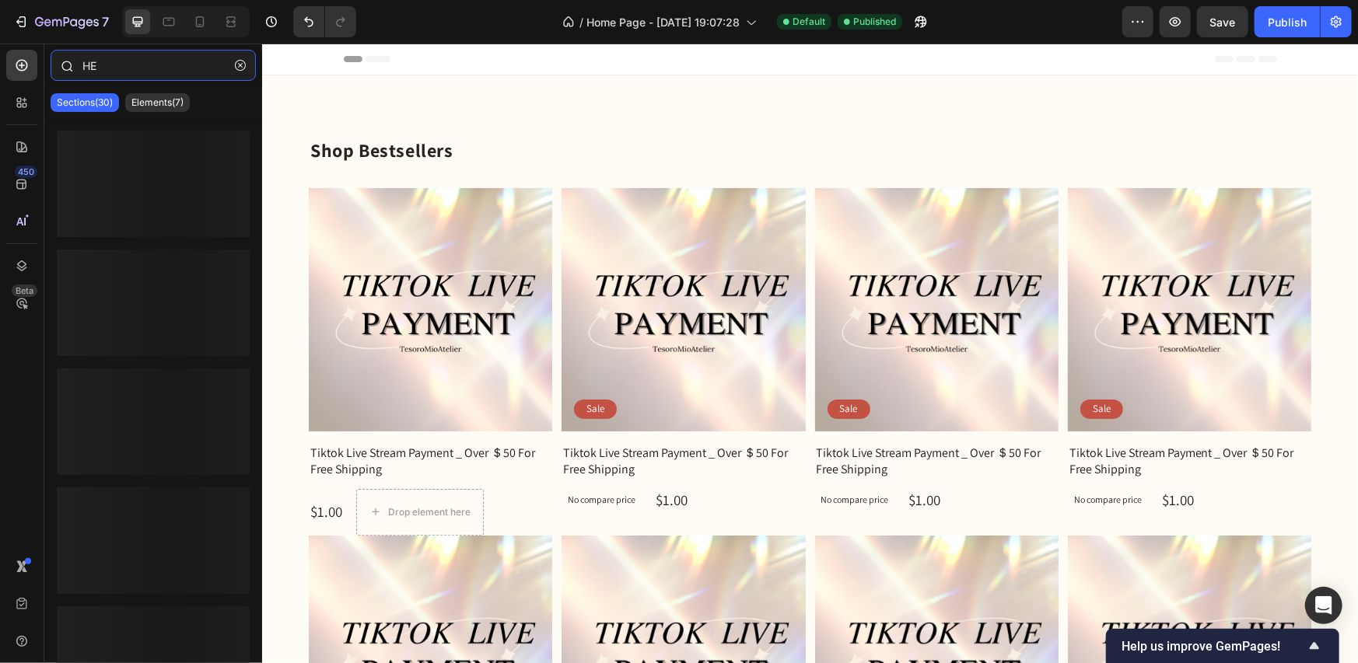
type input "H"
type input "h"
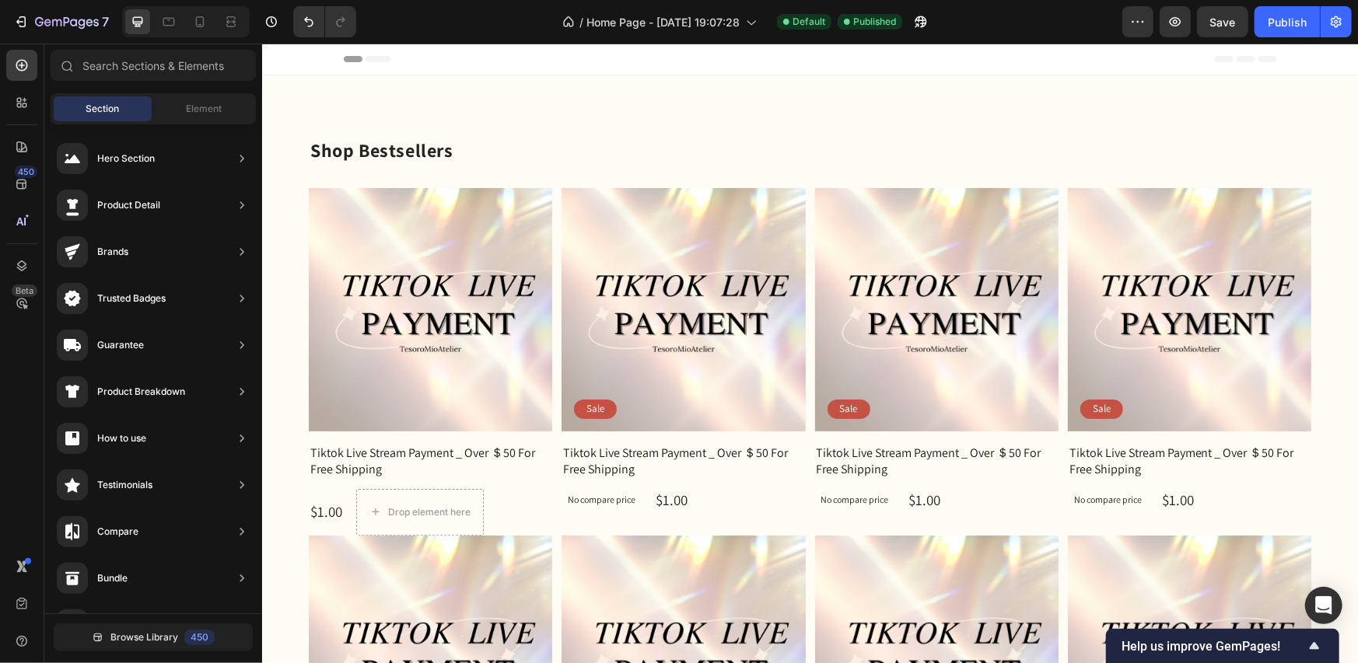
click at [547, 59] on div "Header" at bounding box center [809, 58] width 933 height 31
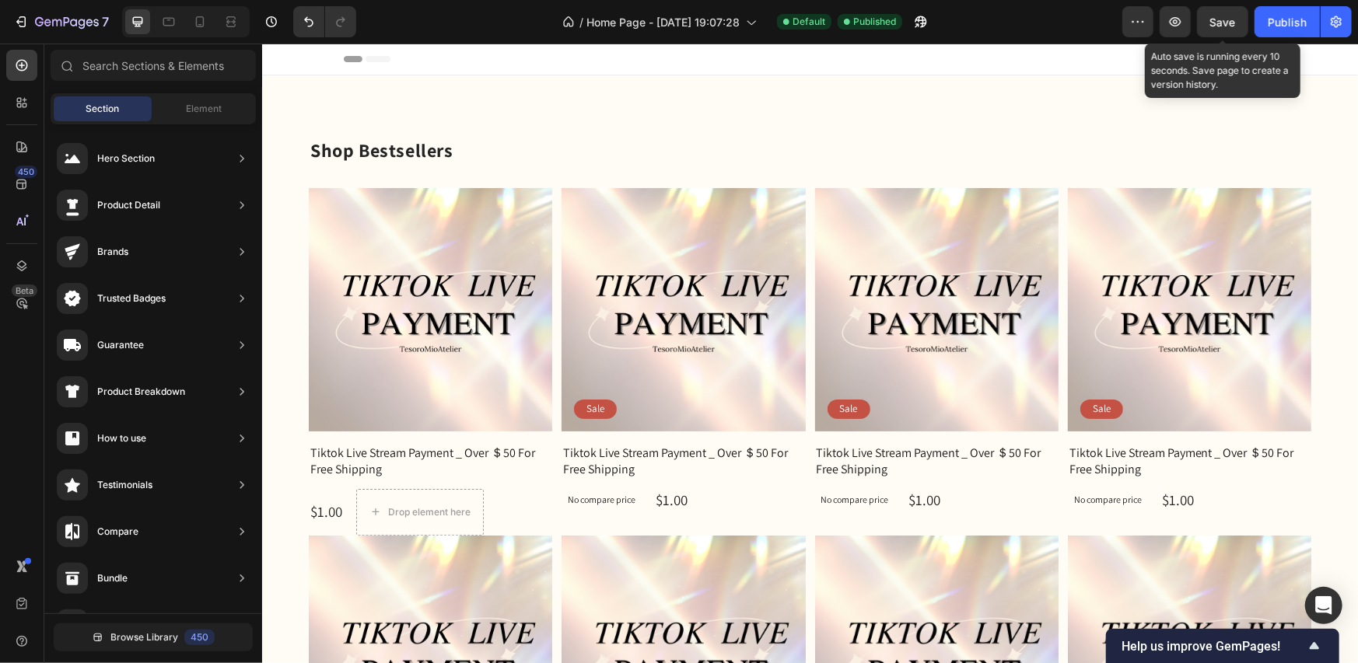
click at [1229, 25] on span "Save" at bounding box center [1223, 22] width 26 height 13
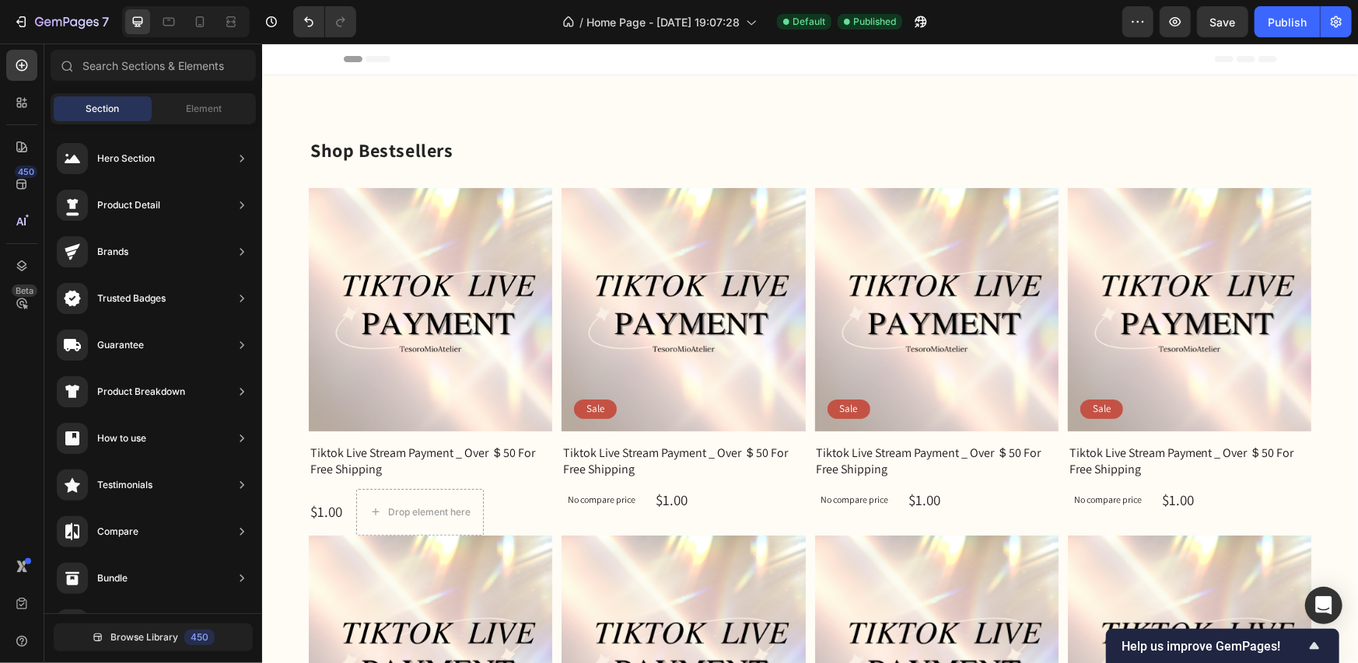
click at [639, 62] on div "Header" at bounding box center [809, 58] width 933 height 31
click at [307, 61] on span "Header" at bounding box center [308, 59] width 34 height 16
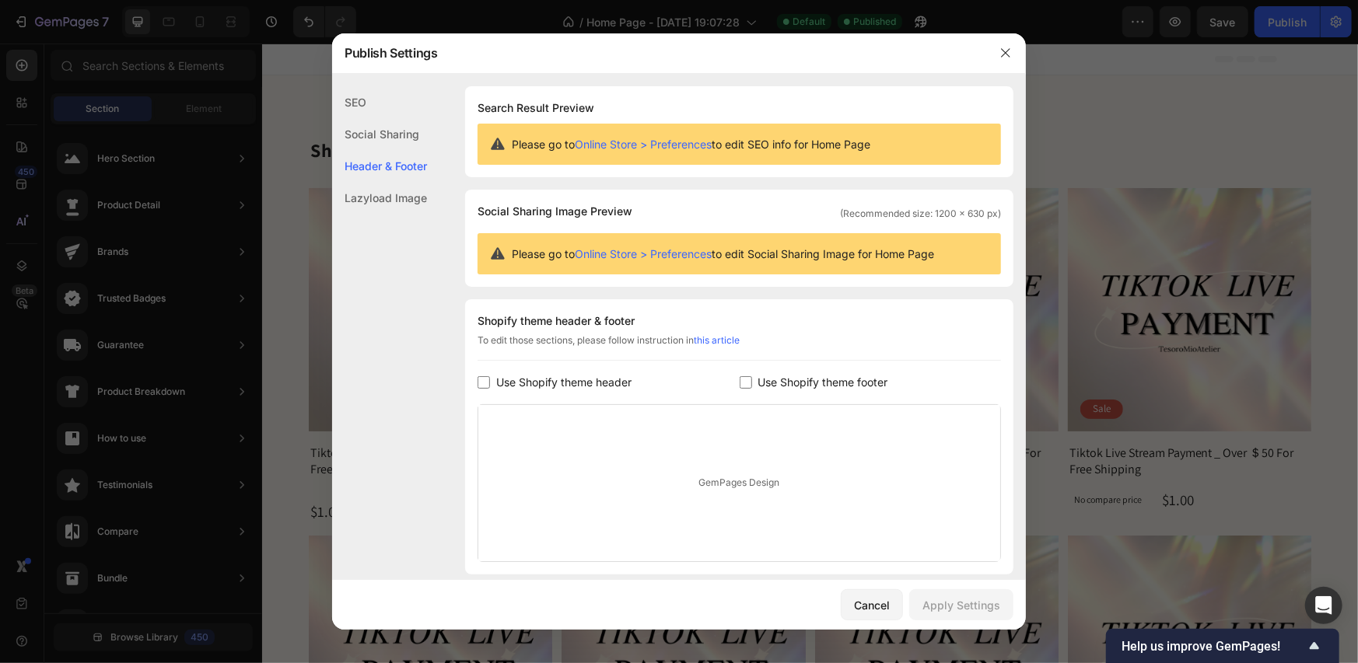
scroll to position [109, 0]
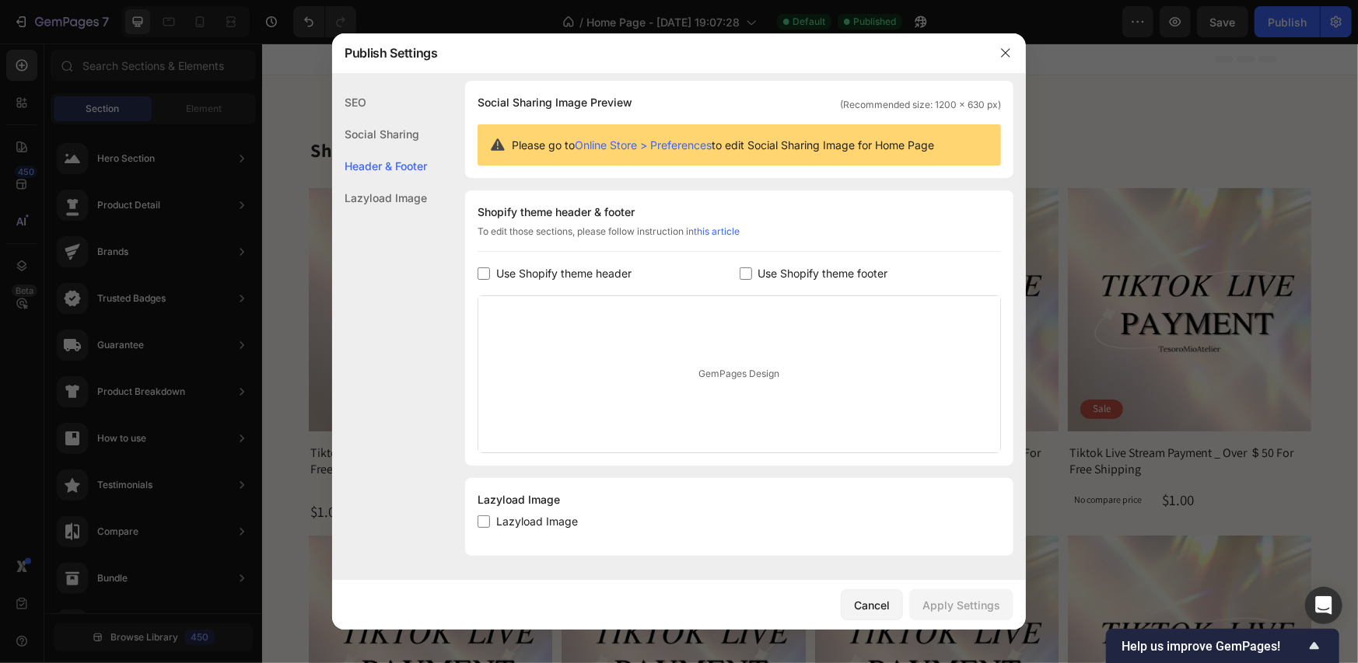
click at [491, 274] on label "Use Shopify theme header" at bounding box center [561, 273] width 142 height 19
checkbox input "true"
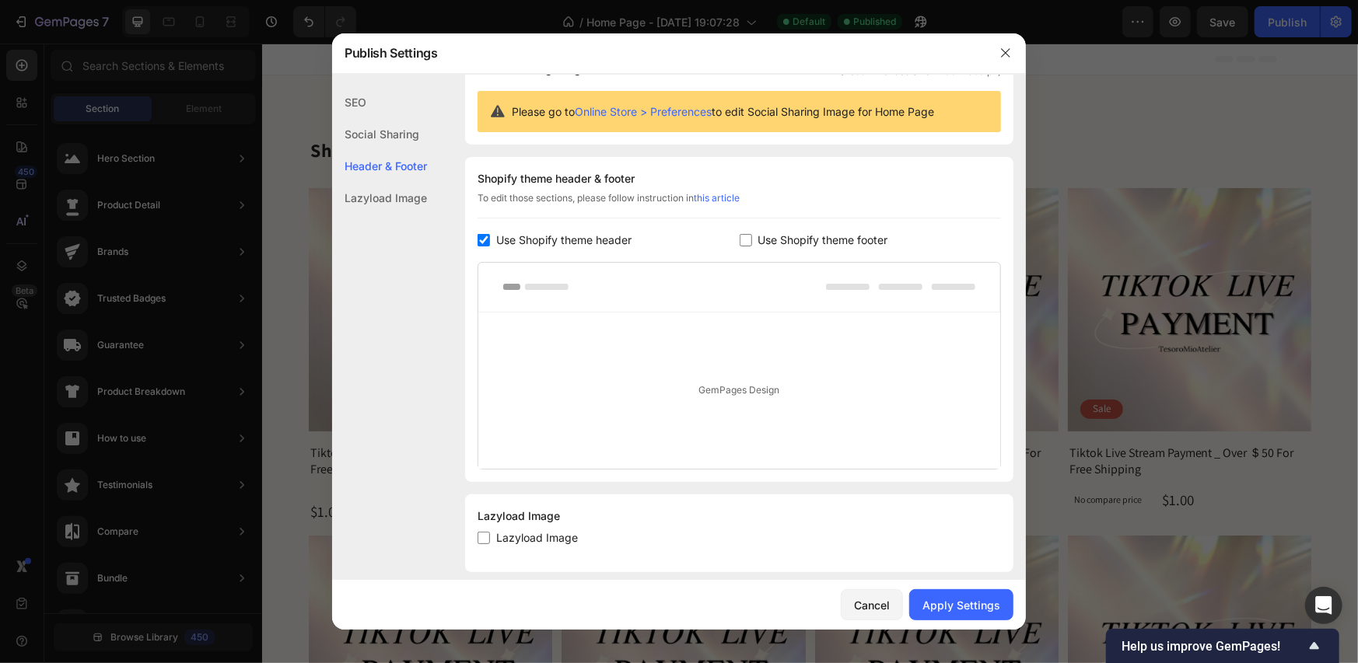
scroll to position [158, 0]
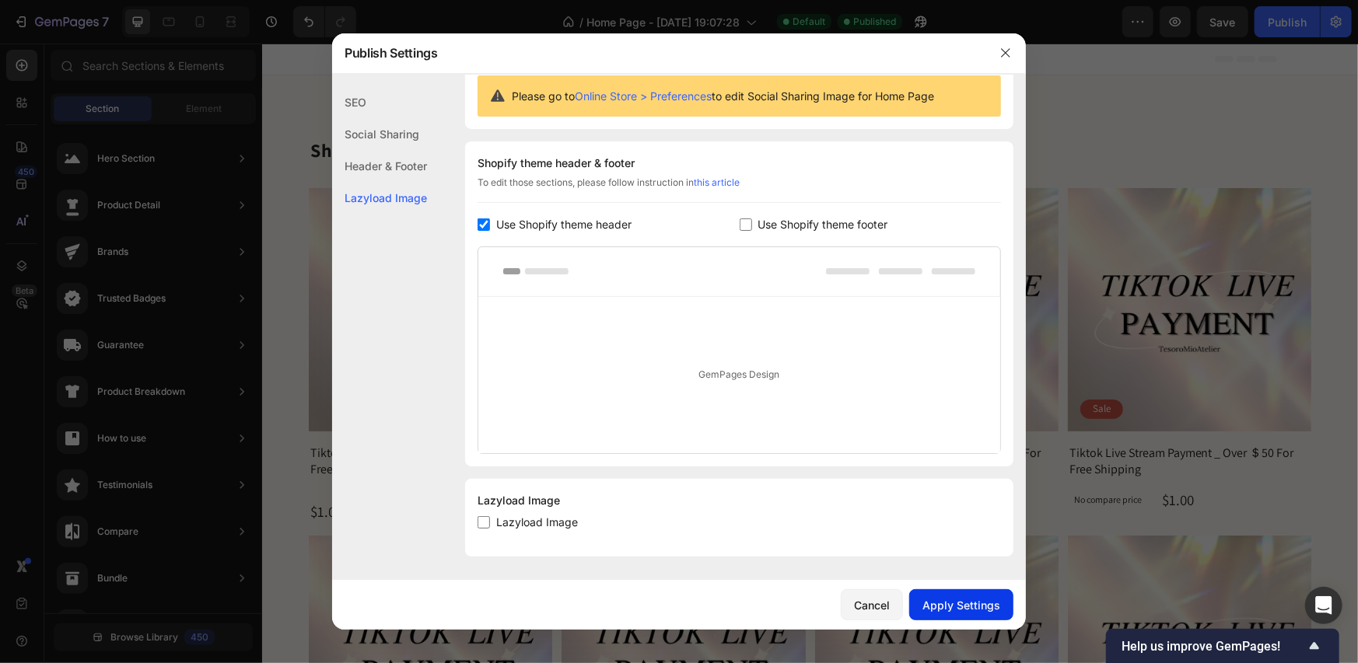
click at [964, 605] on div "Apply Settings" at bounding box center [961, 605] width 78 height 16
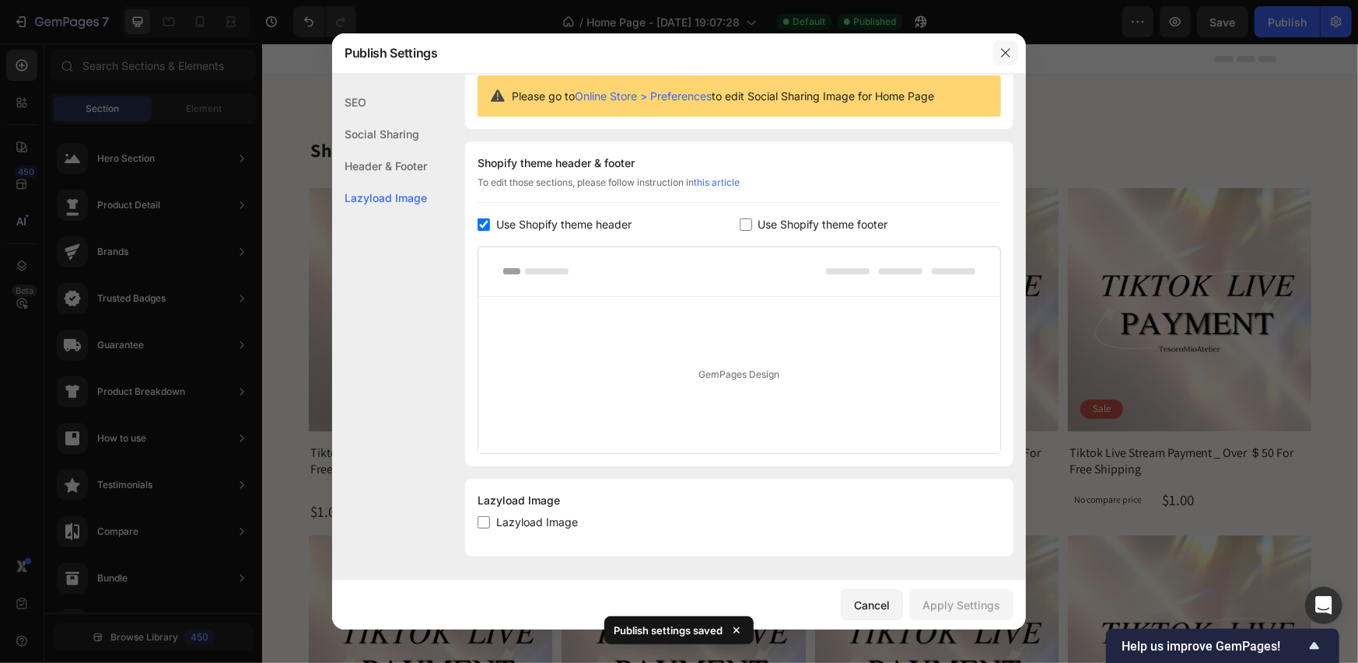
click at [1006, 54] on icon "button" at bounding box center [1005, 53] width 12 height 12
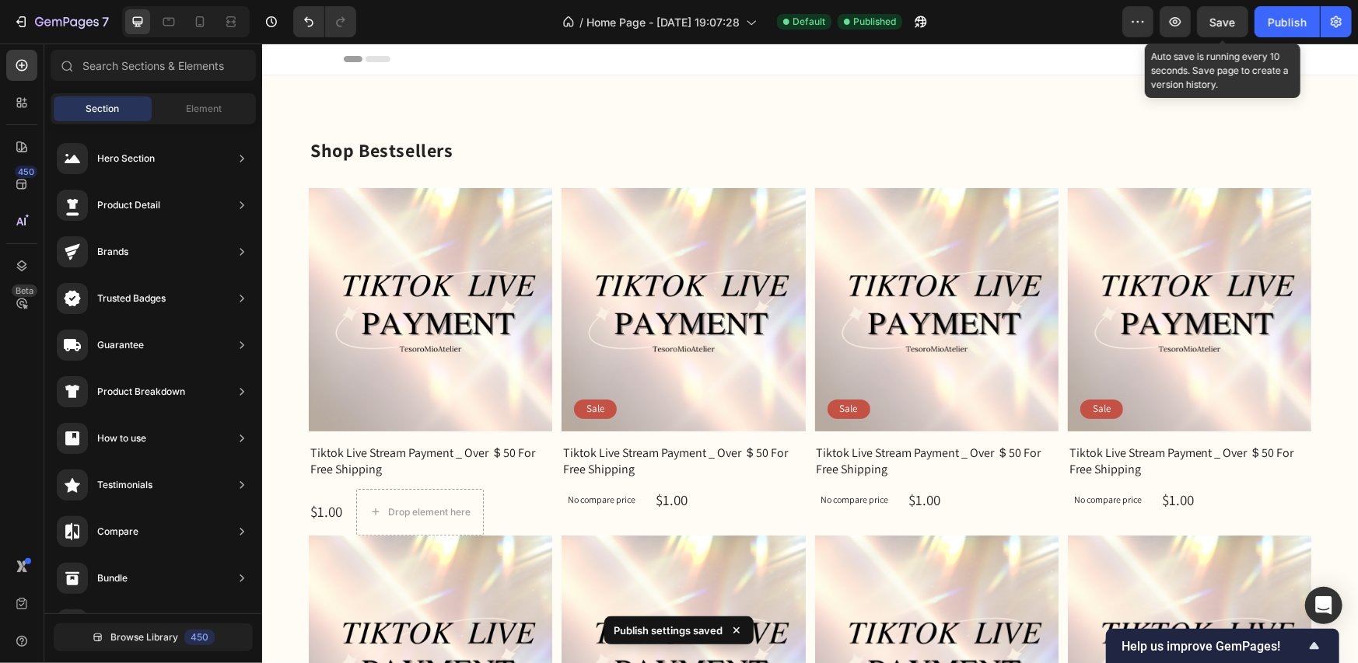
click at [1217, 14] on div "Save" at bounding box center [1223, 22] width 26 height 16
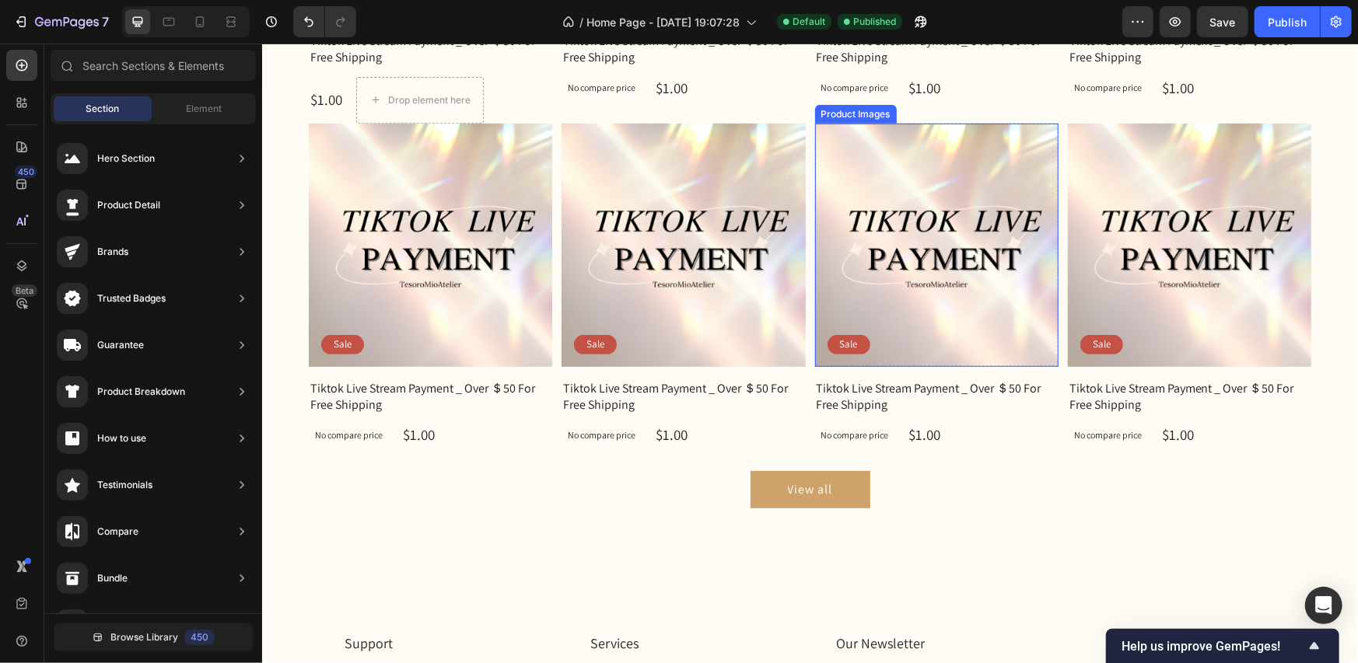
scroll to position [23, 0]
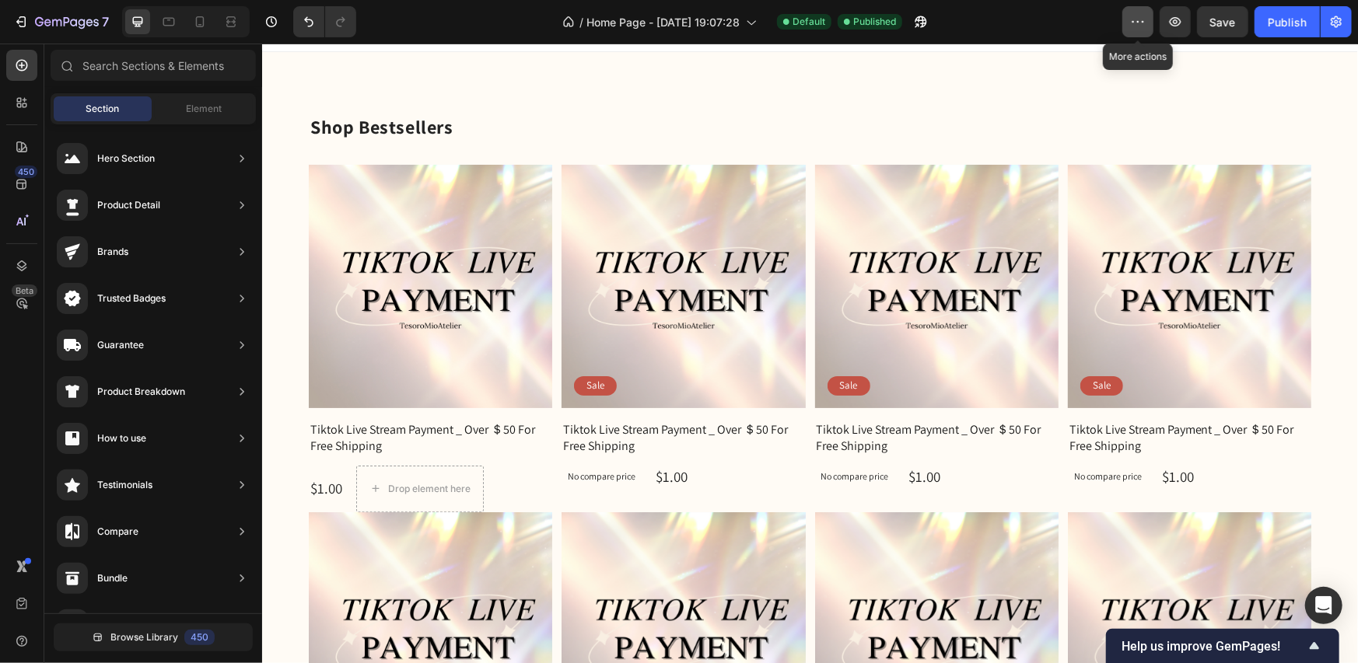
click at [1142, 26] on icon "button" at bounding box center [1138, 22] width 16 height 16
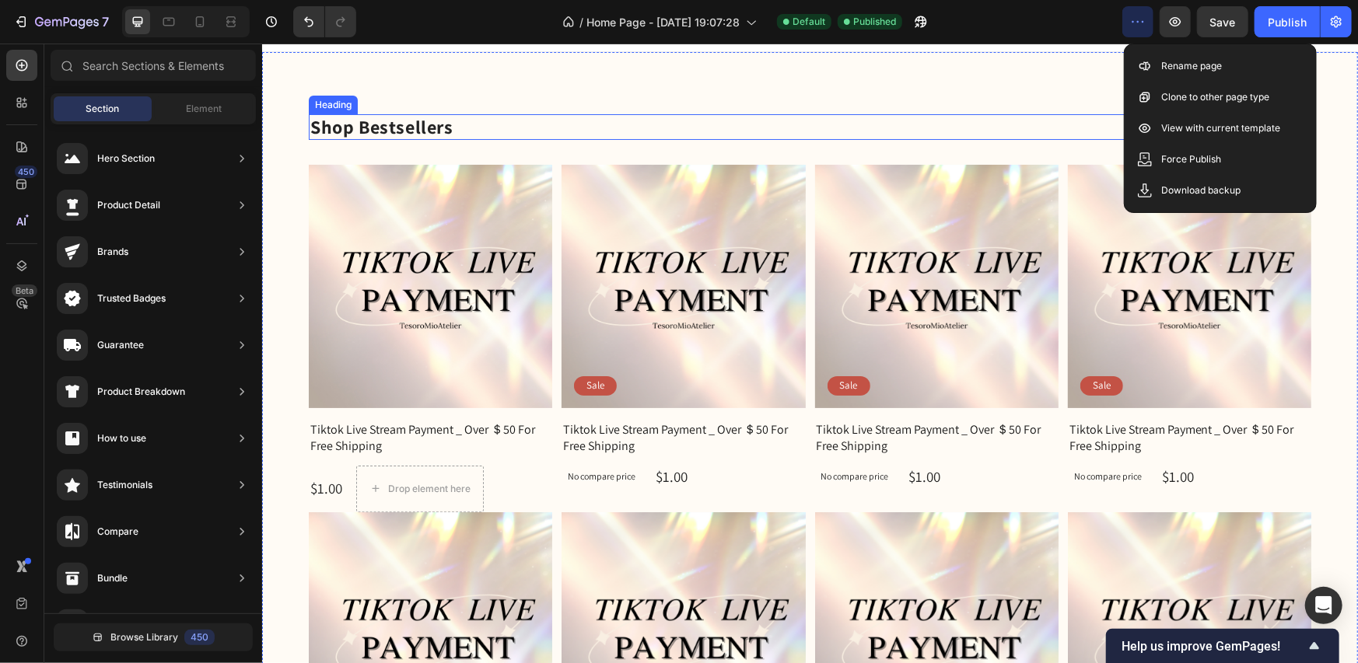
click at [985, 122] on p "Shop Bestsellers" at bounding box center [809, 126] width 999 height 23
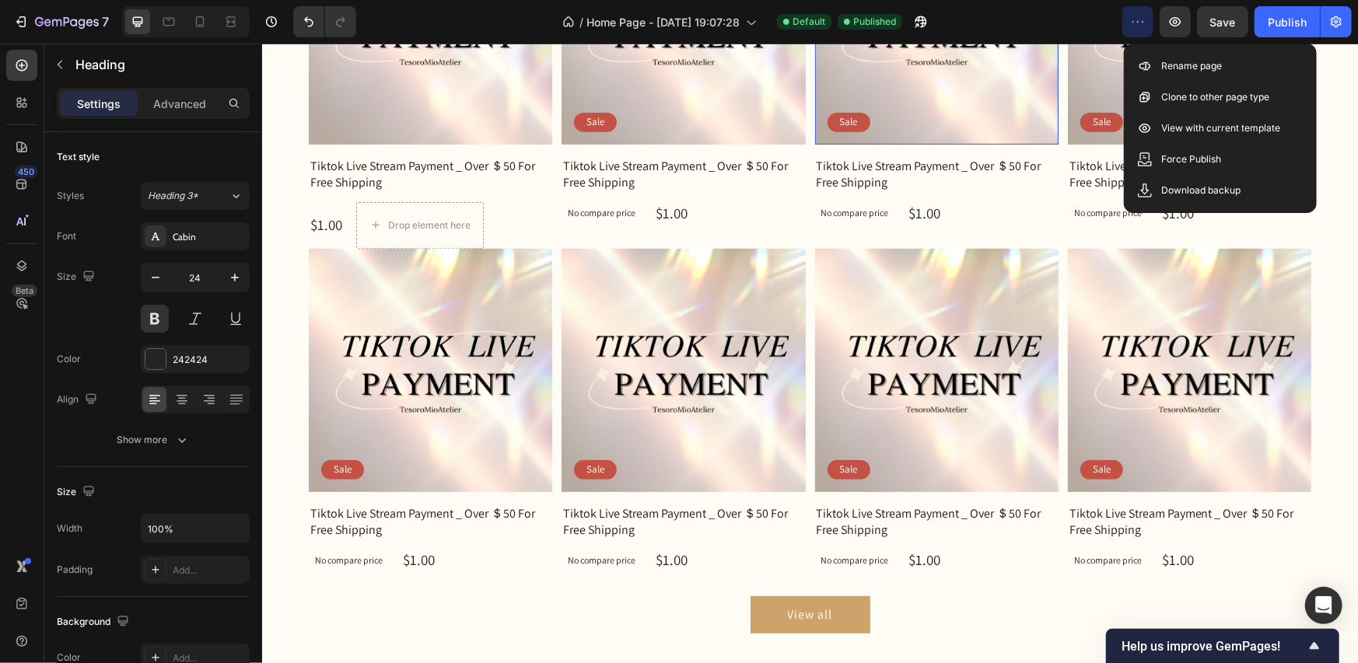
scroll to position [0, 0]
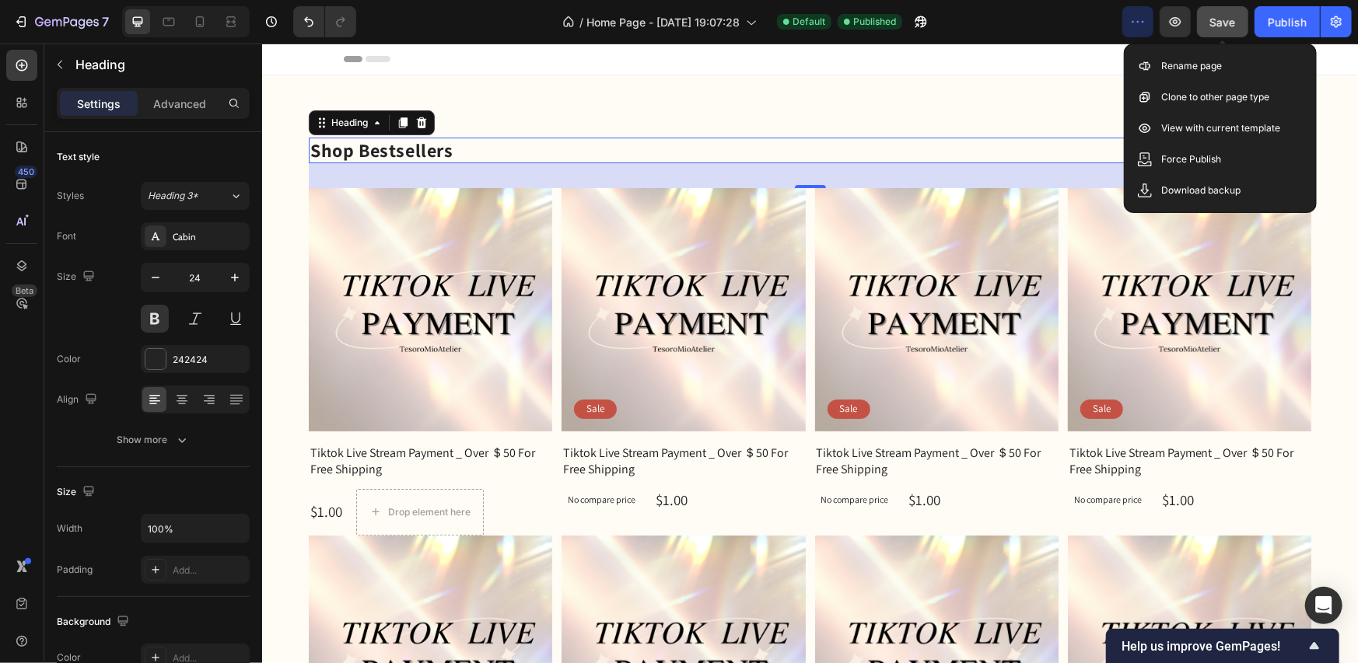
click at [1220, 29] on div "Save" at bounding box center [1223, 22] width 26 height 16
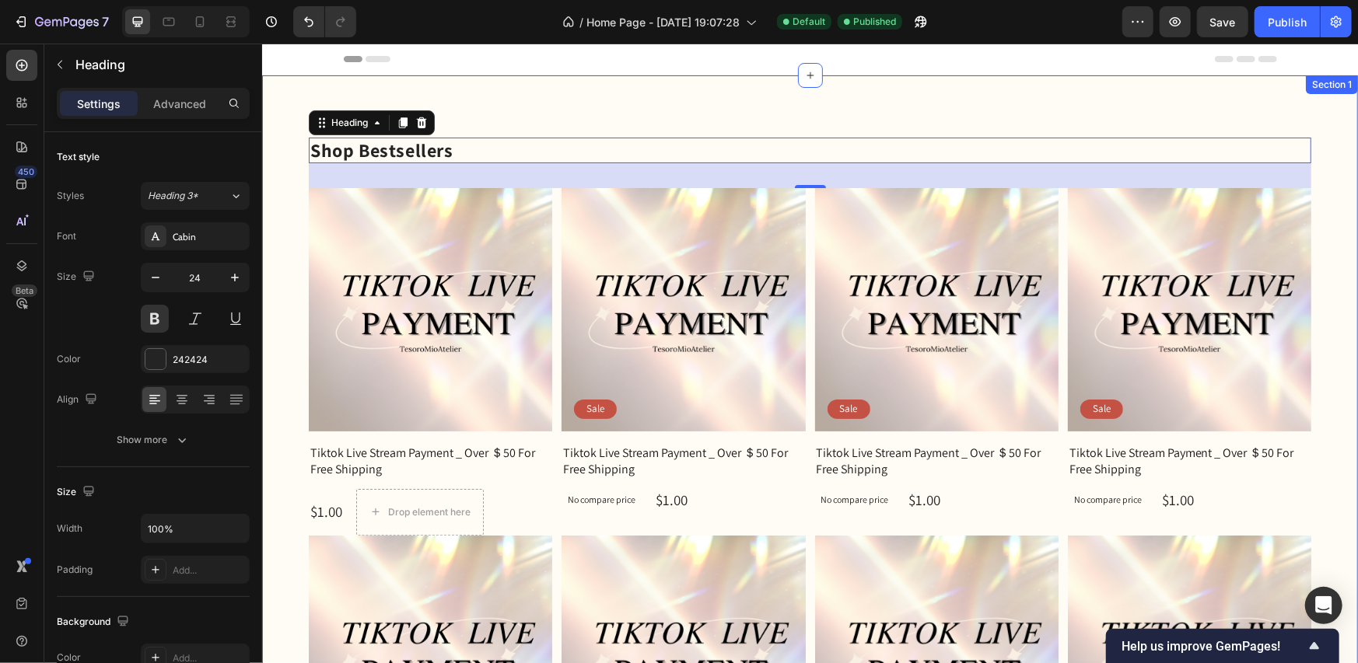
click at [1126, 103] on div "Shop Bestsellers Heading 32 Product Images Row Tiktok Live Stream Payment _ Ove…" at bounding box center [809, 529] width 1096 height 908
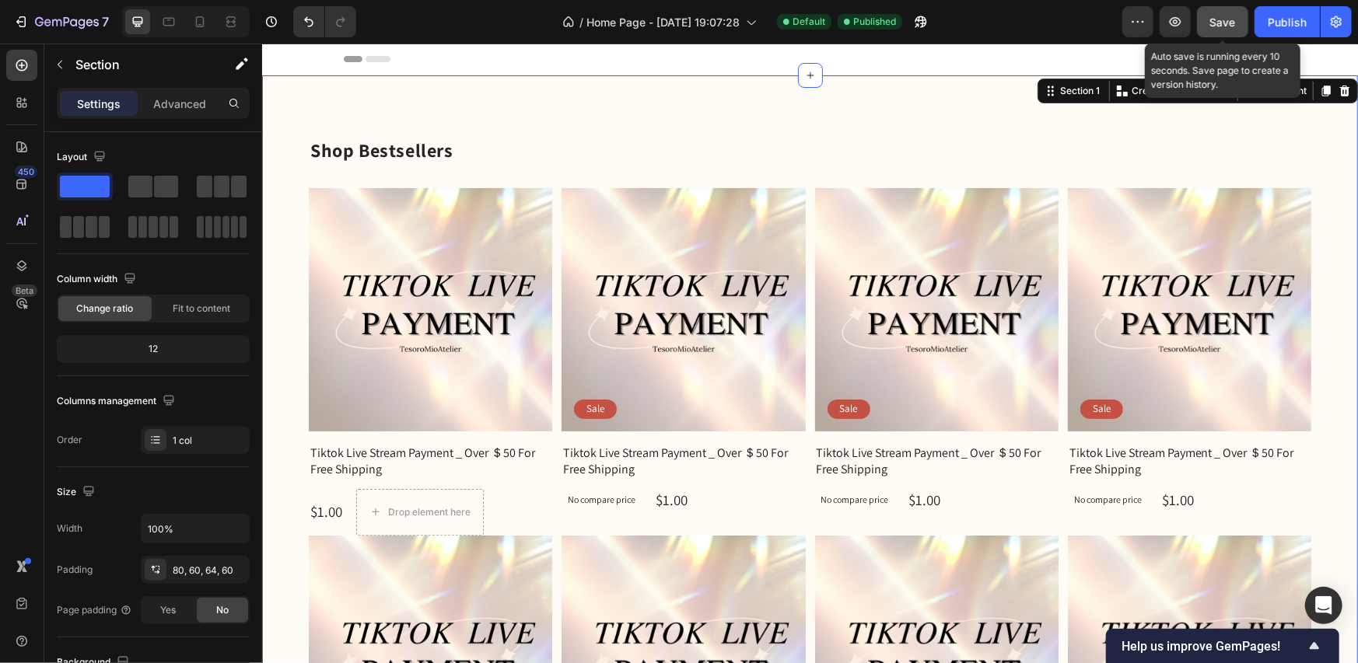
click at [1229, 32] on button "Save" at bounding box center [1222, 21] width 51 height 31
click at [1229, 19] on span "Save" at bounding box center [1223, 22] width 26 height 13
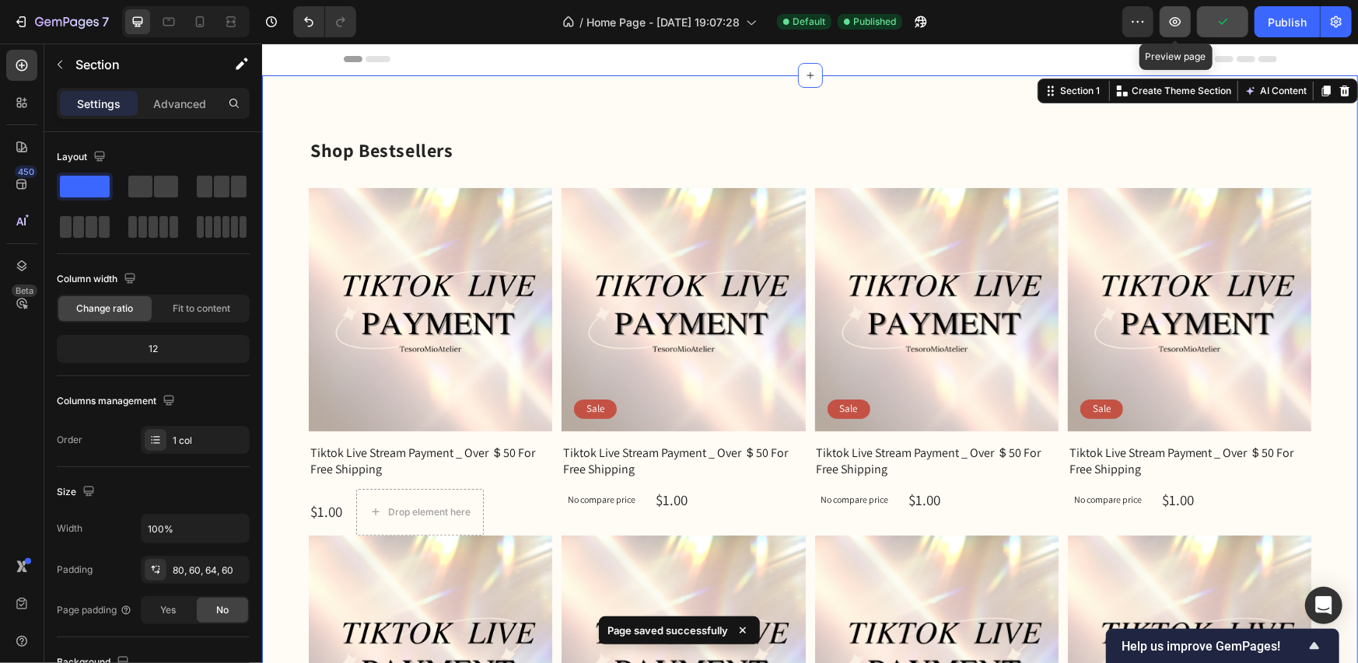
click at [1176, 25] on icon "button" at bounding box center [1175, 22] width 16 height 16
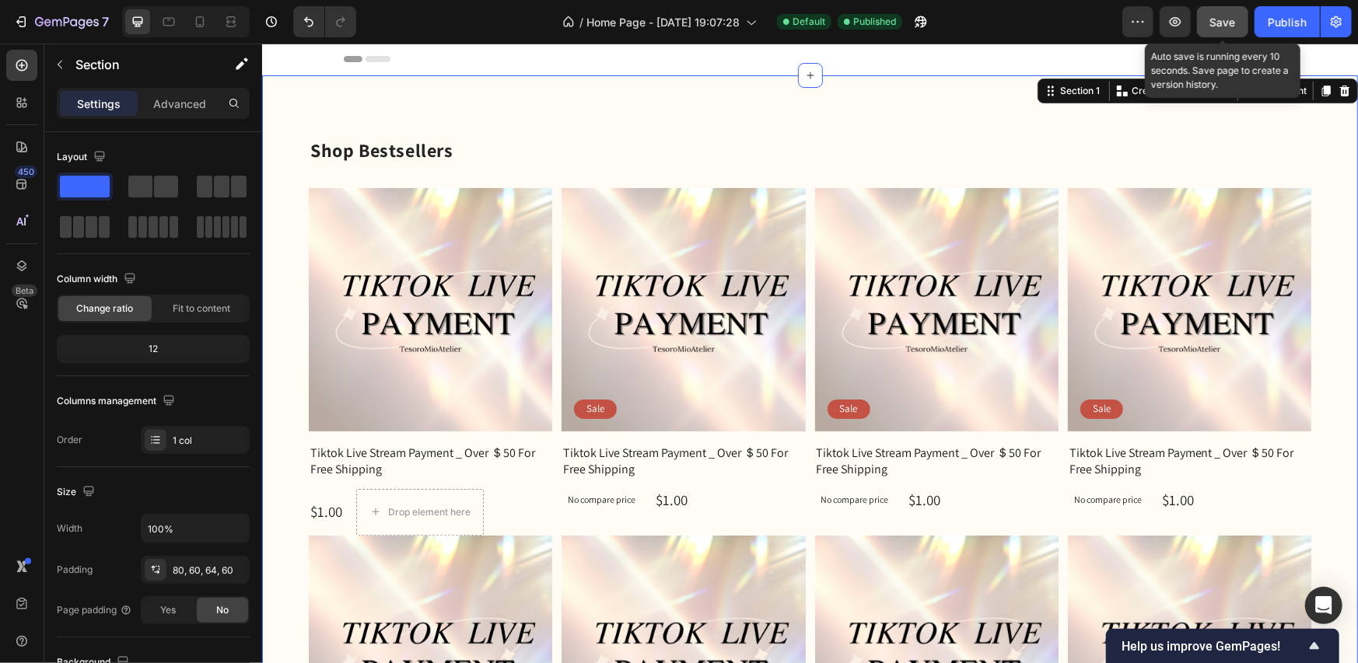
click at [1231, 23] on span "Save" at bounding box center [1223, 22] width 26 height 13
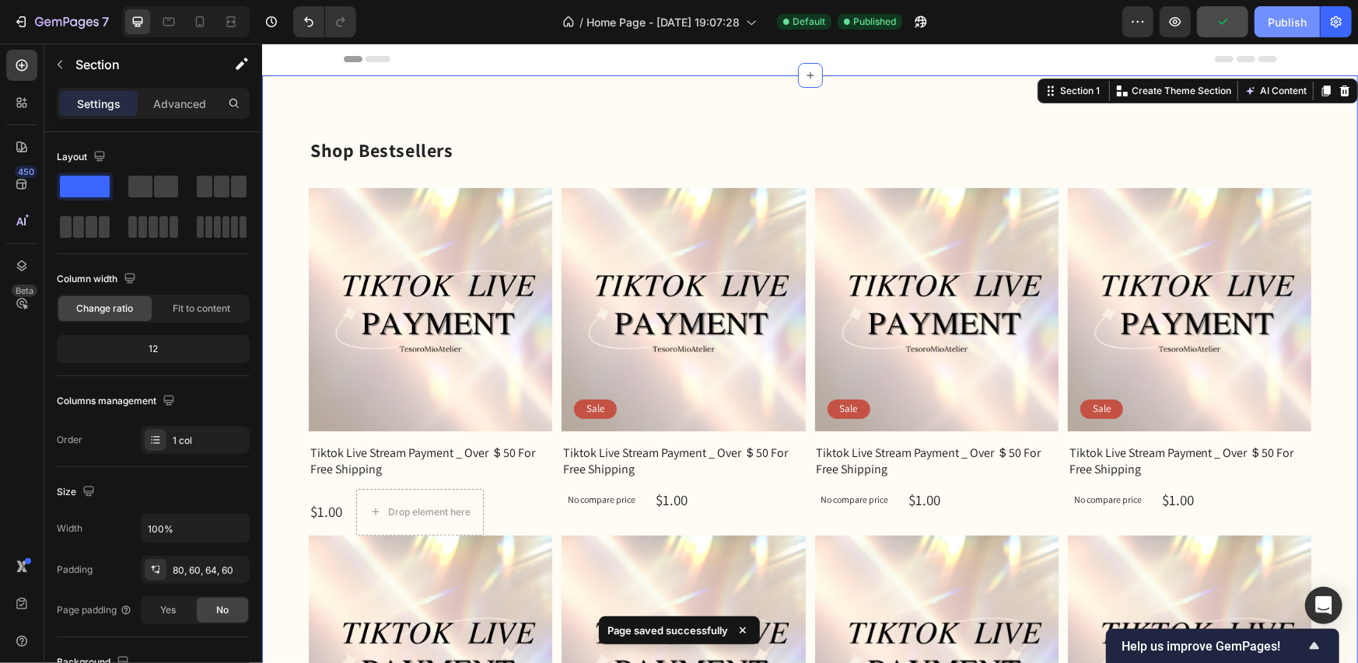
click at [1297, 28] on div "Publish" at bounding box center [1287, 22] width 39 height 16
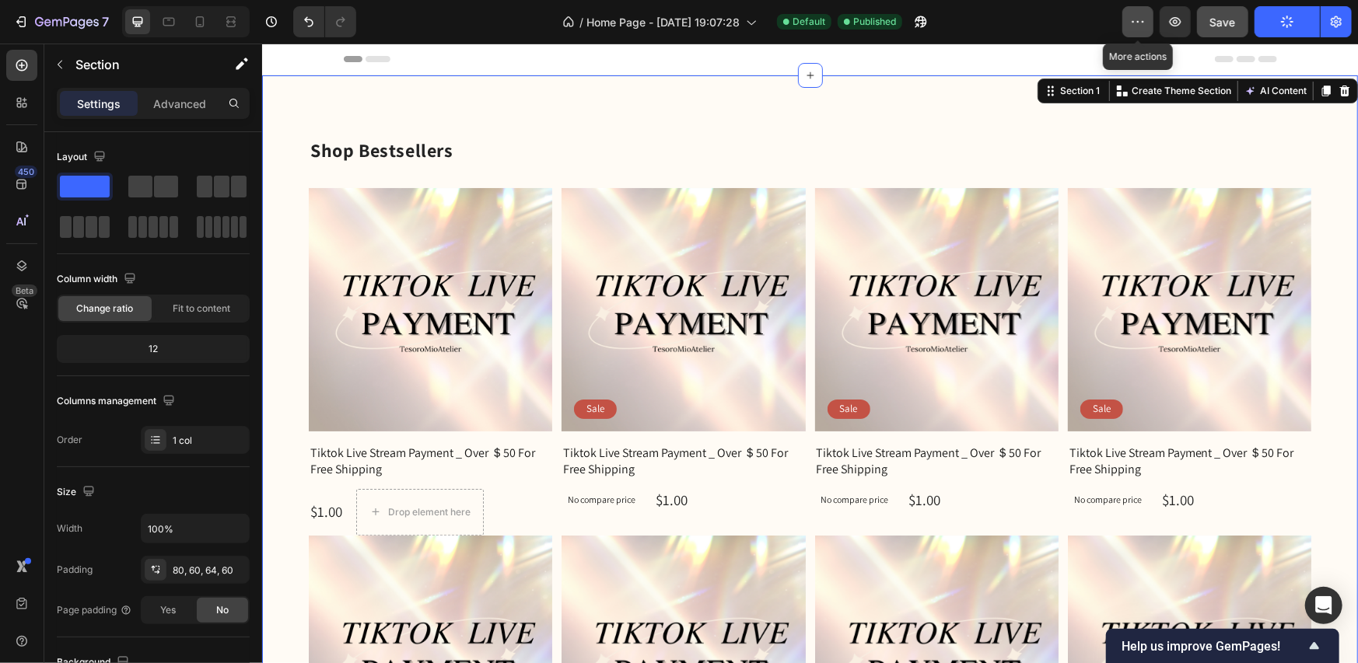
click at [1142, 30] on button "button" at bounding box center [1137, 21] width 31 height 31
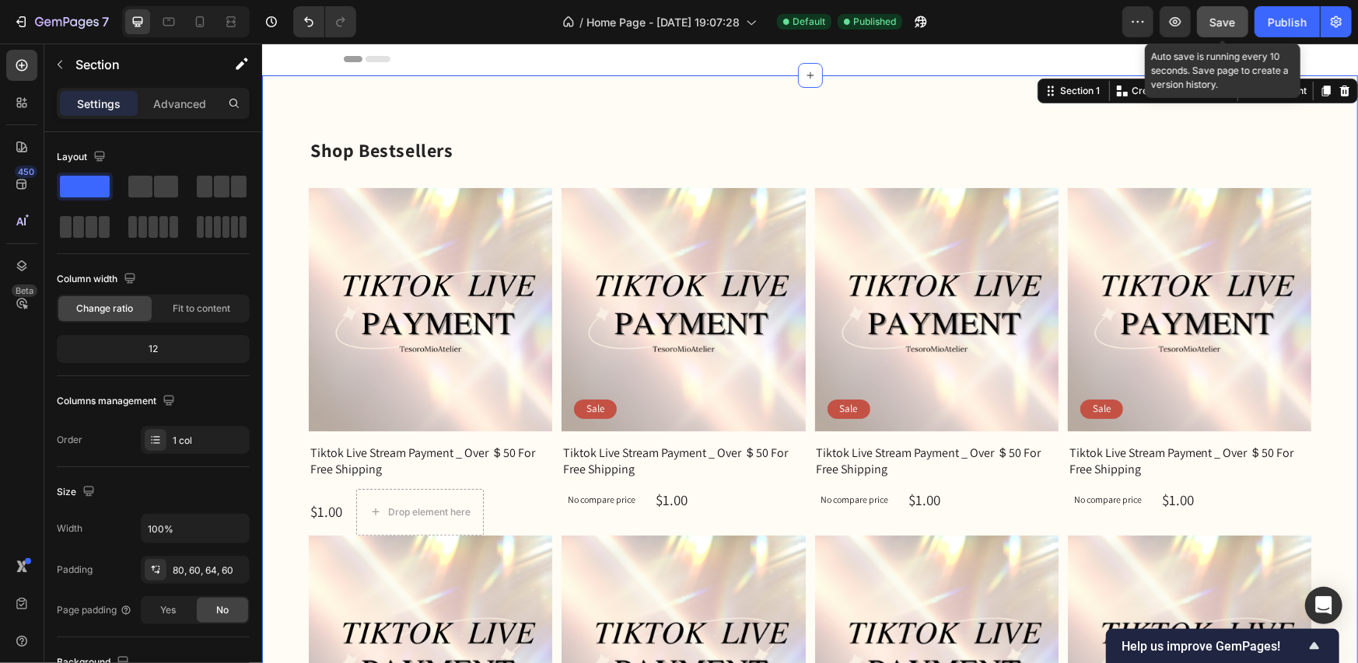
click at [1230, 26] on span "Save" at bounding box center [1223, 22] width 26 height 13
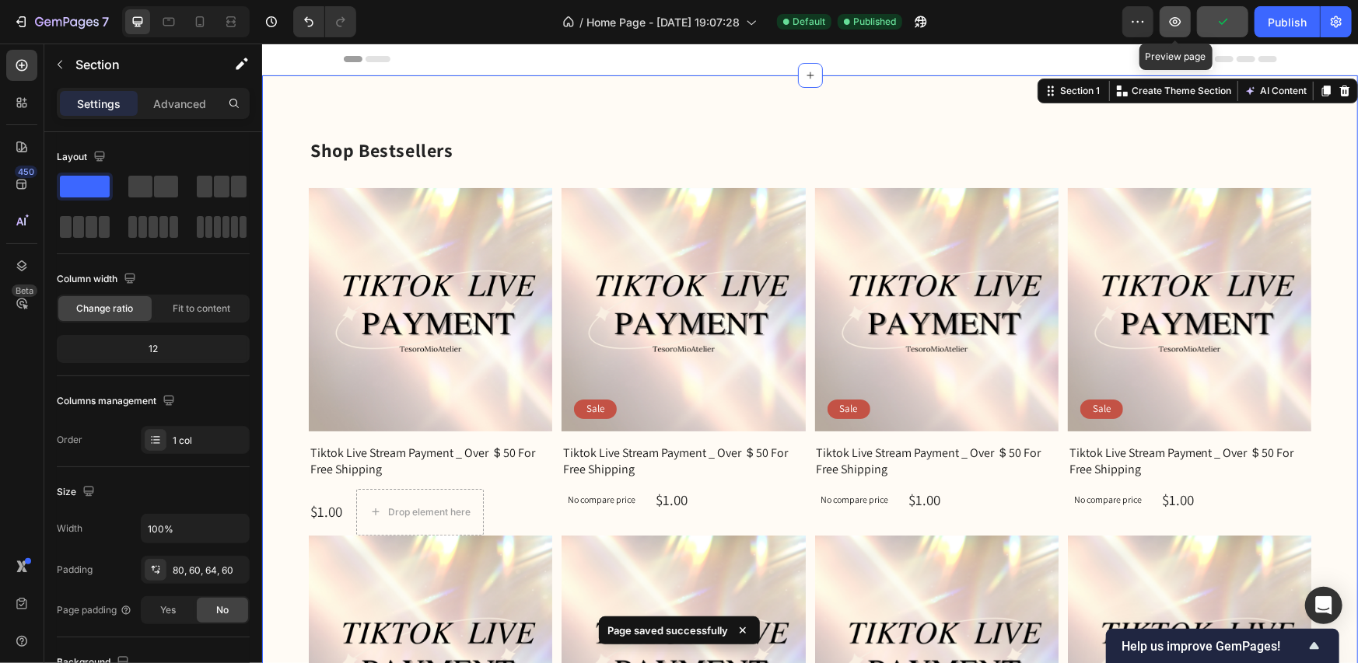
click at [1173, 30] on button "button" at bounding box center [1175, 21] width 31 height 31
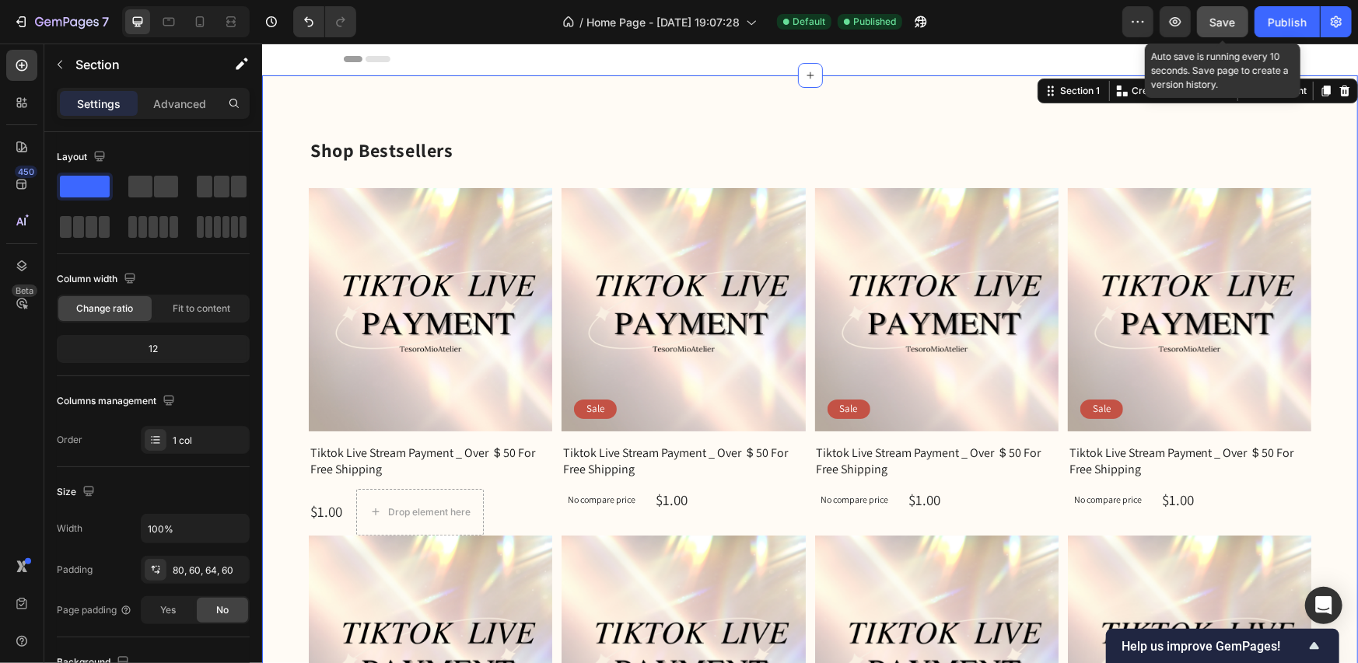
click at [1236, 20] on span "Save" at bounding box center [1223, 22] width 26 height 13
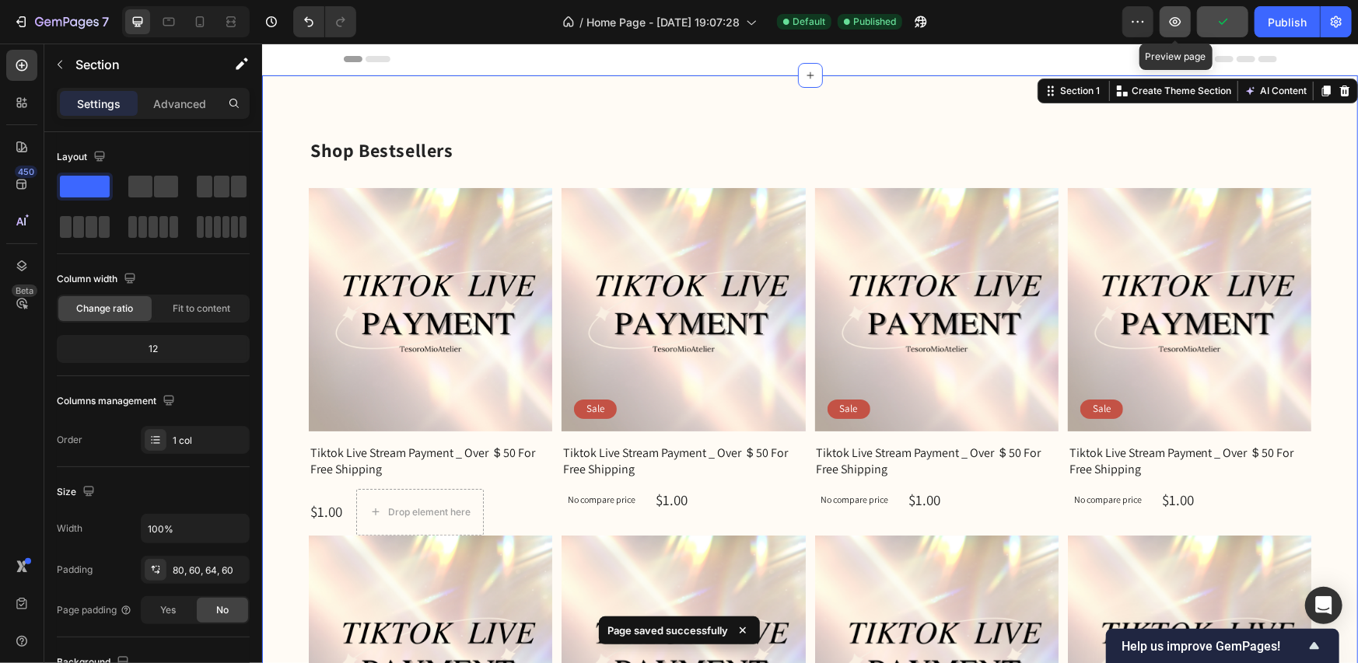
click at [1174, 21] on icon "button" at bounding box center [1175, 21] width 5 height 5
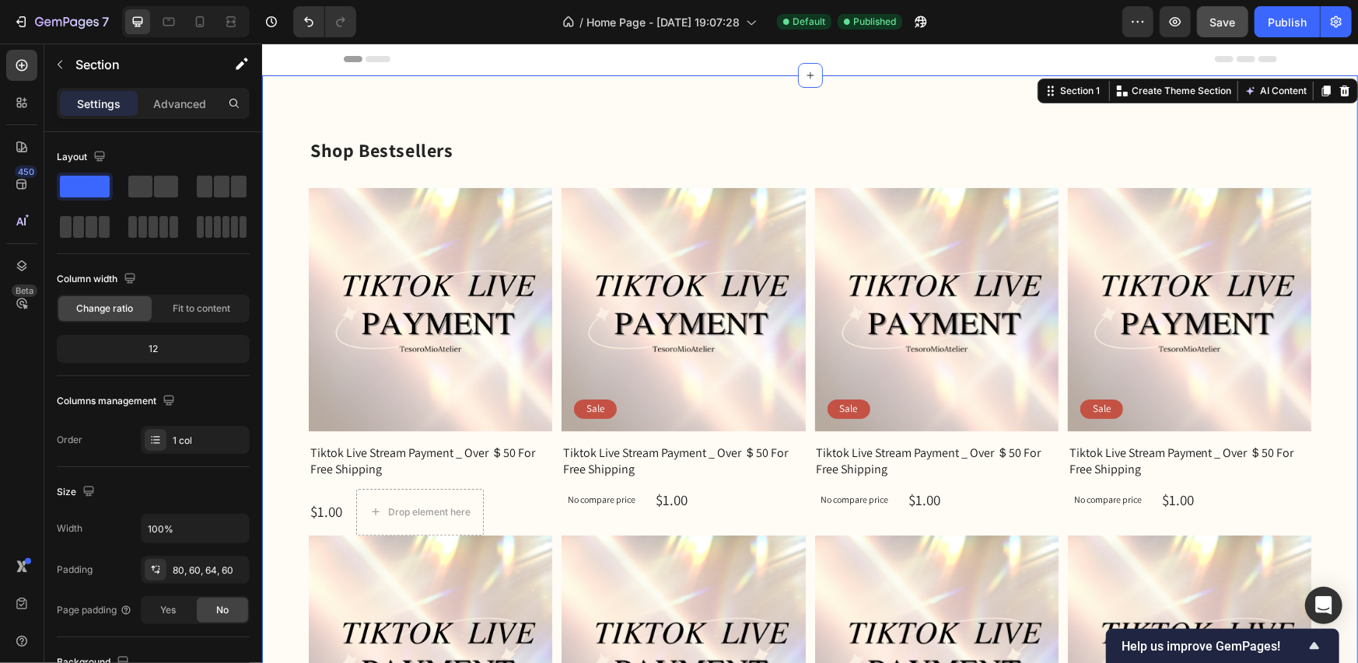
click at [498, 120] on div "Shop Bestsellers Heading Product Images Row Tiktok Live Stream Payment _ Over ＄…" at bounding box center [809, 529] width 1096 height 908
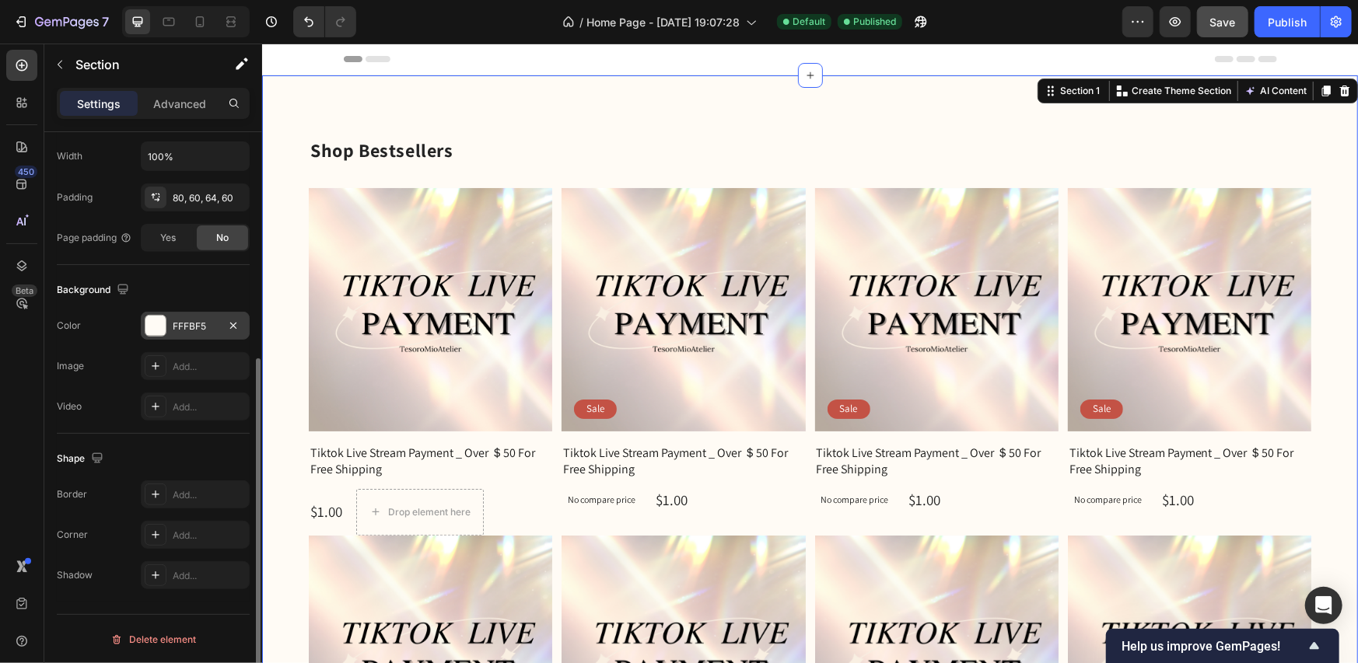
click at [159, 322] on div at bounding box center [155, 326] width 20 height 20
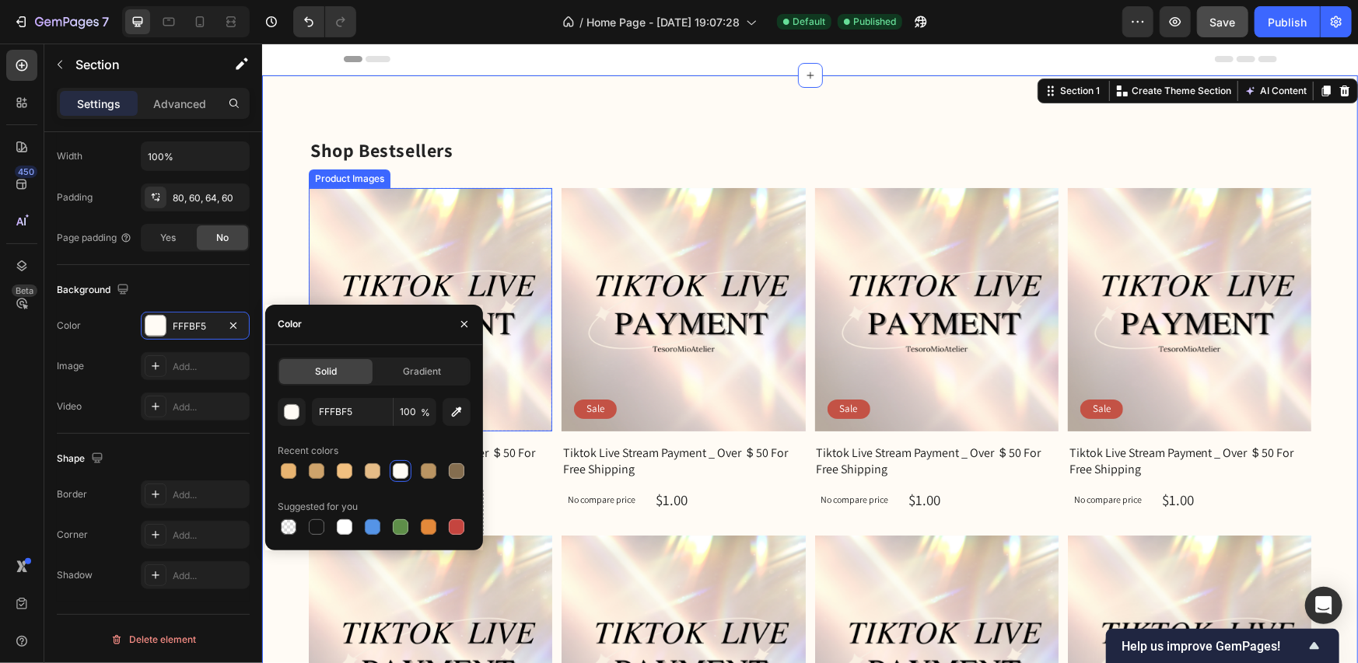
click at [433, 214] on img at bounding box center [429, 308] width 243 height 243
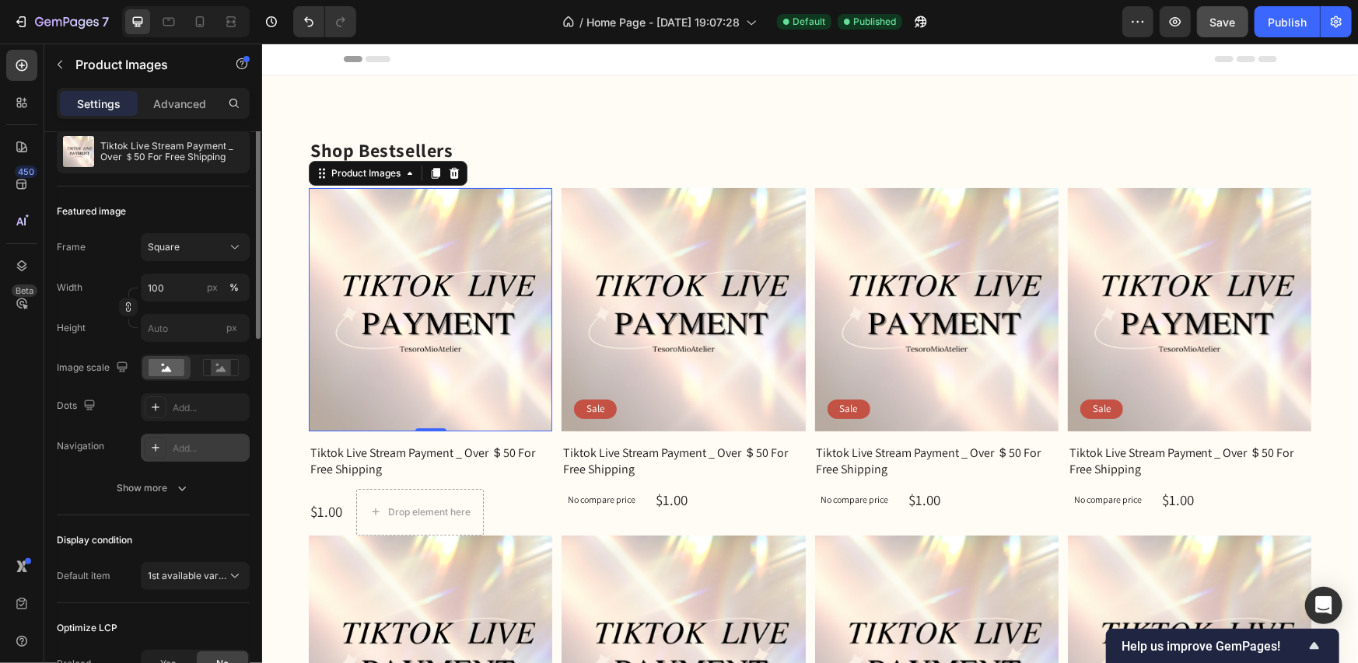
scroll to position [0, 0]
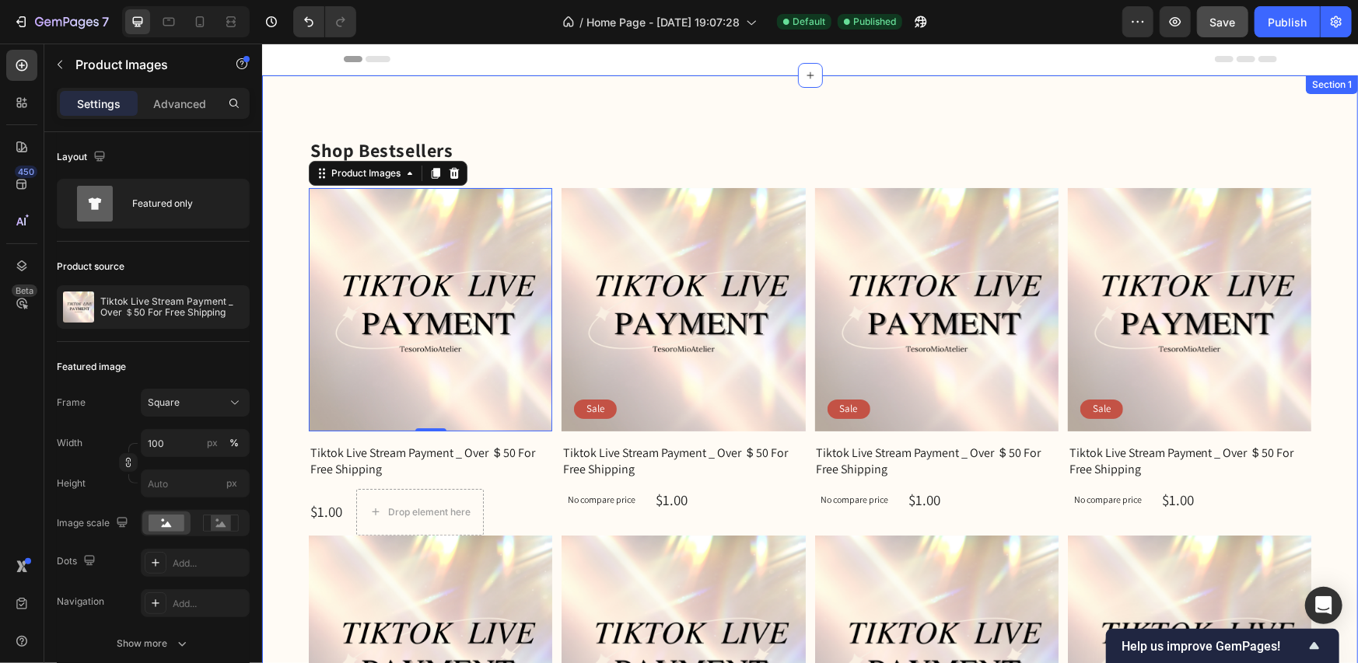
click at [602, 122] on div "Shop Bestsellers Heading Product Images 0 Row Tiktok Live Stream Payment _ Over…" at bounding box center [809, 529] width 1096 height 908
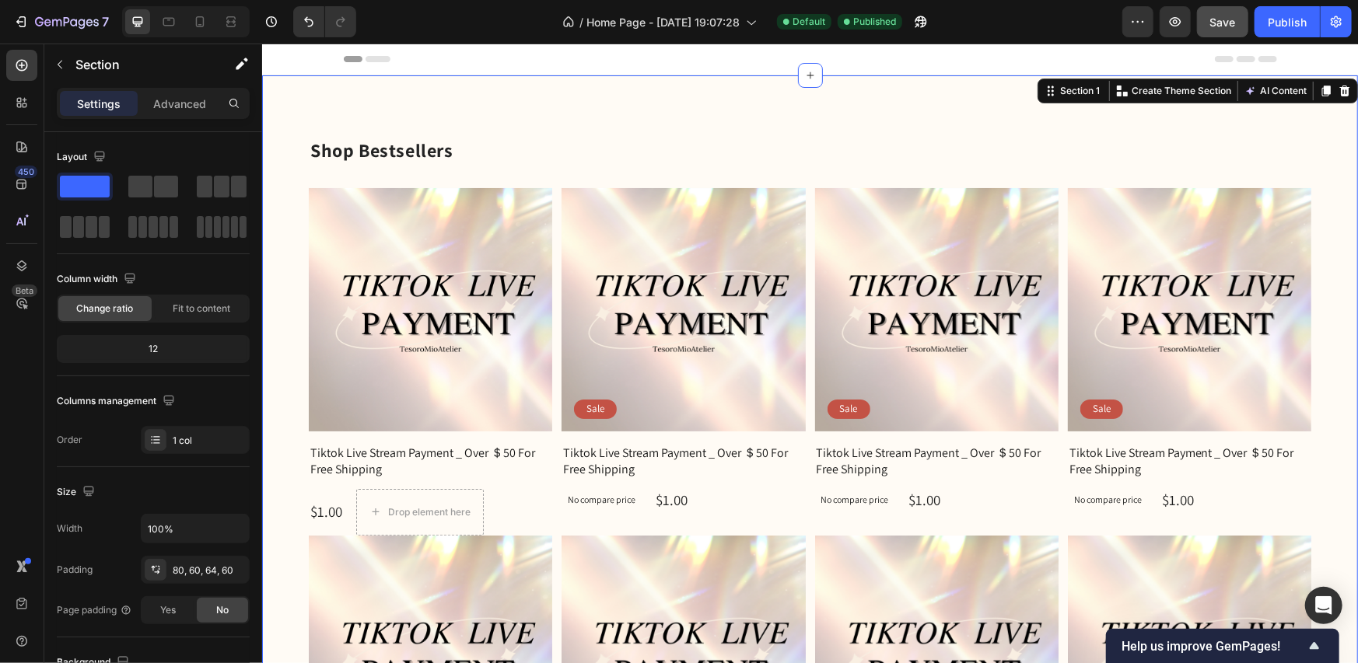
click at [540, 166] on div "Shop Bestsellers Heading Product Images Row Tiktok Live Stream Payment _ Over ＄…" at bounding box center [809, 535] width 1003 height 796
click at [592, 212] on img at bounding box center [682, 308] width 243 height 243
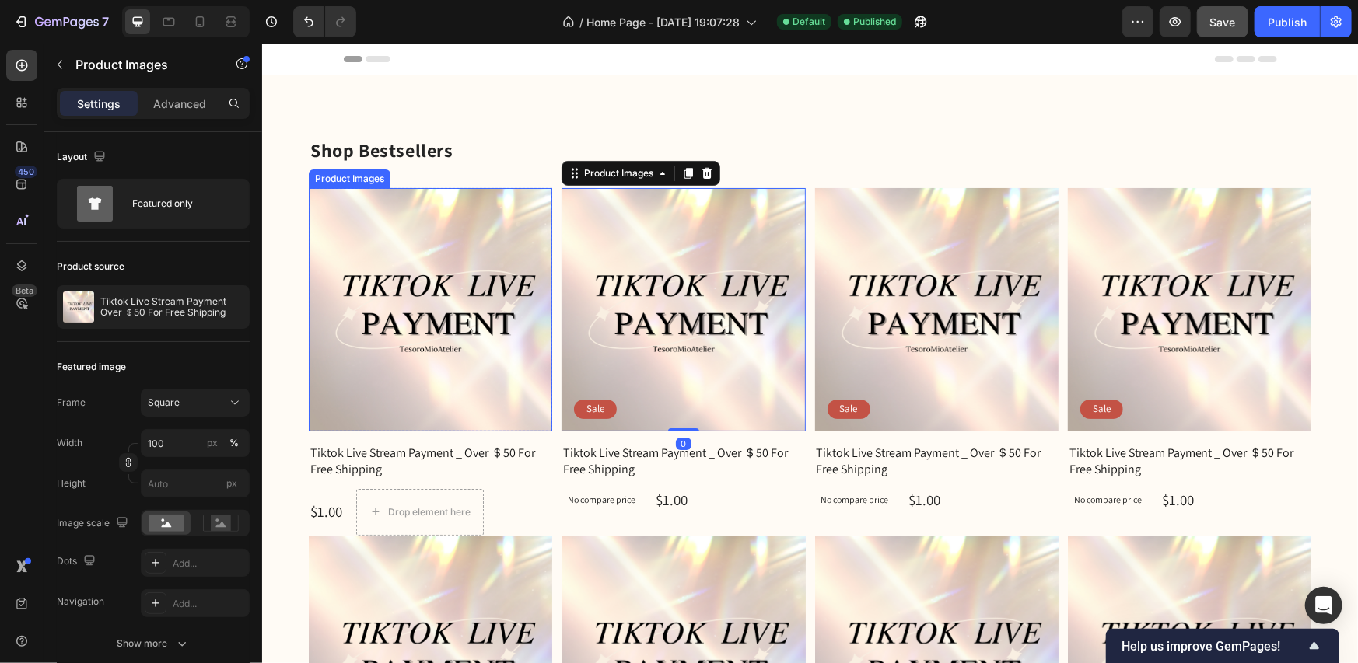
click at [513, 216] on img at bounding box center [429, 308] width 243 height 243
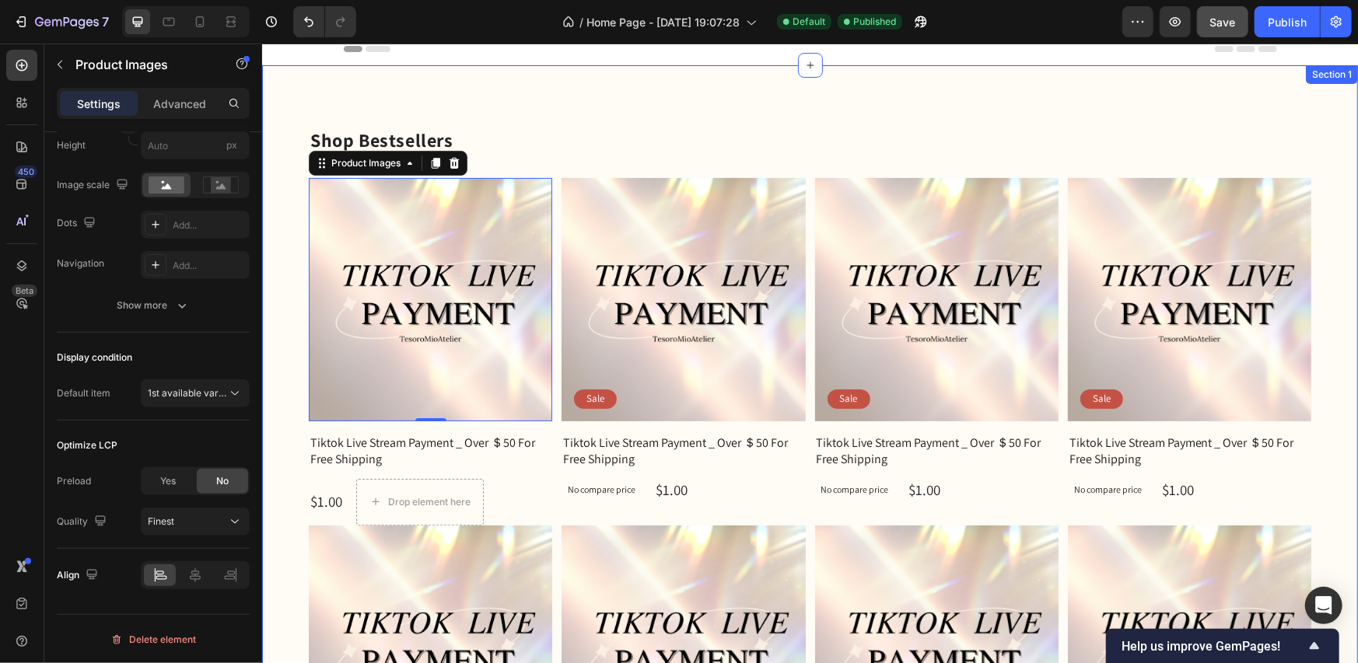
scroll to position [78, 0]
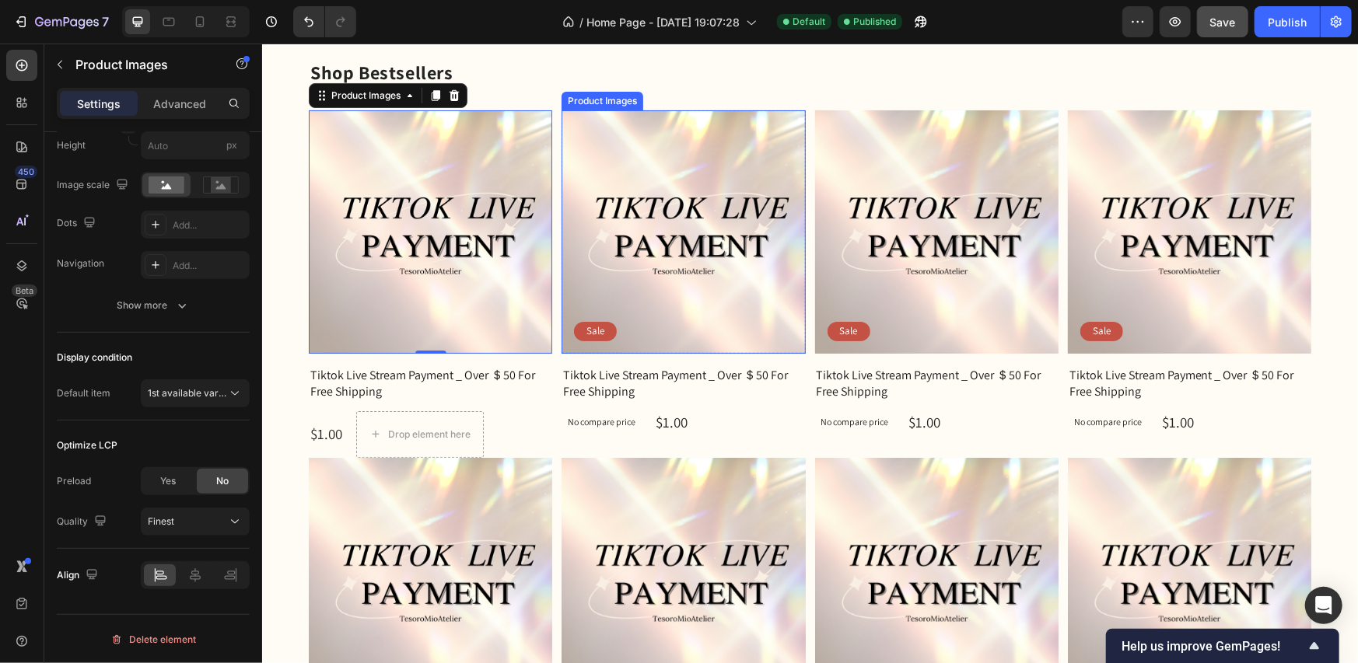
click at [667, 257] on img at bounding box center [682, 231] width 243 height 243
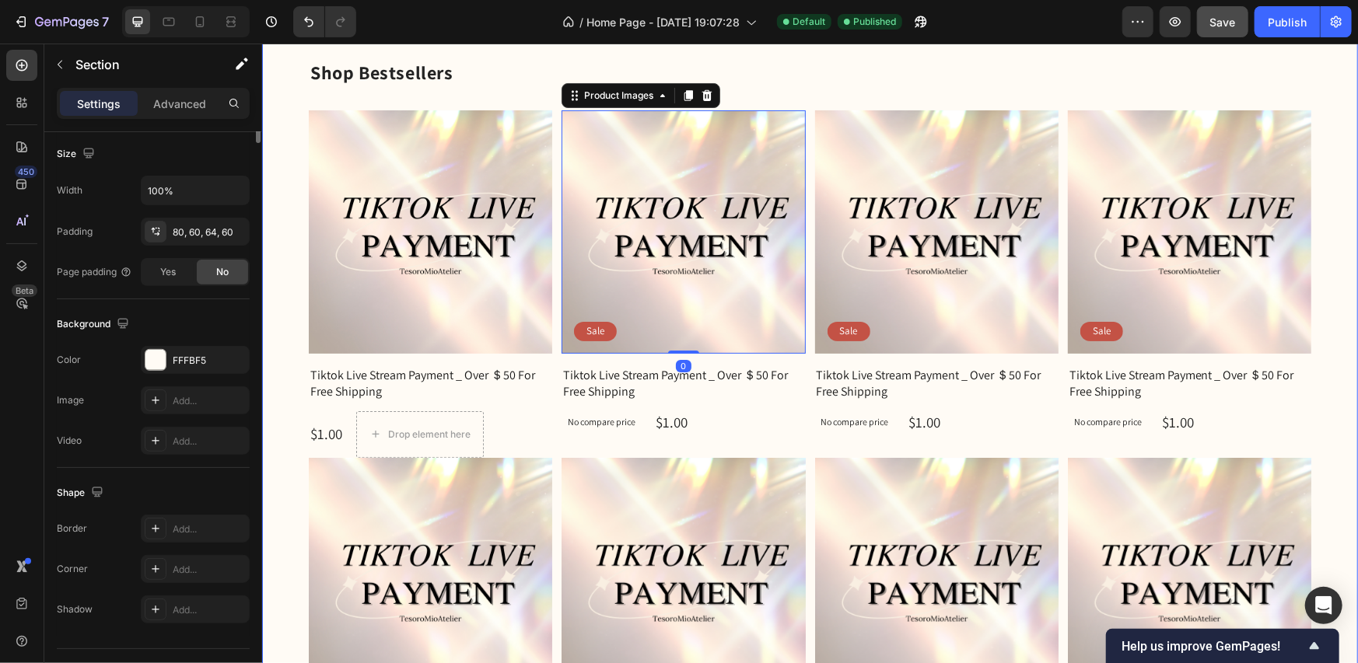
click at [458, 292] on img at bounding box center [429, 231] width 243 height 243
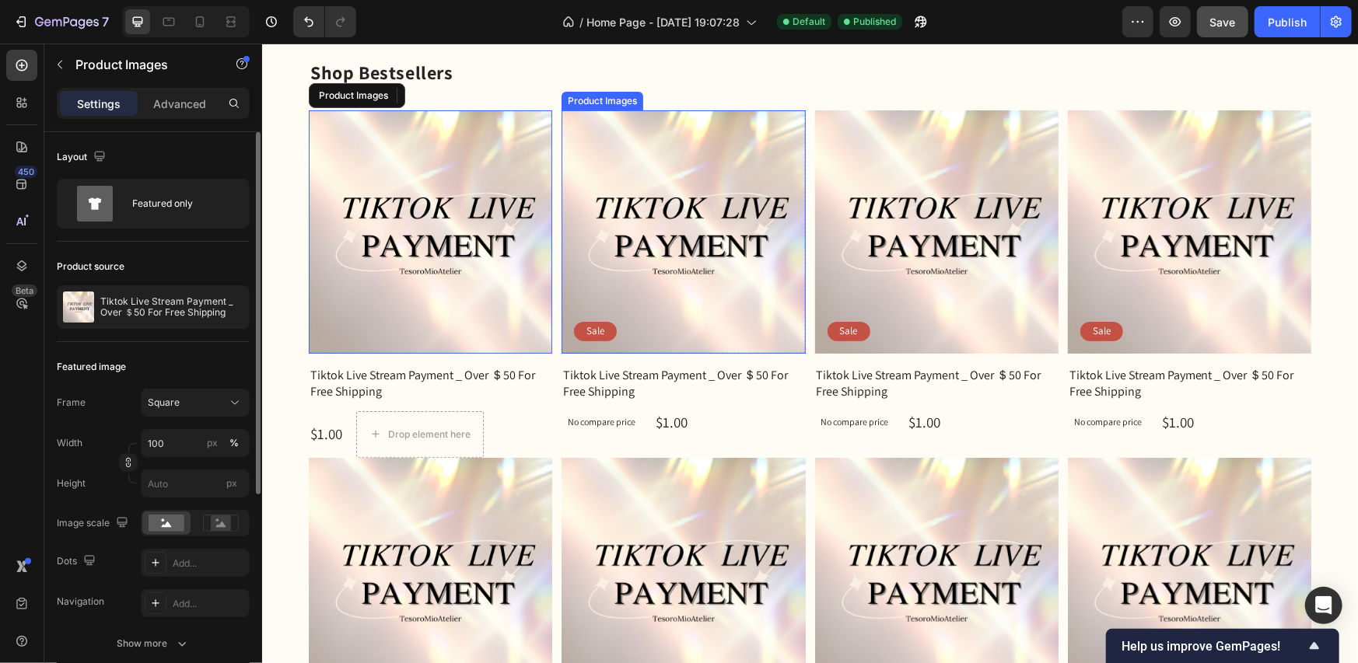
scroll to position [0, 0]
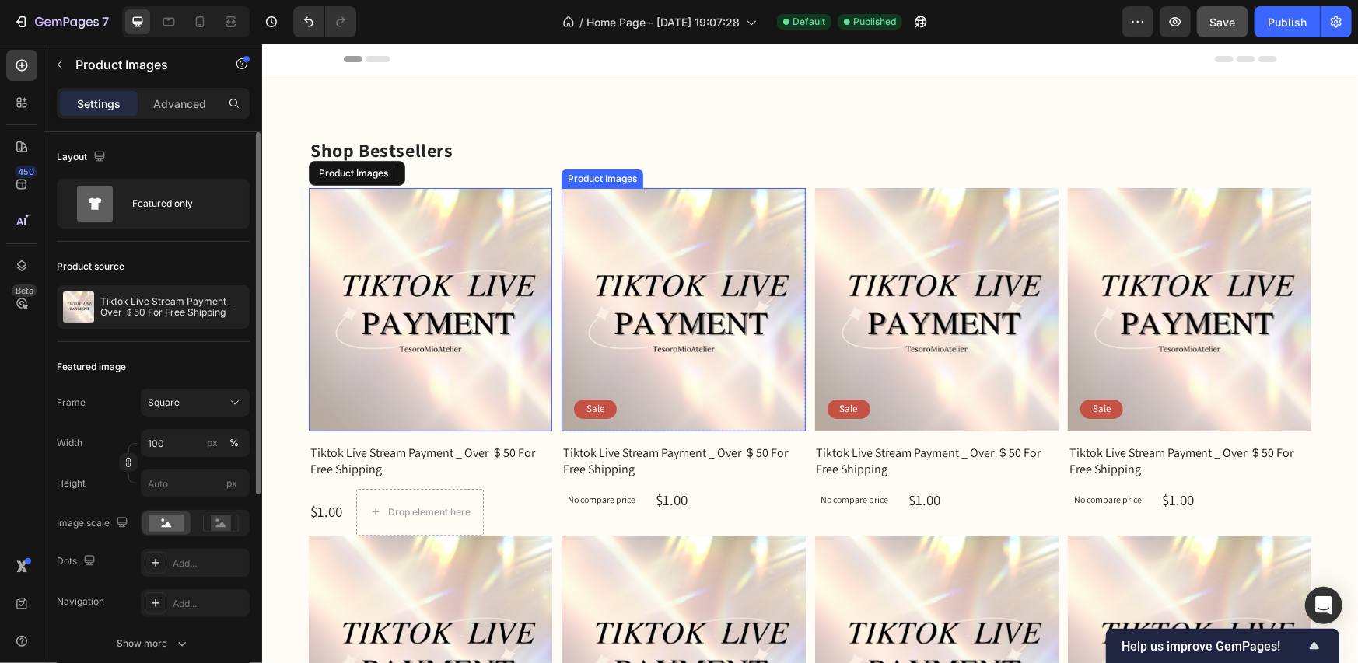
click at [669, 147] on p "Shop Bestsellers" at bounding box center [809, 149] width 999 height 23
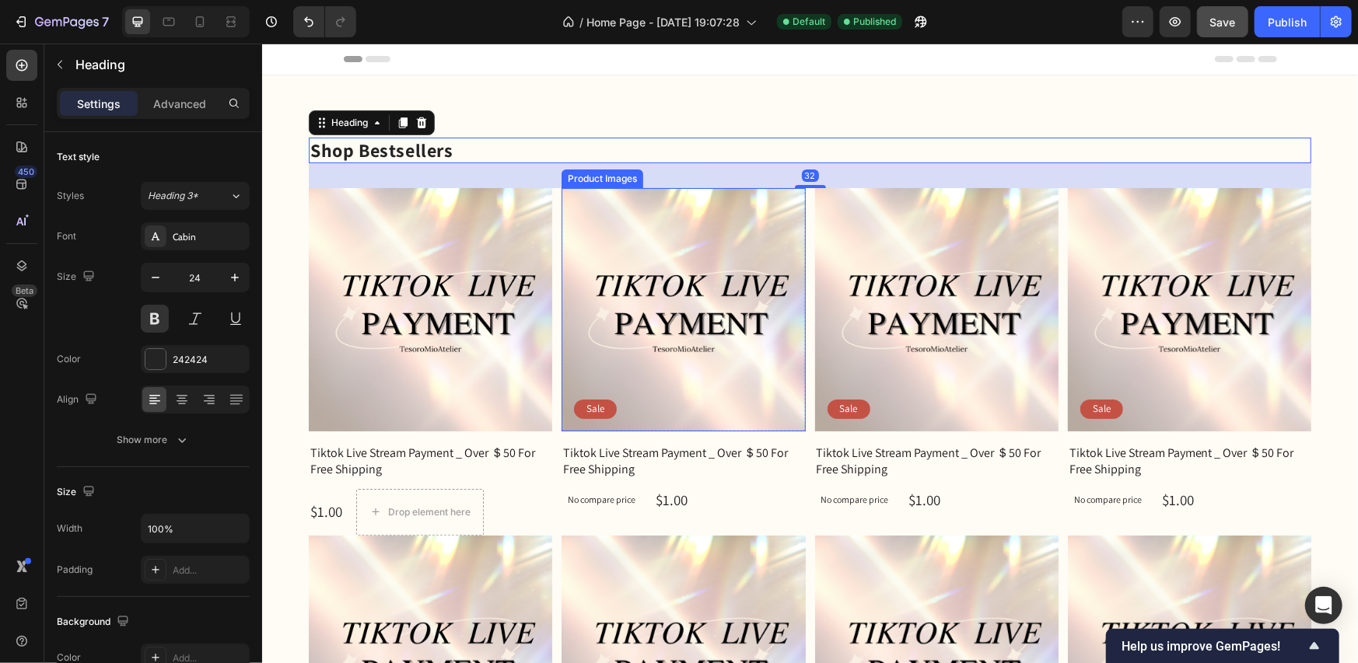
click at [612, 223] on img at bounding box center [682, 308] width 243 height 243
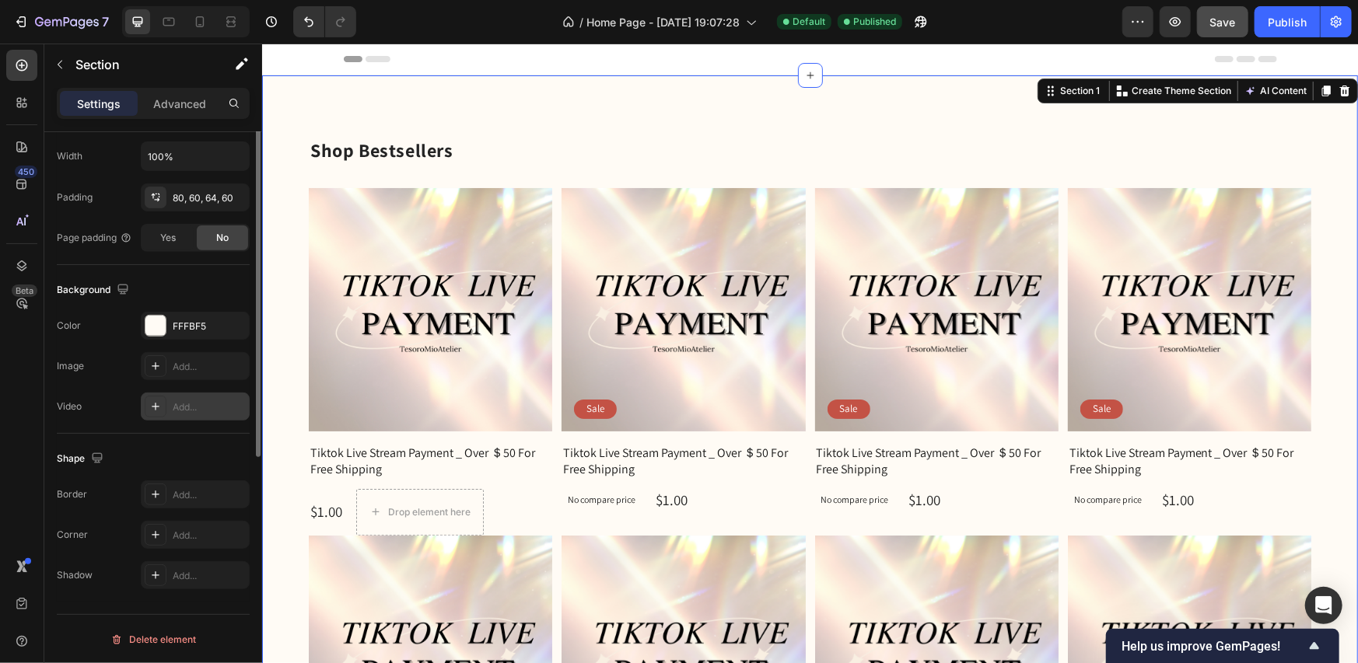
scroll to position [217, 0]
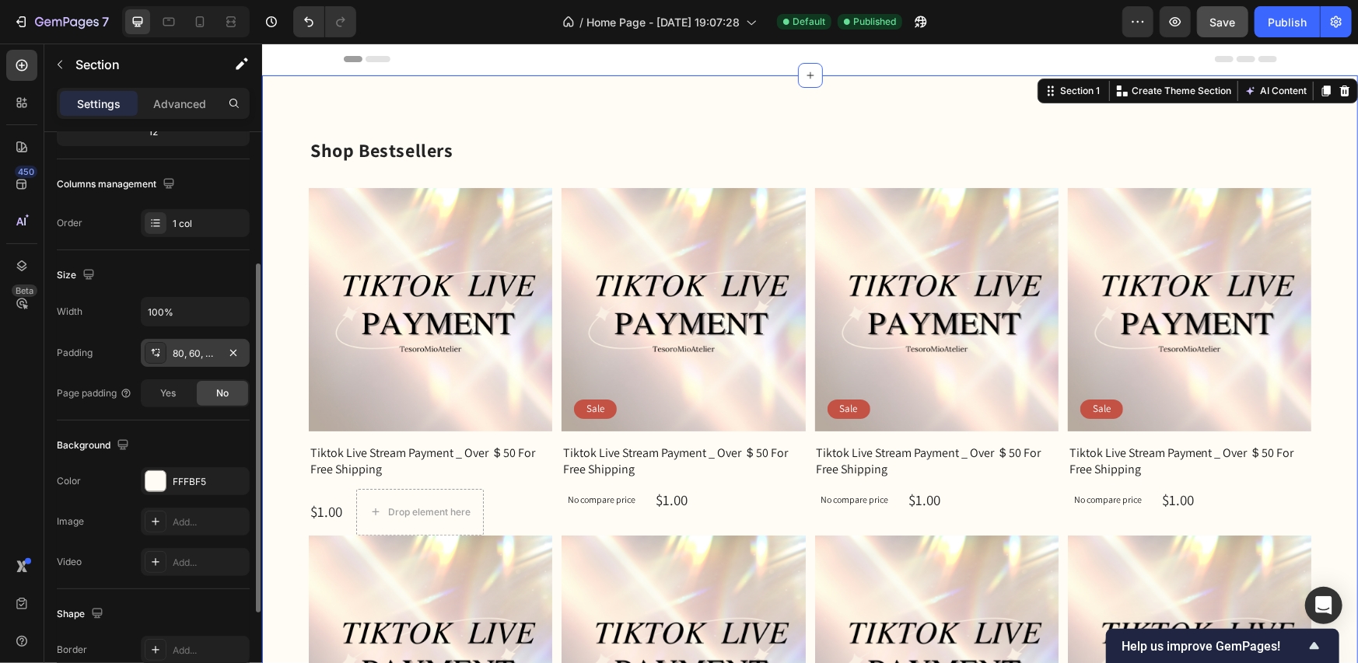
click at [163, 350] on div at bounding box center [156, 353] width 22 height 22
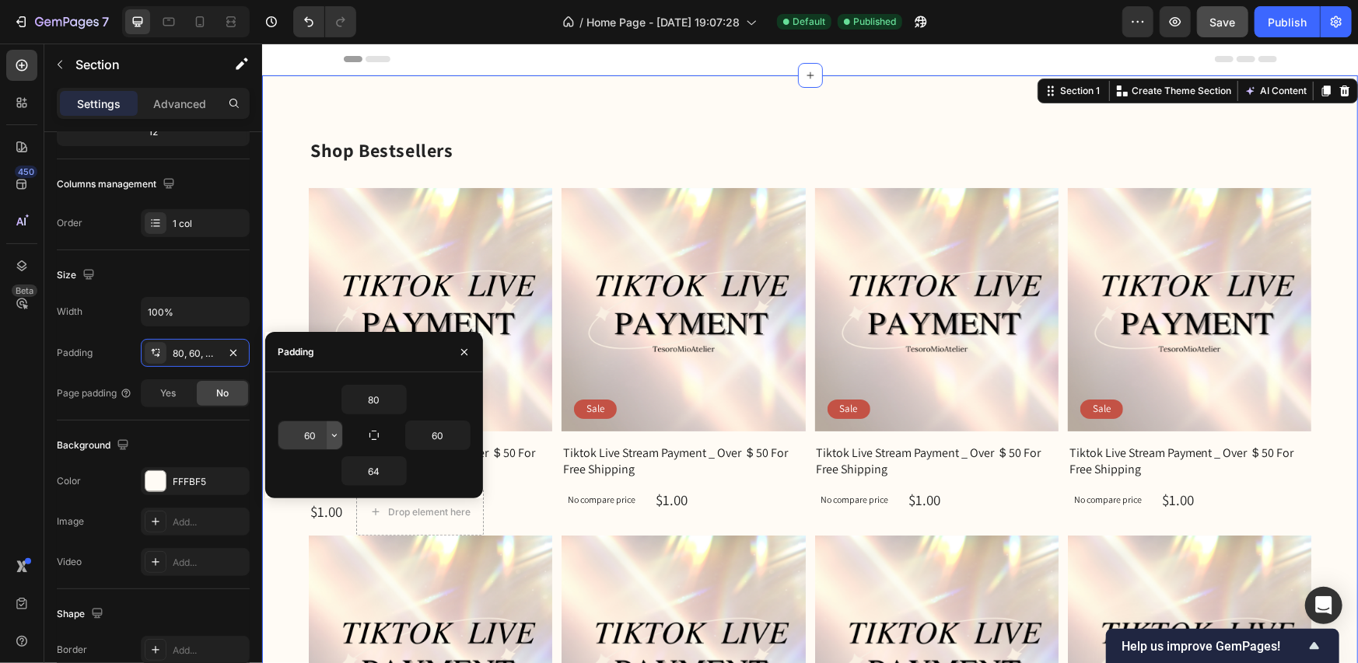
click at [334, 436] on icon "button" at bounding box center [334, 435] width 5 height 3
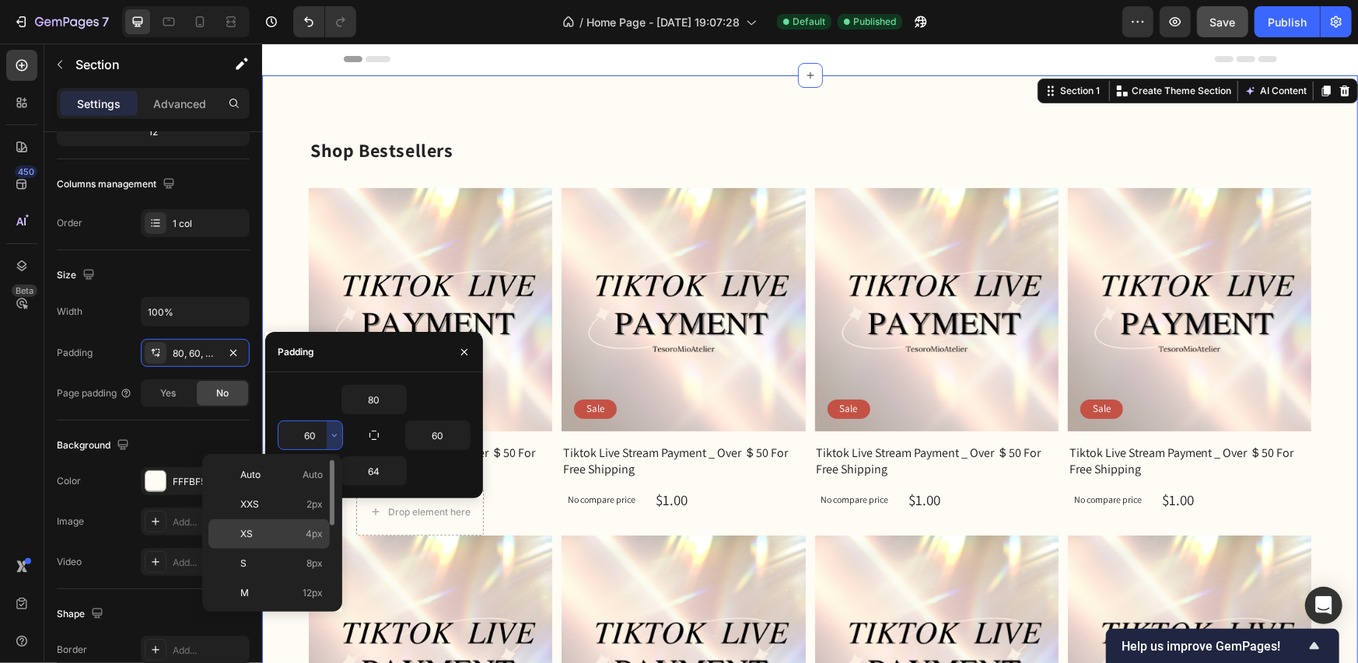
scroll to position [178, 0]
click at [314, 532] on span "48px" at bounding box center [311, 534] width 23 height 14
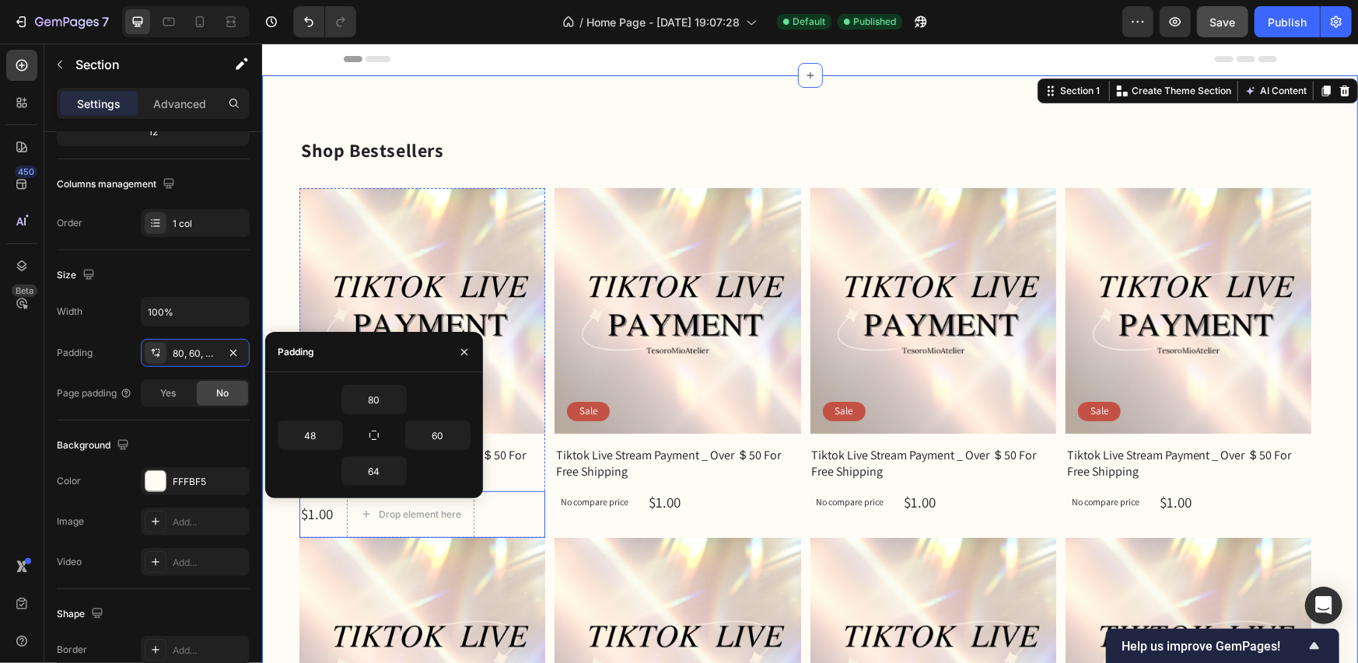
type input "60"
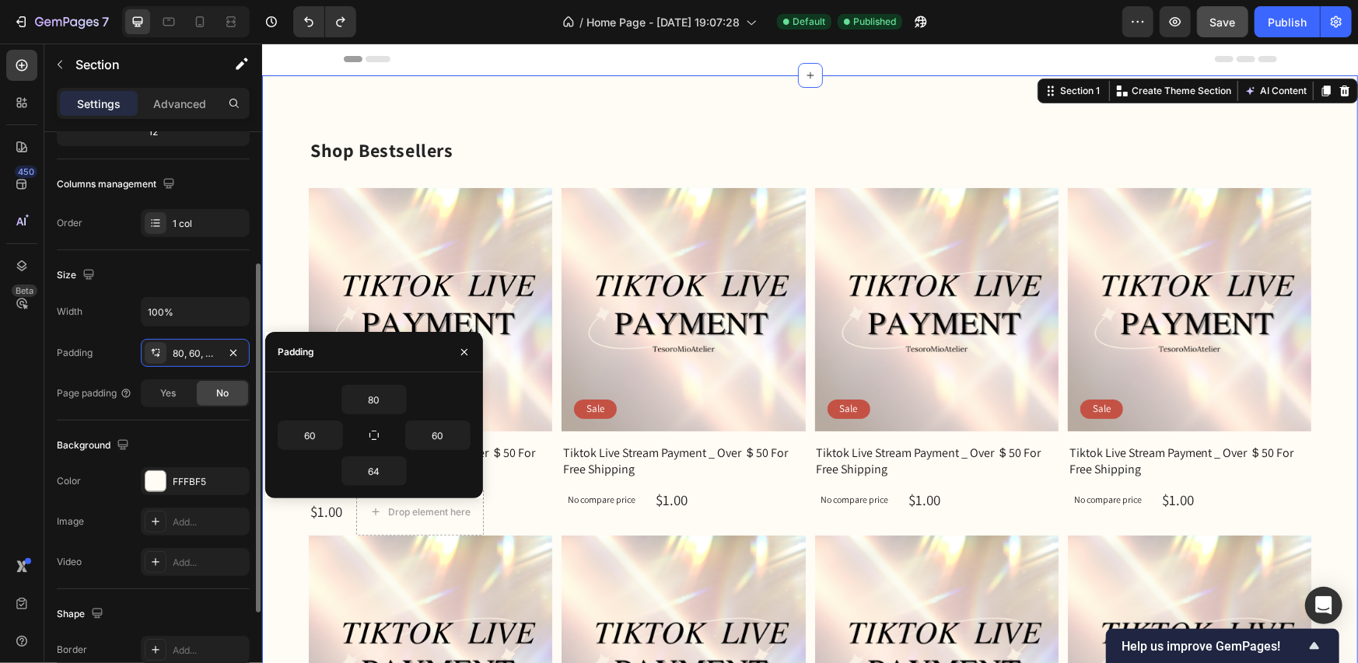
click at [208, 263] on div "Size" at bounding box center [153, 275] width 193 height 25
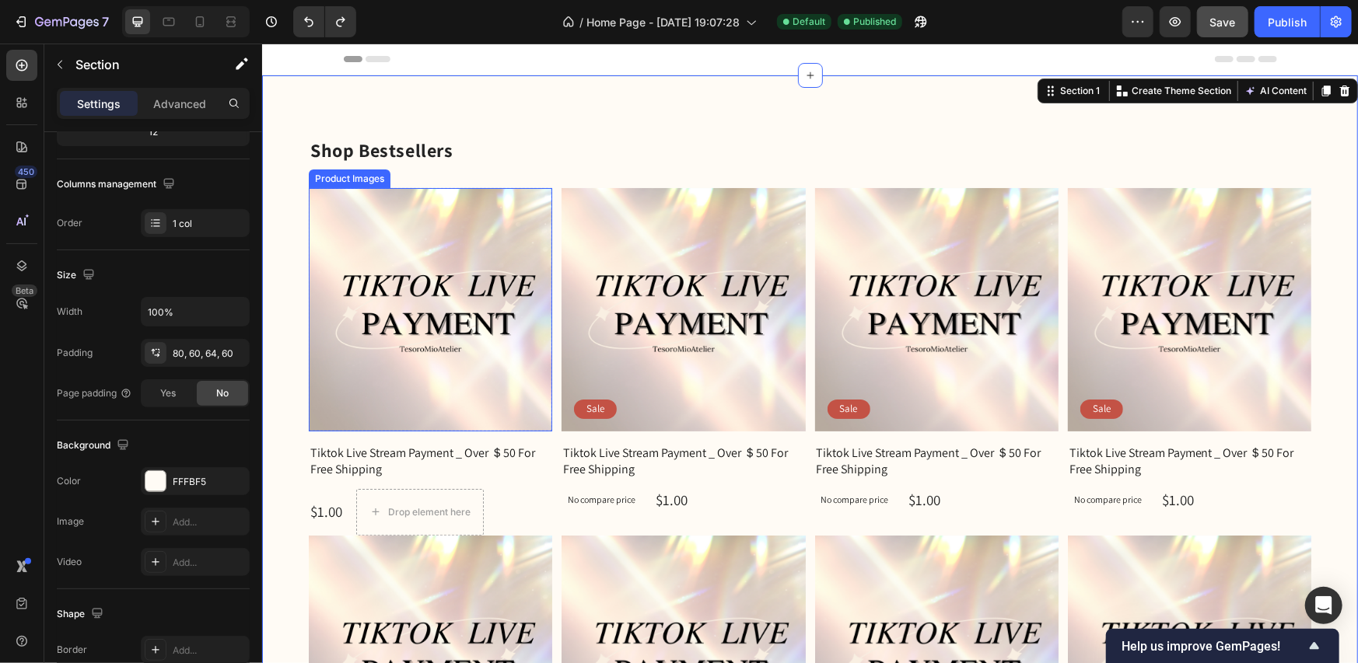
click at [419, 234] on img at bounding box center [429, 308] width 243 height 243
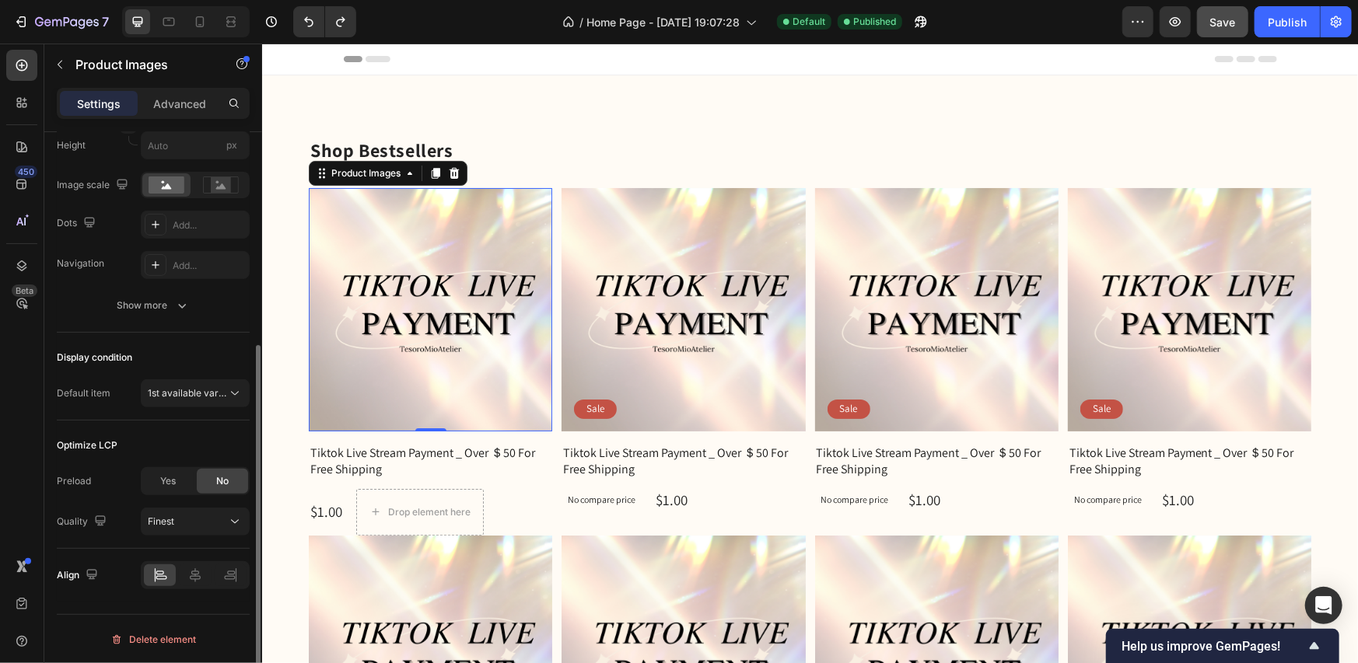
scroll to position [105, 0]
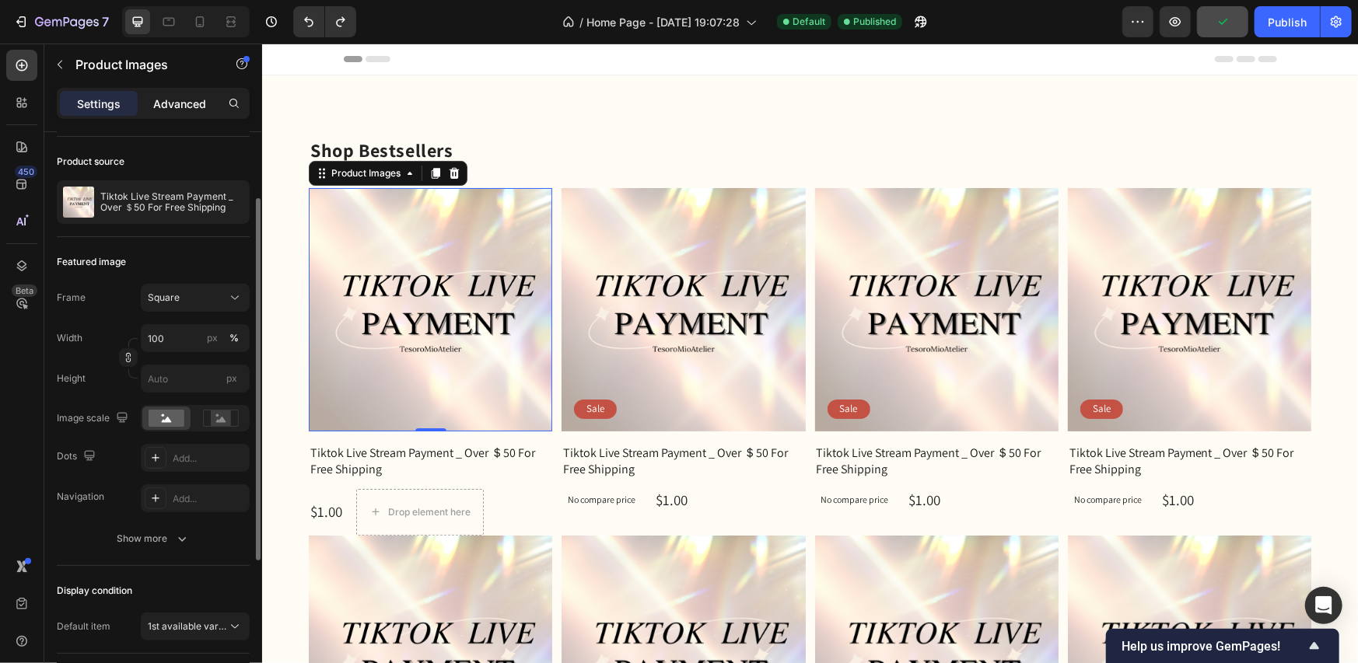
click at [173, 108] on p "Advanced" at bounding box center [179, 104] width 53 height 16
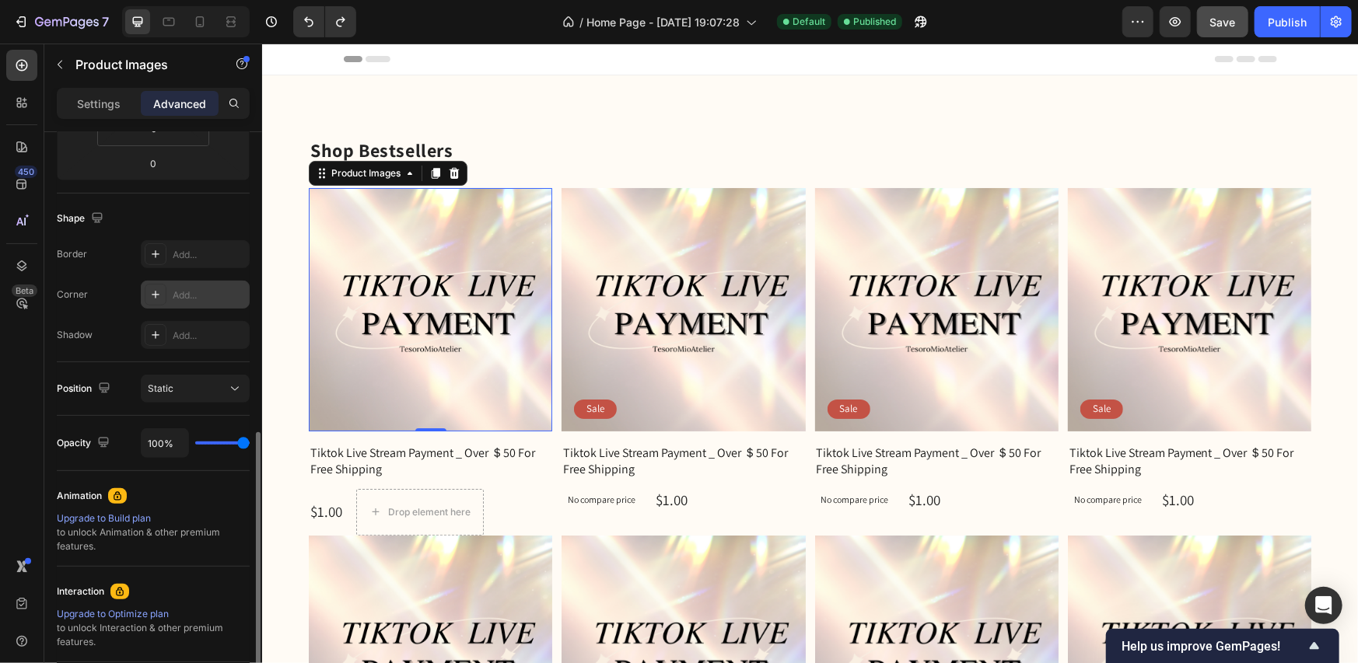
scroll to position [503, 0]
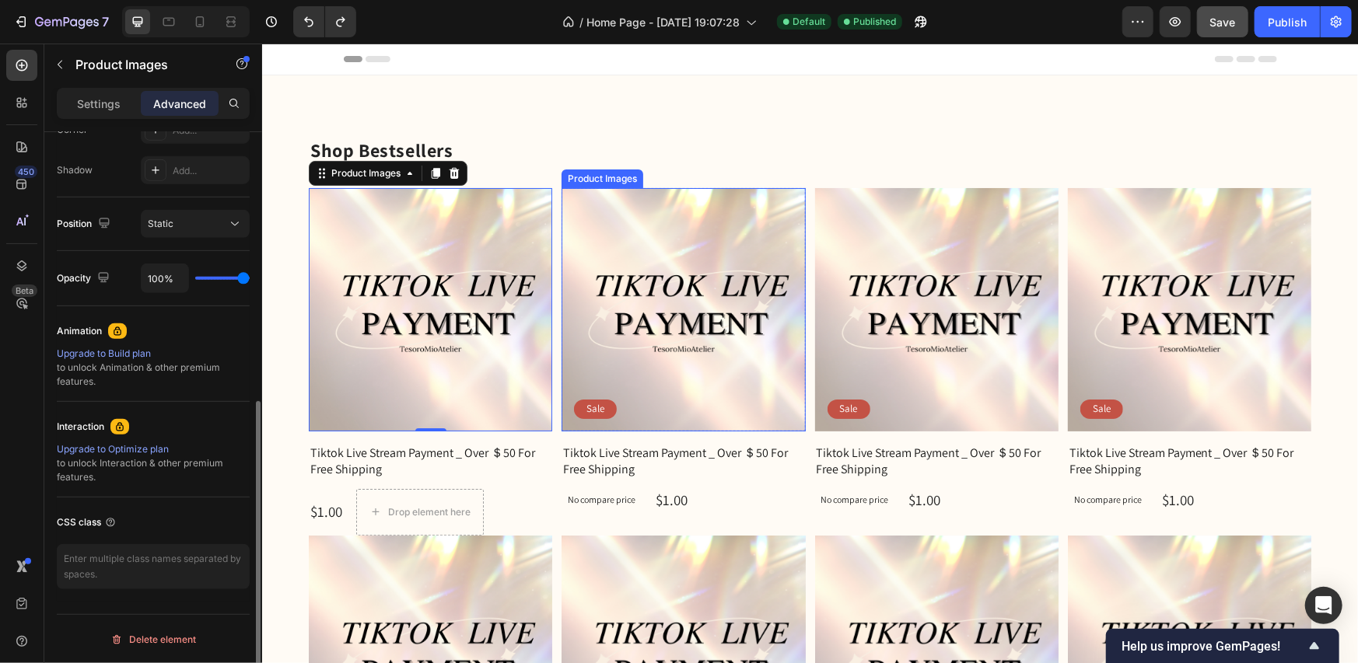
click at [659, 355] on img at bounding box center [682, 308] width 243 height 243
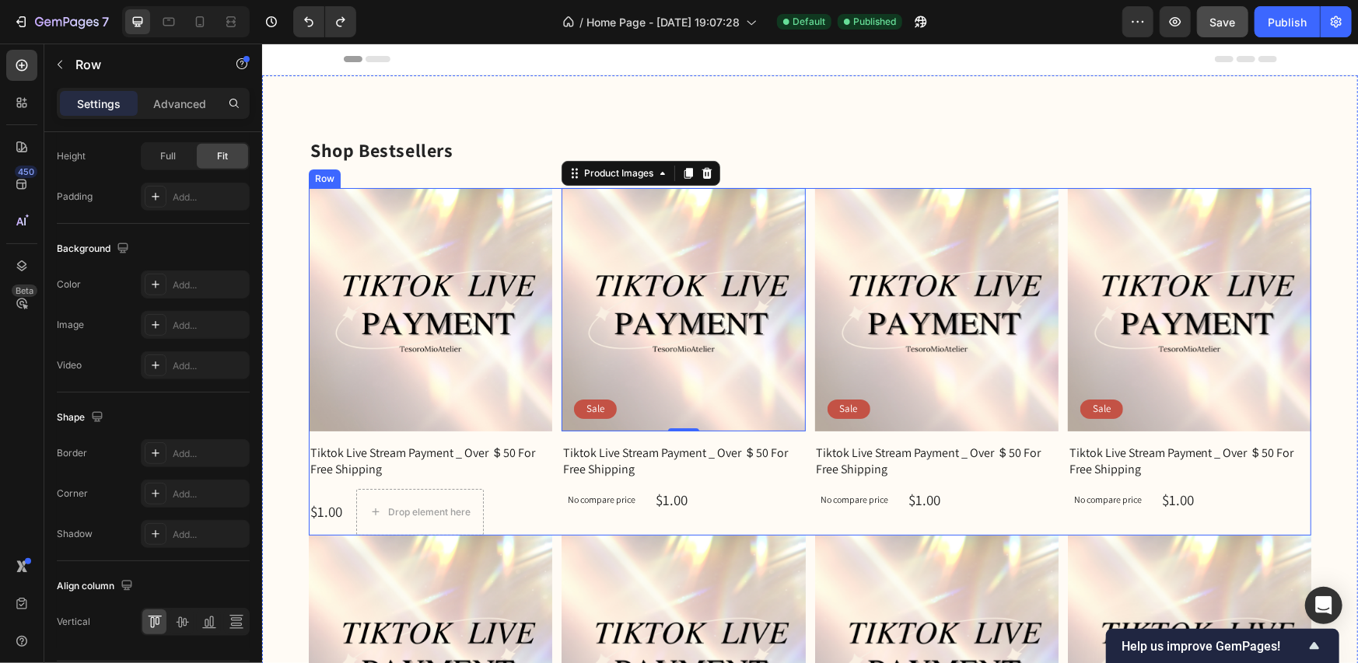
click at [550, 332] on div "Product Images Row Tiktok Live Stream Payment _ Over ＄50 For Free Shipping Prod…" at bounding box center [809, 361] width 1003 height 348
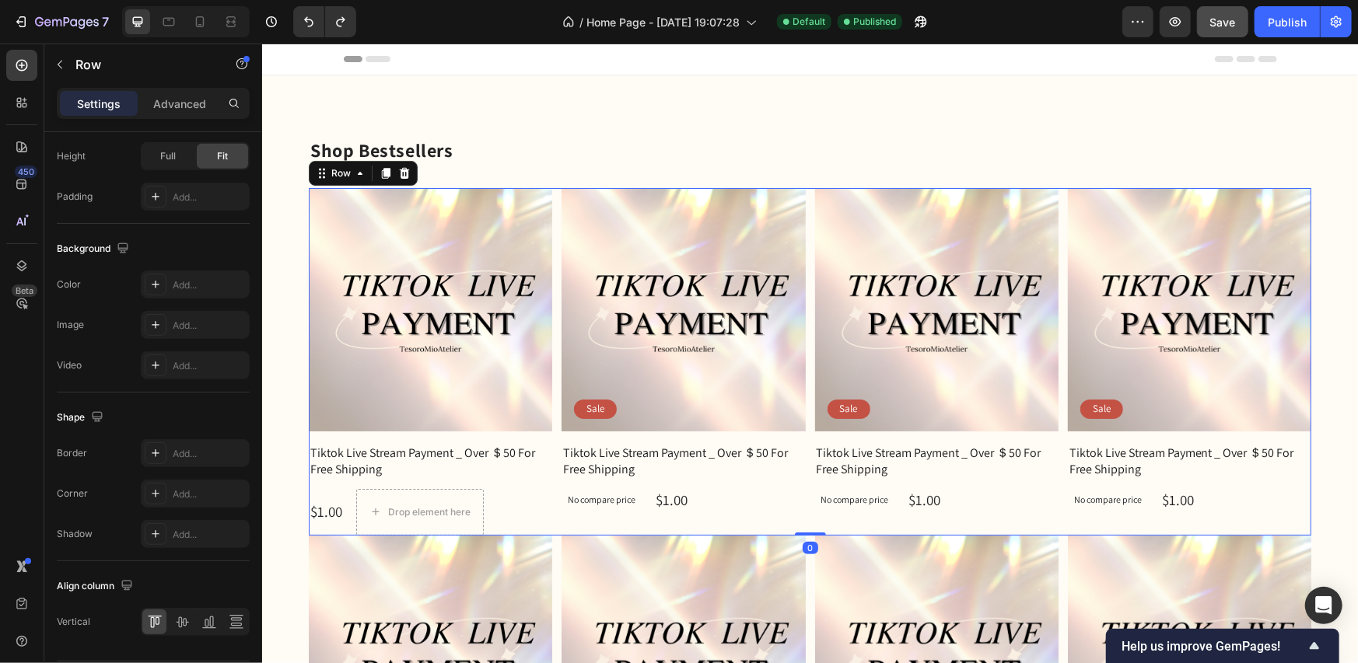
scroll to position [0, 0]
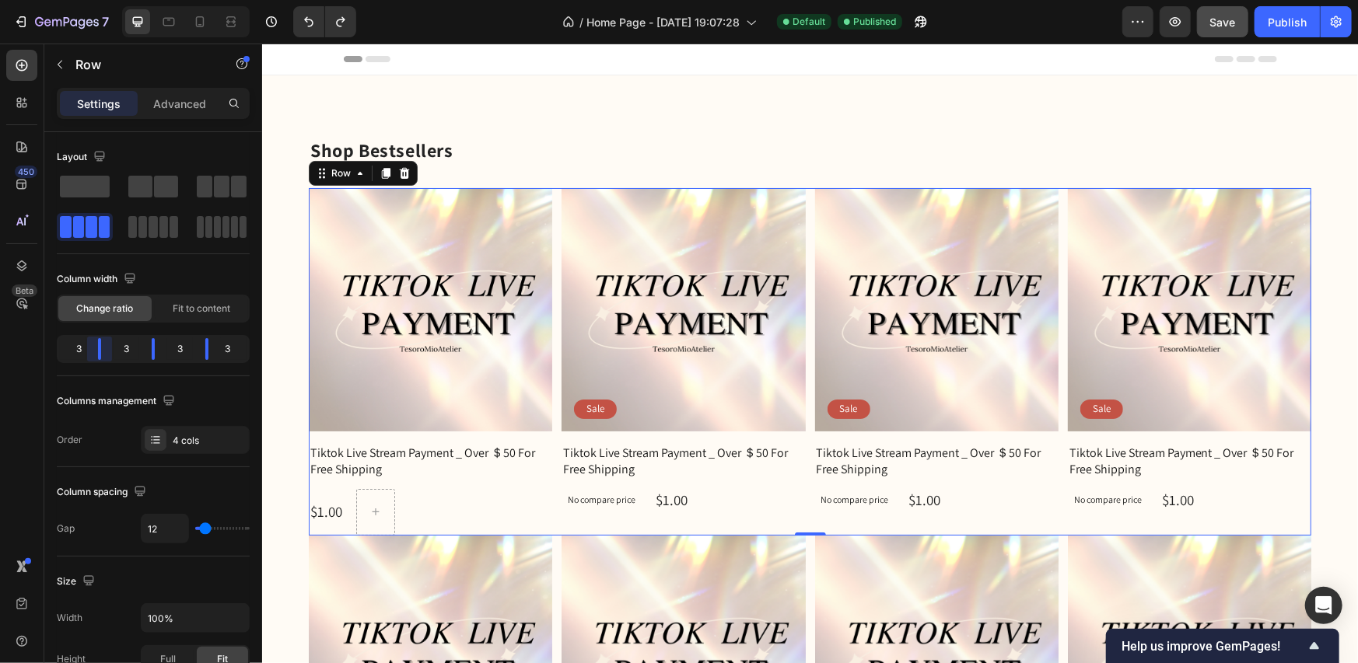
drag, startPoint x: 88, startPoint y: 352, endPoint x: 103, endPoint y: 351, distance: 14.8
click at [103, 0] on body "7 / Home Page - Sep 6, 19:07:28 Default Published Preview Save Publish 450 Beta…" at bounding box center [679, 0] width 1358 height 0
click at [83, 347] on div "3" at bounding box center [73, 349] width 26 height 22
click at [78, 348] on div "3" at bounding box center [73, 349] width 26 height 22
click at [78, 349] on div "3" at bounding box center [73, 349] width 26 height 22
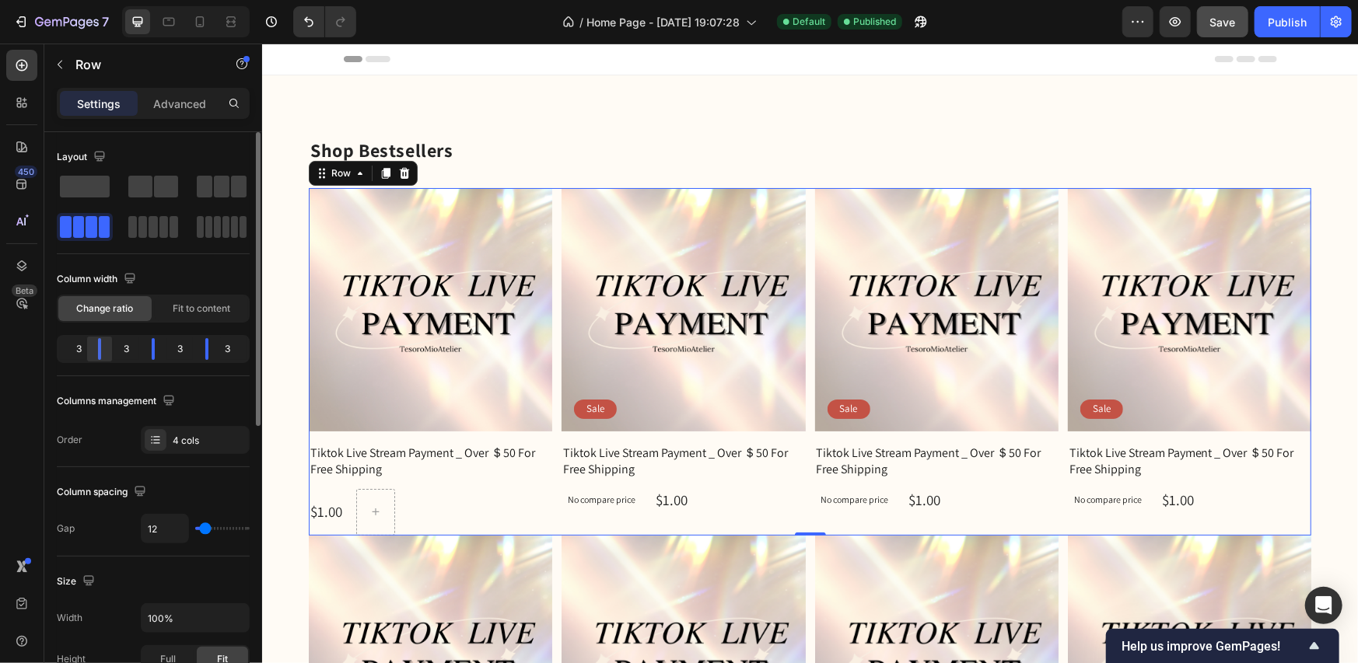
click at [88, 0] on body "7 / Home Page - Sep 6, 19:07:28 Default Published Preview Save Publish 450 Beta…" at bounding box center [679, 0] width 1358 height 0
type input "8"
type input "16"
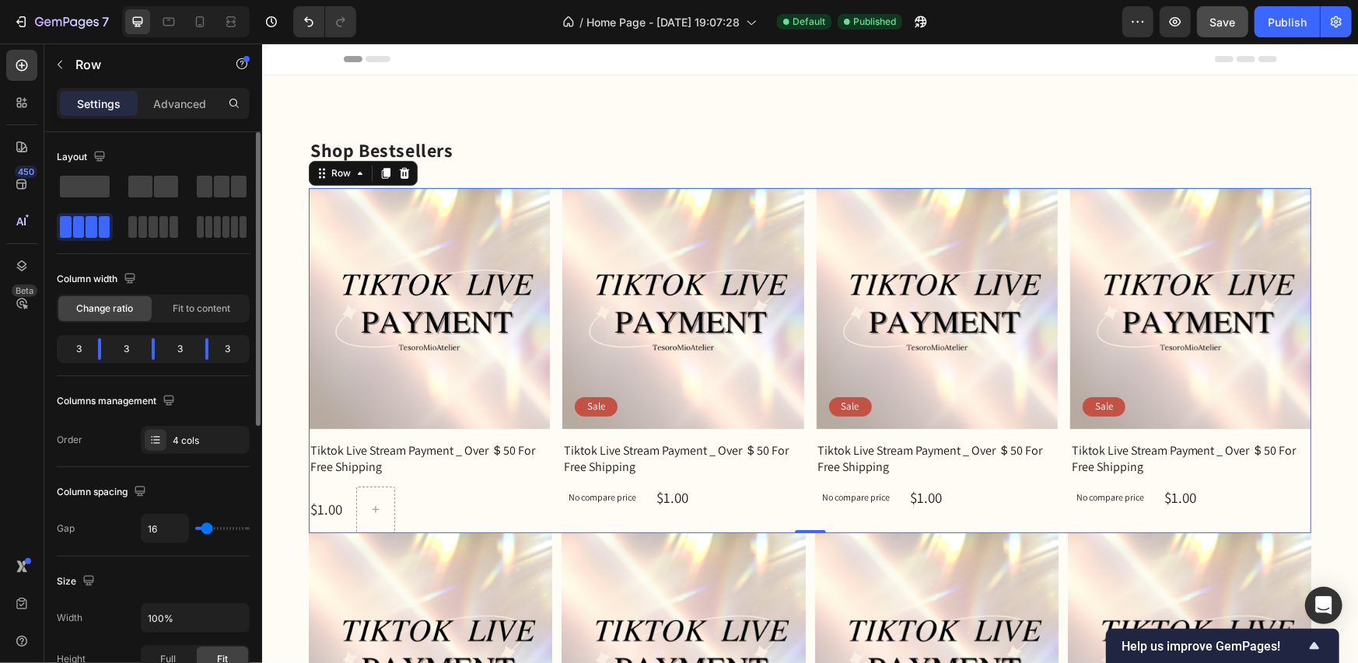
type input "18"
type input "20"
type input "22"
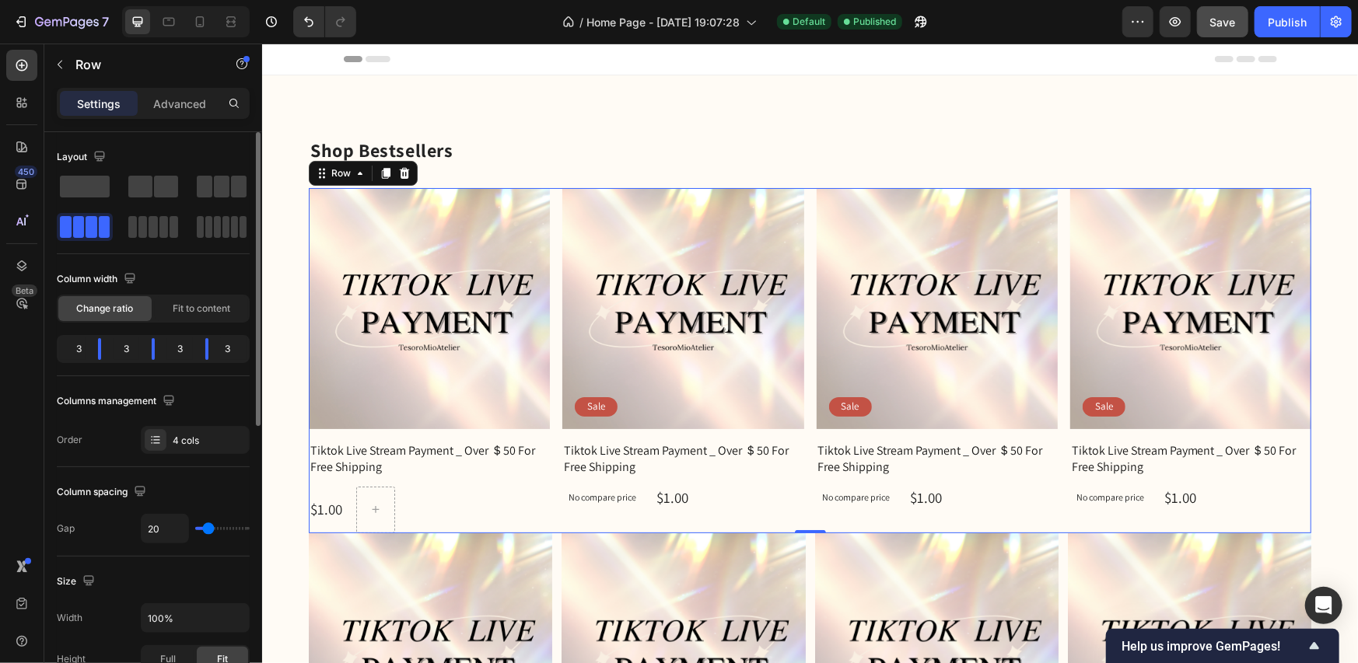
type input "22"
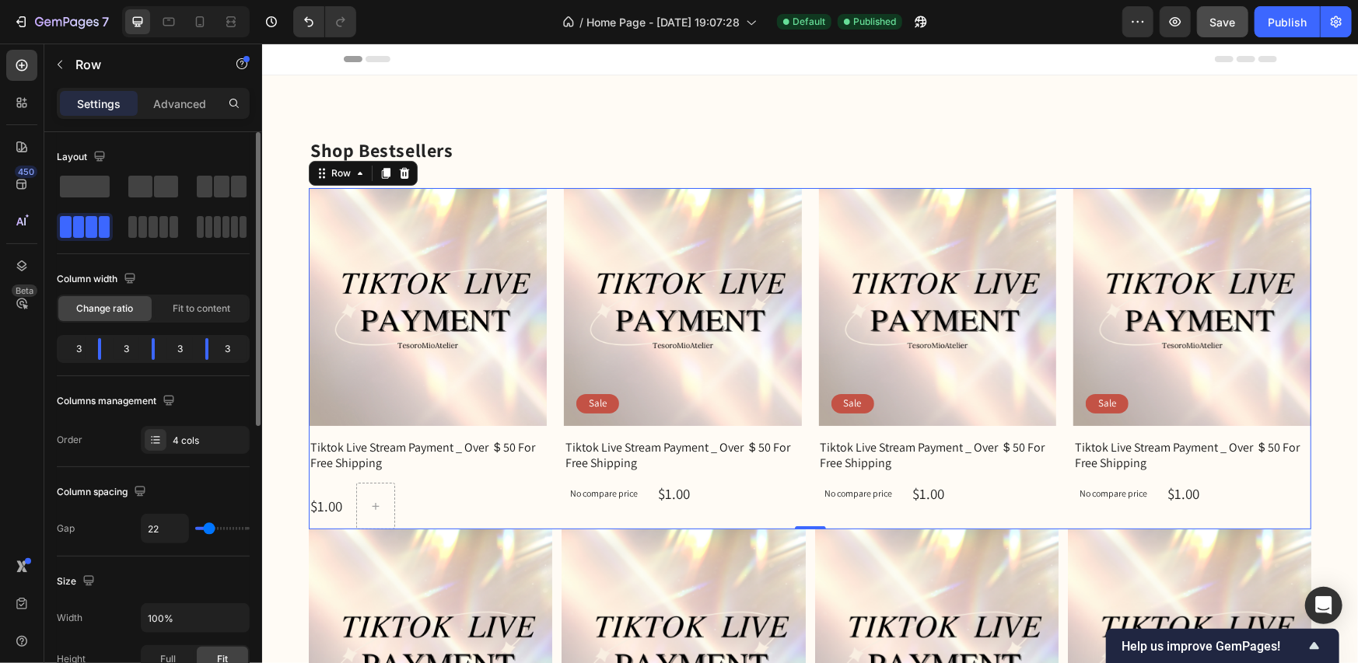
type input "27"
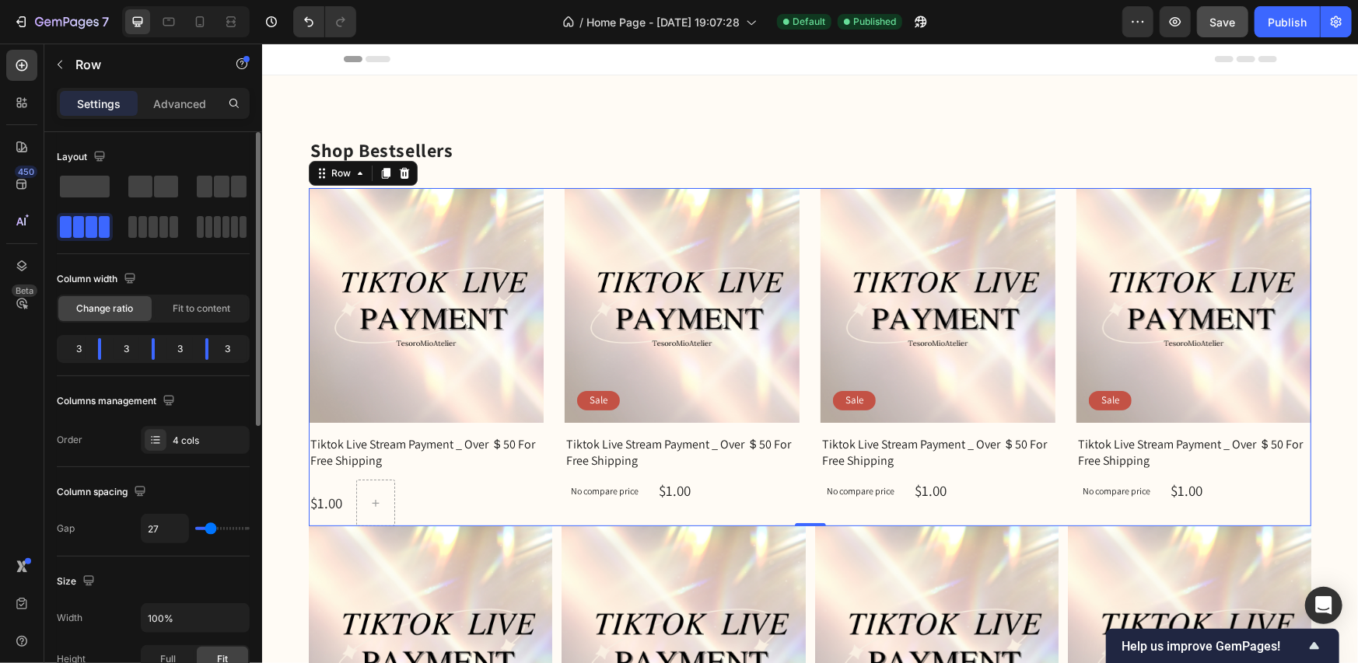
type input "25"
type input "22"
type input "16"
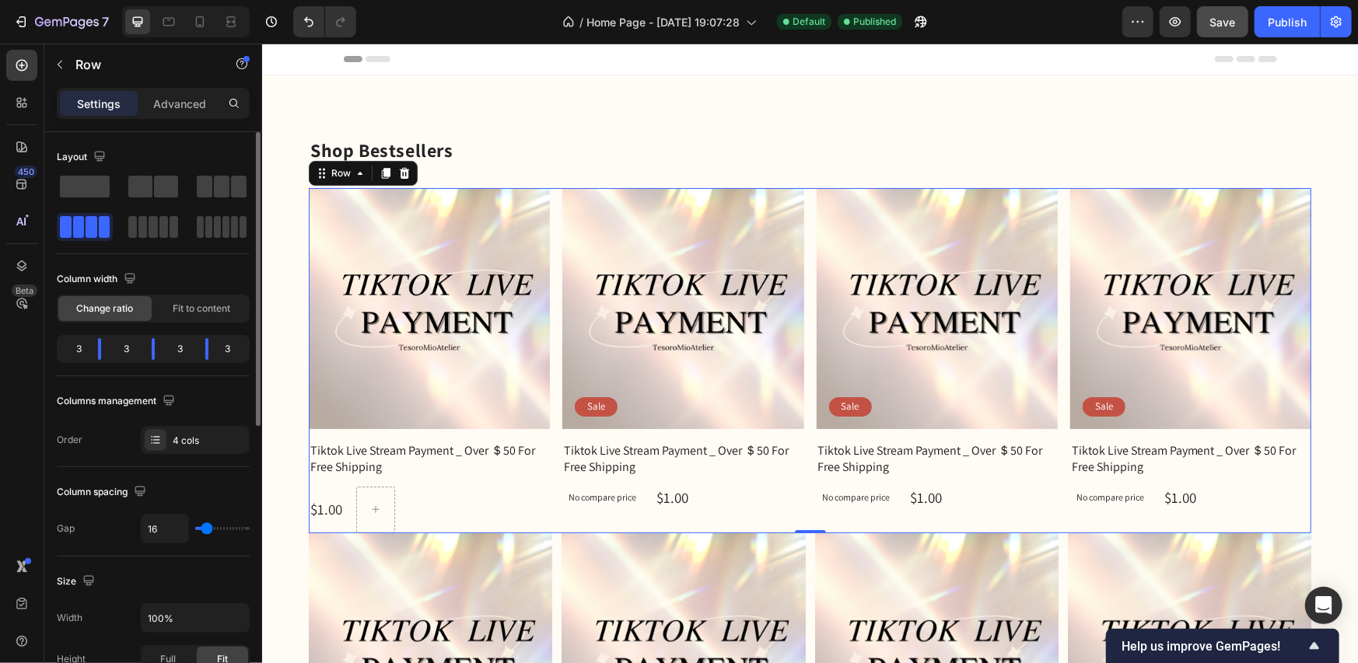
type input "16"
click at [207, 530] on input "range" at bounding box center [222, 528] width 54 height 3
click at [413, 581] on img at bounding box center [429, 654] width 243 height 243
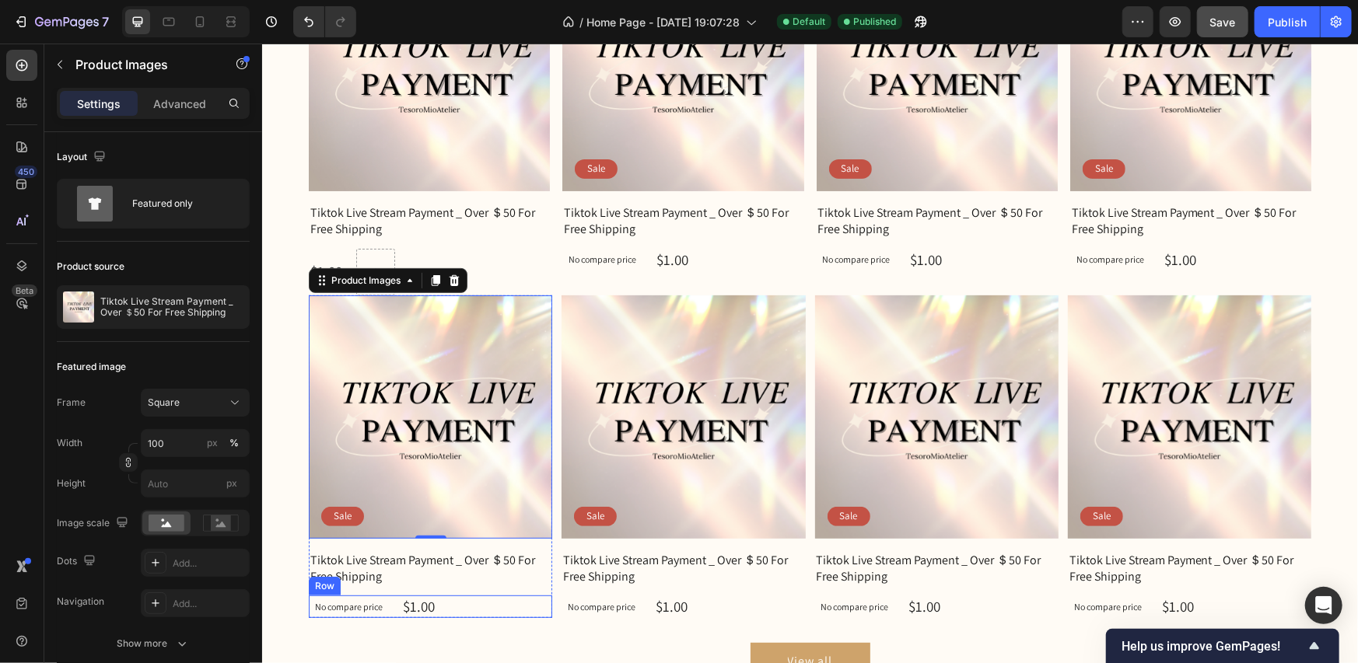
scroll to position [389, 0]
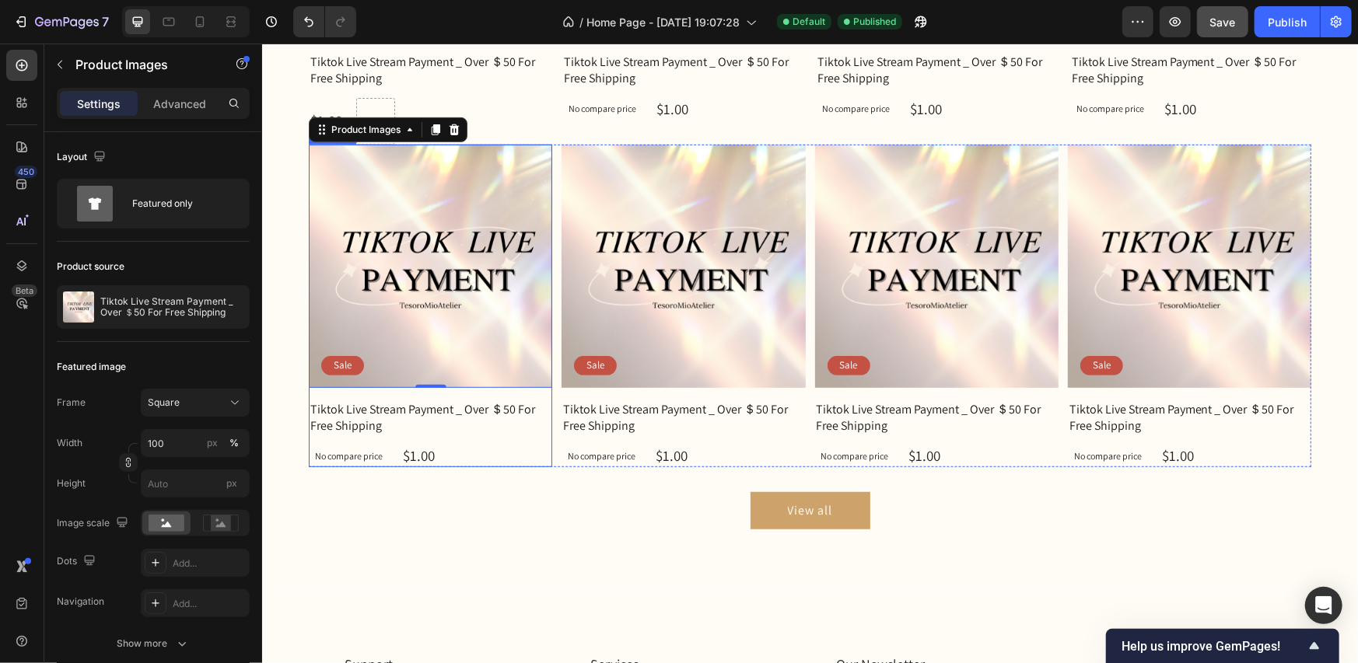
click at [534, 435] on div "Tiktok Live Stream Payment _ Over ＄50 For Free Shipping Product Title No compar…" at bounding box center [429, 433] width 243 height 67
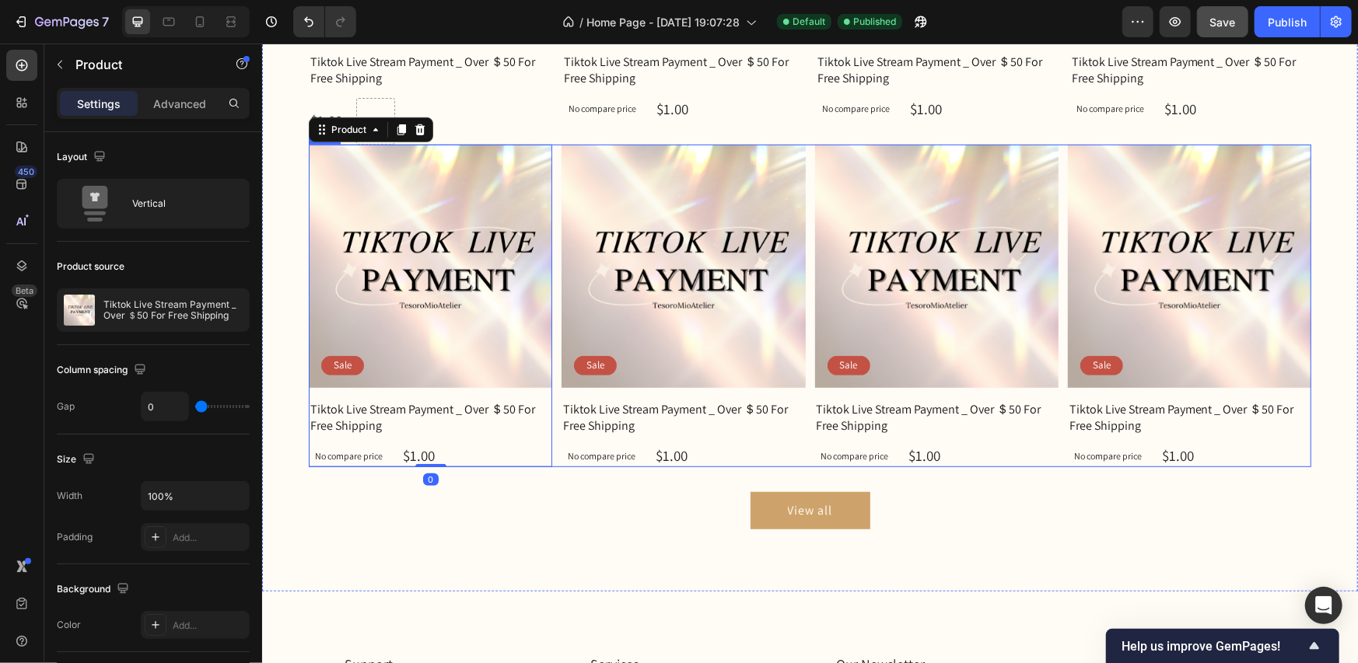
click at [551, 448] on div "Product Images Sale Text Block Row Tiktok Live Stream Payment _ Over ＄50 For Fr…" at bounding box center [809, 306] width 1003 height 324
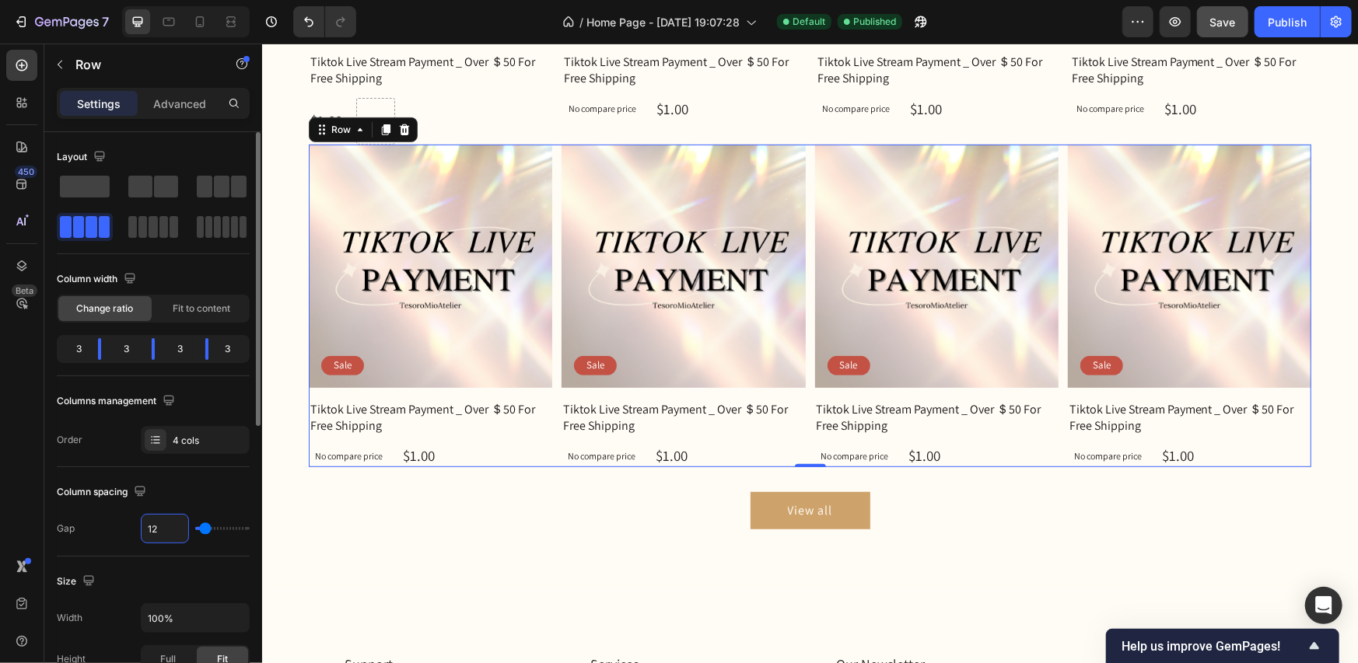
type input "1"
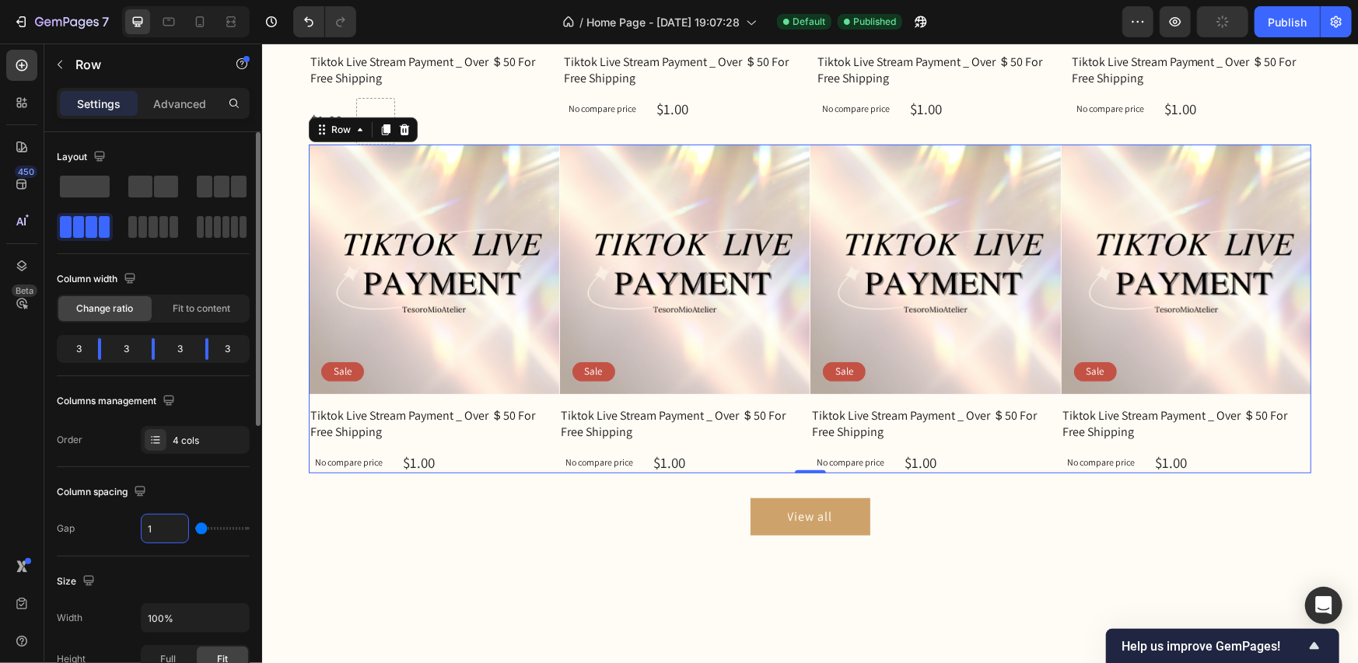
type input "16"
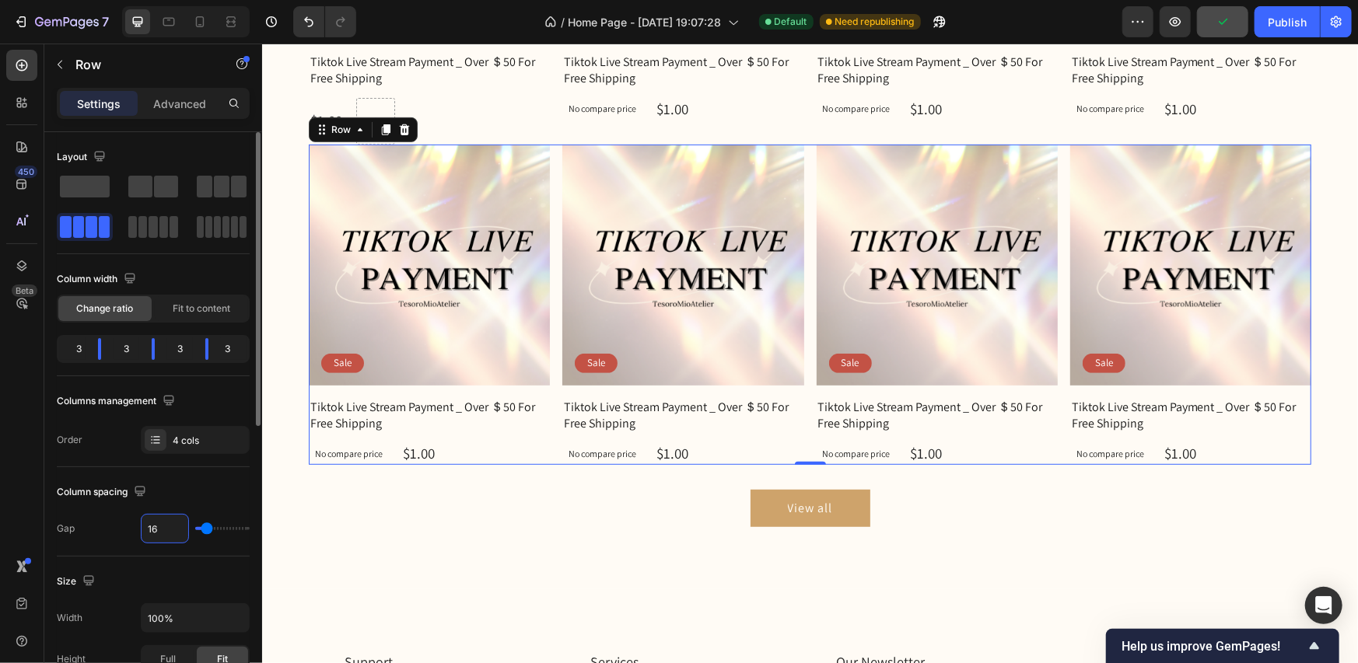
type input "16"
click at [201, 484] on div "Column spacing" at bounding box center [153, 492] width 193 height 25
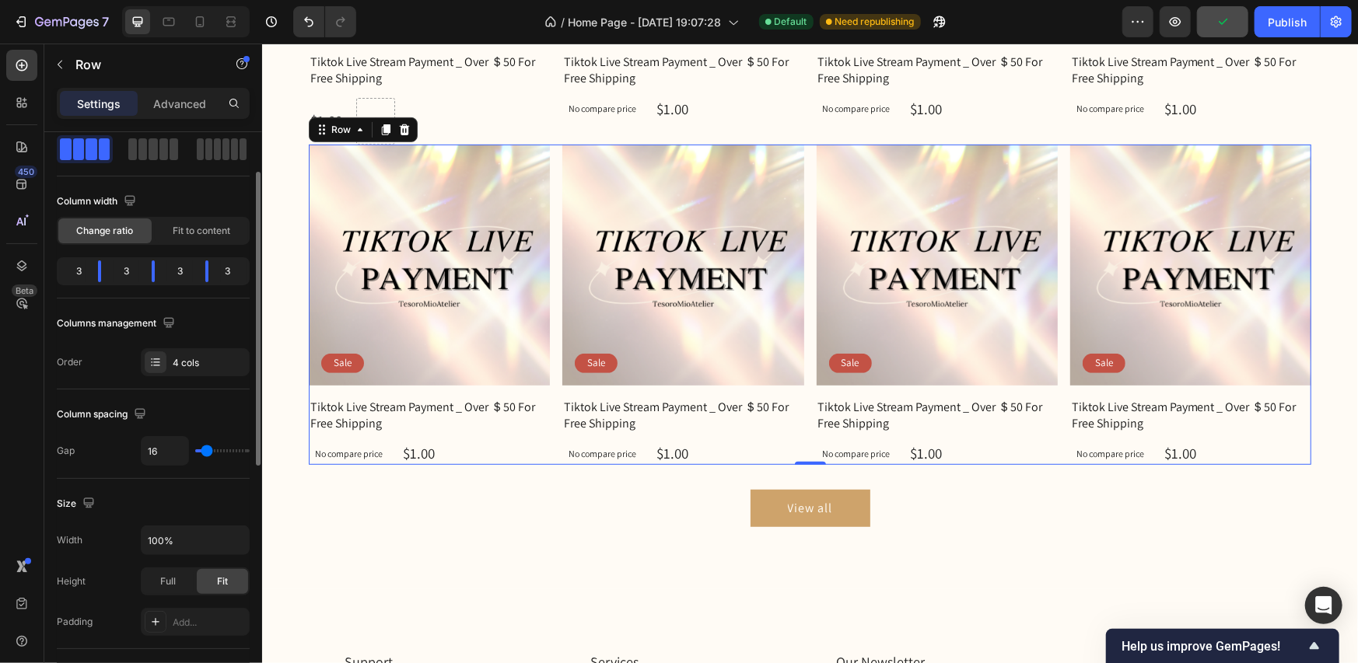
scroll to position [156, 0]
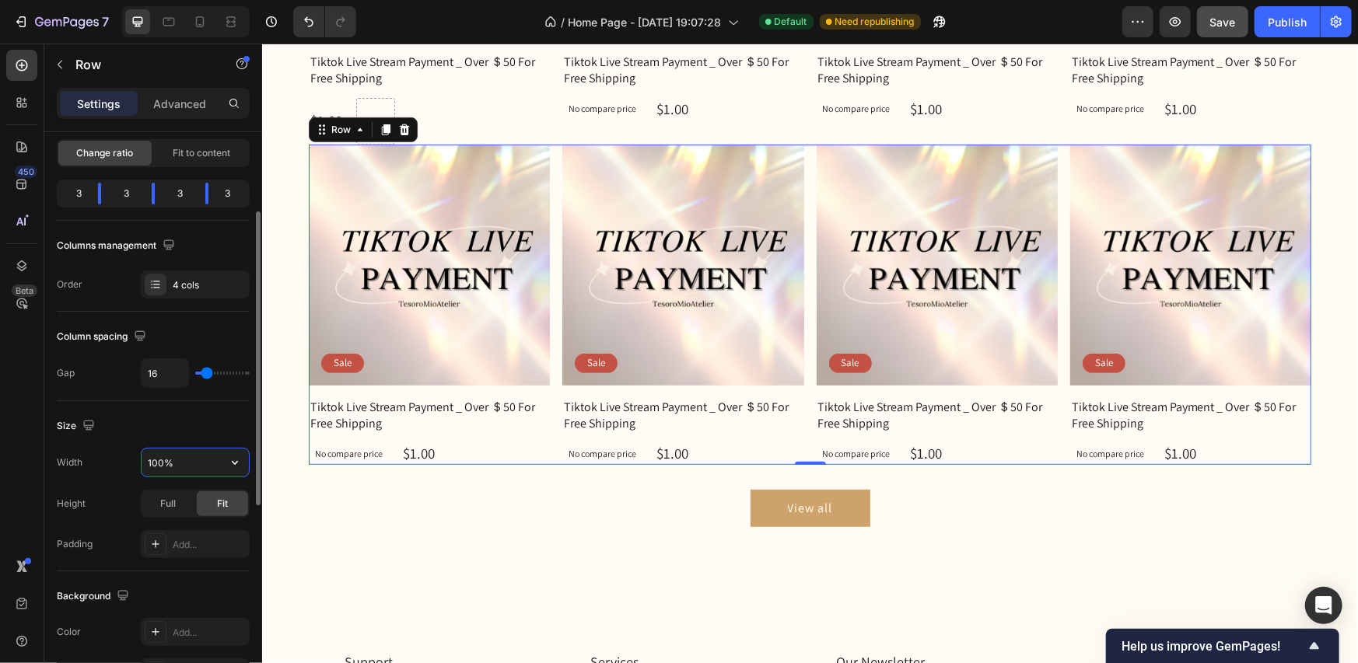
drag, startPoint x: 186, startPoint y: 466, endPoint x: 168, endPoint y: 471, distance: 18.7
click at [140, 467] on div "Width 100%" at bounding box center [153, 463] width 193 height 30
click at [240, 464] on icon "button" at bounding box center [235, 463] width 16 height 16
drag, startPoint x: 182, startPoint y: 463, endPoint x: 137, endPoint y: 462, distance: 45.1
click at [137, 462] on div "Width 100%" at bounding box center [153, 463] width 193 height 30
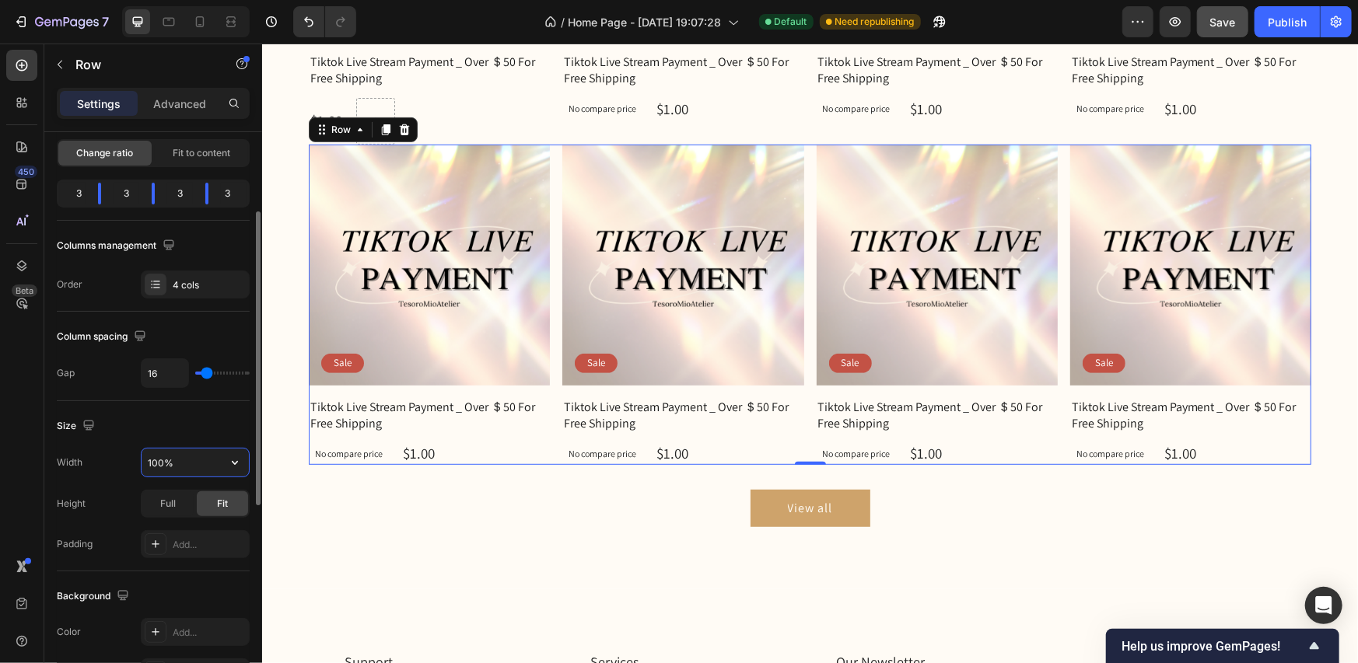
drag, startPoint x: 173, startPoint y: 462, endPoint x: 145, endPoint y: 462, distance: 28.0
click at [145, 462] on input "100%" at bounding box center [195, 463] width 107 height 28
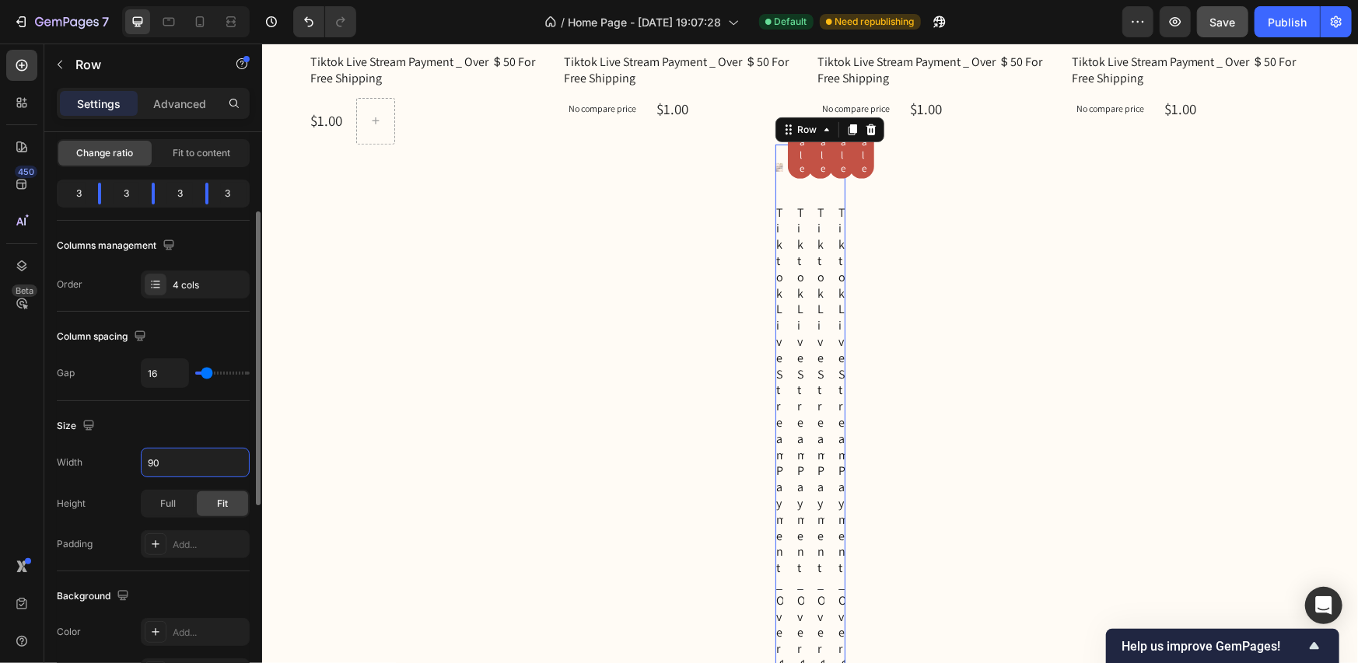
drag, startPoint x: 159, startPoint y: 460, endPoint x: 136, endPoint y: 461, distance: 22.6
click at [136, 461] on div "Width 90" at bounding box center [153, 463] width 193 height 30
click at [212, 462] on input "90" at bounding box center [195, 463] width 107 height 28
click at [236, 464] on icon "button" at bounding box center [235, 463] width 16 height 16
click at [185, 527] on p "Full 100%" at bounding box center [191, 531] width 89 height 14
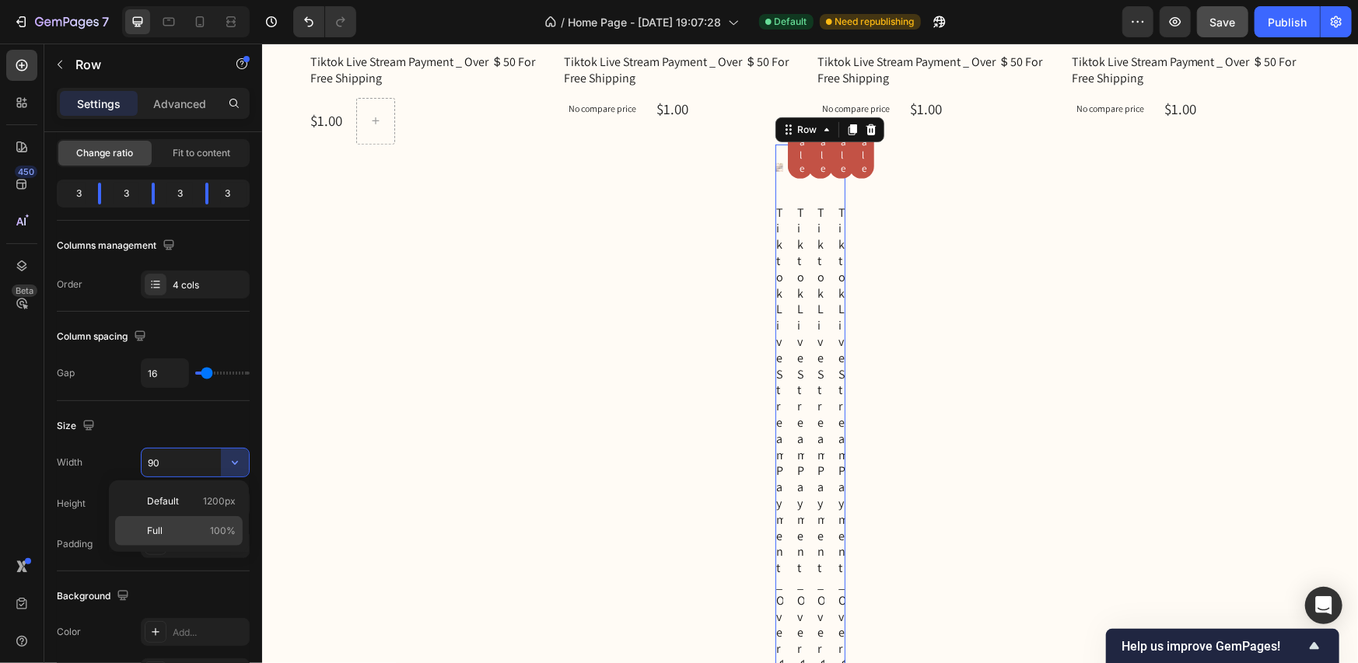
type input "100%"
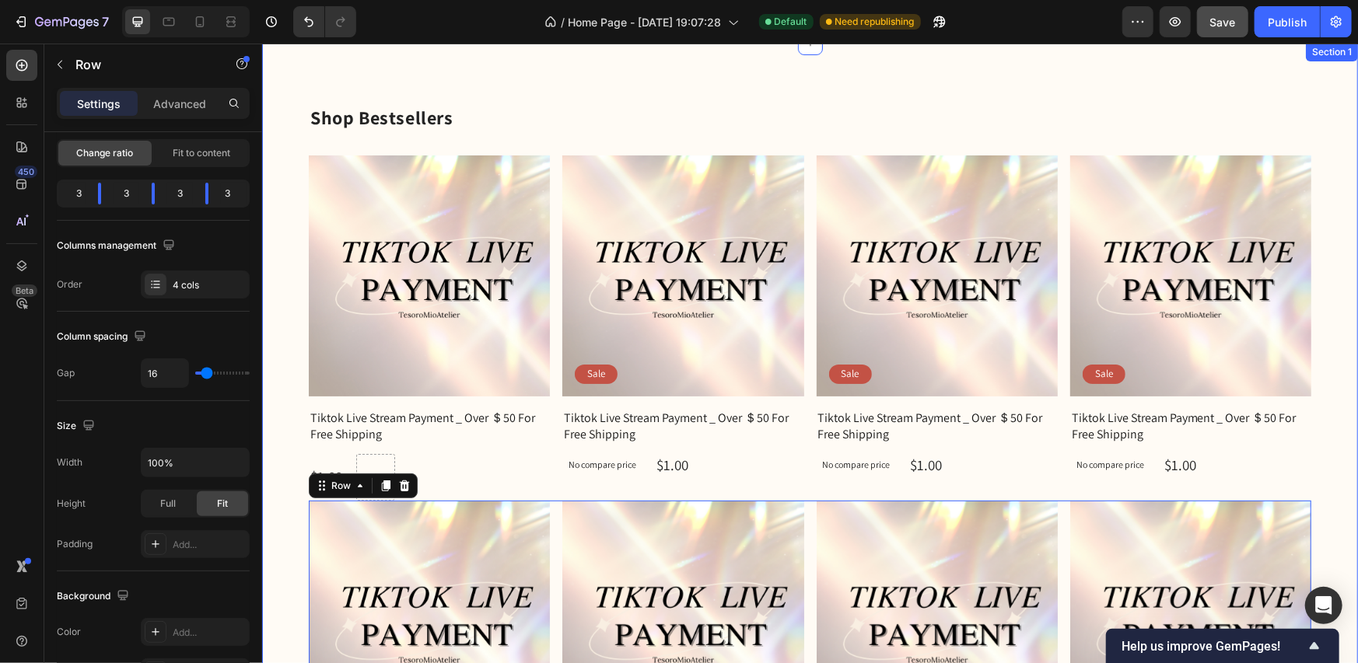
scroll to position [0, 0]
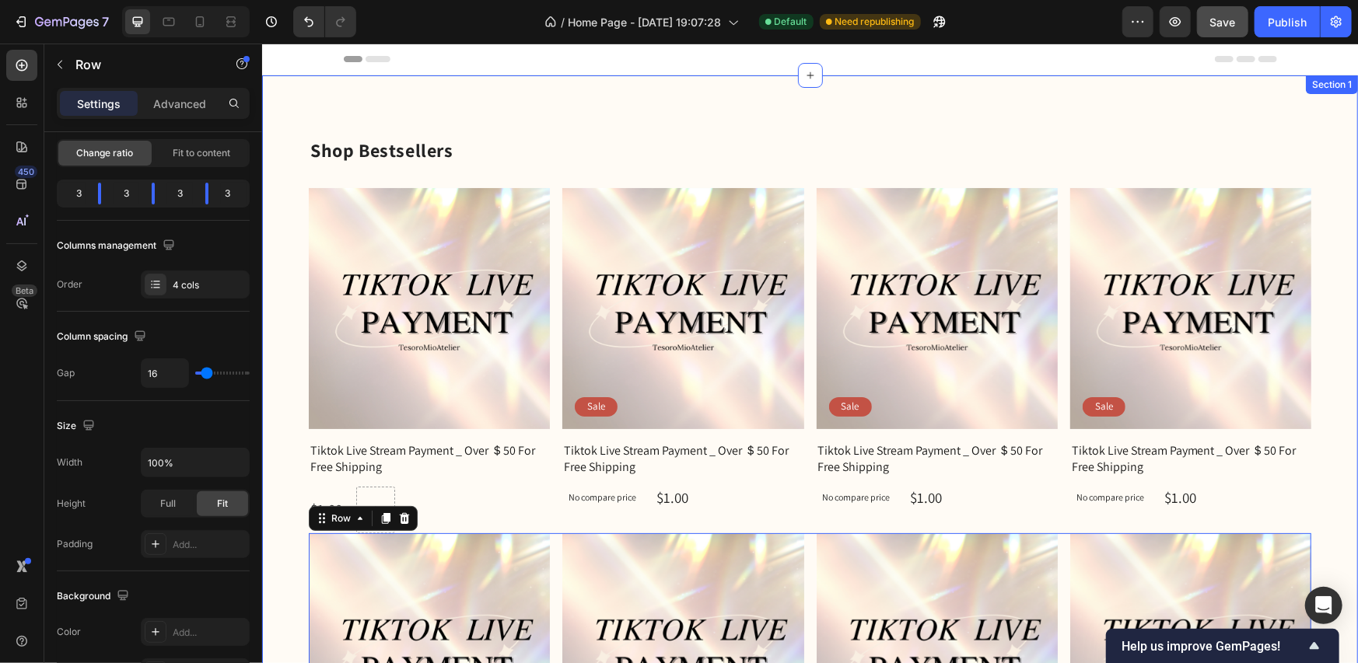
click at [270, 429] on div "Shop Bestsellers Heading Product Images Row Tiktok Live Stream Payment _ Over ＄…" at bounding box center [809, 526] width 1096 height 903
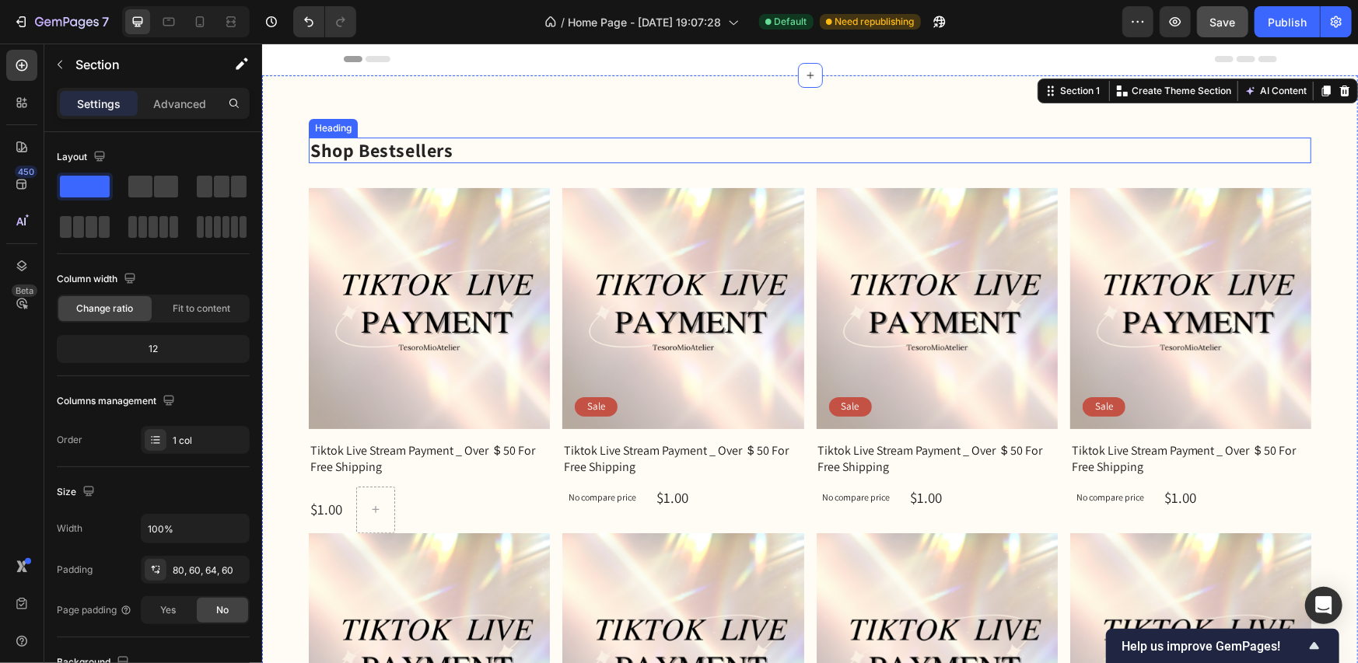
click at [398, 148] on p "Shop Bestsellers" at bounding box center [809, 149] width 999 height 23
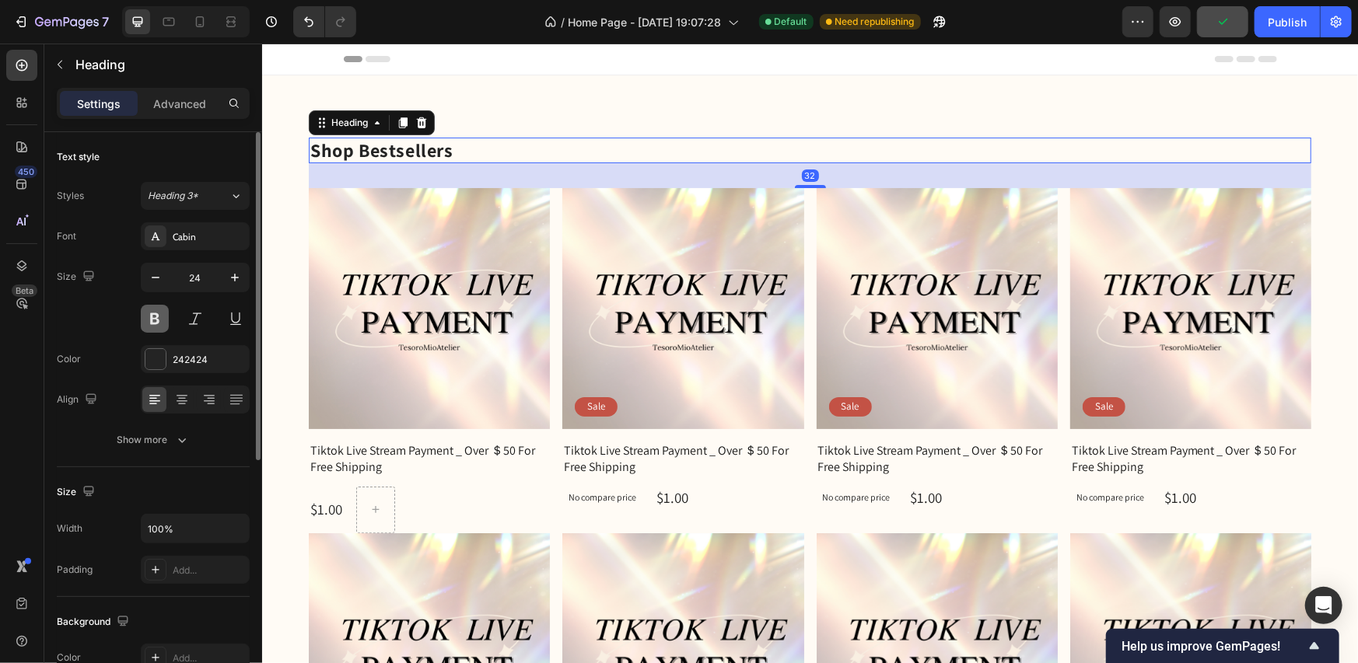
click at [156, 313] on button at bounding box center [155, 319] width 28 height 28
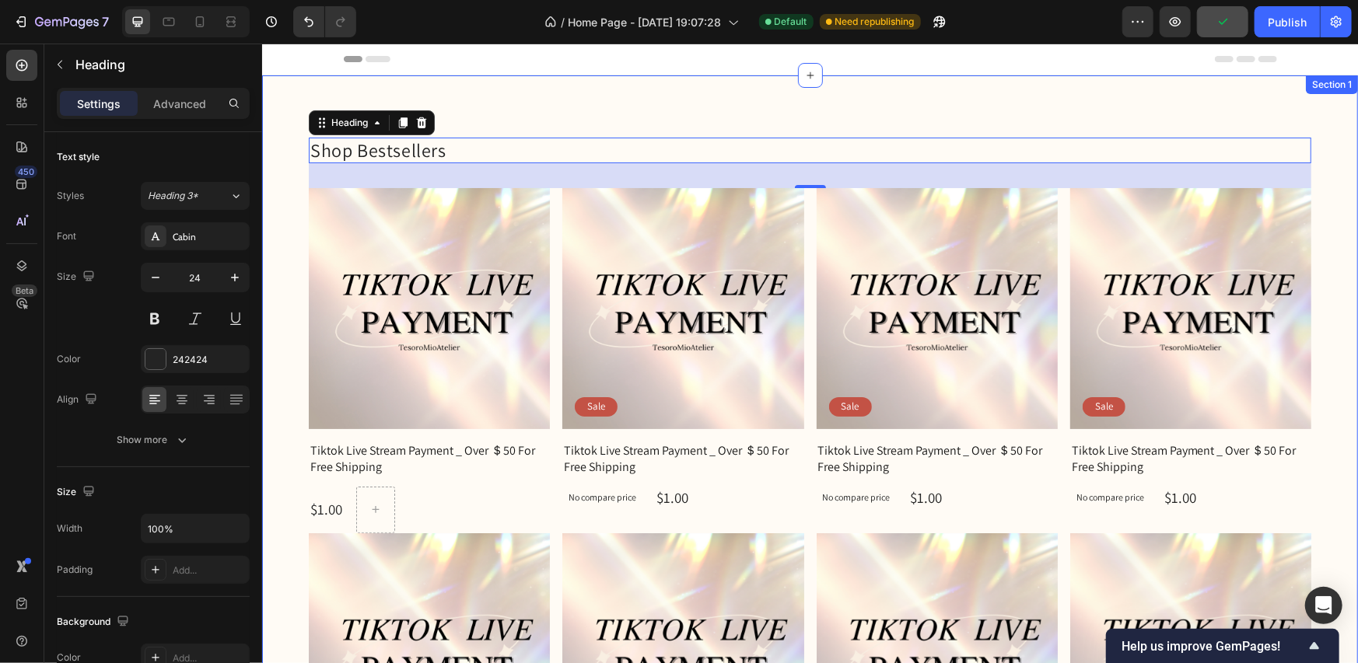
click at [509, 107] on div "Shop Bestsellers Heading 32 Product Images Row Tiktok Live Stream Payment _ Ove…" at bounding box center [809, 526] width 1096 height 903
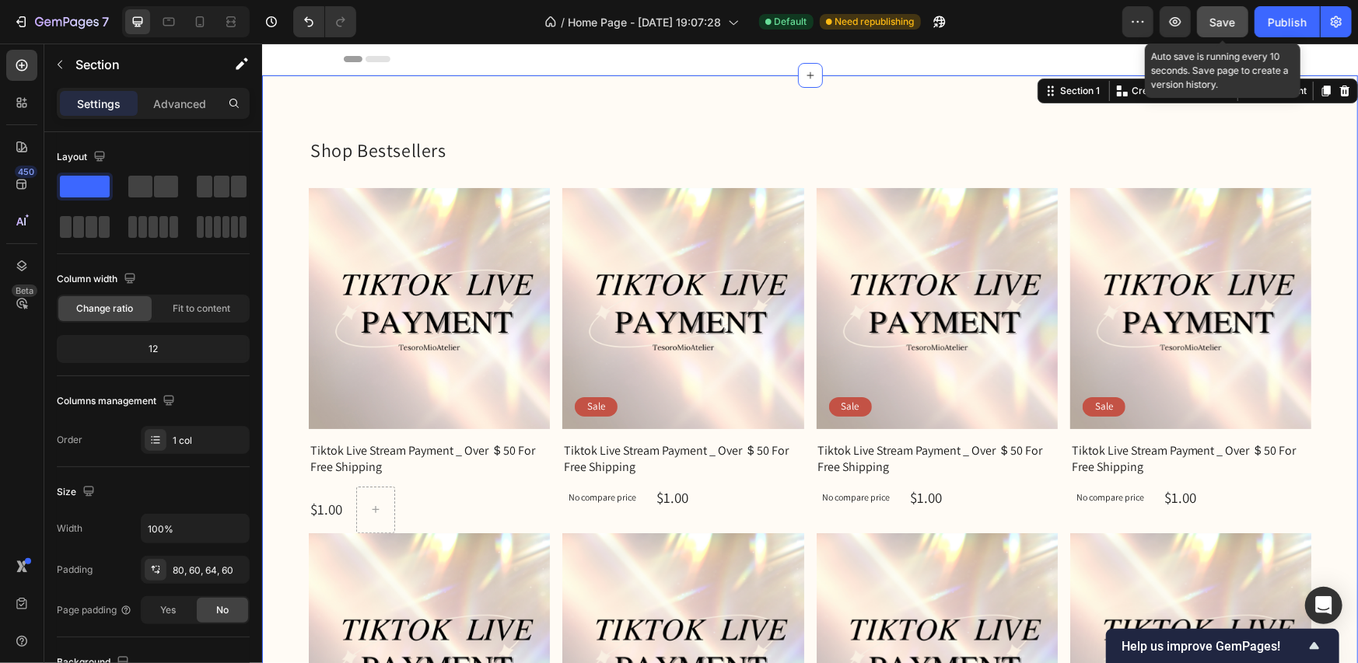
click at [1223, 19] on span "Save" at bounding box center [1223, 22] width 26 height 13
click at [1209, 24] on button "Save" at bounding box center [1222, 21] width 51 height 31
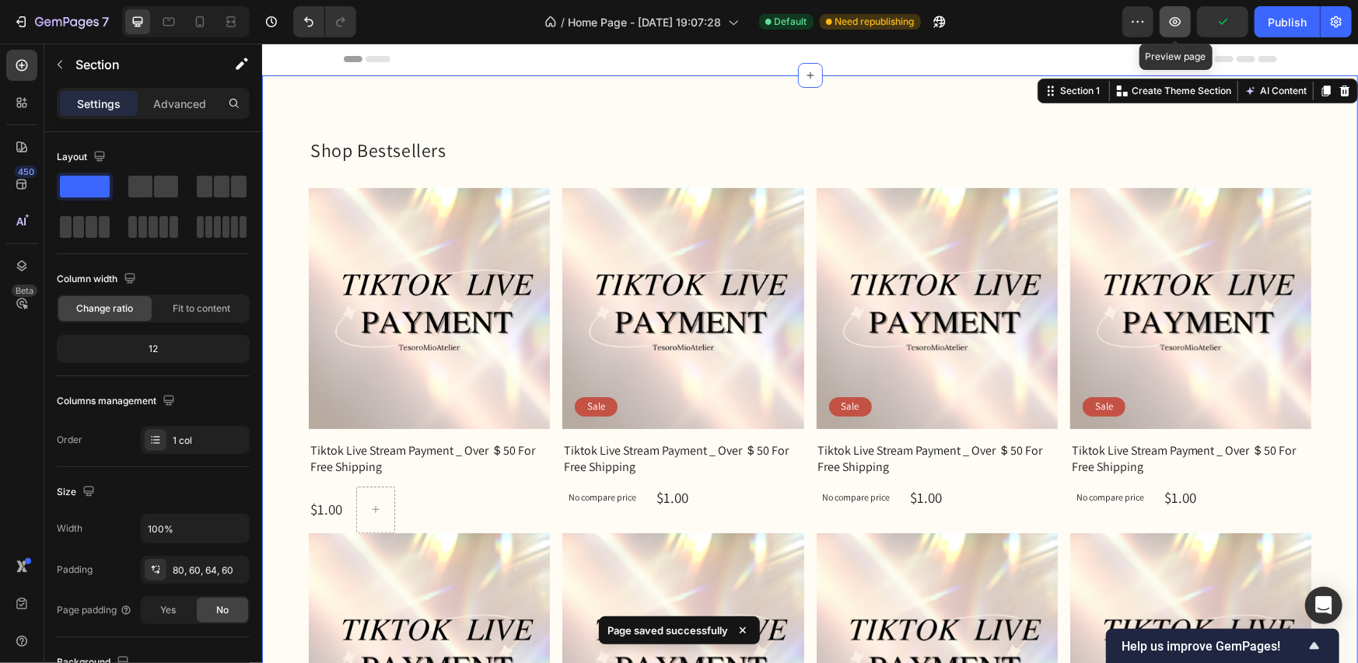
click at [1182, 23] on icon "button" at bounding box center [1175, 22] width 16 height 16
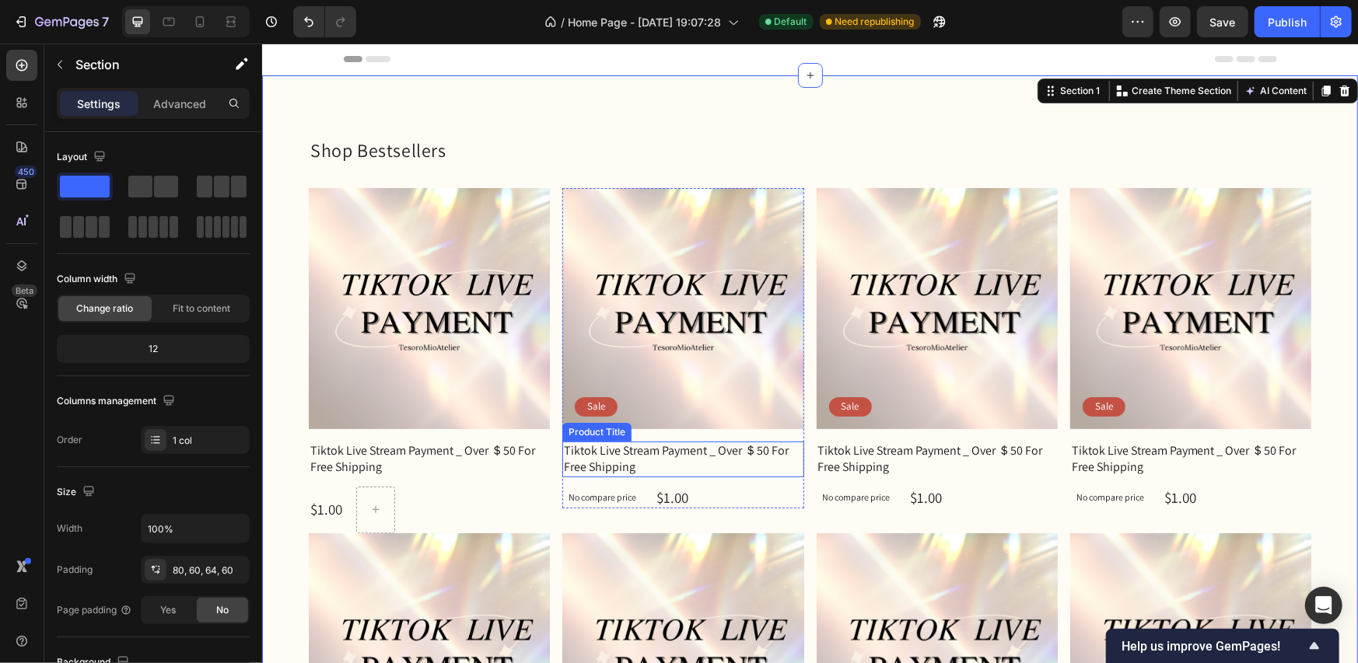
click at [716, 448] on h1 "Tiktok Live Stream Payment _ Over ＄50 For Free Shipping" at bounding box center [682, 459] width 241 height 36
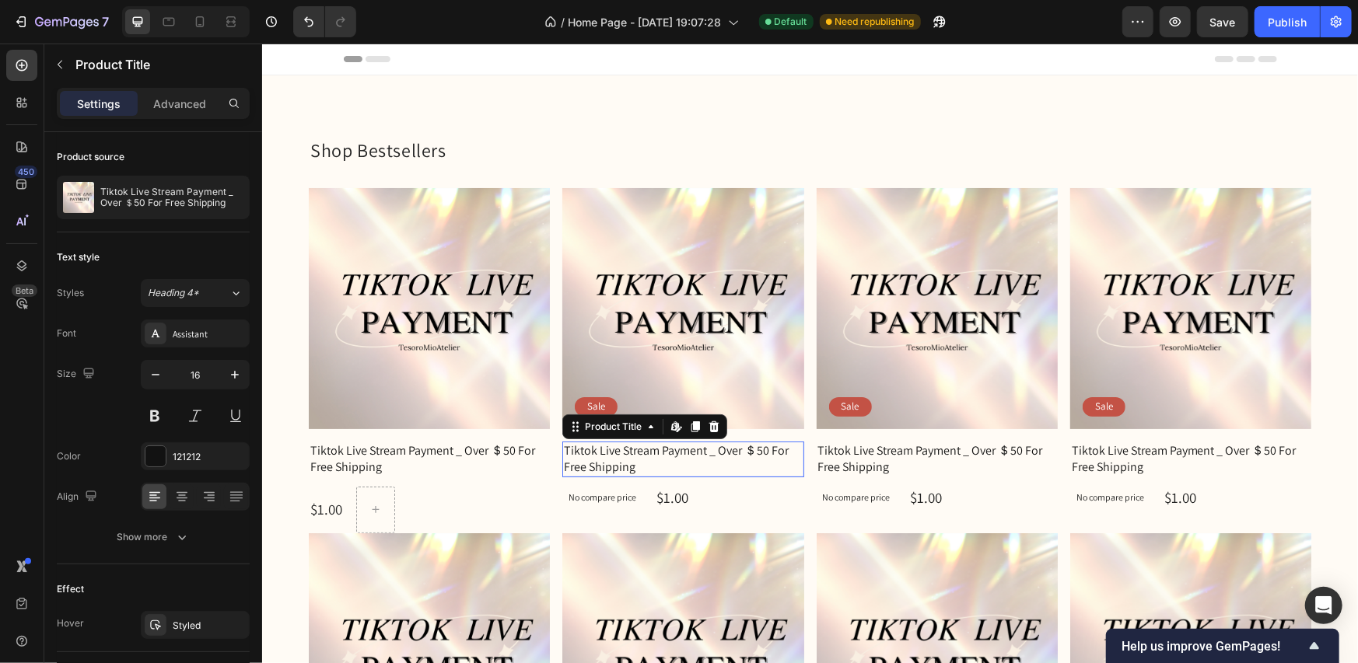
click at [716, 448] on h1 "Tiktok Live Stream Payment _ Over ＄50 For Free Shipping" at bounding box center [682, 459] width 241 height 36
click at [457, 445] on h1 "Tiktok Live Stream Payment _ Over ＄50 For Free Shipping" at bounding box center [428, 459] width 241 height 36
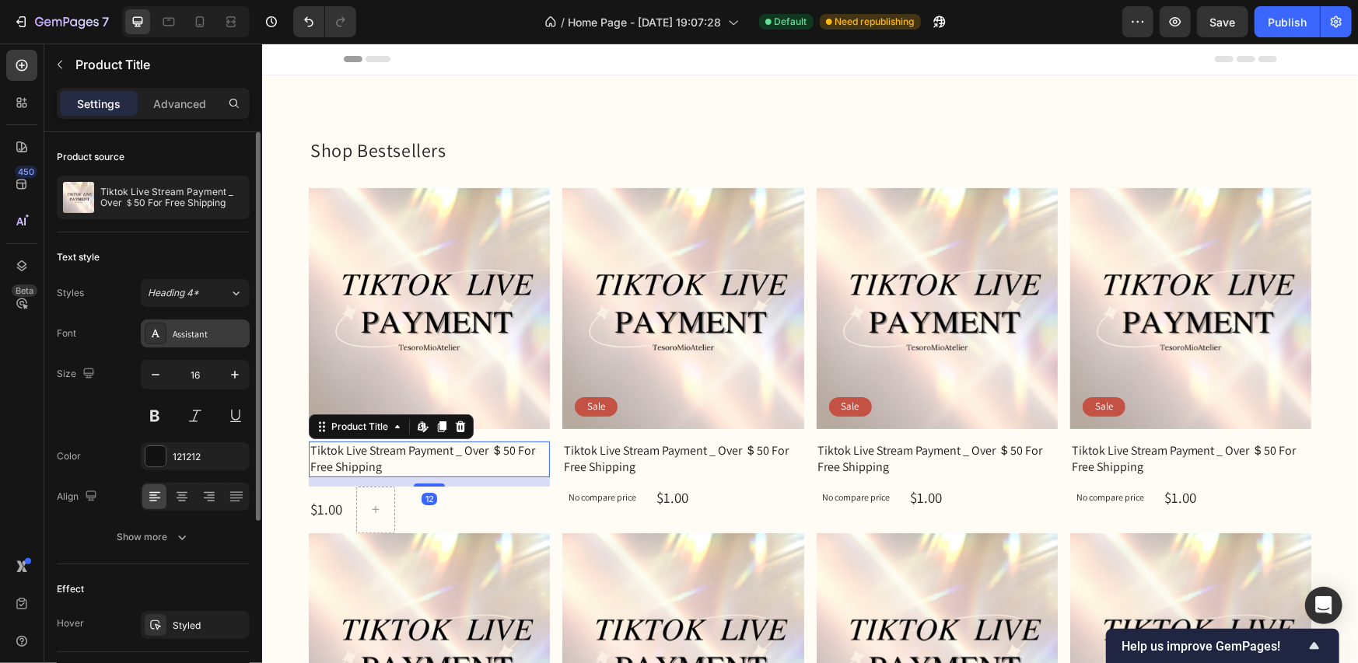
click at [219, 338] on div "Assistant" at bounding box center [209, 334] width 73 height 14
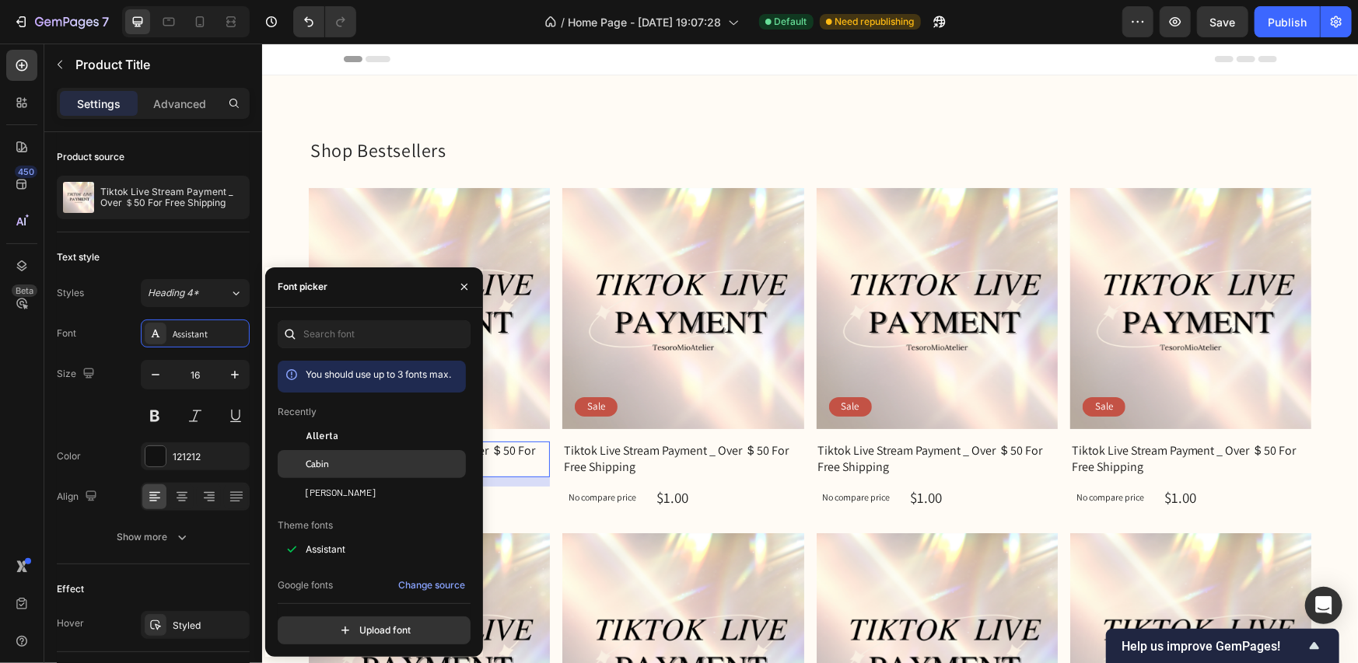
click at [312, 456] on div "Cabin" at bounding box center [372, 464] width 188 height 28
click at [328, 484] on div "[PERSON_NAME]" at bounding box center [372, 492] width 188 height 28
click at [611, 454] on h1 "Tiktok Live Stream Payment _ Over ＄50 For Free Shipping" at bounding box center [682, 459] width 241 height 36
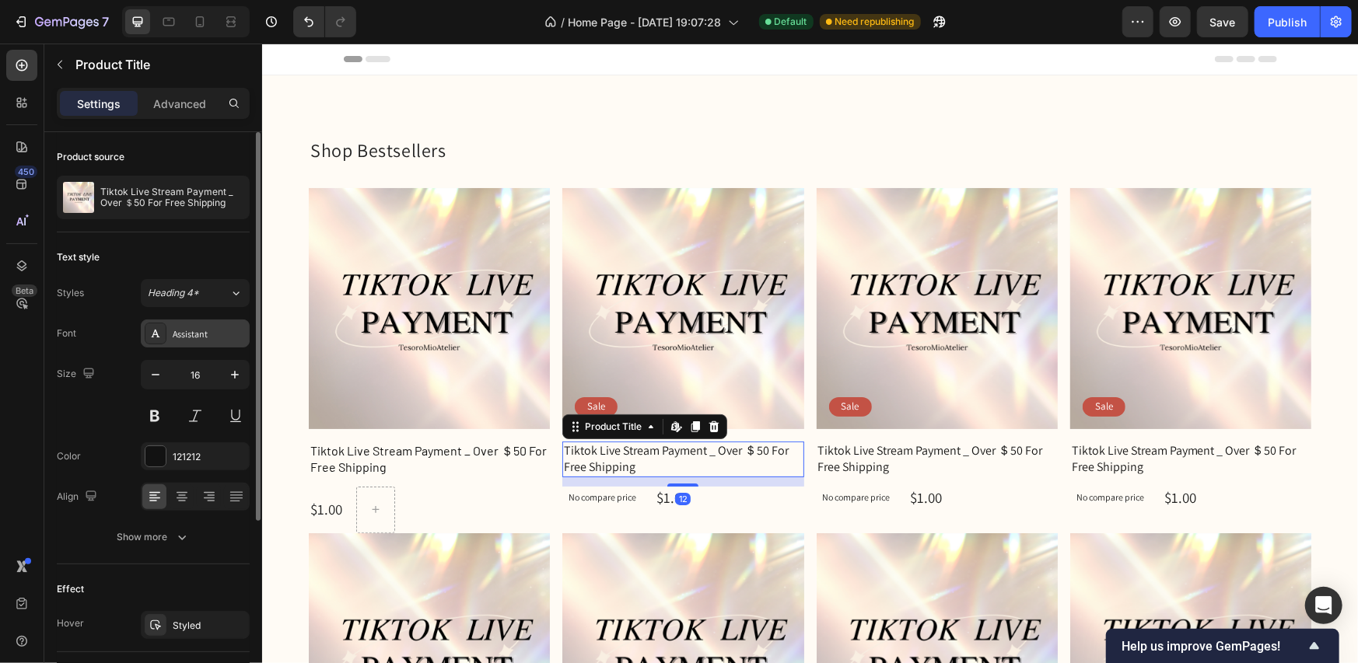
click at [217, 334] on div "Assistant" at bounding box center [209, 334] width 73 height 14
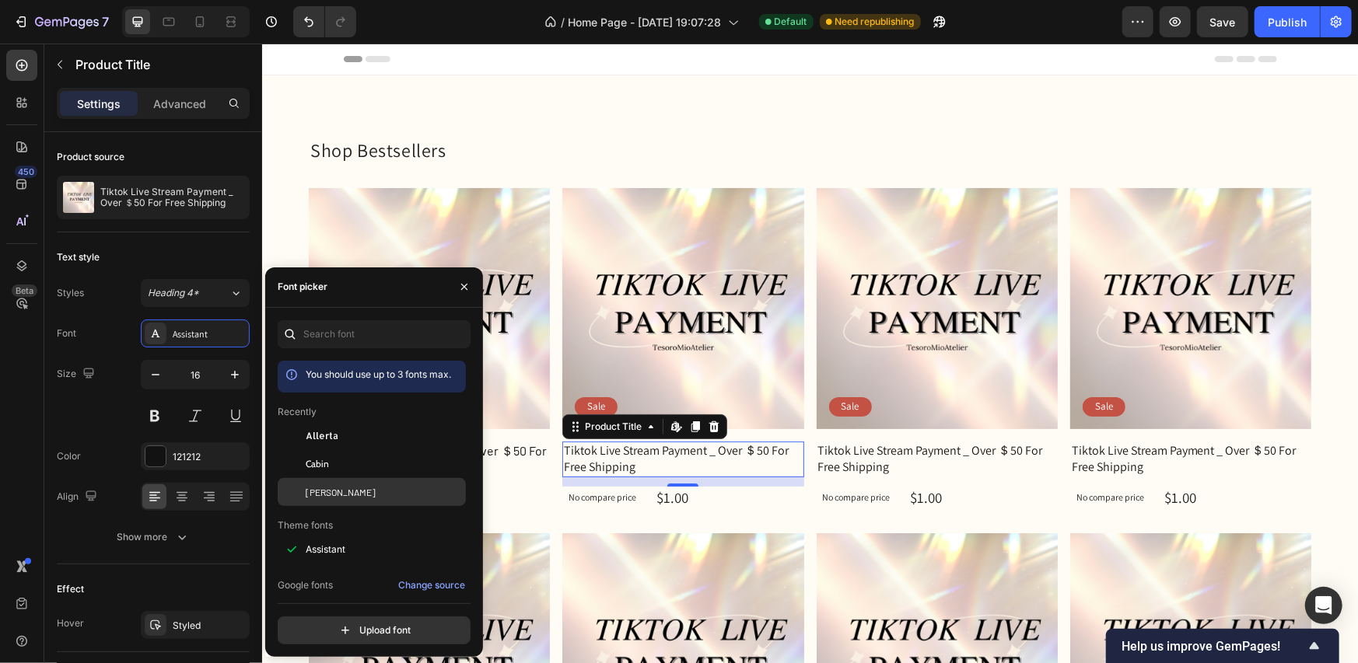
click at [316, 485] on span "[PERSON_NAME]" at bounding box center [341, 492] width 70 height 14
click at [900, 460] on h1 "Tiktok Live Stream Payment _ Over ＄50 For Free Shipping" at bounding box center [936, 459] width 241 height 36
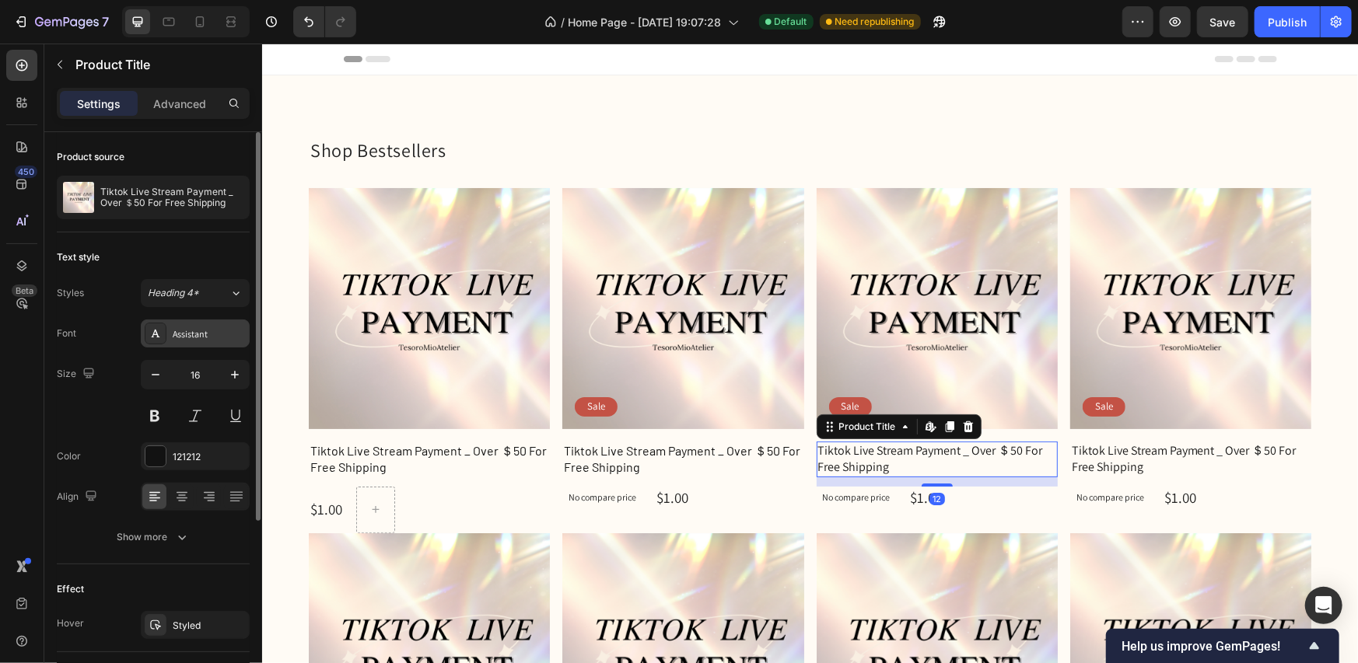
click at [219, 332] on div "Assistant" at bounding box center [209, 334] width 73 height 14
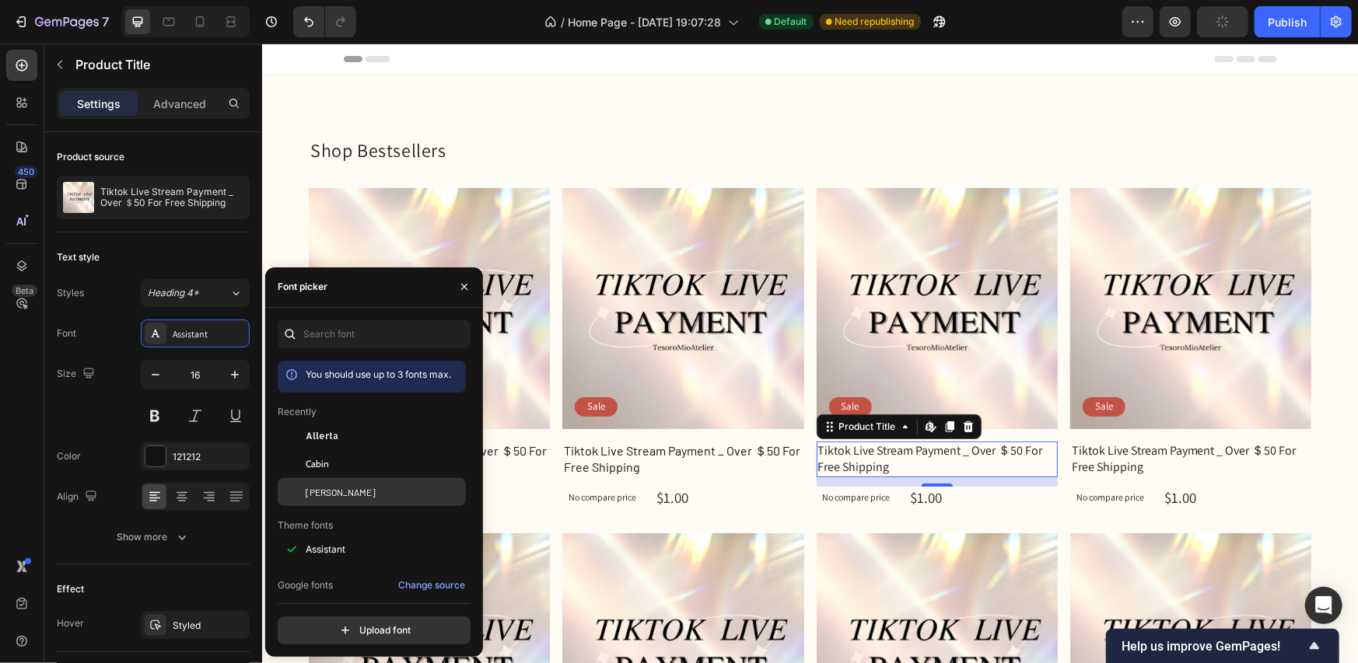
click at [303, 488] on div at bounding box center [292, 492] width 28 height 28
click at [1147, 444] on h1 "Tiktok Live Stream Payment _ Over ＄50 For Free Shipping" at bounding box center [1189, 459] width 241 height 36
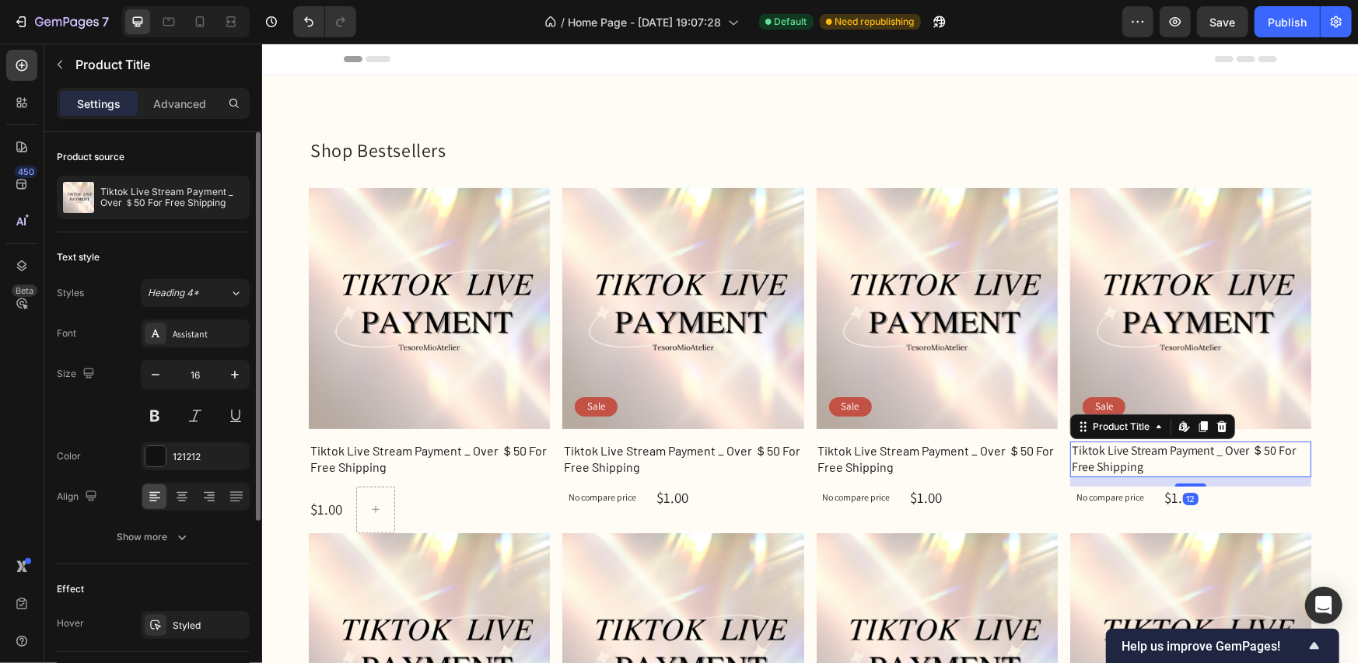
drag, startPoint x: 212, startPoint y: 330, endPoint x: 217, endPoint y: 354, distance: 24.7
click at [212, 329] on div "Assistant" at bounding box center [209, 334] width 73 height 14
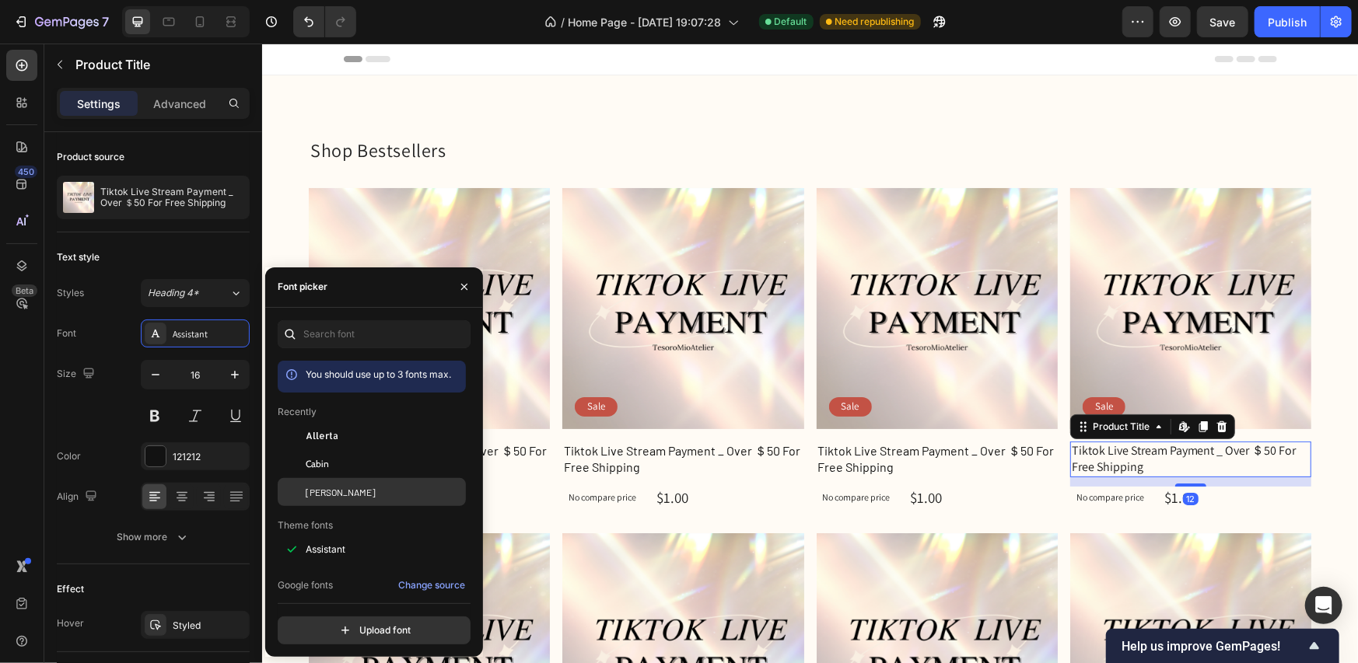
click at [317, 491] on span "[PERSON_NAME]" at bounding box center [341, 492] width 70 height 14
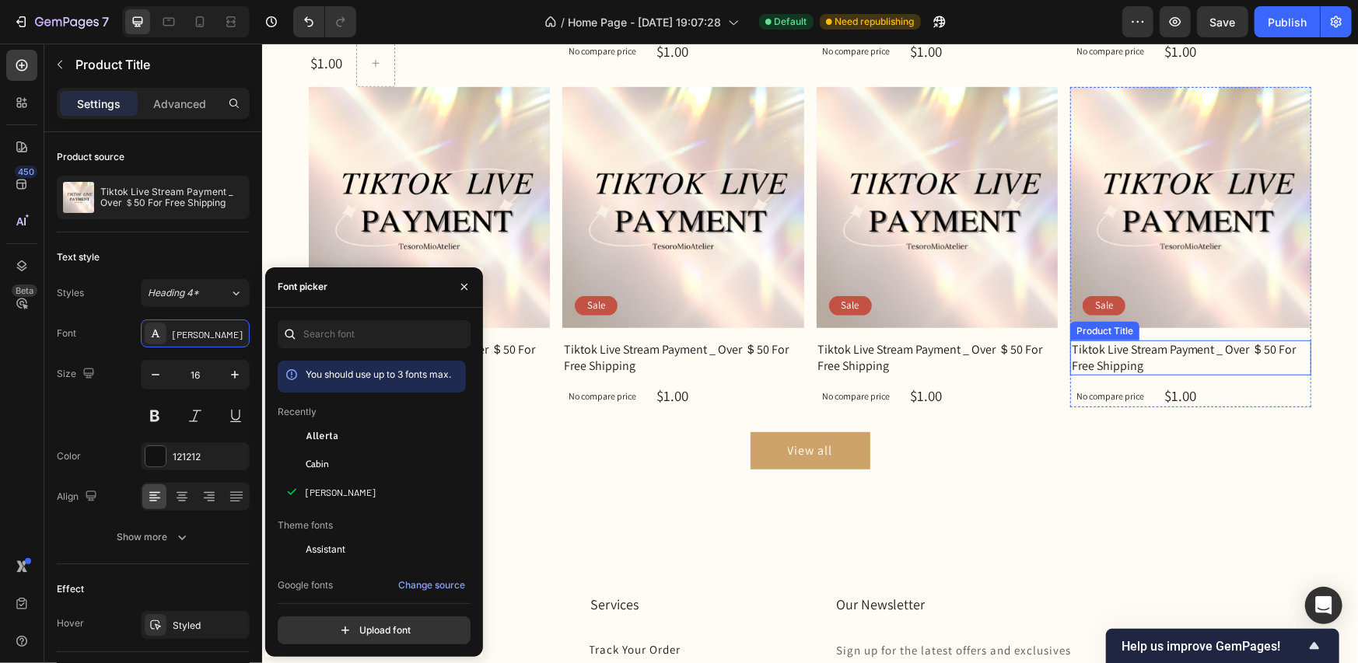
scroll to position [467, 0]
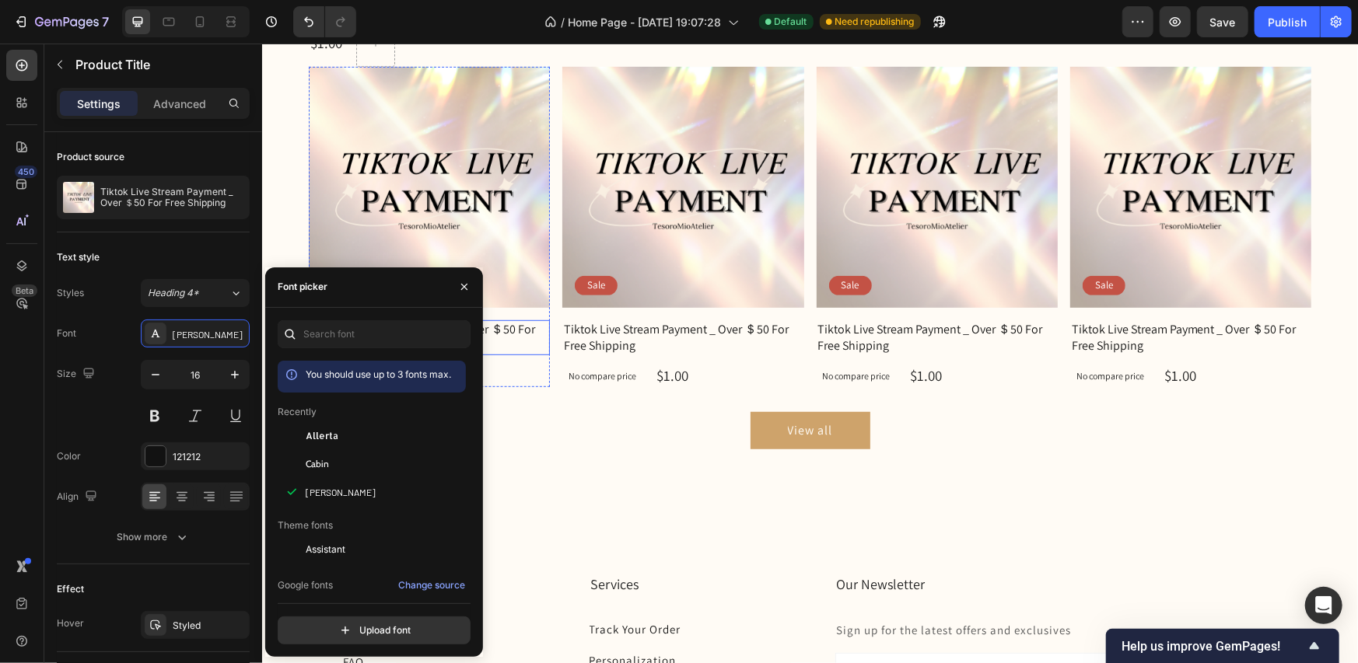
click at [524, 328] on h1 "Tiktok Live Stream Payment _ Over ＄50 For Free Shipping" at bounding box center [428, 338] width 241 height 36
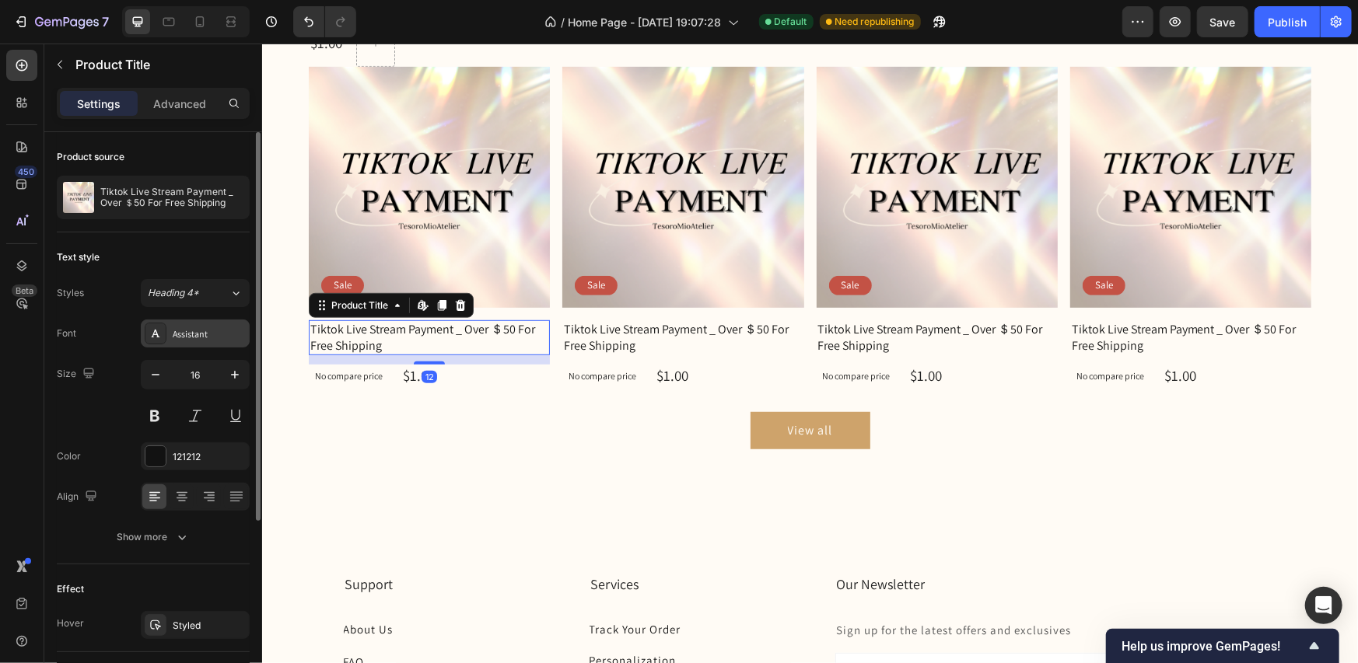
click at [210, 328] on div "Assistant" at bounding box center [209, 334] width 73 height 14
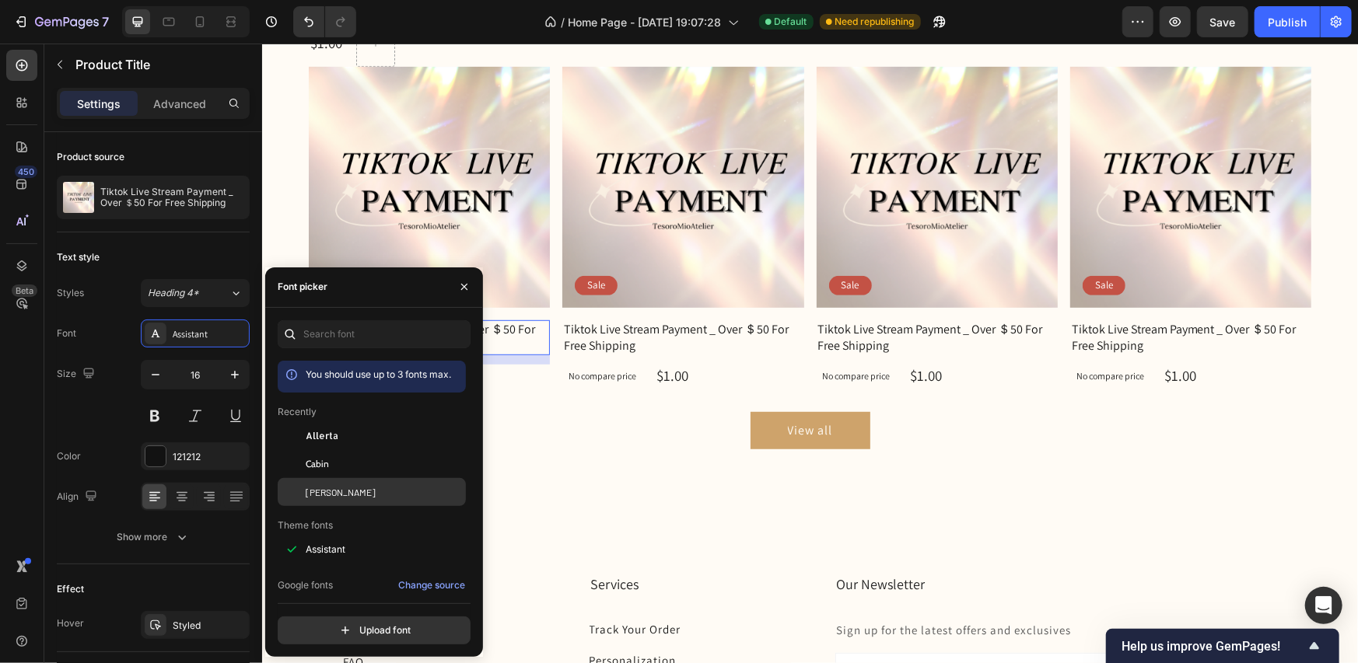
click at [319, 484] on div "[PERSON_NAME]" at bounding box center [372, 492] width 188 height 28
click at [595, 327] on h1 "Tiktok Live Stream Payment _ Over ＄50 For Free Shipping" at bounding box center [682, 338] width 241 height 36
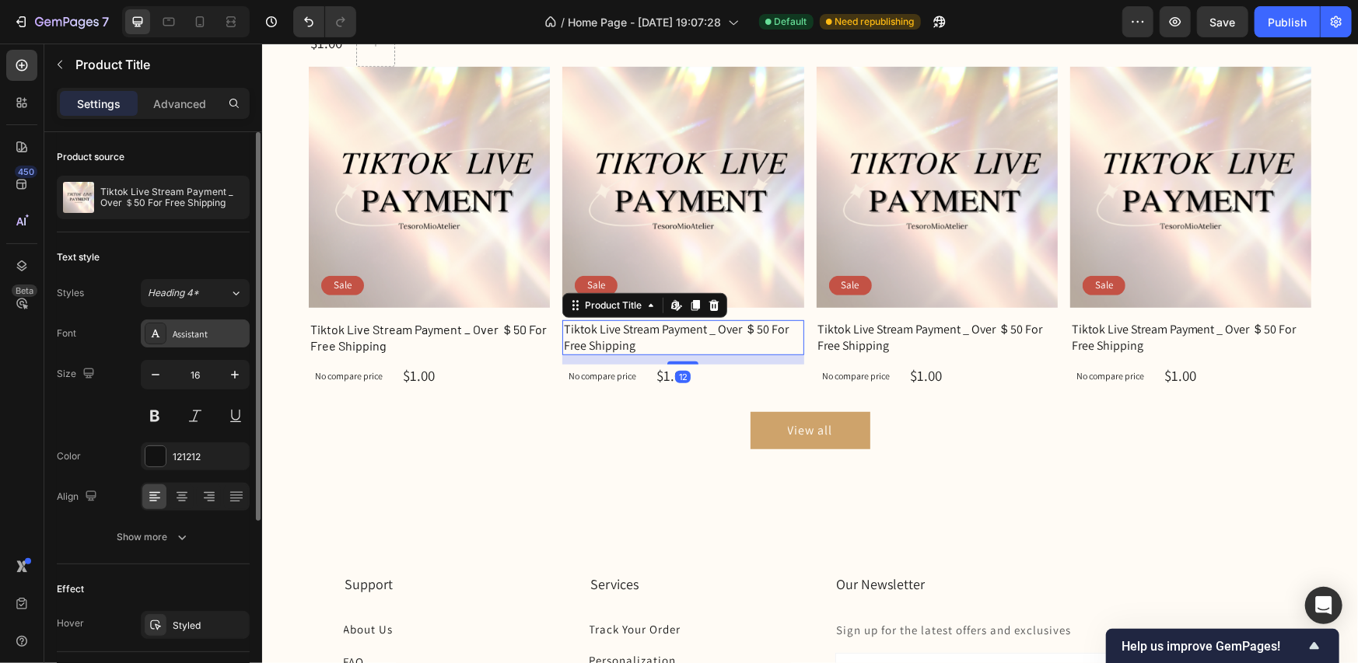
click at [218, 331] on div "Assistant" at bounding box center [209, 334] width 73 height 14
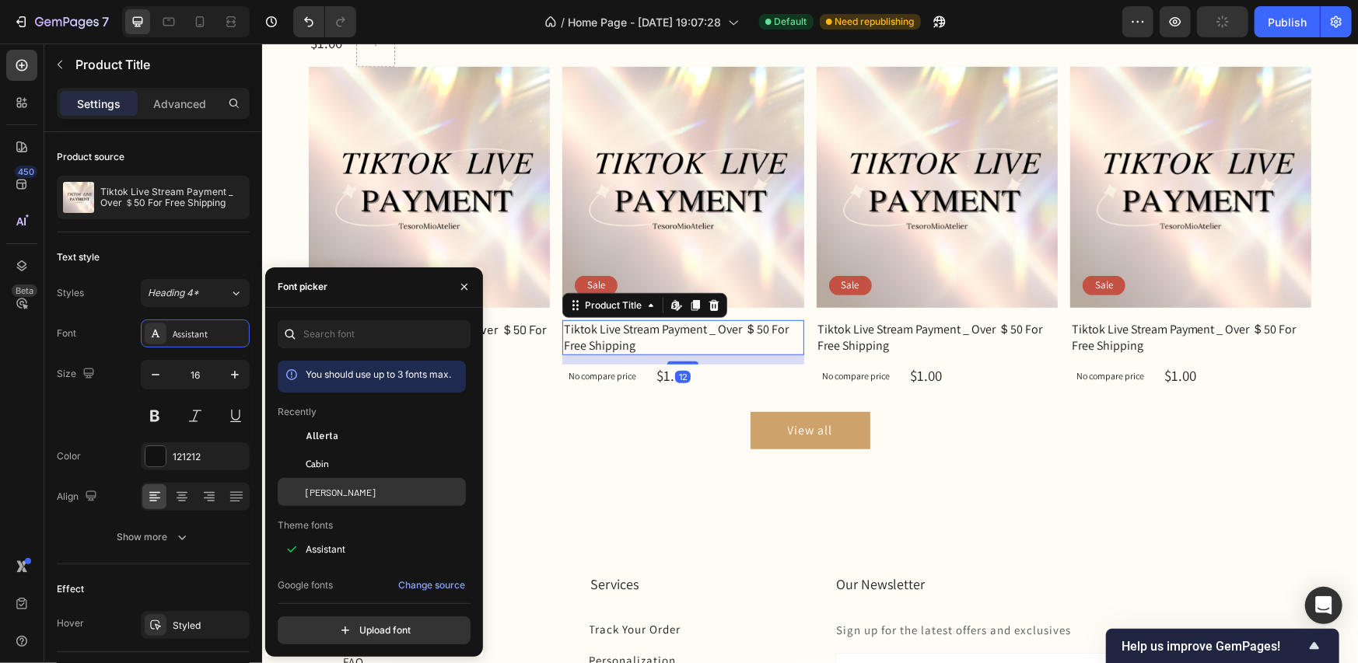
click at [300, 495] on div at bounding box center [292, 492] width 28 height 28
click at [887, 326] on h1 "Tiktok Live Stream Payment _ Over ＄50 For Free Shipping" at bounding box center [936, 338] width 241 height 36
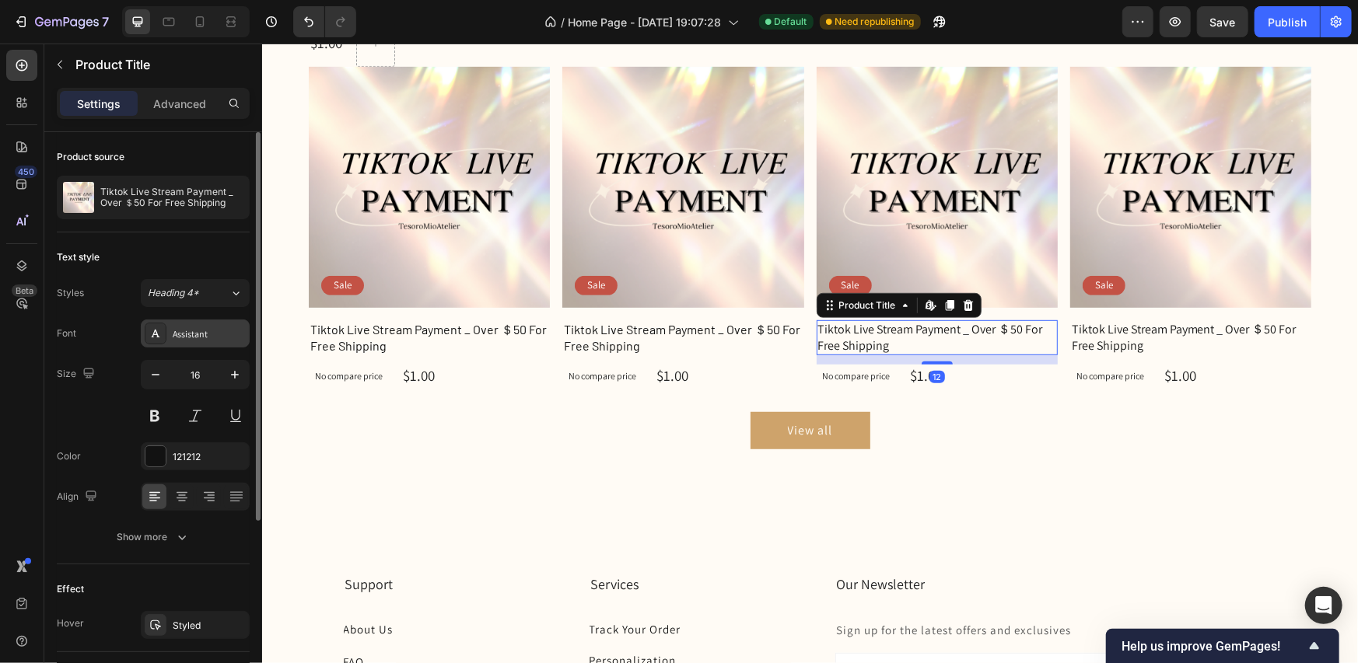
click at [210, 331] on div "Assistant" at bounding box center [209, 334] width 73 height 14
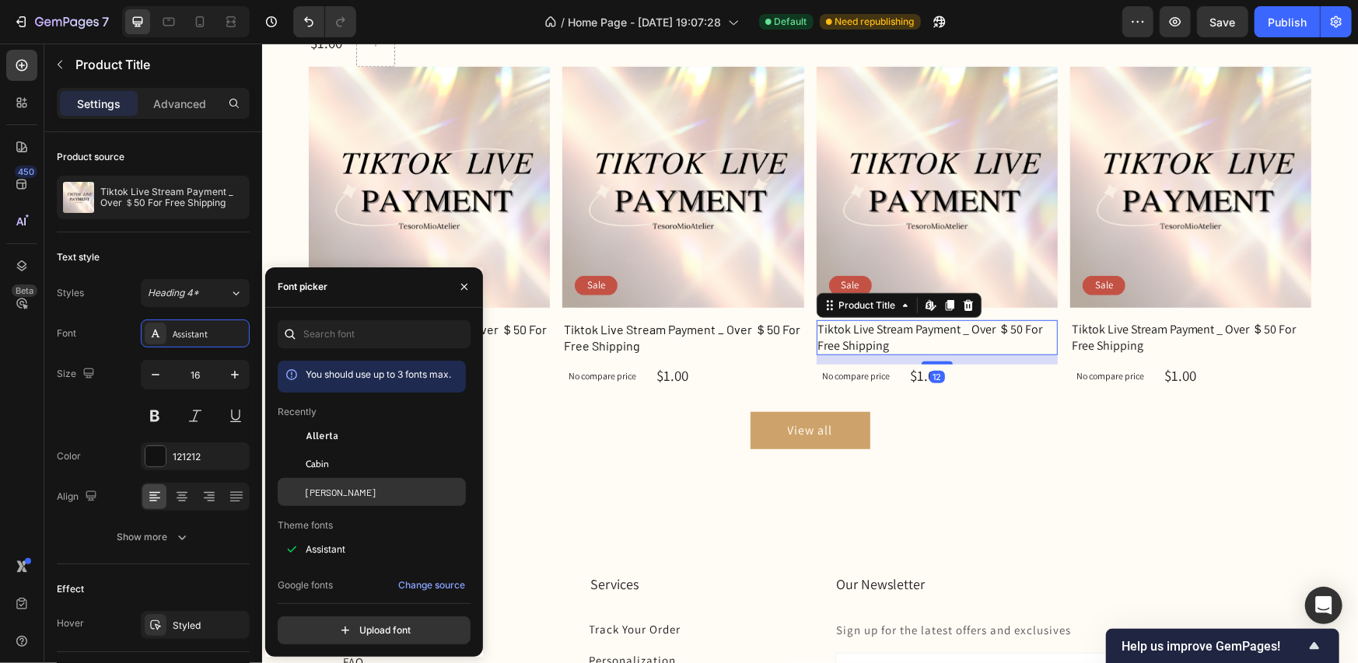
click at [328, 495] on span "[PERSON_NAME]" at bounding box center [341, 492] width 70 height 14
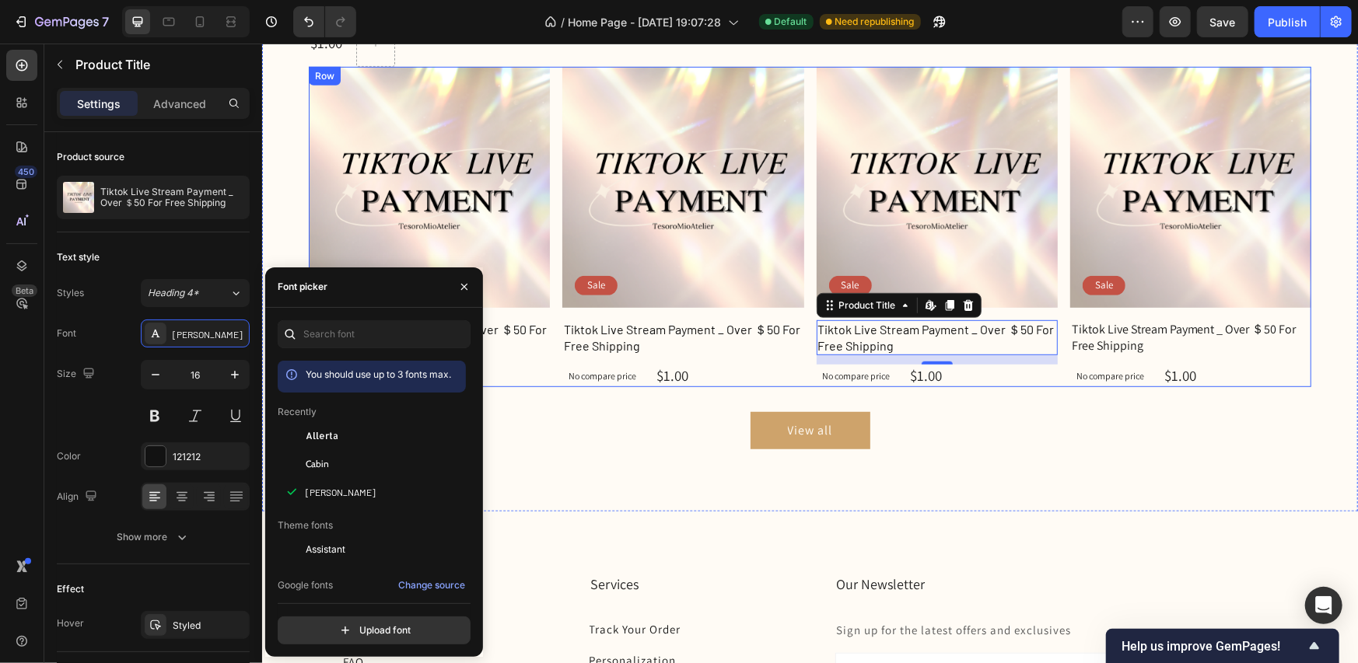
click at [1058, 324] on div "Product Images Sale Text Block Row Tiktok Live Stream Payment _ Over ＄50 For Fr…" at bounding box center [809, 226] width 1003 height 321
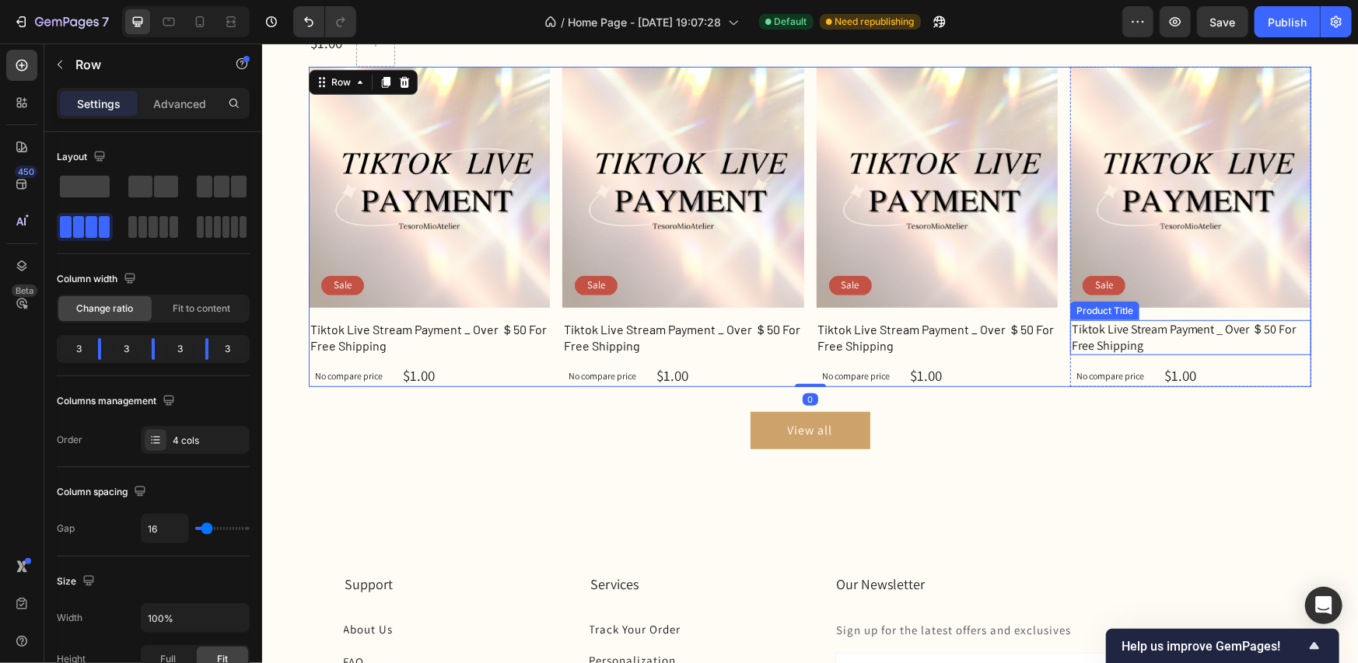
click at [1087, 327] on h1 "Tiktok Live Stream Payment _ Over ＄50 For Free Shipping" at bounding box center [1189, 338] width 241 height 36
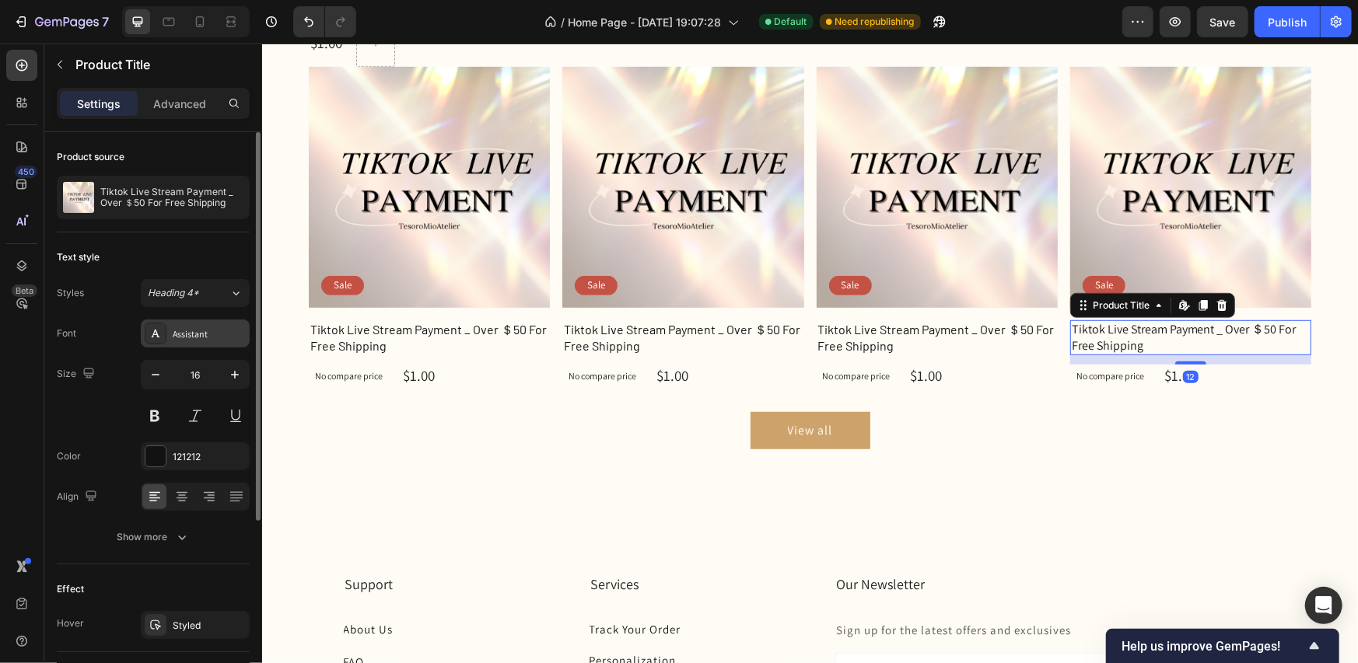
click at [206, 334] on div "Assistant" at bounding box center [209, 334] width 73 height 14
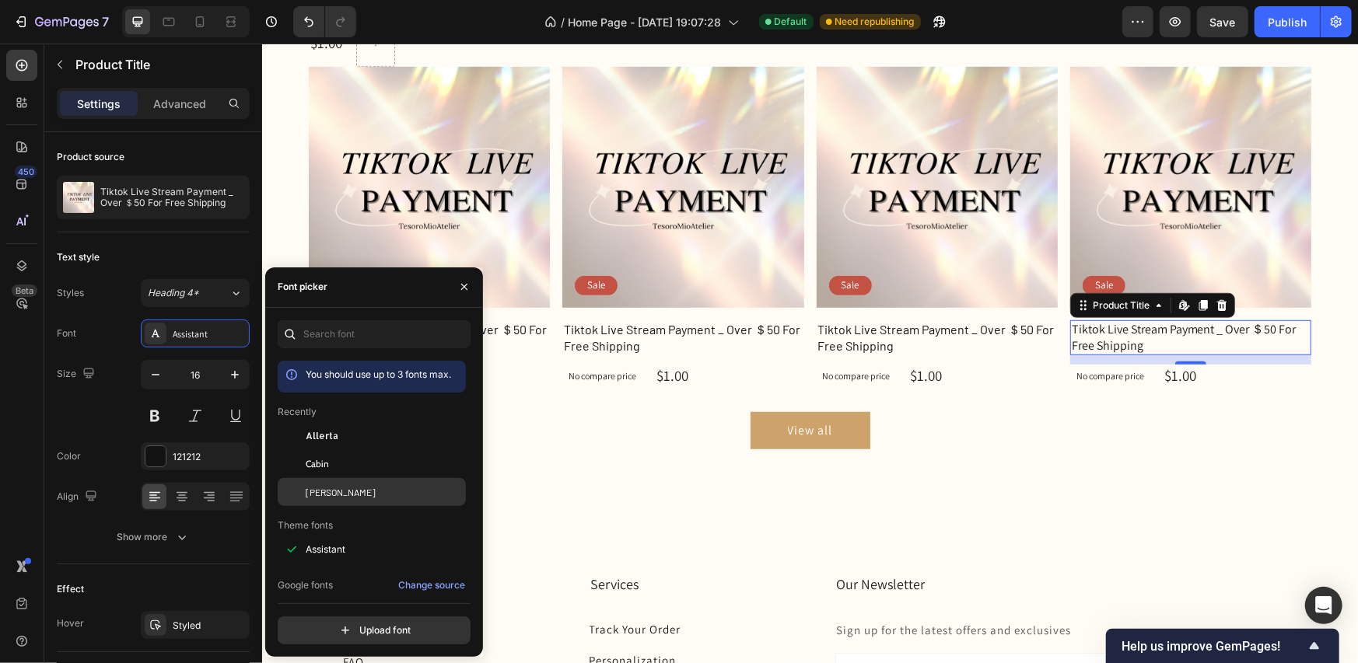
click at [308, 484] on div "[PERSON_NAME]" at bounding box center [372, 492] width 188 height 28
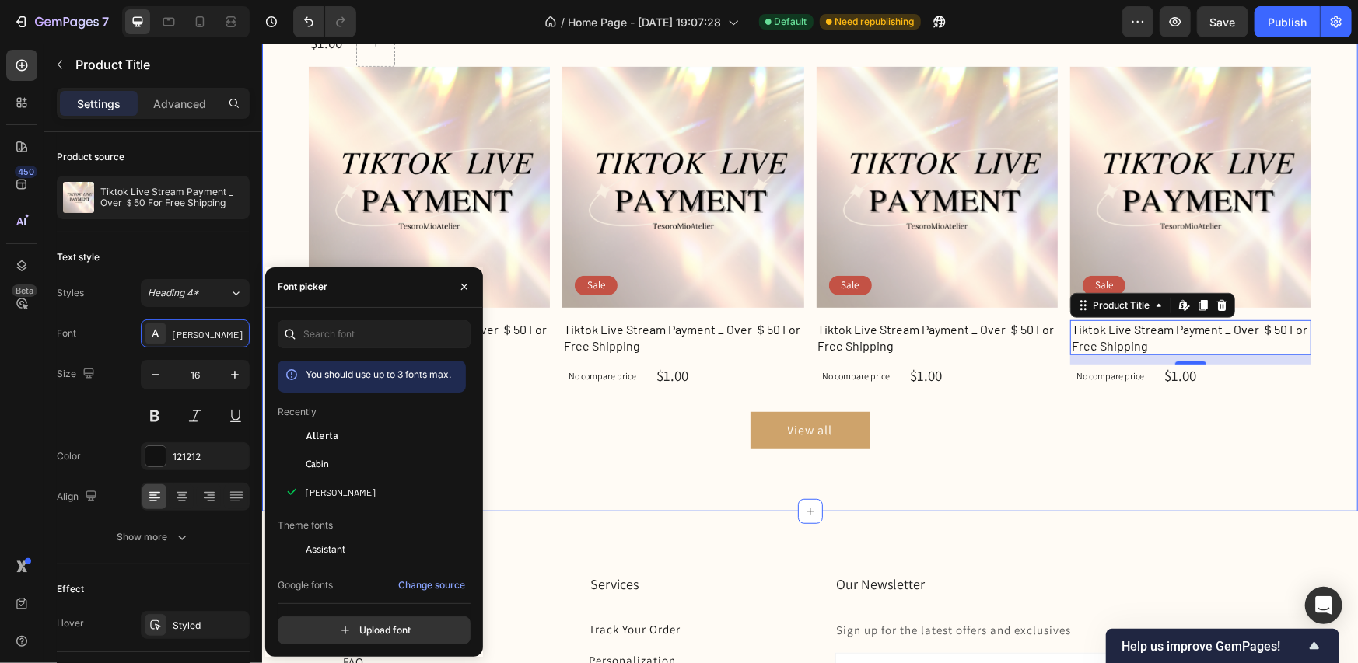
click at [1325, 382] on div "Shop Bestsellers Heading Product Images Row Tiktok Live Stream Payment _ Over ＄…" at bounding box center [809, 59] width 1096 height 903
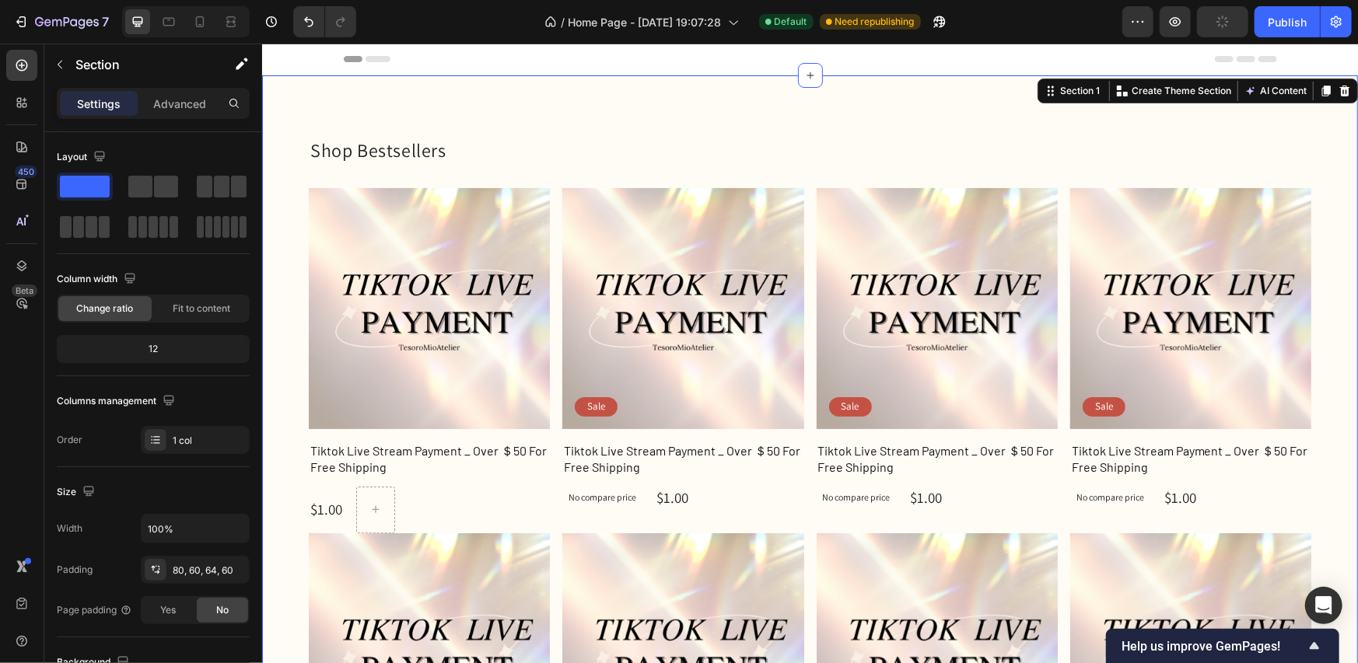
scroll to position [0, 0]
click at [697, 445] on h1 "Tiktok Live Stream Payment _ Over ＄50 For Free Shipping" at bounding box center [682, 459] width 241 height 36
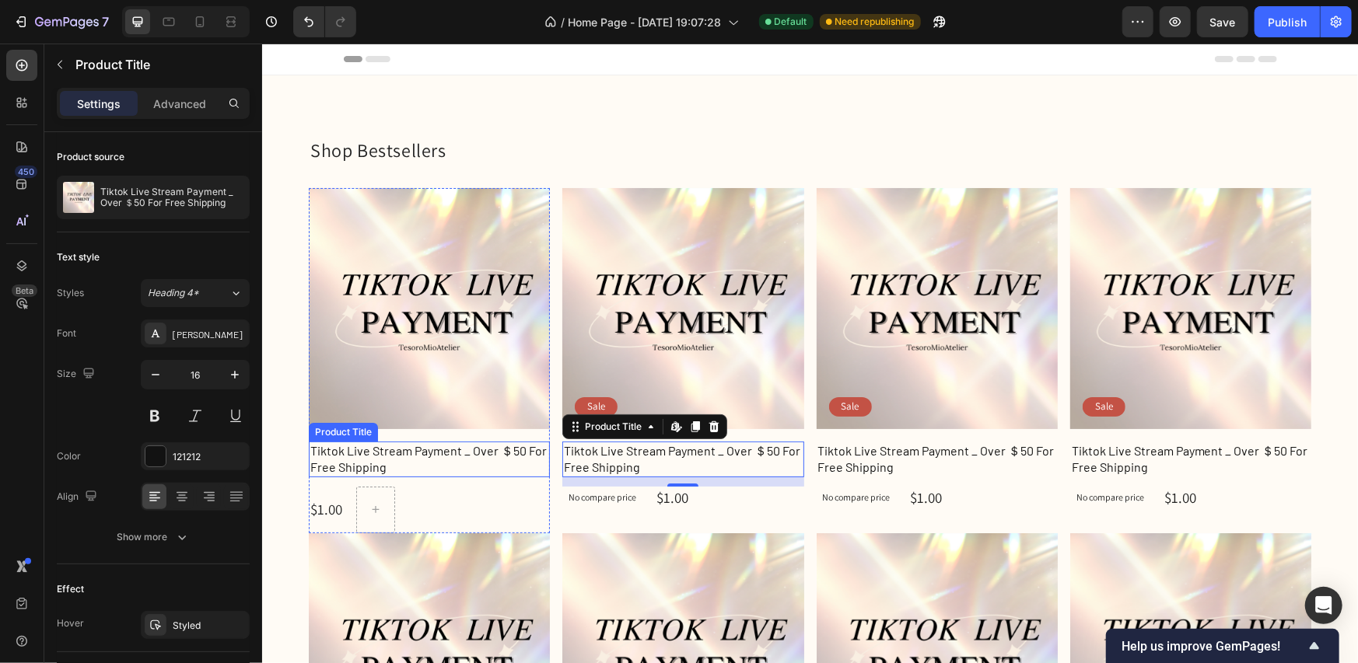
click at [418, 455] on h1 "Tiktok Live Stream Payment _ Over ＄50 For Free Shipping" at bounding box center [428, 459] width 241 height 36
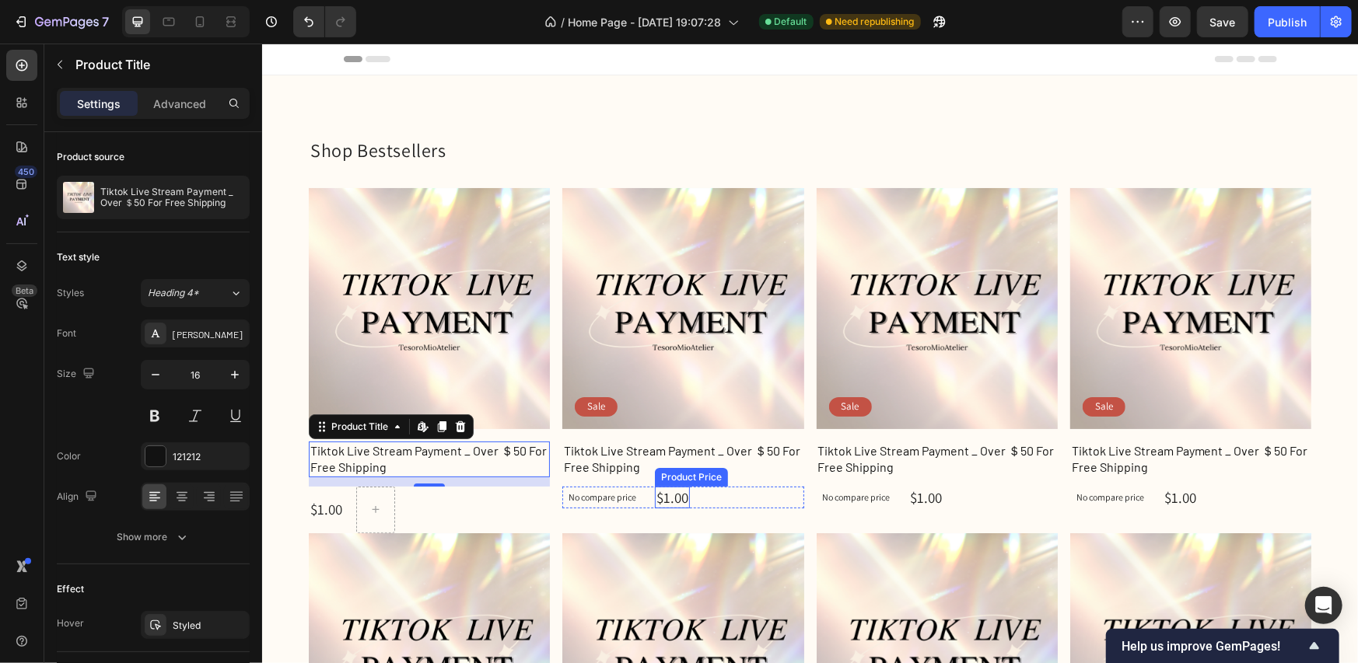
click at [677, 492] on div "$1.00" at bounding box center [671, 497] width 35 height 23
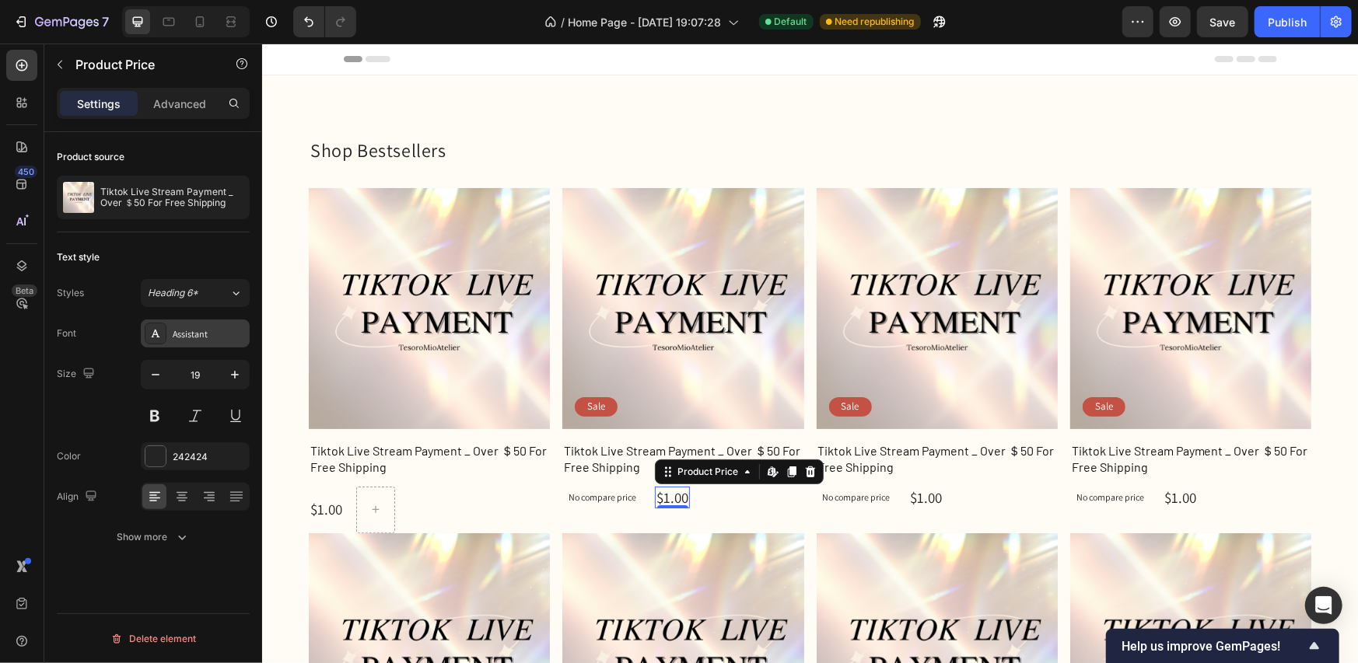
click at [190, 323] on div "Assistant" at bounding box center [195, 334] width 109 height 28
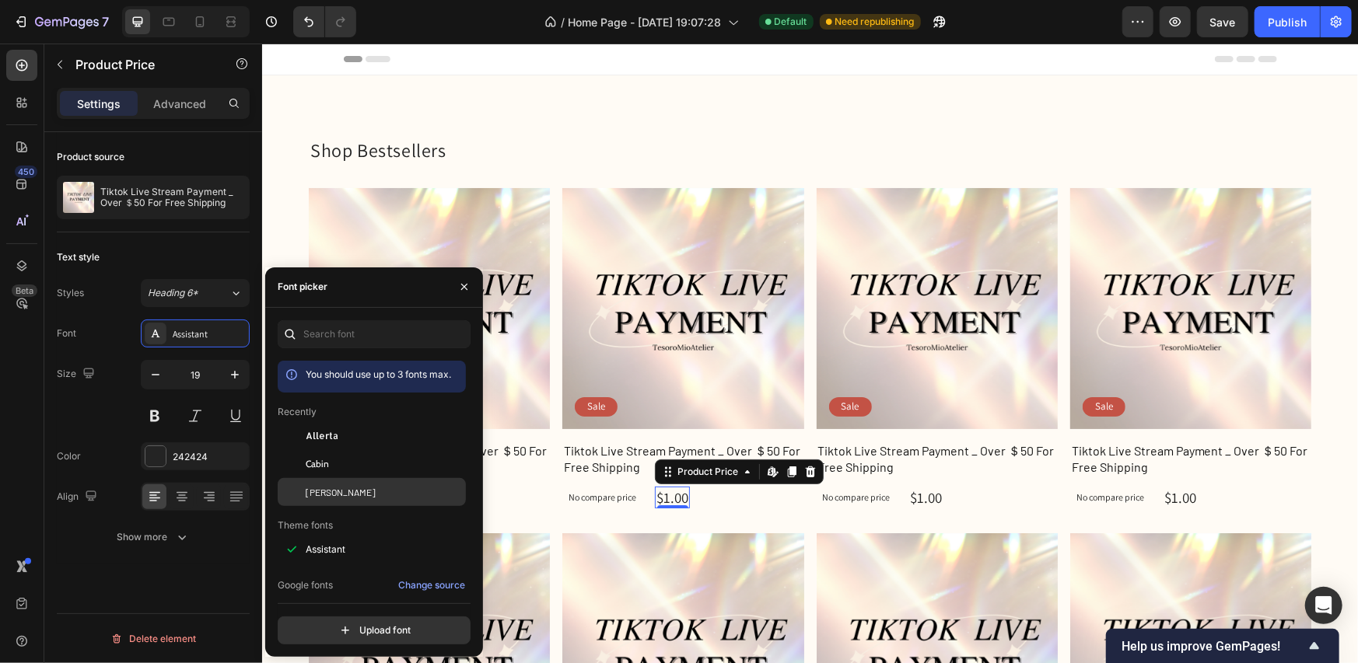
click at [310, 489] on span "[PERSON_NAME]" at bounding box center [341, 492] width 70 height 14
click at [157, 375] on icon "button" at bounding box center [156, 375] width 16 height 16
type input "18"
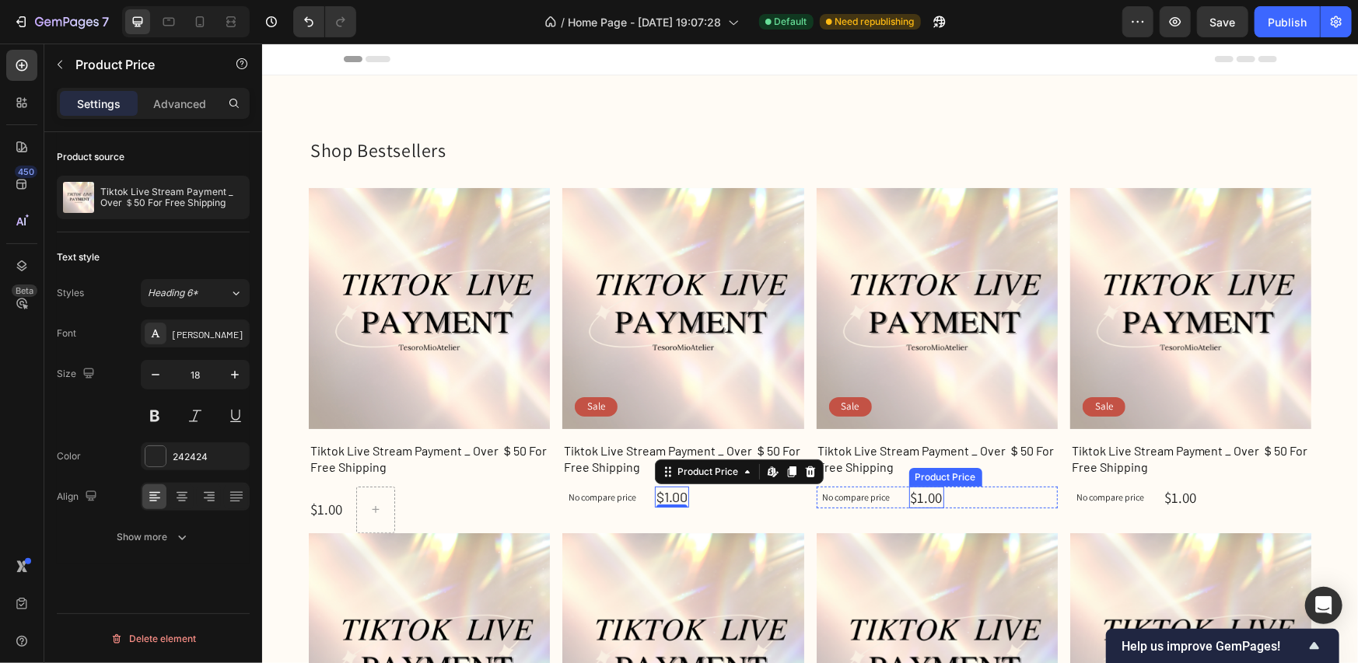
click at [929, 499] on div "$1.00" at bounding box center [925, 497] width 35 height 23
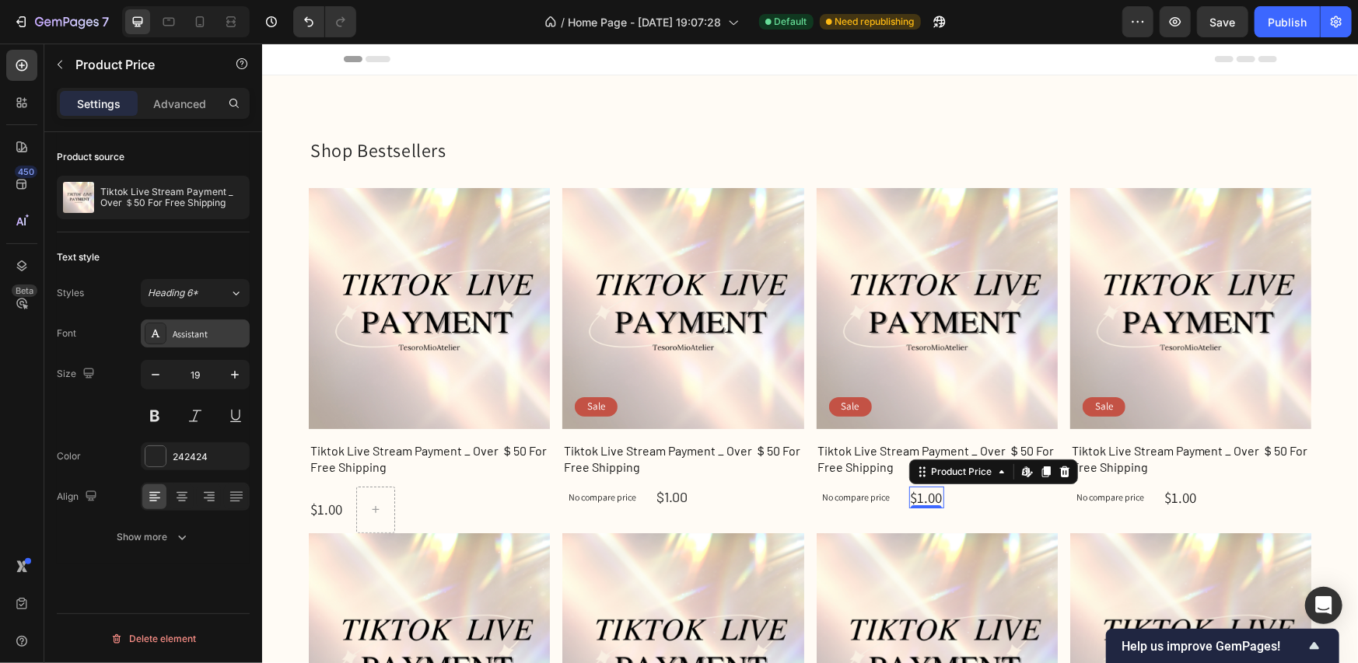
click at [202, 333] on div "Assistant" at bounding box center [209, 334] width 73 height 14
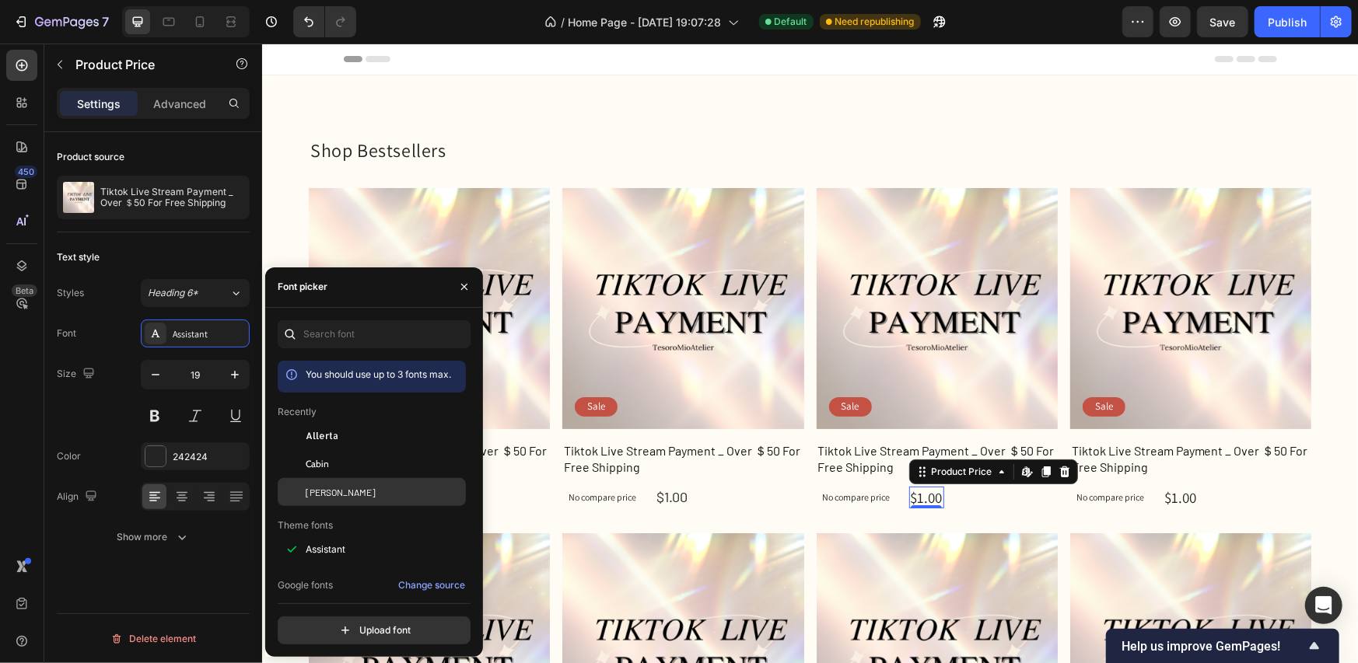
click at [327, 485] on span "[PERSON_NAME]" at bounding box center [341, 492] width 70 height 14
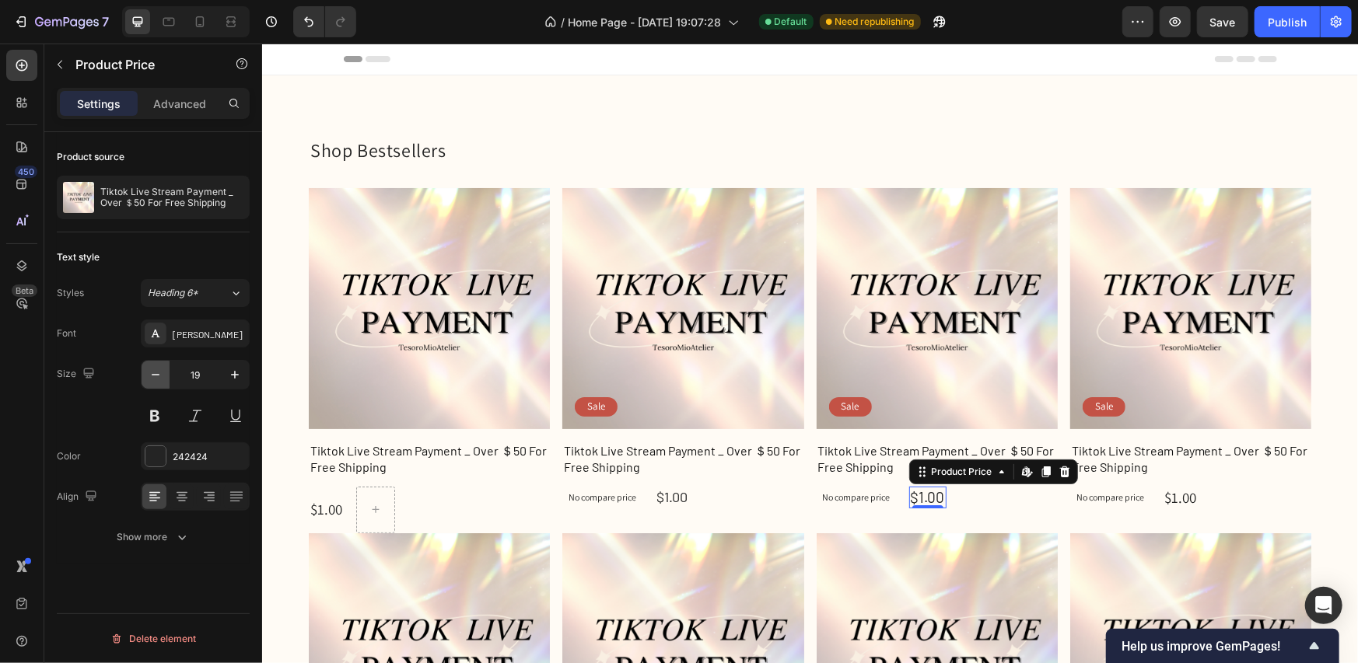
click at [154, 368] on icon "button" at bounding box center [156, 375] width 16 height 16
type input "18"
click at [1181, 498] on div "$1.00" at bounding box center [1179, 497] width 35 height 23
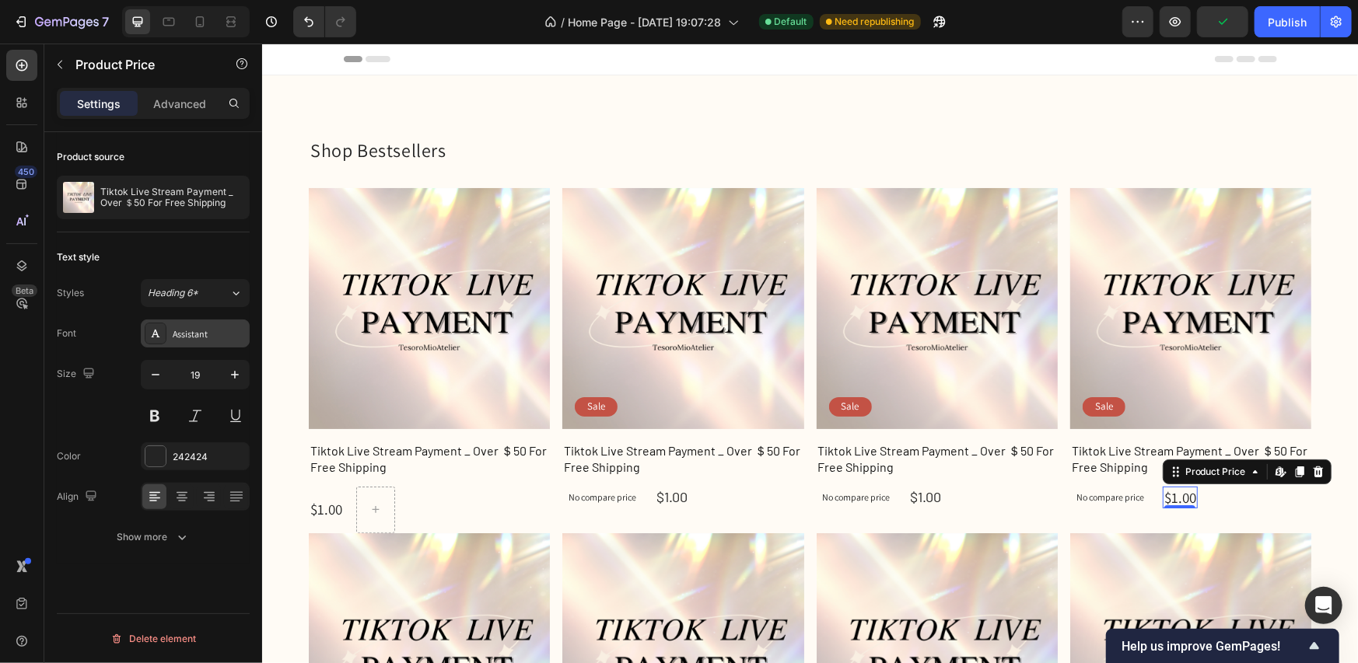
click at [194, 339] on div "Assistant" at bounding box center [209, 334] width 73 height 14
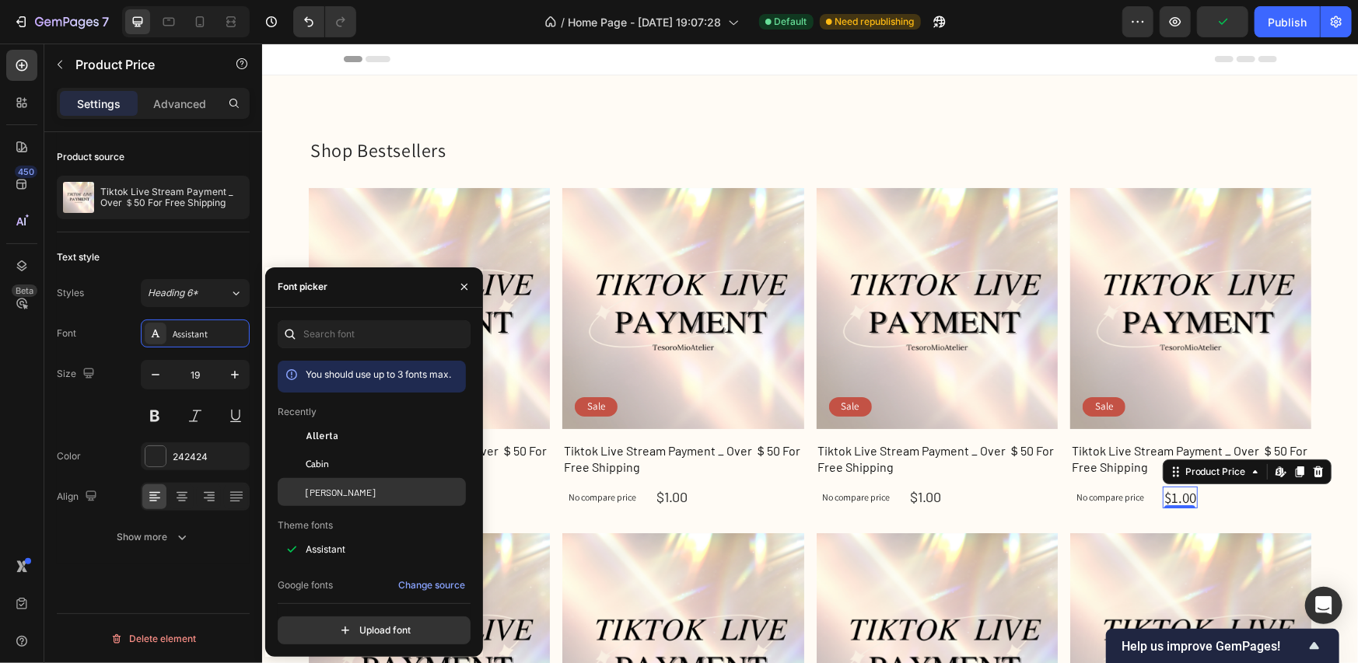
click at [325, 485] on span "[PERSON_NAME]" at bounding box center [341, 492] width 70 height 14
click at [153, 380] on icon "button" at bounding box center [156, 375] width 16 height 16
type input "18"
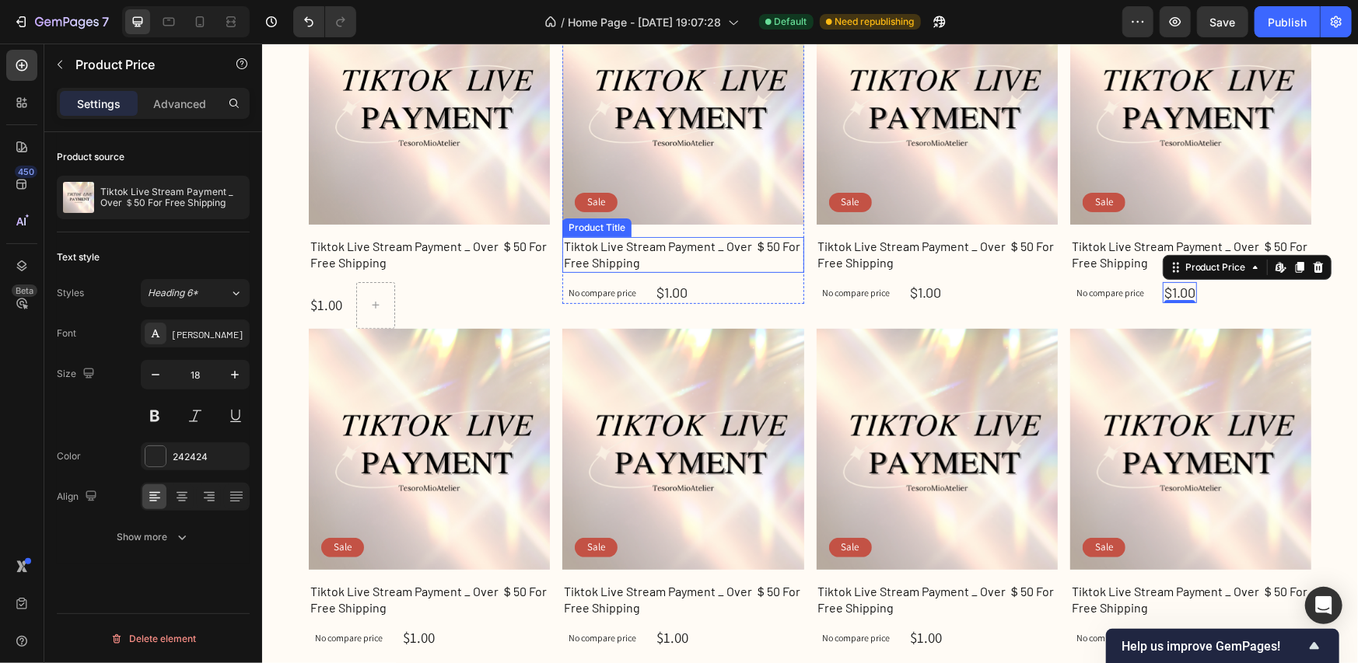
scroll to position [311, 0]
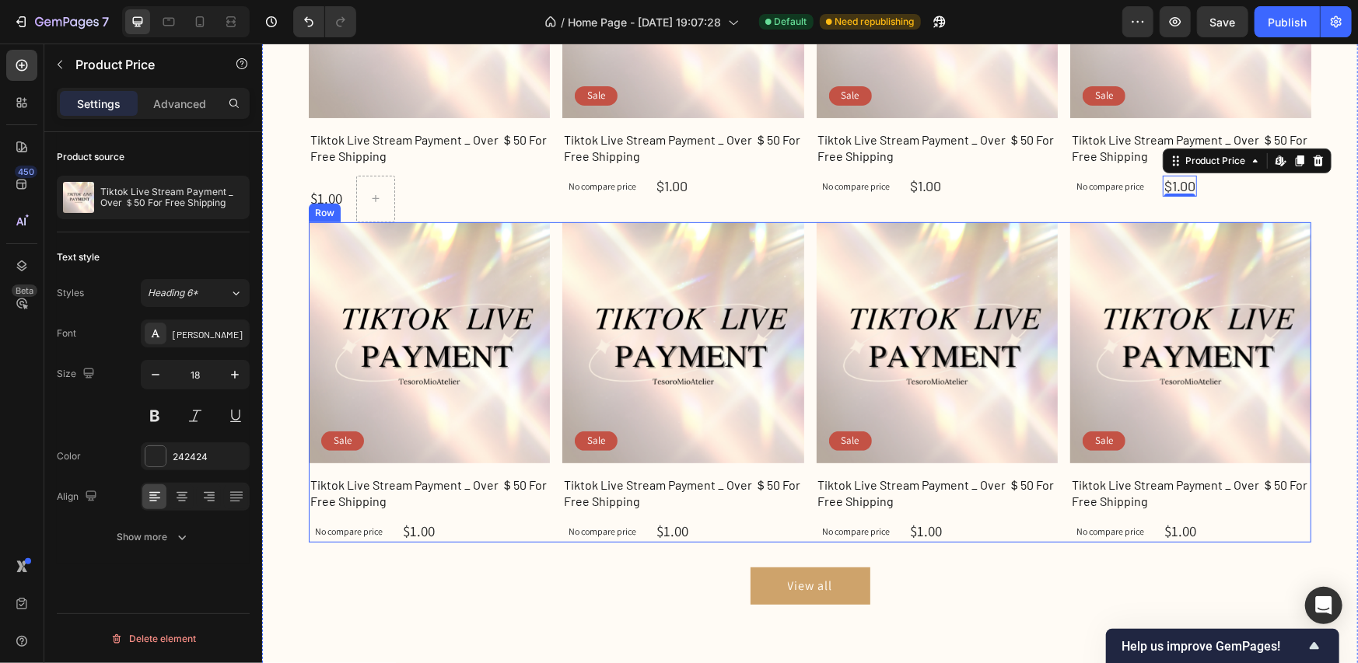
click at [803, 495] on div "Product Images Sale Text Block Row Tiktok Live Stream Payment _ Over ＄50 For Fr…" at bounding box center [809, 382] width 1003 height 321
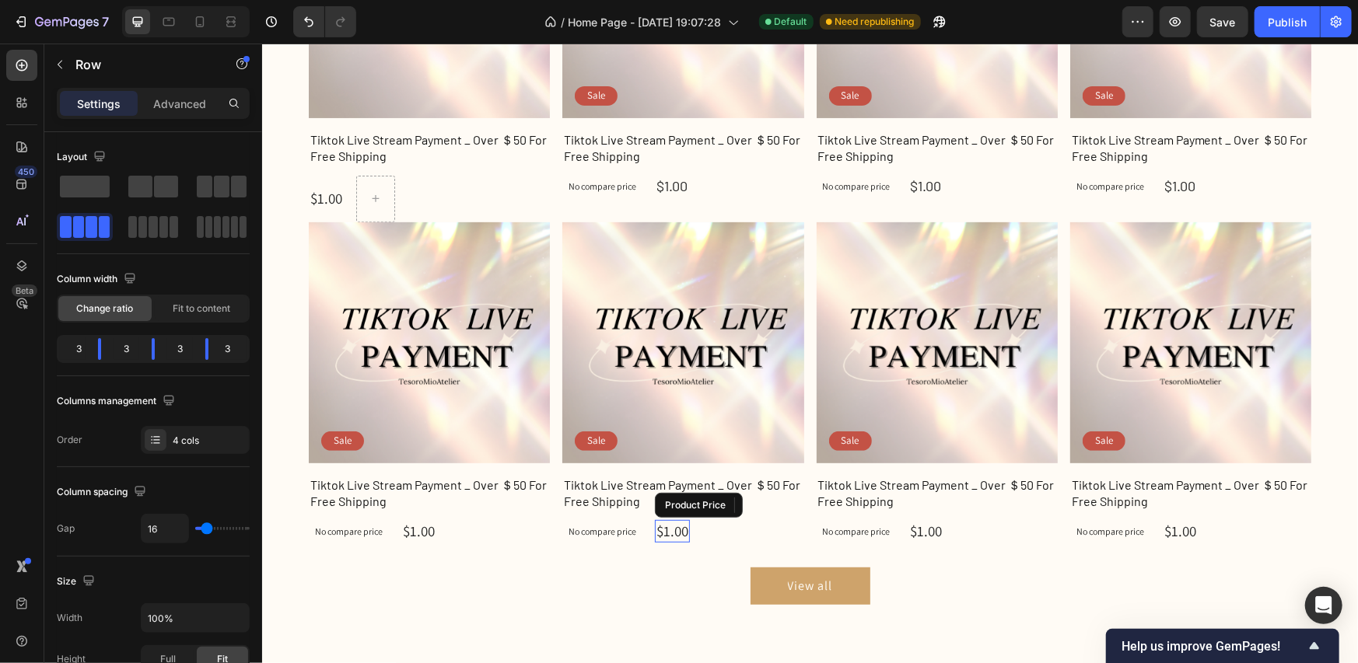
click at [676, 529] on div "$1.00" at bounding box center [671, 531] width 35 height 23
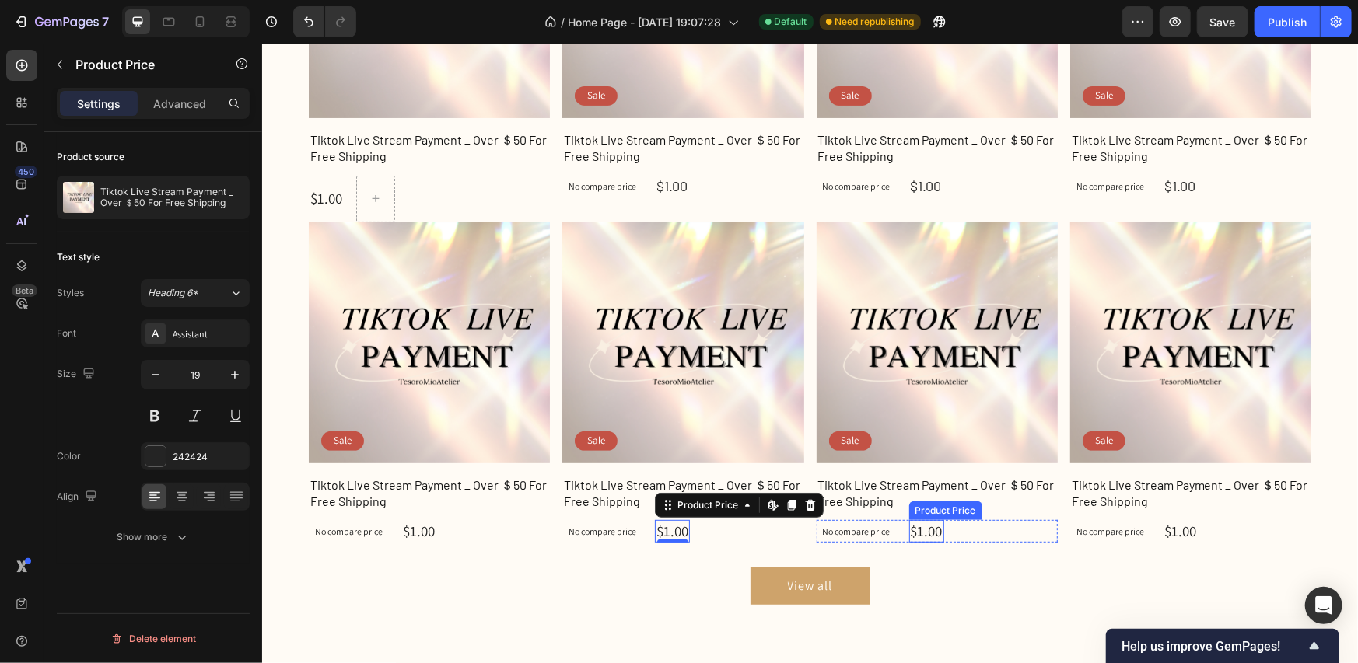
click at [920, 526] on div "$1.00" at bounding box center [925, 531] width 35 height 23
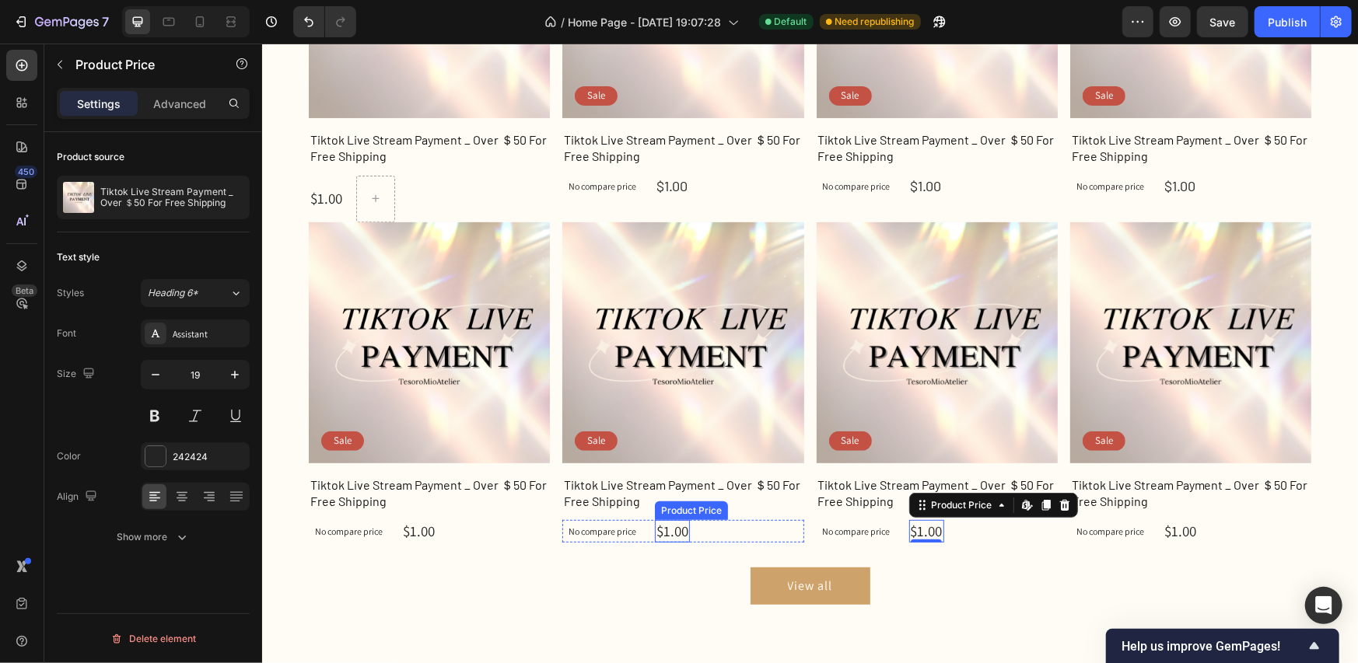
click at [667, 522] on div "$1.00" at bounding box center [671, 531] width 35 height 23
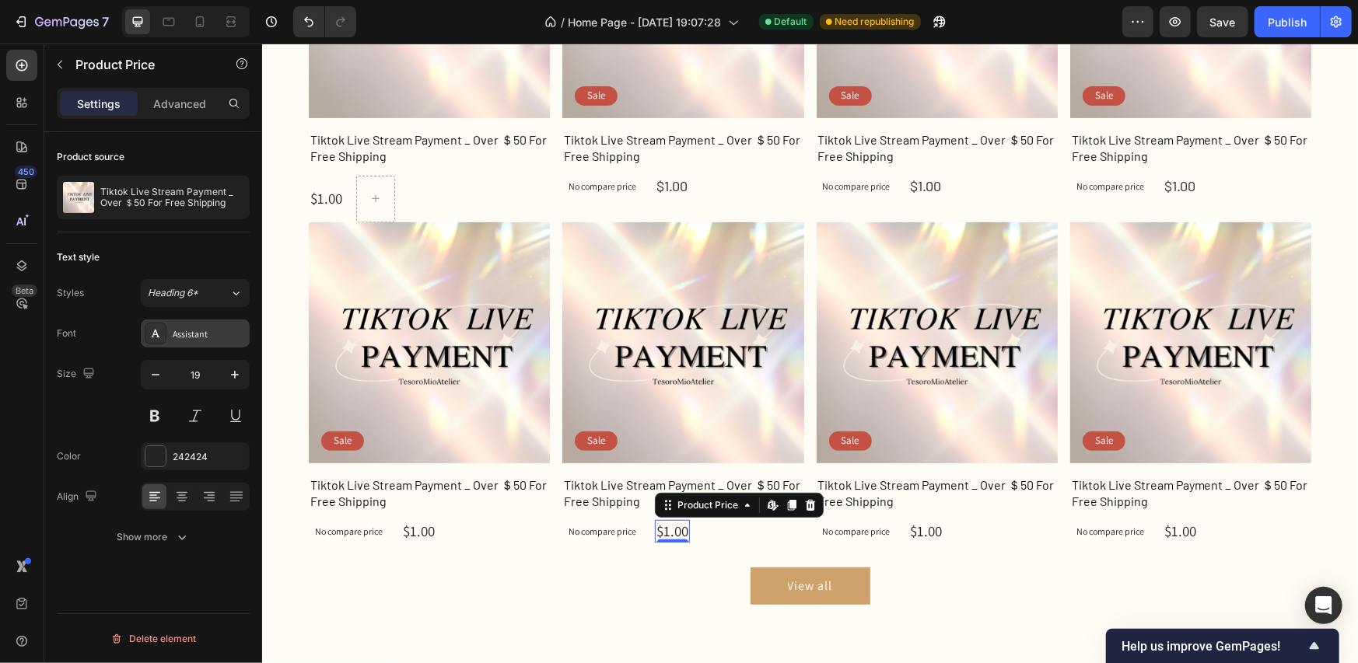
click at [172, 324] on div "Assistant" at bounding box center [195, 334] width 109 height 28
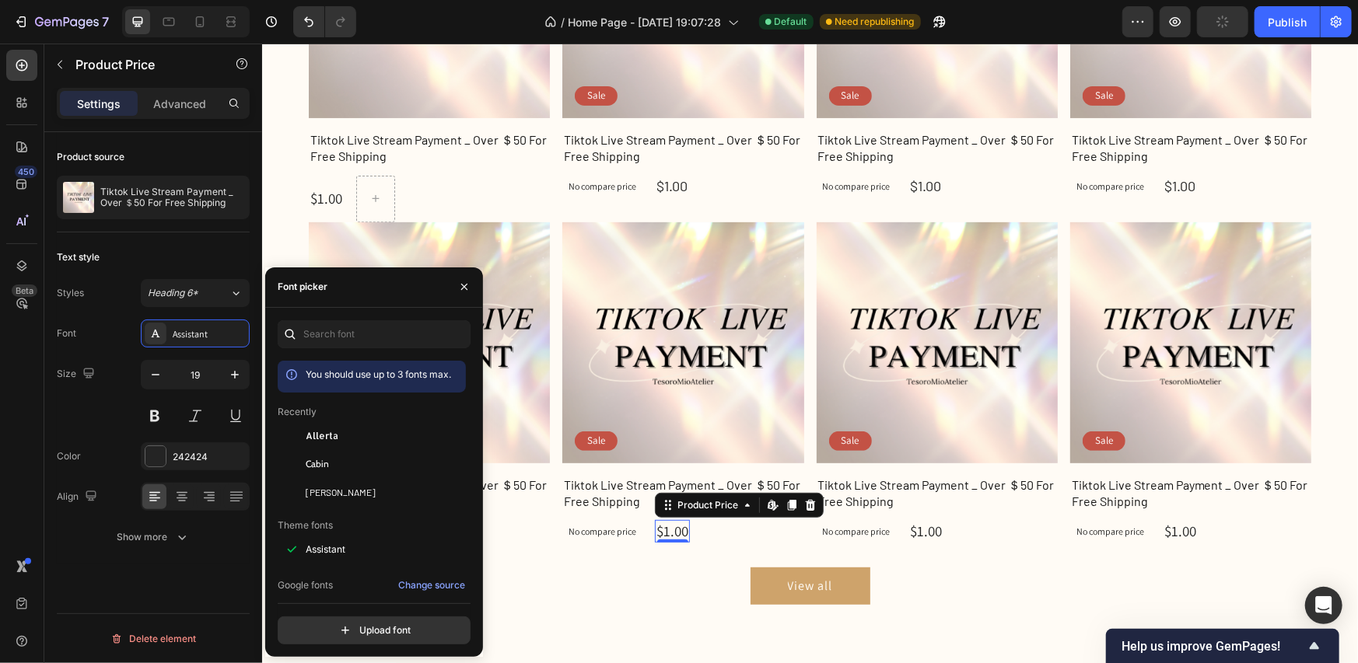
drag, startPoint x: 305, startPoint y: 489, endPoint x: 274, endPoint y: 468, distance: 37.5
click at [306, 490] on span "[PERSON_NAME]" at bounding box center [341, 492] width 70 height 14
click at [156, 373] on icon "button" at bounding box center [156, 375] width 16 height 16
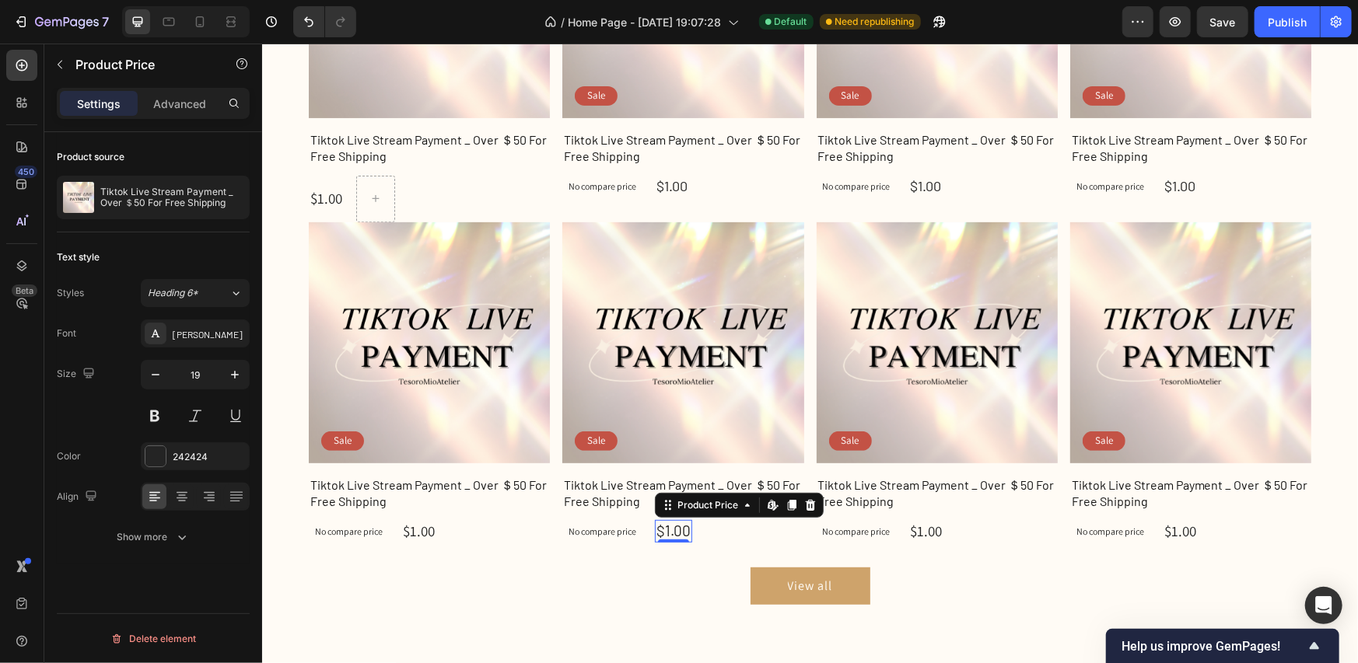
type input "18"
drag, startPoint x: 425, startPoint y: 523, endPoint x: 410, endPoint y: 522, distance: 14.8
click at [425, 523] on div "$1.00" at bounding box center [418, 531] width 35 height 23
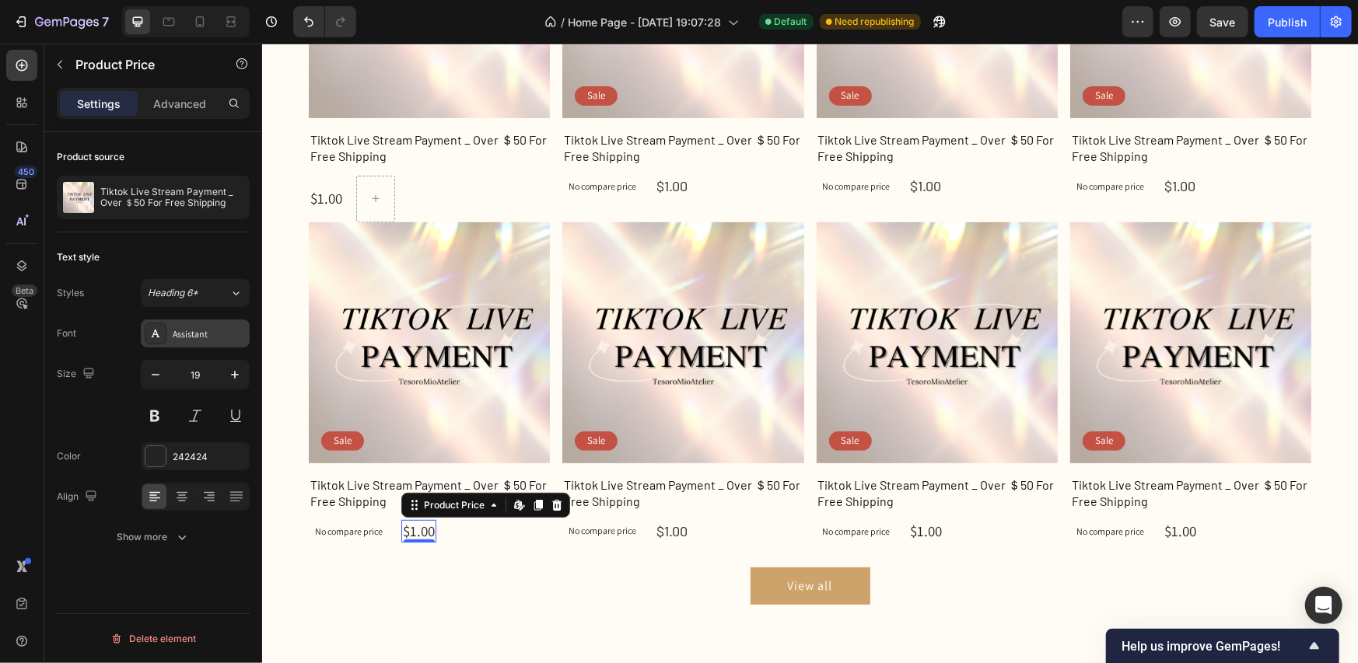
click at [183, 336] on div "Assistant" at bounding box center [209, 334] width 73 height 14
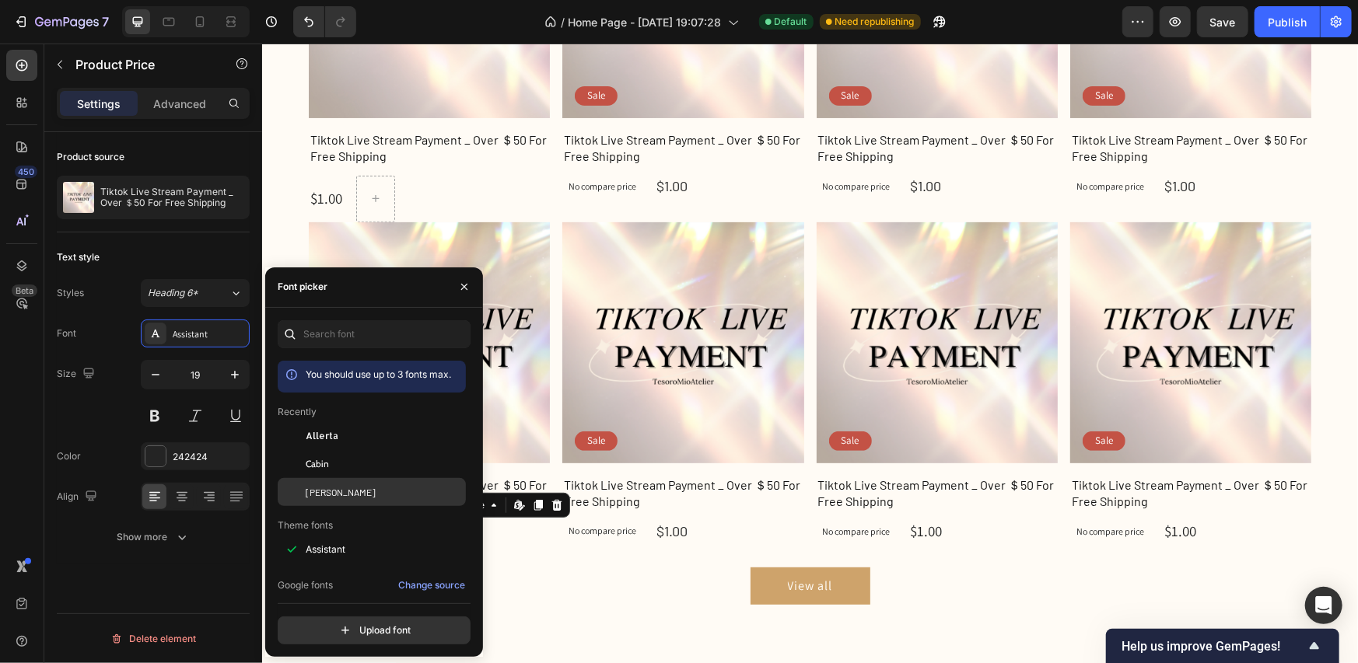
click at [317, 486] on span "[PERSON_NAME]" at bounding box center [341, 492] width 70 height 14
drag, startPoint x: 157, startPoint y: 371, endPoint x: 181, endPoint y: 377, distance: 24.9
click at [156, 371] on icon "button" at bounding box center [156, 375] width 16 height 16
type input "18"
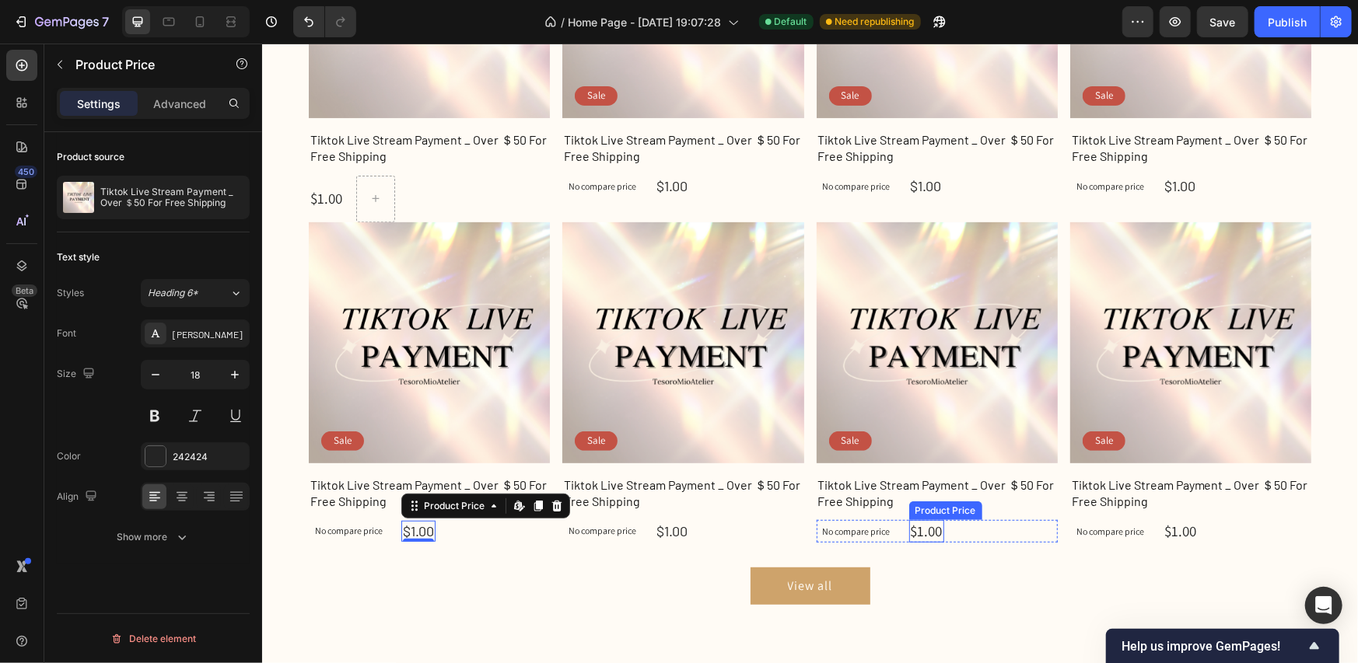
click at [922, 523] on div "$1.00" at bounding box center [925, 531] width 35 height 23
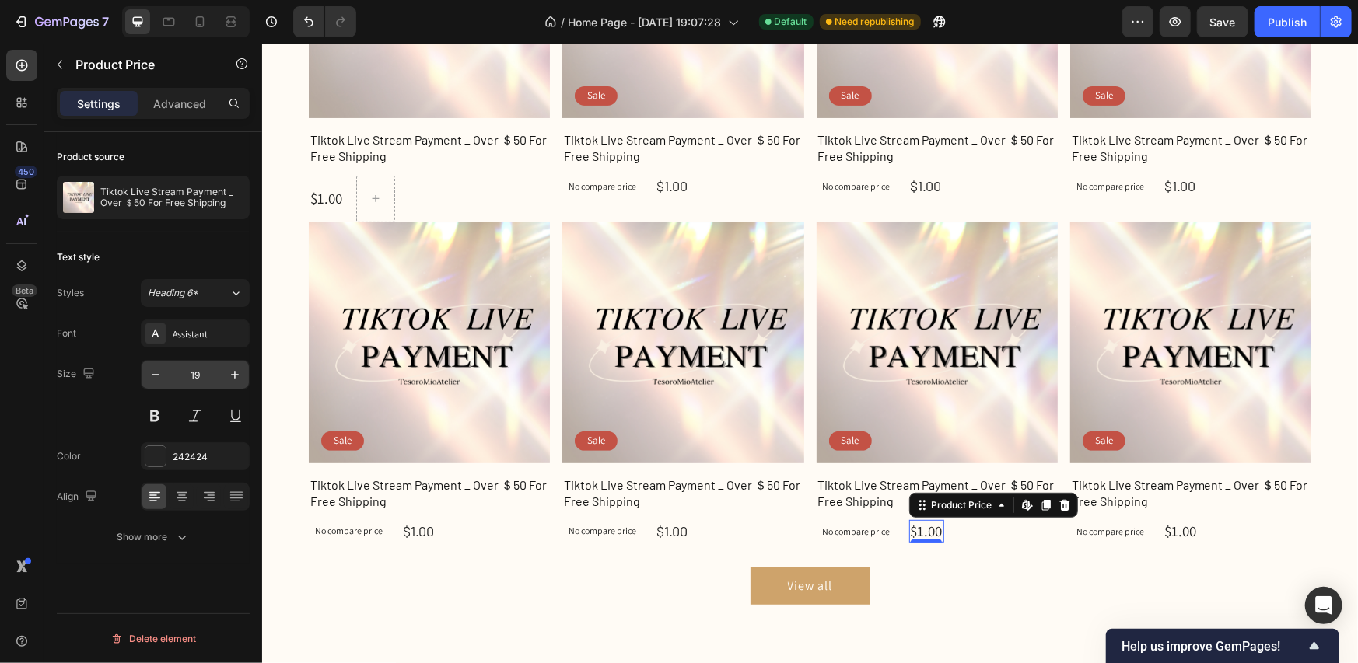
drag, startPoint x: 182, startPoint y: 328, endPoint x: 206, endPoint y: 372, distance: 49.8
click at [181, 328] on div "Assistant" at bounding box center [209, 334] width 73 height 14
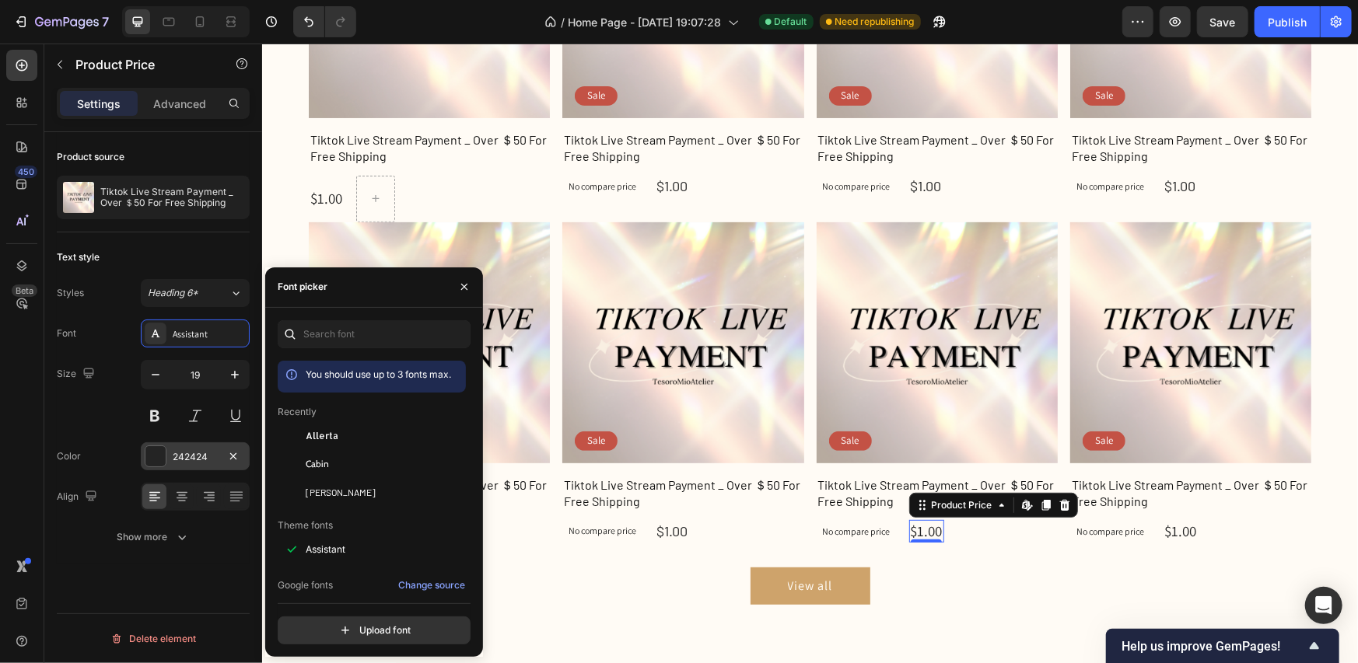
drag, startPoint x: 328, startPoint y: 488, endPoint x: 240, endPoint y: 445, distance: 98.8
click at [328, 489] on span "[PERSON_NAME]" at bounding box center [341, 492] width 70 height 14
click at [162, 373] on icon "button" at bounding box center [156, 375] width 16 height 16
type input "18"
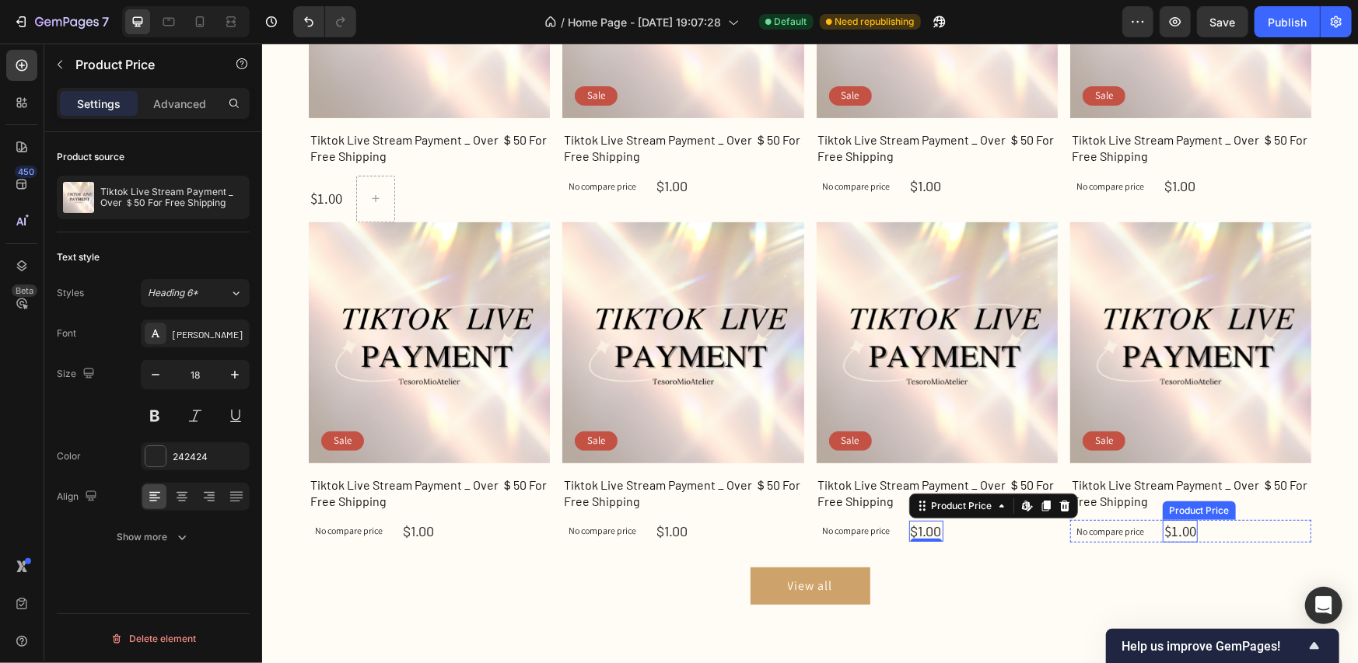
click at [1181, 525] on div "$1.00" at bounding box center [1179, 531] width 35 height 23
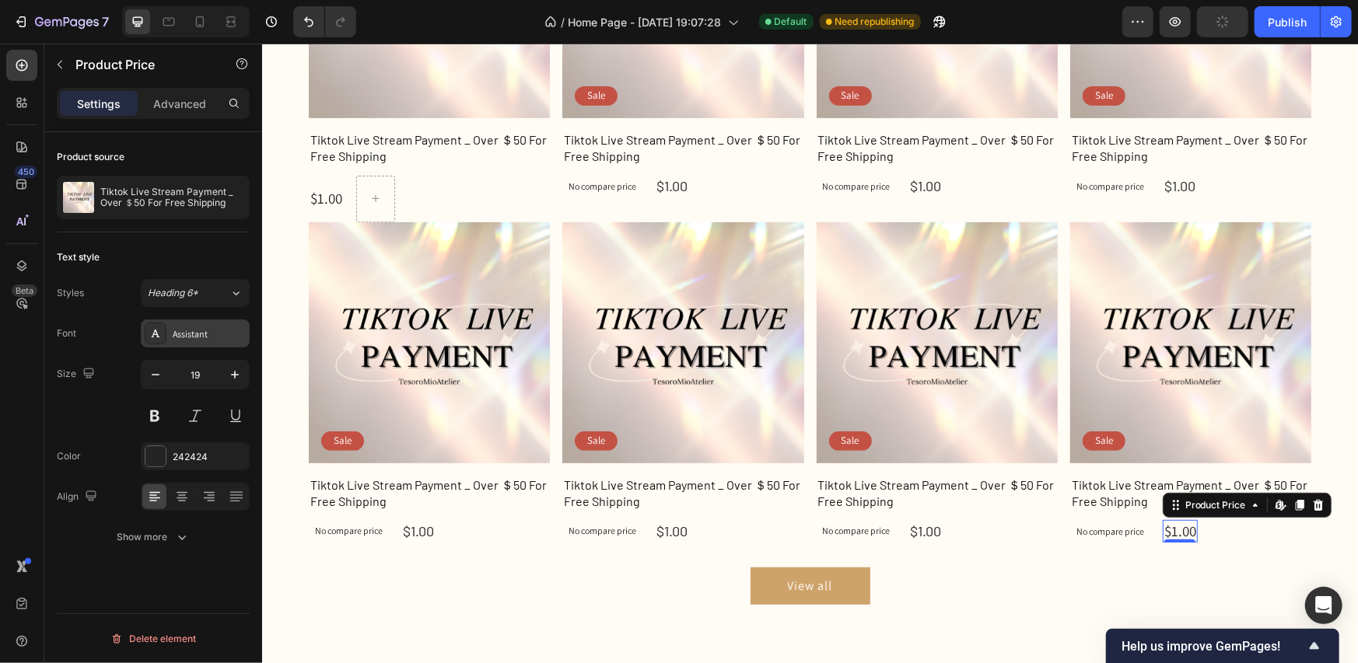
click at [160, 345] on div "Assistant" at bounding box center [195, 334] width 109 height 28
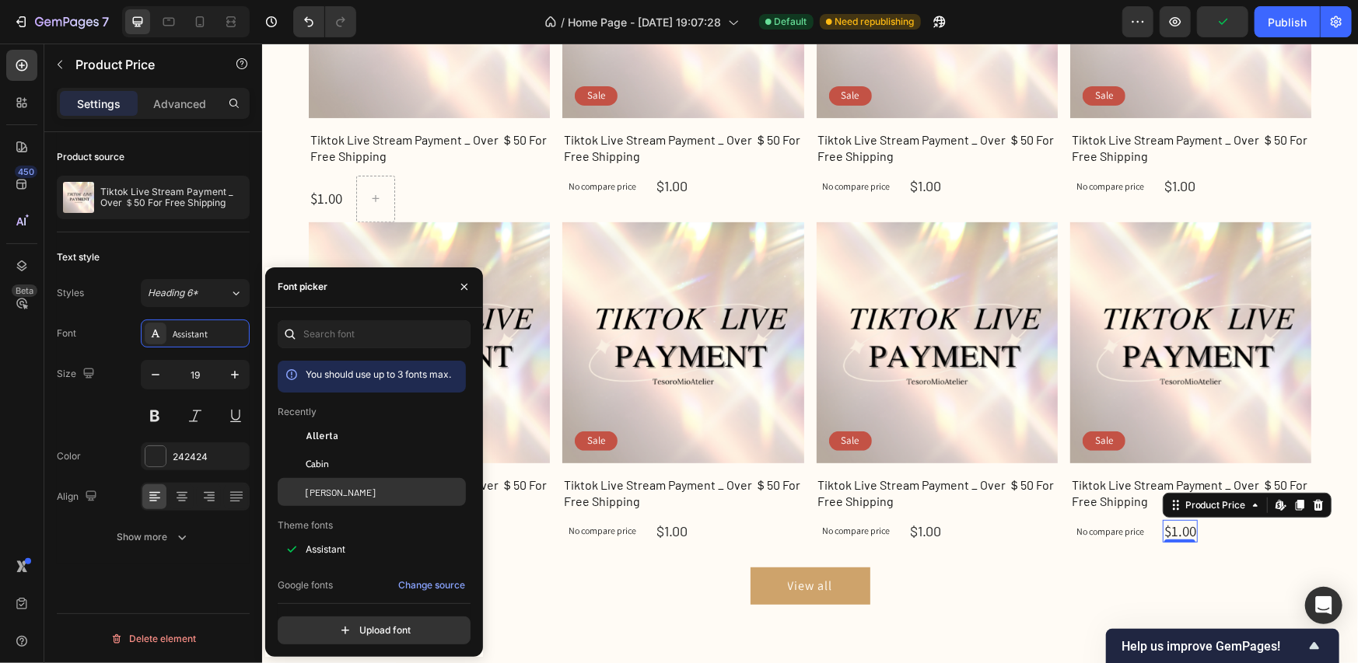
click at [319, 492] on span "[PERSON_NAME]" at bounding box center [341, 492] width 70 height 14
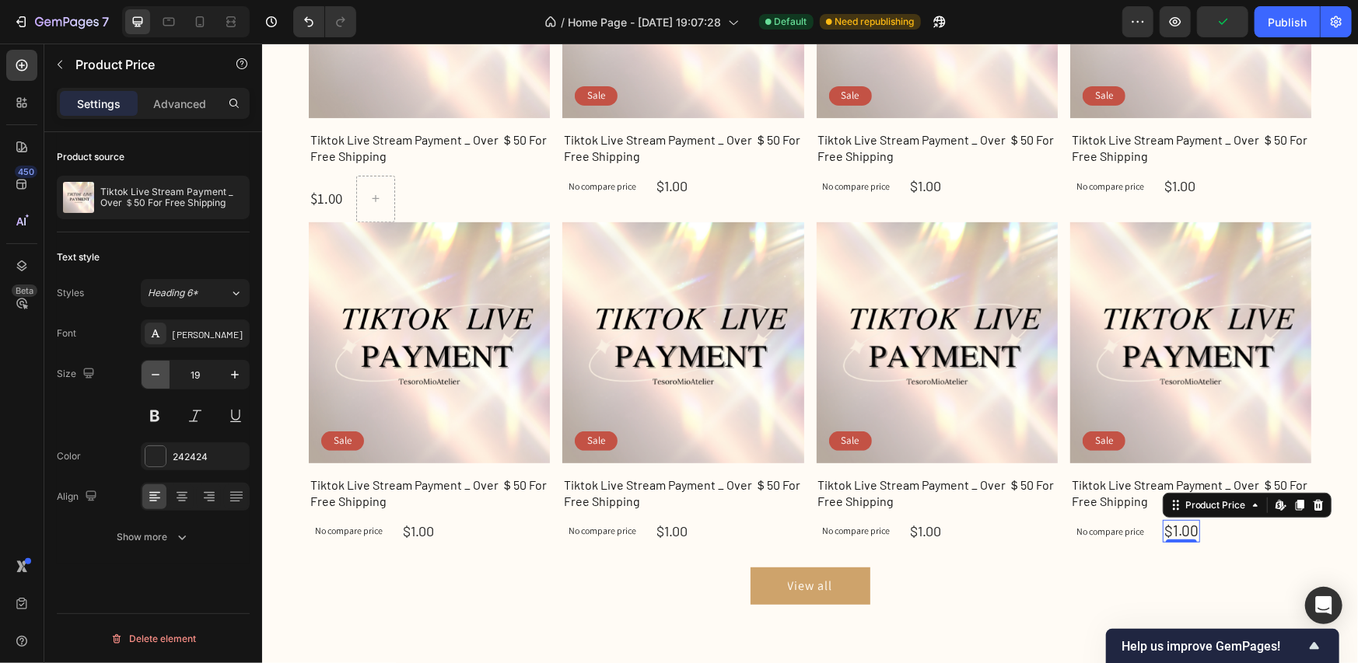
click at [159, 377] on icon "button" at bounding box center [156, 375] width 16 height 16
type input "18"
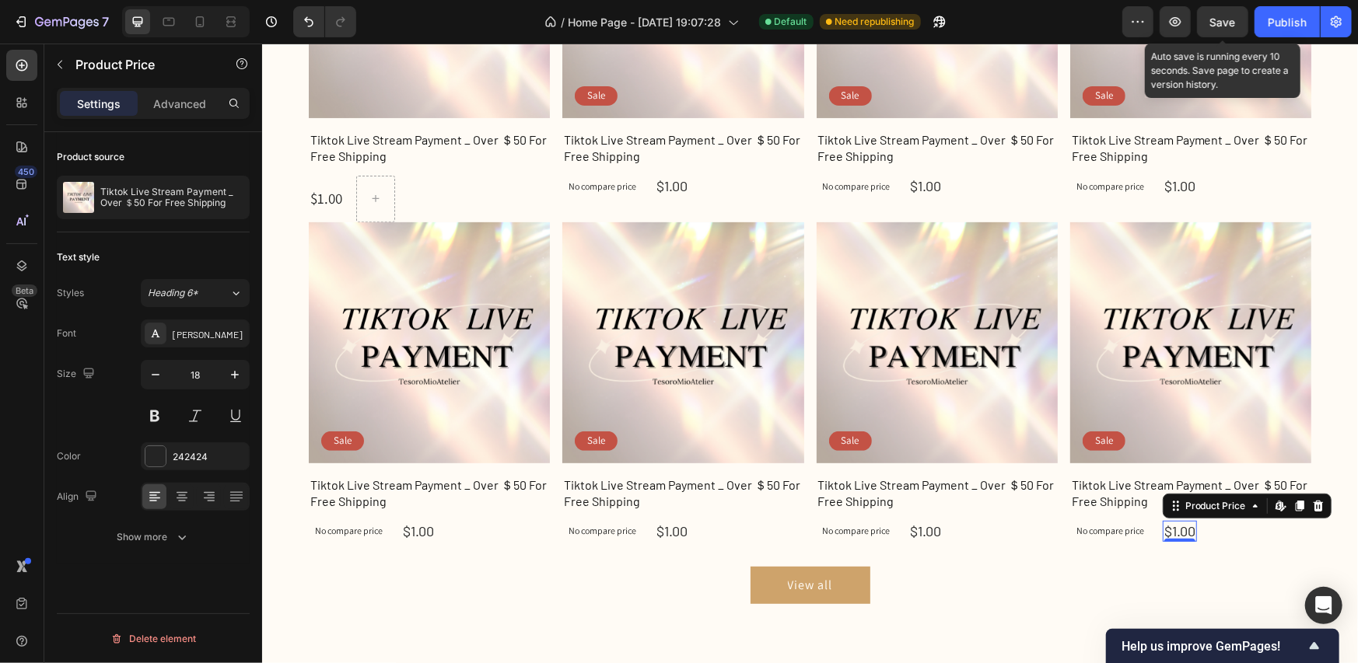
click at [1212, 19] on span "Save" at bounding box center [1223, 22] width 26 height 13
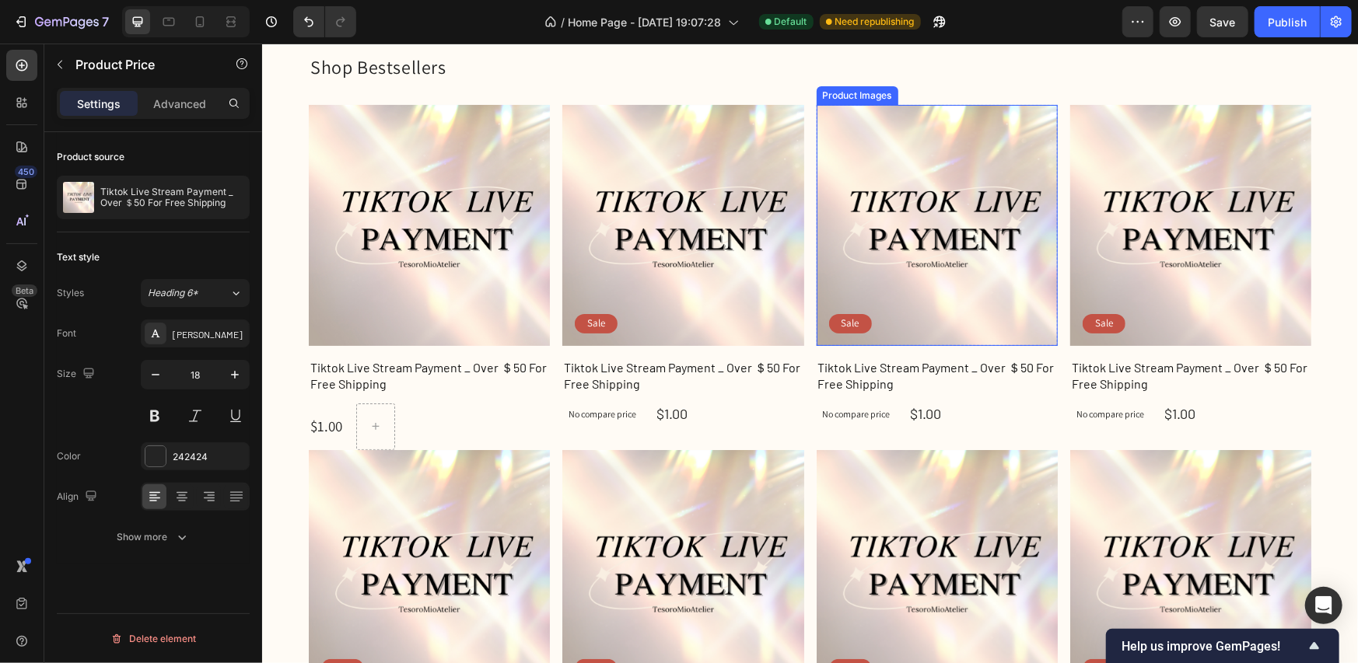
scroll to position [78, 0]
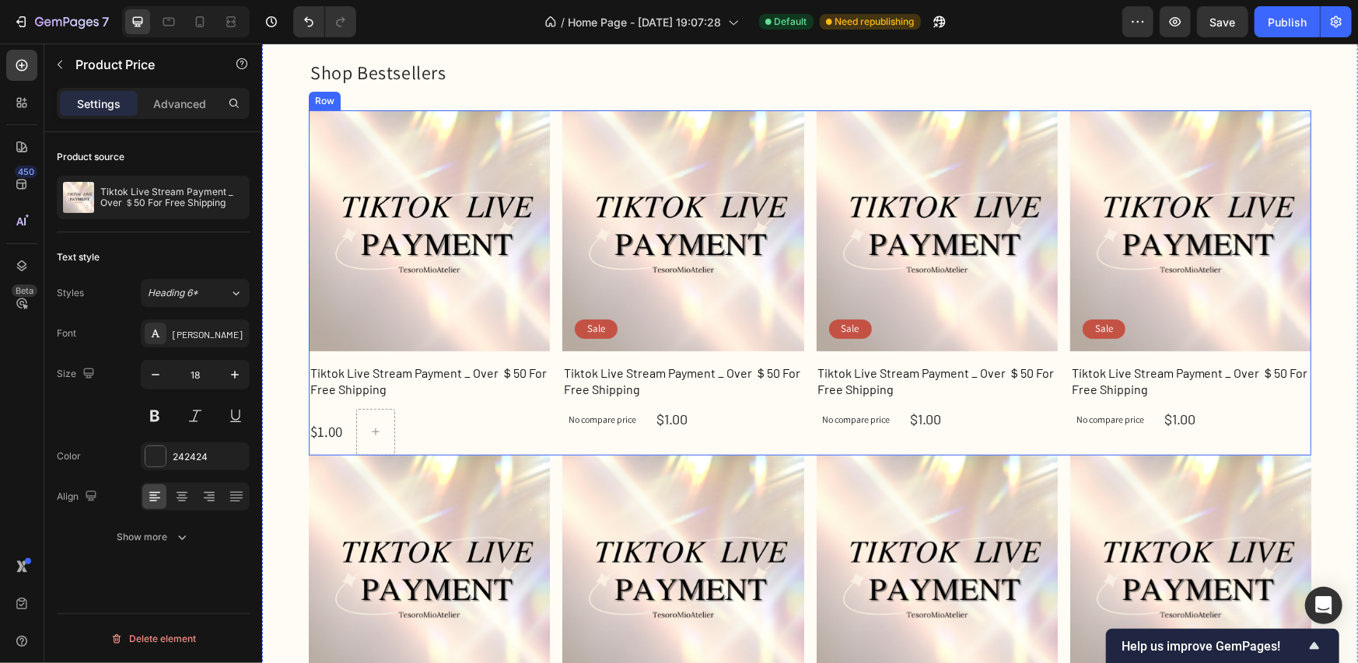
click at [801, 415] on div "Product Images Row Tiktok Live Stream Payment _ Over ＄50 For Free Shipping Prod…" at bounding box center [809, 282] width 1003 height 345
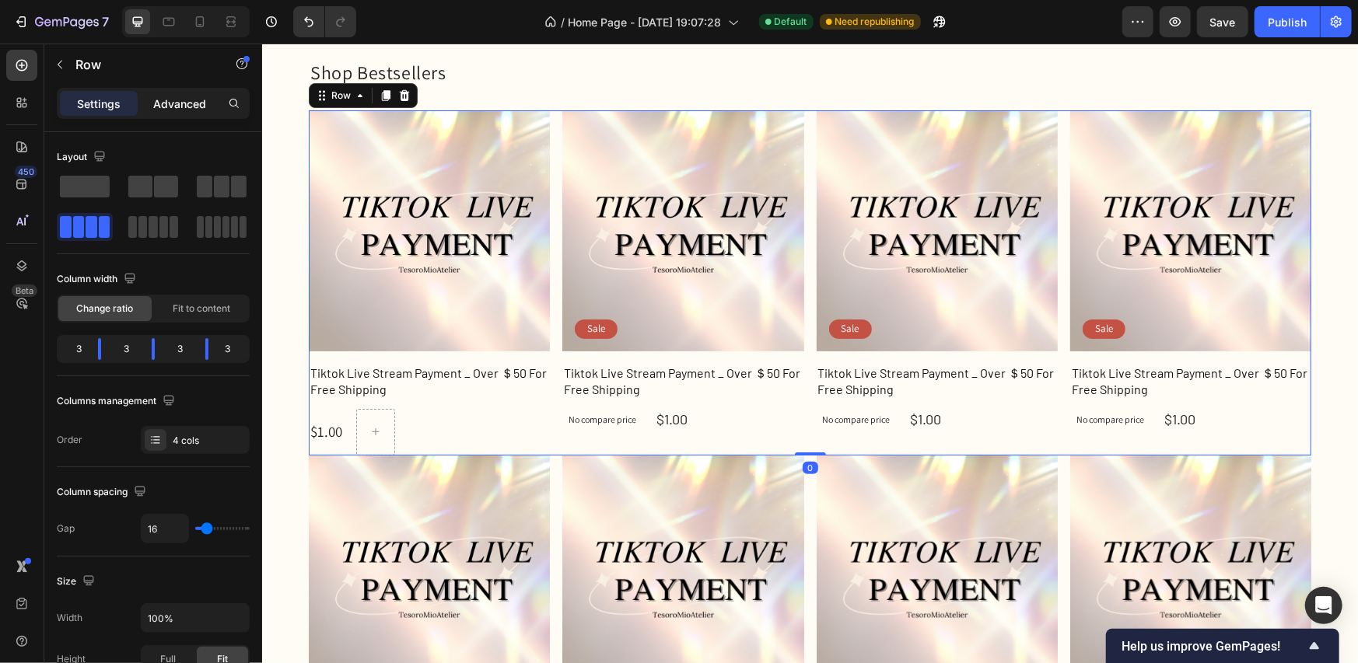
click at [170, 98] on p "Advanced" at bounding box center [179, 104] width 53 height 16
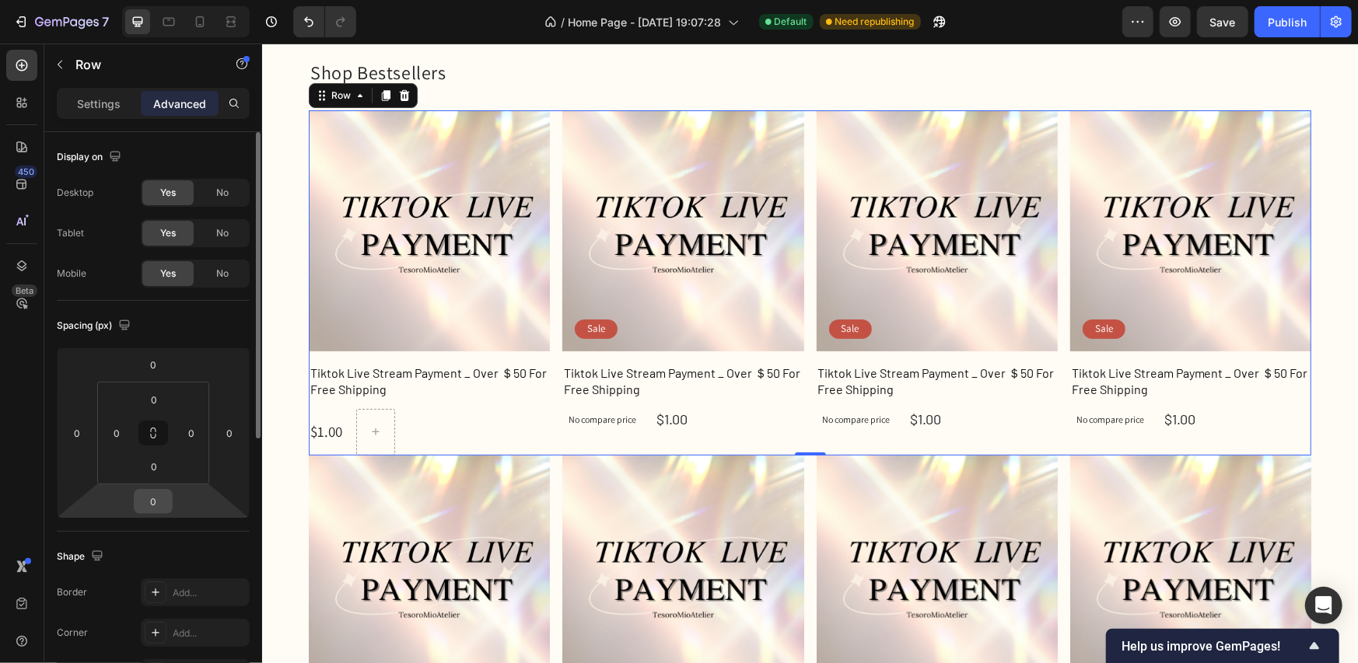
click at [158, 498] on input "0" at bounding box center [153, 501] width 31 height 23
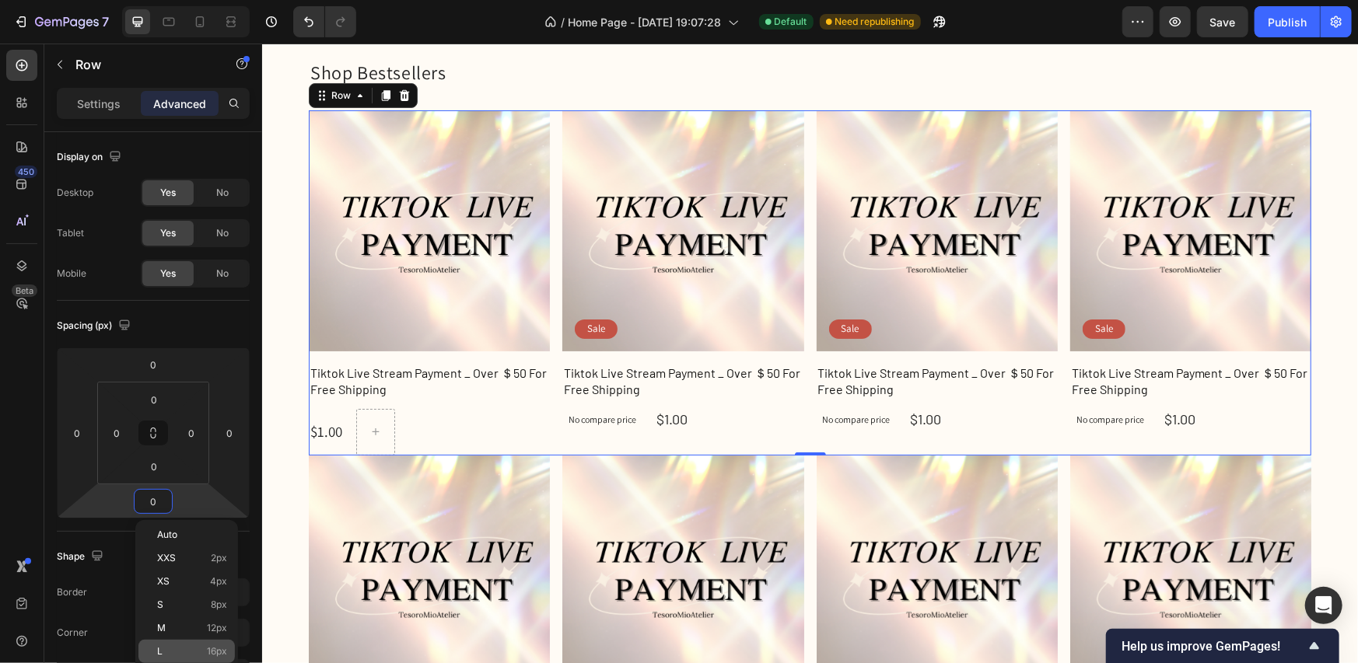
click at [212, 648] on span "16px" at bounding box center [217, 651] width 20 height 11
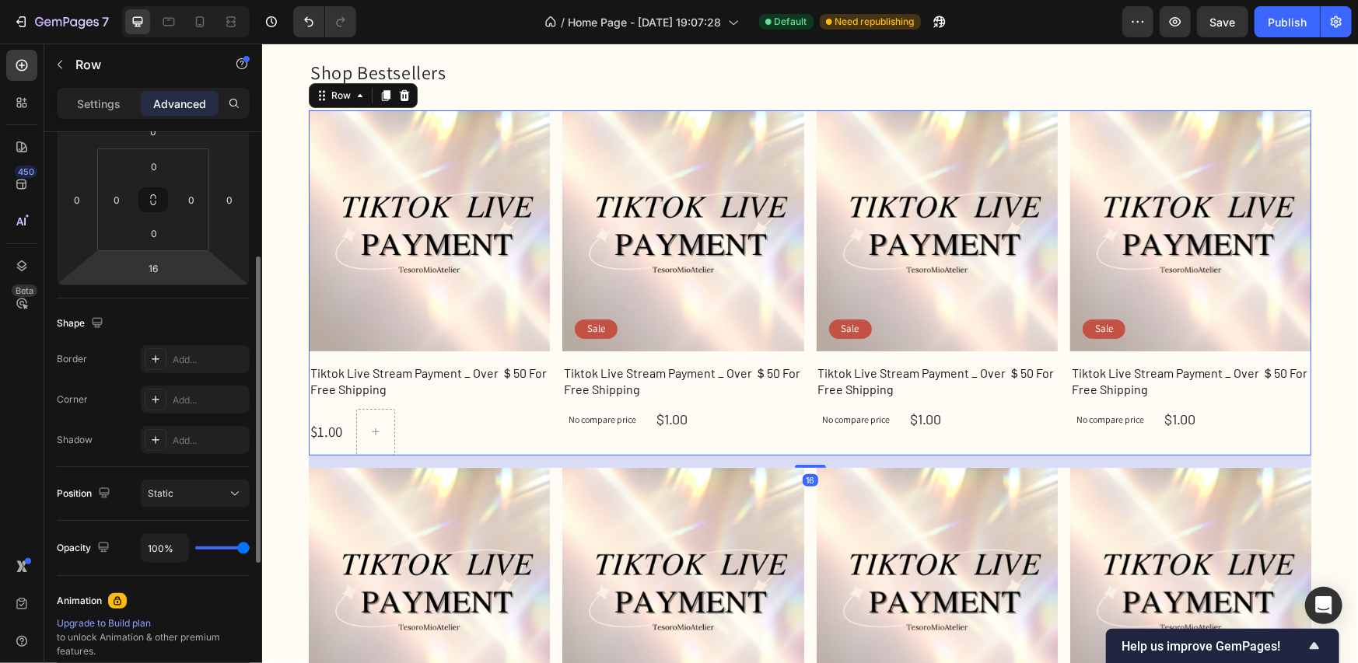
scroll to position [311, 0]
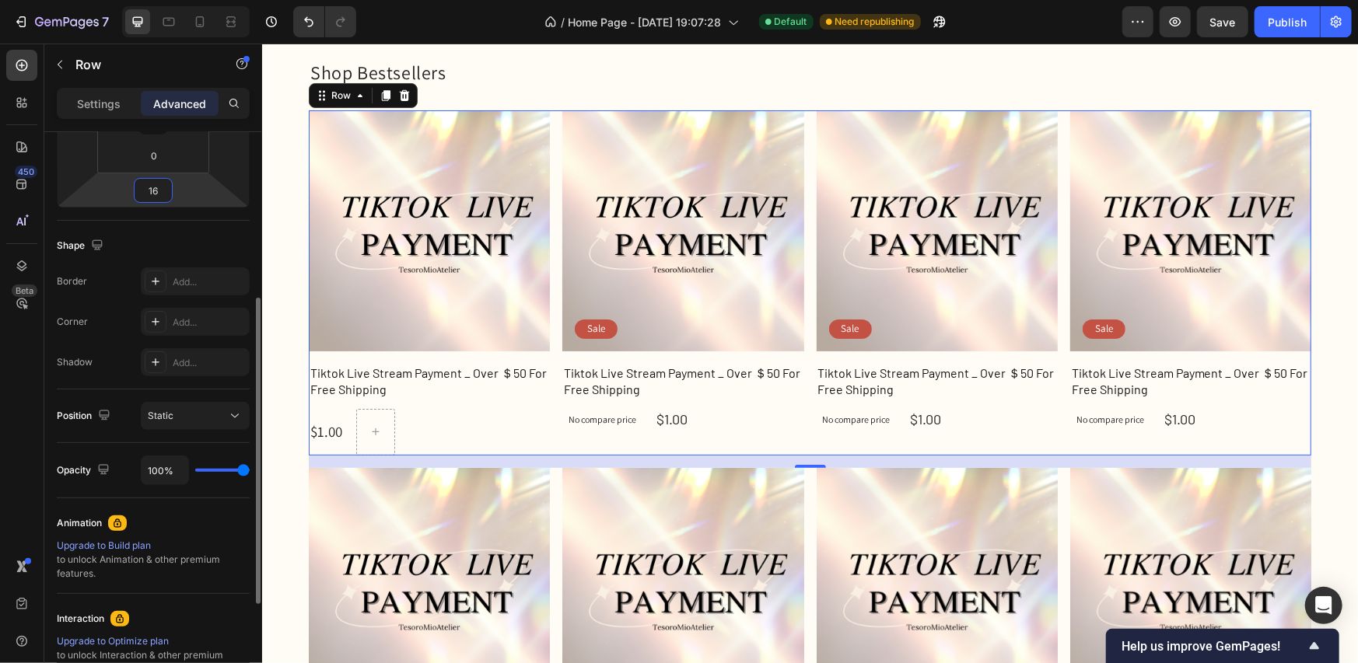
click at [162, 185] on input "16" at bounding box center [153, 190] width 31 height 23
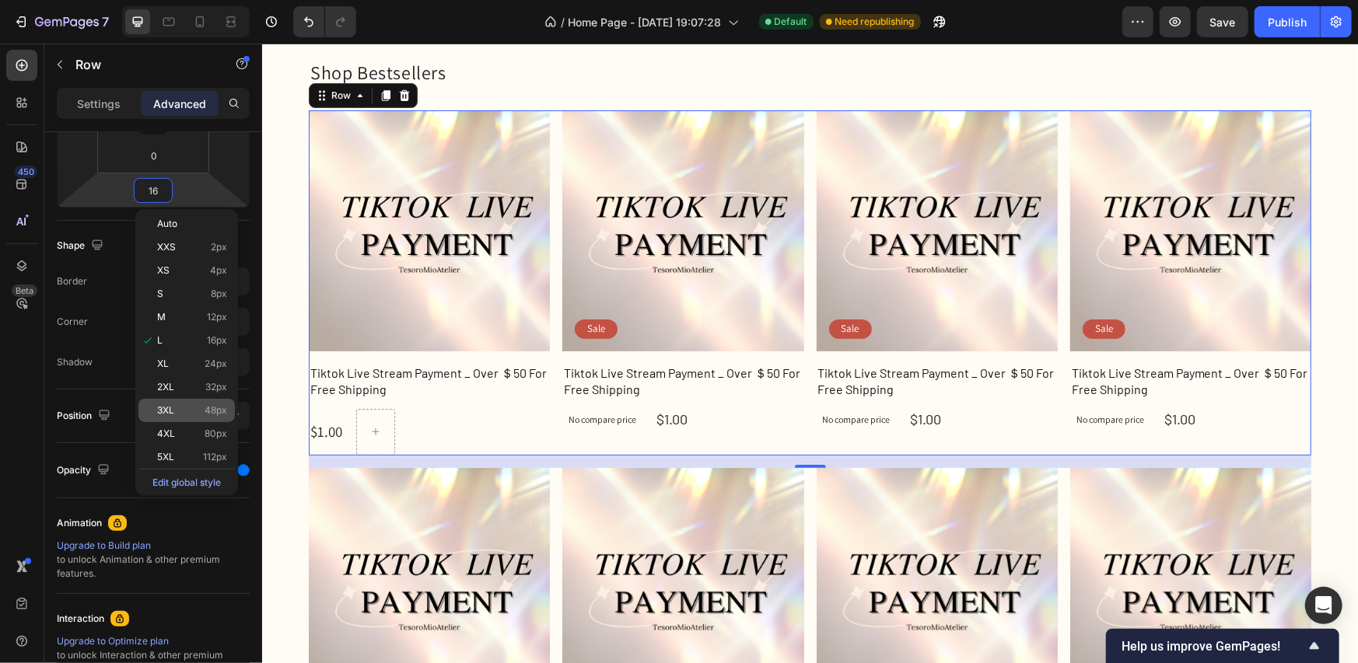
click at [201, 406] on p "3XL 48px" at bounding box center [192, 410] width 70 height 11
type input "48"
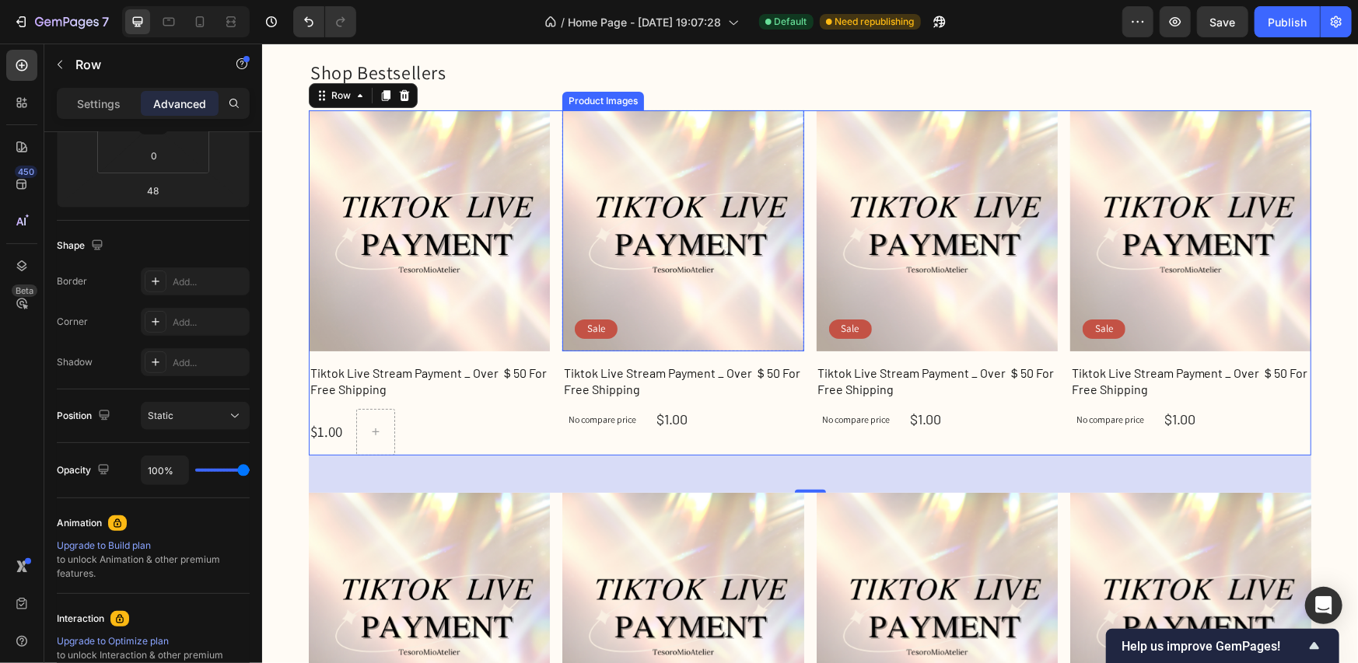
scroll to position [0, 0]
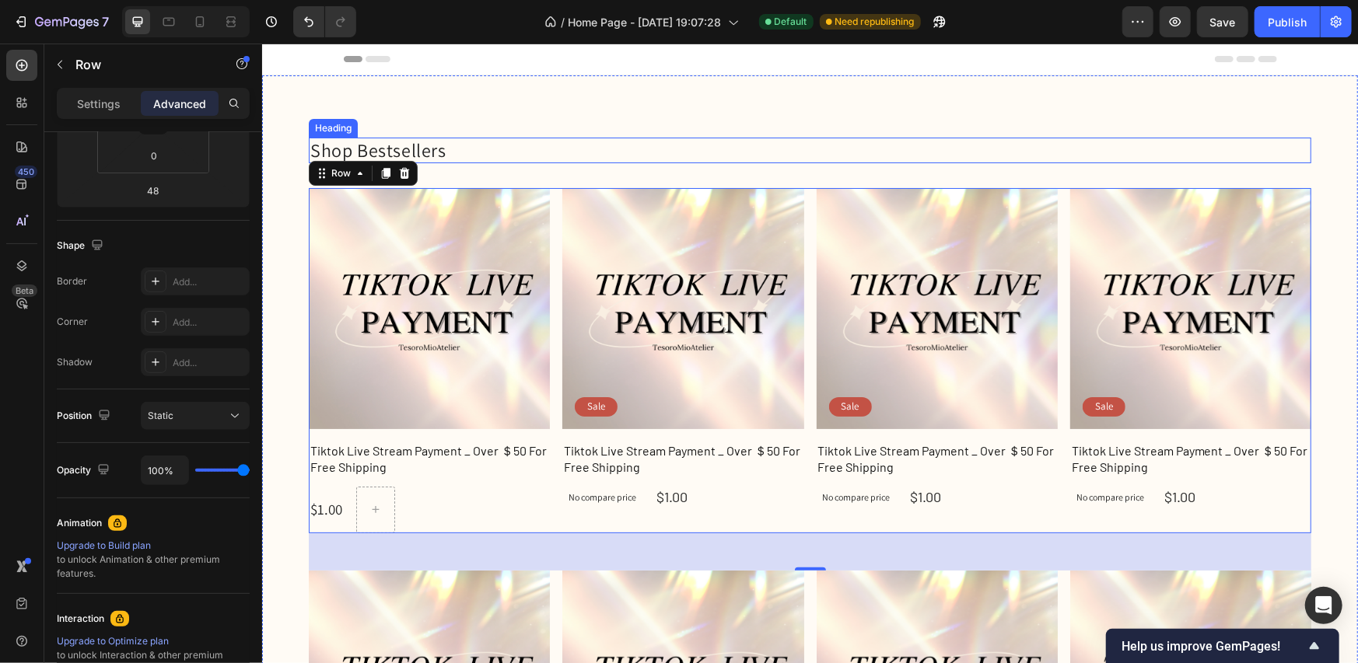
click at [404, 139] on p "Shop Bestsellers" at bounding box center [809, 149] width 999 height 23
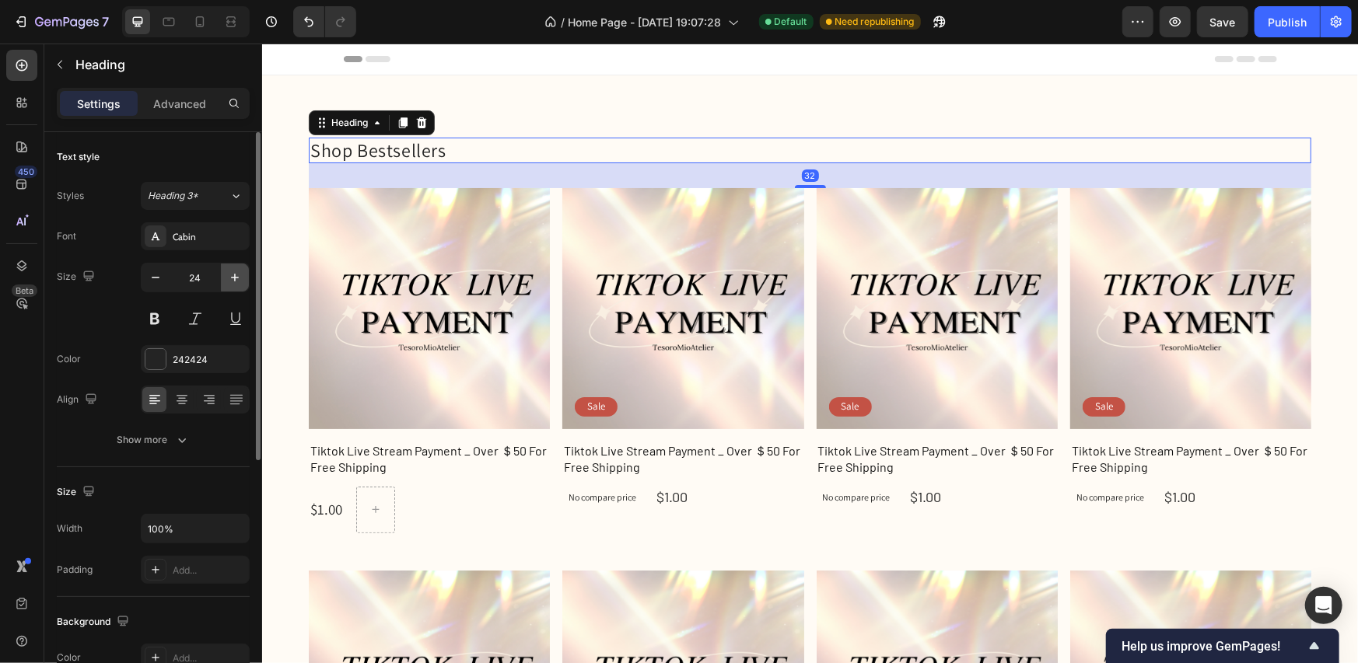
click at [229, 278] on icon "button" at bounding box center [235, 278] width 16 height 16
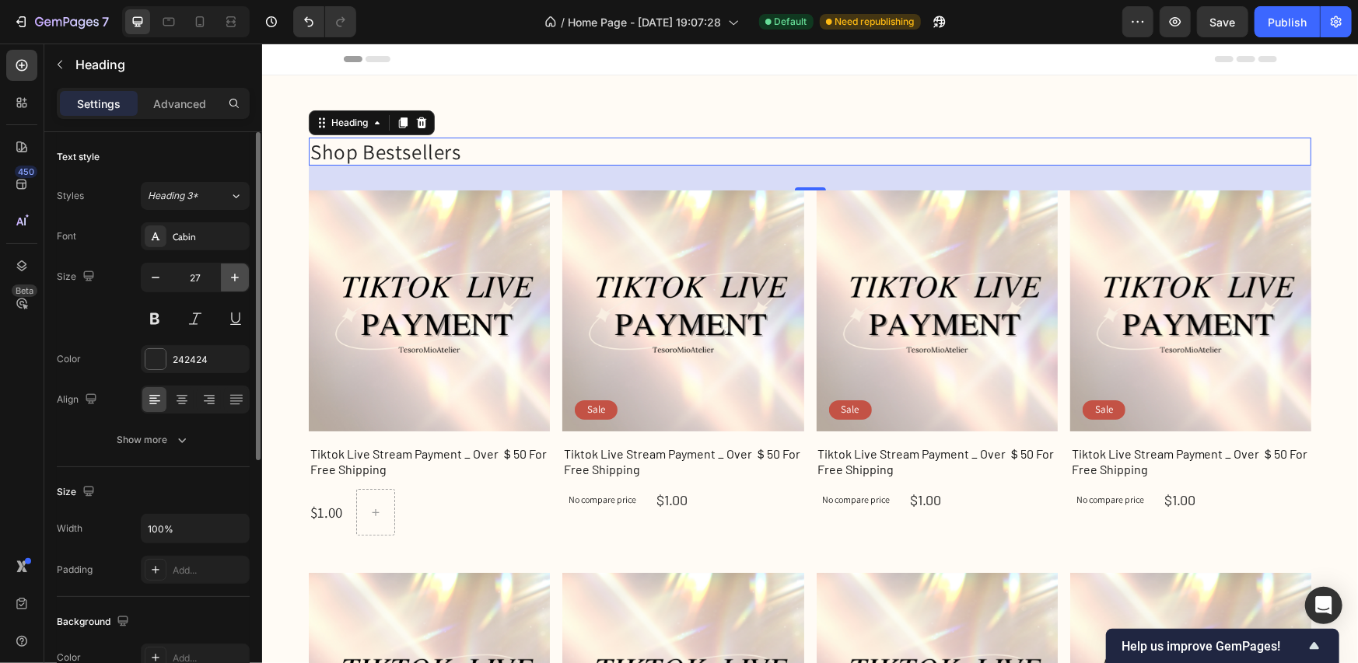
click at [229, 278] on icon "button" at bounding box center [235, 278] width 16 height 16
click at [153, 279] on icon "button" at bounding box center [156, 278] width 16 height 16
click at [153, 280] on icon "button" at bounding box center [156, 278] width 16 height 16
type input "26"
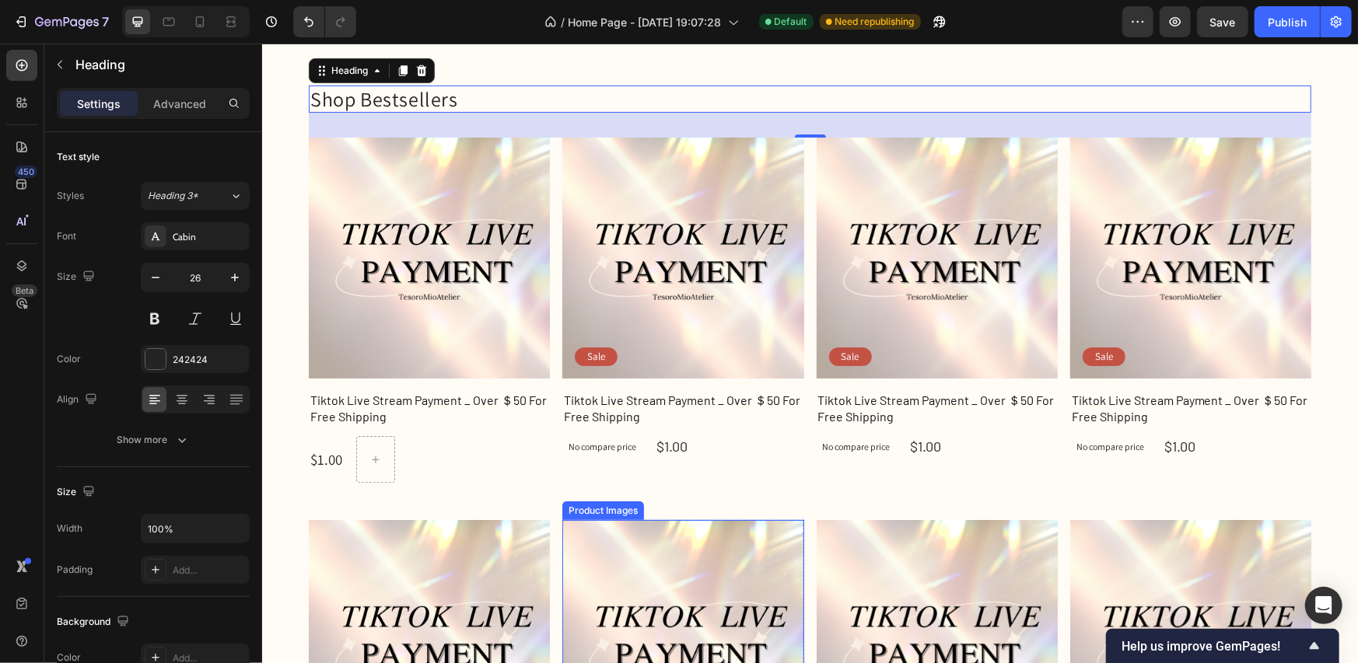
scroll to position [78, 0]
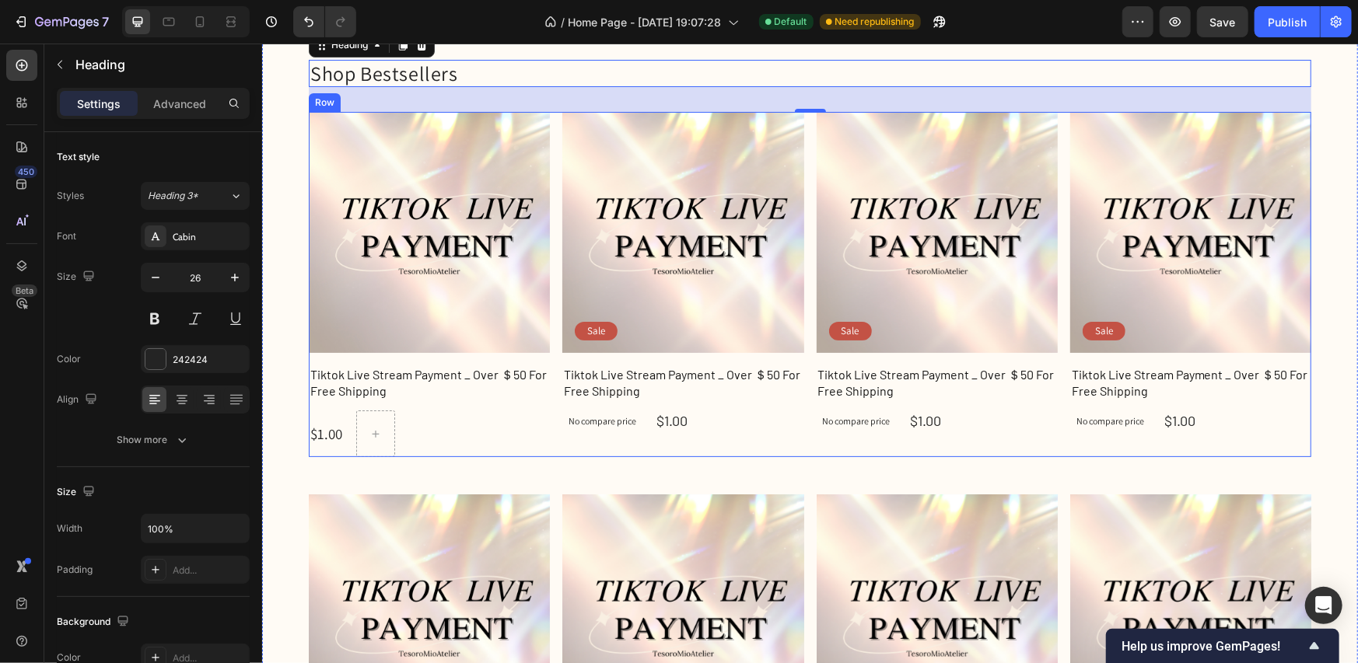
click at [553, 366] on div "Product Images Row Tiktok Live Stream Payment _ Over ＄50 For Free Shipping Prod…" at bounding box center [809, 283] width 1003 height 345
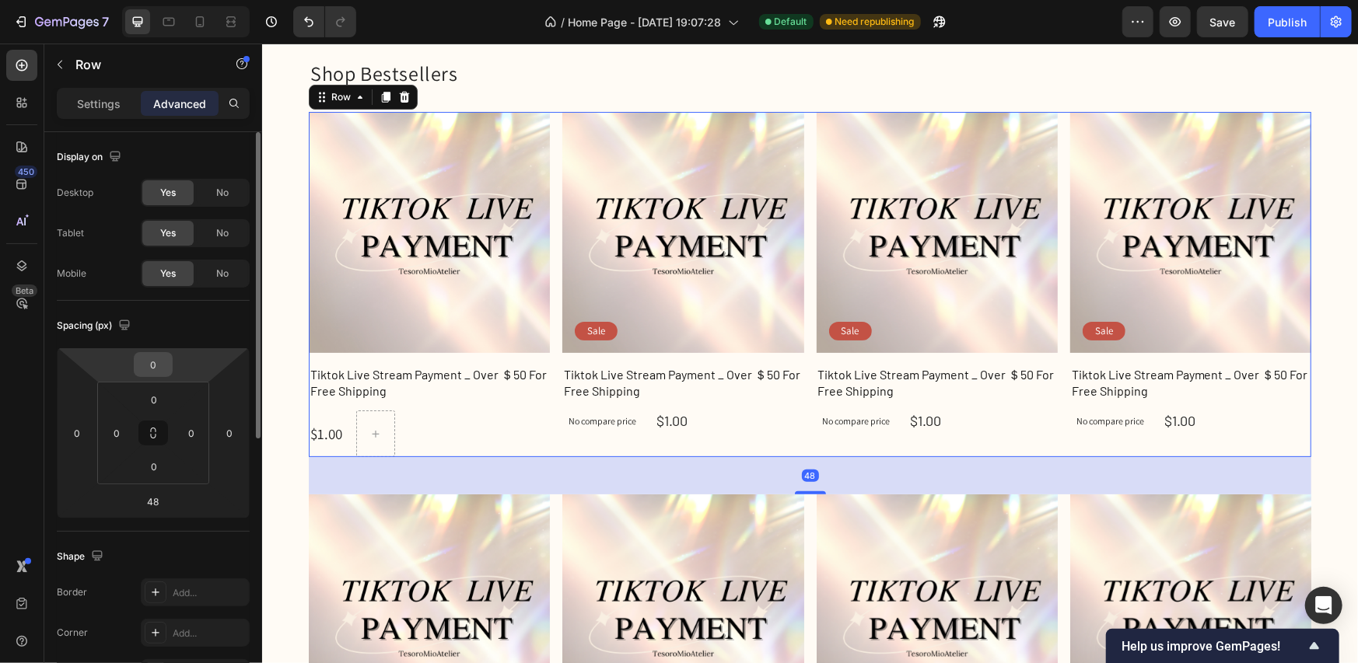
click at [167, 366] on input "0" at bounding box center [153, 364] width 31 height 23
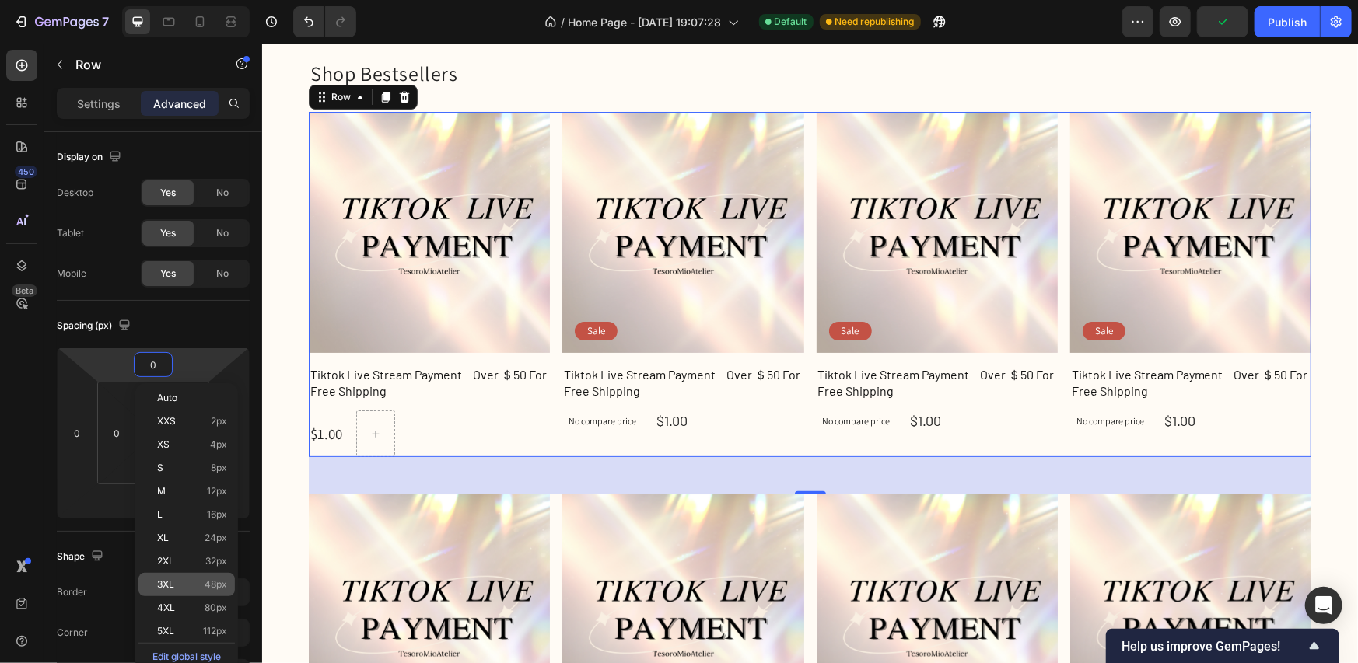
click at [189, 590] on div "3XL 48px" at bounding box center [186, 584] width 96 height 23
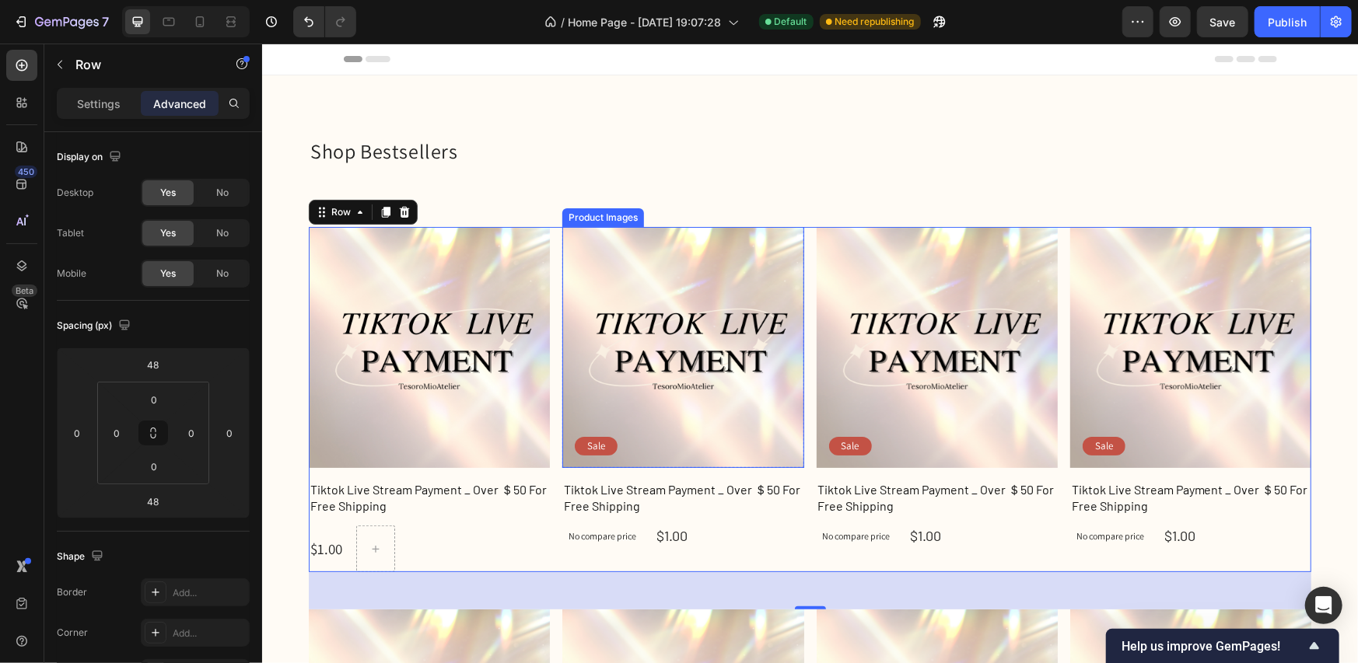
scroll to position [0, 0]
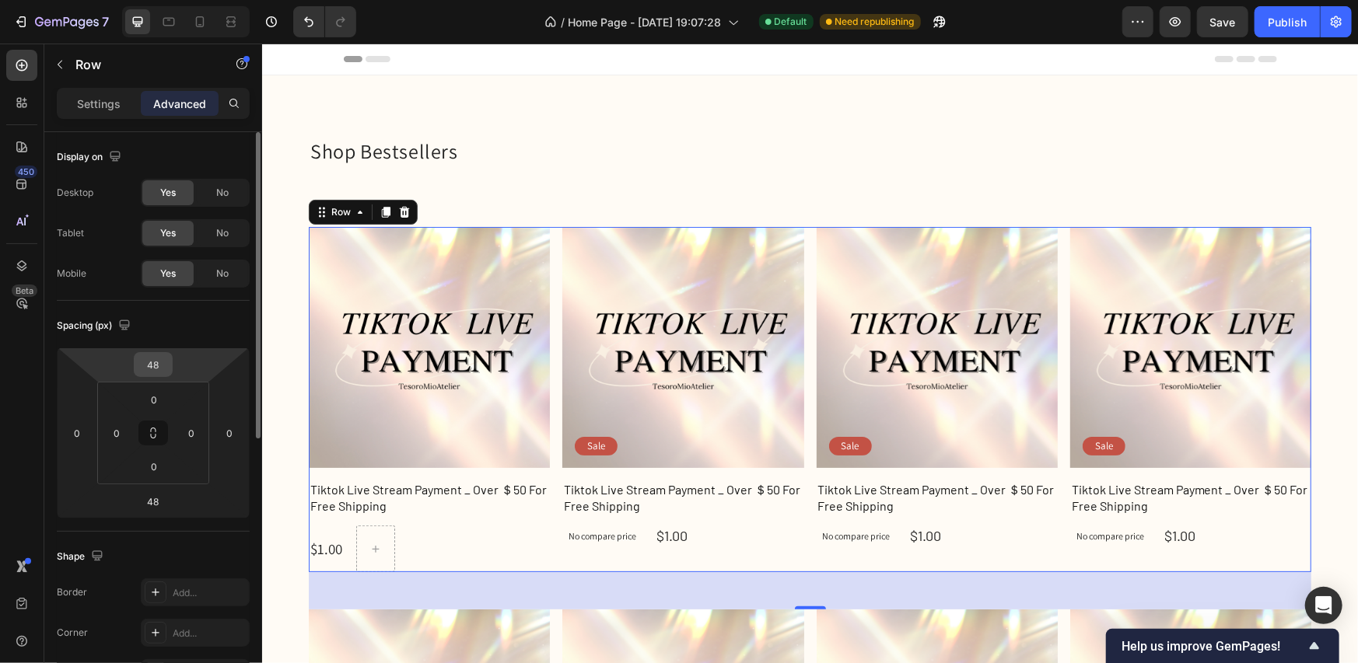
click at [170, 371] on div "48" at bounding box center [153, 364] width 39 height 25
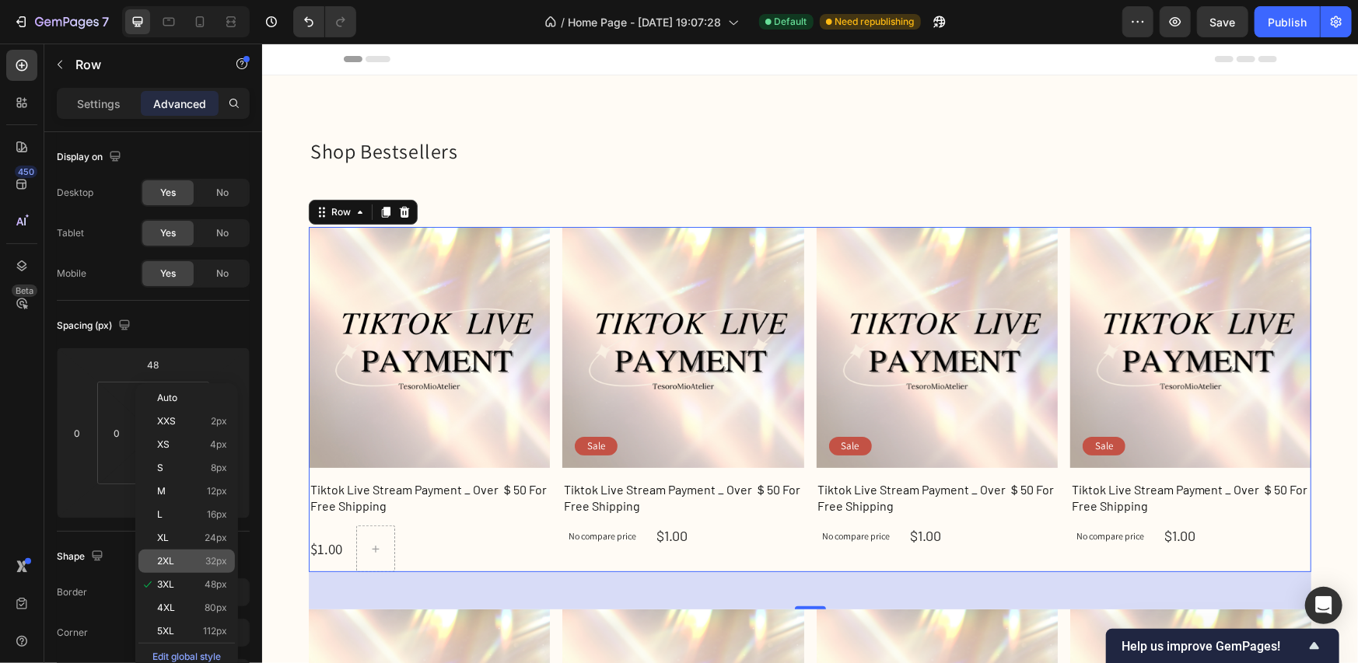
click at [186, 554] on div "2XL 32px" at bounding box center [186, 561] width 96 height 23
type input "32"
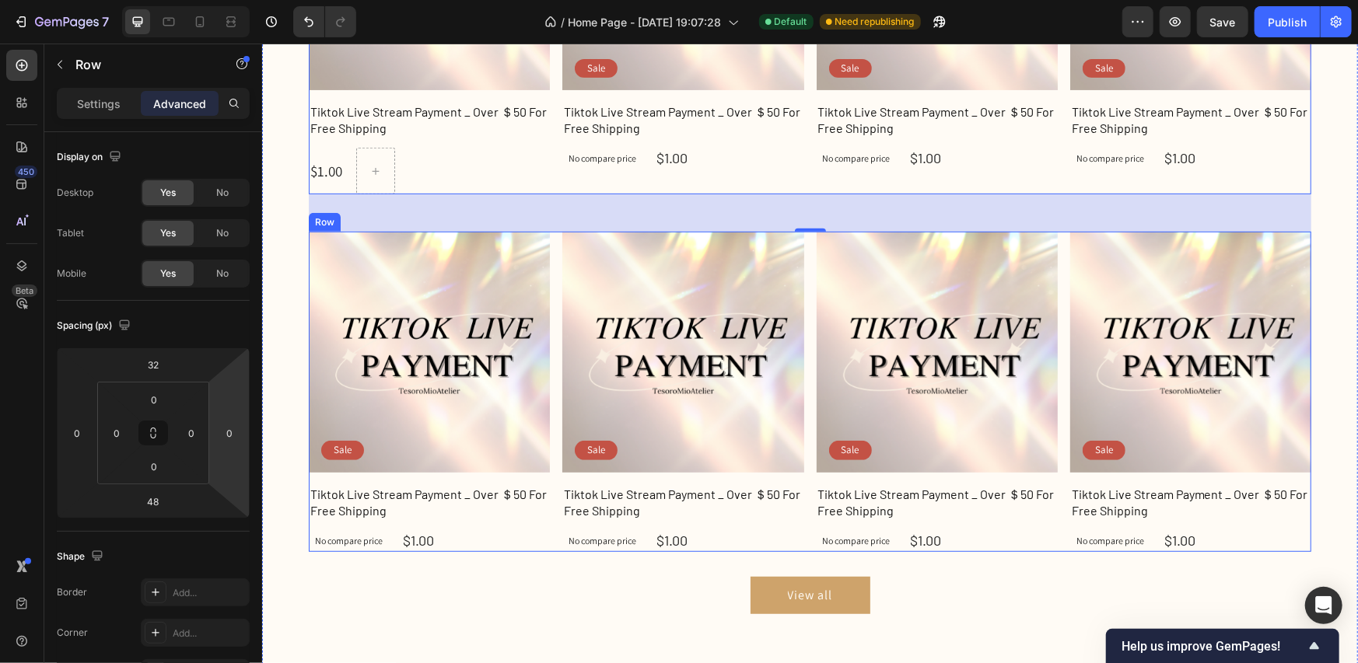
scroll to position [467, 0]
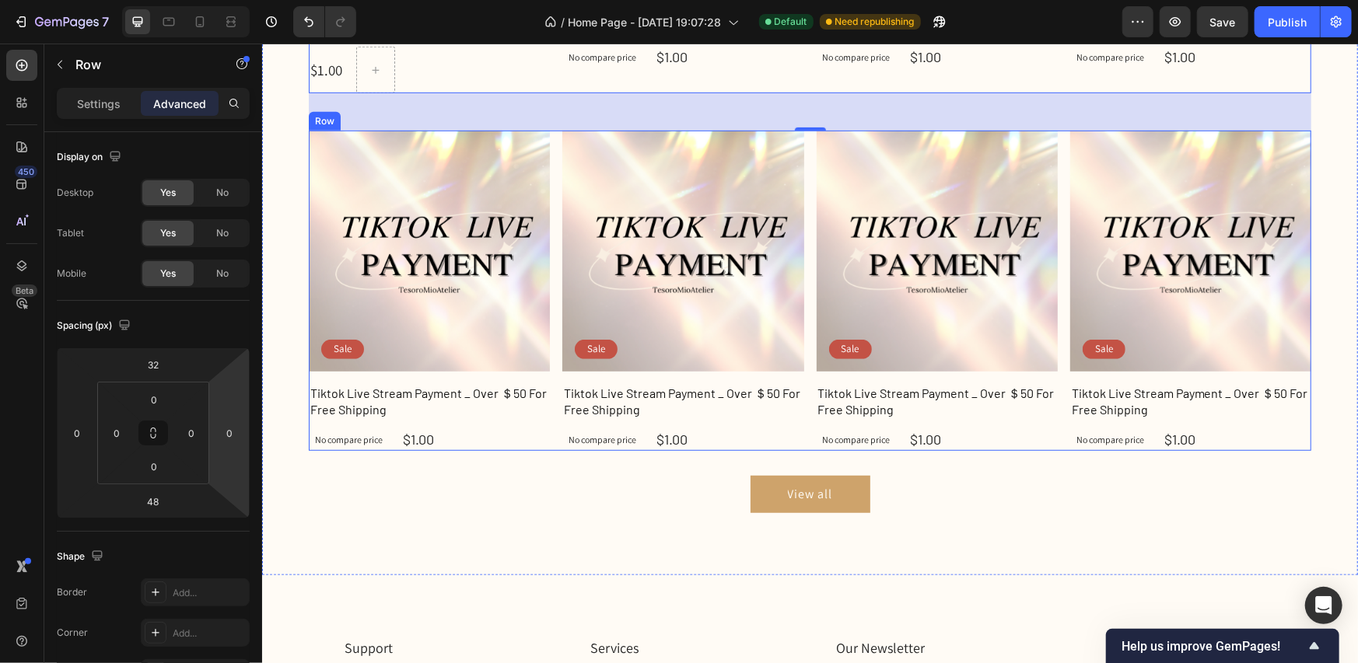
click at [552, 429] on div "Product Images Sale Text Block Row Tiktok Live Stream Payment _ Over ＄50 For Fr…" at bounding box center [809, 290] width 1003 height 320
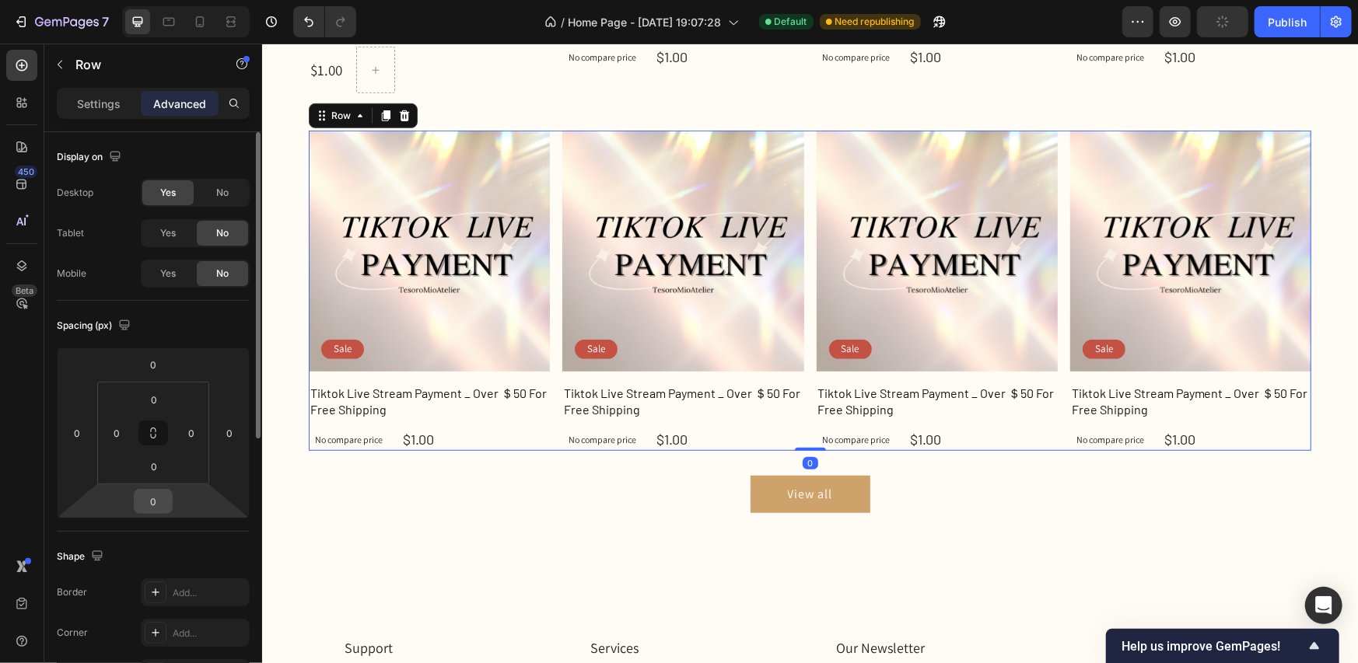
click at [161, 511] on input "0" at bounding box center [153, 501] width 31 height 23
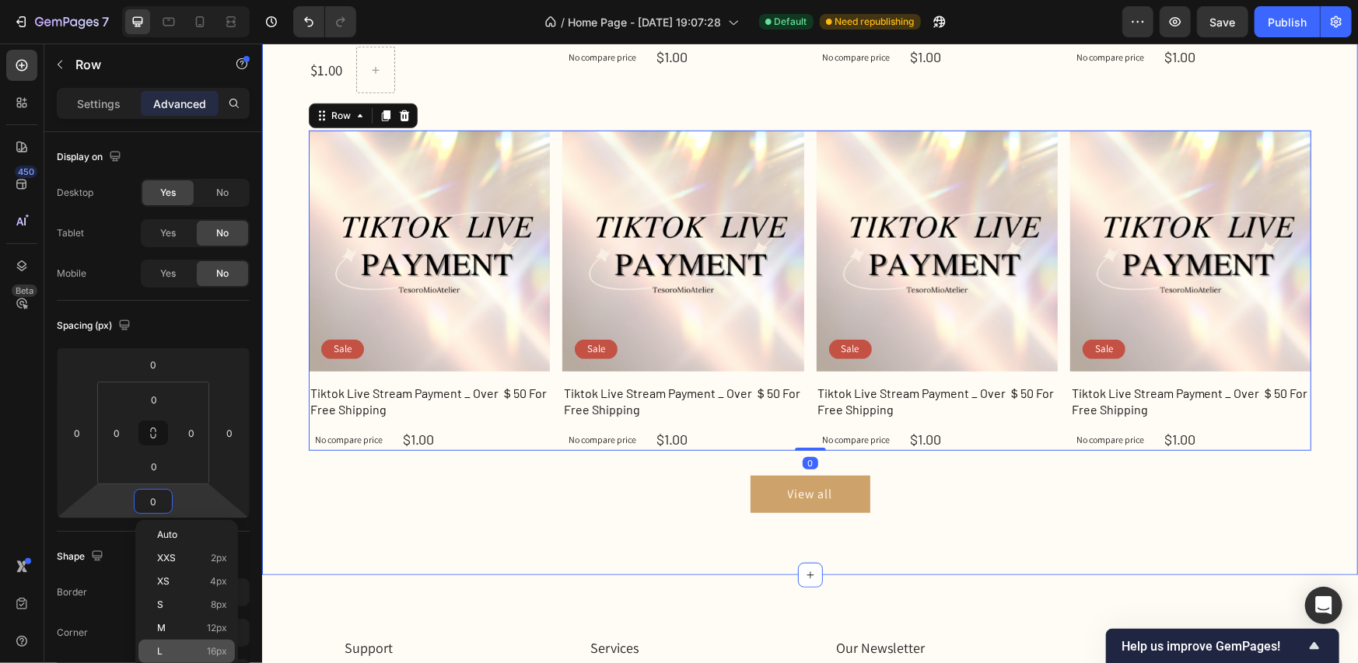
scroll to position [78, 0]
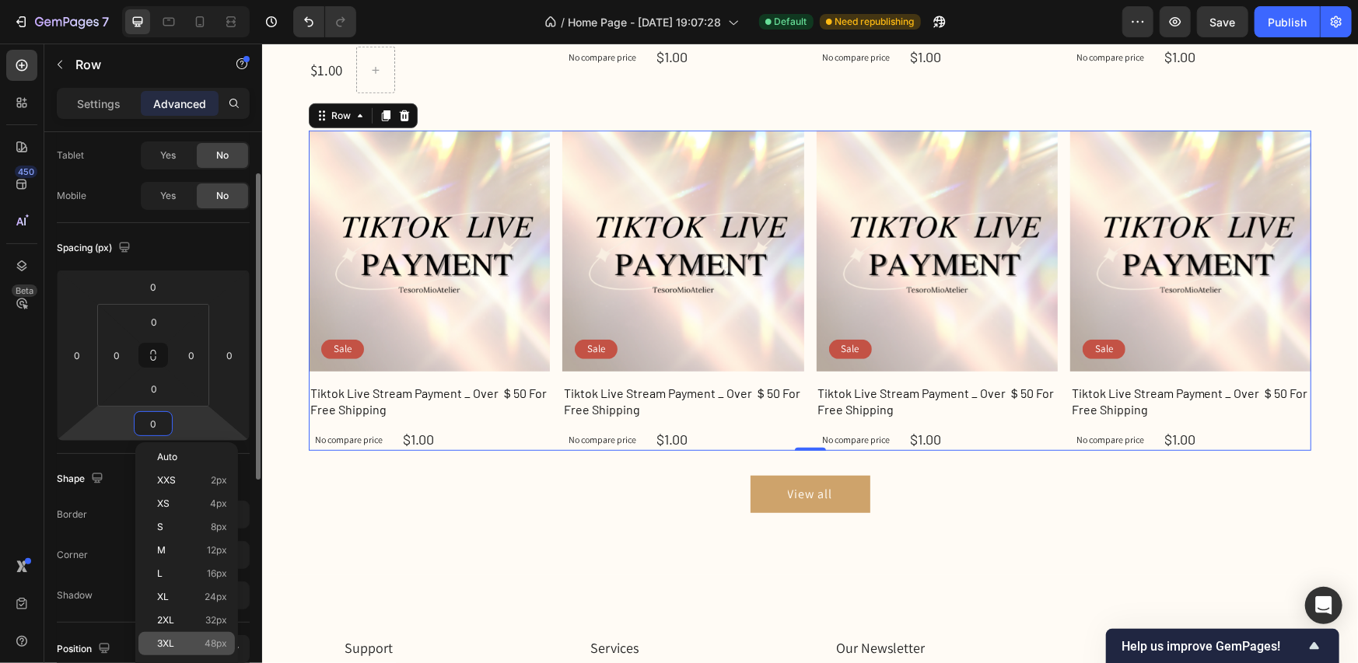
click at [207, 640] on span "48px" at bounding box center [216, 644] width 23 height 11
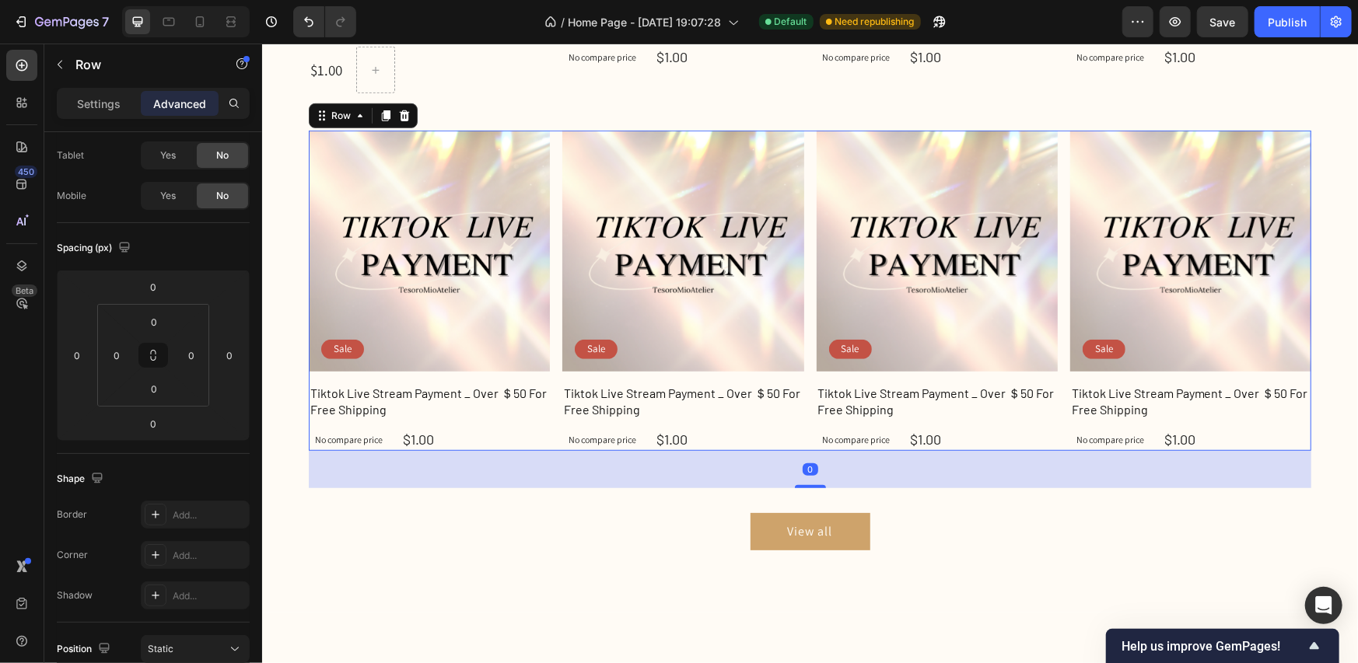
type input "48"
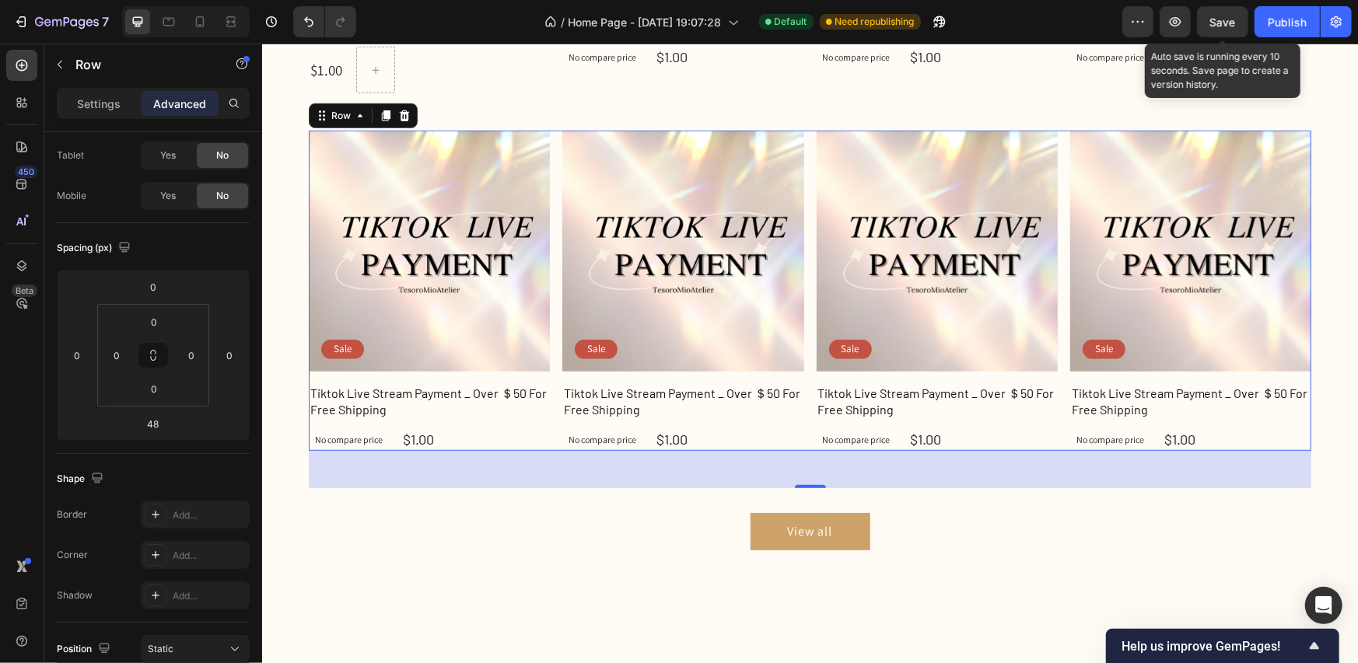
click at [1211, 26] on span "Save" at bounding box center [1223, 22] width 26 height 13
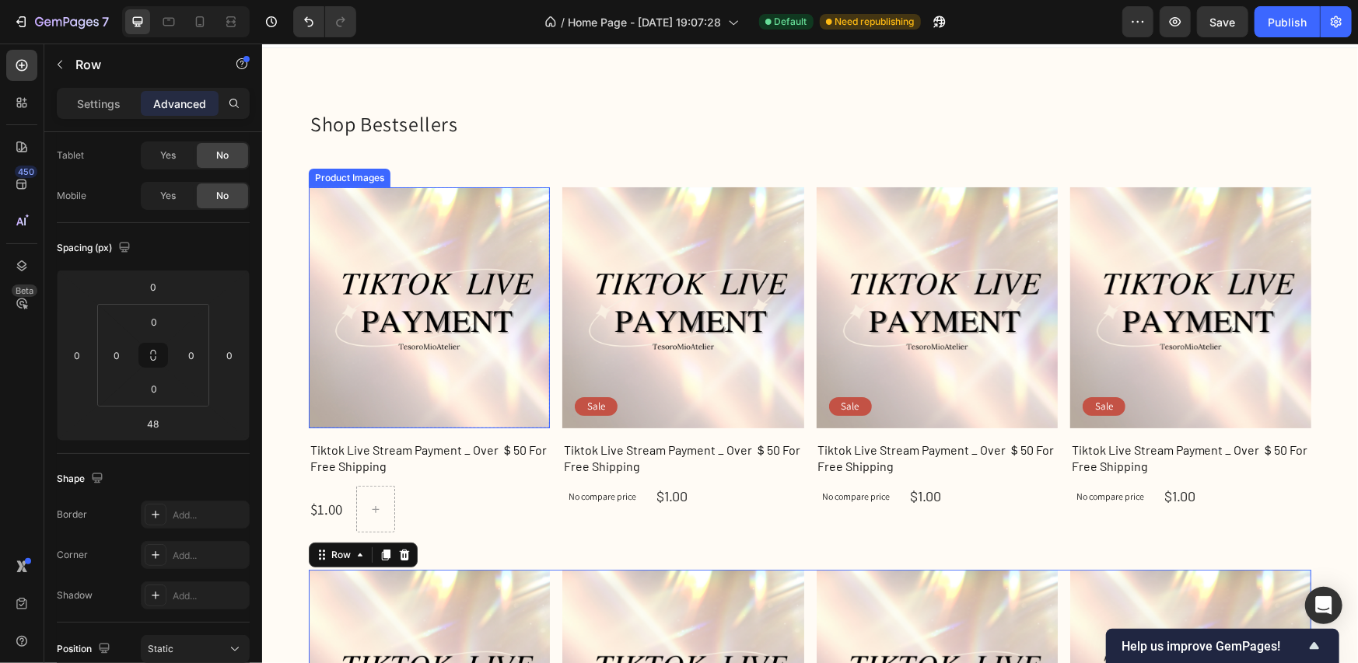
scroll to position [0, 0]
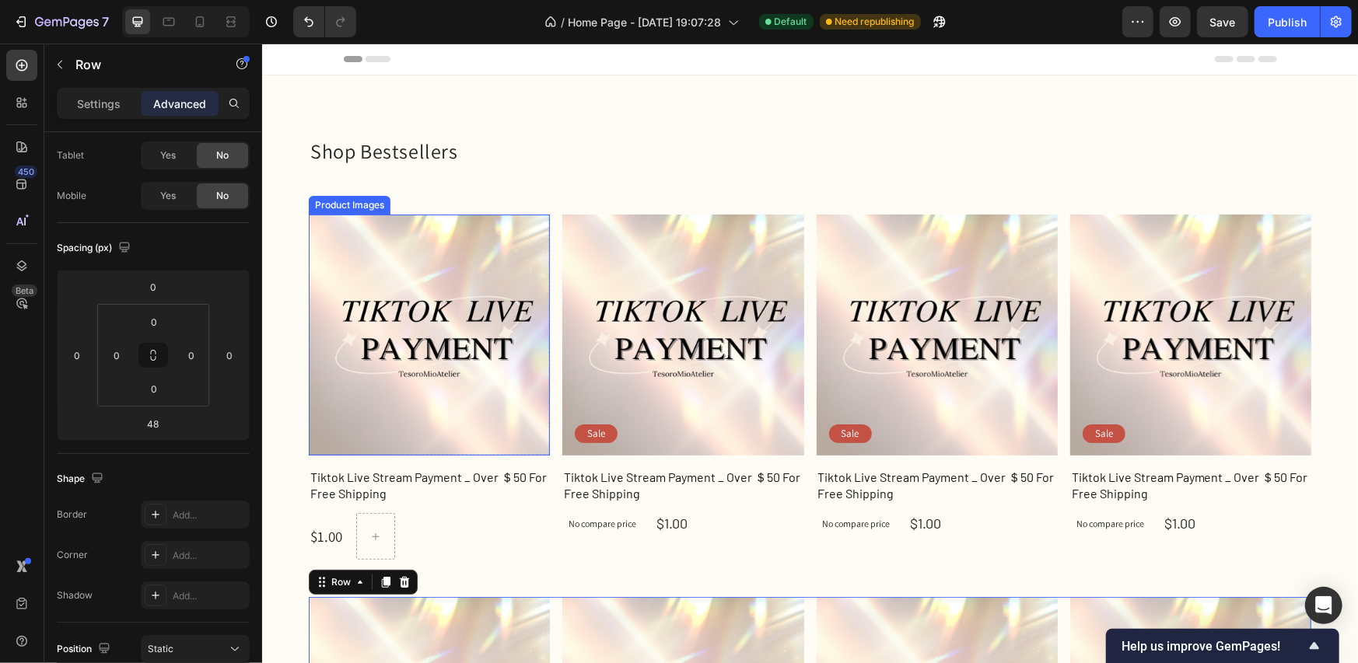
click at [503, 257] on img at bounding box center [428, 334] width 241 height 241
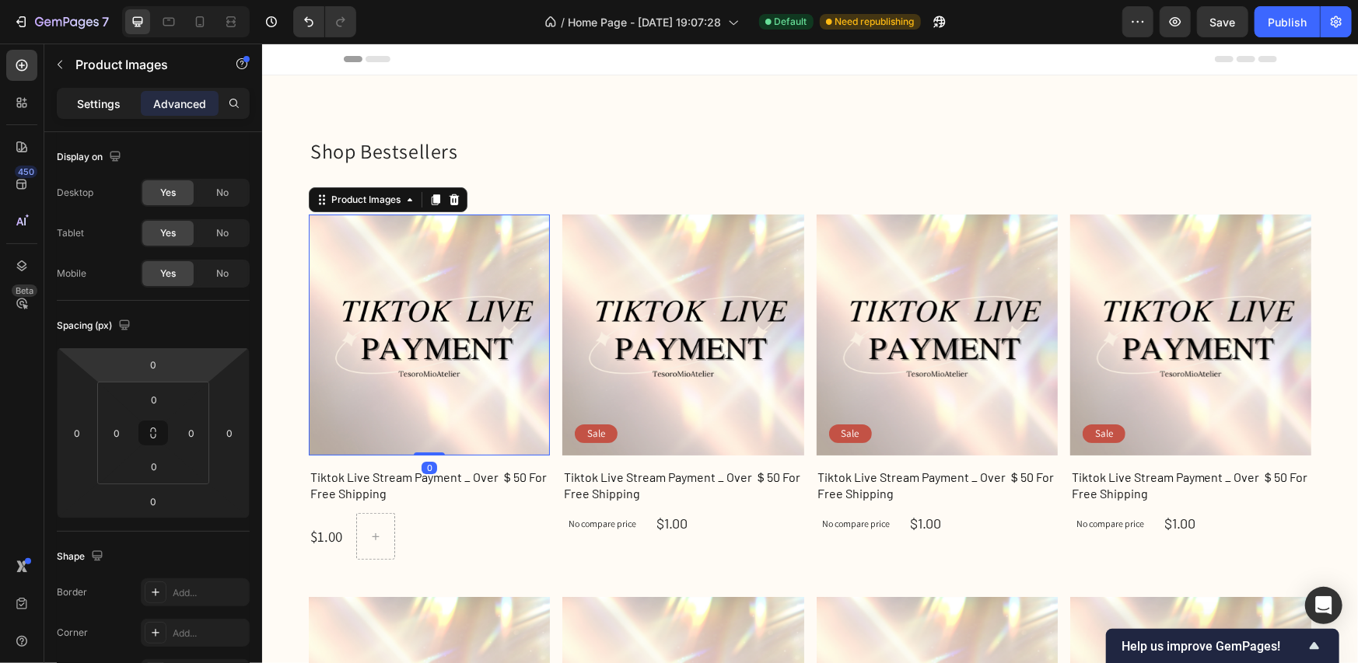
drag, startPoint x: 96, startPoint y: 101, endPoint x: 97, endPoint y: 124, distance: 23.4
click at [96, 100] on p "Settings" at bounding box center [99, 104] width 44 height 16
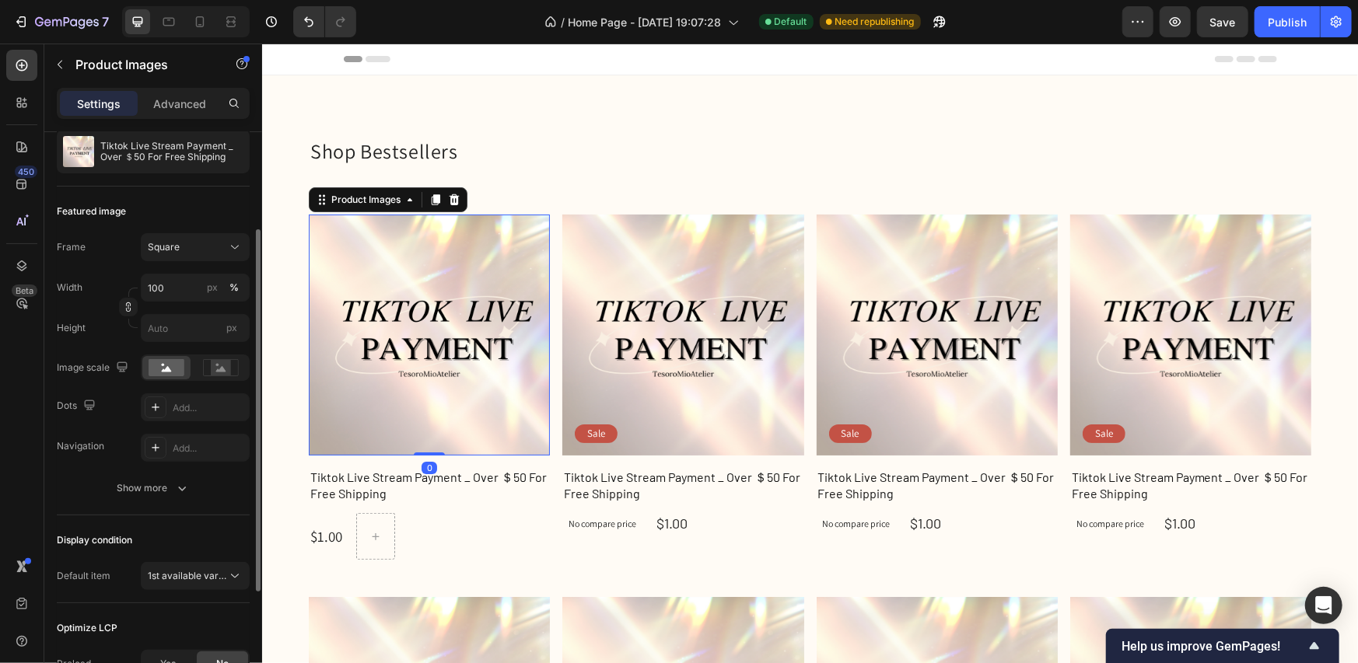
scroll to position [233, 0]
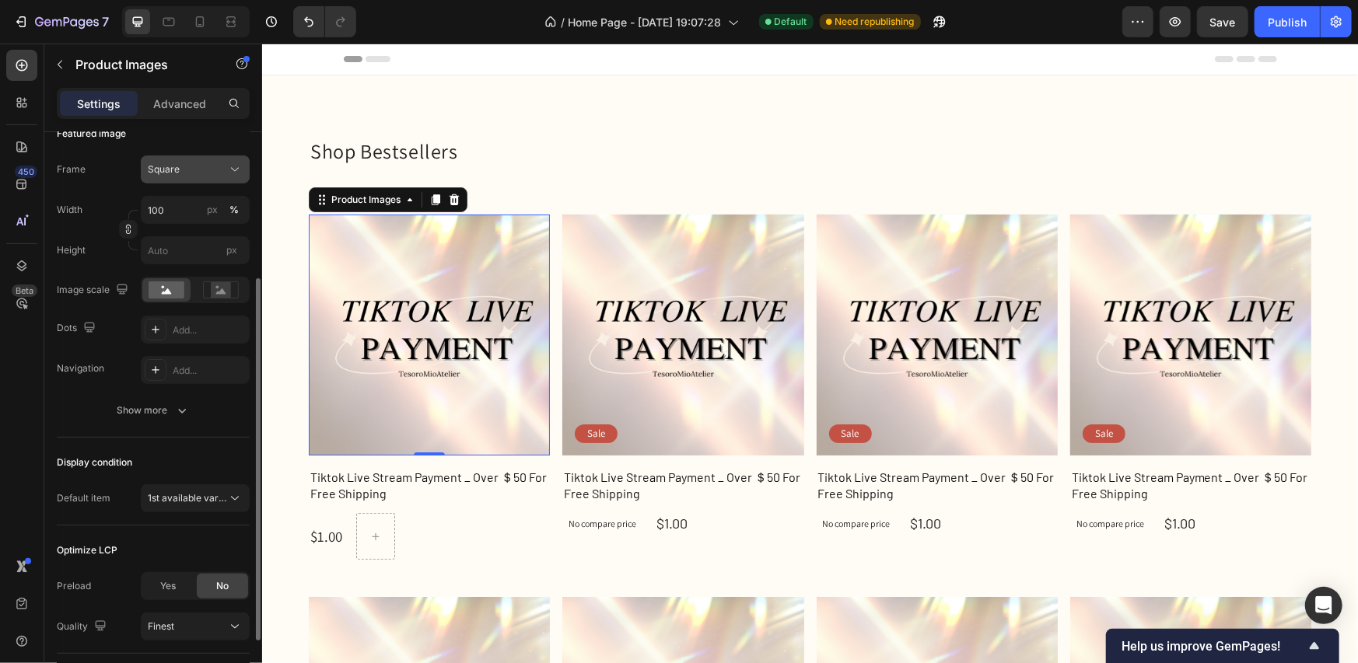
click at [195, 180] on button "Square" at bounding box center [195, 170] width 109 height 28
click at [197, 176] on div "Square" at bounding box center [195, 170] width 95 height 16
click at [171, 422] on button "Show more" at bounding box center [153, 411] width 193 height 28
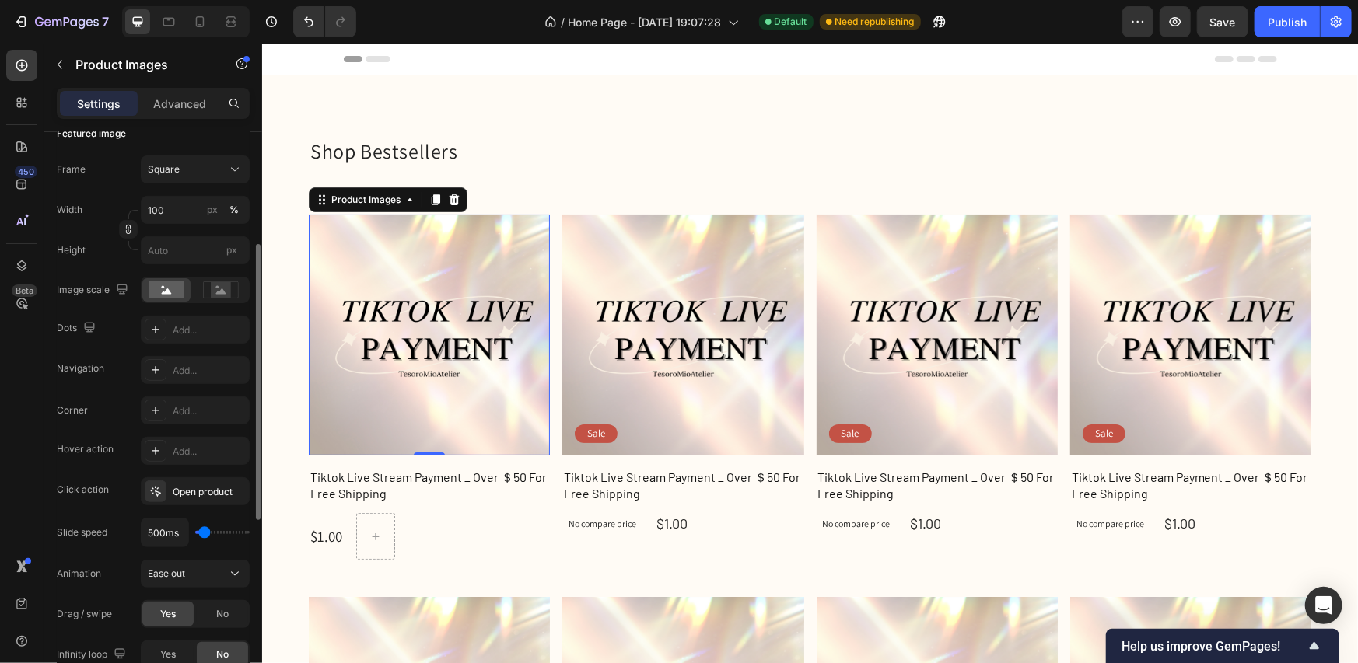
scroll to position [0, 0]
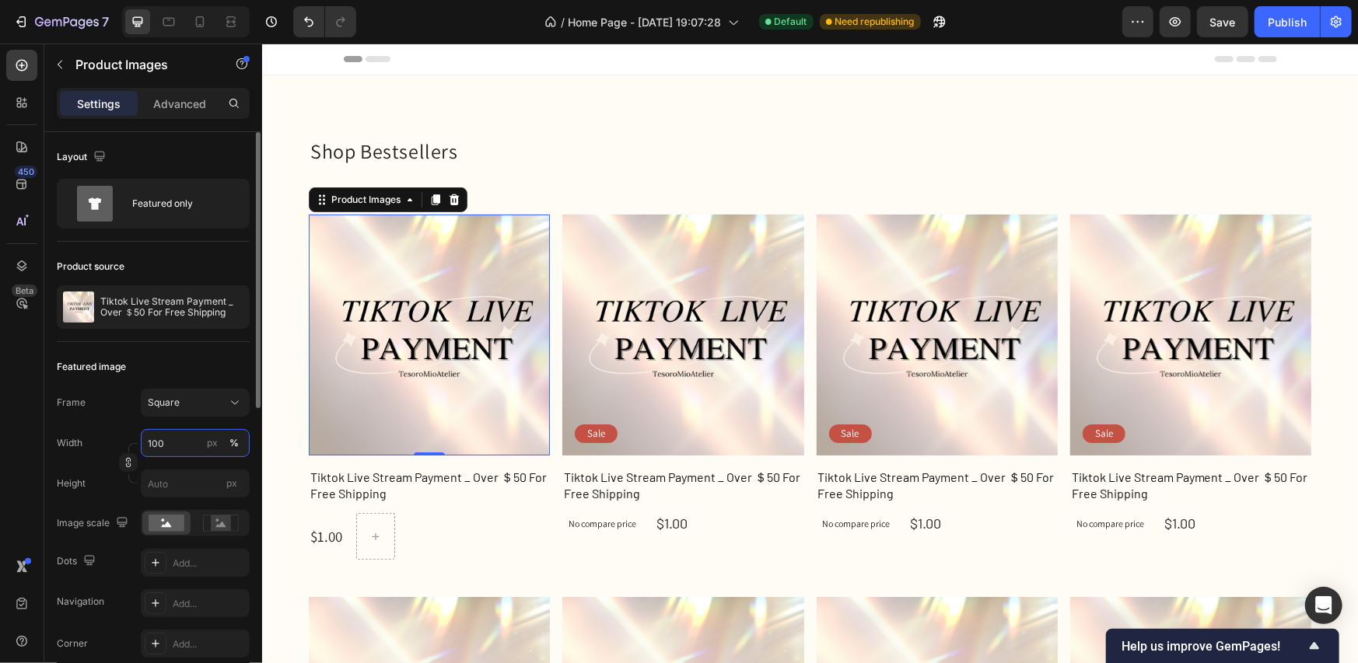
click at [184, 444] on input "100" at bounding box center [195, 443] width 109 height 28
click at [187, 445] on input "100" at bounding box center [195, 443] width 109 height 28
click at [203, 358] on div "Featured image" at bounding box center [153, 367] width 193 height 25
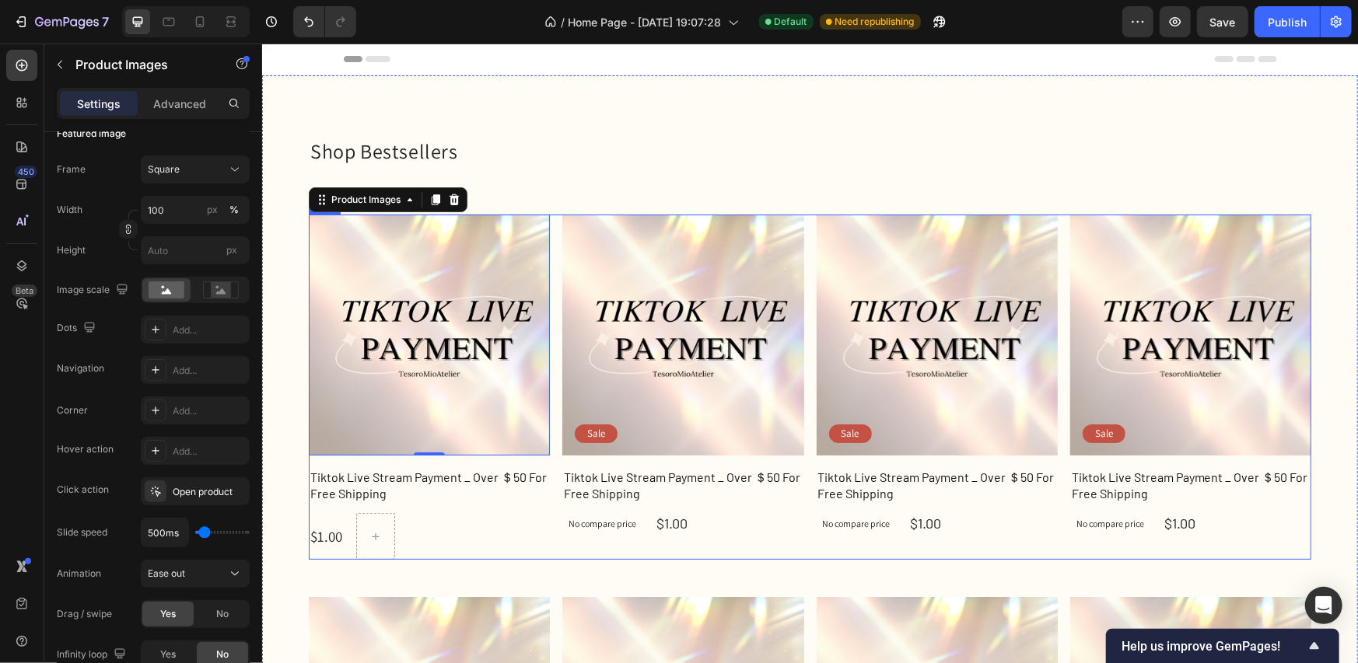
click at [803, 462] on div "Product Images 0 Row Tiktok Live Stream Payment _ Over ＄50 For Free Shipping Pr…" at bounding box center [809, 386] width 1003 height 345
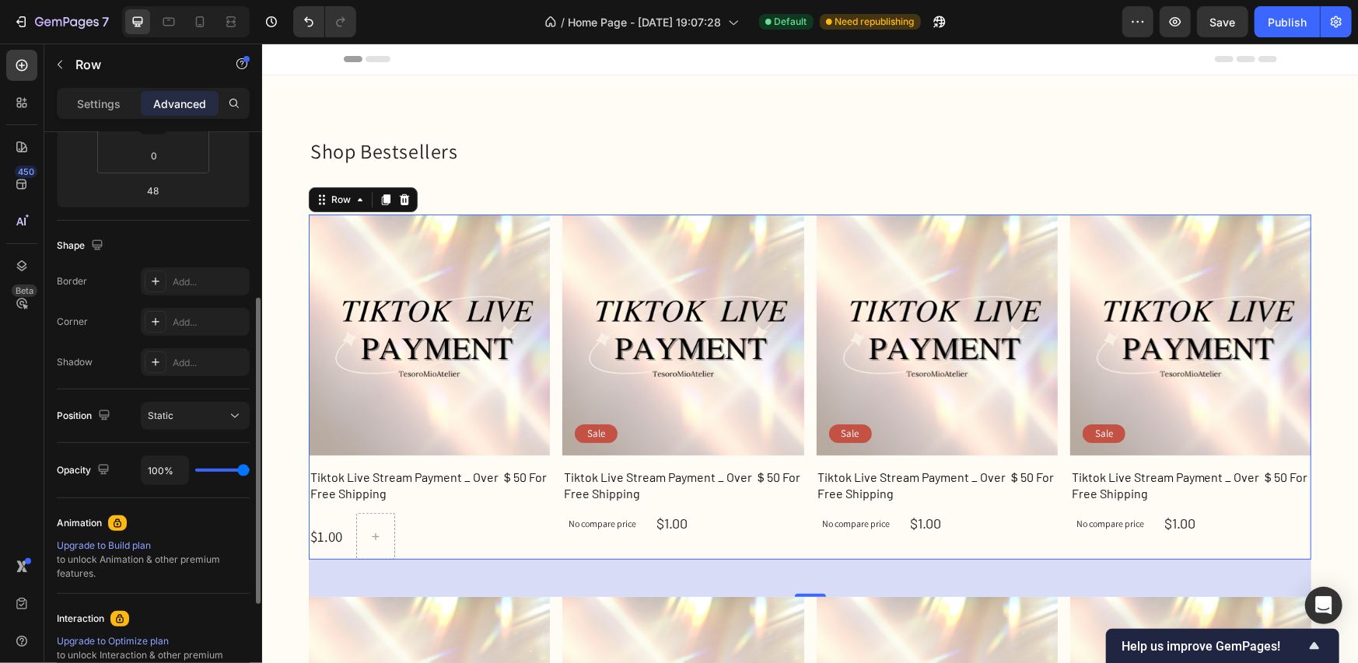
scroll to position [0, 0]
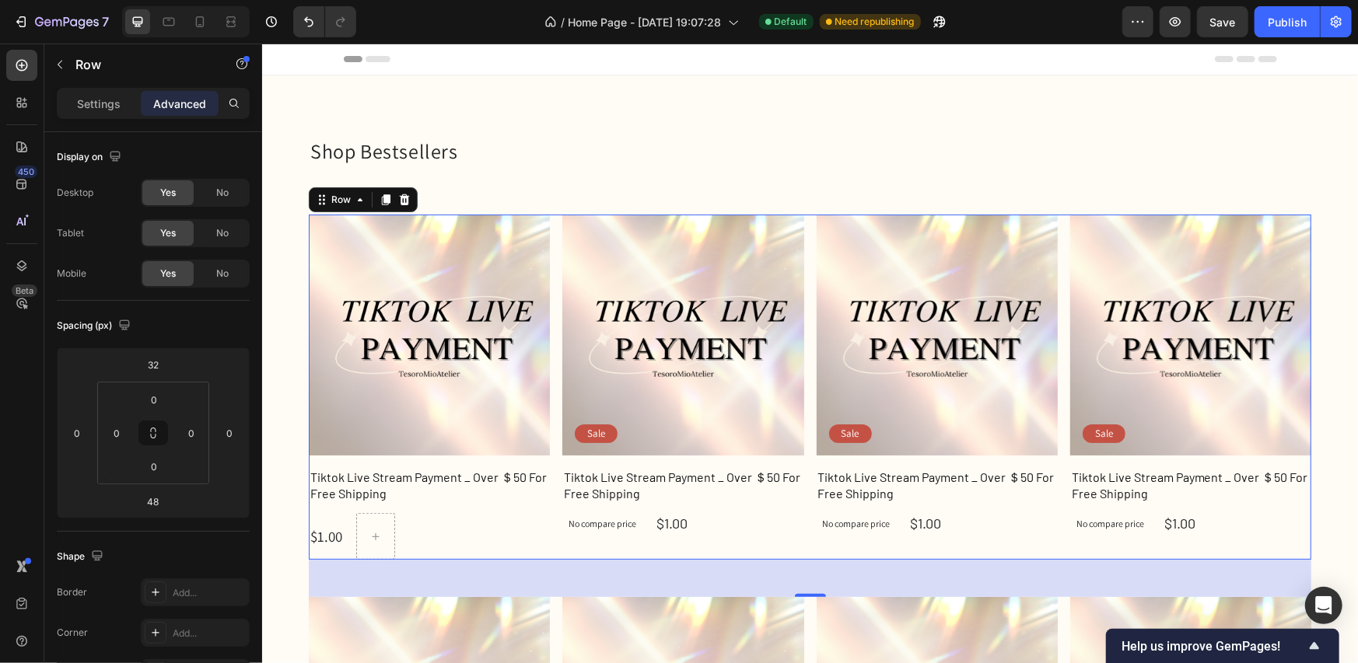
click at [800, 513] on div "Product Images Row Tiktok Live Stream Payment _ Over ＄50 For Free Shipping Prod…" at bounding box center [809, 386] width 1003 height 345
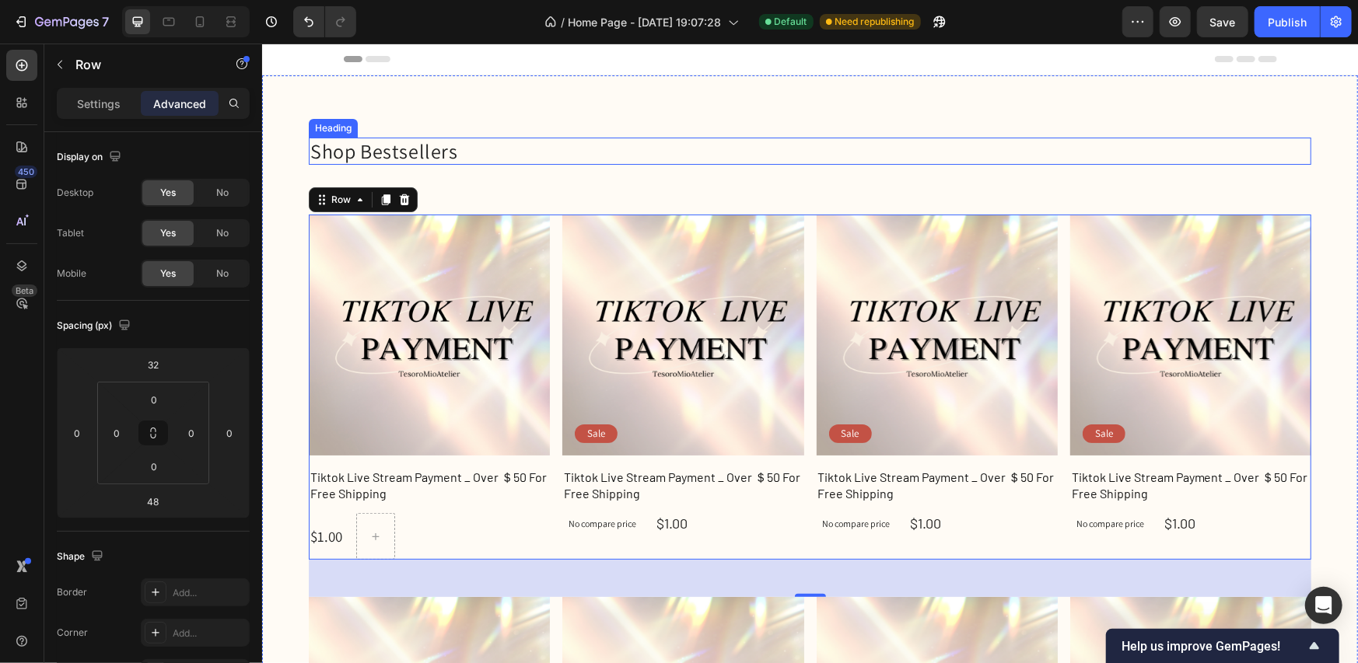
click at [826, 142] on p "Shop Bestsellers" at bounding box center [809, 150] width 999 height 24
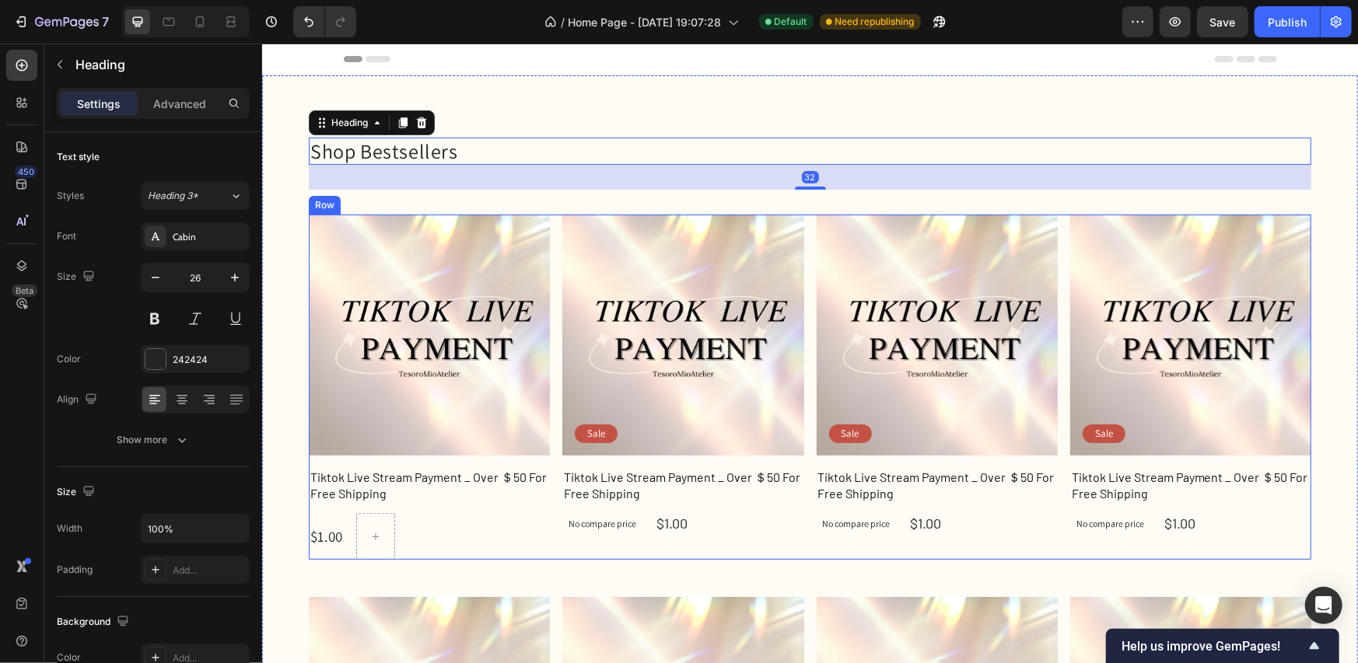
click at [801, 476] on div "Product Images Row Tiktok Live Stream Payment _ Over ＄50 For Free Shipping Prod…" at bounding box center [809, 386] width 1003 height 345
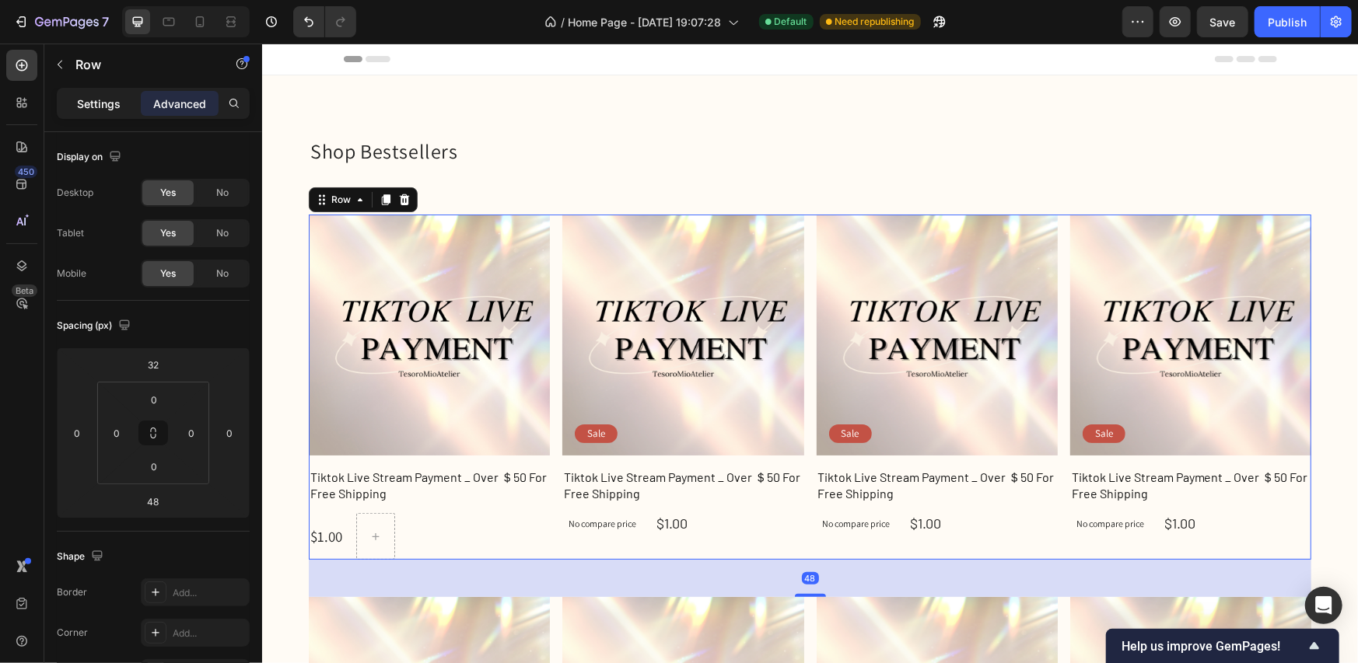
click at [110, 106] on p "Settings" at bounding box center [99, 104] width 44 height 16
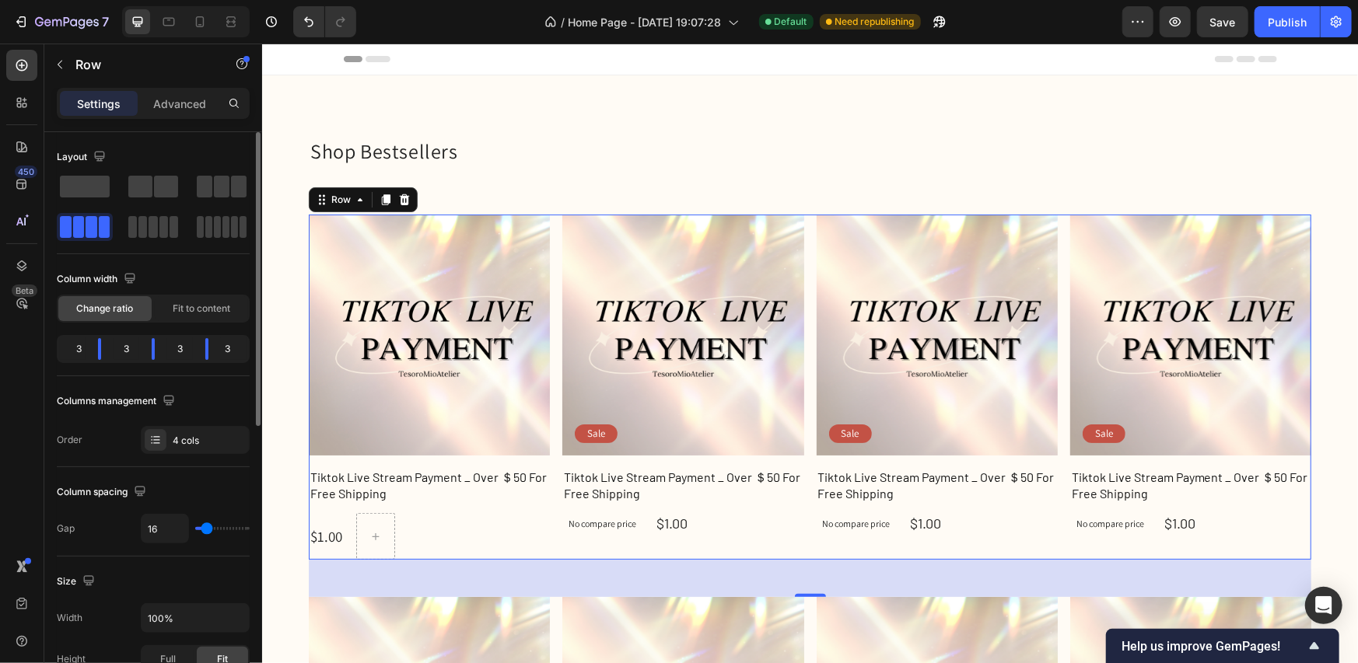
type input "27"
type input "43"
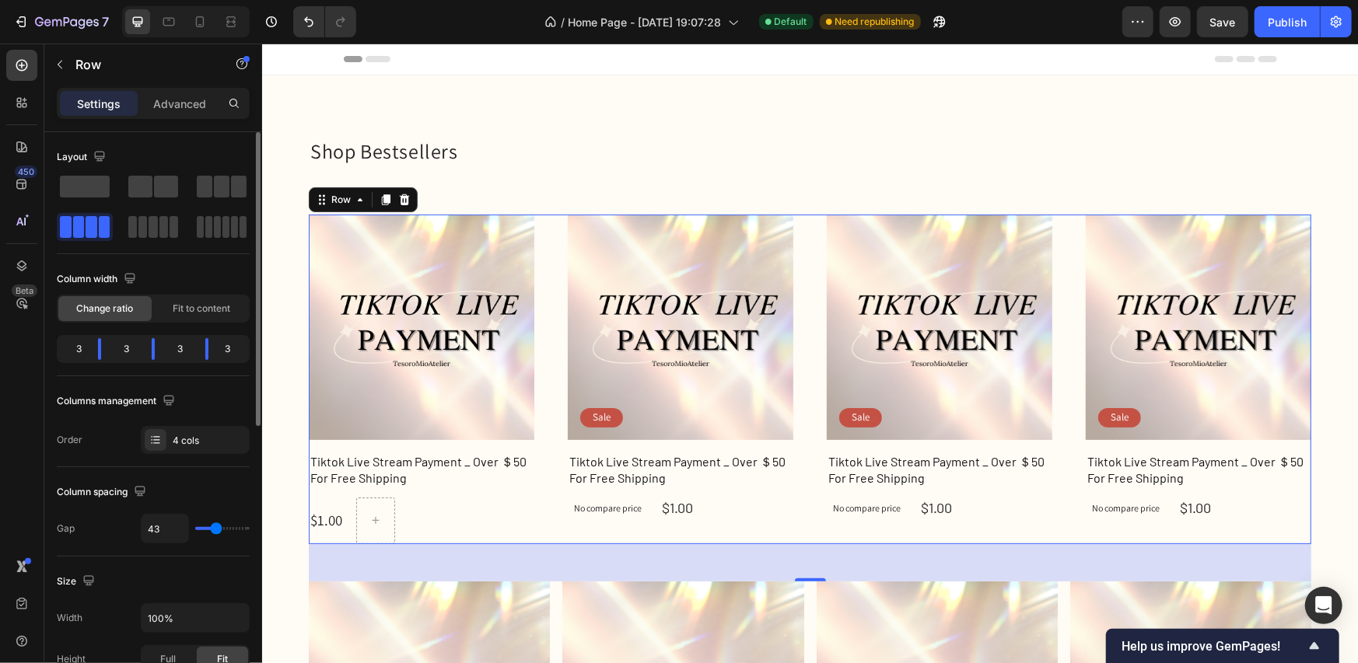
type input "33"
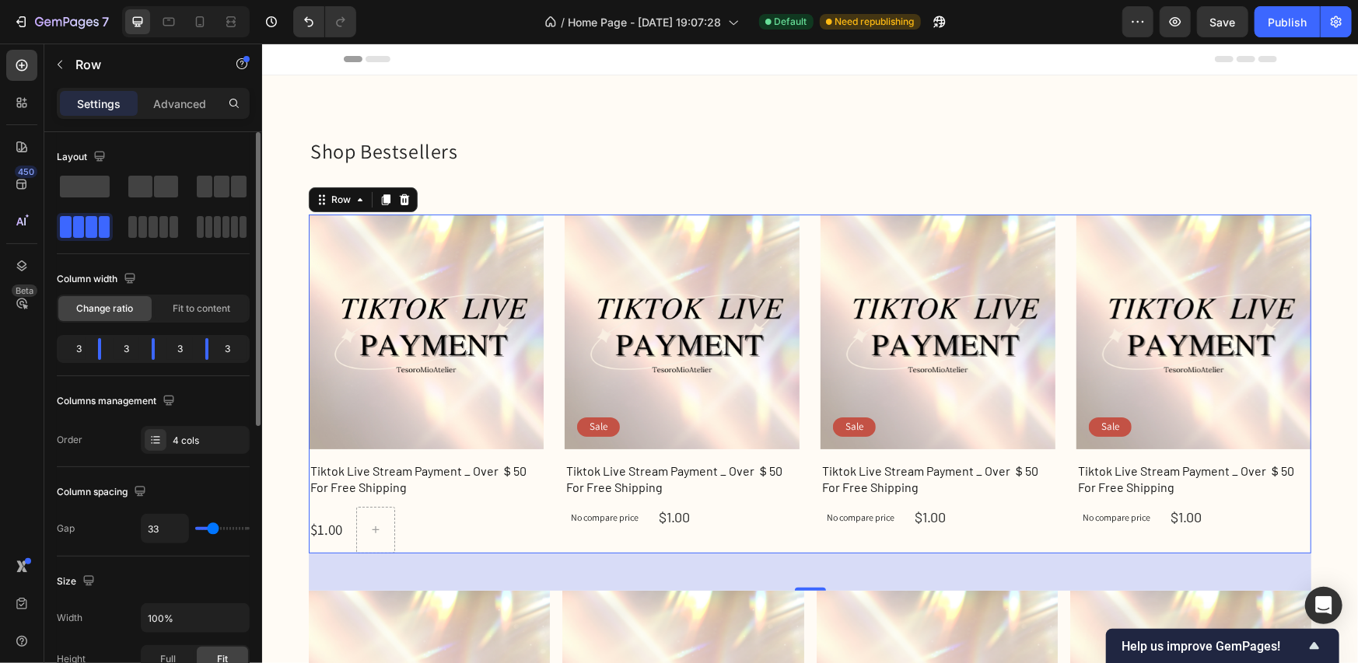
type input "27"
type input "25"
type input "27"
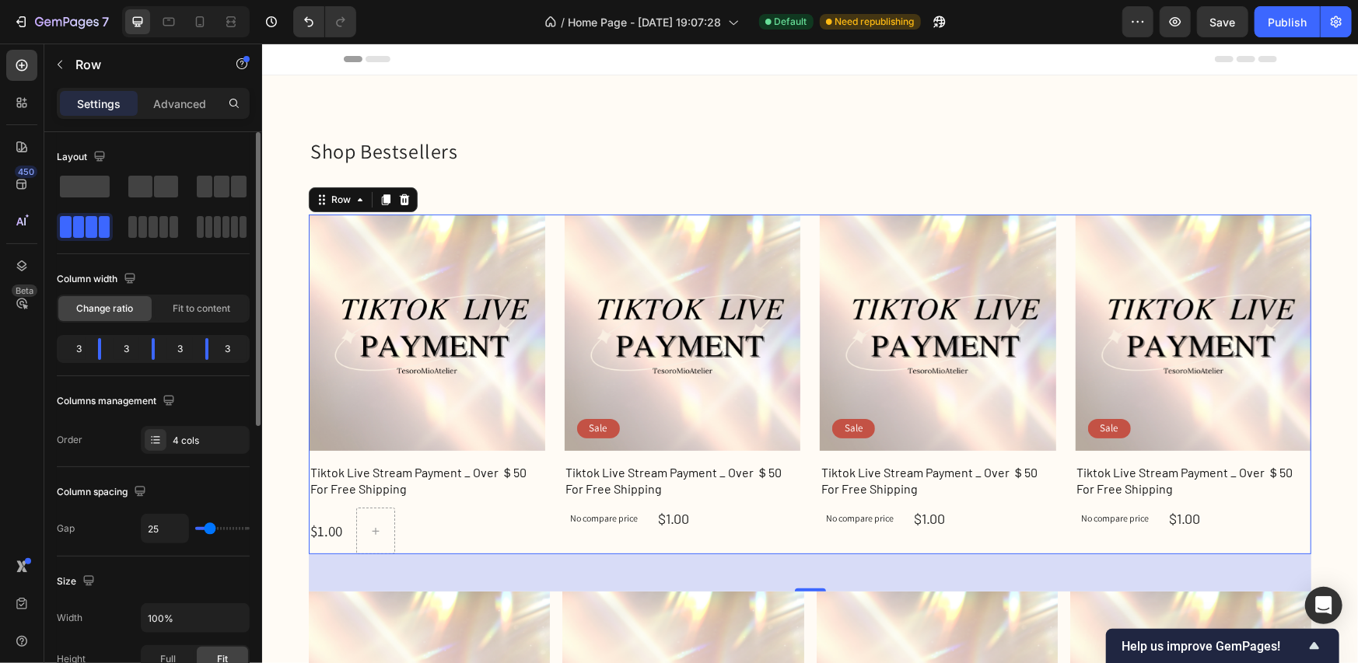
type input "27"
type input "39"
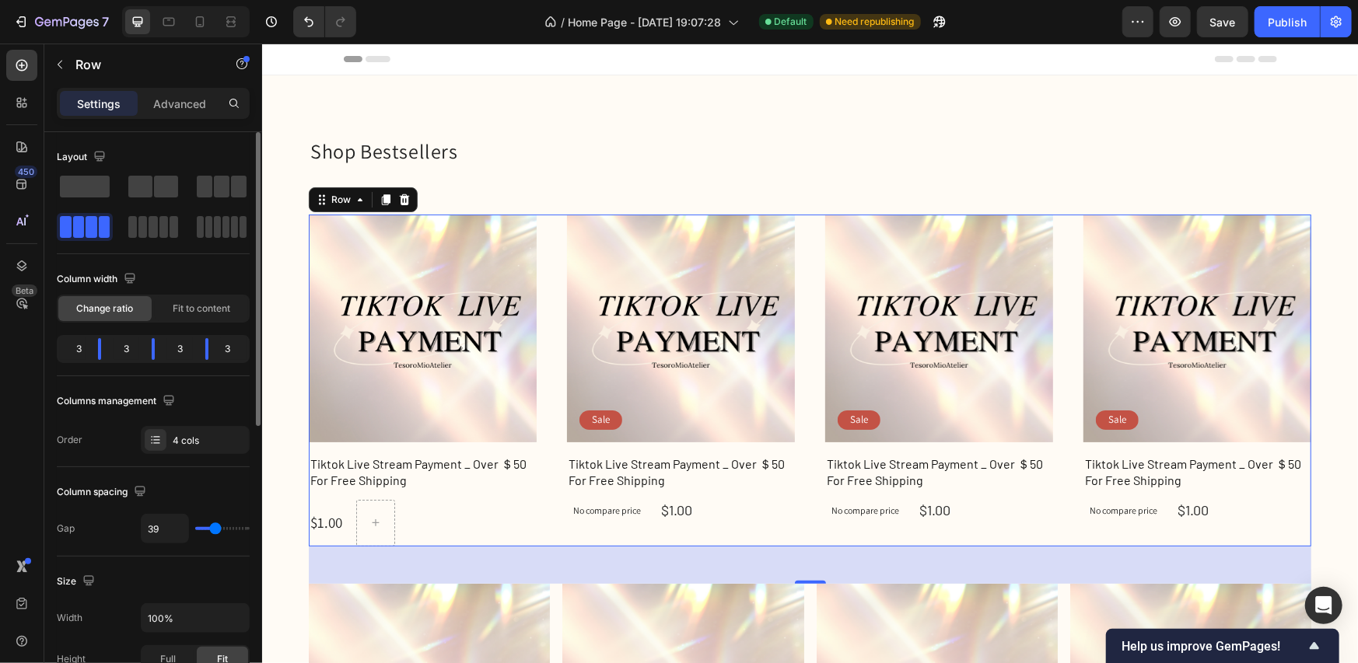
type input "47"
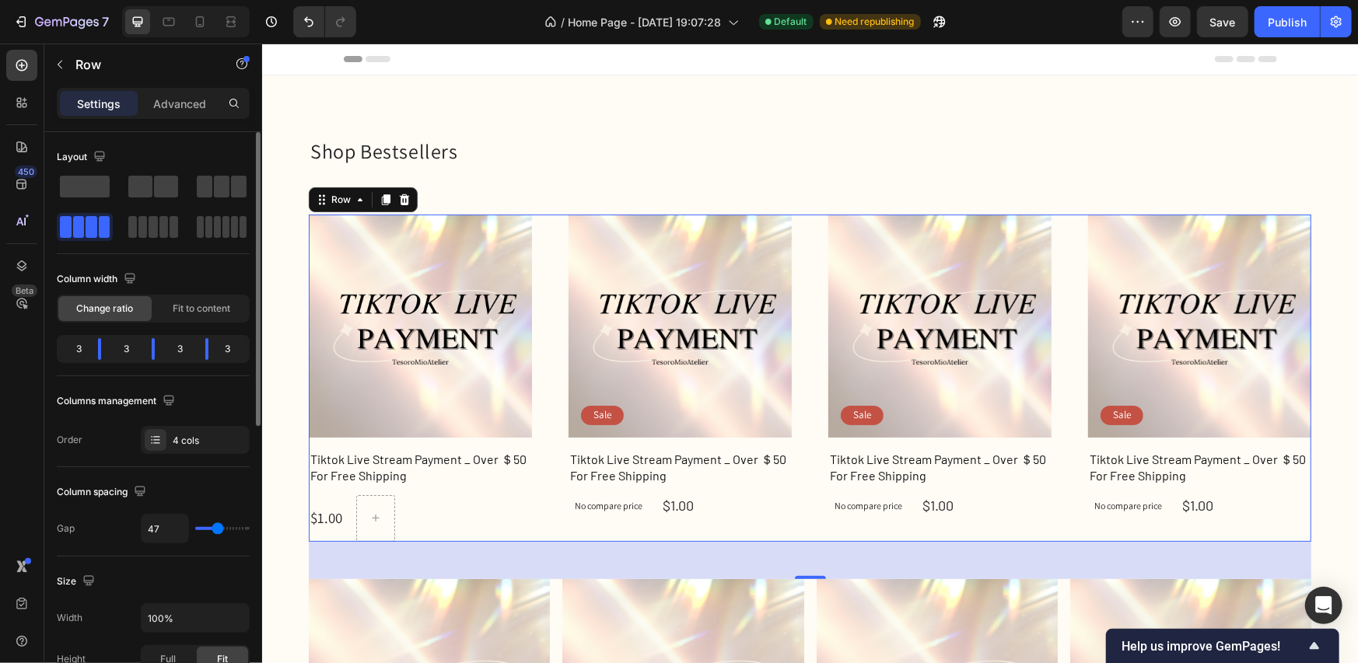
type input "49"
type input "51"
drag, startPoint x: 211, startPoint y: 528, endPoint x: 219, endPoint y: 532, distance: 8.7
type input "51"
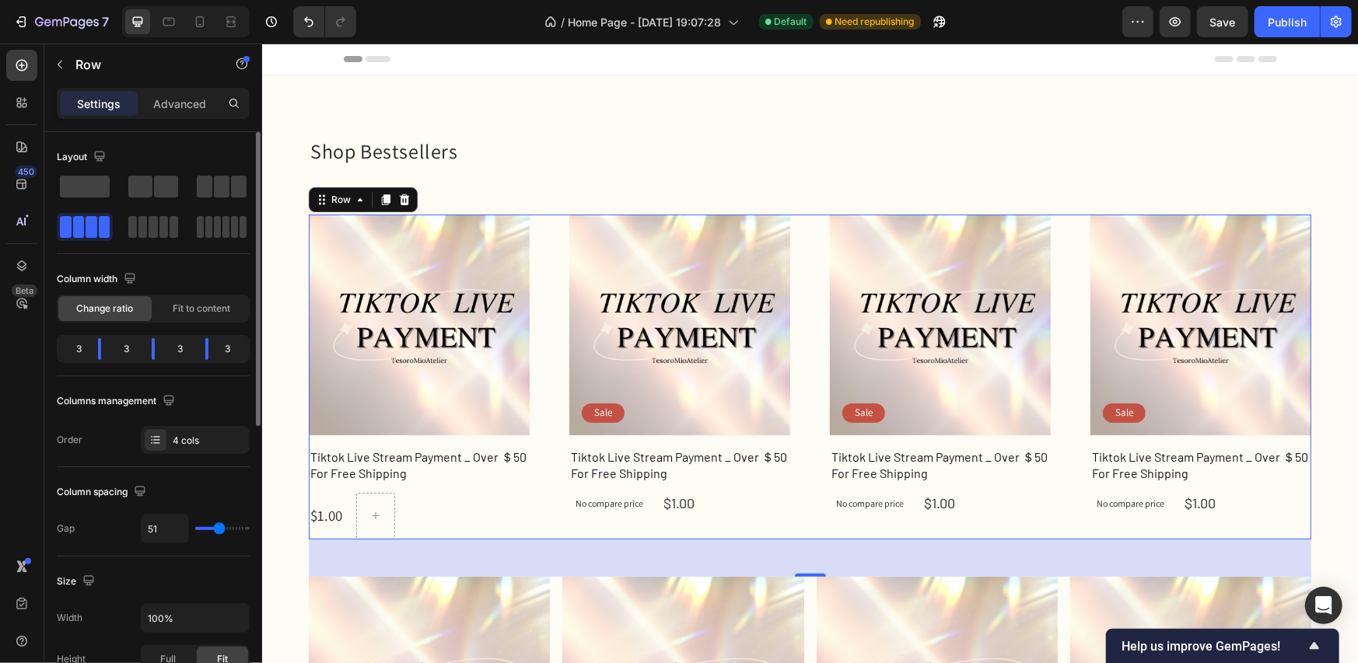
click at [219, 530] on input "range" at bounding box center [222, 528] width 54 height 3
type input "3"
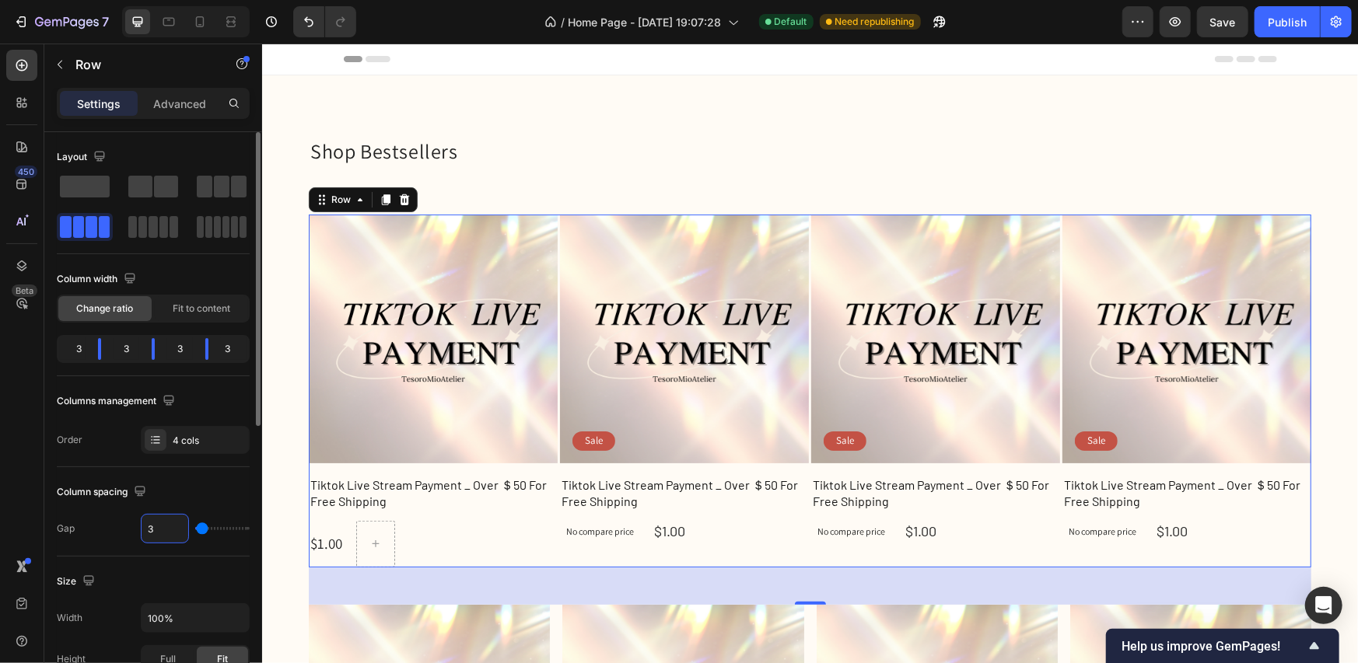
type input "38"
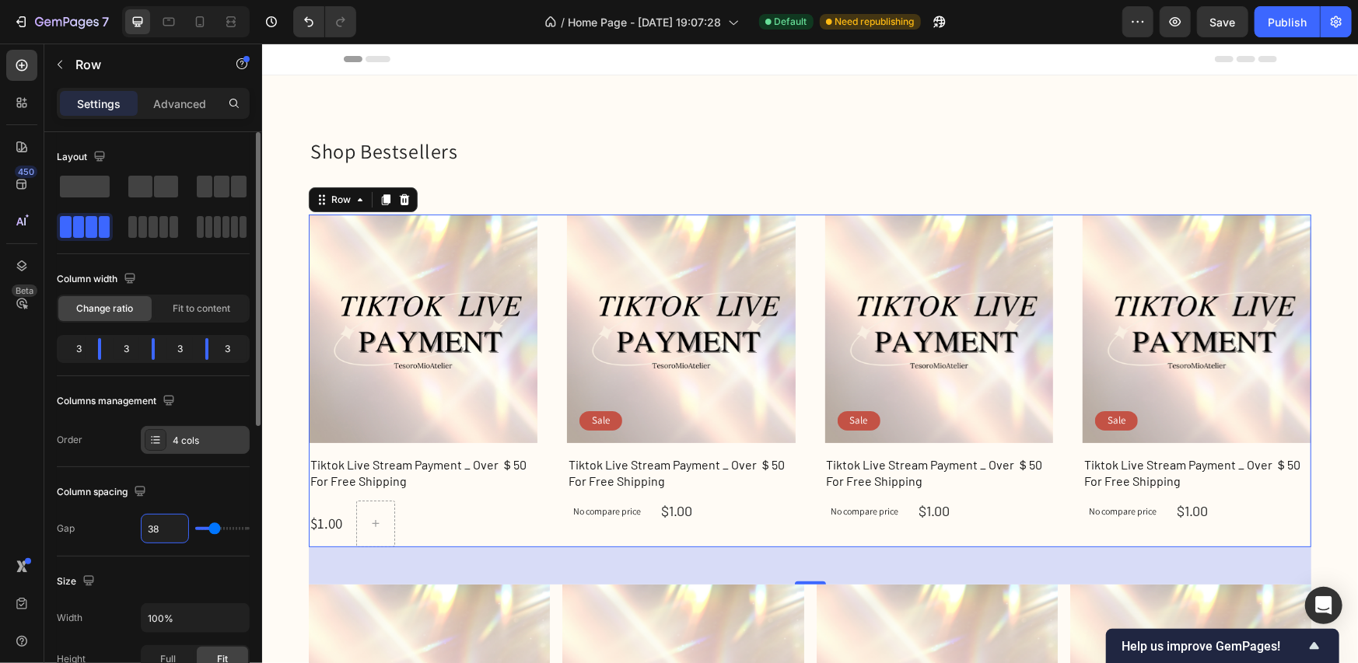
type input "38"
click at [151, 441] on icon at bounding box center [155, 440] width 12 height 12
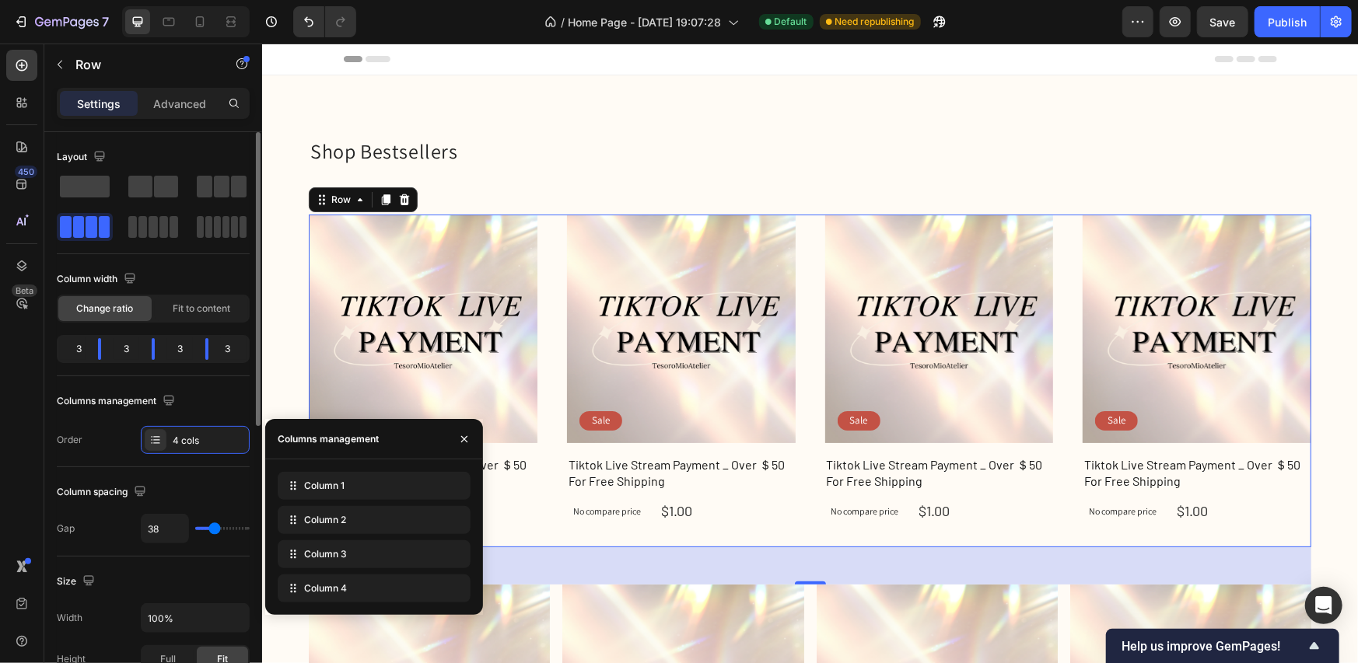
click at [214, 477] on div "Column spacing Gap 38" at bounding box center [153, 511] width 193 height 89
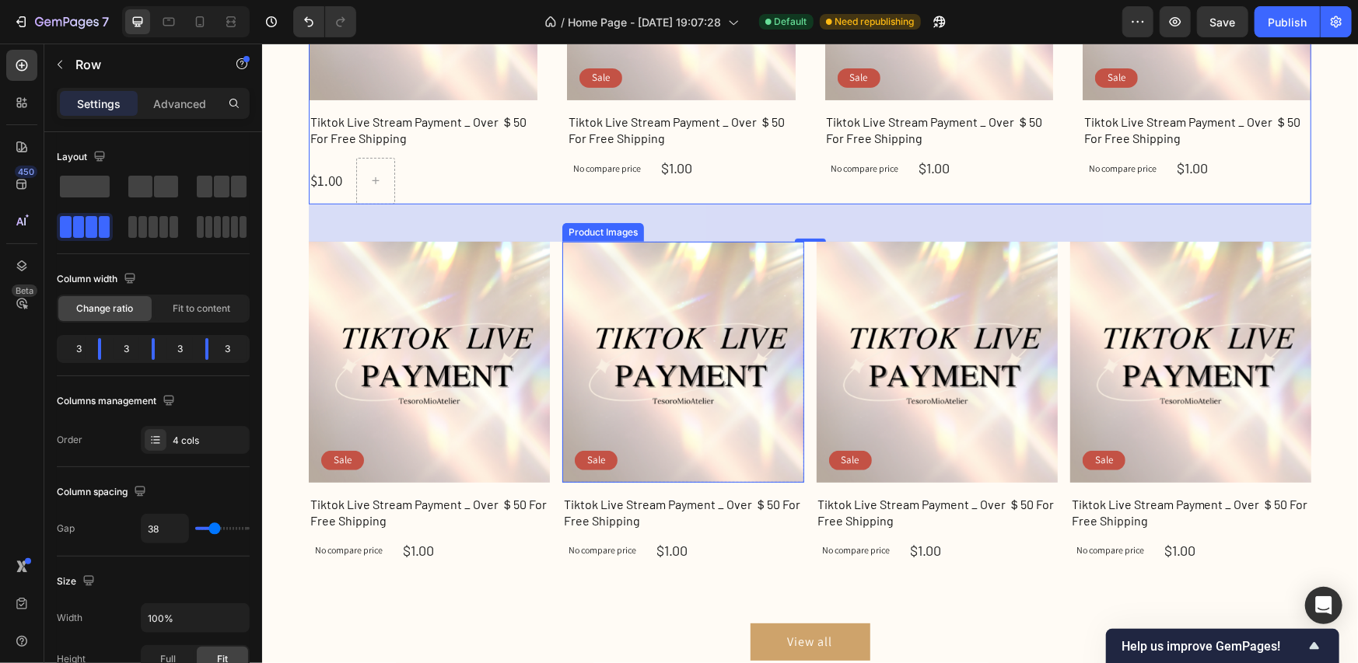
scroll to position [389, 0]
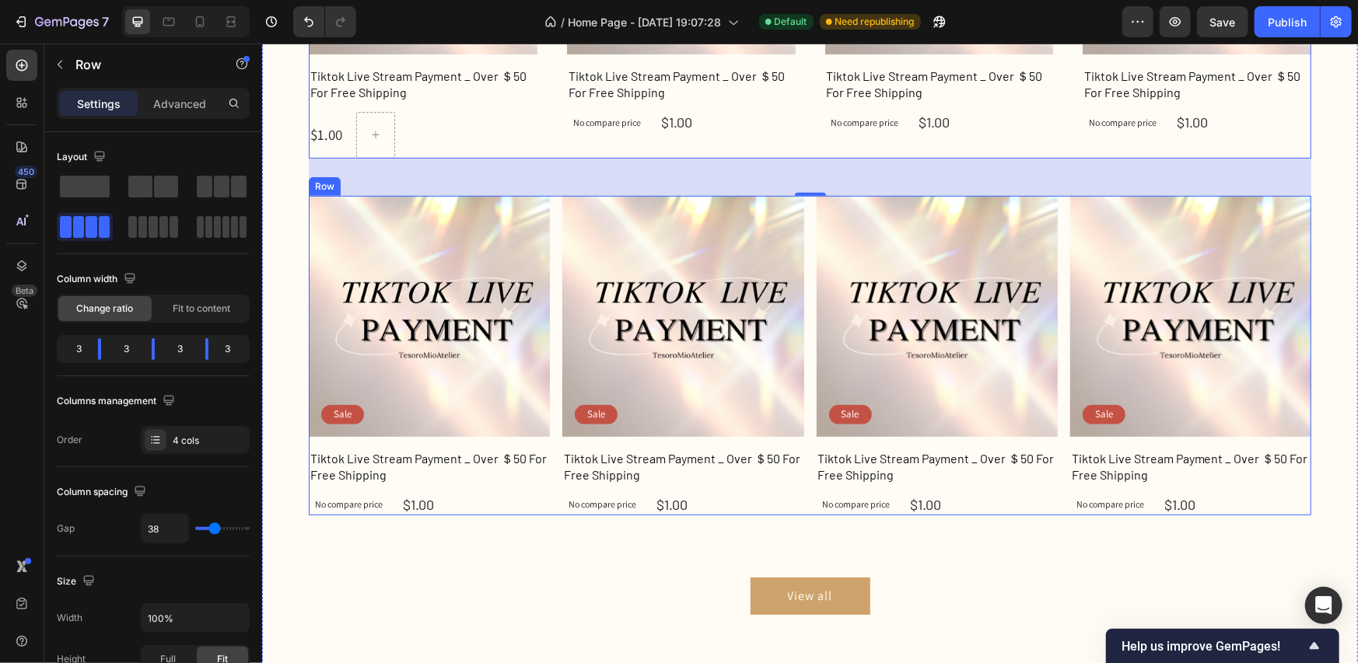
click at [1051, 507] on div "Product Images Sale Text Block Row Tiktok Live Stream Payment _ Over ＄50 For Fr…" at bounding box center [809, 355] width 1003 height 320
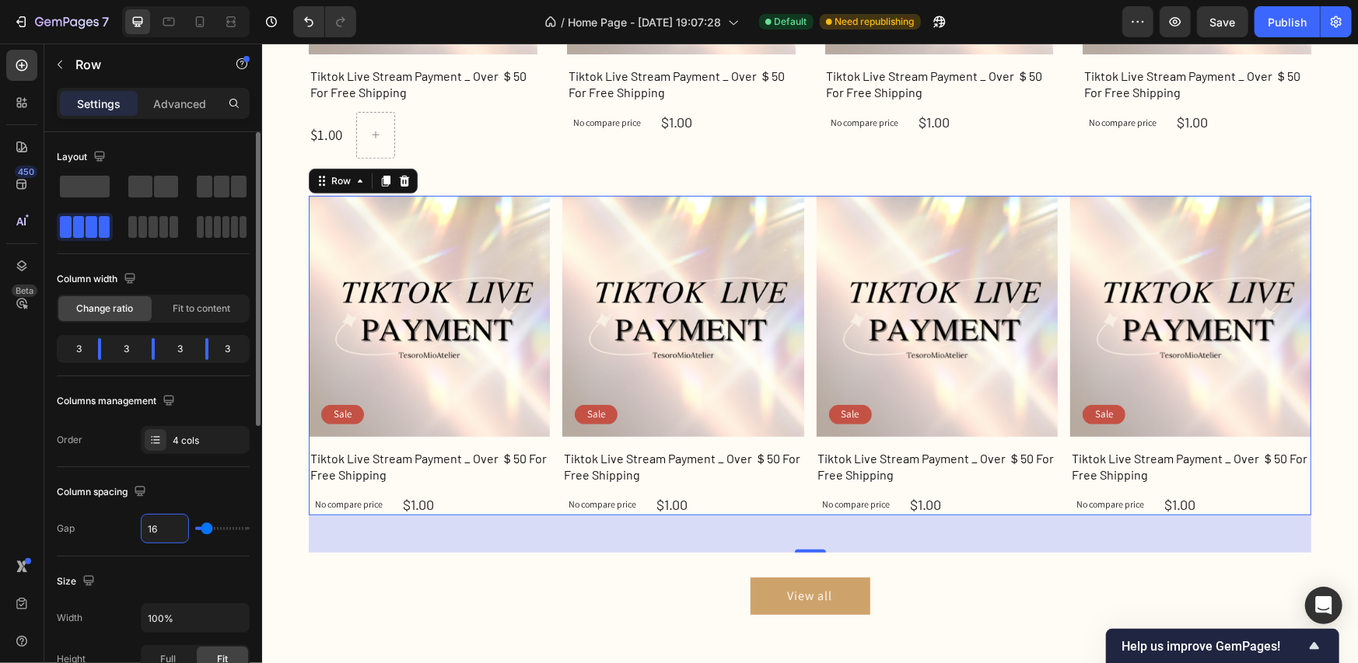
type input "4"
type input "45"
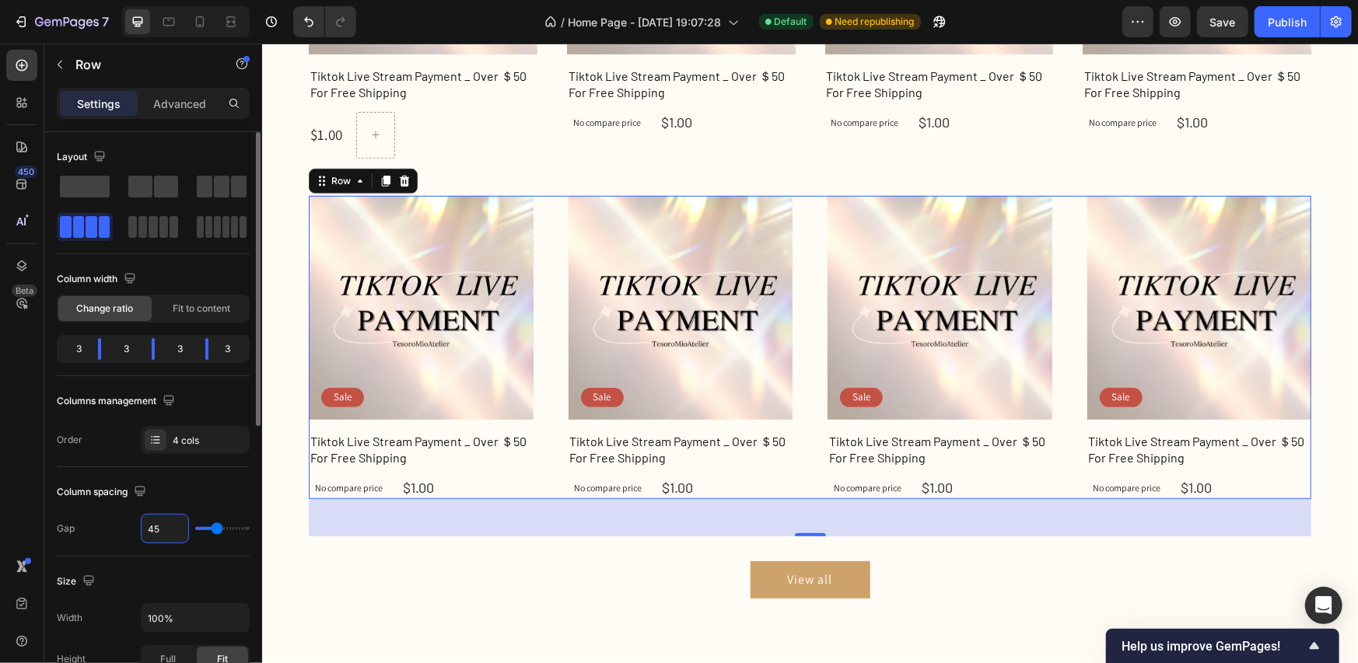
type input "4"
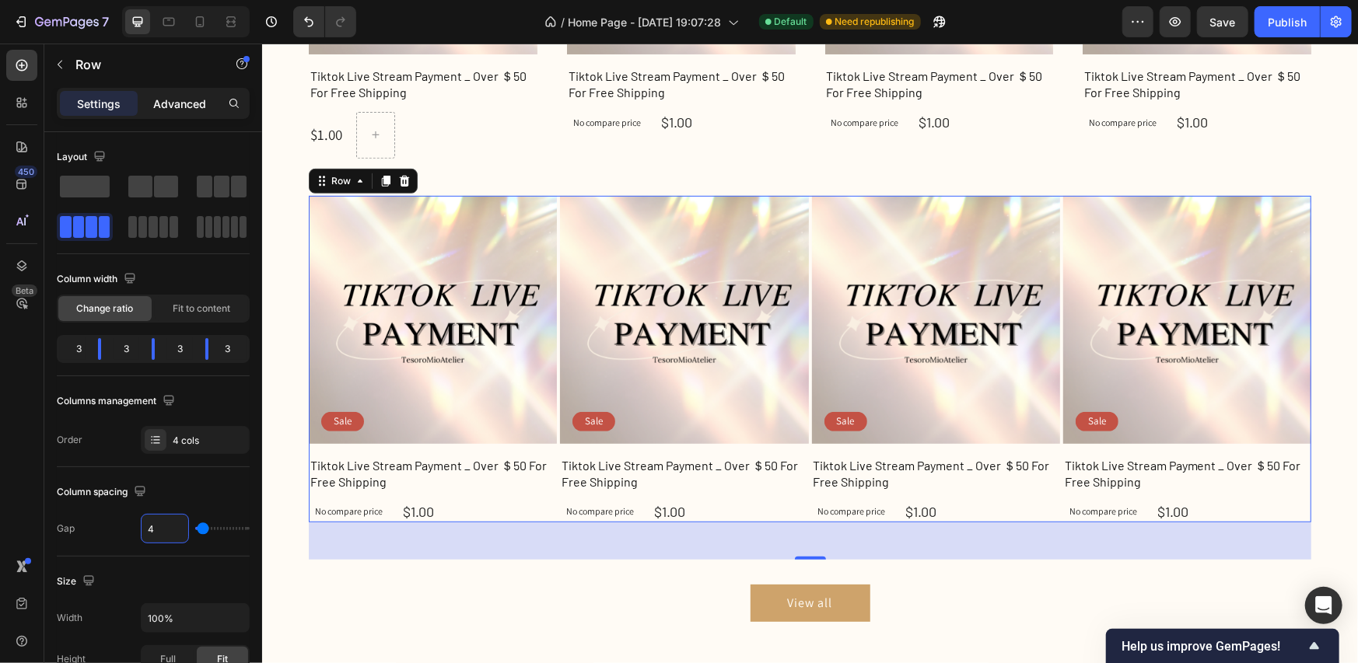
click at [179, 110] on p "Advanced" at bounding box center [179, 104] width 53 height 16
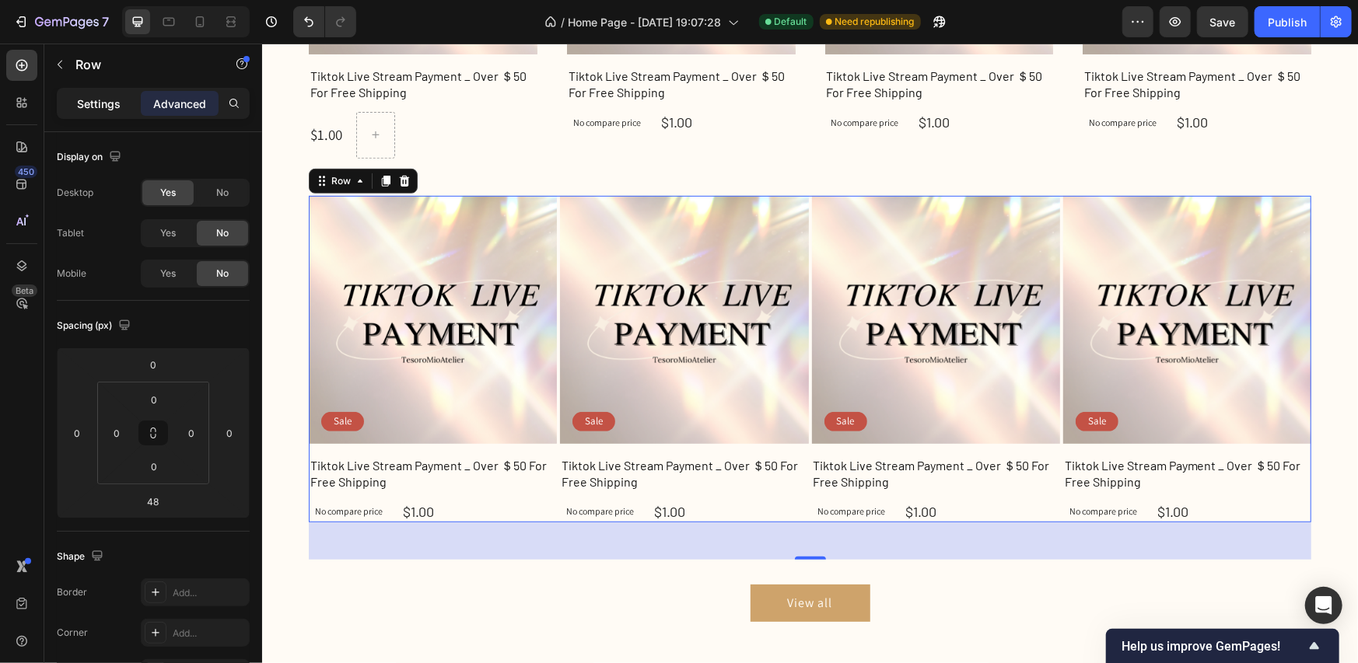
click at [117, 111] on div "Settings" at bounding box center [99, 103] width 78 height 25
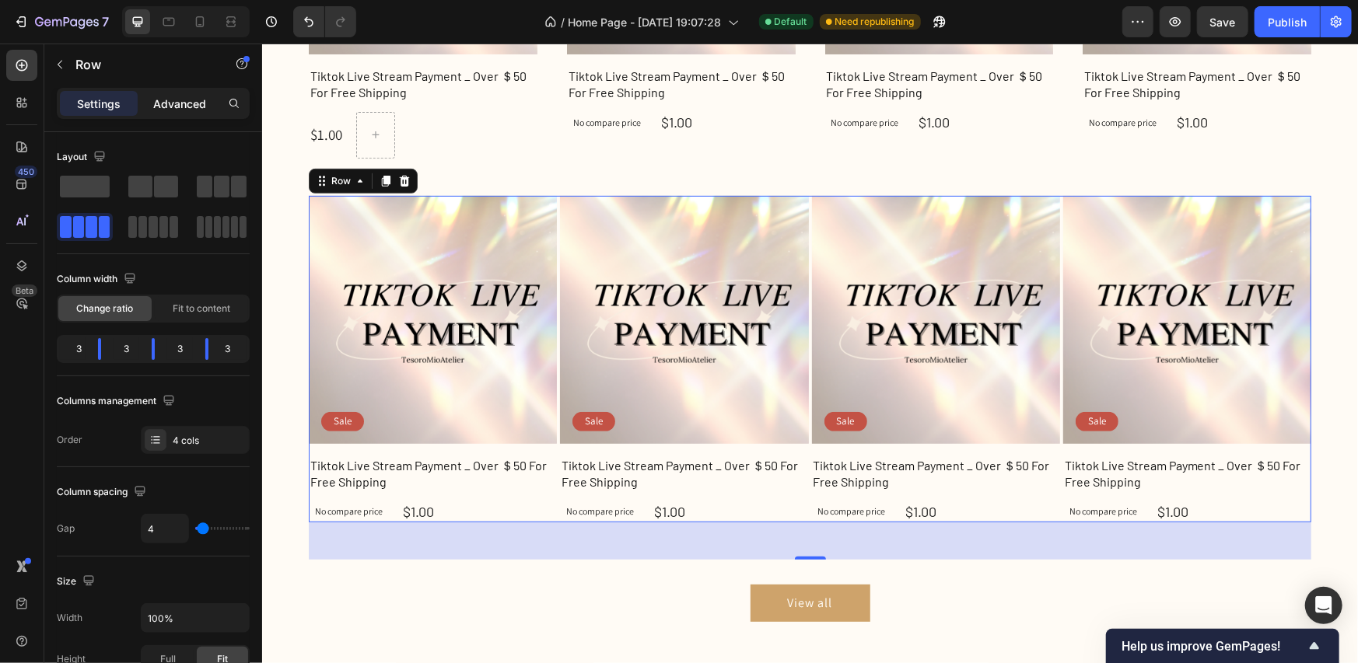
click at [160, 107] on p "Advanced" at bounding box center [179, 104] width 53 height 16
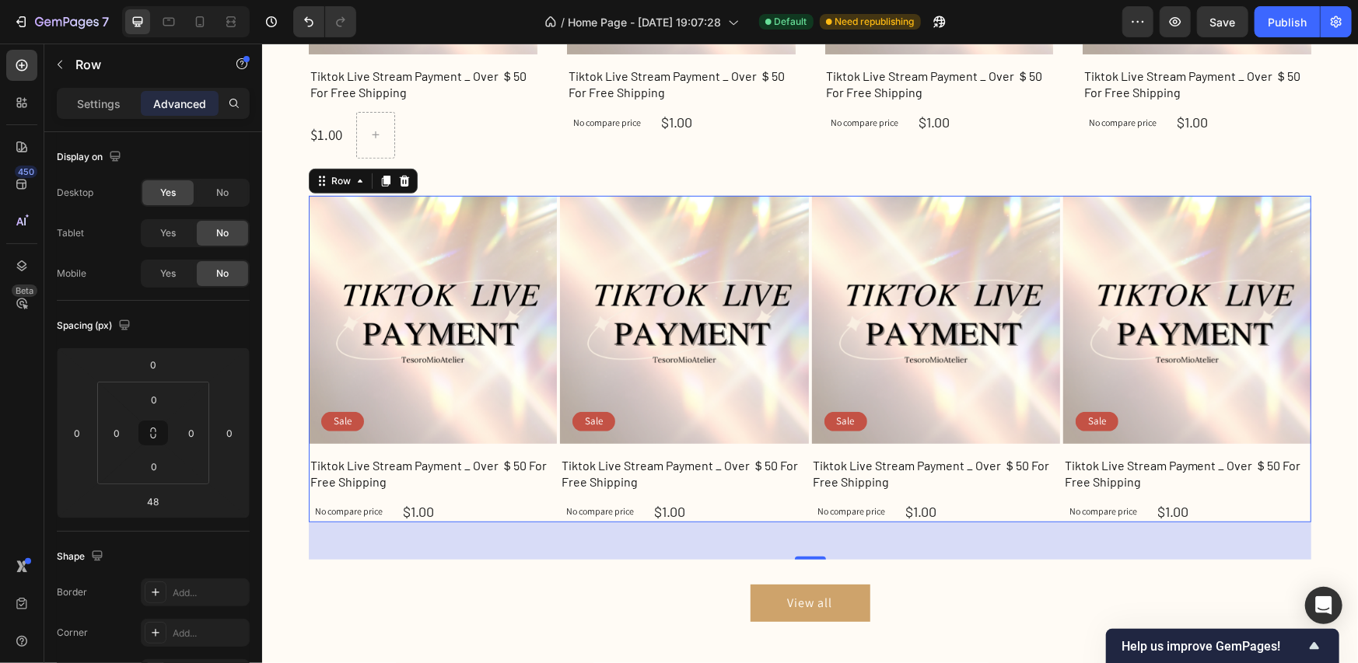
click at [138, 107] on div "Settings Advanced" at bounding box center [153, 103] width 187 height 25
click at [123, 110] on div "Settings" at bounding box center [99, 103] width 78 height 25
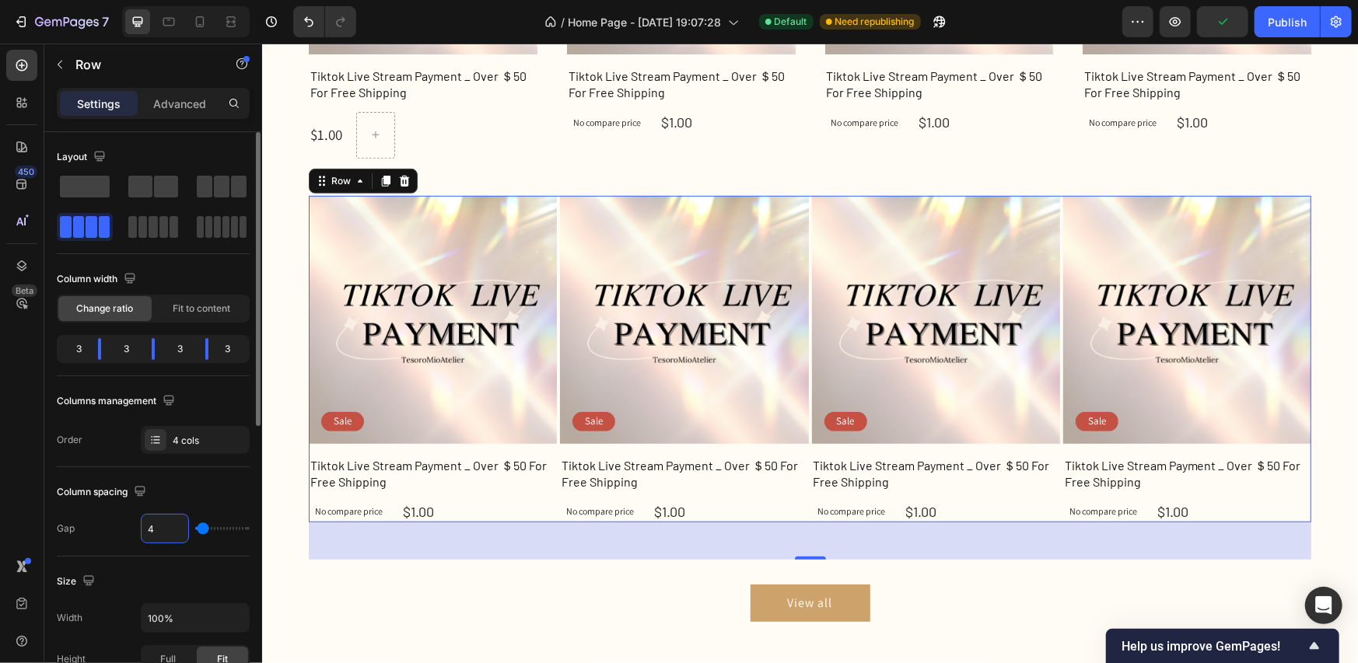
click at [173, 532] on input "4" at bounding box center [165, 529] width 47 height 28
click at [173, 525] on input "4" at bounding box center [165, 529] width 47 height 28
drag, startPoint x: 173, startPoint y: 525, endPoint x: 149, endPoint y: 523, distance: 24.2
click at [149, 523] on input "4" at bounding box center [165, 529] width 47 height 28
type input "3"
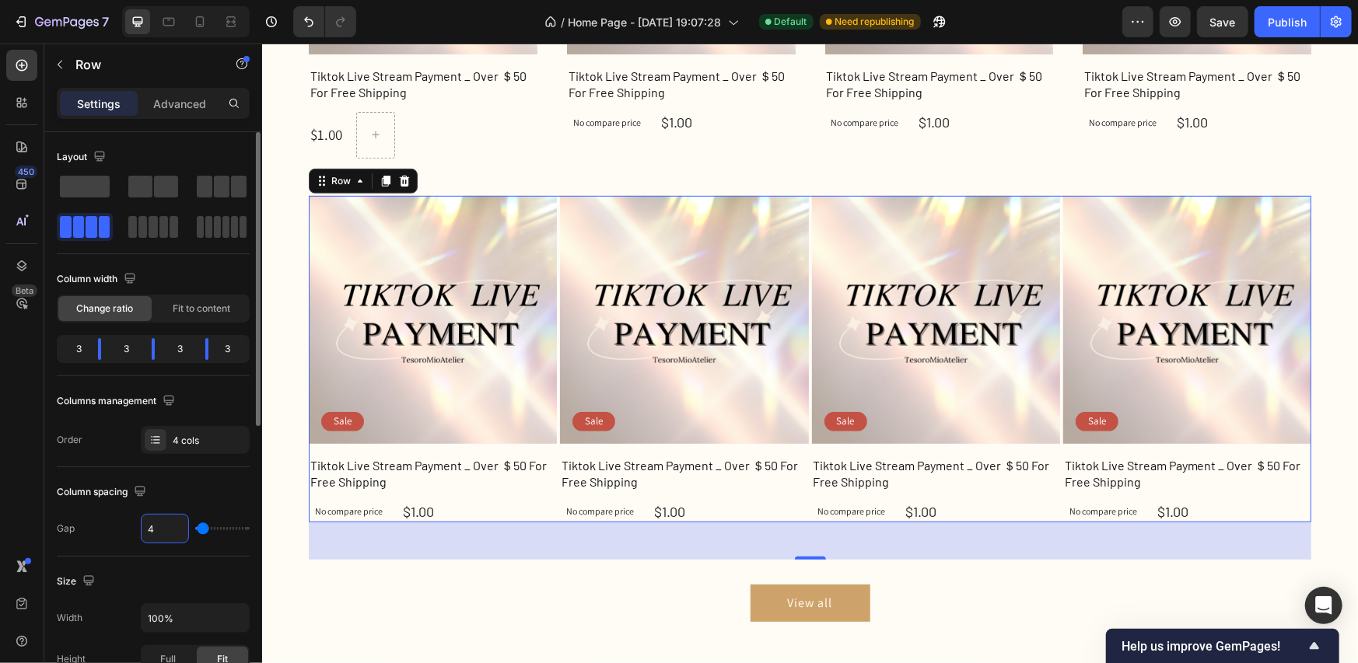
type input "3"
type input "38"
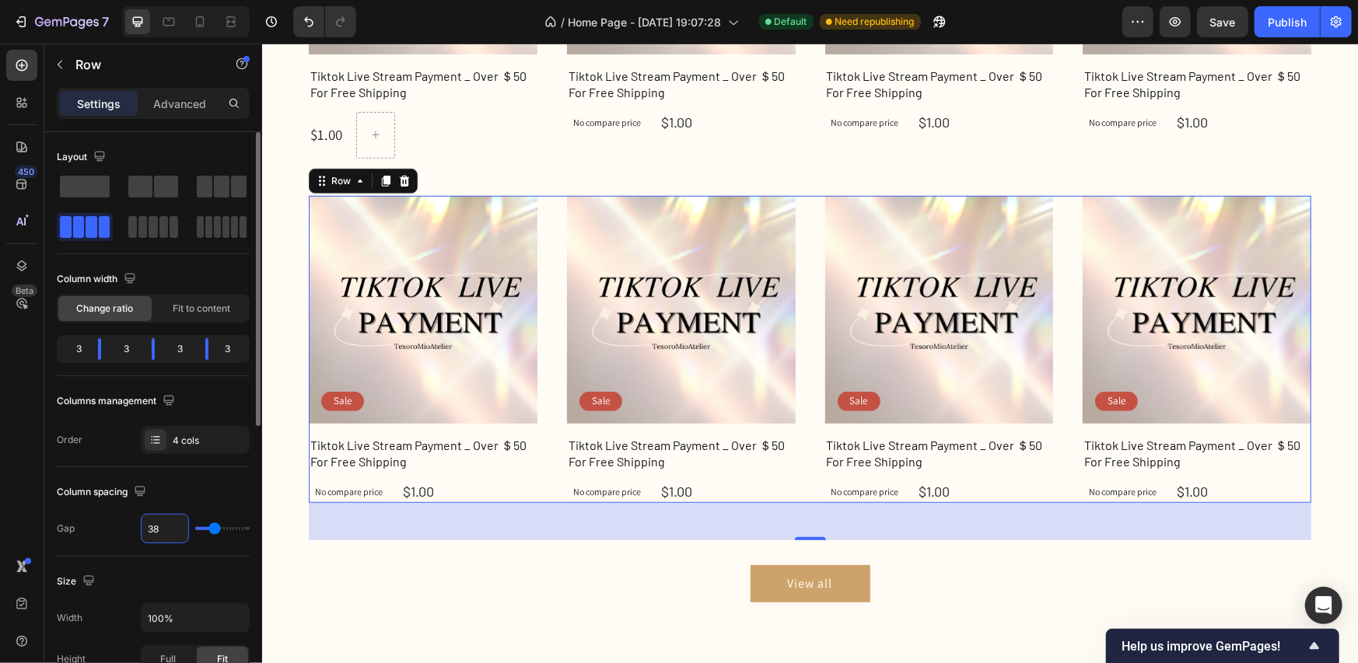
type input "38"
click at [197, 562] on div "Size Width 100% Height Full Fit Padding Add..." at bounding box center [153, 642] width 193 height 170
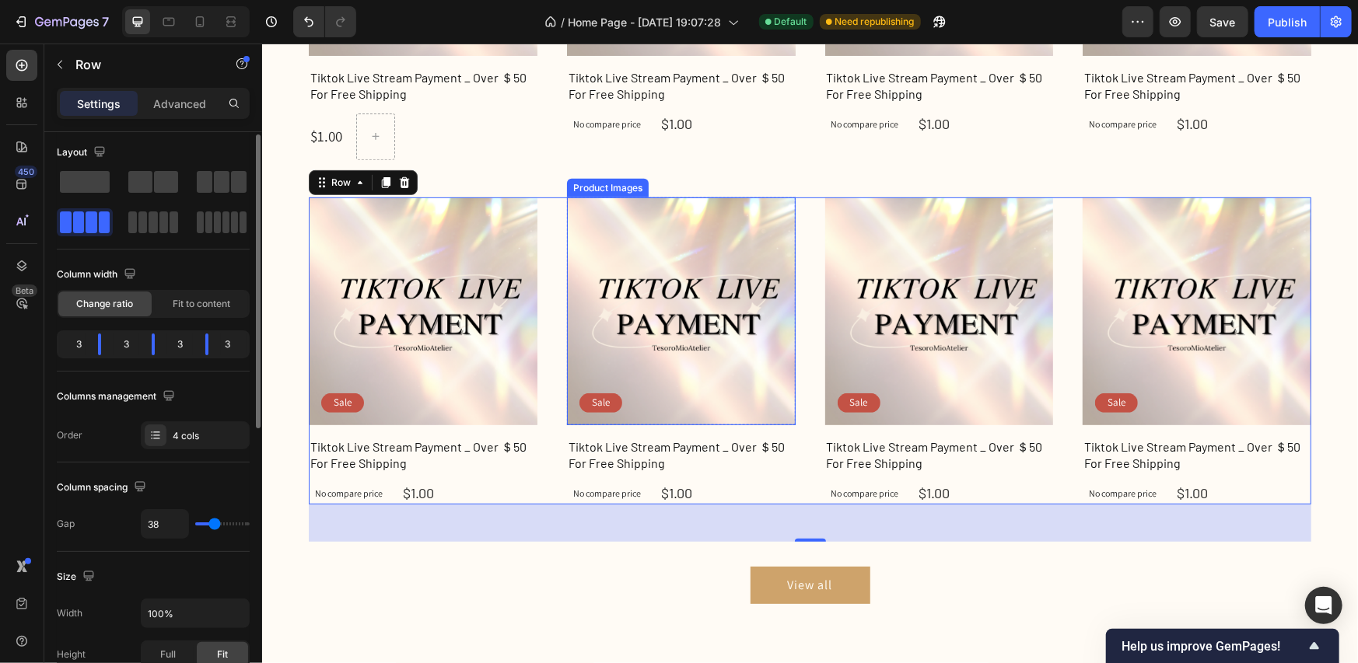
scroll to position [0, 0]
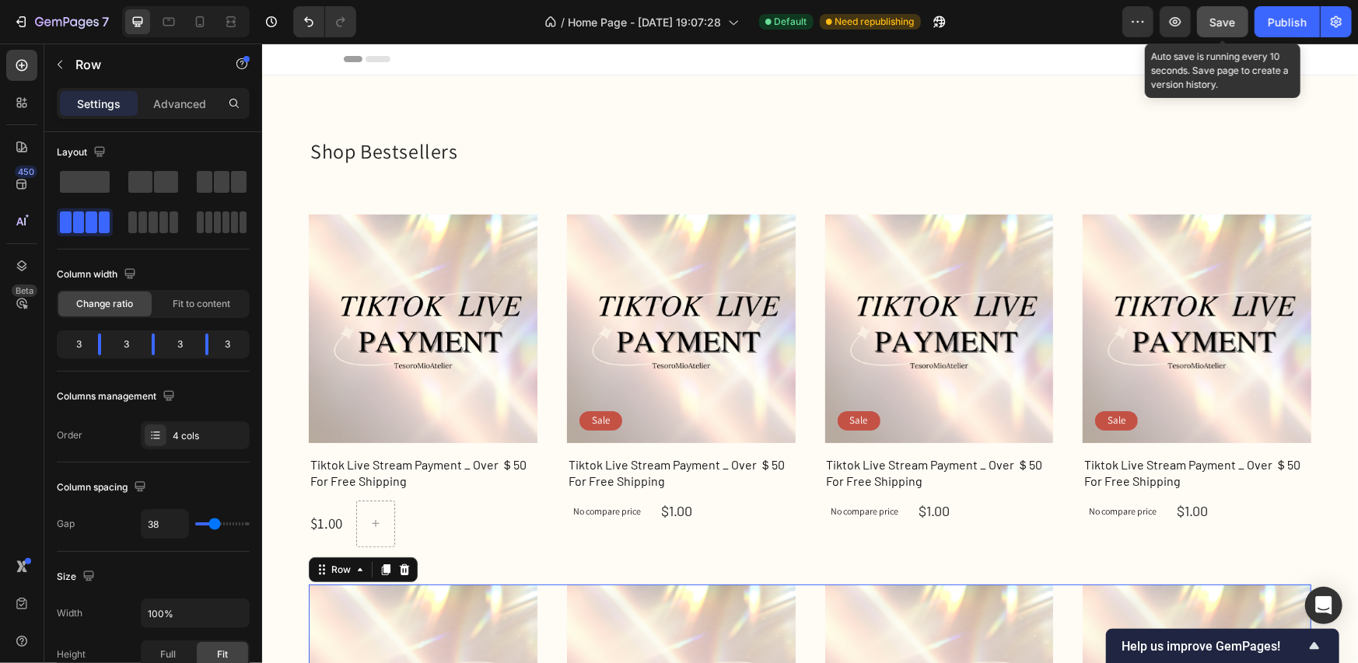
click at [1221, 17] on span "Save" at bounding box center [1223, 22] width 26 height 13
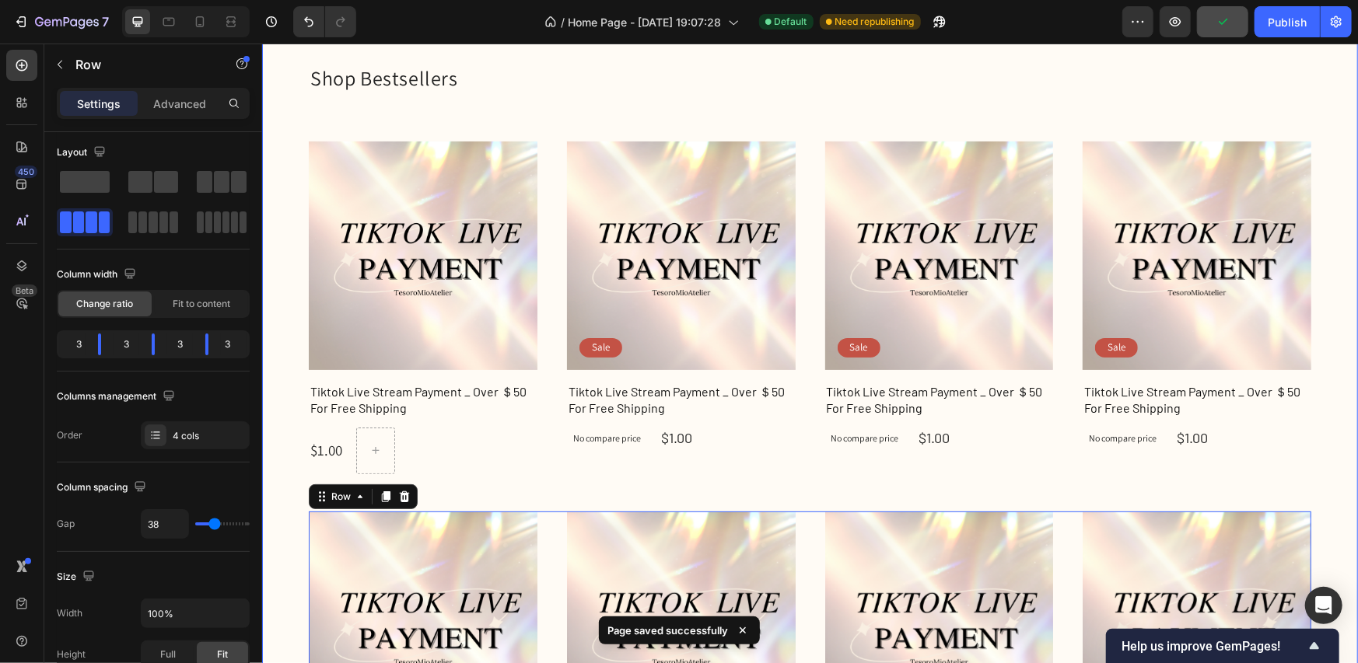
scroll to position [233, 0]
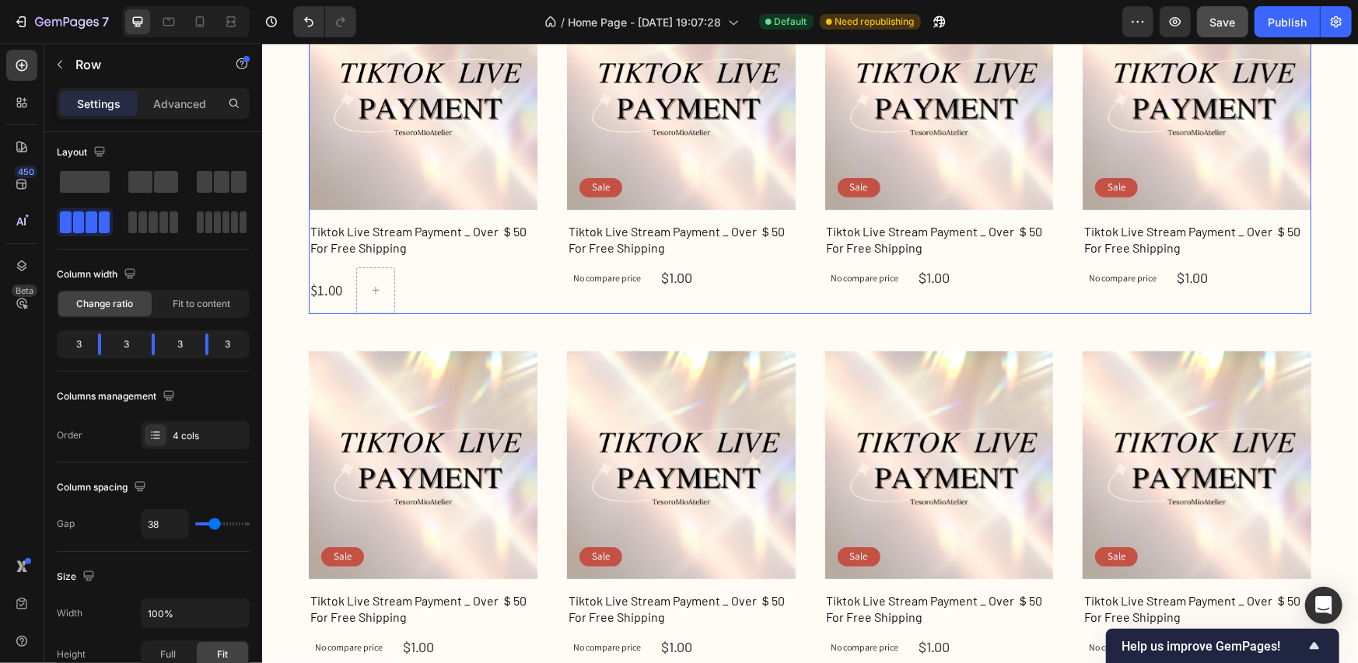
click at [754, 285] on div "Product Images Sale Text Block Row Tiktok Live Stream Payment _ Over ＄50 For Fr…" at bounding box center [680, 147] width 229 height 332
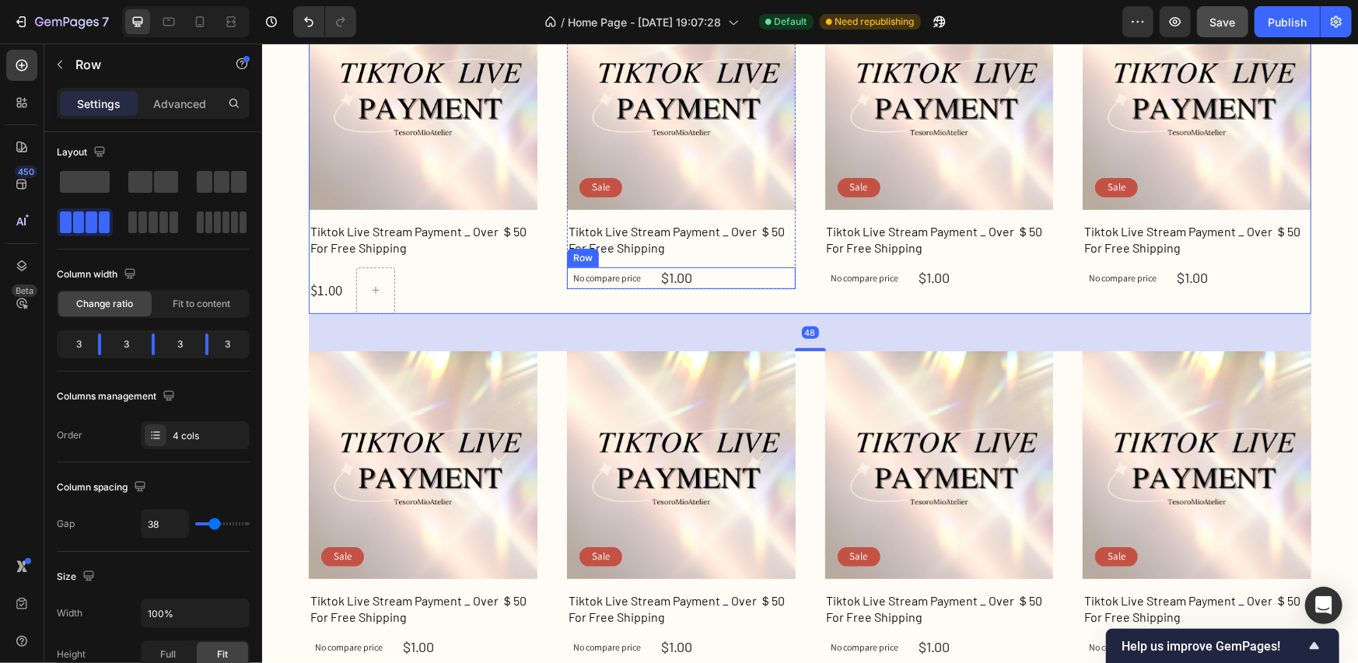
click at [776, 273] on div "No compare price Product Price $1.00 Product Price Product Price Row" at bounding box center [680, 278] width 229 height 22
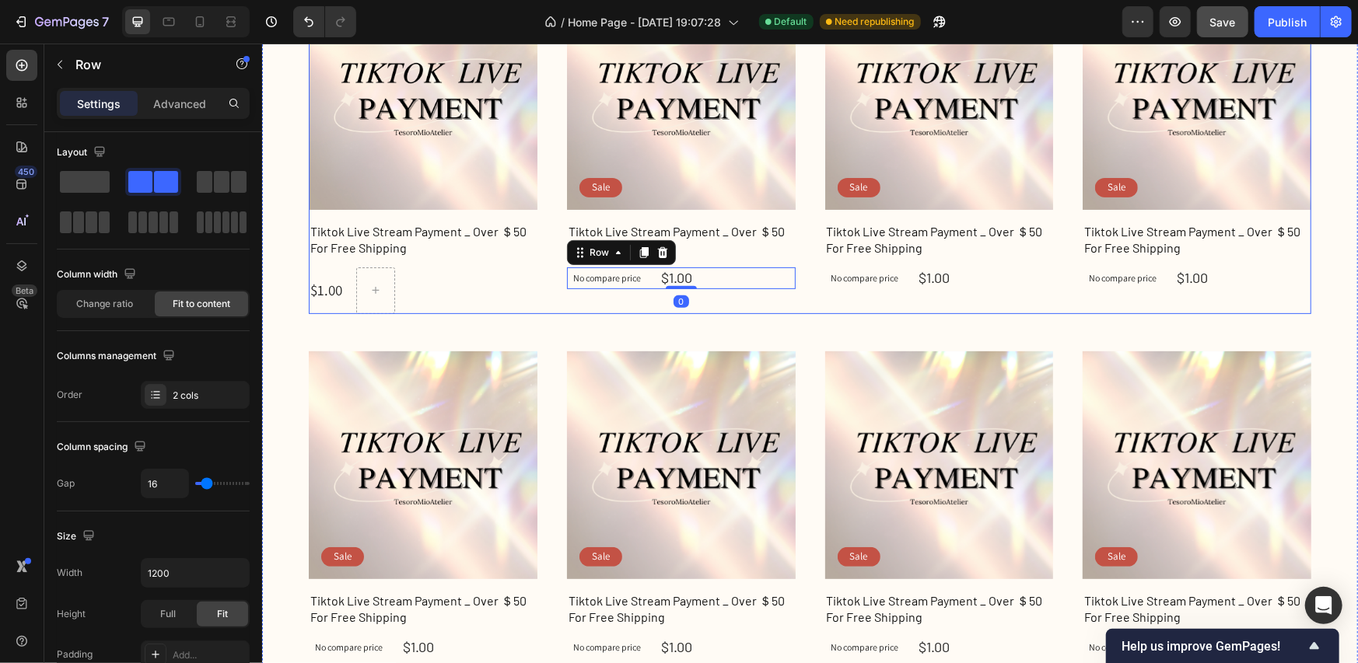
click at [809, 290] on div "Product Images Row Tiktok Live Stream Payment _ Over ＄50 For Free Shipping Prod…" at bounding box center [809, 147] width 1003 height 332
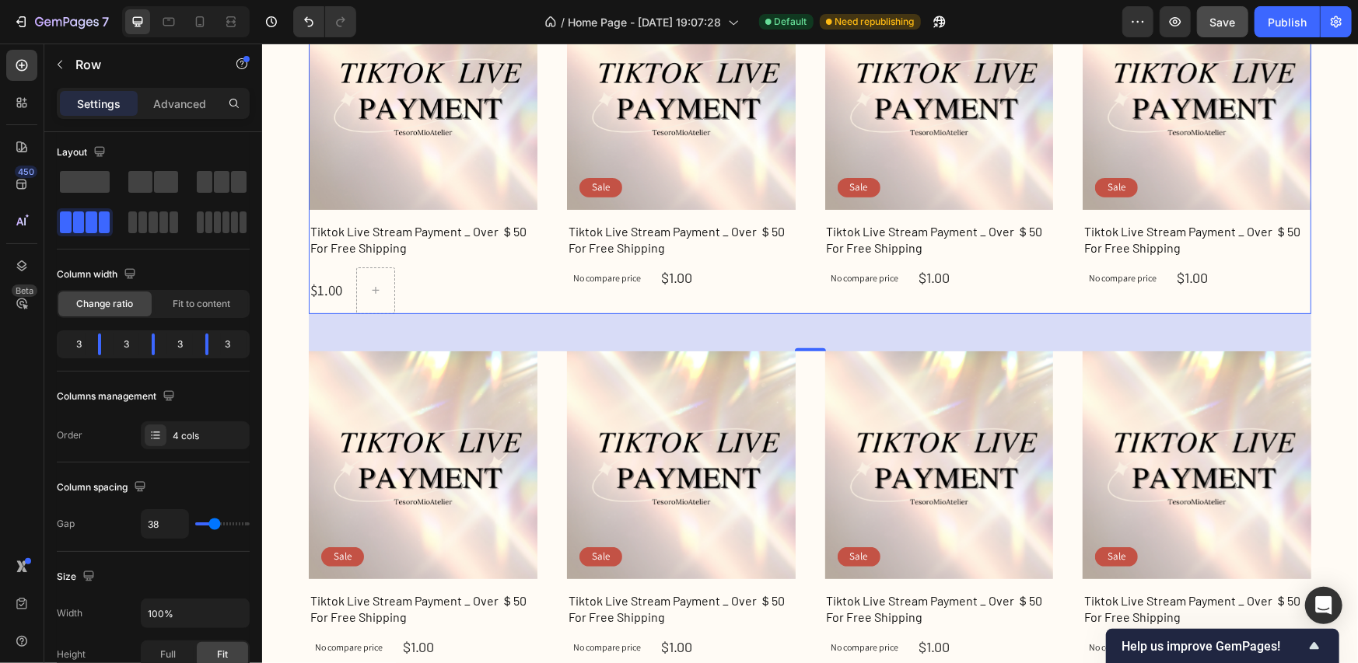
click at [807, 326] on div "48" at bounding box center [809, 332] width 17 height 12
click at [781, 289] on div "Product Images Sale Text Block Row Tiktok Live Stream Payment _ Over ＄50 For Fr…" at bounding box center [680, 147] width 229 height 332
click at [176, 114] on div "Advanced" at bounding box center [180, 103] width 78 height 25
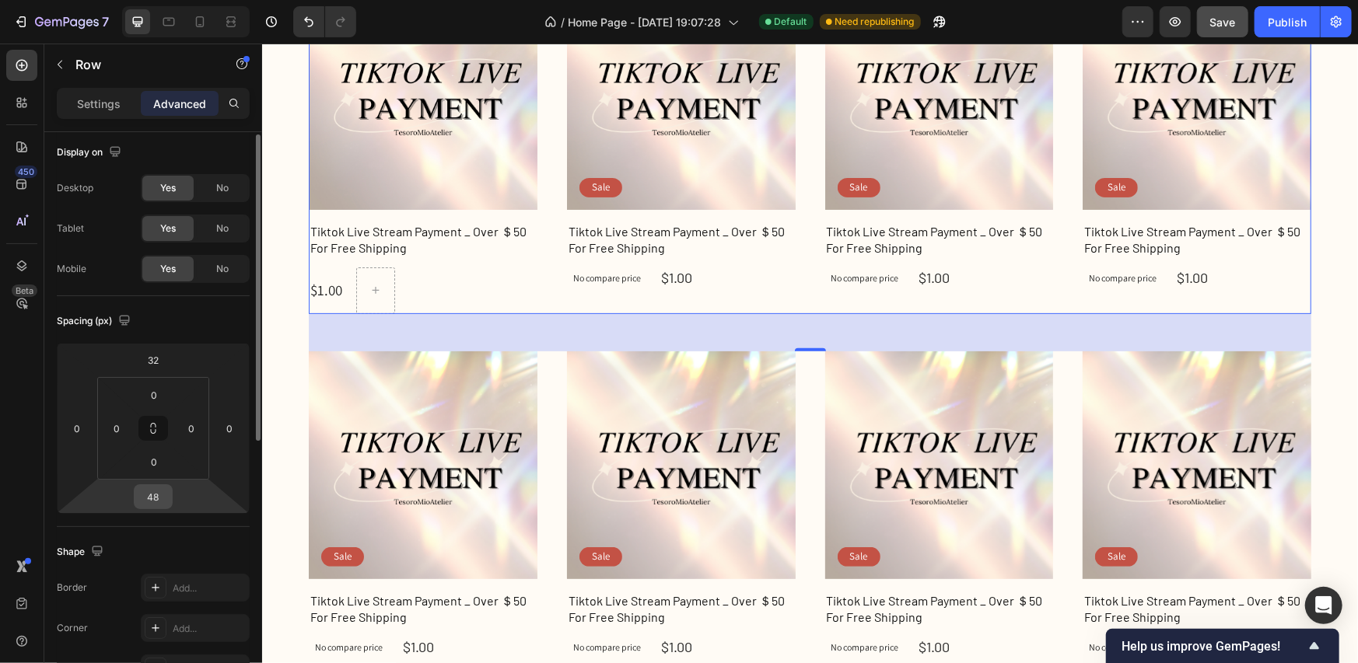
click at [170, 500] on div "48" at bounding box center [153, 497] width 39 height 25
click at [159, 499] on input "48" at bounding box center [153, 496] width 31 height 23
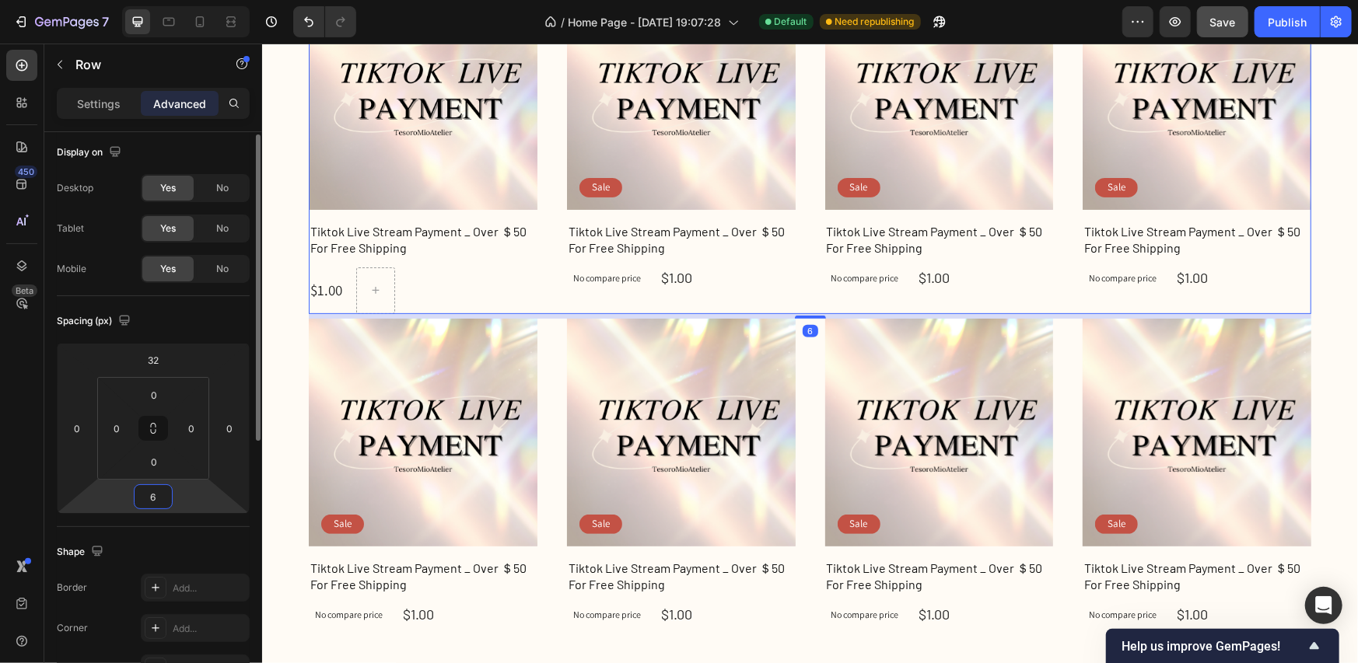
type input "60"
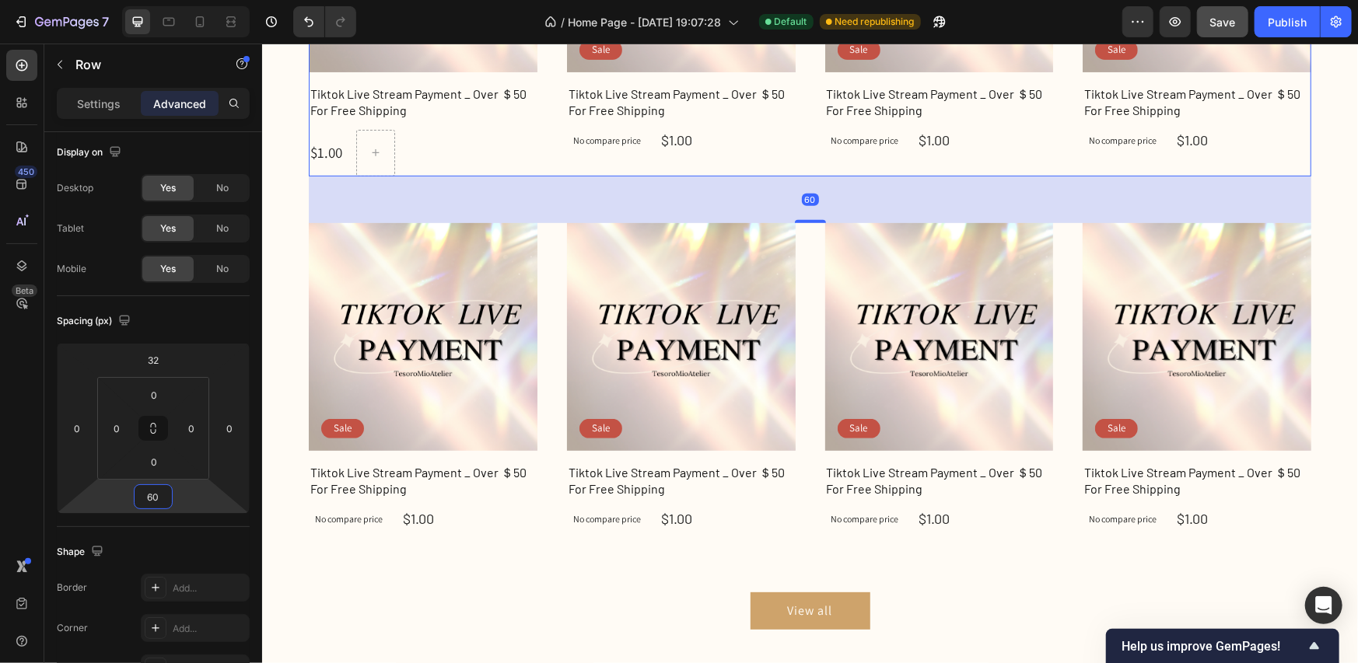
scroll to position [700, 0]
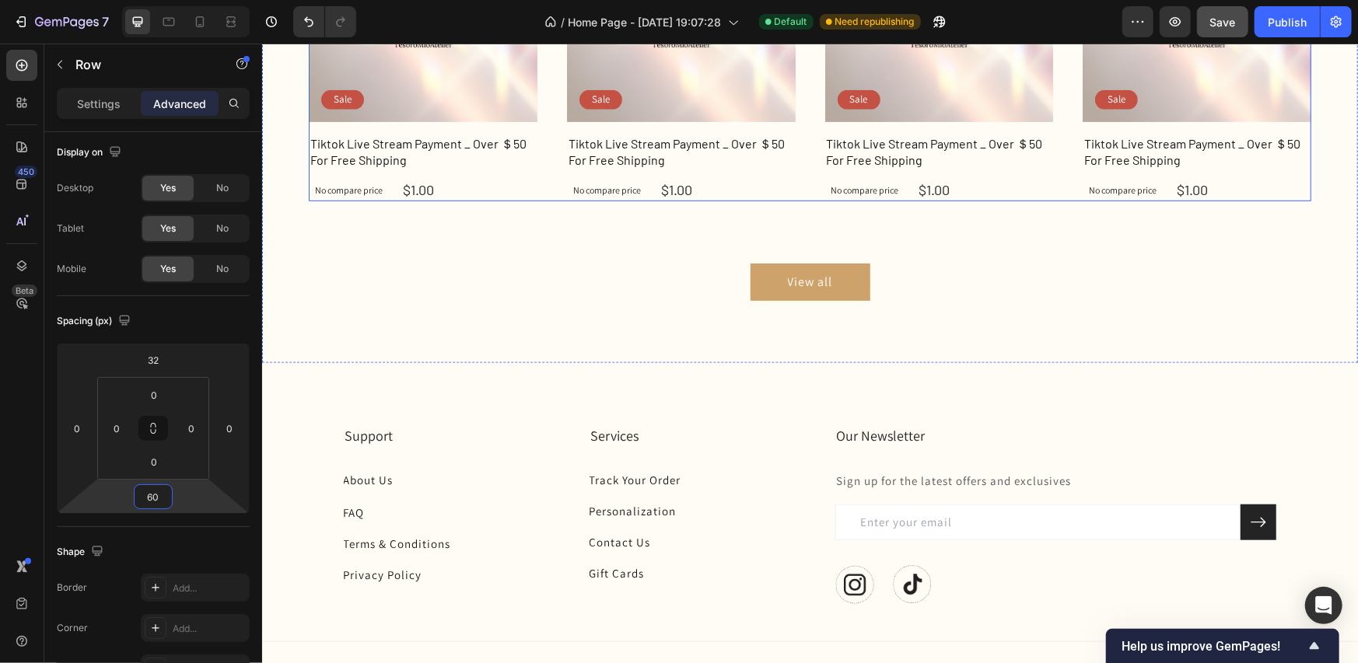
click at [798, 186] on div "Product Images Sale Text Block Row Tiktok Live Stream Payment _ Over ＄50 For Fr…" at bounding box center [809, 46] width 1003 height 307
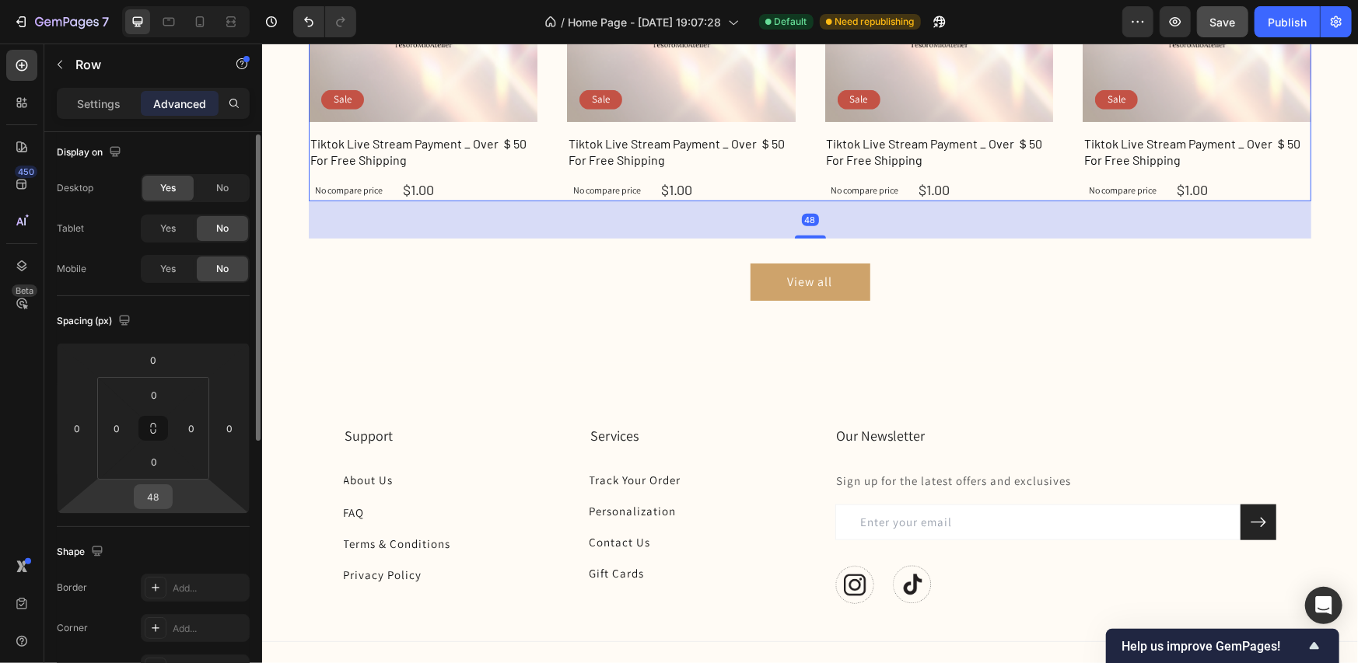
click at [167, 505] on input "48" at bounding box center [153, 496] width 31 height 23
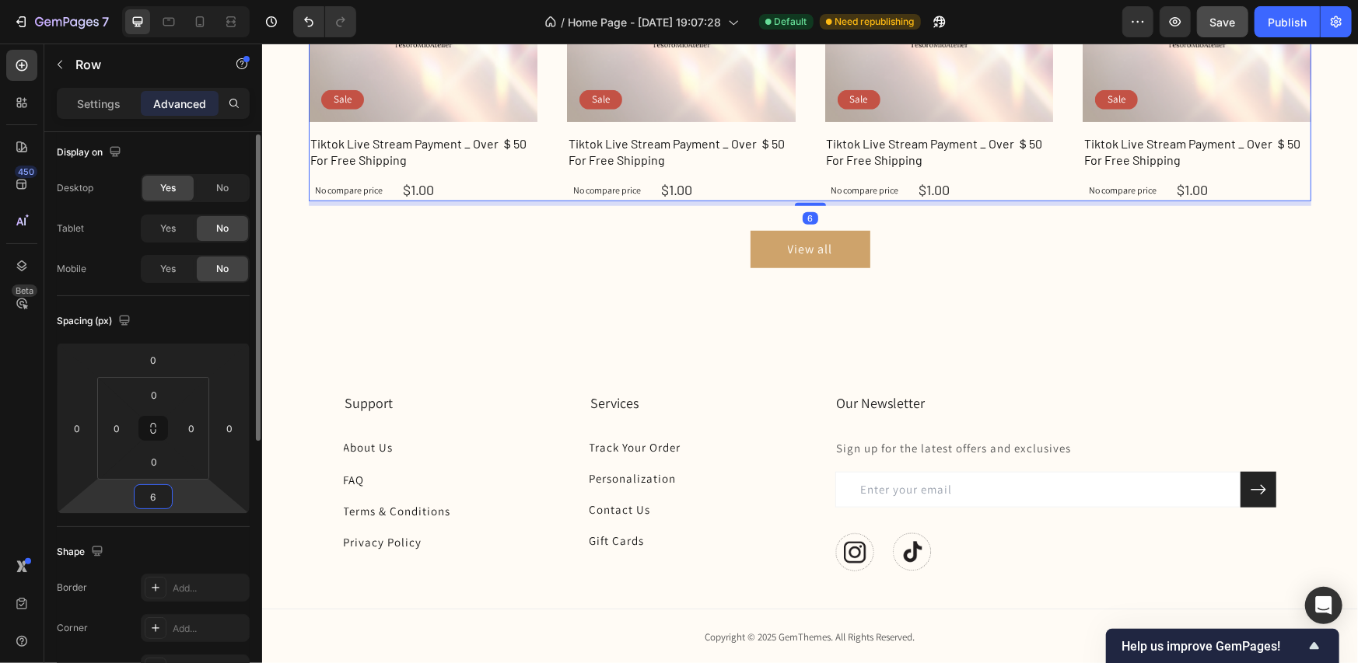
type input "60"
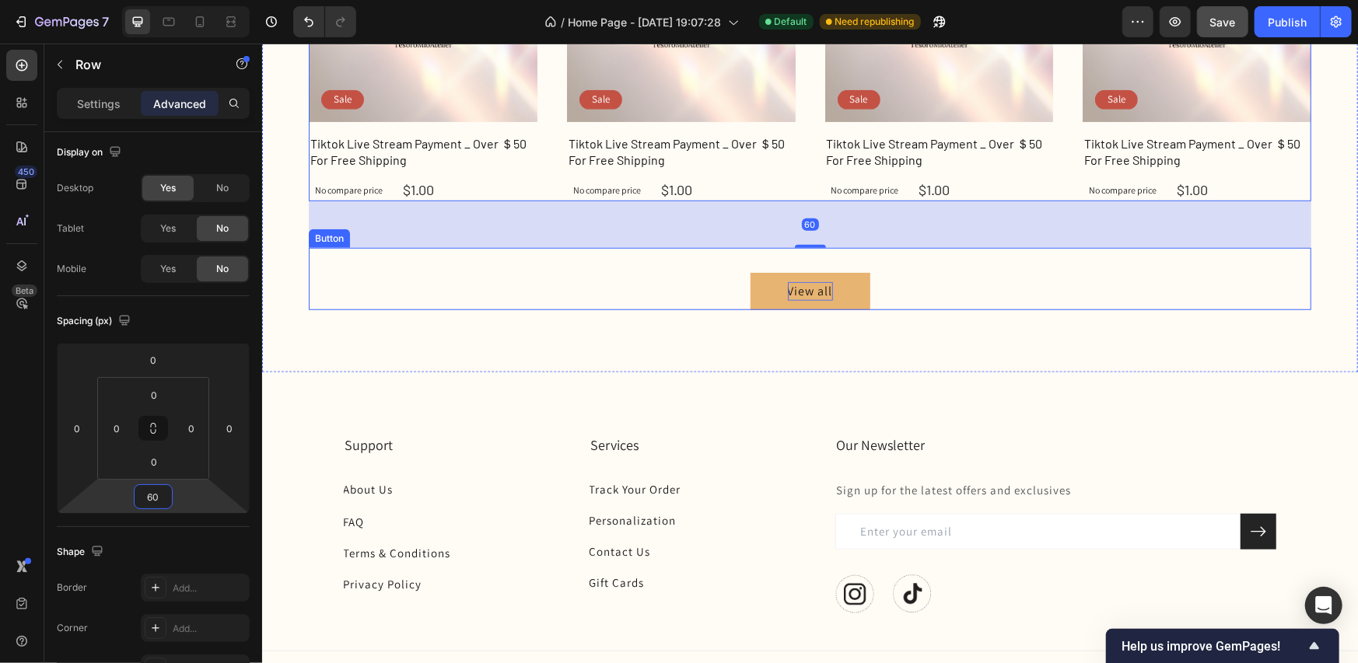
click at [793, 286] on p "View all" at bounding box center [809, 291] width 45 height 19
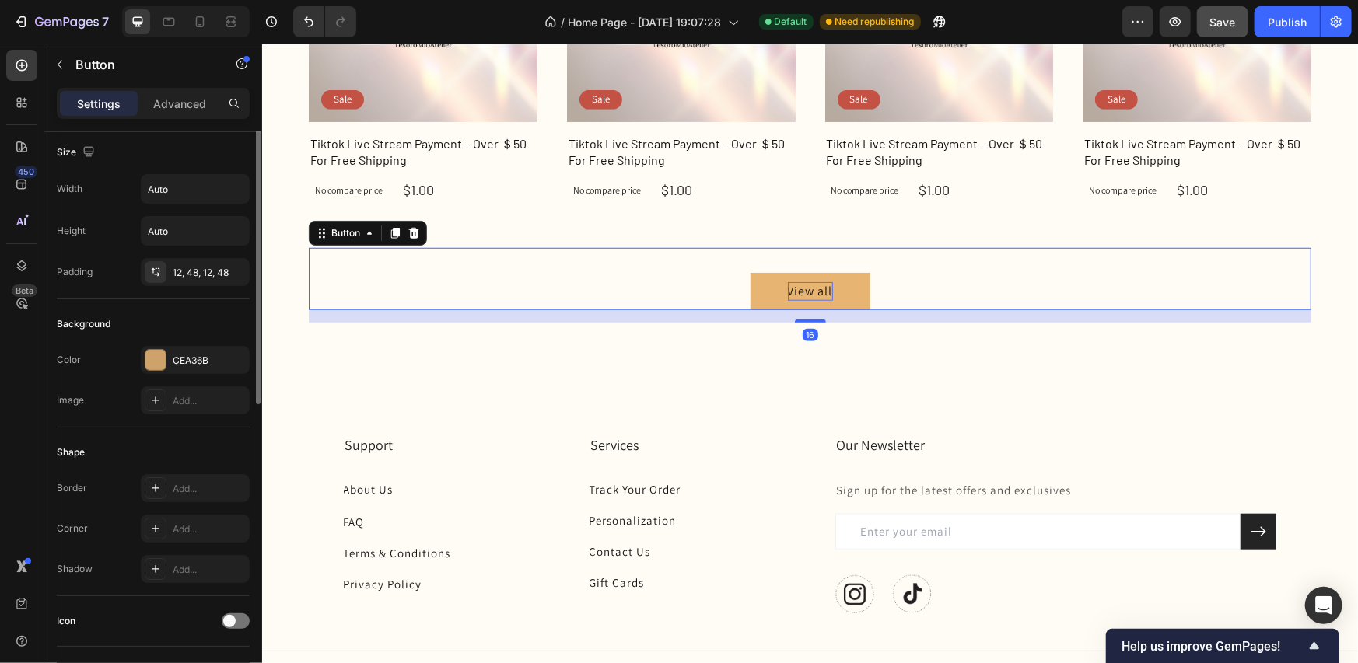
scroll to position [0, 0]
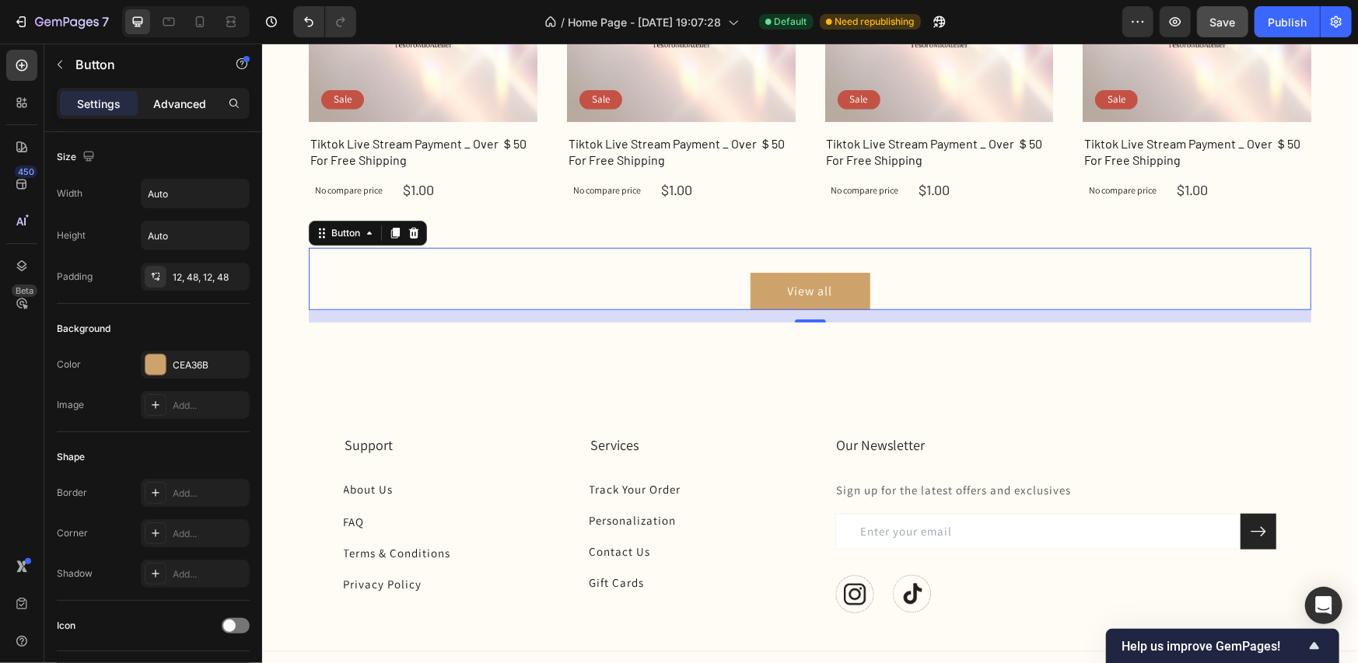
click at [173, 107] on p "Advanced" at bounding box center [179, 104] width 53 height 16
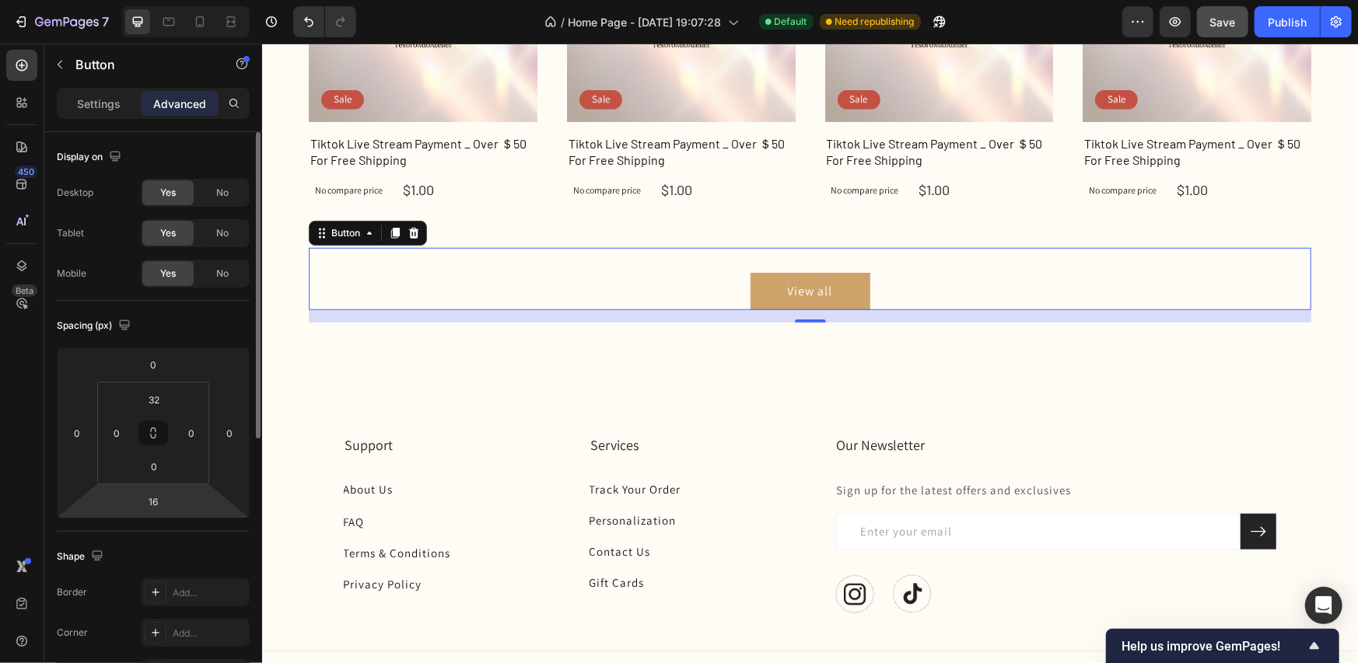
click at [174, 0] on html "7 / Home Page - Sep 6, 19:07:28 Default Need republishing Preview Save Publish …" at bounding box center [679, 0] width 1358 height 0
click at [159, 506] on input "16" at bounding box center [153, 501] width 31 height 23
type input "1"
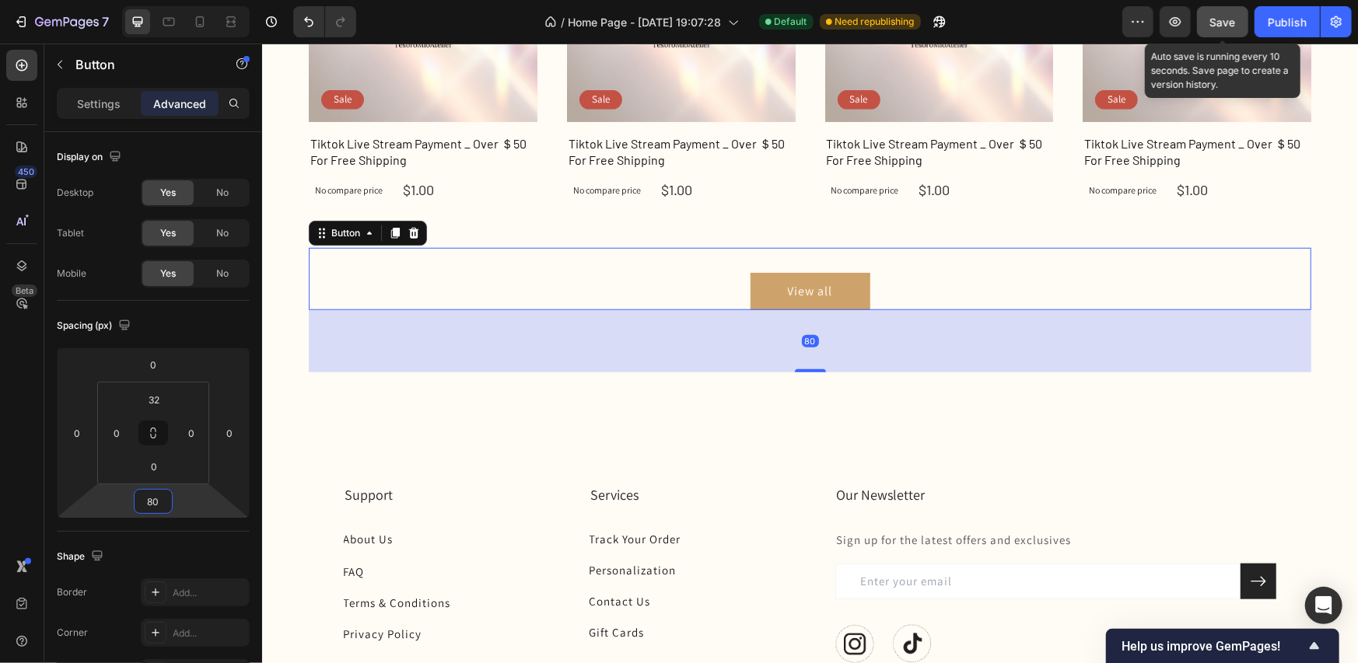
type input "80"
click at [1206, 18] on button "Save" at bounding box center [1222, 21] width 51 height 31
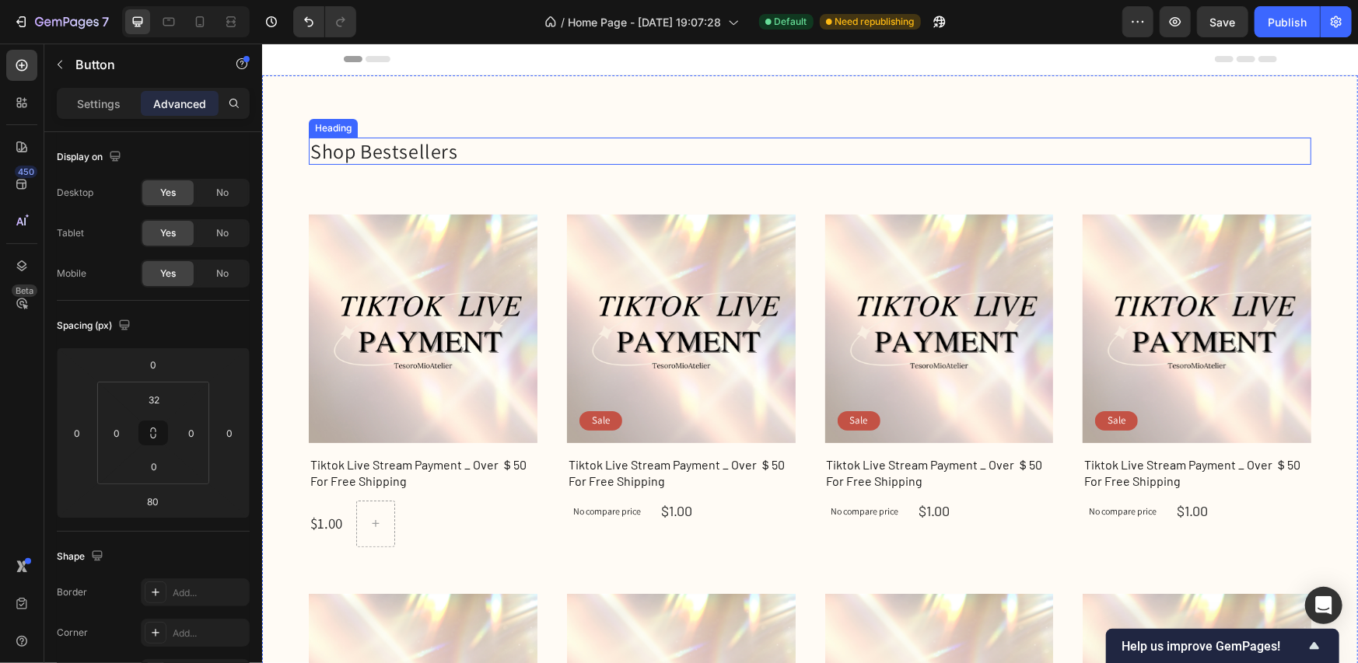
click at [359, 146] on p "Shop Bestsellers" at bounding box center [809, 150] width 999 height 24
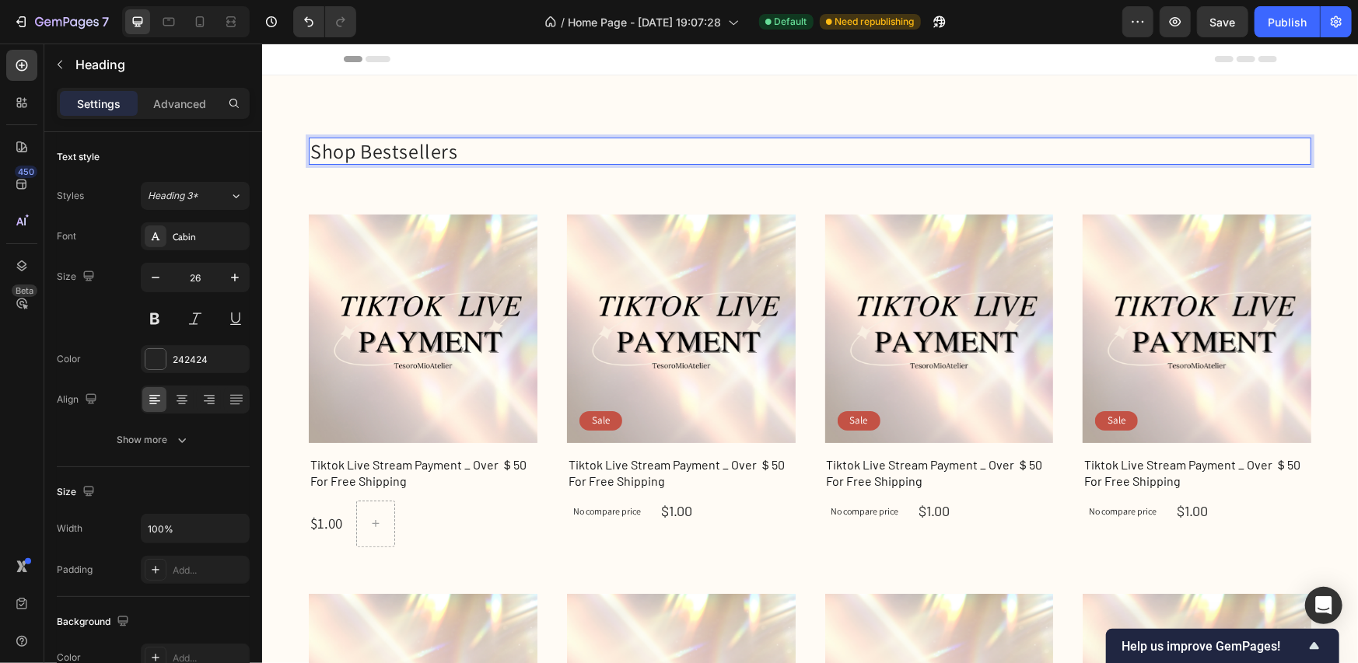
click at [355, 152] on p "Shop Bestsellers" at bounding box center [809, 150] width 999 height 24
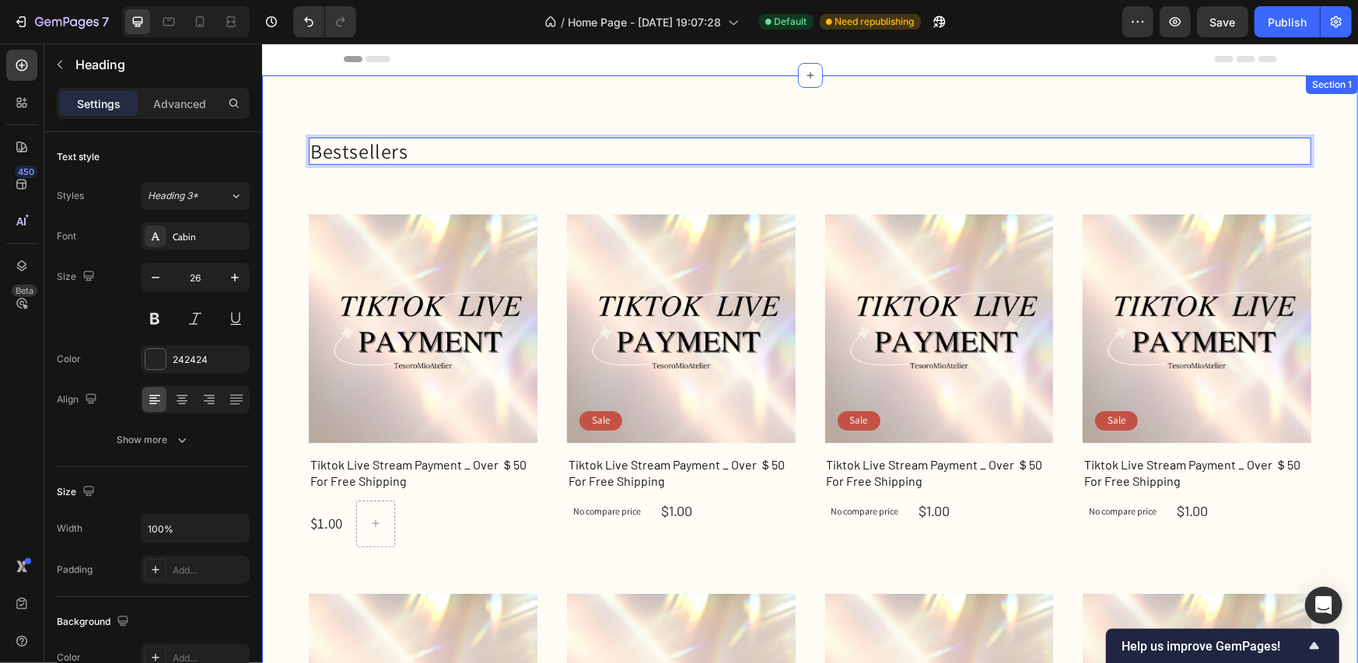
click at [520, 110] on div "Bestsellers Heading 32 Product Images Row Tiktok Live Stream Payment _ Over ＄50…" at bounding box center [809, 598] width 1096 height 1047
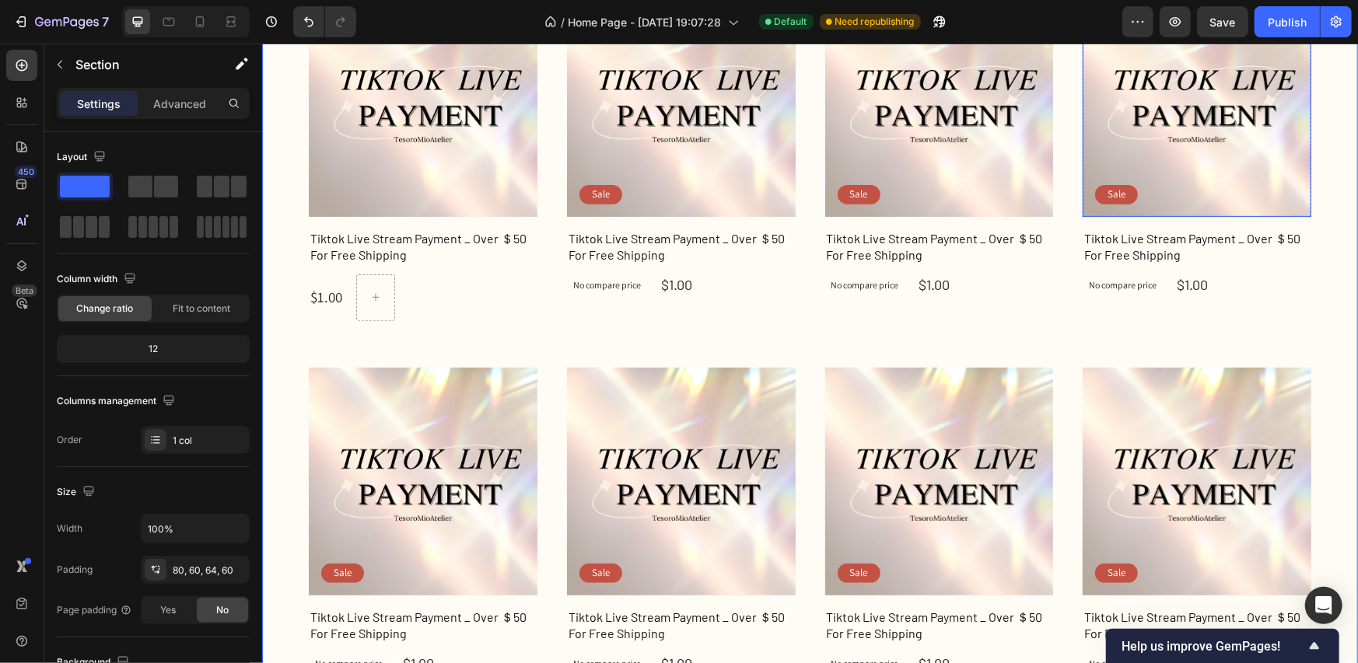
scroll to position [156, 0]
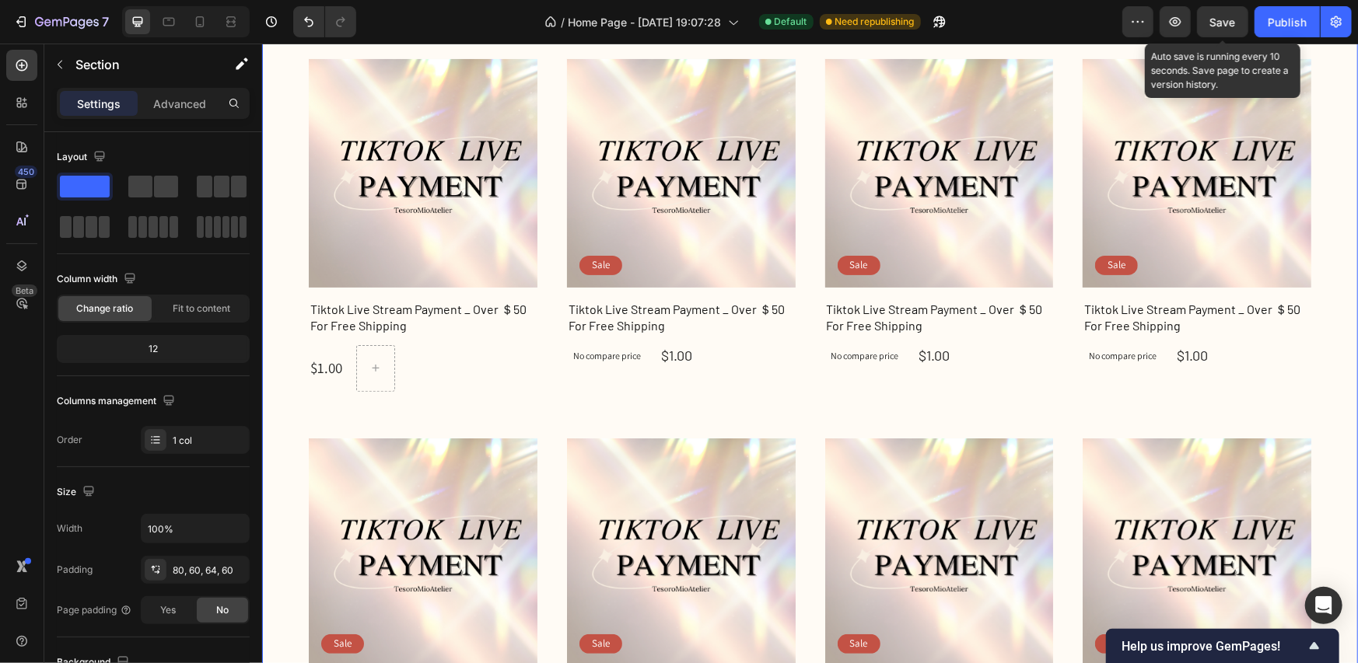
click at [1218, 21] on span "Save" at bounding box center [1223, 22] width 26 height 13
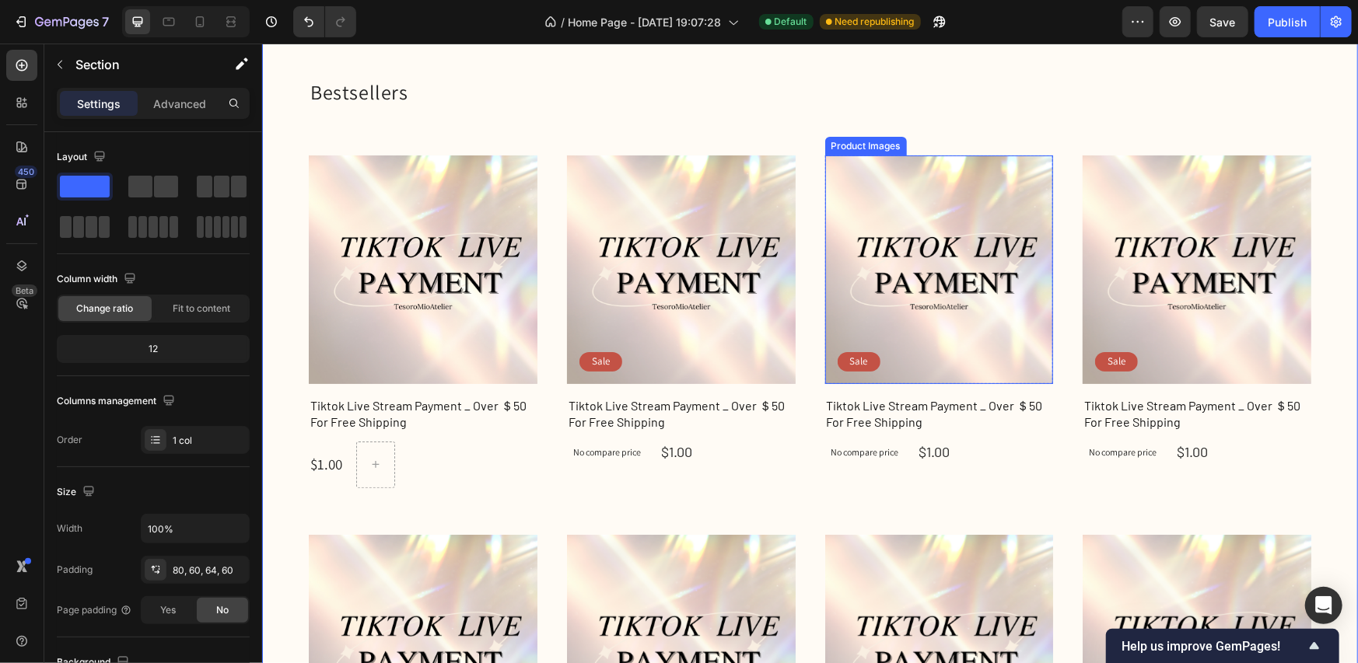
scroll to position [0, 0]
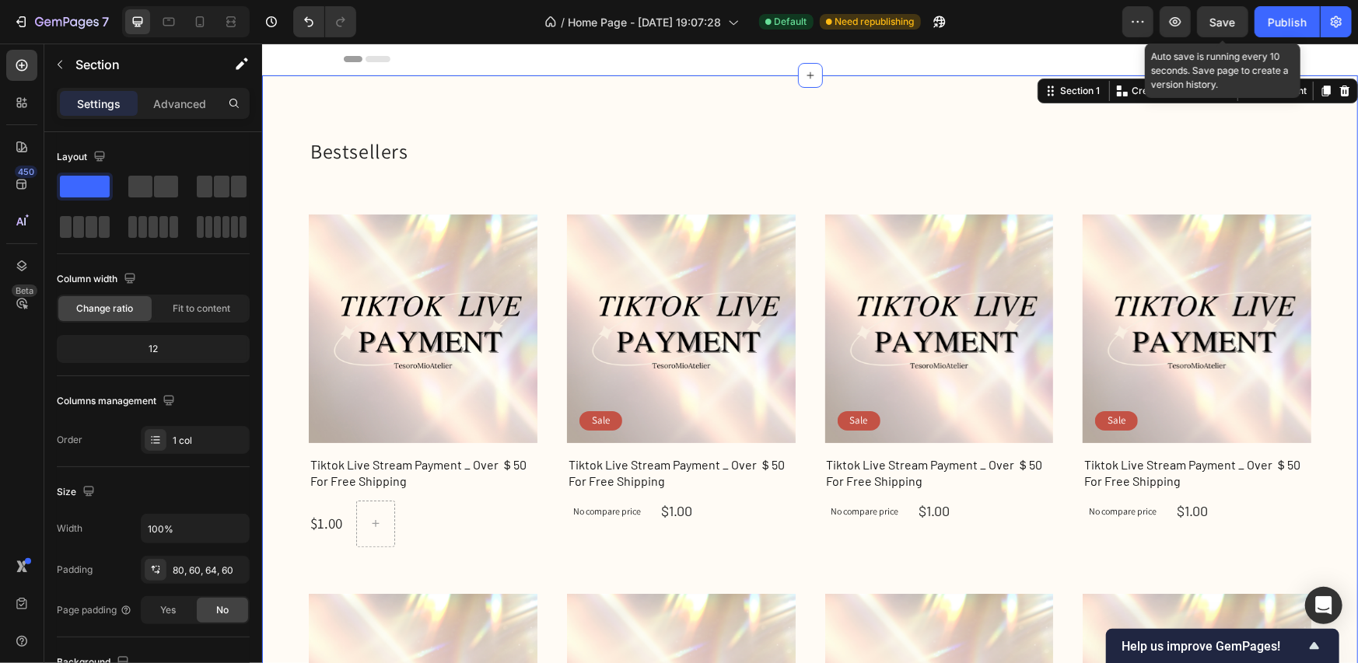
click at [1216, 23] on span "Save" at bounding box center [1223, 22] width 26 height 13
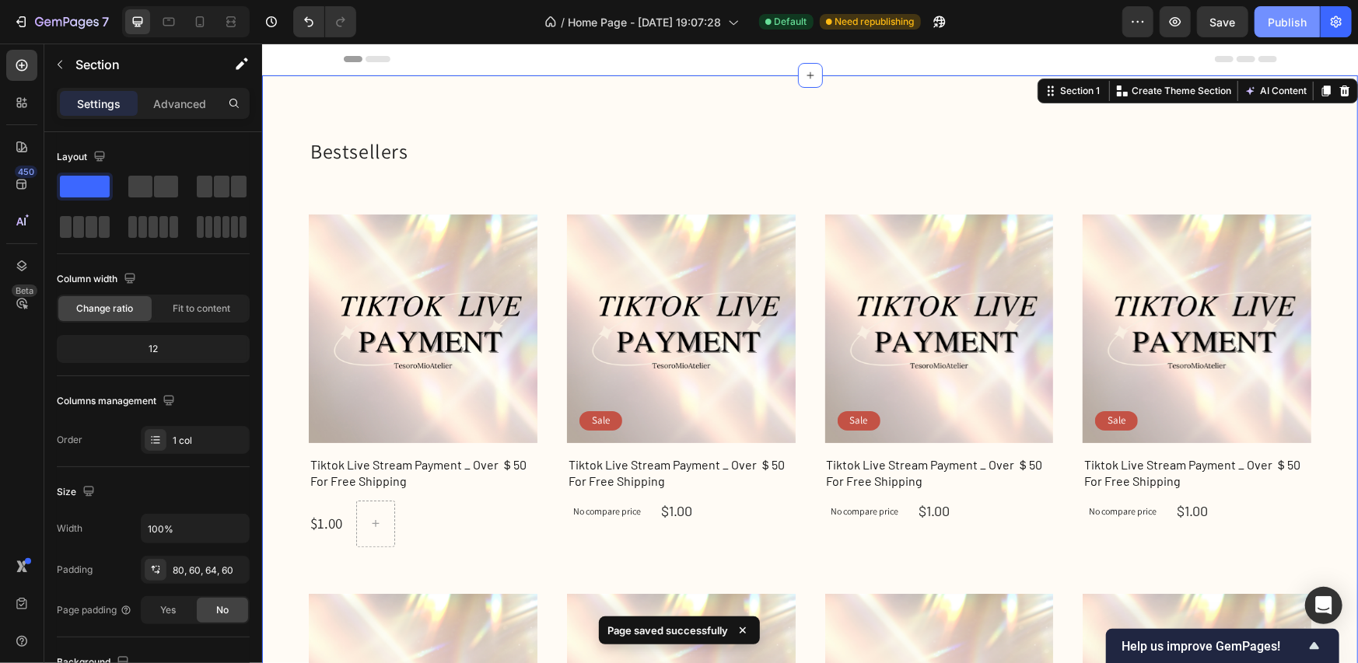
click at [1285, 27] on div "Publish" at bounding box center [1287, 22] width 39 height 16
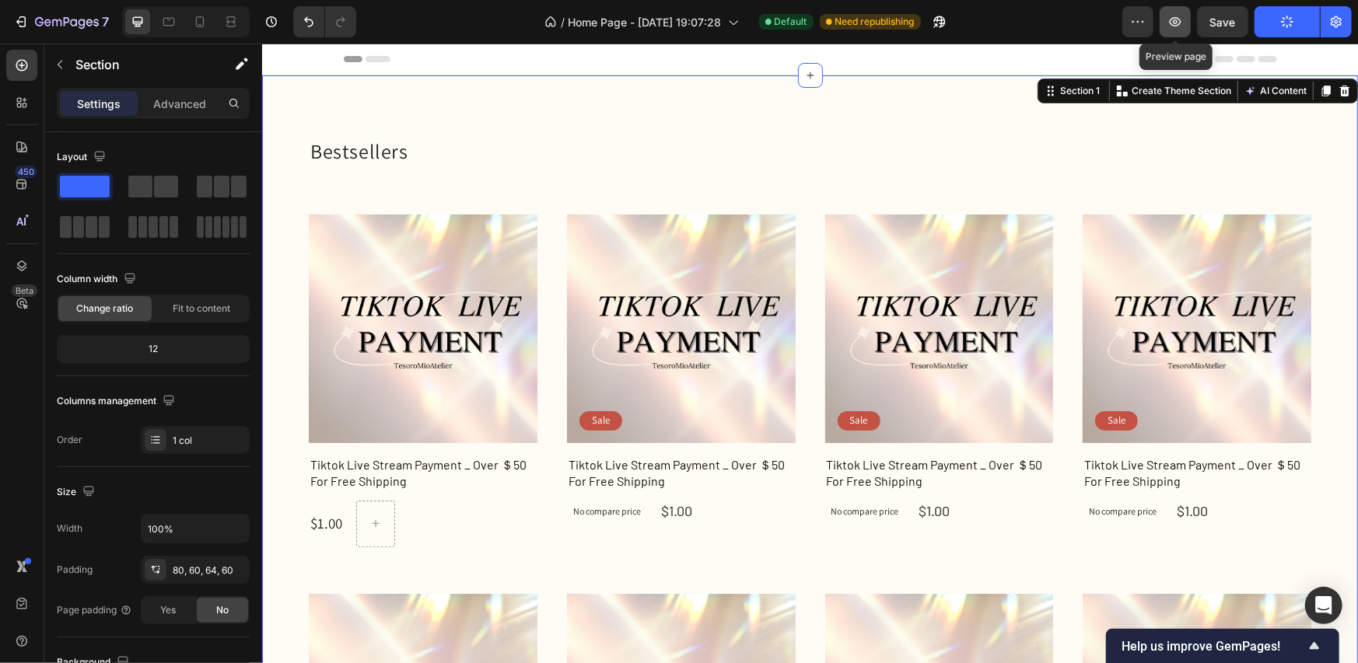
click at [1183, 21] on icon "button" at bounding box center [1175, 22] width 16 height 16
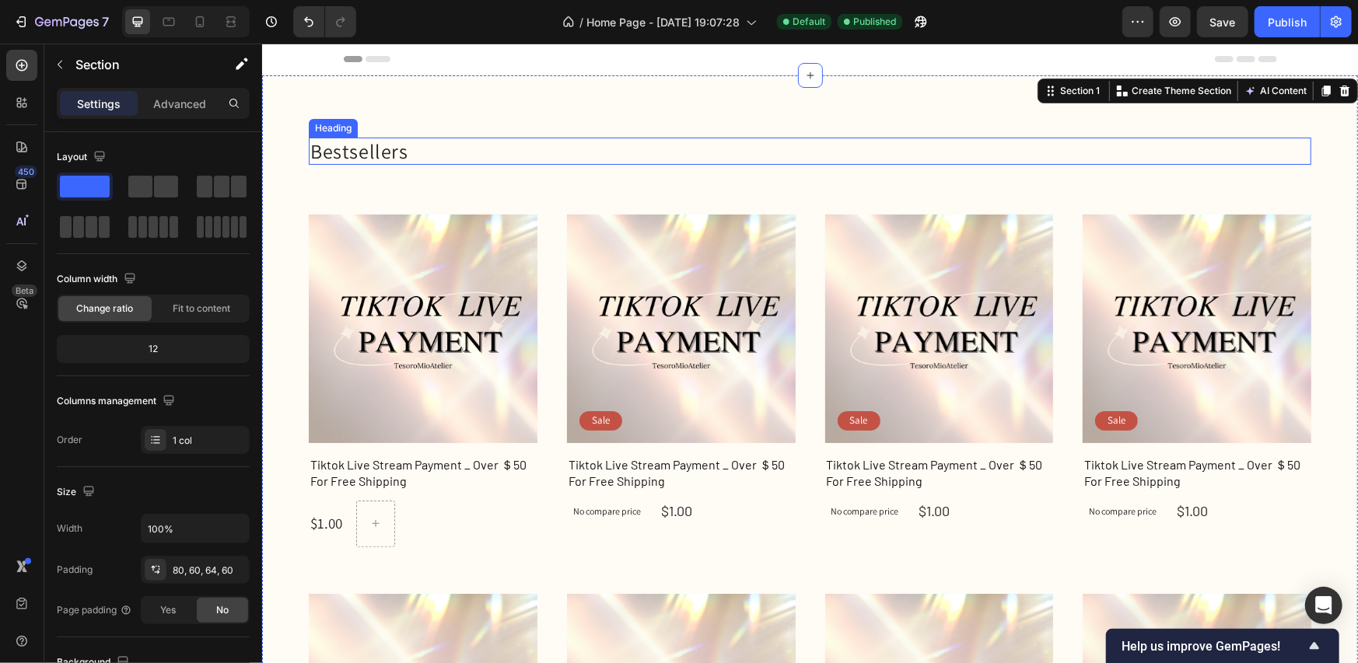
click at [378, 155] on p "Bestsellers" at bounding box center [809, 150] width 999 height 24
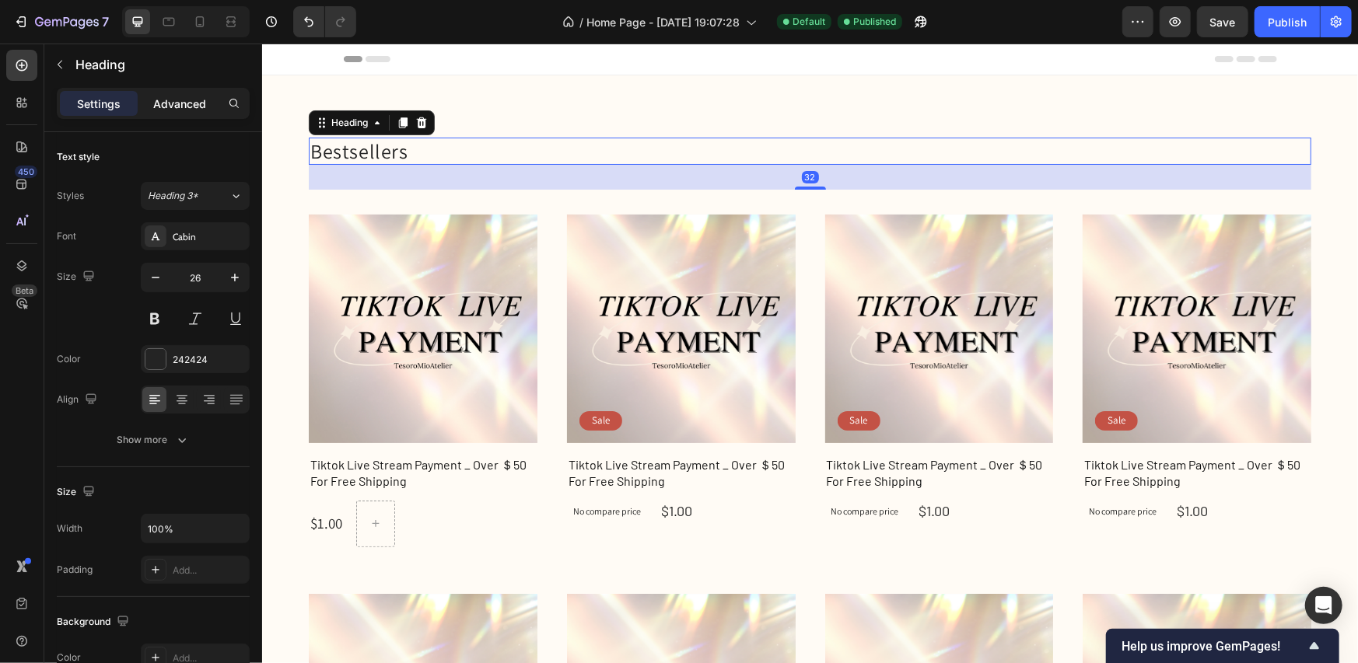
click at [194, 112] on div "Advanced" at bounding box center [180, 103] width 78 height 25
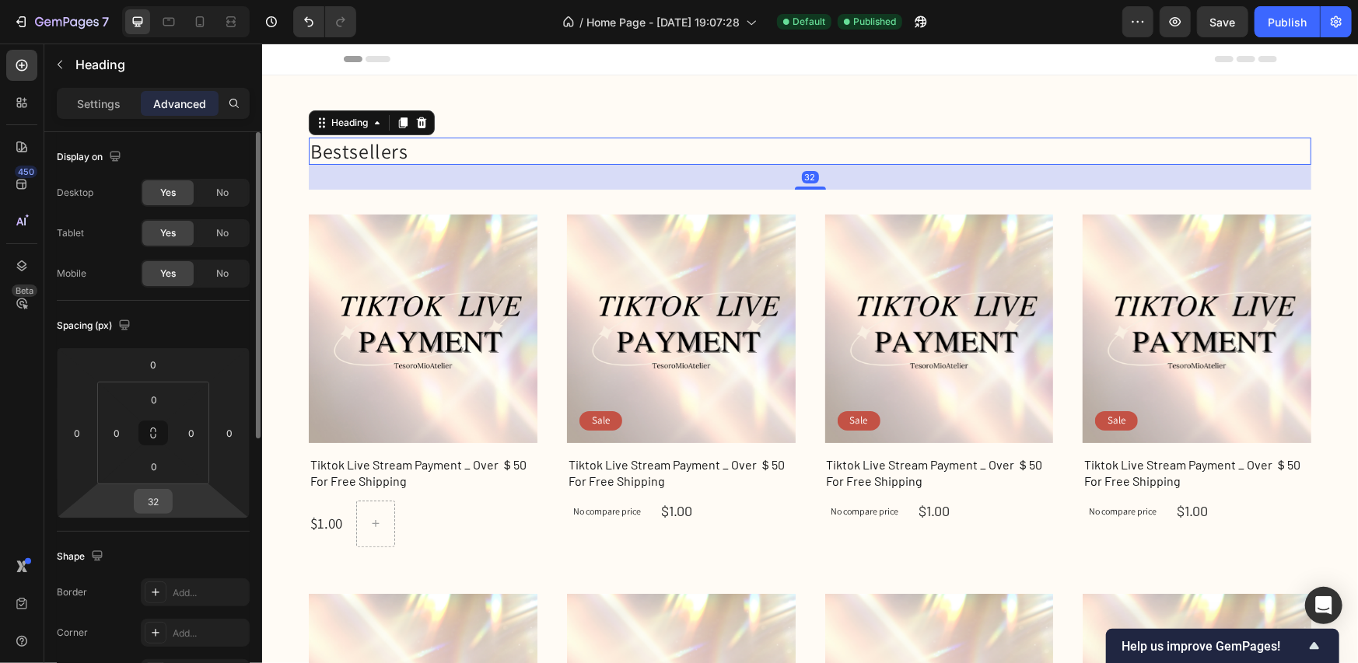
click at [165, 502] on input "32" at bounding box center [153, 501] width 31 height 23
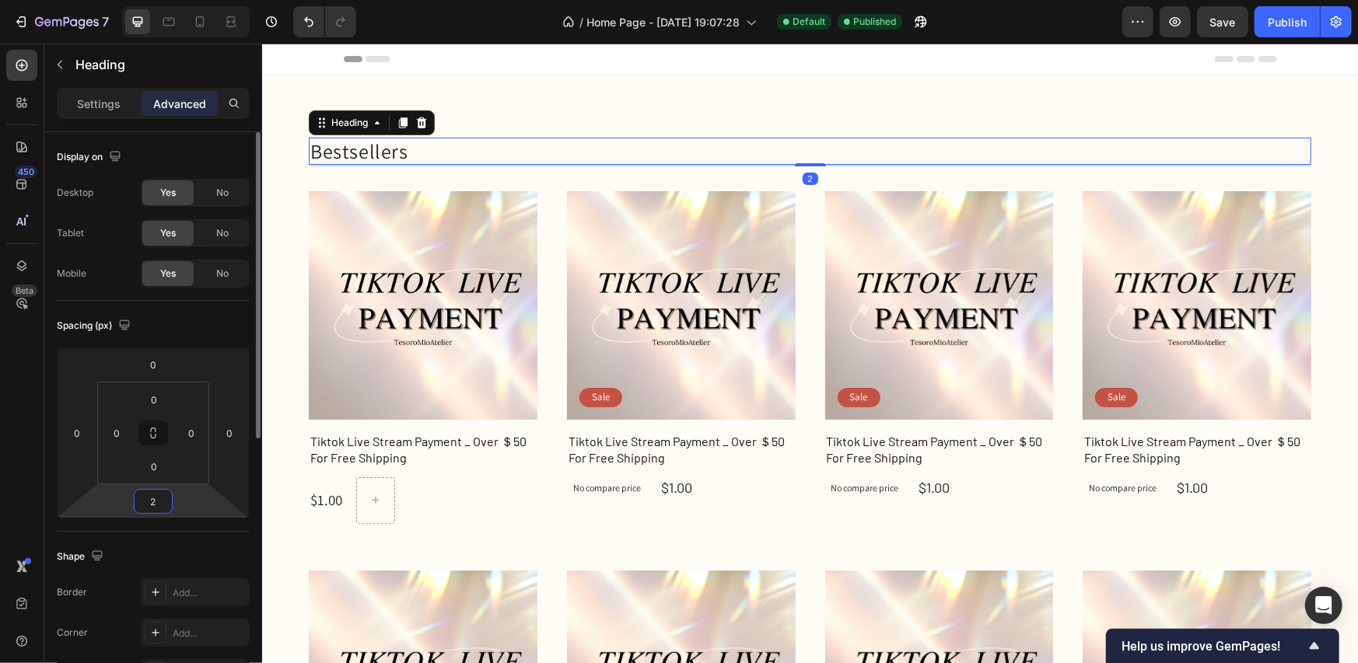
type input "25"
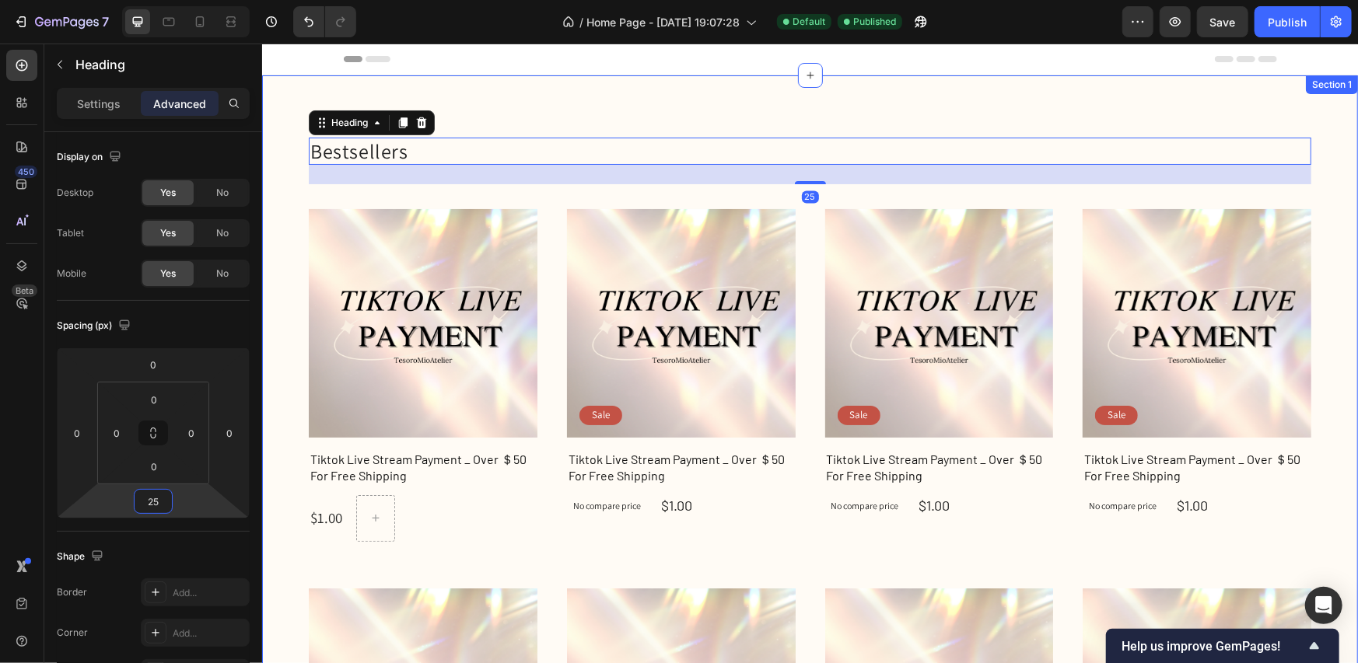
click at [1094, 124] on div "Bestsellers Heading 25 Product Images Row Tiktok Live Stream Payment _ Over ＄50…" at bounding box center [809, 595] width 1096 height 1041
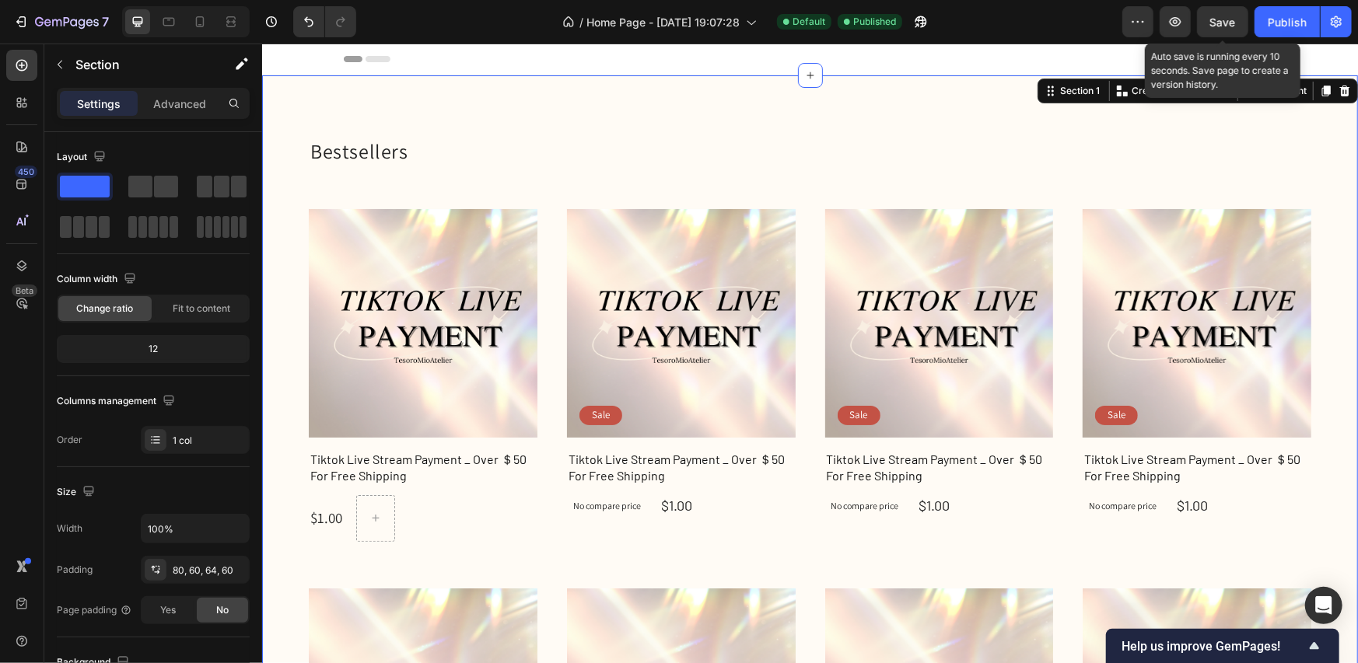
click at [1232, 24] on span "Save" at bounding box center [1223, 22] width 26 height 13
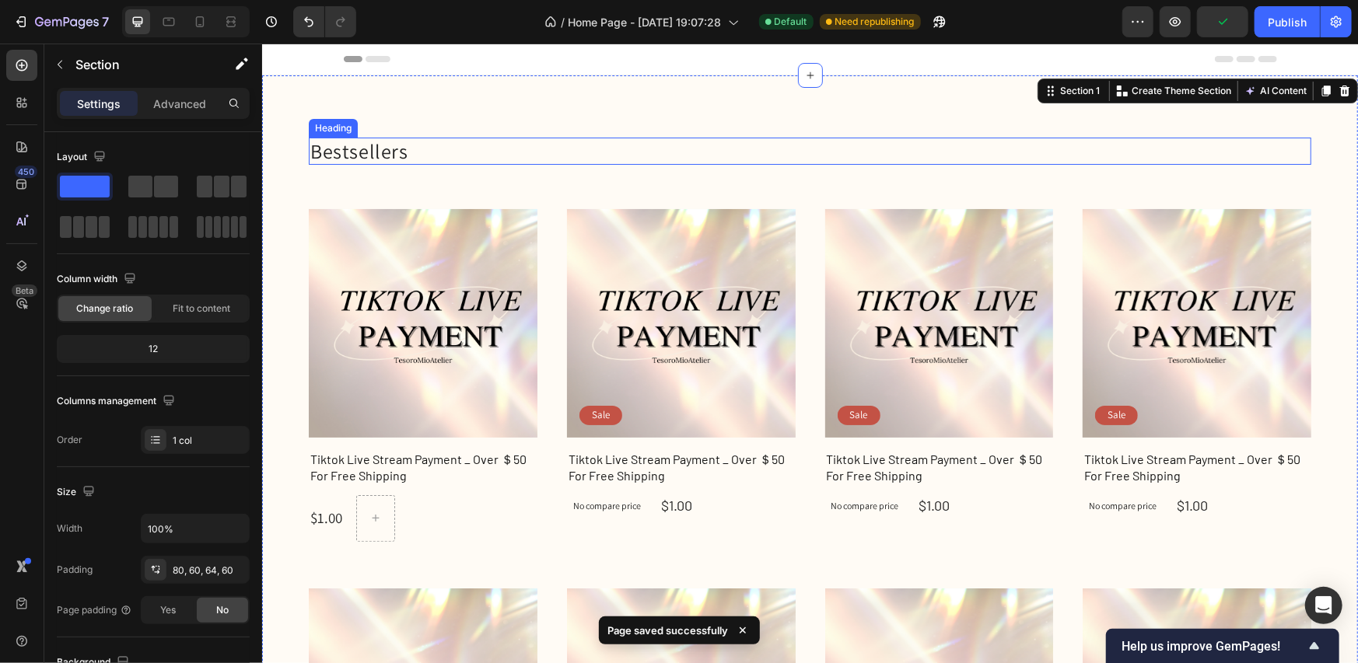
click at [374, 153] on p "Bestsellers" at bounding box center [809, 150] width 999 height 24
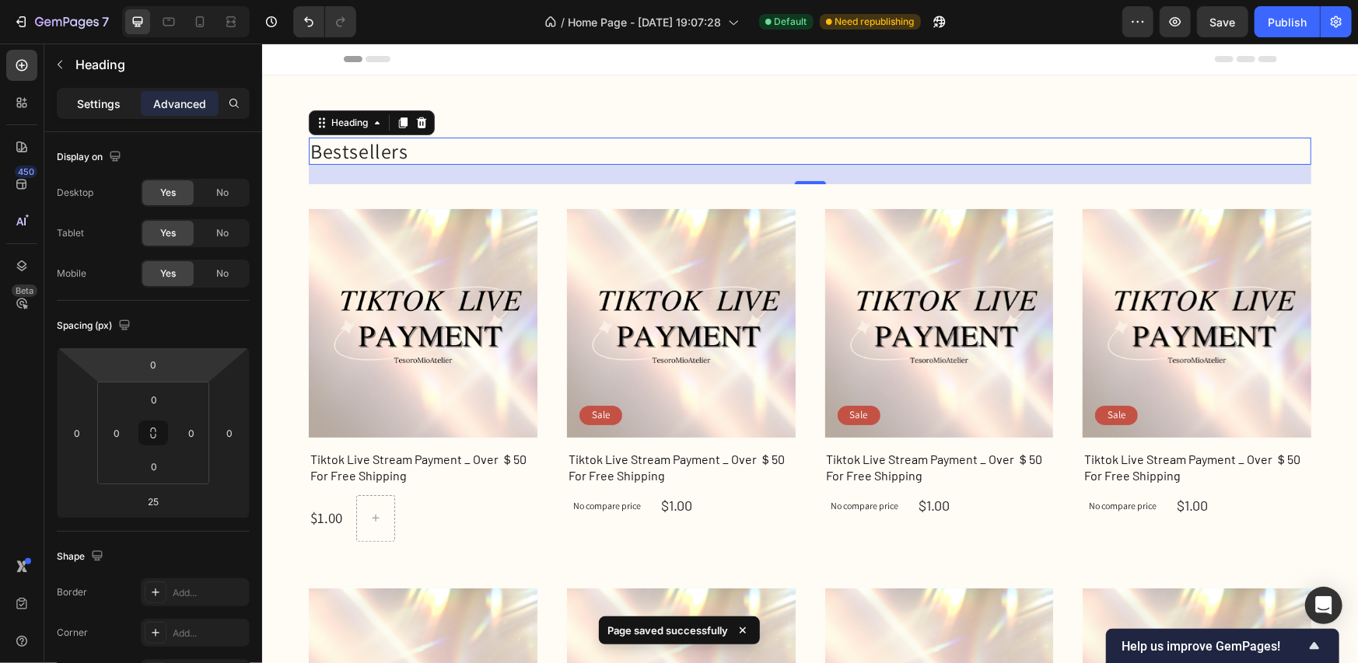
click at [93, 96] on p "Settings" at bounding box center [99, 104] width 44 height 16
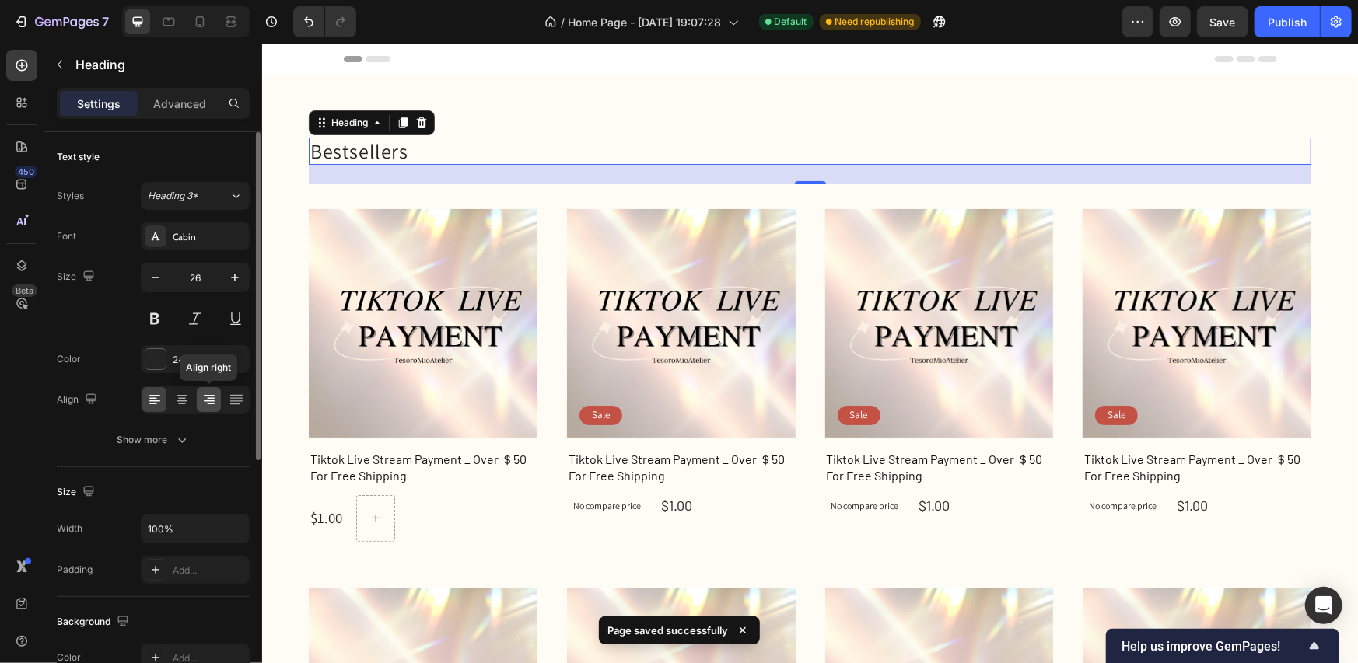
click at [205, 405] on icon at bounding box center [209, 400] width 16 height 16
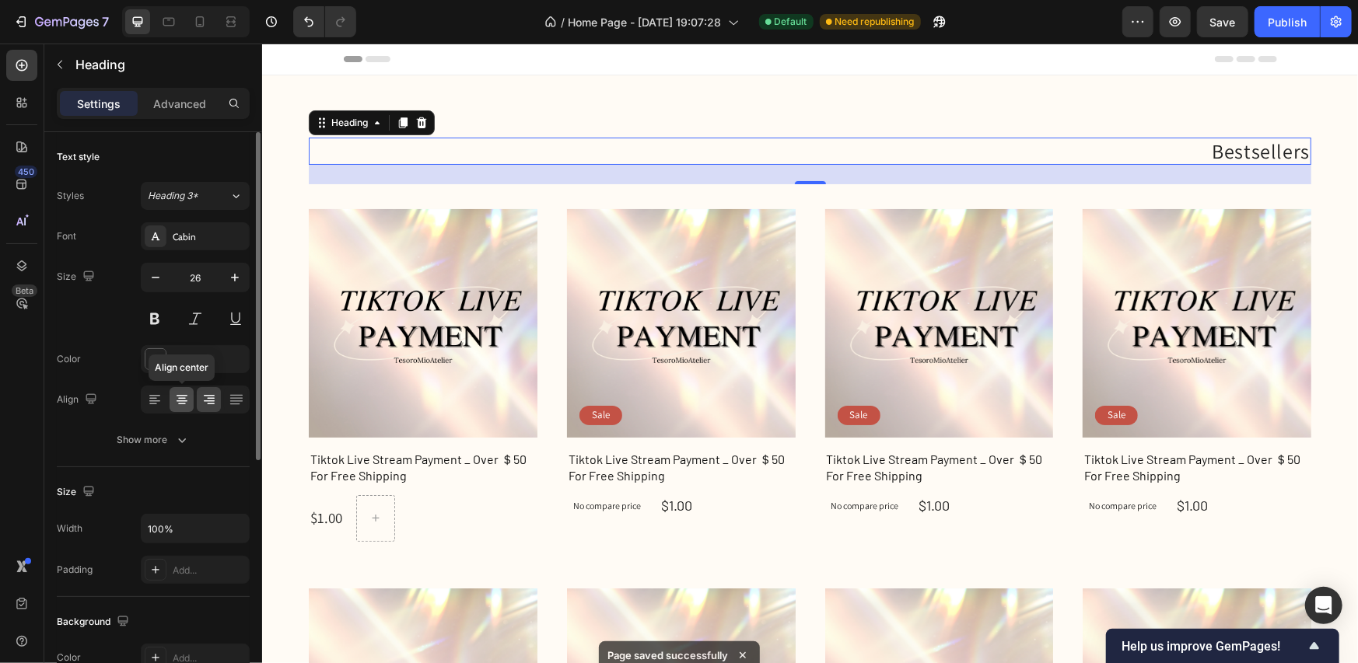
click at [184, 404] on icon at bounding box center [182, 405] width 8 height 2
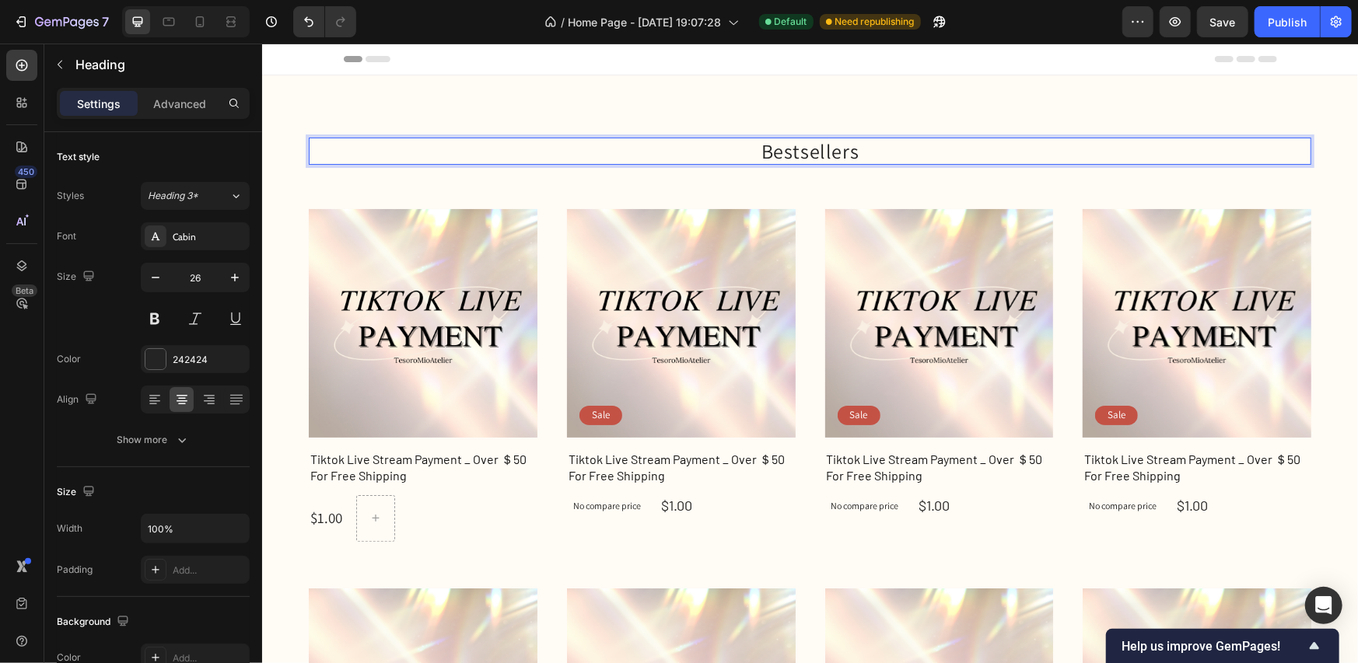
click at [758, 153] on p "Bestsellers" at bounding box center [809, 150] width 999 height 24
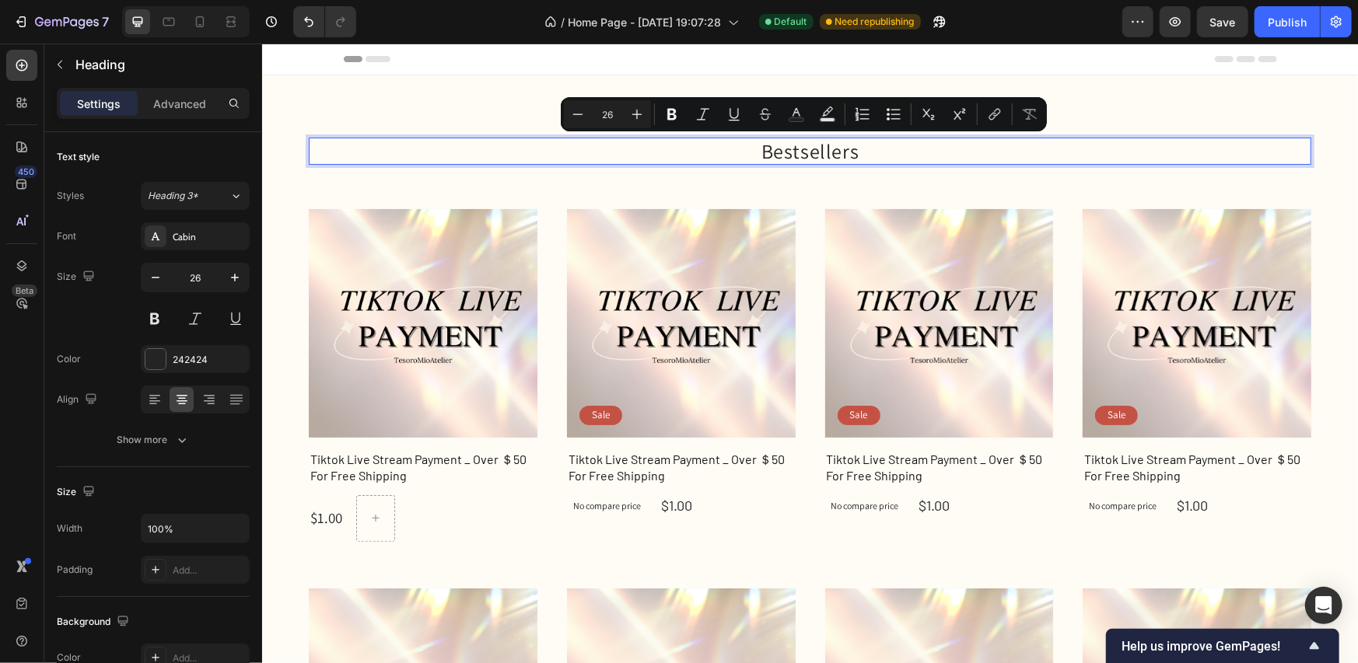
click at [750, 153] on p "Bestsellers" at bounding box center [809, 150] width 999 height 24
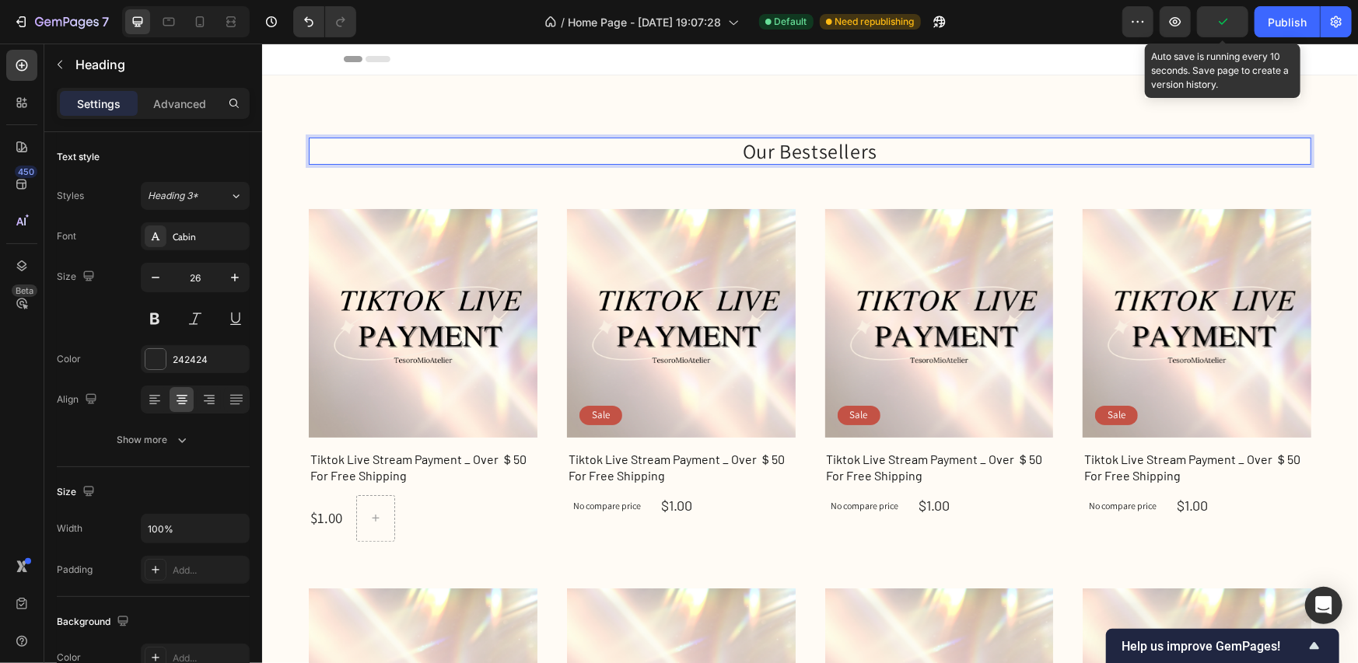
click at [1225, 26] on icon "button" at bounding box center [1223, 22] width 16 height 16
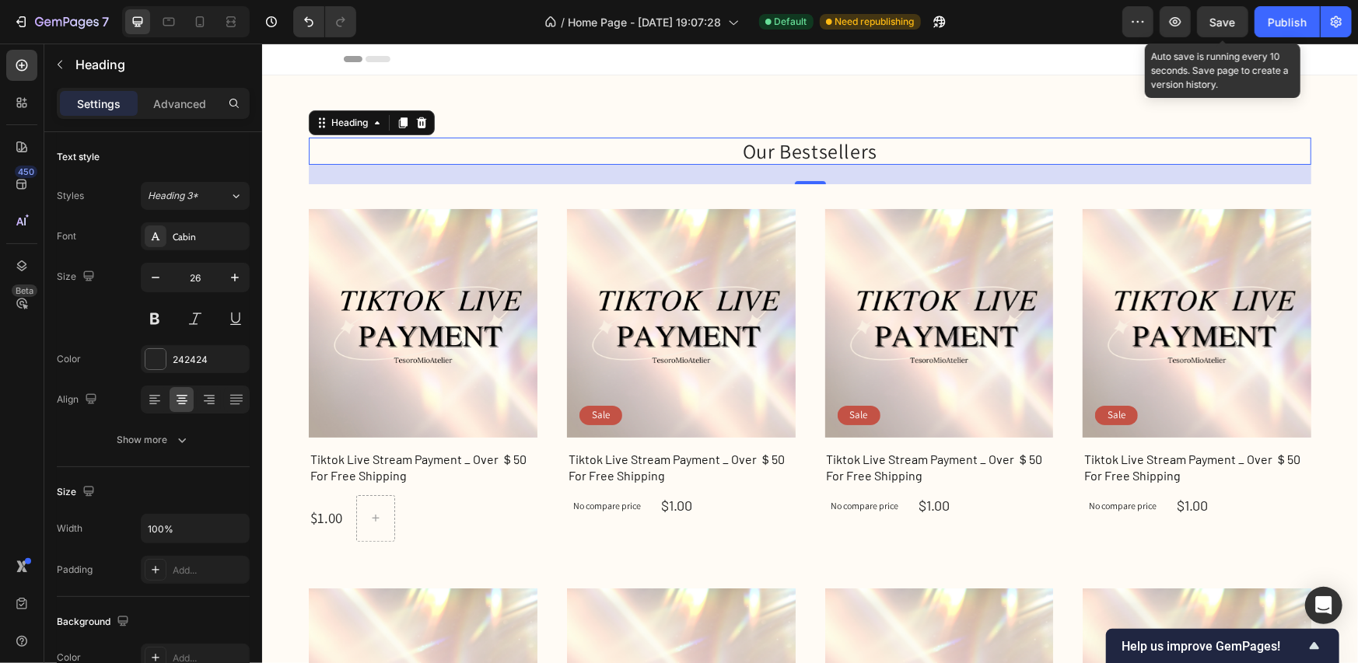
click at [1230, 23] on span "Save" at bounding box center [1223, 22] width 26 height 13
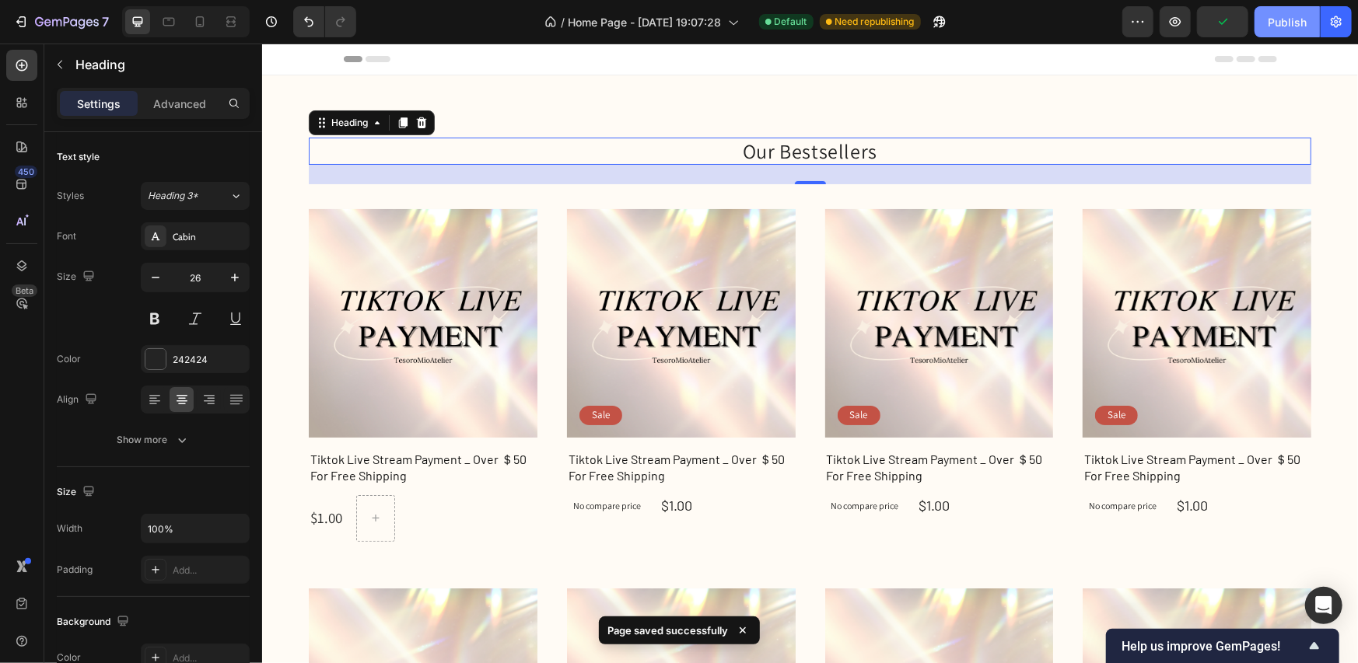
click at [1285, 34] on button "Publish" at bounding box center [1287, 21] width 65 height 31
